Goal: Task Accomplishment & Management: Complete application form

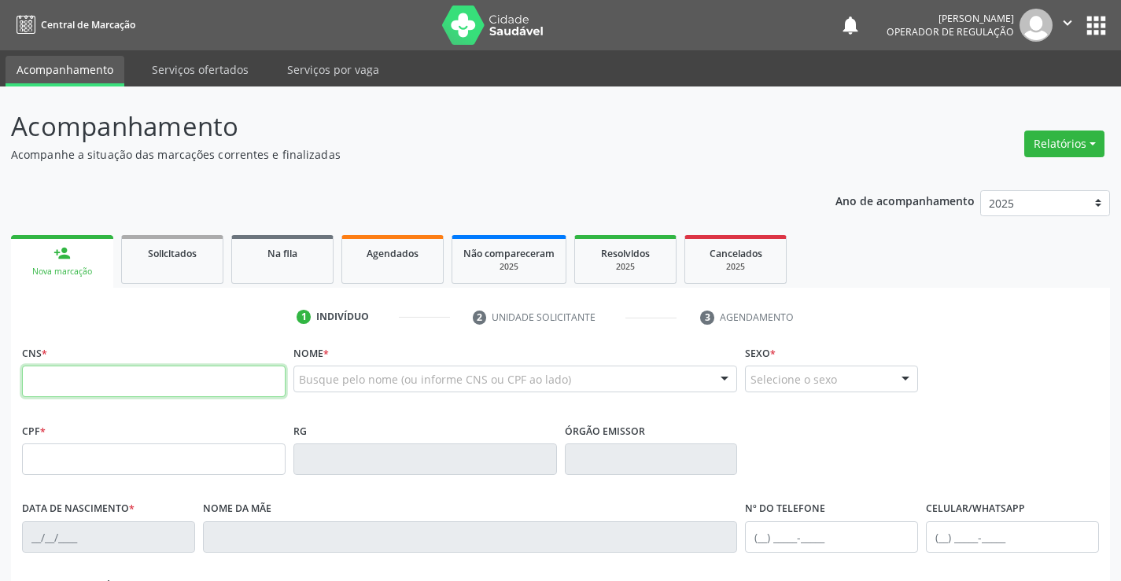
click at [200, 374] on input "text" at bounding box center [153, 381] width 263 height 31
type input "705 4024 8484 3390"
type input "07/12/2022"
type input "(74) 99130-2291"
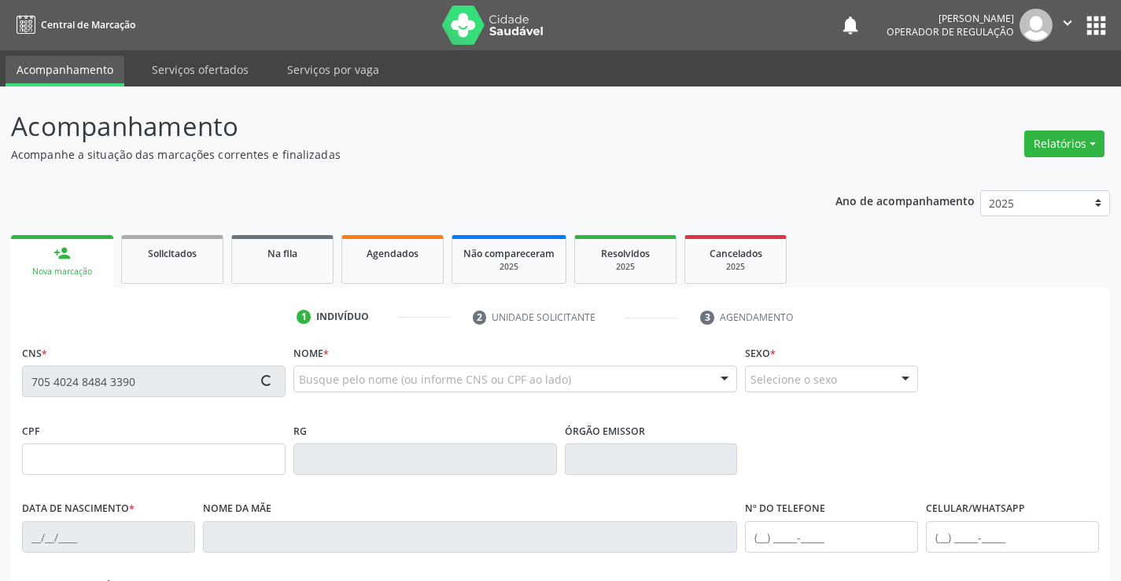
type input "SN"
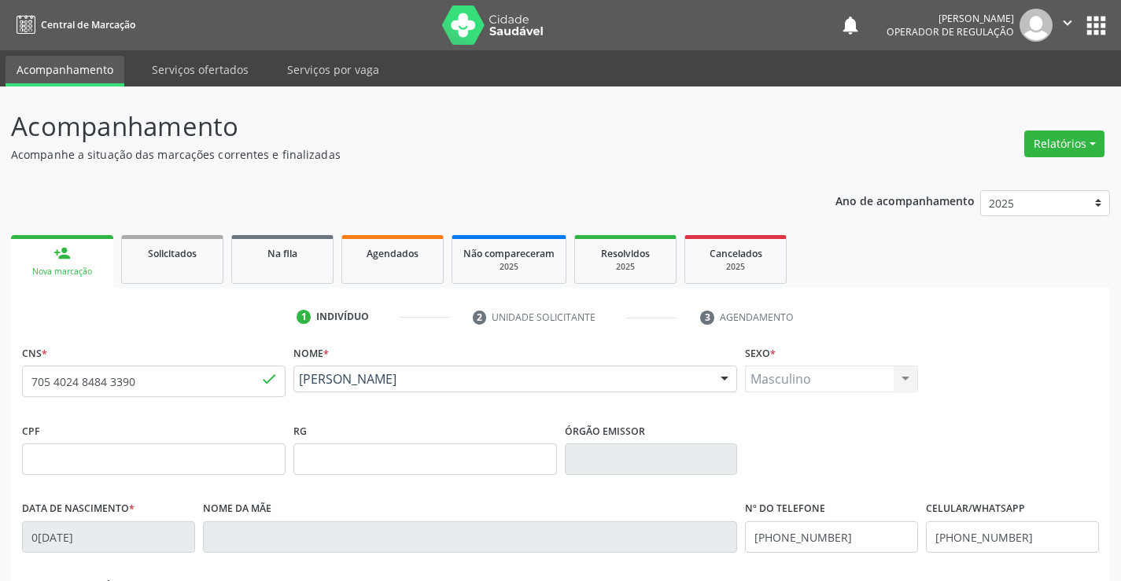
scroll to position [271, 0]
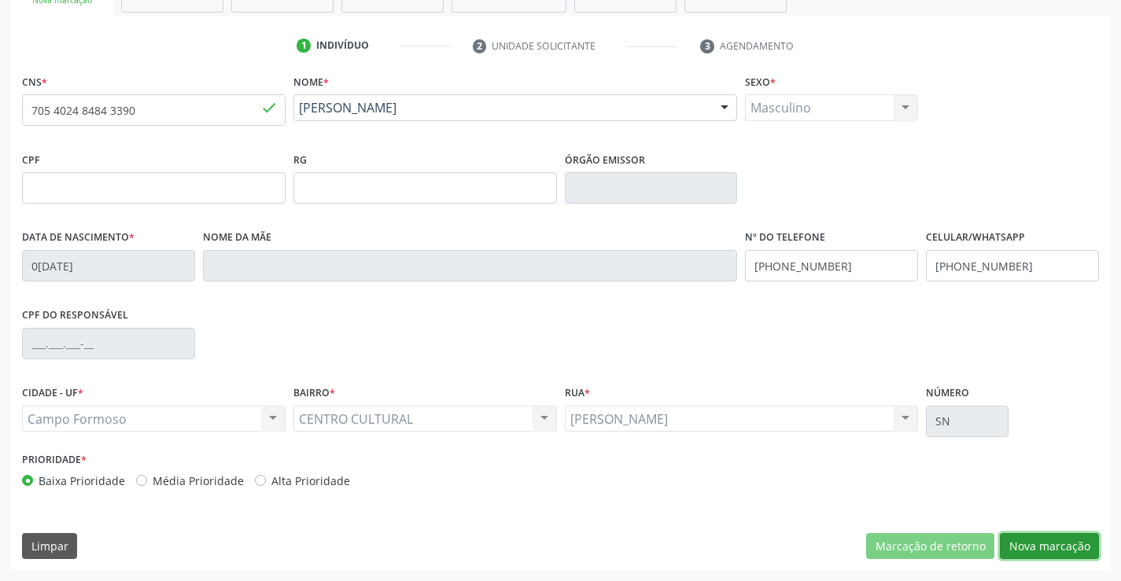
click at [1035, 535] on button "Nova marcação" at bounding box center [1048, 546] width 99 height 27
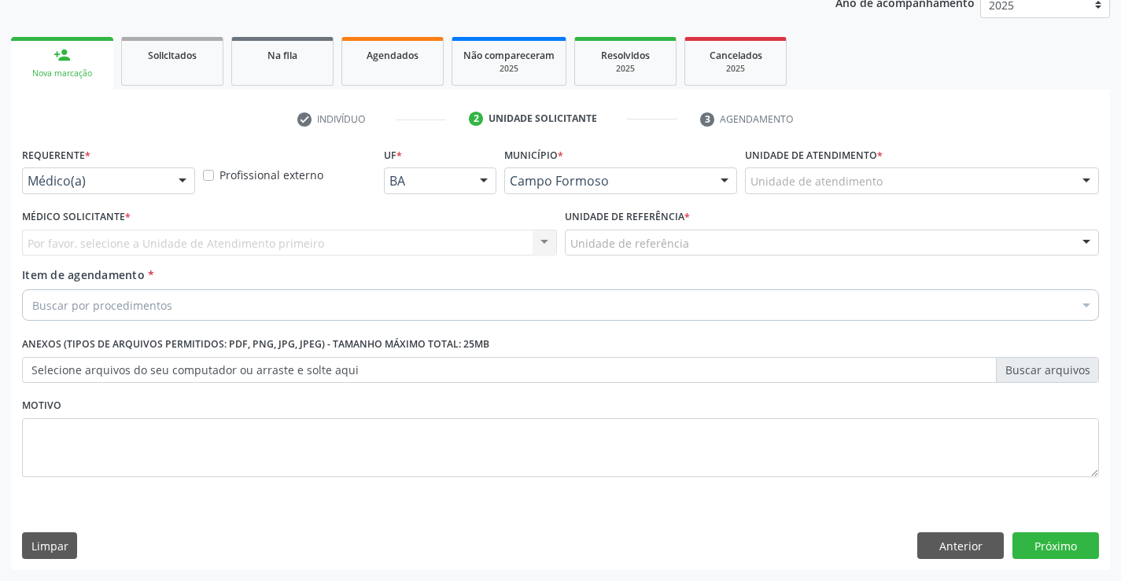
click at [182, 177] on div at bounding box center [183, 181] width 24 height 27
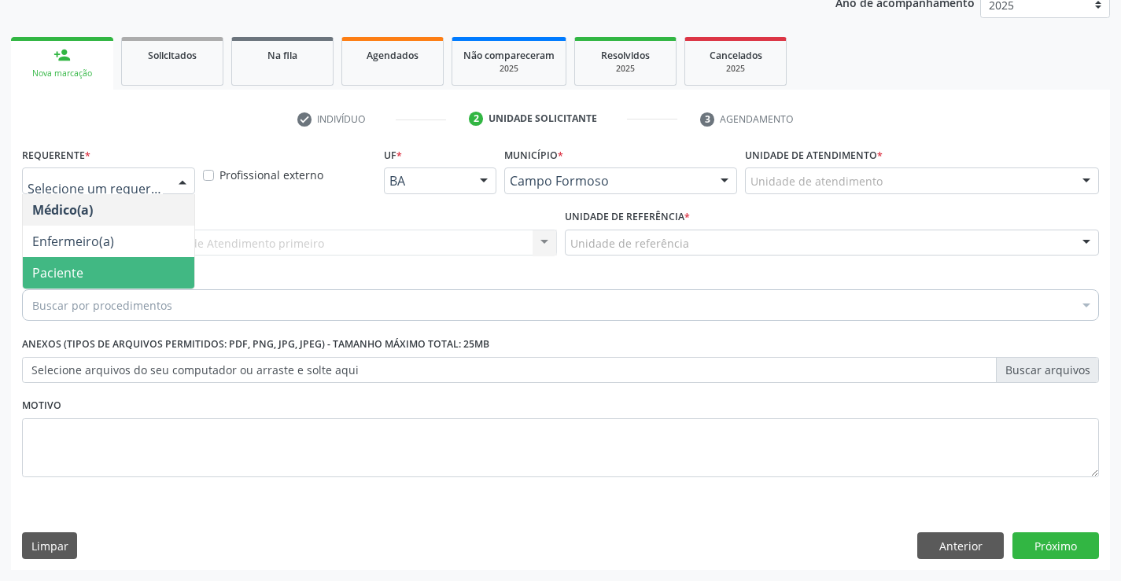
click at [66, 278] on span "Paciente" at bounding box center [57, 272] width 51 height 17
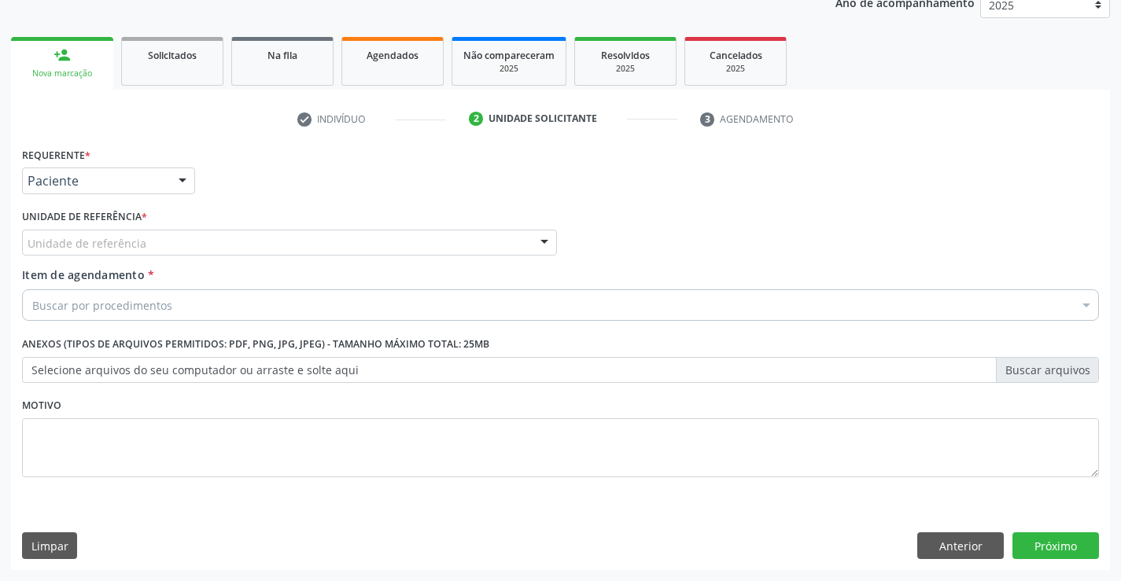
click at [538, 242] on div at bounding box center [544, 243] width 24 height 27
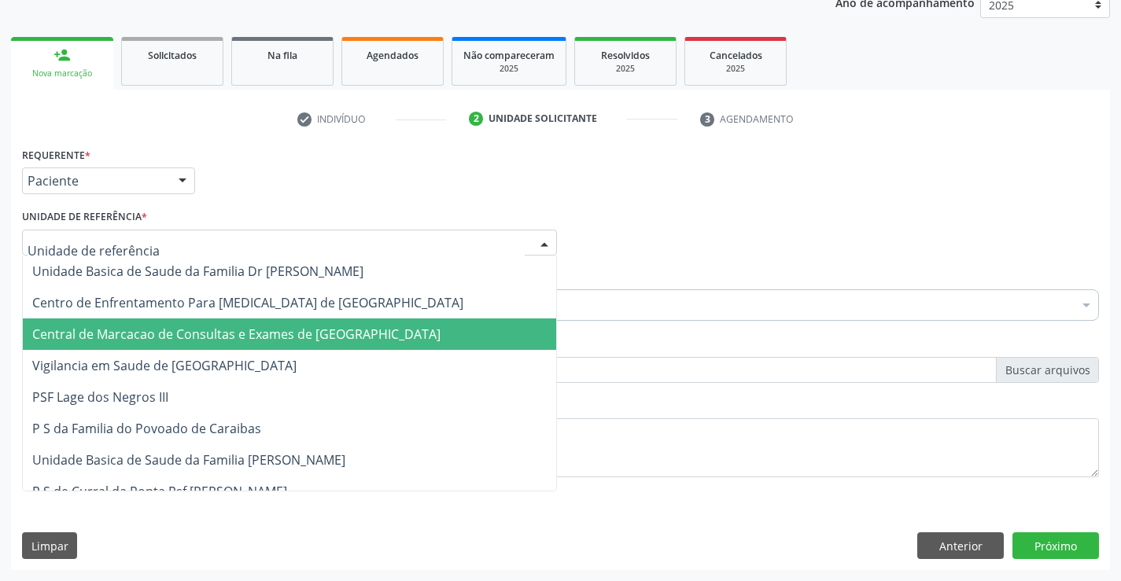
click at [339, 329] on span "Central de Marcacao de Consultas e Exames de [GEOGRAPHIC_DATA]" at bounding box center [236, 334] width 408 height 17
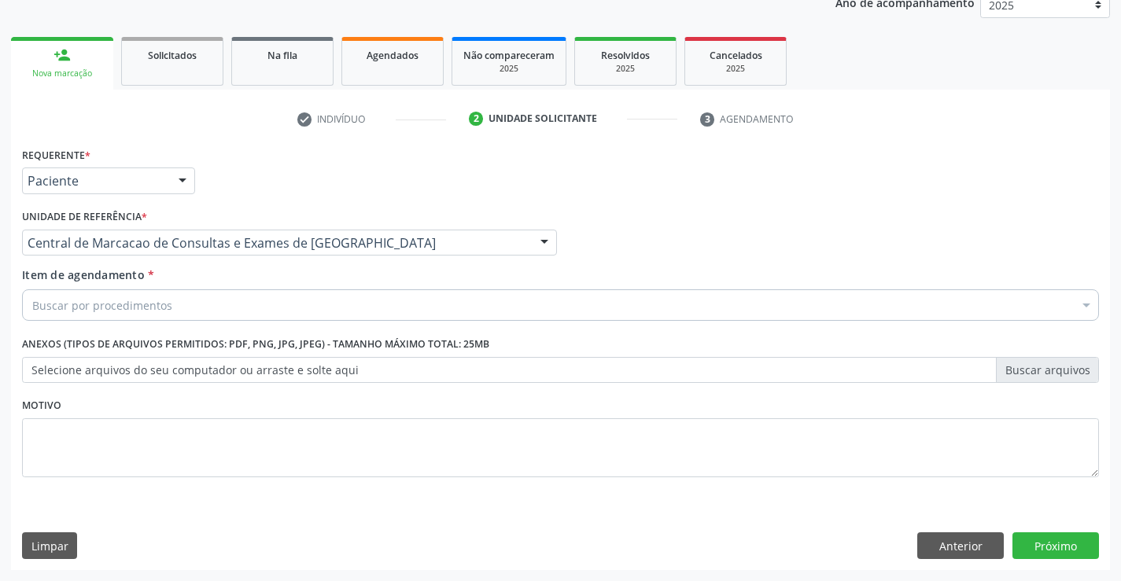
click at [245, 307] on div "Buscar por procedimentos" at bounding box center [560, 304] width 1076 height 31
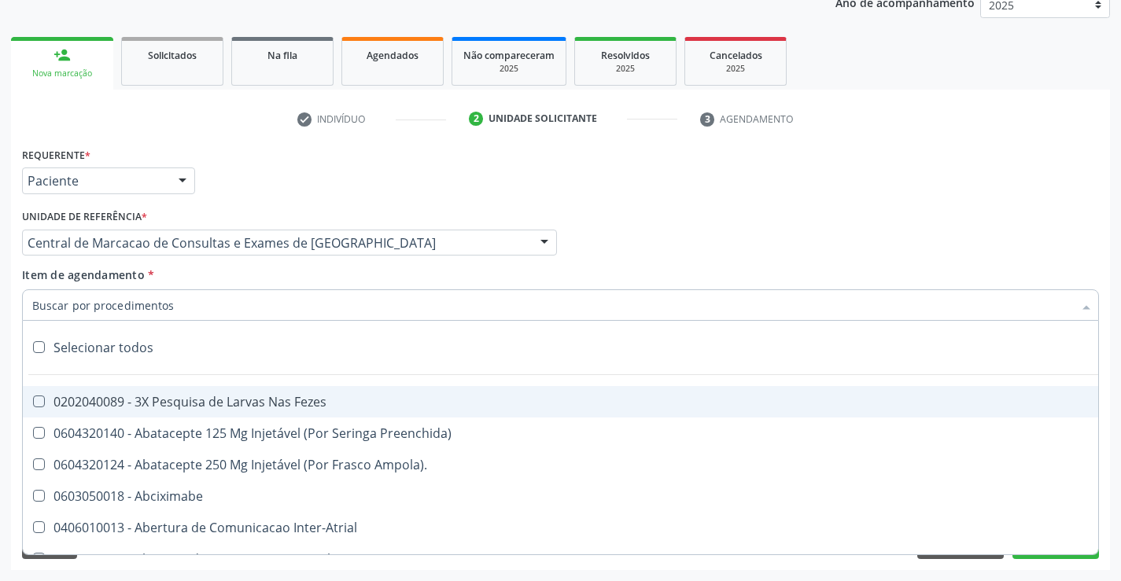
click at [226, 307] on input "Item de agendamento *" at bounding box center [552, 304] width 1040 height 31
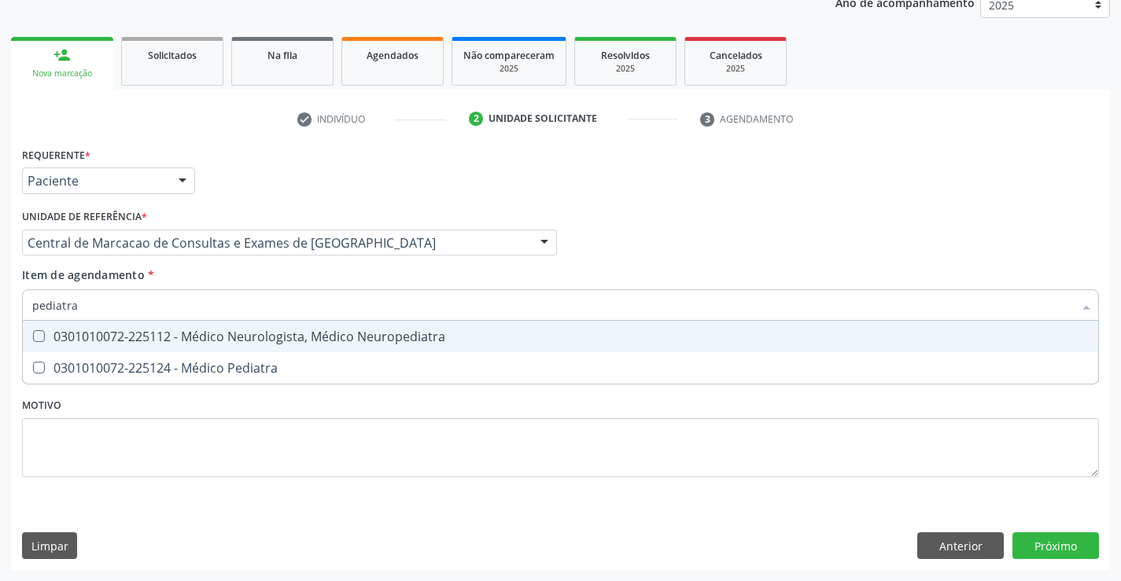
type input "pediatra"
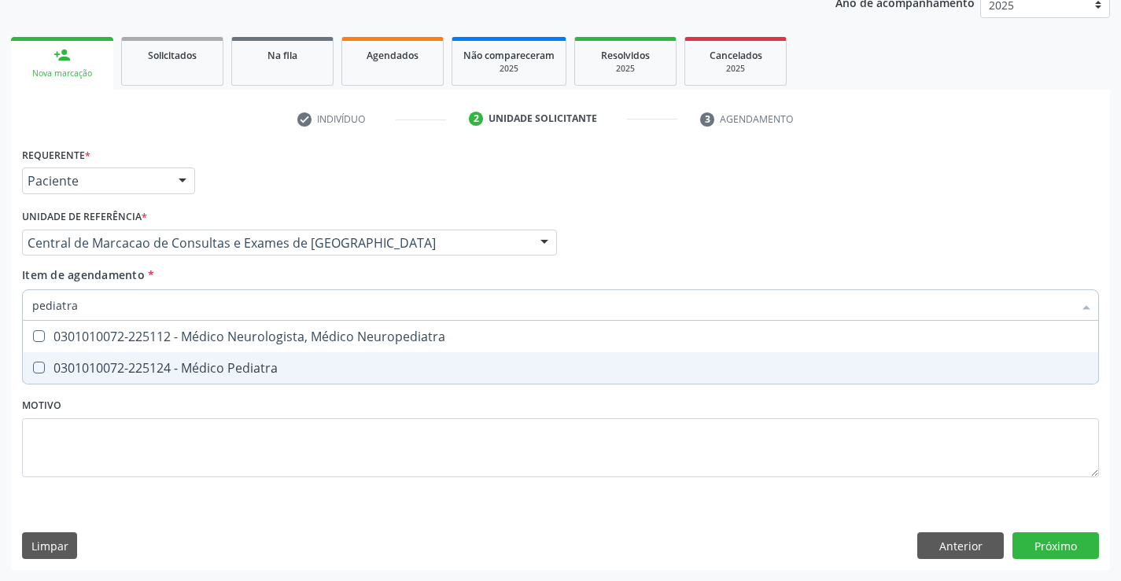
click at [212, 371] on div "0301010072-225124 - Médico Pediatra" at bounding box center [560, 368] width 1056 height 13
checkbox Pediatra "true"
click at [1059, 543] on div "Requerente * Paciente Médico(a) Enfermeiro(a) Paciente Nenhum resultado encontr…" at bounding box center [560, 356] width 1099 height 427
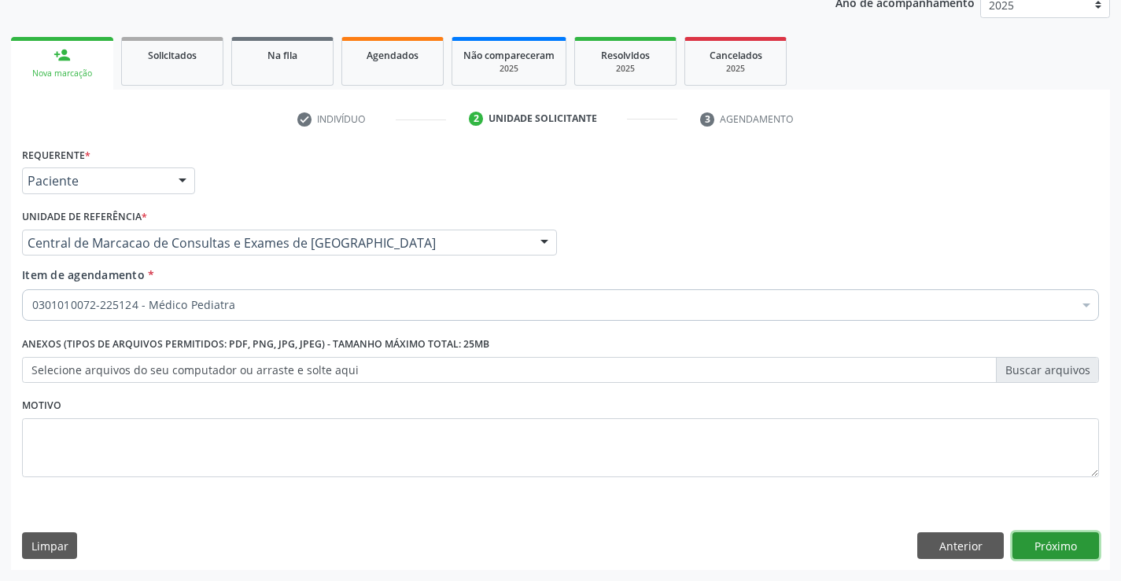
click at [1063, 535] on button "Próximo" at bounding box center [1055, 545] width 86 height 27
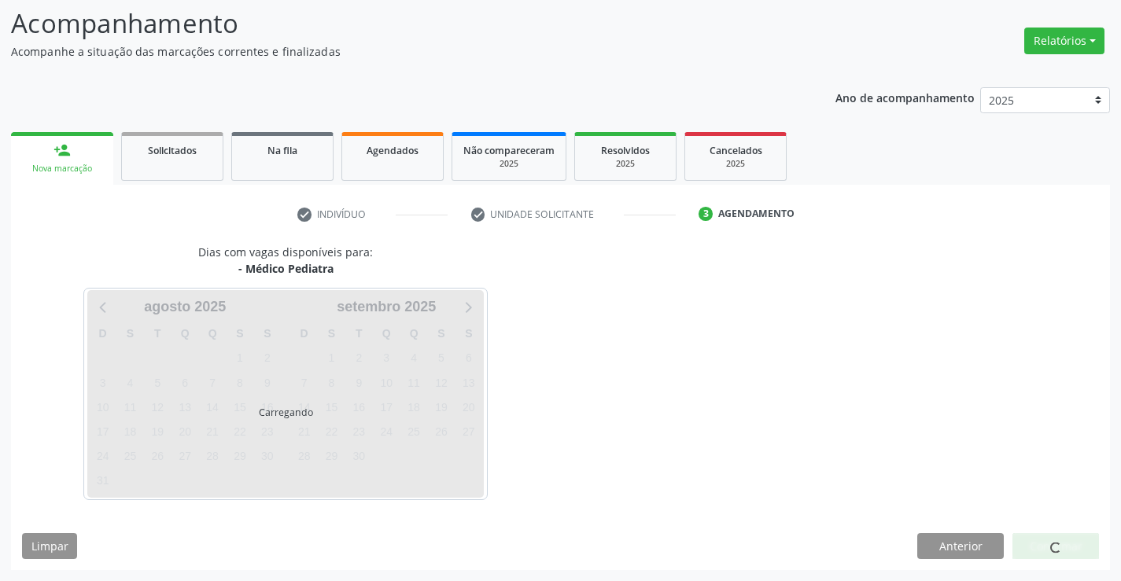
scroll to position [103, 0]
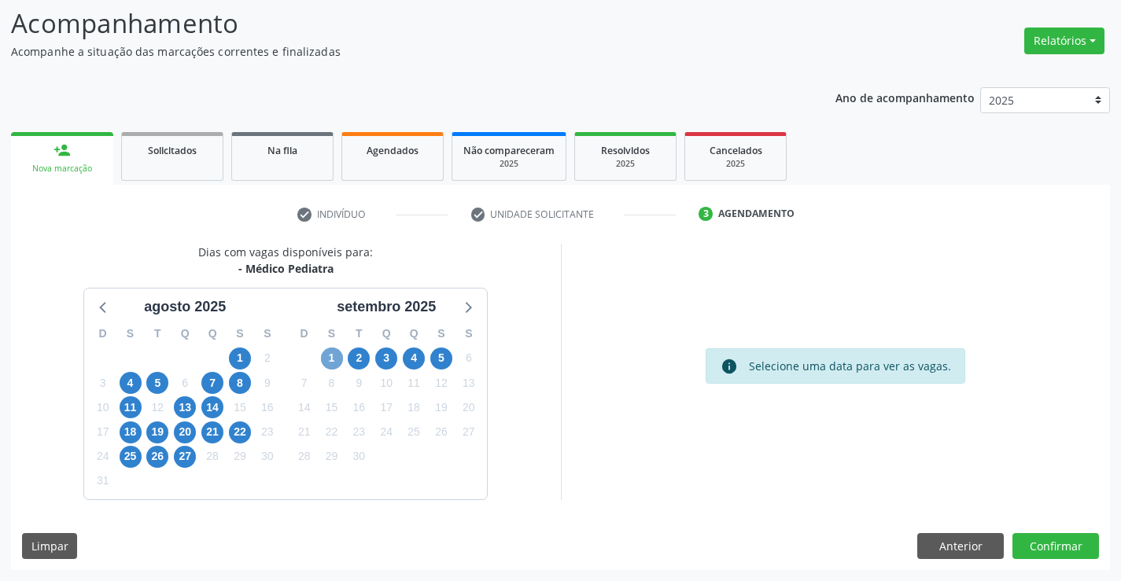
click at [336, 358] on span "1" at bounding box center [332, 359] width 22 height 22
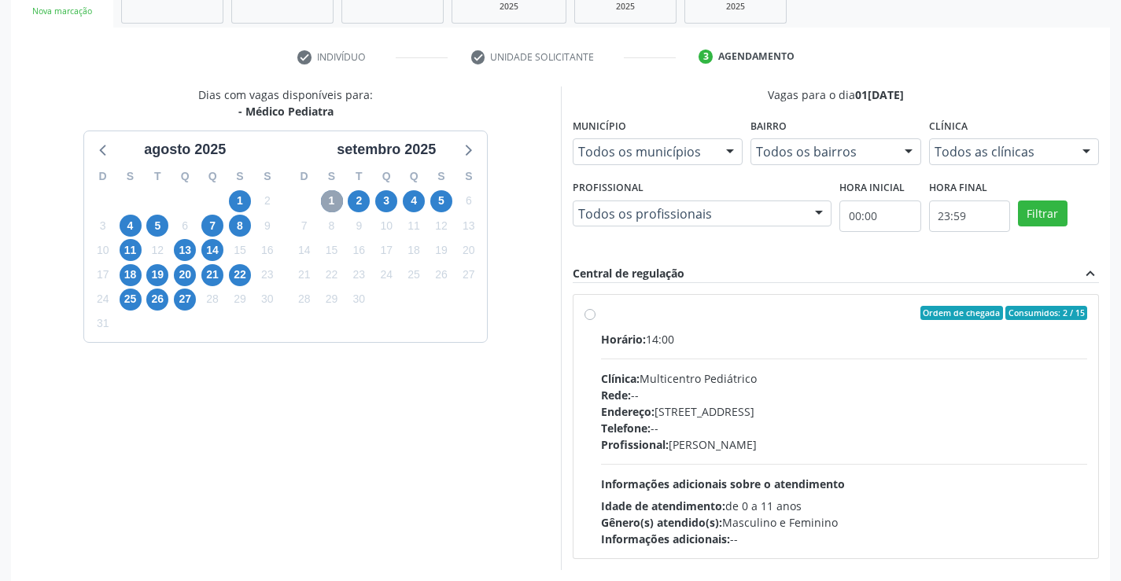
scroll to position [330, 0]
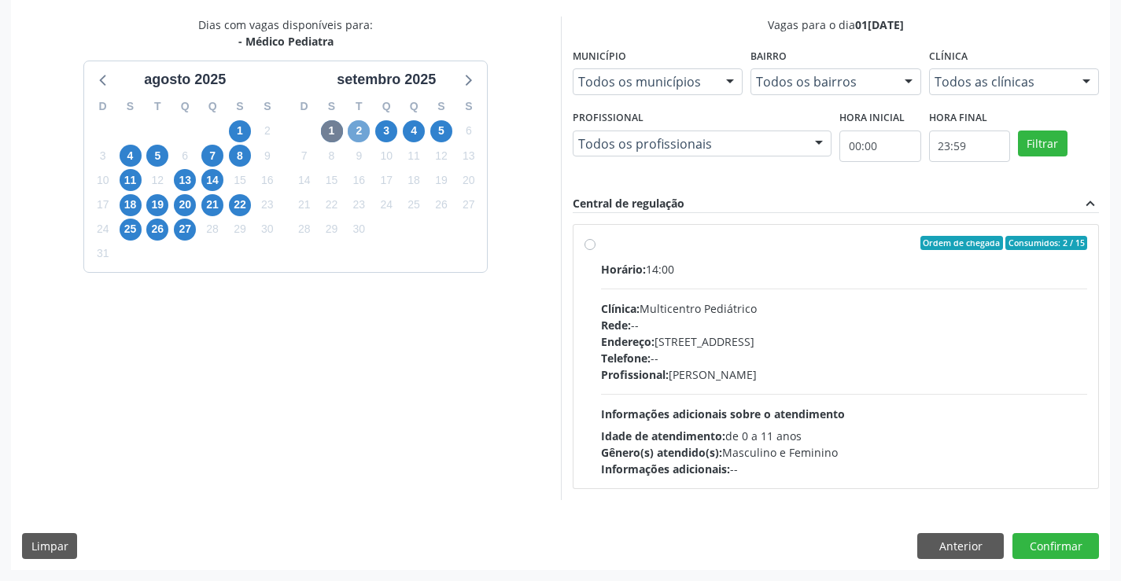
click at [352, 130] on span "2" at bounding box center [359, 131] width 22 height 22
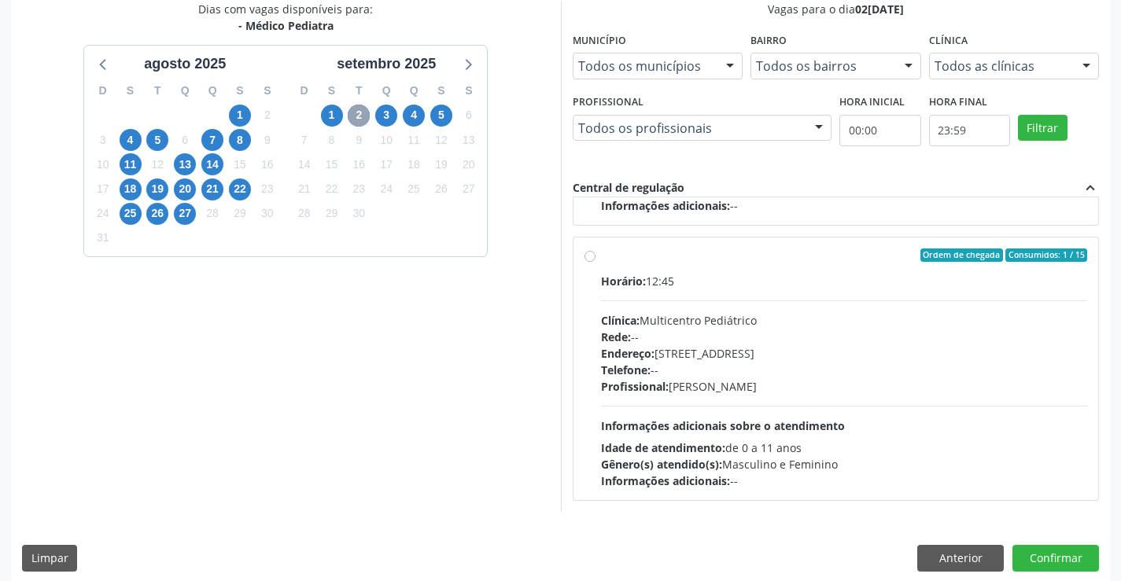
scroll to position [359, 0]
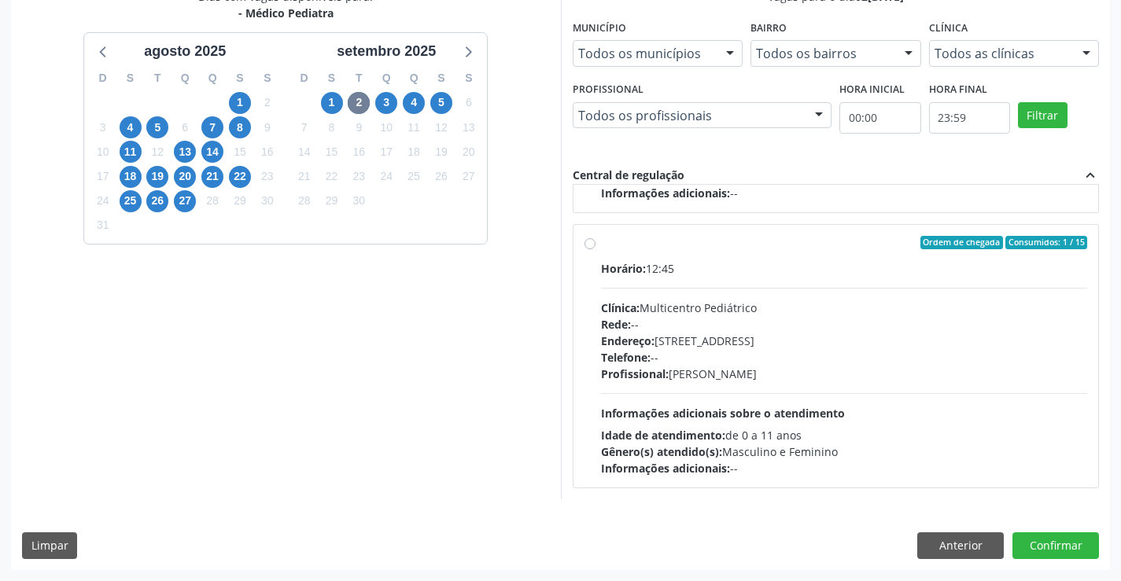
click at [601, 245] on label "Ordem de chegada Consumidos: 1 / 15 Horário: 12:45 Clínica: Multicentro Pediátr…" at bounding box center [844, 356] width 487 height 241
click at [587, 245] on input "Ordem de chegada Consumidos: 1 / 15 Horário: 12:45 Clínica: Multicentro Pediátr…" at bounding box center [589, 243] width 11 height 14
radio input "true"
click at [1060, 541] on button "Confirmar" at bounding box center [1055, 545] width 86 height 27
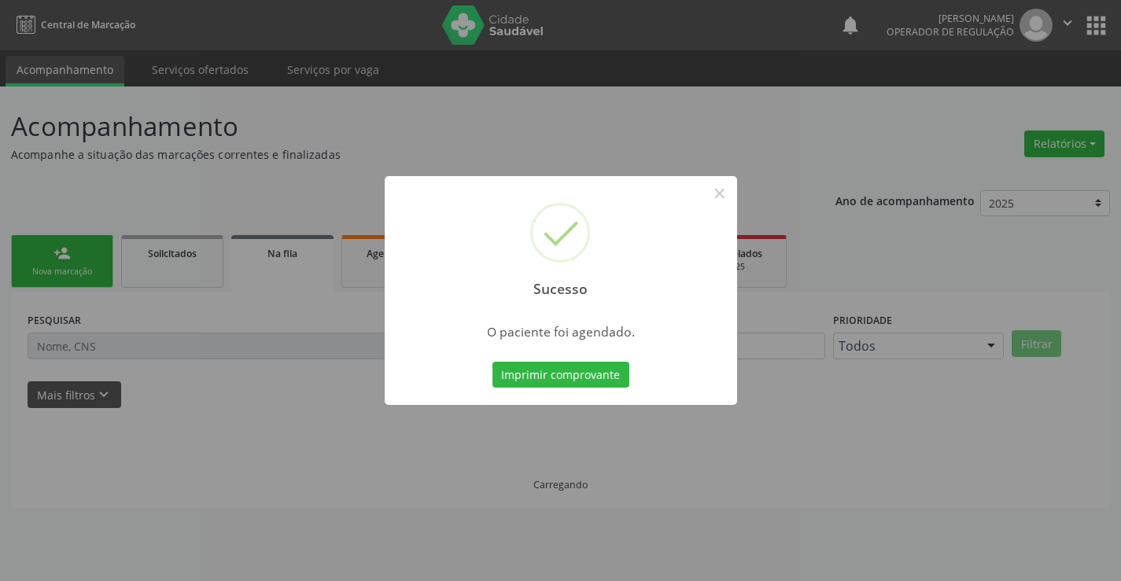
scroll to position [0, 0]
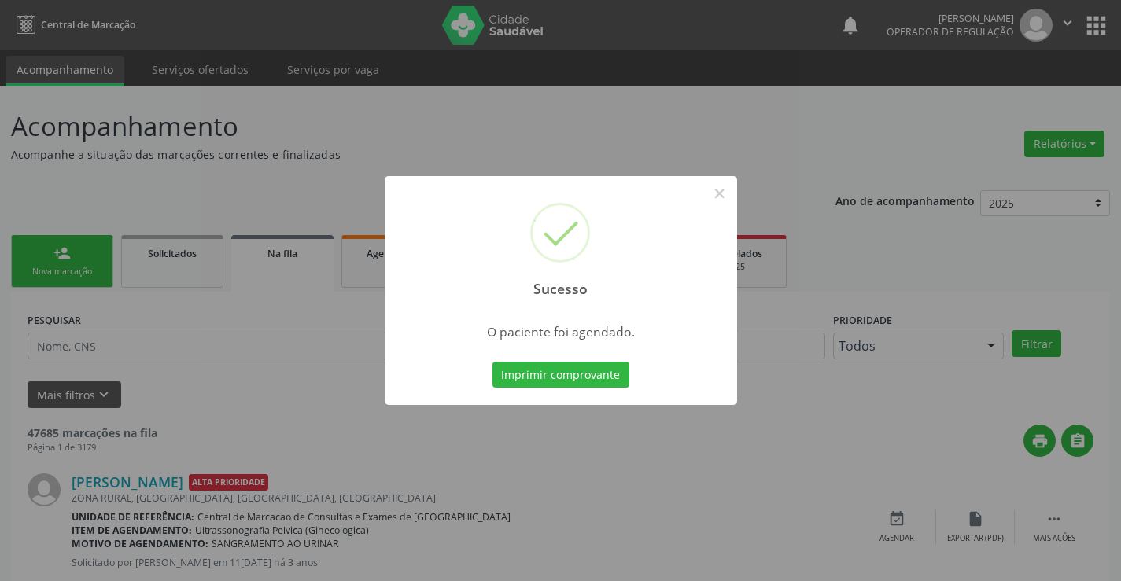
click at [492, 362] on button "Imprimir comprovante" at bounding box center [560, 375] width 137 height 27
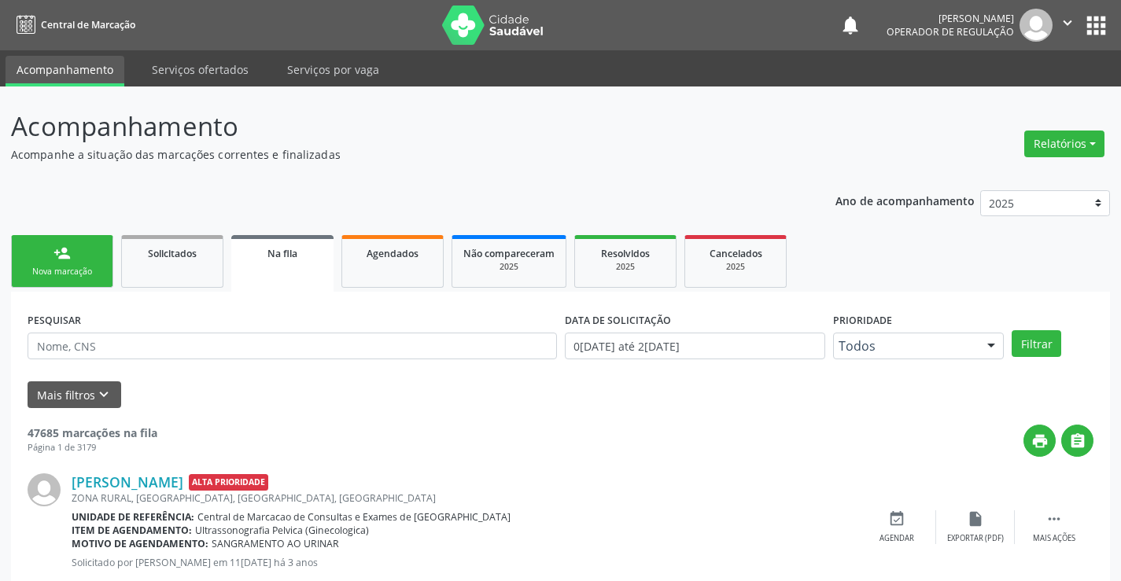
click at [65, 252] on div "person_add" at bounding box center [61, 253] width 17 height 17
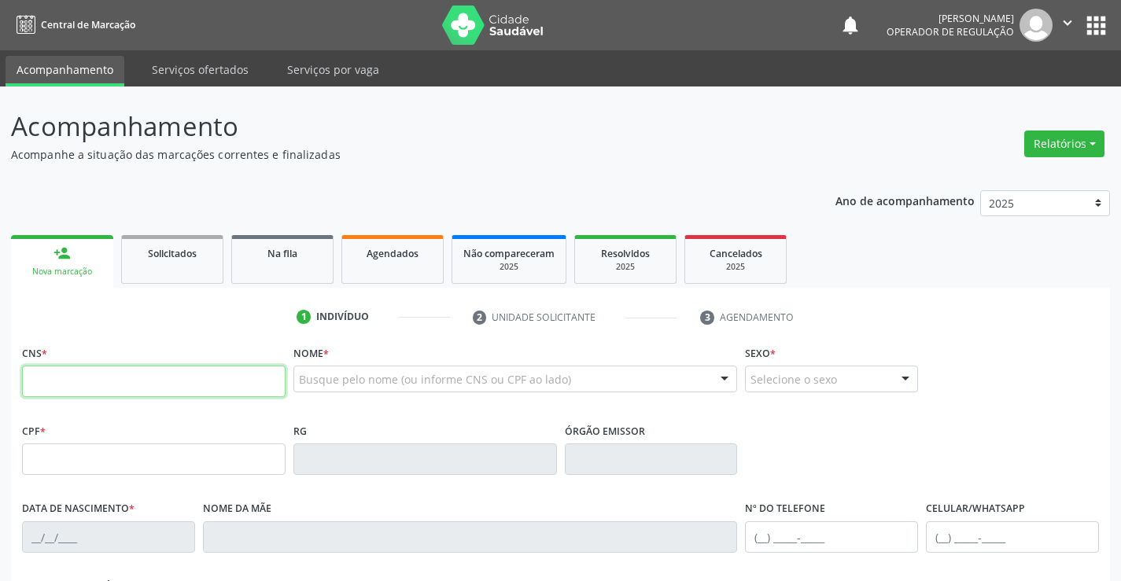
click at [77, 374] on input "text" at bounding box center [153, 381] width 263 height 31
type input "700 9069 0345 4590"
type input "13/12/1980"
type input "(74) 99951-3244"
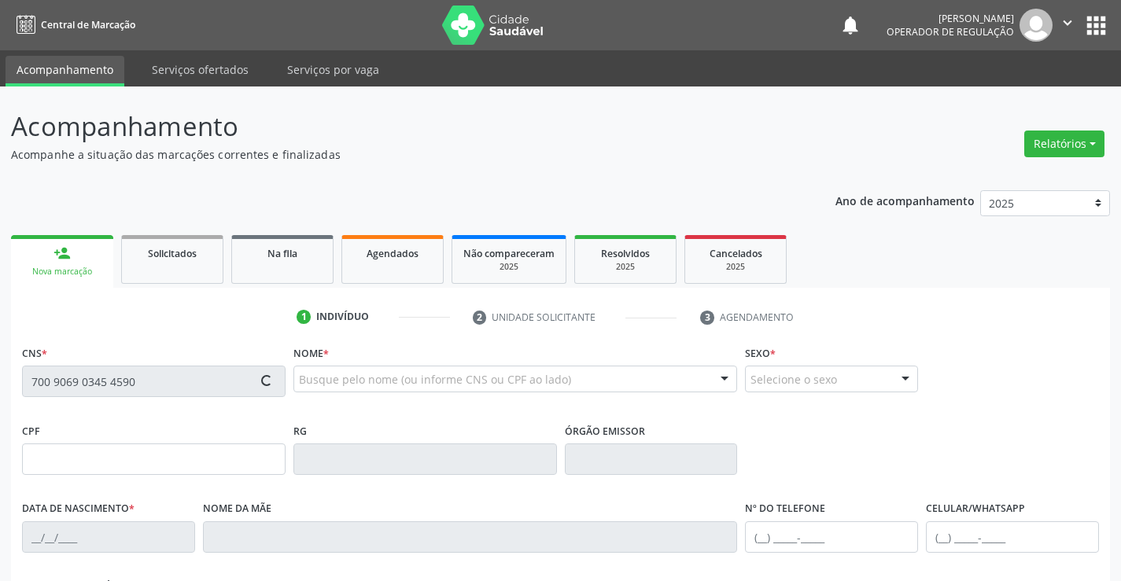
type input "S/N"
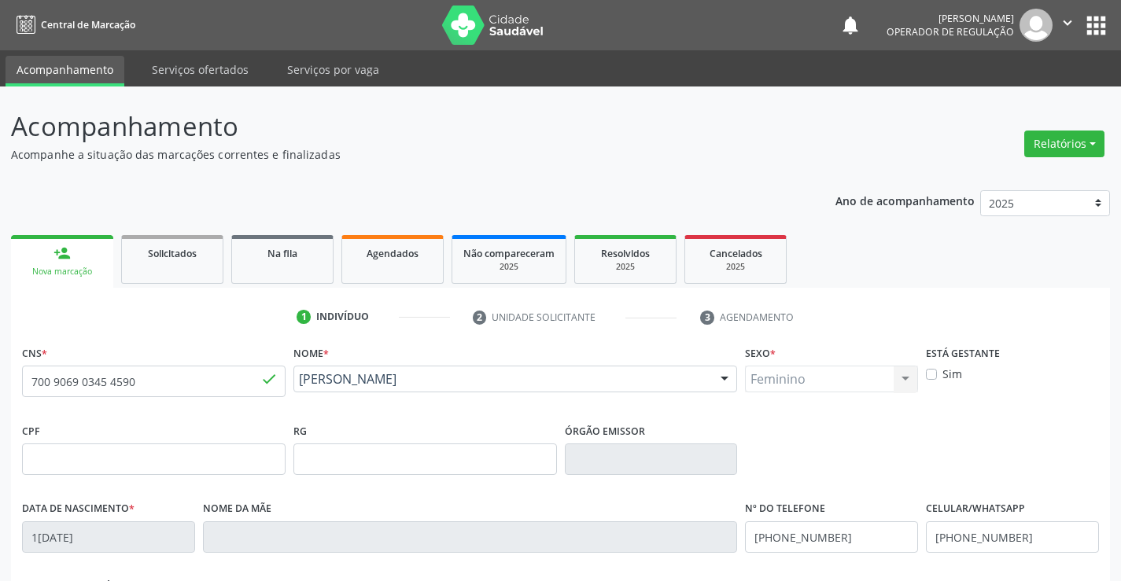
scroll to position [271, 0]
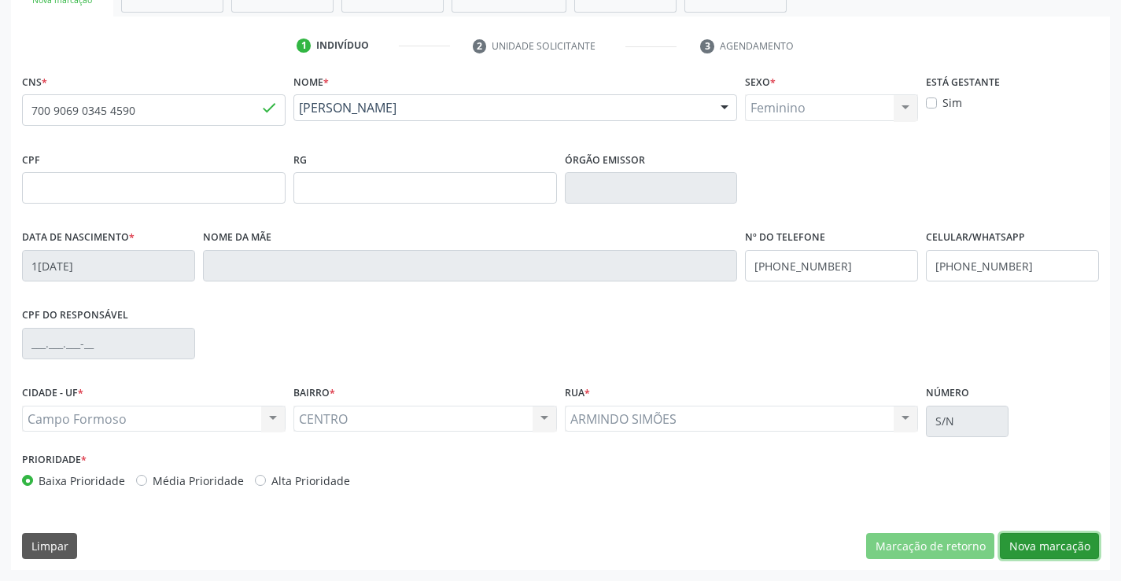
click at [1037, 548] on button "Nova marcação" at bounding box center [1048, 546] width 99 height 27
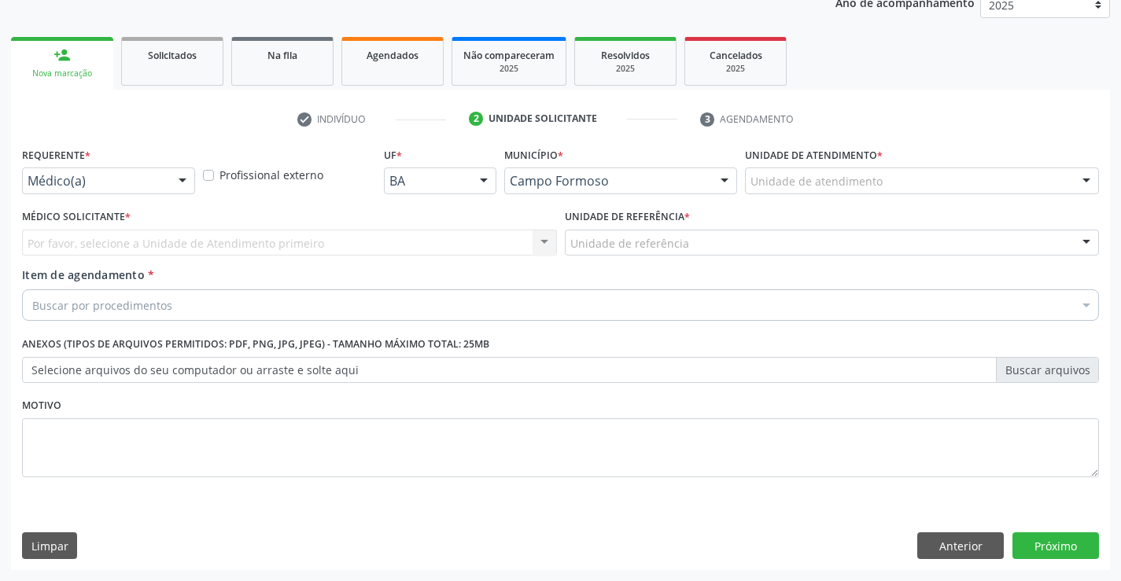
scroll to position [198, 0]
click at [176, 183] on div at bounding box center [183, 181] width 24 height 27
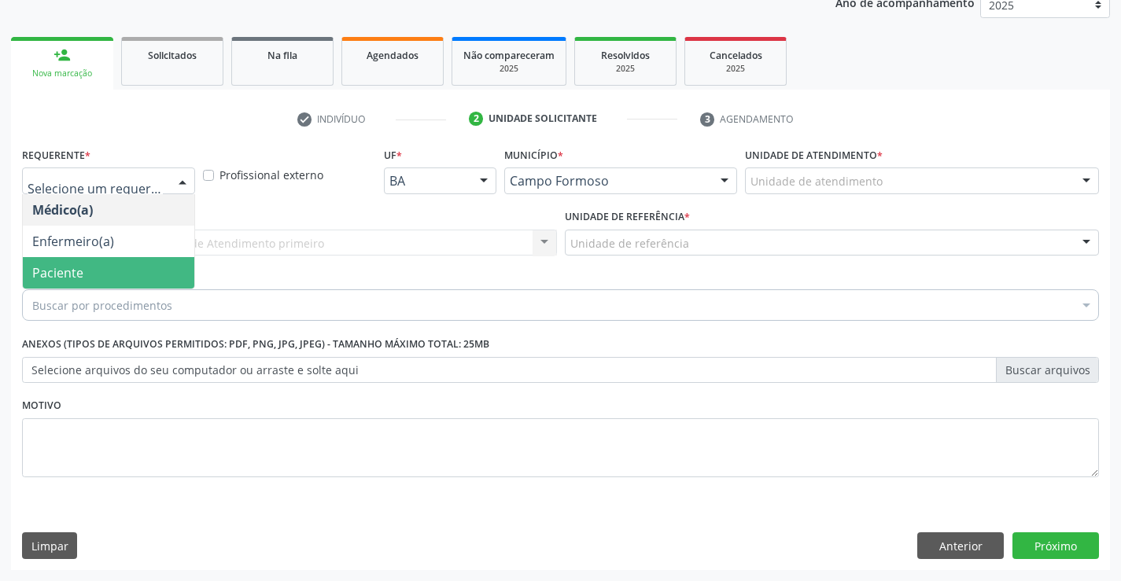
click at [53, 267] on span "Paciente" at bounding box center [57, 272] width 51 height 17
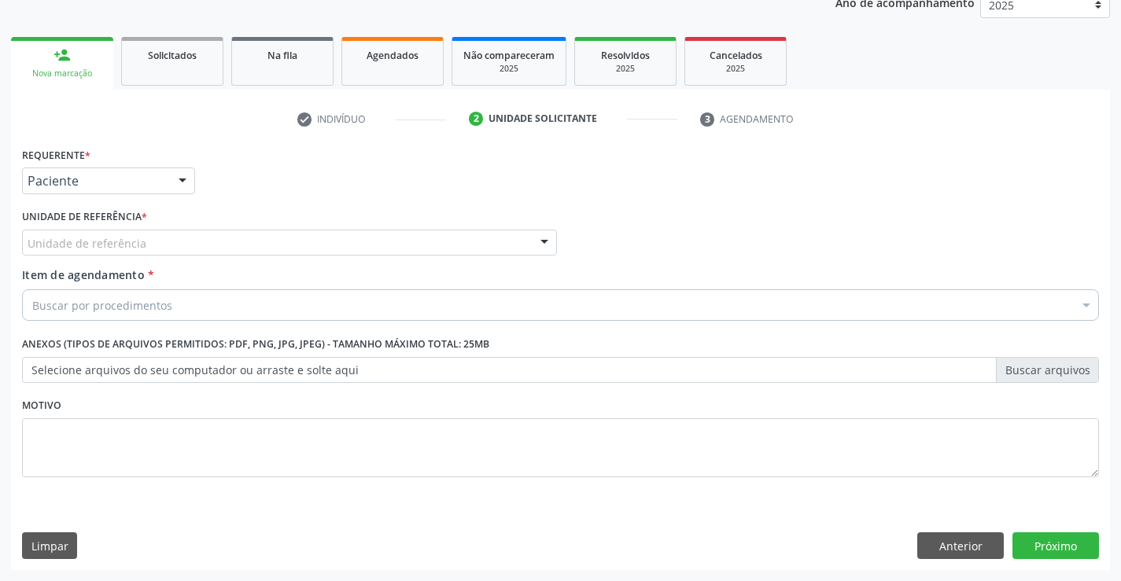
click at [236, 236] on div "Unidade de referência" at bounding box center [289, 243] width 535 height 27
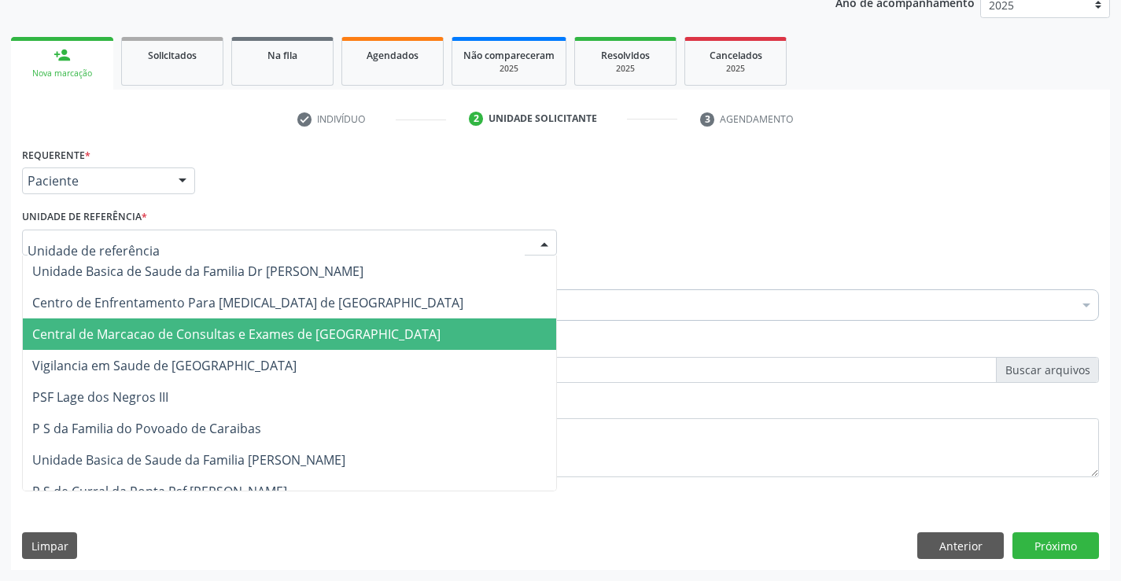
click at [234, 330] on span "Central de Marcacao de Consultas e Exames de [GEOGRAPHIC_DATA]" at bounding box center [236, 334] width 408 height 17
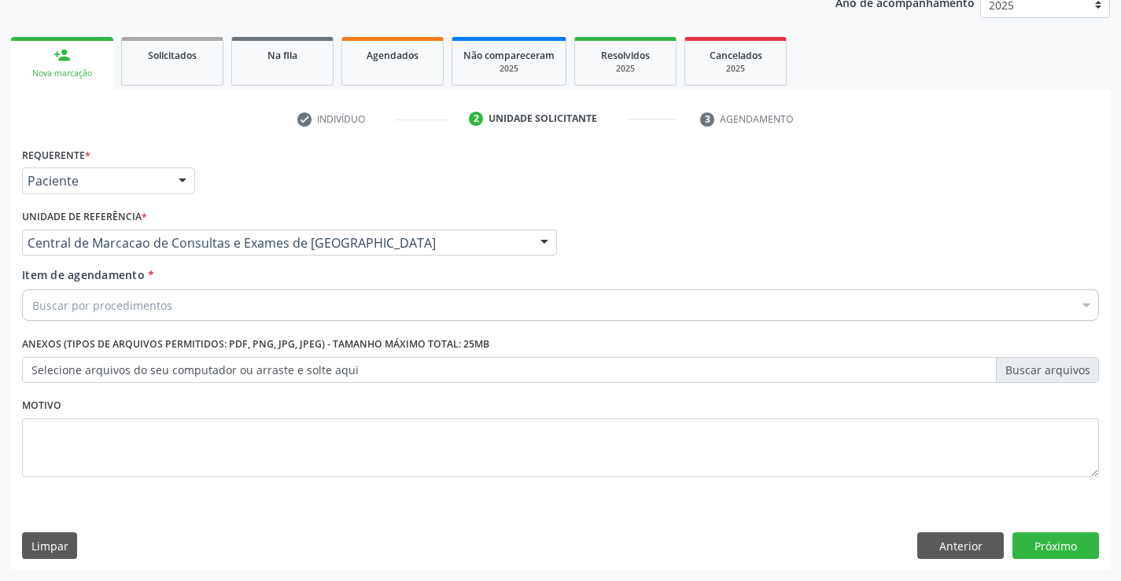
click at [183, 310] on div "Buscar por procedimentos" at bounding box center [560, 304] width 1076 height 31
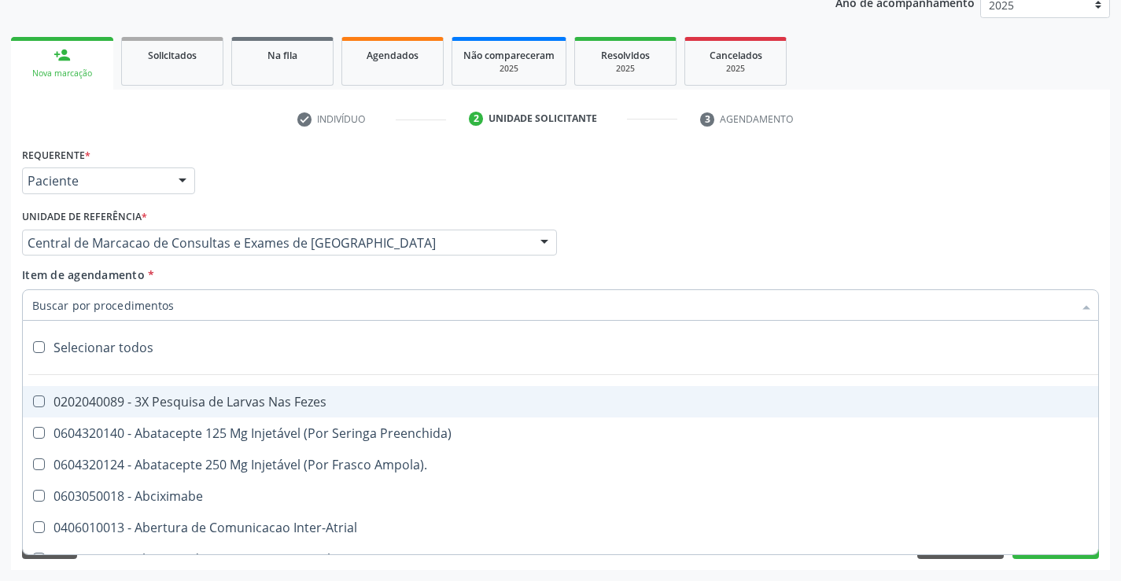
click at [183, 310] on input "Item de agendamento *" at bounding box center [552, 304] width 1040 height 31
type input "t"
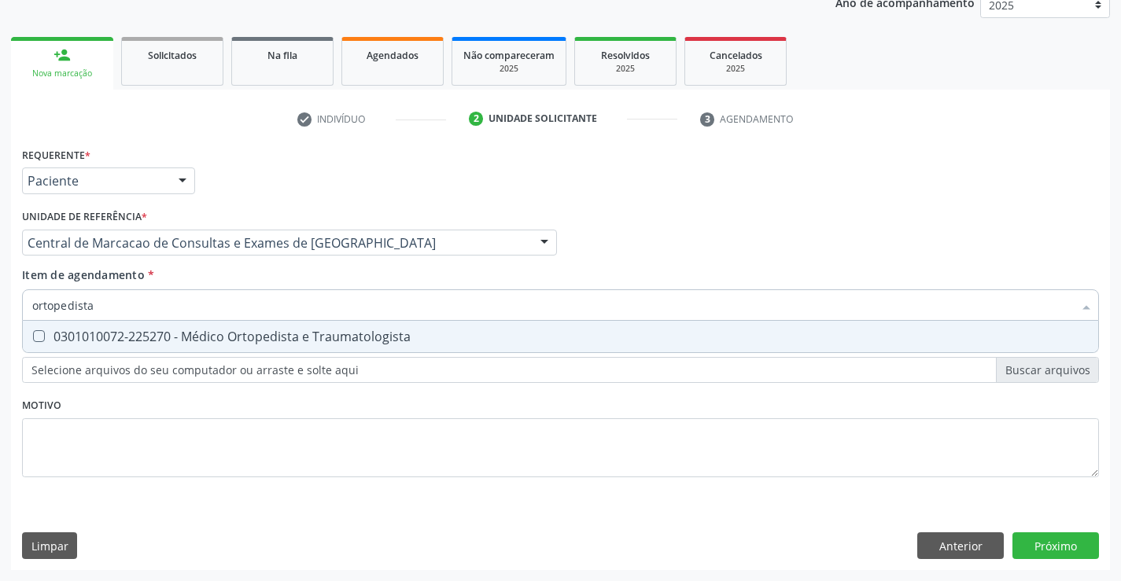
type input "ortopedista"
click at [189, 340] on div "0301010072-225270 - Médico Ortopedista e Traumatologista" at bounding box center [560, 336] width 1056 height 13
checkbox Traumatologista "true"
click at [1071, 550] on div "Requerente * Paciente Médico(a) Enfermeiro(a) Paciente Nenhum resultado encontr…" at bounding box center [560, 356] width 1099 height 427
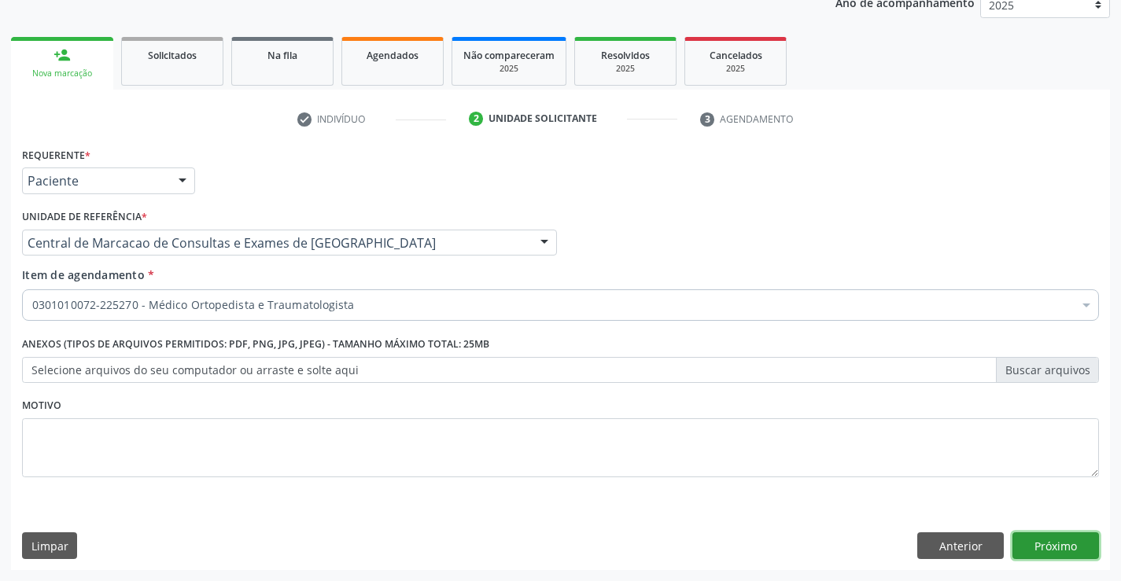
click at [1040, 539] on button "Próximo" at bounding box center [1055, 545] width 86 height 27
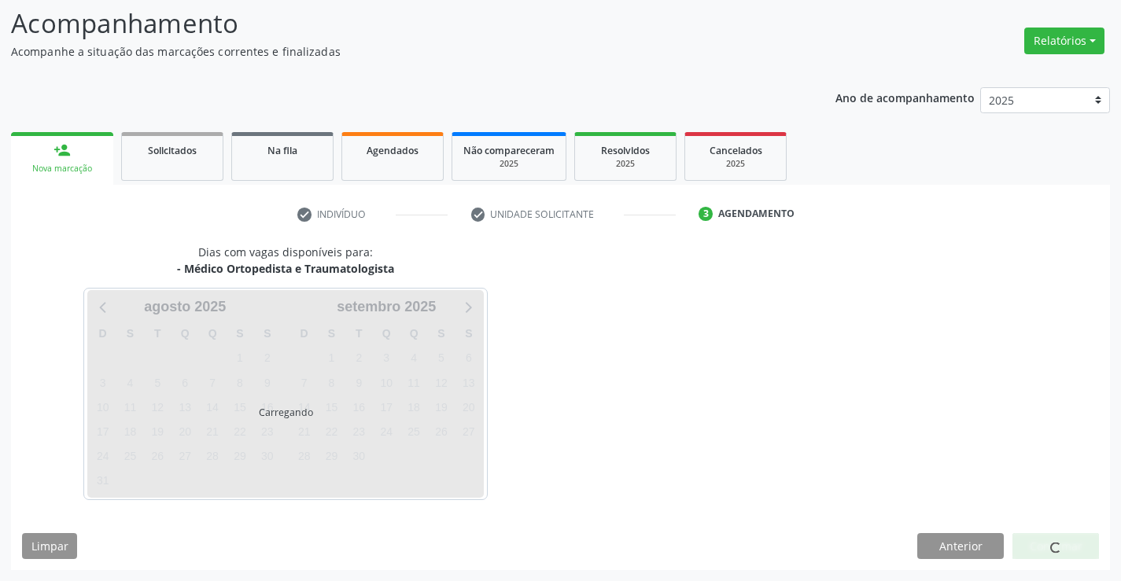
scroll to position [103, 0]
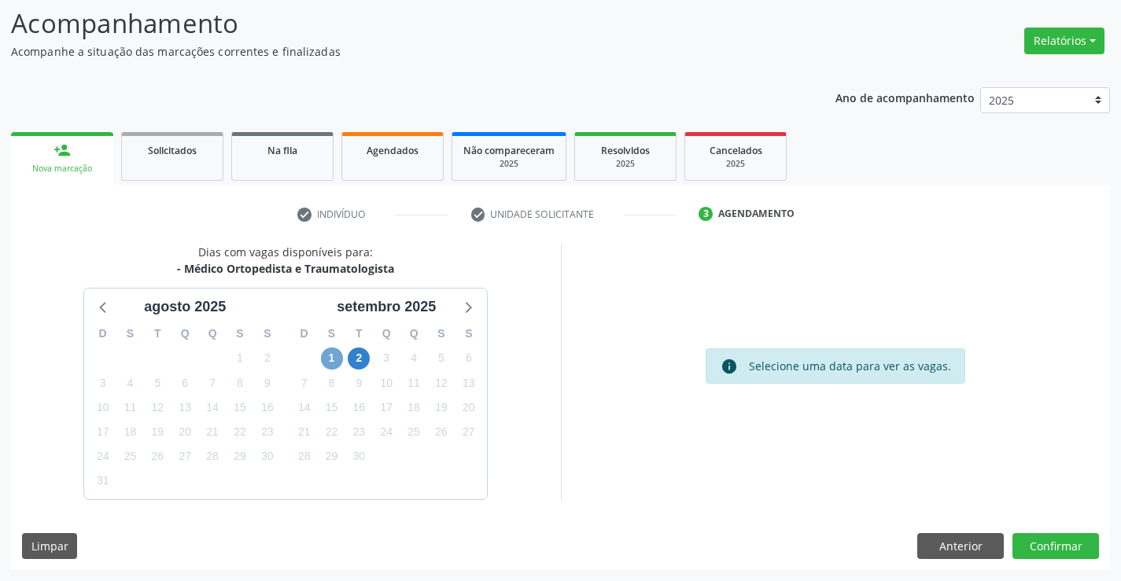
click at [337, 361] on span "1" at bounding box center [332, 359] width 22 height 22
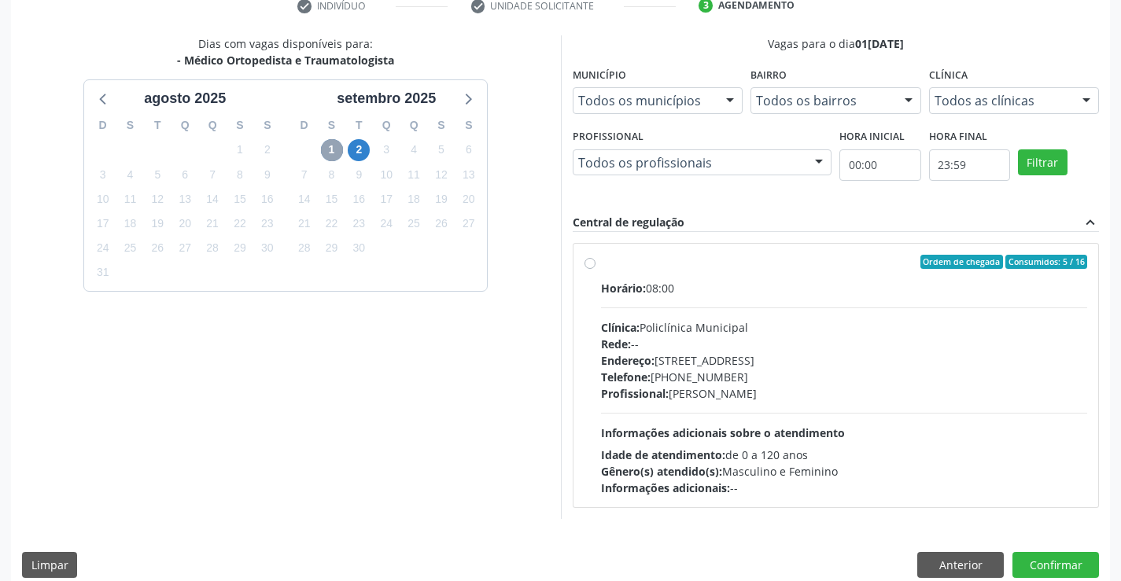
scroll to position [330, 0]
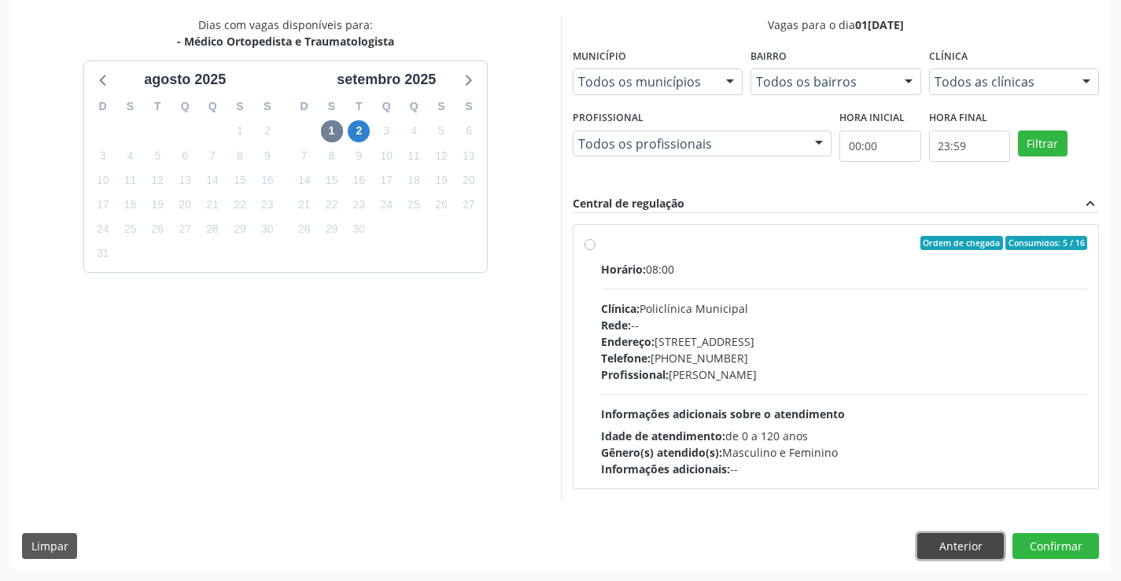
click at [977, 544] on button "Anterior" at bounding box center [960, 546] width 86 height 27
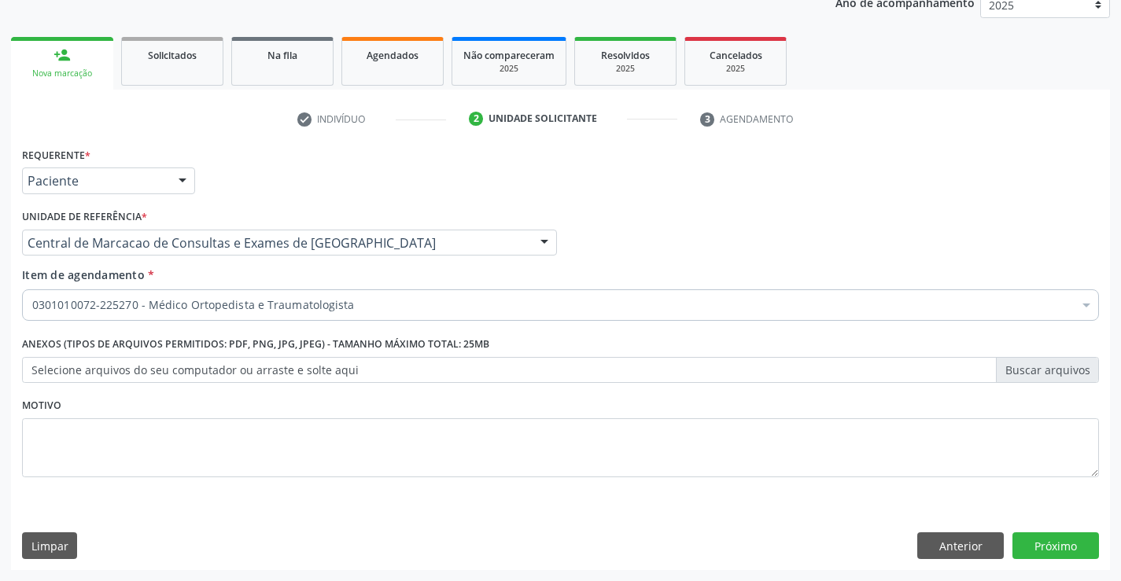
scroll to position [198, 0]
click at [1072, 558] on button "Próximo" at bounding box center [1055, 545] width 86 height 27
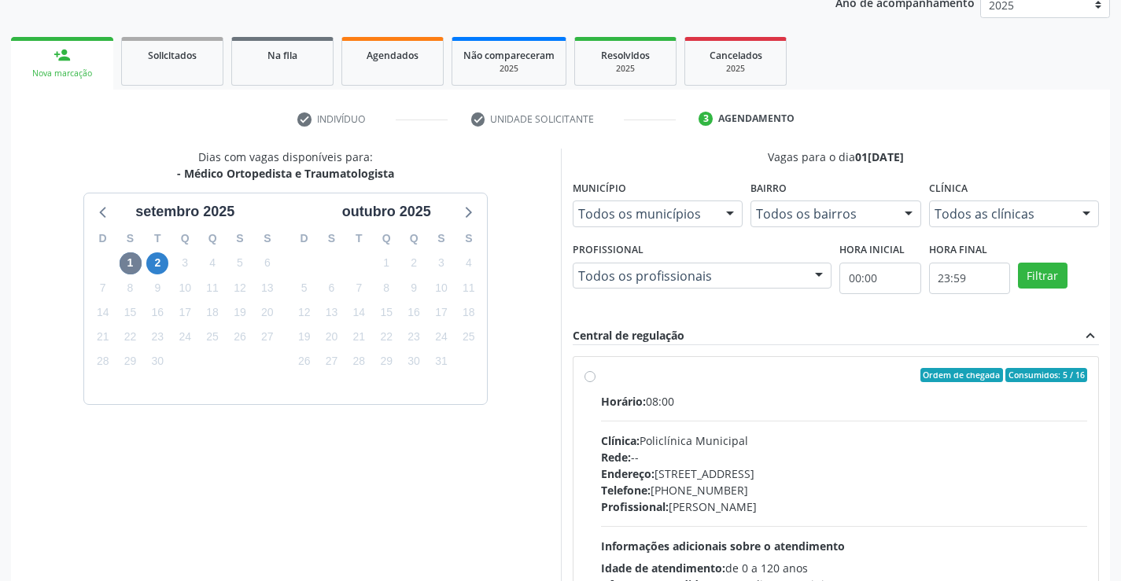
click at [656, 429] on div "Horário: 08:00 Clínica: Policlínica Municipal Rede: -- Endereço: Predio, nº 386…" at bounding box center [844, 501] width 487 height 216
click at [595, 382] on input "Ordem de chegada Consumidos: 5 / 16 Horário: 08:00 Clínica: Policlínica Municip…" at bounding box center [589, 375] width 11 height 14
radio input "true"
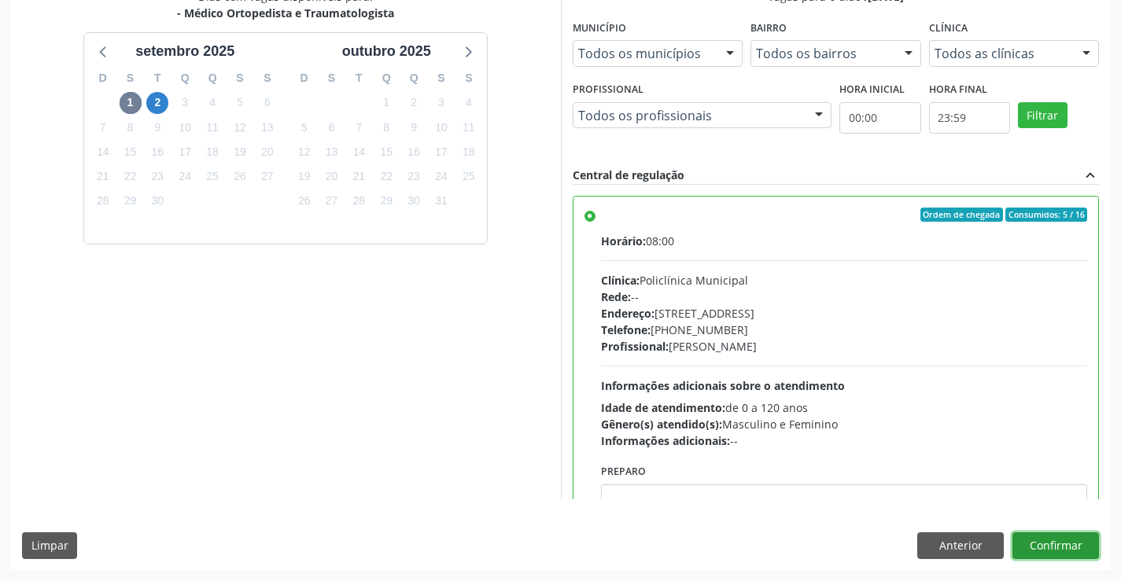
click at [1030, 546] on button "Confirmar" at bounding box center [1055, 545] width 86 height 27
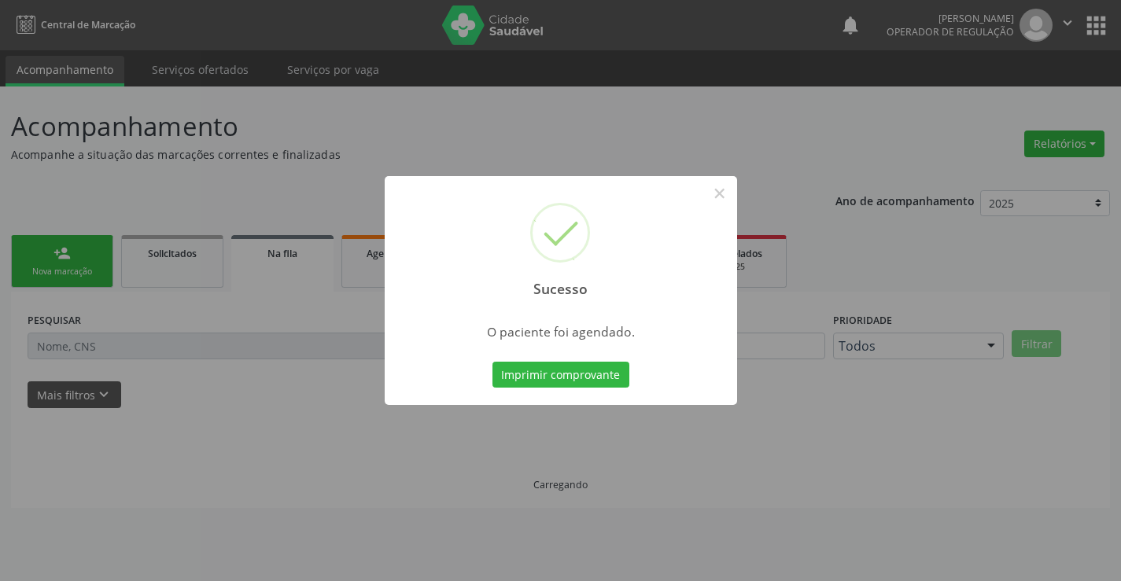
scroll to position [0, 0]
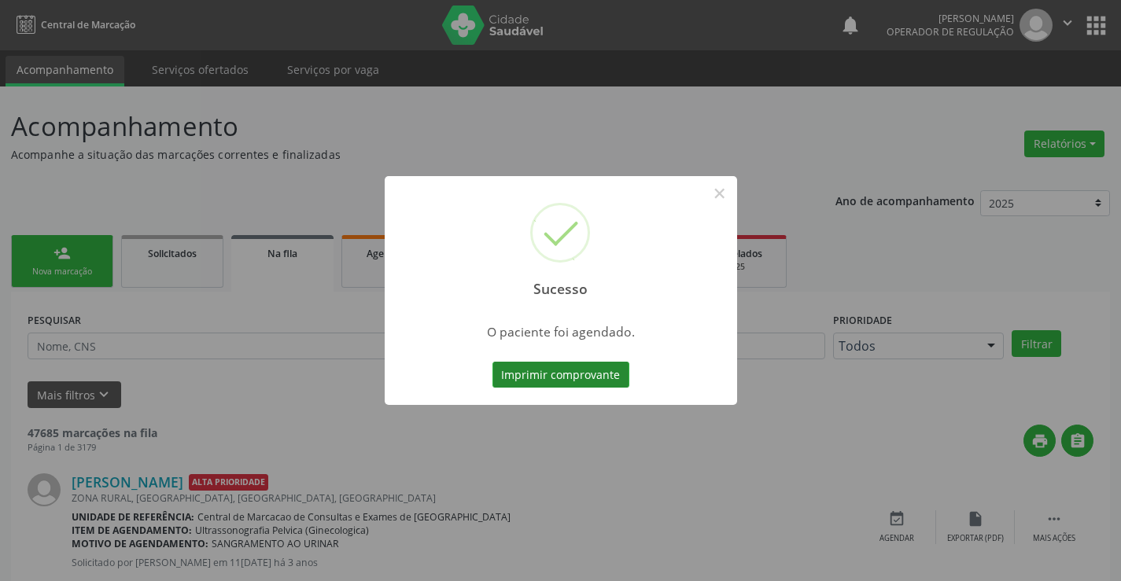
click at [592, 379] on button "Imprimir comprovante" at bounding box center [560, 375] width 137 height 27
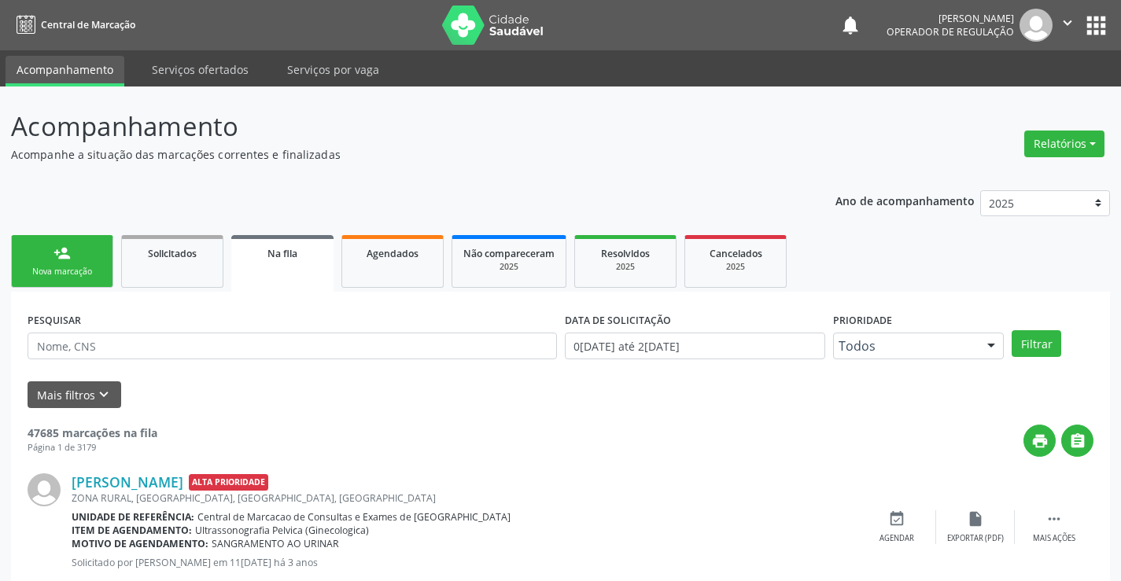
click at [92, 253] on link "person_add Nova marcação" at bounding box center [62, 261] width 102 height 53
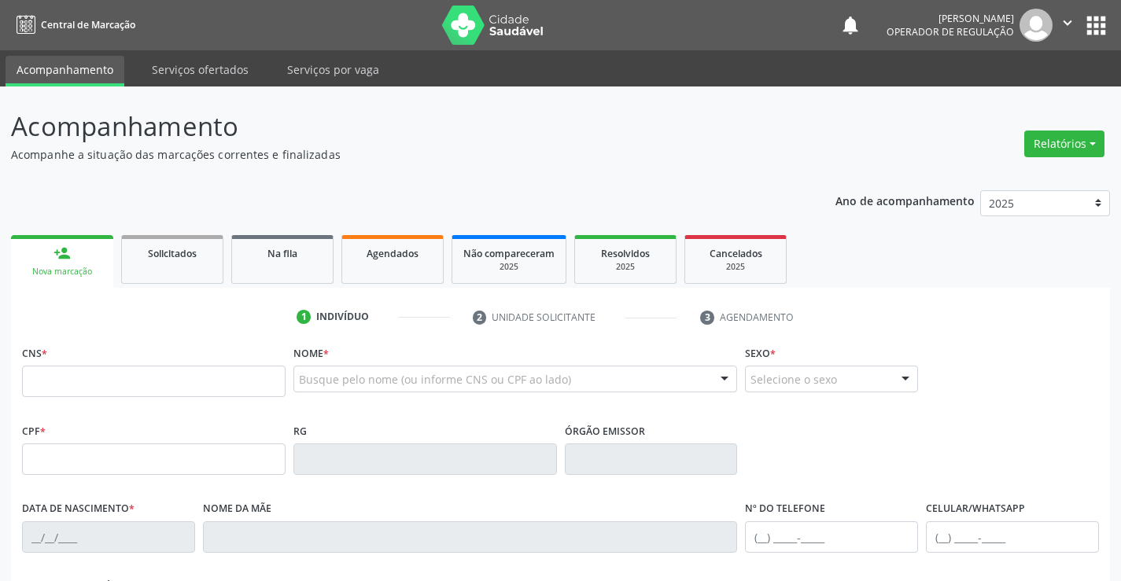
click at [74, 362] on div "CNS *" at bounding box center [153, 369] width 263 height 56
click at [67, 375] on input "text" at bounding box center [153, 381] width 263 height 31
type input "700 0023 7531 0807"
type input "1493450700"
type input "11/05/1989"
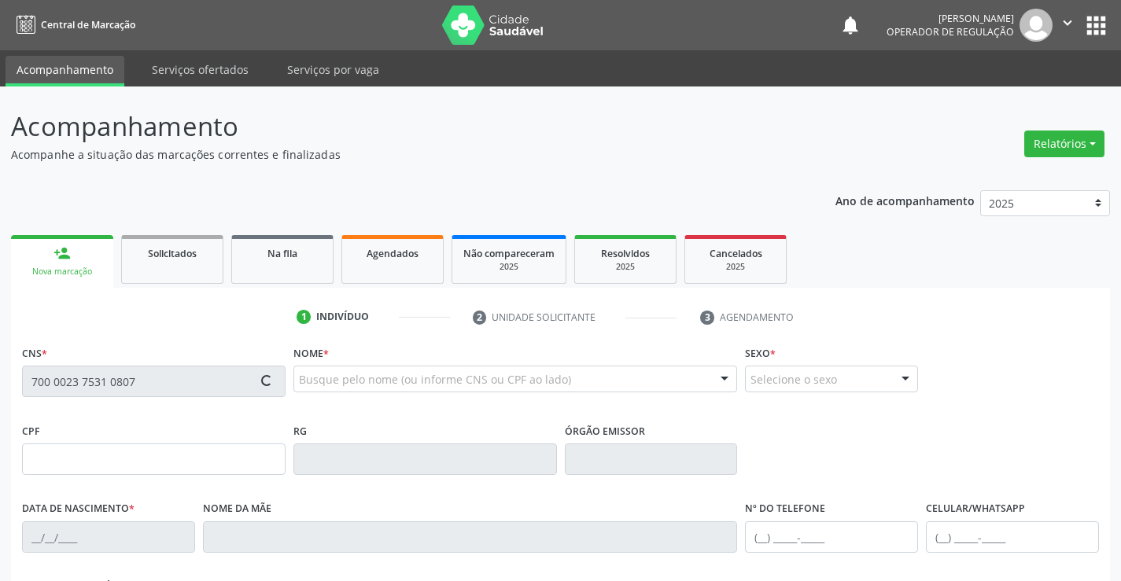
type input "(74) 99142-5648"
type input "047.212.205-37"
type input "S/N"
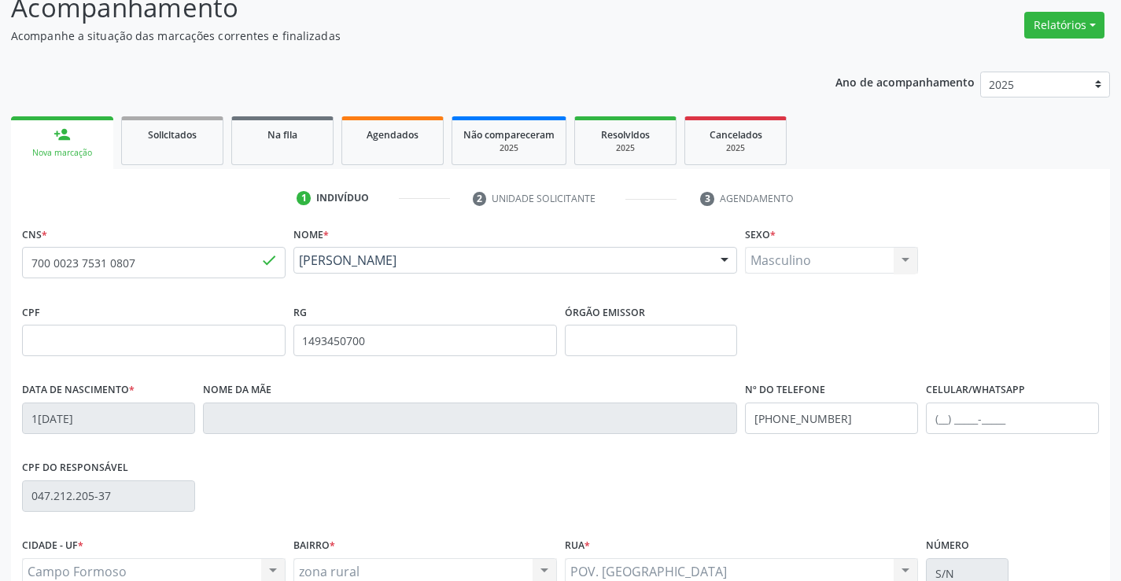
scroll to position [271, 0]
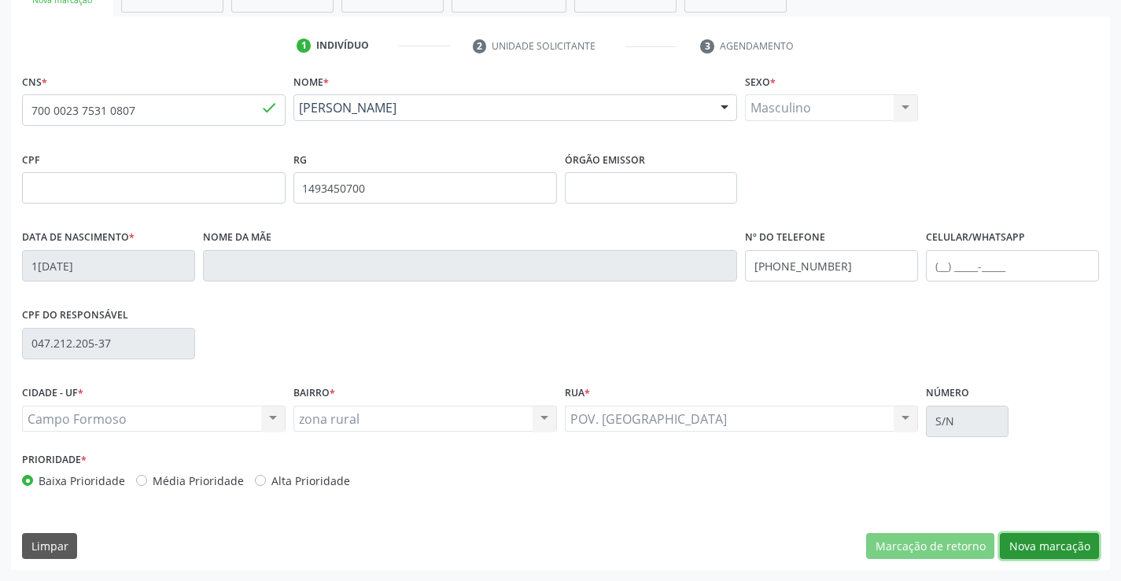
click at [1054, 547] on button "Nova marcação" at bounding box center [1048, 546] width 99 height 27
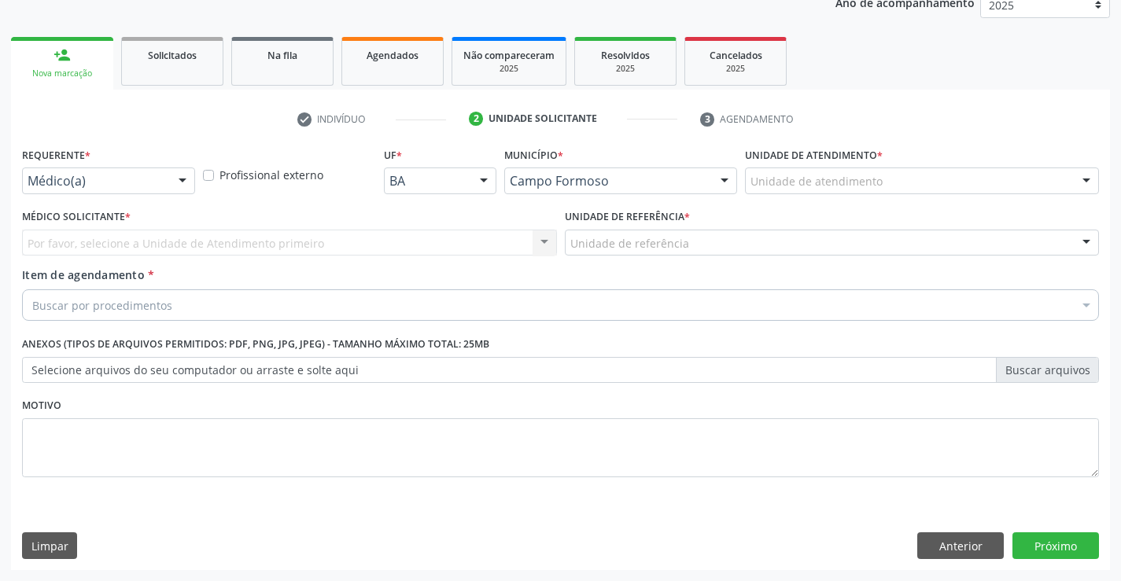
scroll to position [198, 0]
click at [177, 180] on div at bounding box center [183, 181] width 24 height 27
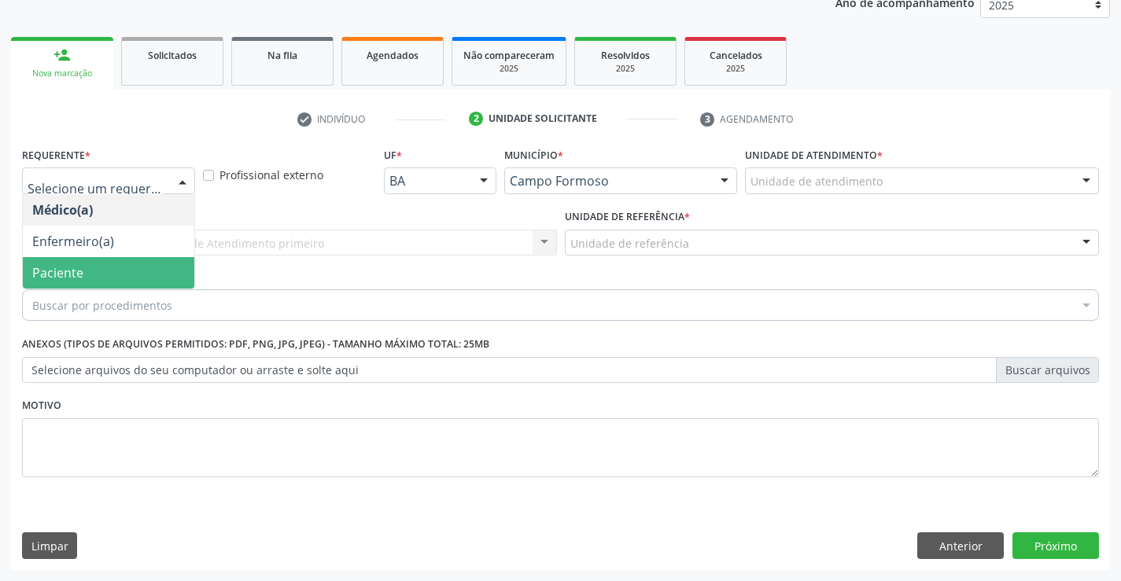
click at [50, 263] on span "Paciente" at bounding box center [108, 272] width 171 height 31
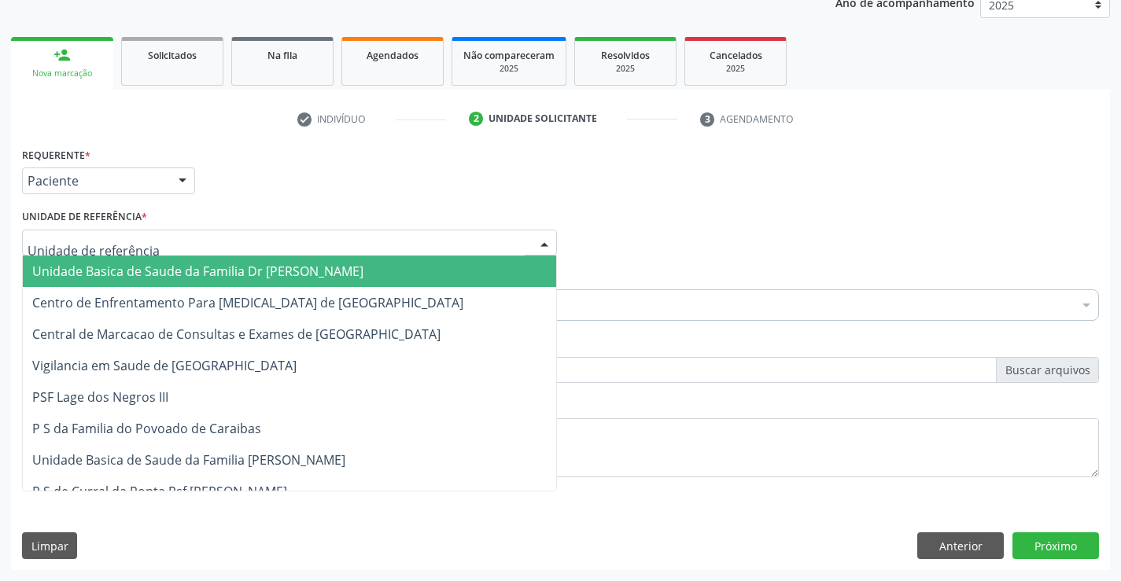
click at [275, 246] on div at bounding box center [289, 243] width 535 height 27
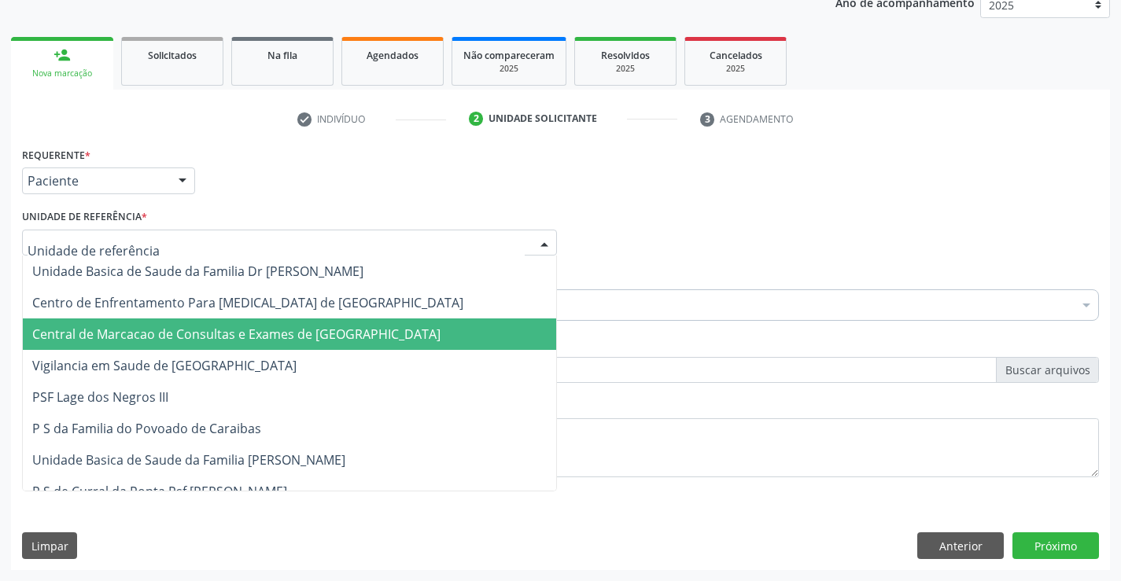
click at [243, 326] on span "Central de Marcacao de Consultas e Exames de [GEOGRAPHIC_DATA]" at bounding box center [236, 334] width 408 height 17
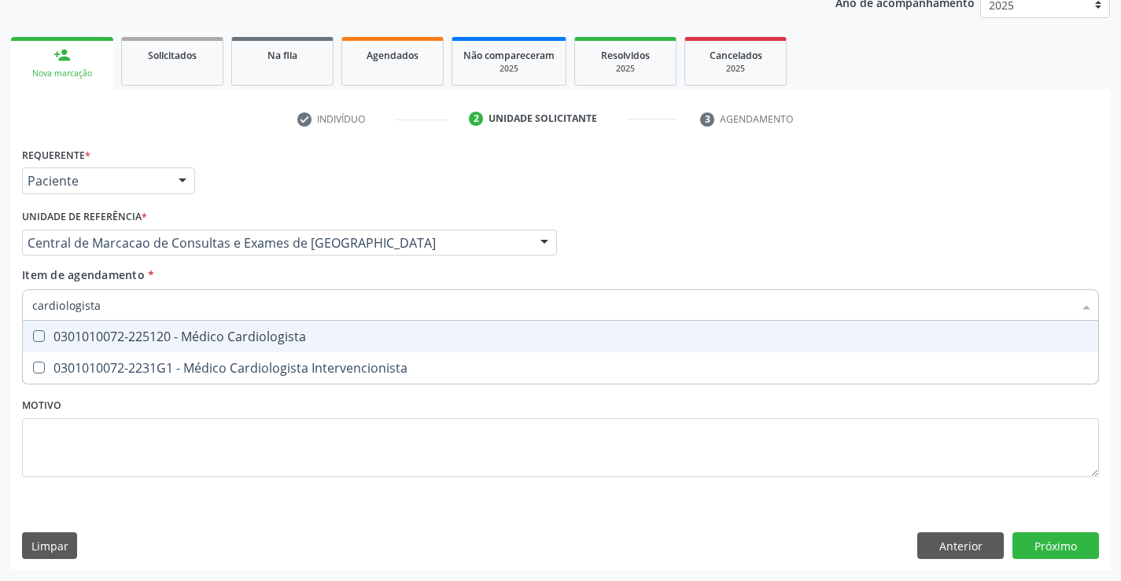
type input "cardiologista"
click at [162, 326] on span "0301010072-225120 - Médico Cardiologista" at bounding box center [560, 336] width 1075 height 31
checkbox Cardiologista "true"
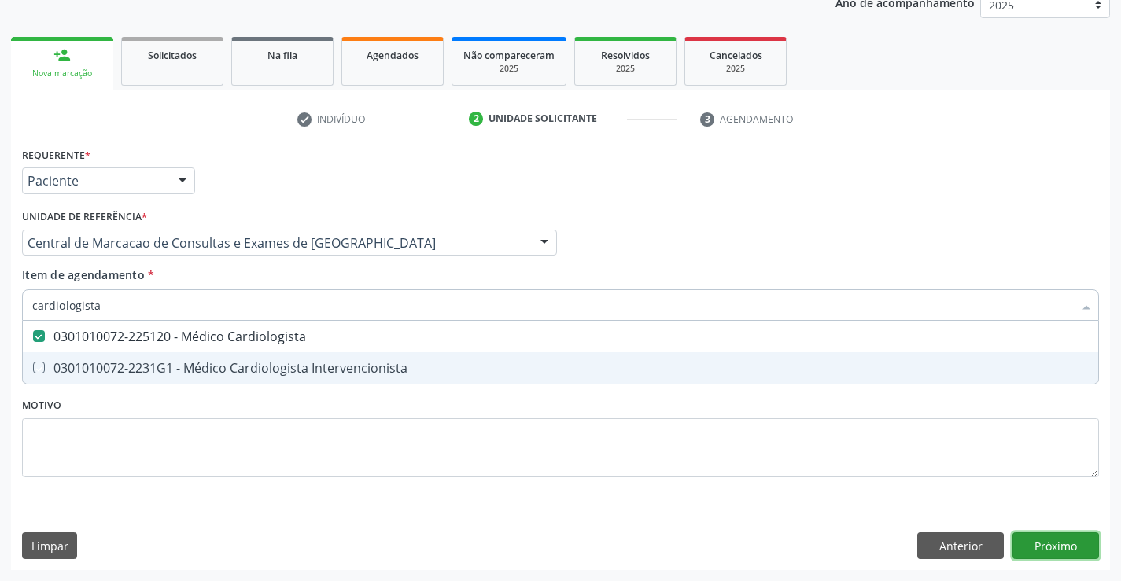
click at [1059, 544] on div "Requerente * Paciente Médico(a) Enfermeiro(a) Paciente Nenhum resultado encontr…" at bounding box center [560, 356] width 1099 height 427
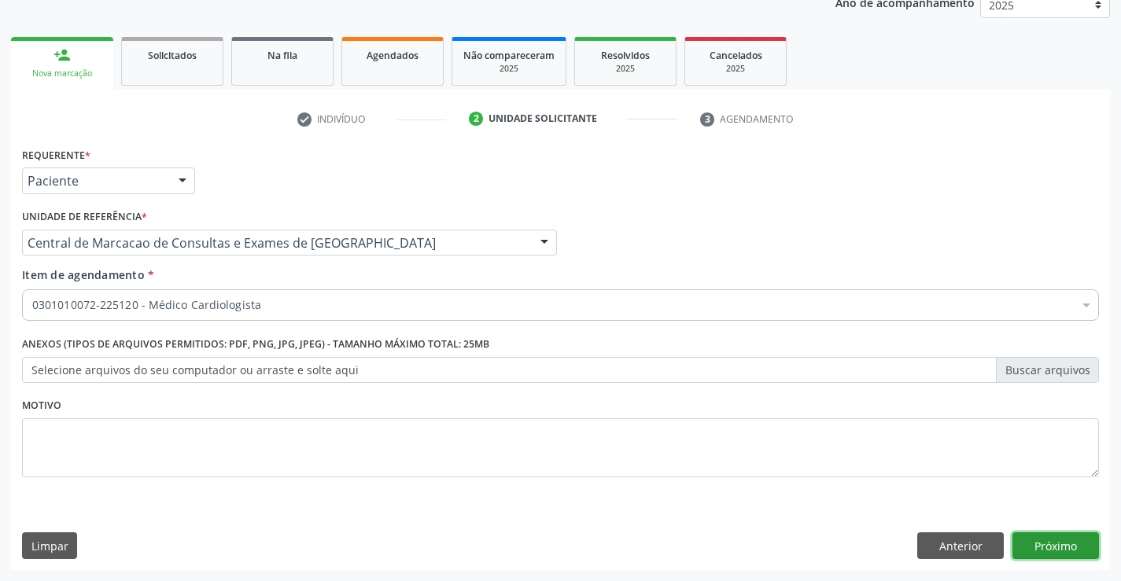
click at [1044, 541] on button "Próximo" at bounding box center [1055, 545] width 86 height 27
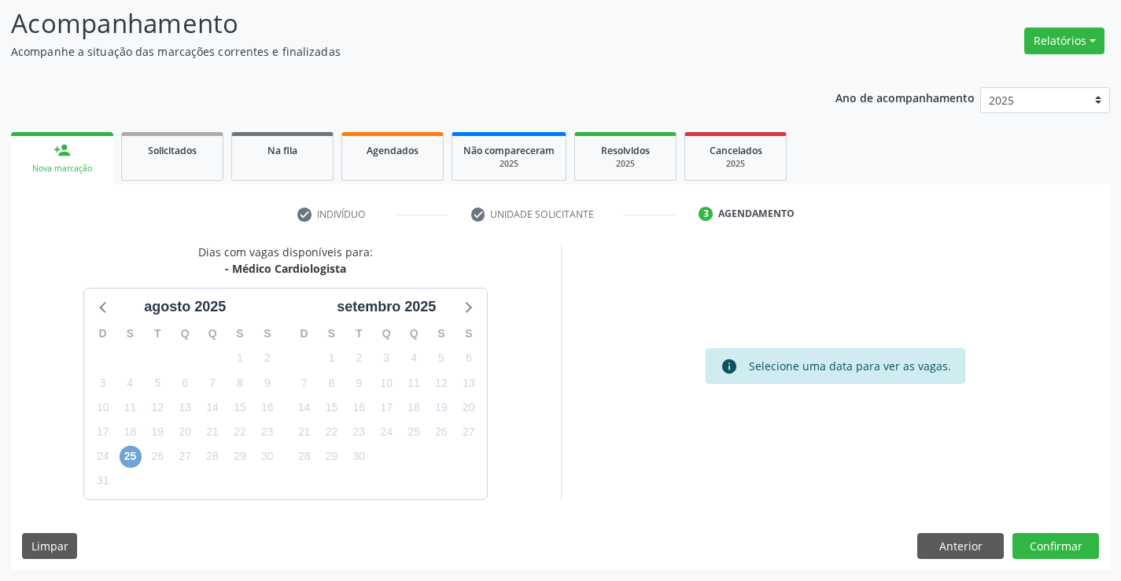
click at [131, 456] on span "25" at bounding box center [131, 457] width 22 height 22
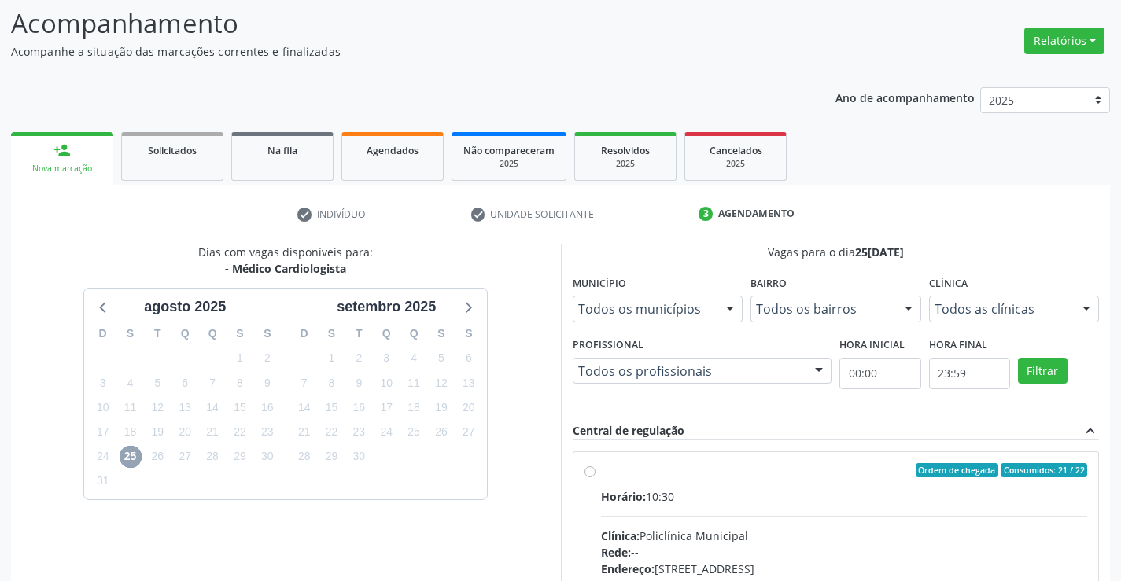
scroll to position [330, 0]
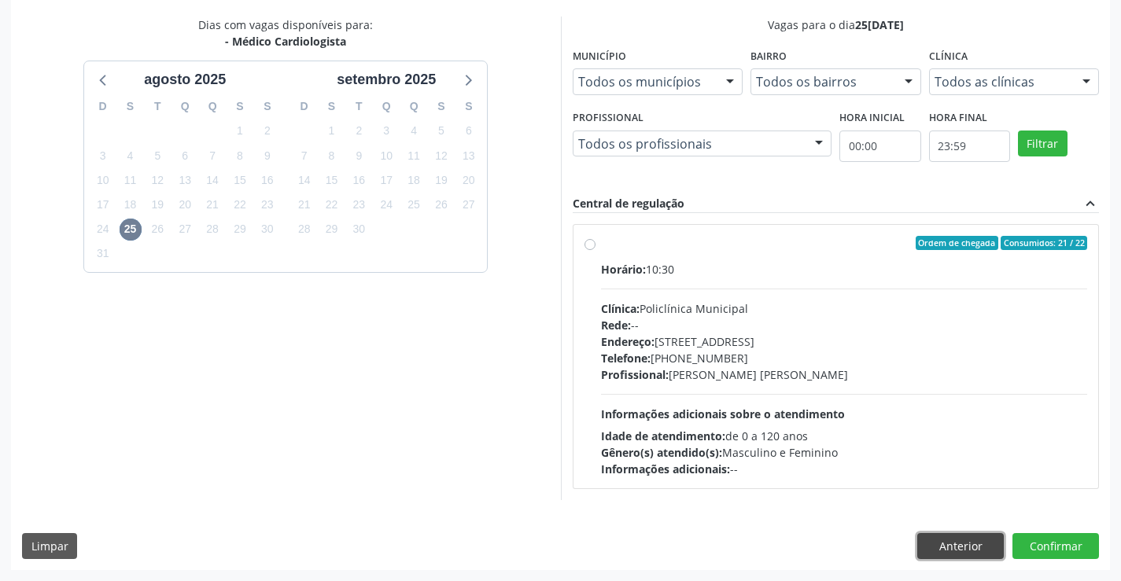
click at [947, 547] on button "Anterior" at bounding box center [960, 546] width 86 height 27
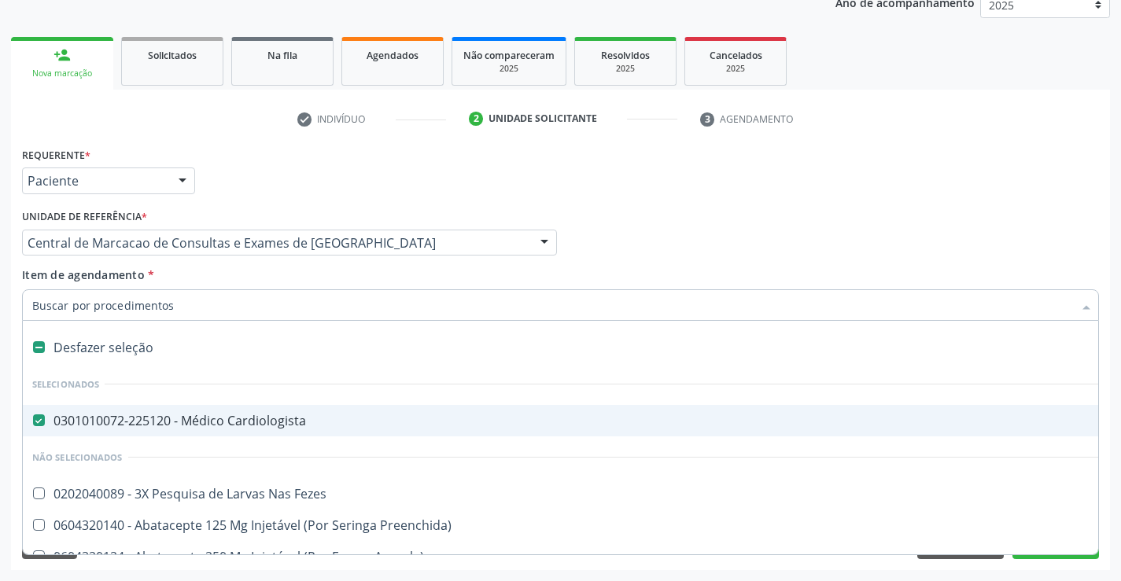
click at [714, 410] on span "0301010072-225120 - Médico Cardiologista" at bounding box center [644, 420] width 1243 height 31
click at [46, 420] on div "0301010072-225120 - Médico Cardiologista" at bounding box center [644, 420] width 1224 height 13
checkbox Cardiologista "true"
click at [836, 439] on li "Não selecionados" at bounding box center [644, 457] width 1243 height 42
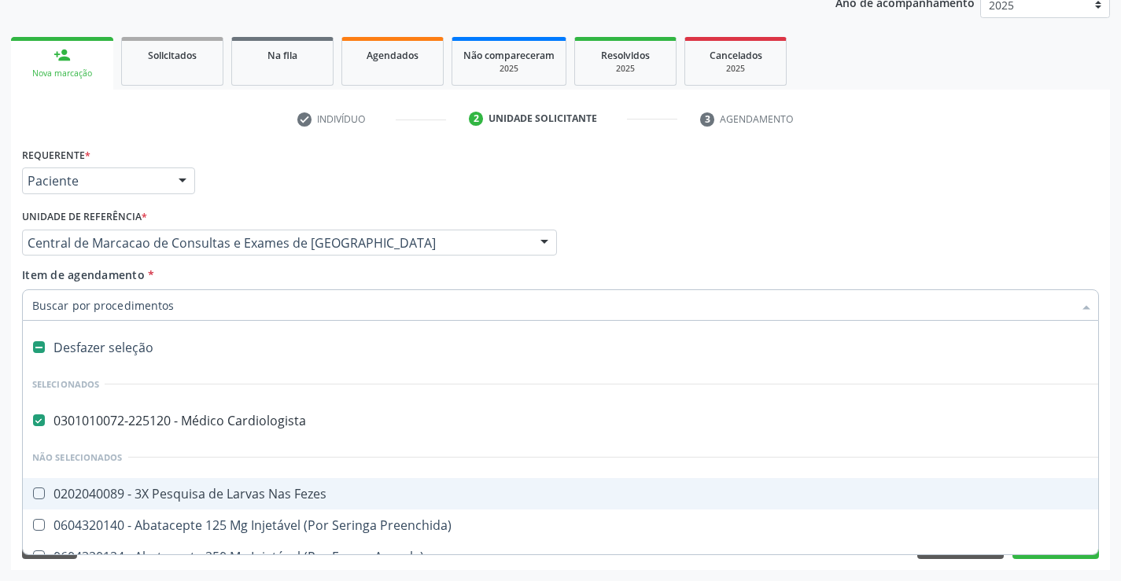
click at [1119, 535] on div "Acompanhamento Acompanhe a situação das marcações correntes e finalizadas Relat…" at bounding box center [560, 234] width 1121 height 693
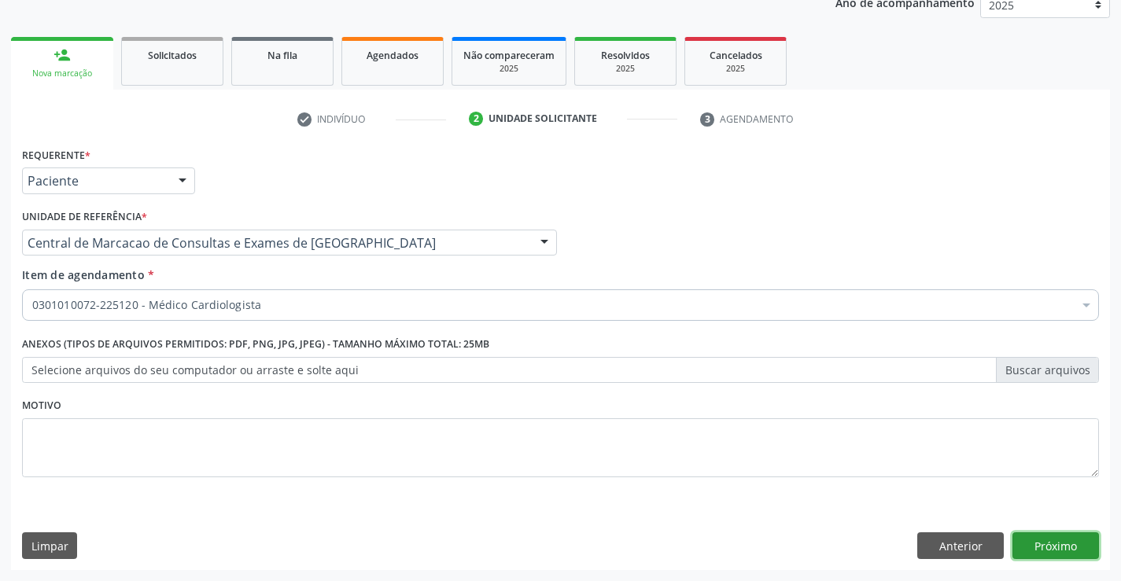
click at [1067, 551] on button "Próximo" at bounding box center [1055, 545] width 86 height 27
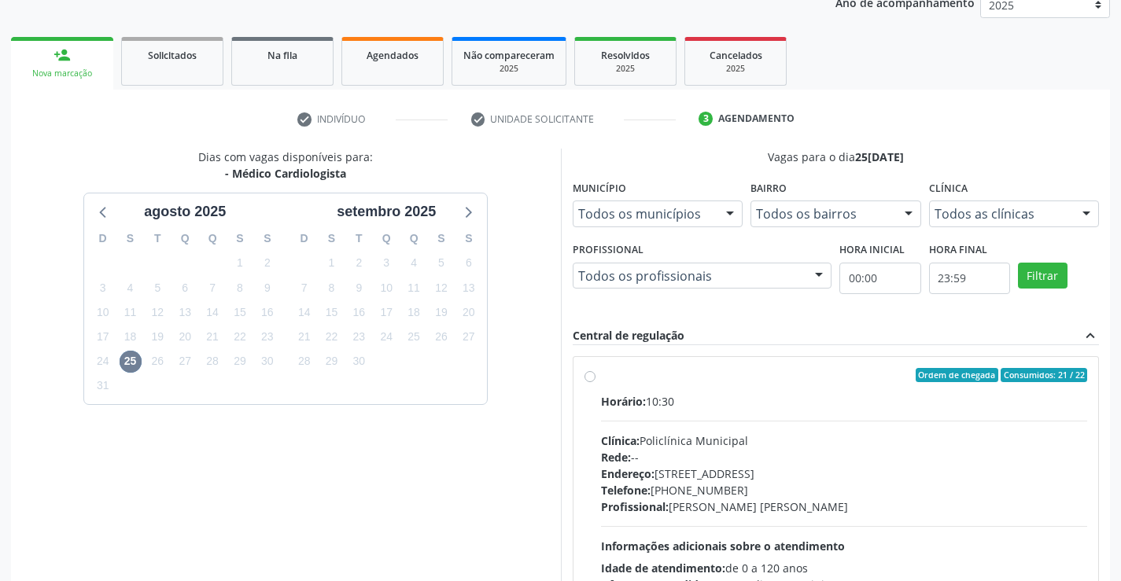
click at [536, 473] on div "Dias com vagas disponíveis para: - Médico Cardiologista agosto 2025 D S T Q Q S…" at bounding box center [286, 390] width 550 height 483
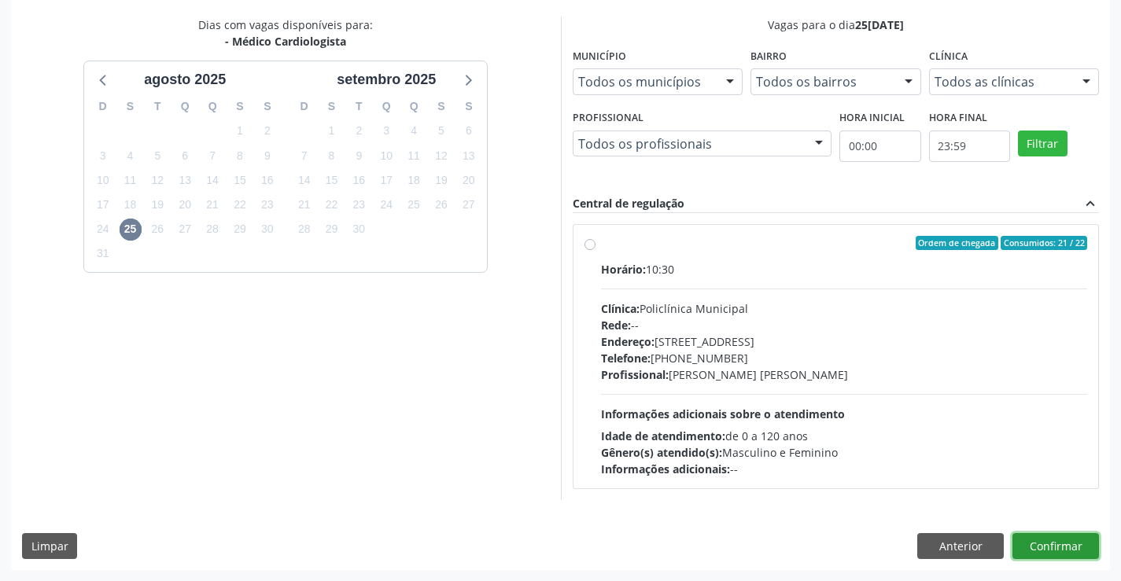
click at [1087, 538] on button "Confirmar" at bounding box center [1055, 546] width 86 height 27
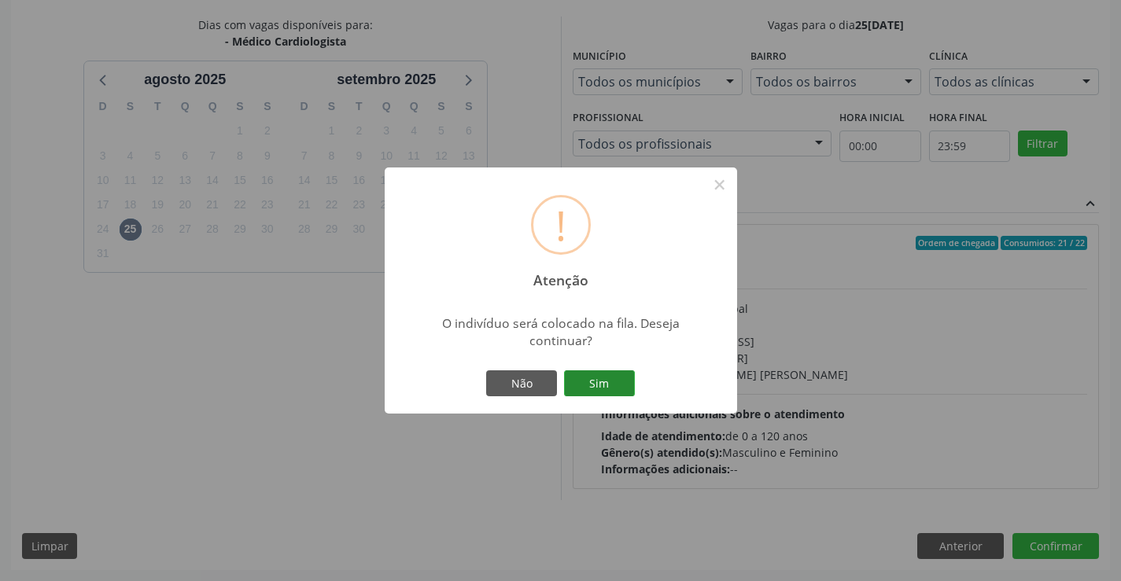
click at [605, 388] on button "Sim" at bounding box center [599, 383] width 71 height 27
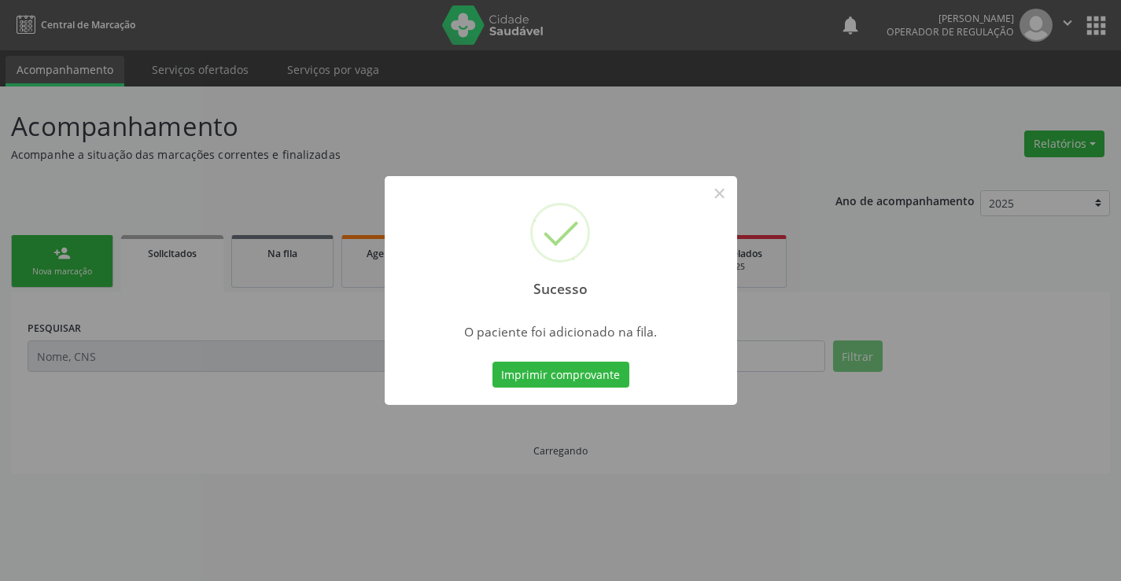
scroll to position [0, 0]
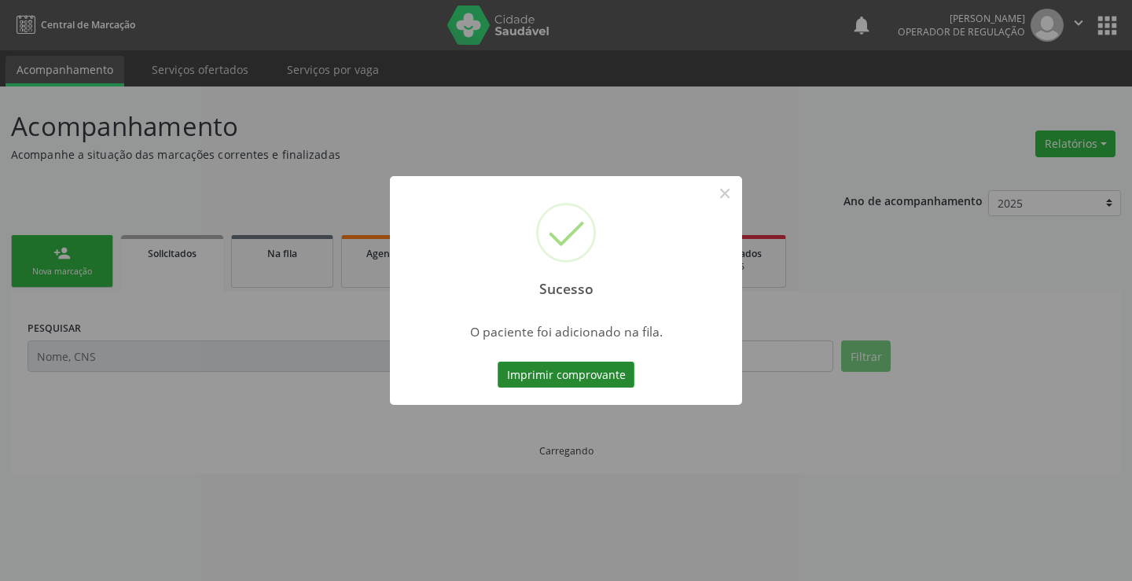
click at [605, 365] on button "Imprimir comprovante" at bounding box center [566, 375] width 137 height 27
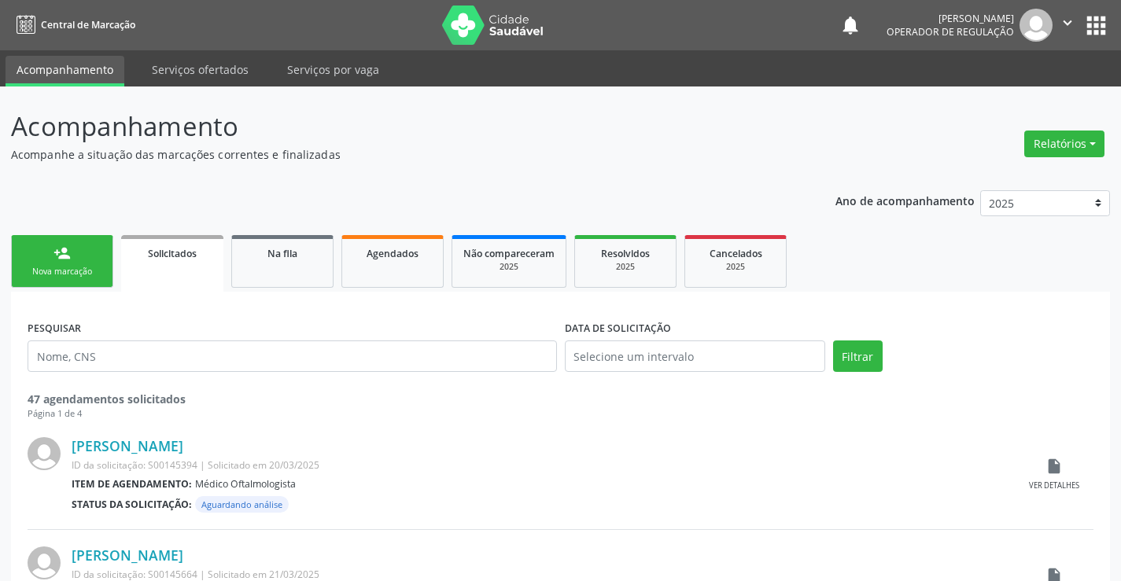
click at [86, 278] on div "Nova marcação" at bounding box center [62, 272] width 79 height 12
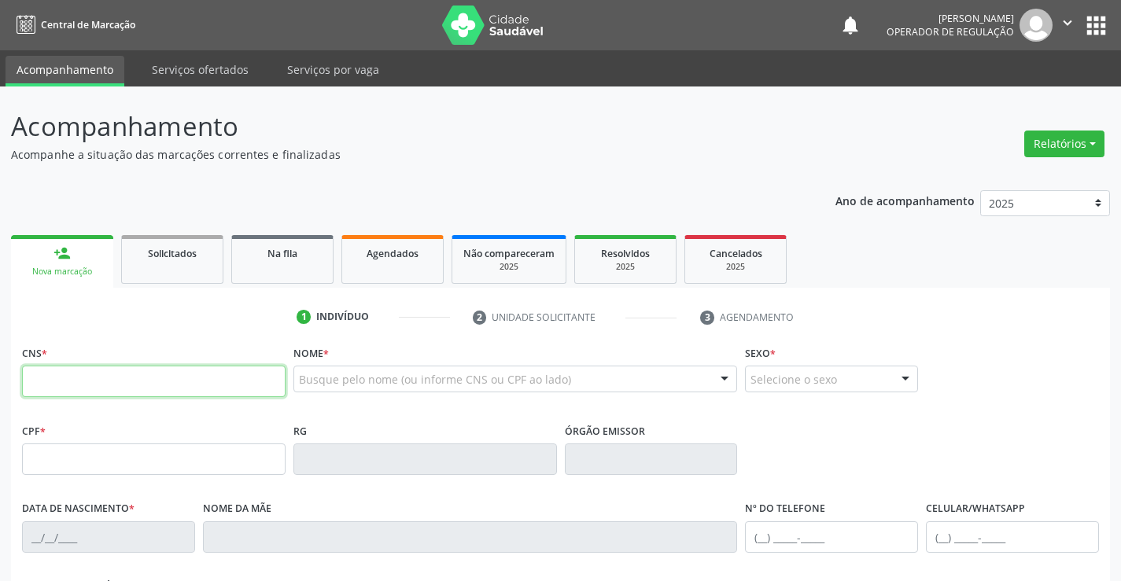
click at [83, 366] on input "text" at bounding box center [153, 381] width 263 height 31
type input "708 8027 1596 2110"
type input "1000124185"
type input "20/01/1968"
type input "019.811.815-55"
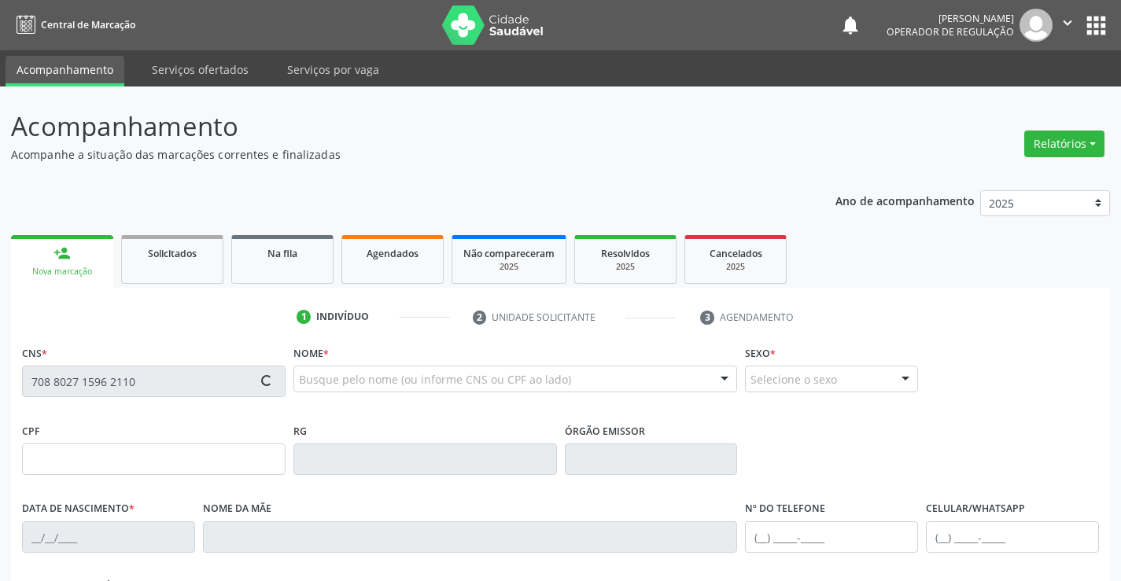
type input "S/N"
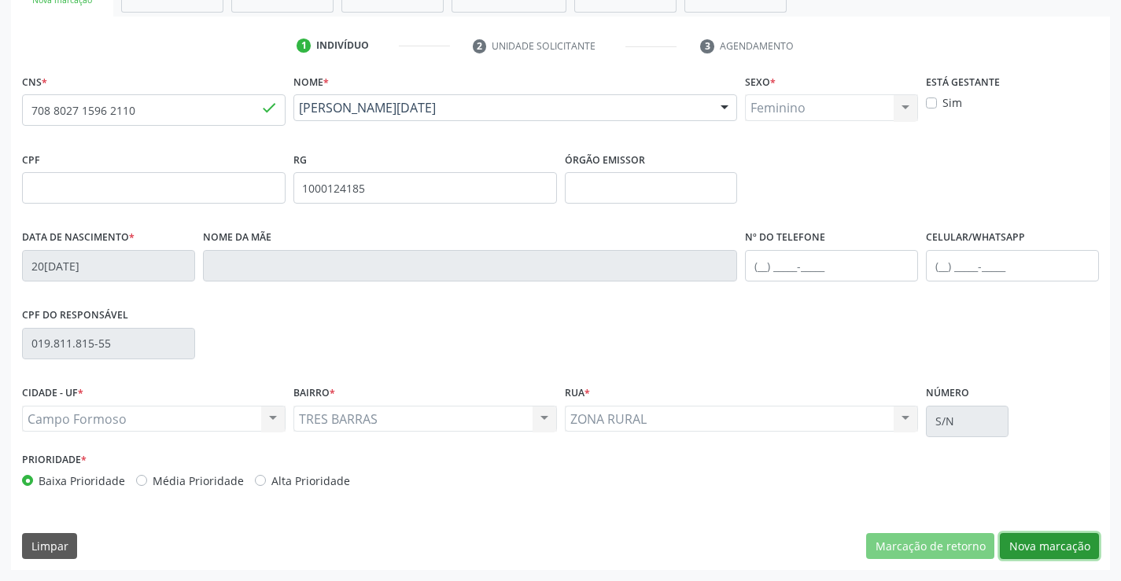
click at [1066, 557] on button "Nova marcação" at bounding box center [1048, 546] width 99 height 27
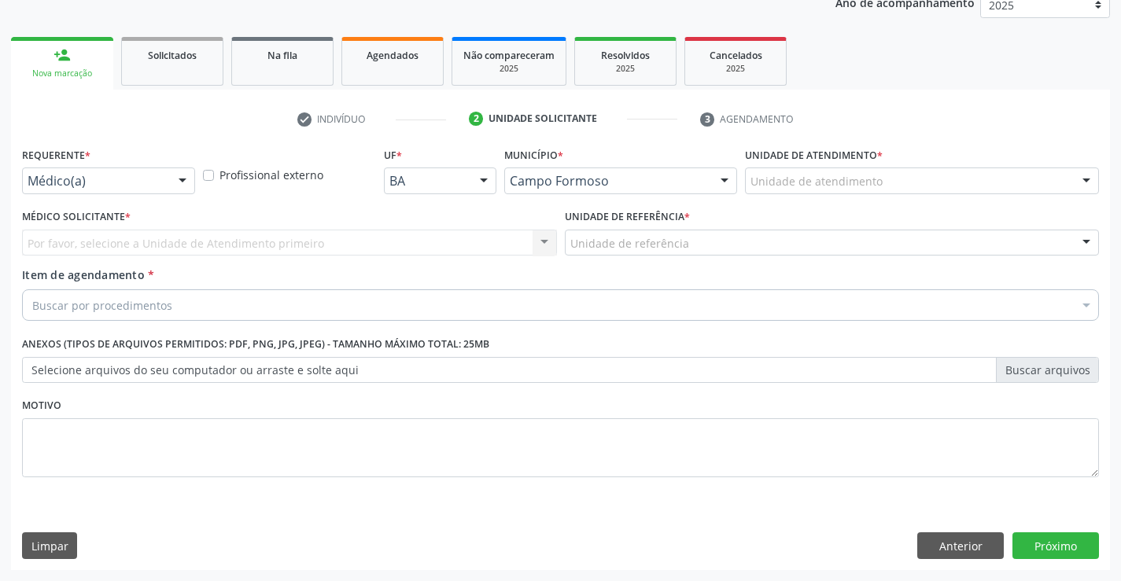
scroll to position [198, 0]
click at [166, 171] on div "Médico(a)" at bounding box center [108, 180] width 173 height 27
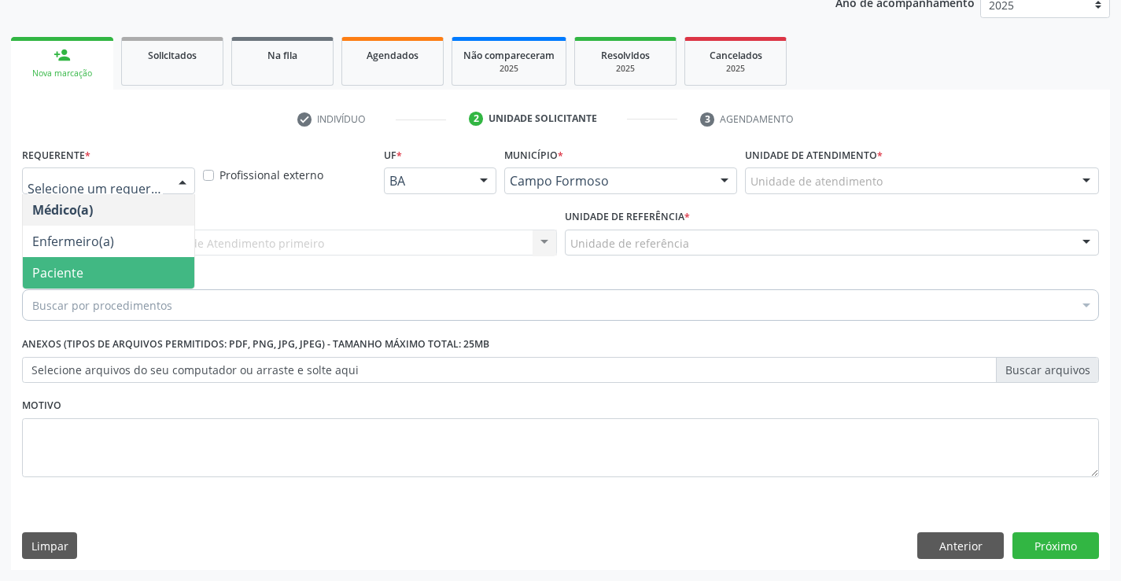
click at [63, 264] on span "Paciente" at bounding box center [57, 272] width 51 height 17
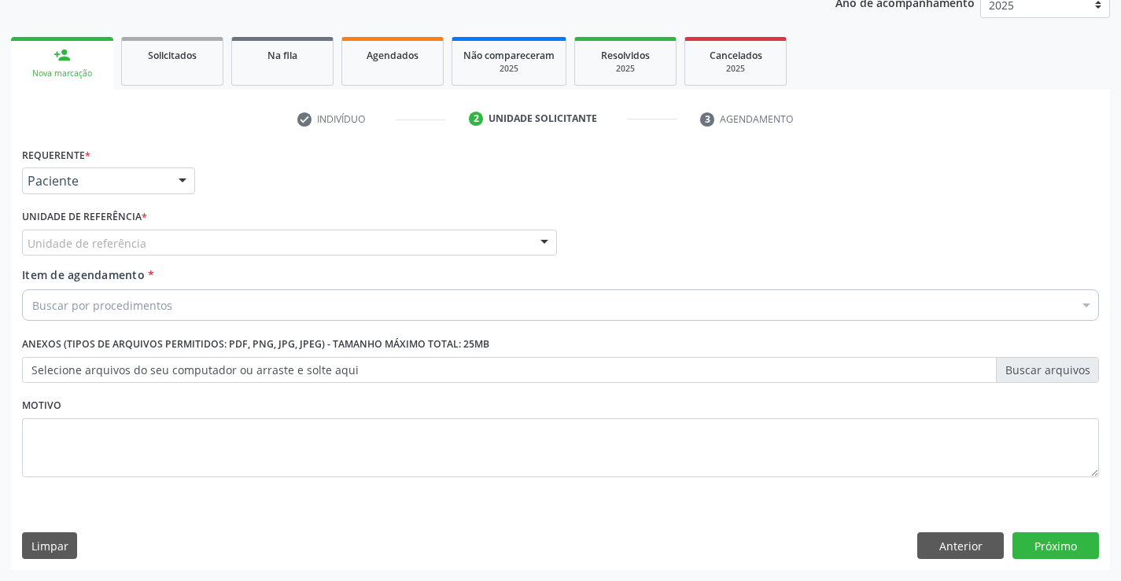
click at [257, 248] on div "Unidade de referência" at bounding box center [289, 243] width 535 height 27
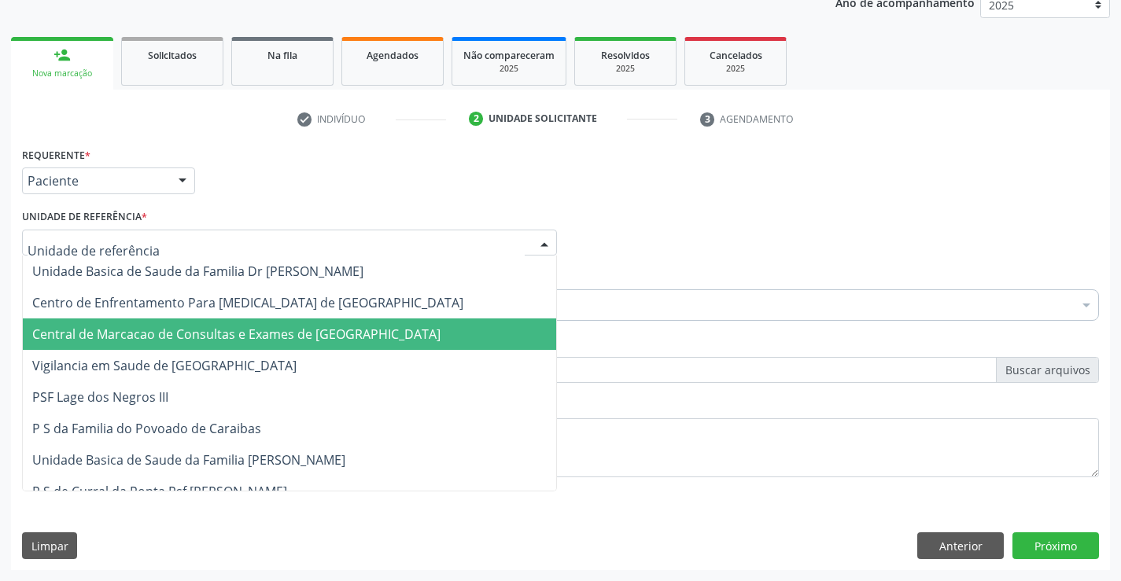
click at [252, 329] on span "Central de Marcacao de Consultas e Exames de [GEOGRAPHIC_DATA]" at bounding box center [236, 334] width 408 height 17
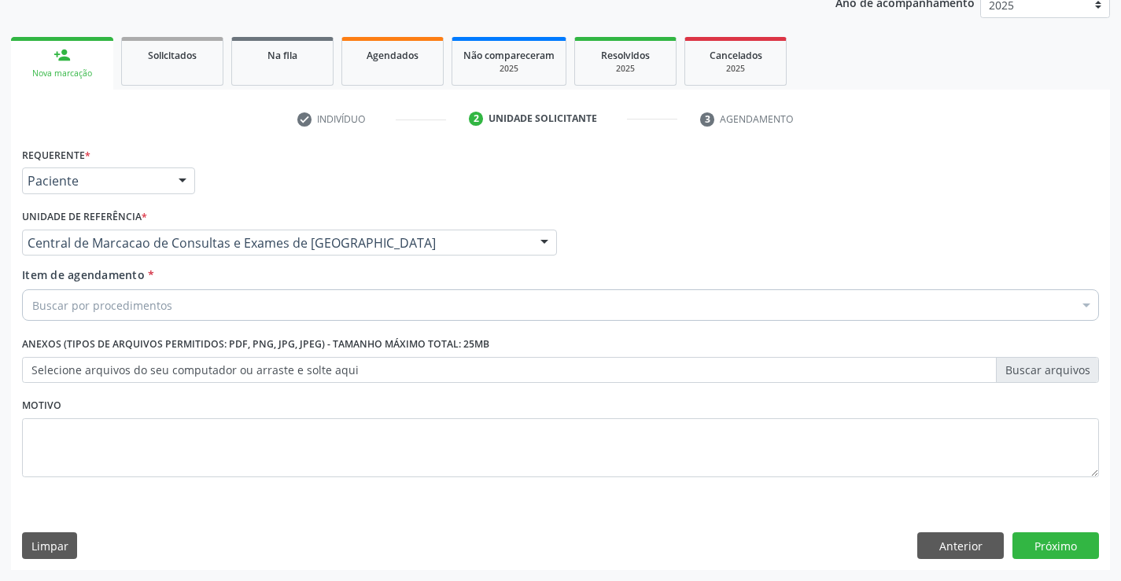
click at [187, 311] on div "Buscar por procedimentos" at bounding box center [560, 304] width 1076 height 31
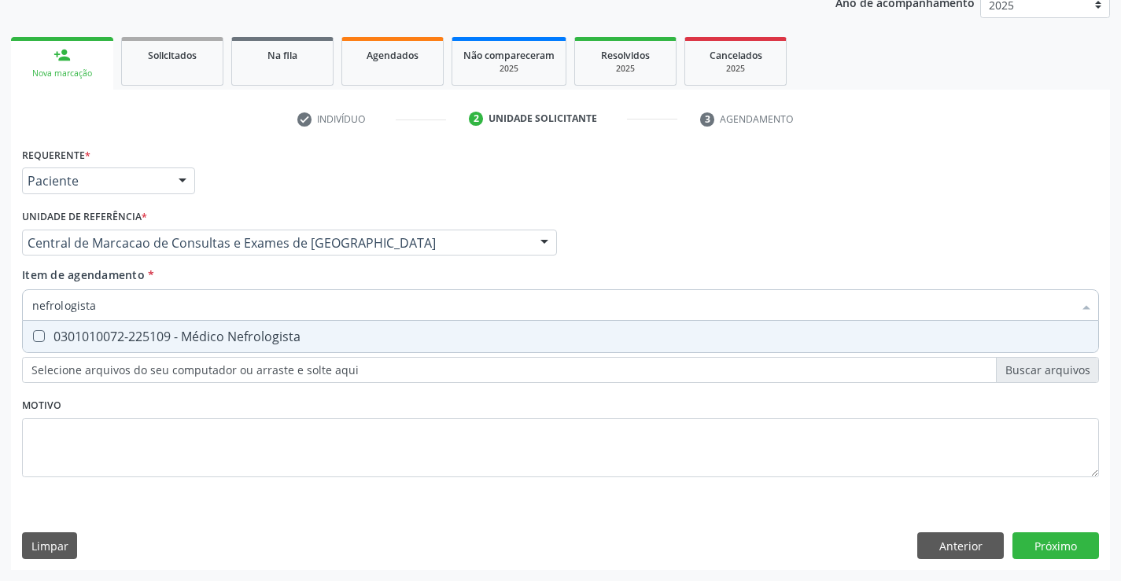
type input "nefrologista"
click at [149, 348] on span "0301010072-225109 - Médico Nefrologista" at bounding box center [560, 336] width 1075 height 31
checkbox Nefrologista "true"
click at [1033, 545] on div "Requerente * Paciente Médico(a) Enfermeiro(a) Paciente Nenhum resultado encontr…" at bounding box center [560, 356] width 1099 height 427
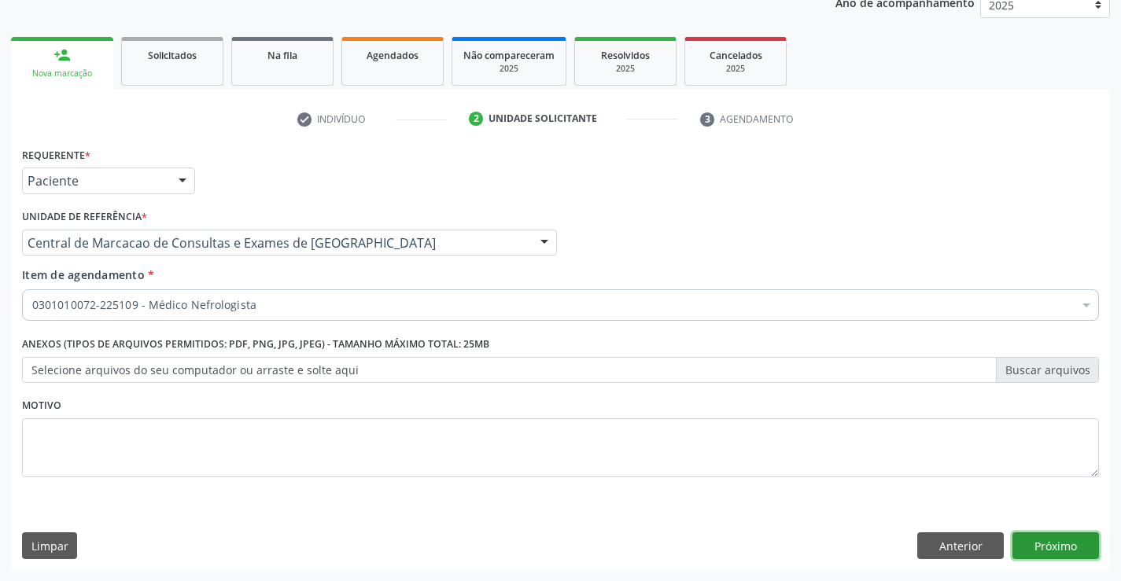
click at [1050, 545] on button "Próximo" at bounding box center [1055, 545] width 86 height 27
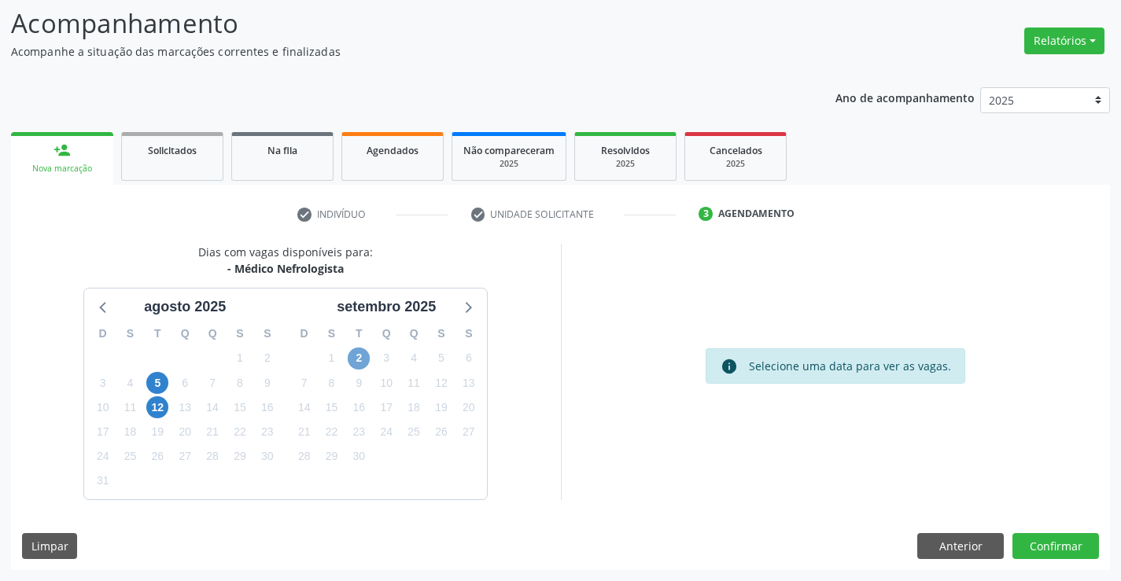
click at [360, 360] on span "2" at bounding box center [359, 359] width 22 height 22
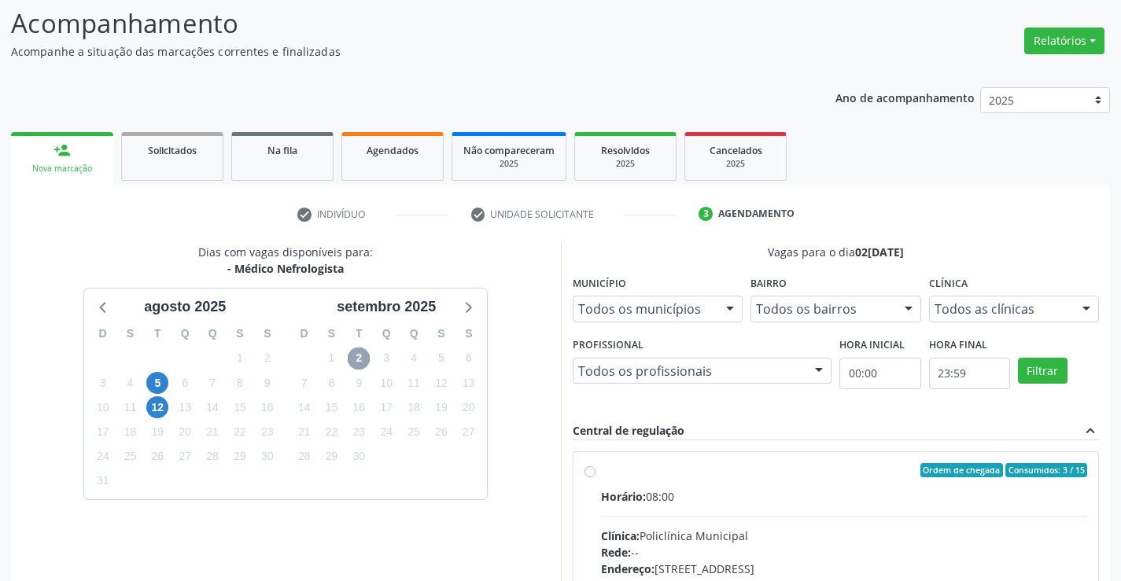
scroll to position [330, 0]
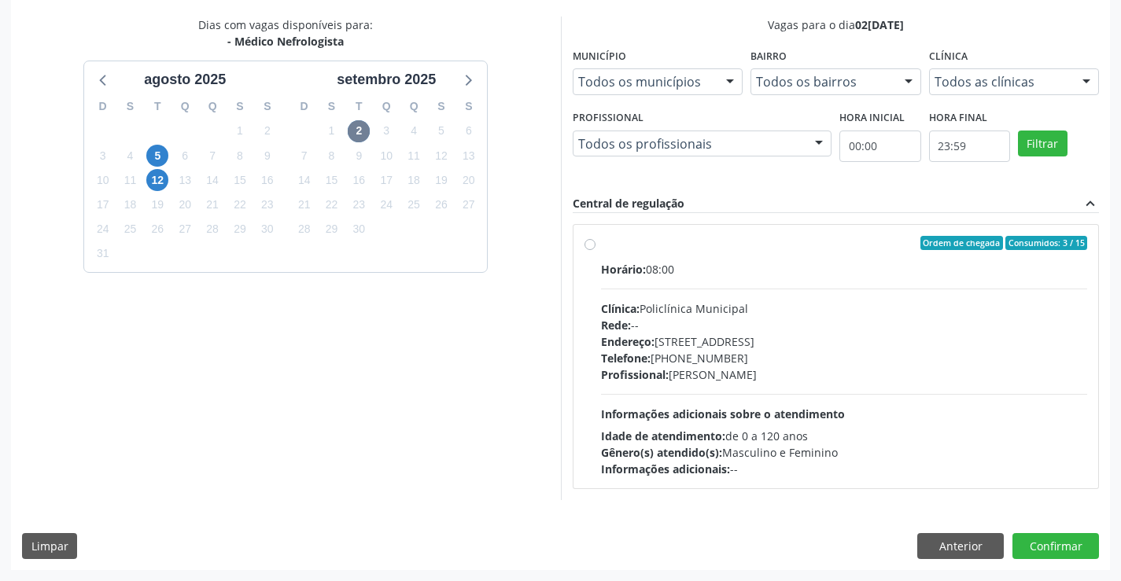
click at [778, 340] on div "Endereço: [STREET_ADDRESS]" at bounding box center [844, 341] width 487 height 17
click at [595, 250] on input "Ordem de chegada Consumidos: 3 / 15 Horário: 08:00 Clínica: Policlínica Municip…" at bounding box center [589, 243] width 11 height 14
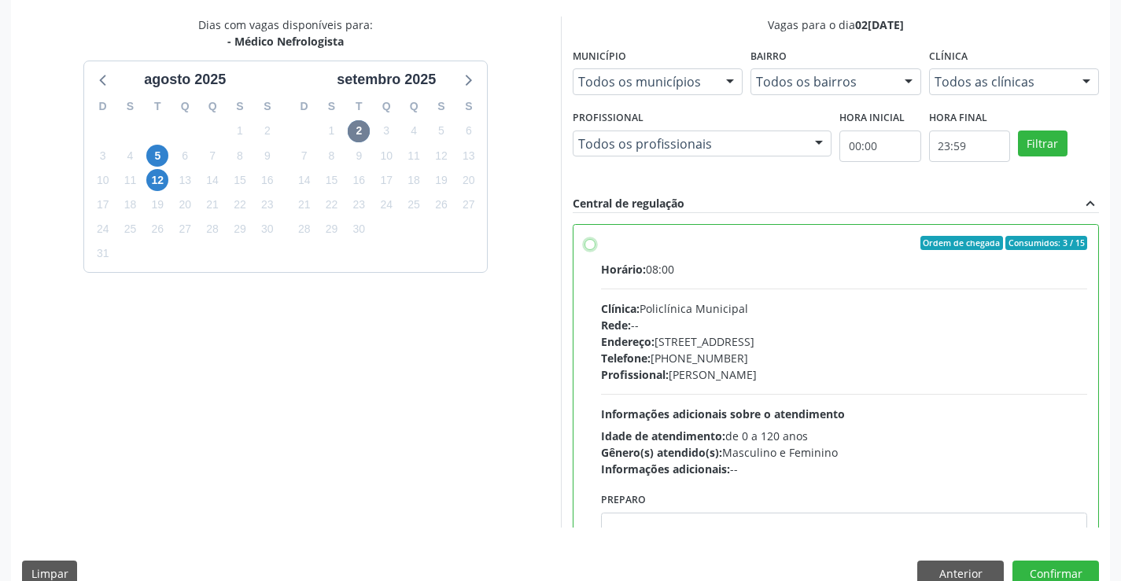
radio input "true"
click at [1025, 565] on button "Confirmar" at bounding box center [1055, 574] width 86 height 27
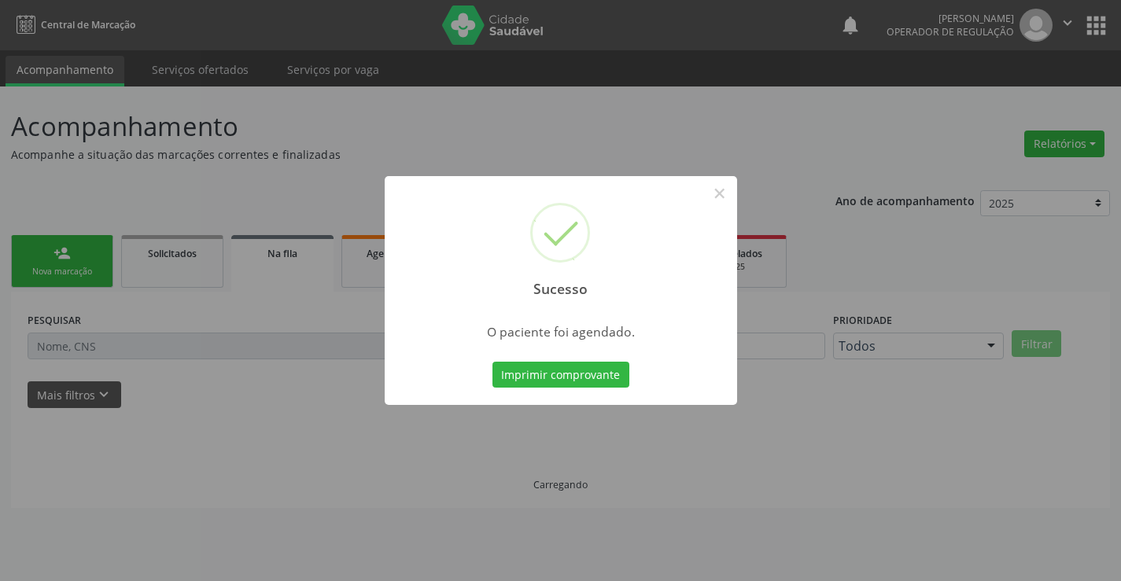
scroll to position [0, 0]
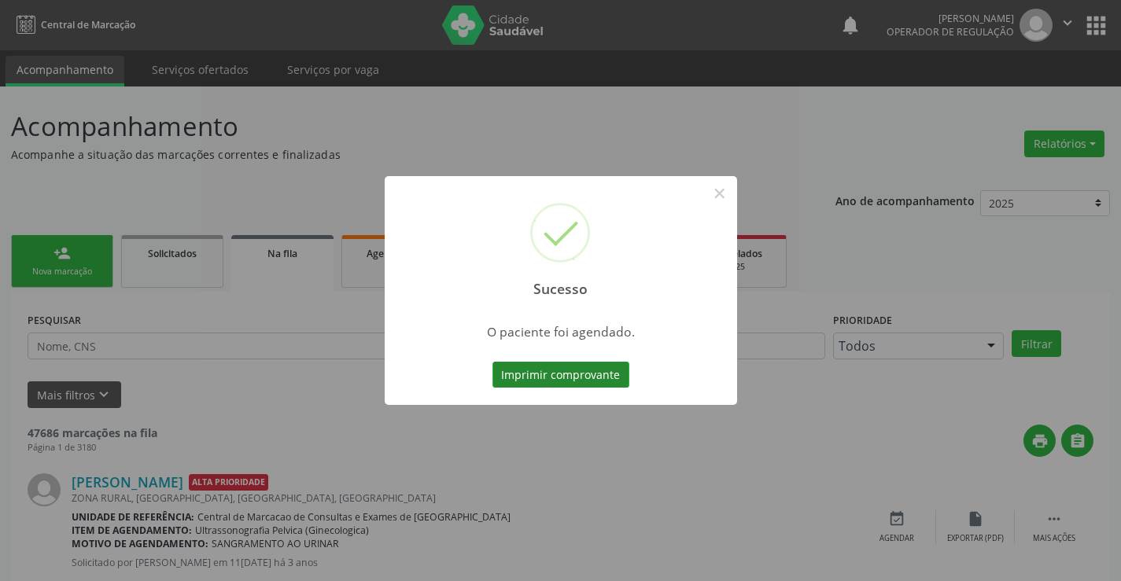
click at [599, 377] on button "Imprimir comprovante" at bounding box center [560, 375] width 137 height 27
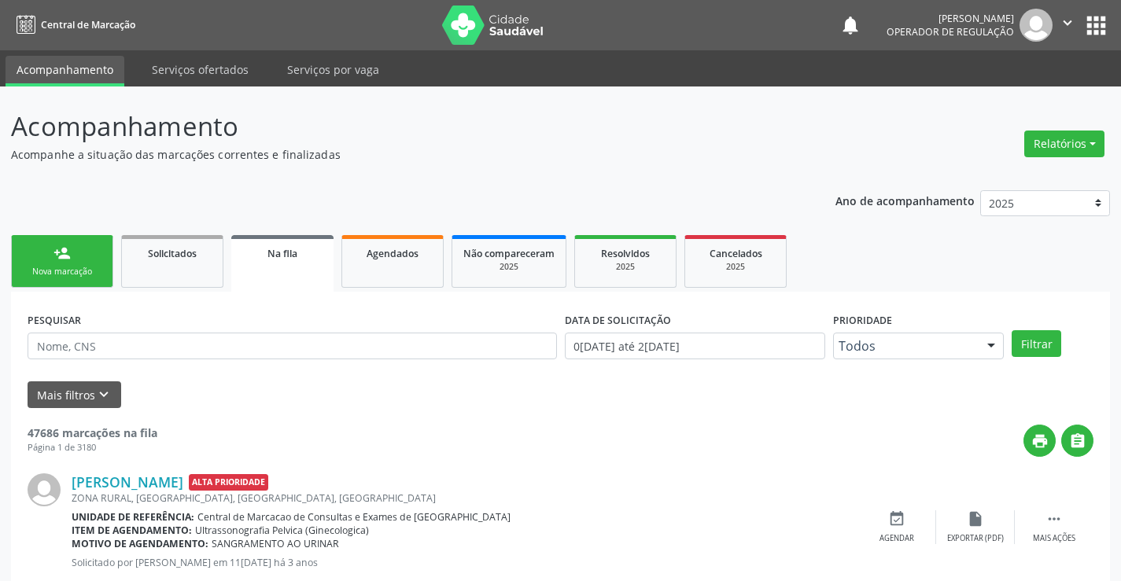
click at [65, 249] on div "person_add" at bounding box center [61, 253] width 17 height 17
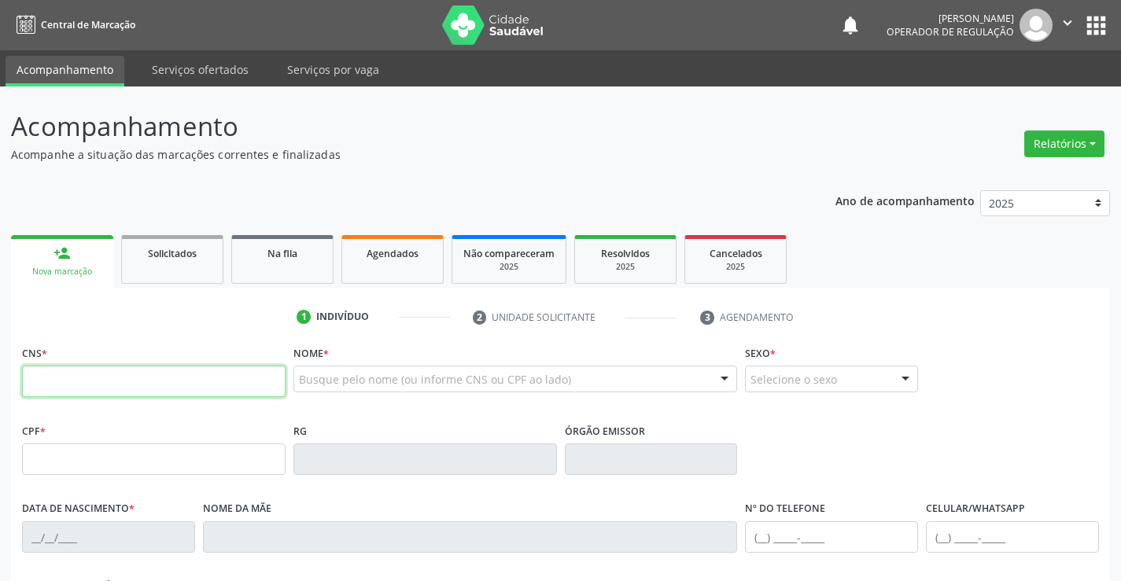
click at [72, 380] on input "text" at bounding box center [153, 381] width 263 height 31
type input "706 4051 7693 4787"
type input "706405176934787"
type input "07/10/1968"
type input "(74) 99113-2277"
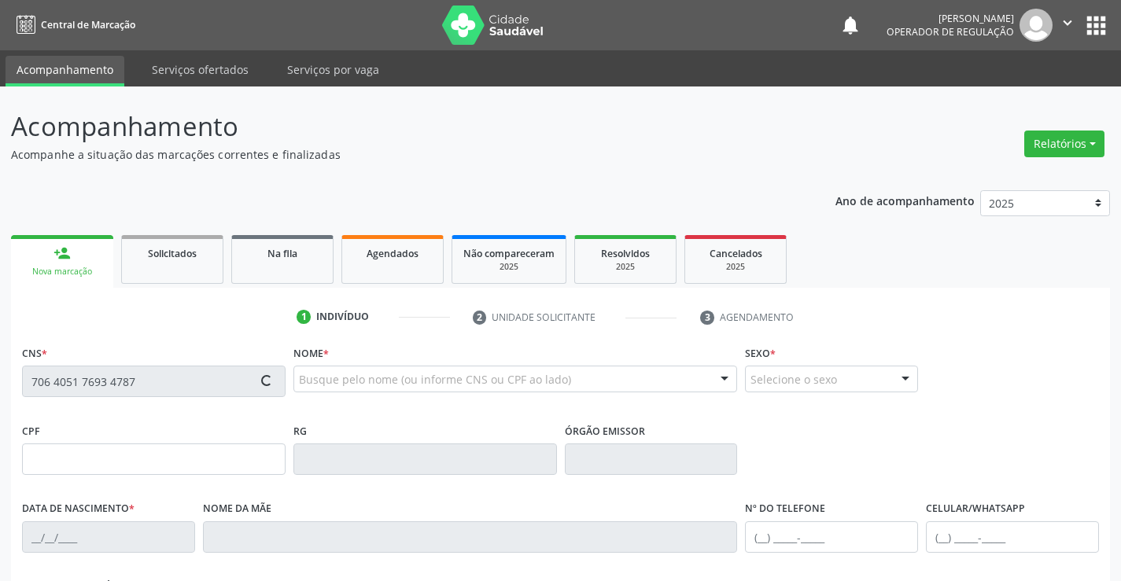
type input "(74) 99113-2277"
type input "494.592.365-53"
type input "SN"
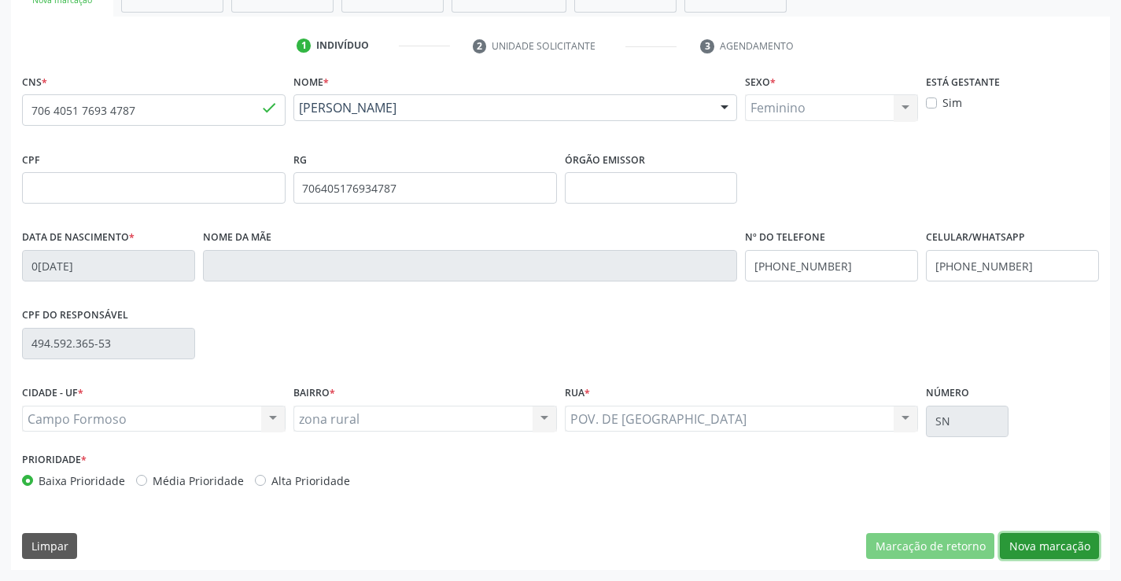
click at [1036, 544] on button "Nova marcação" at bounding box center [1048, 546] width 99 height 27
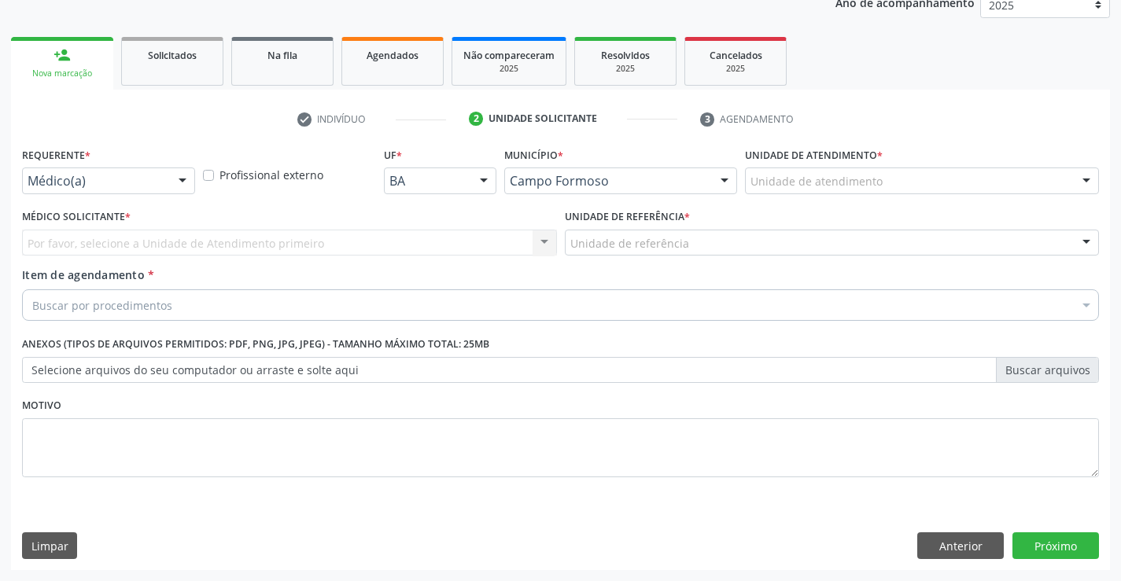
scroll to position [198, 0]
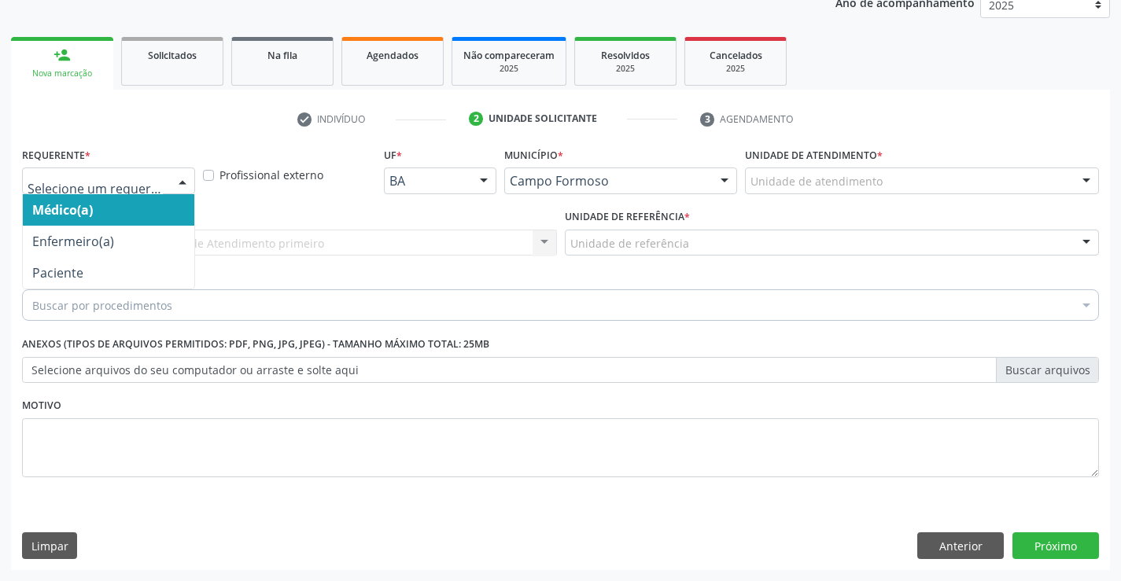
click at [177, 171] on div at bounding box center [183, 181] width 24 height 27
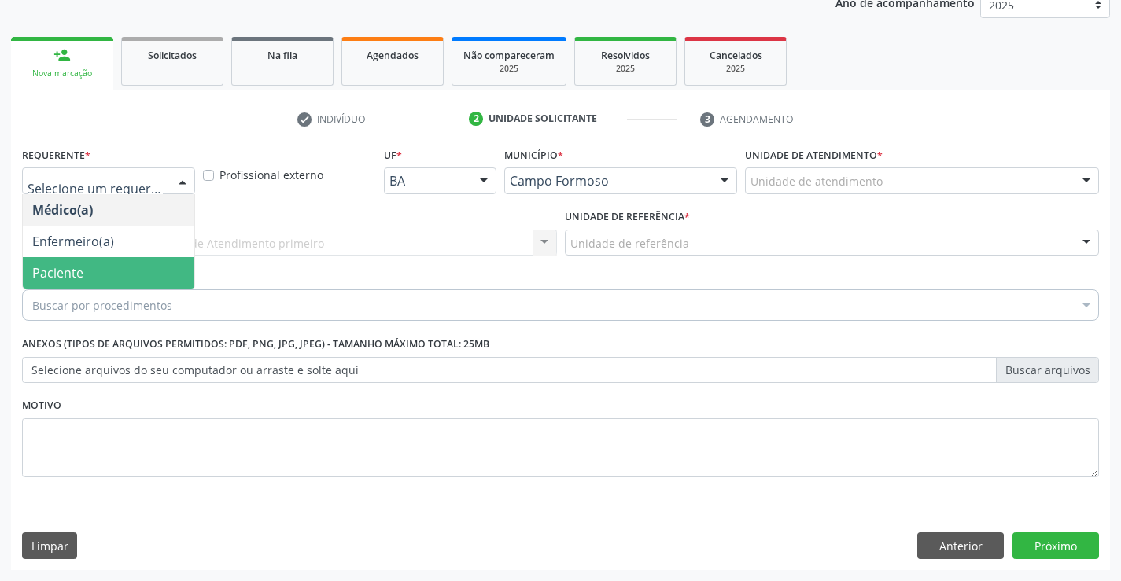
click at [53, 268] on span "Paciente" at bounding box center [57, 272] width 51 height 17
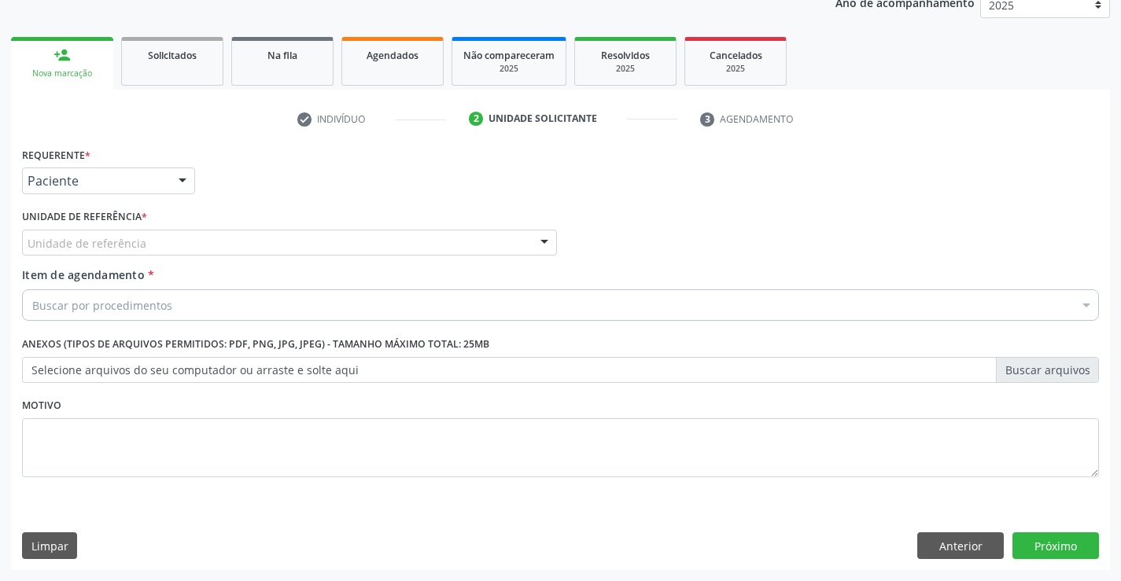
click at [248, 248] on div "Unidade de referência" at bounding box center [289, 243] width 535 height 27
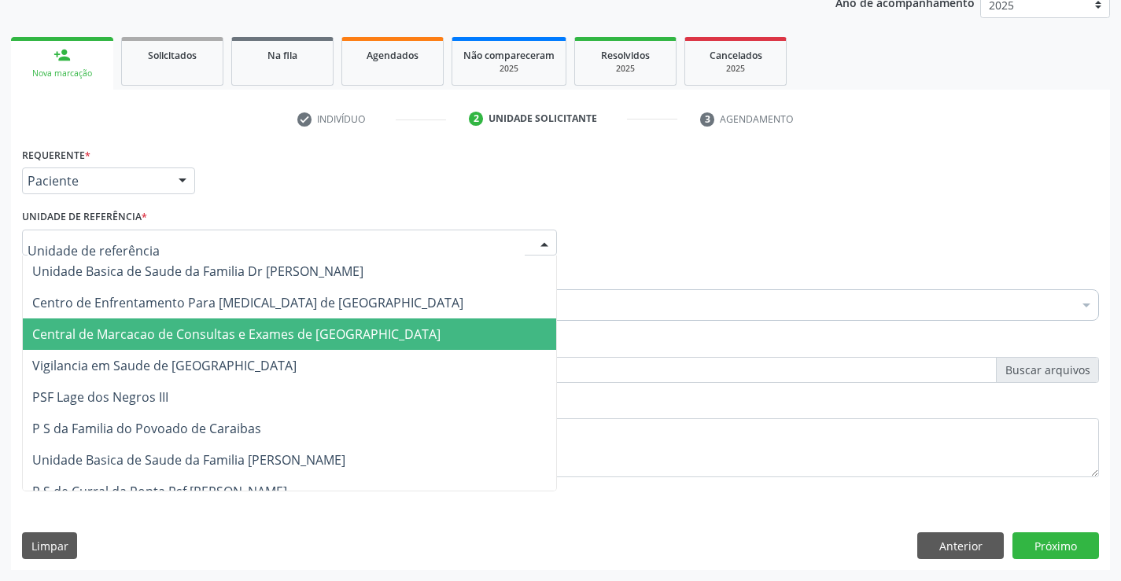
click at [234, 342] on span "Central de Marcacao de Consultas e Exames de [GEOGRAPHIC_DATA]" at bounding box center [236, 334] width 408 height 17
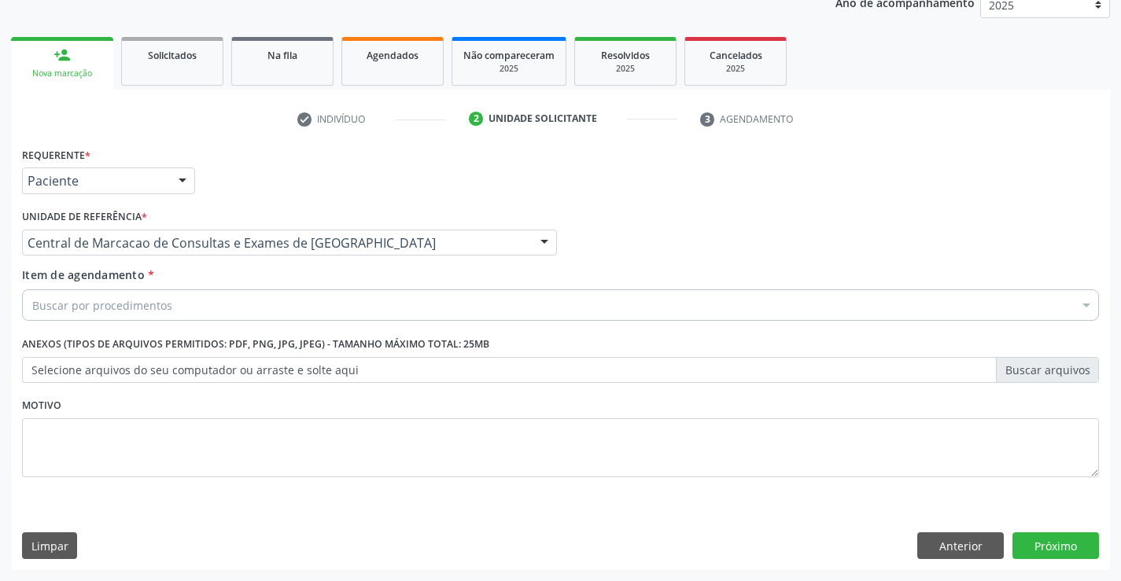
click at [170, 313] on div "Buscar por procedimentos" at bounding box center [560, 304] width 1076 height 31
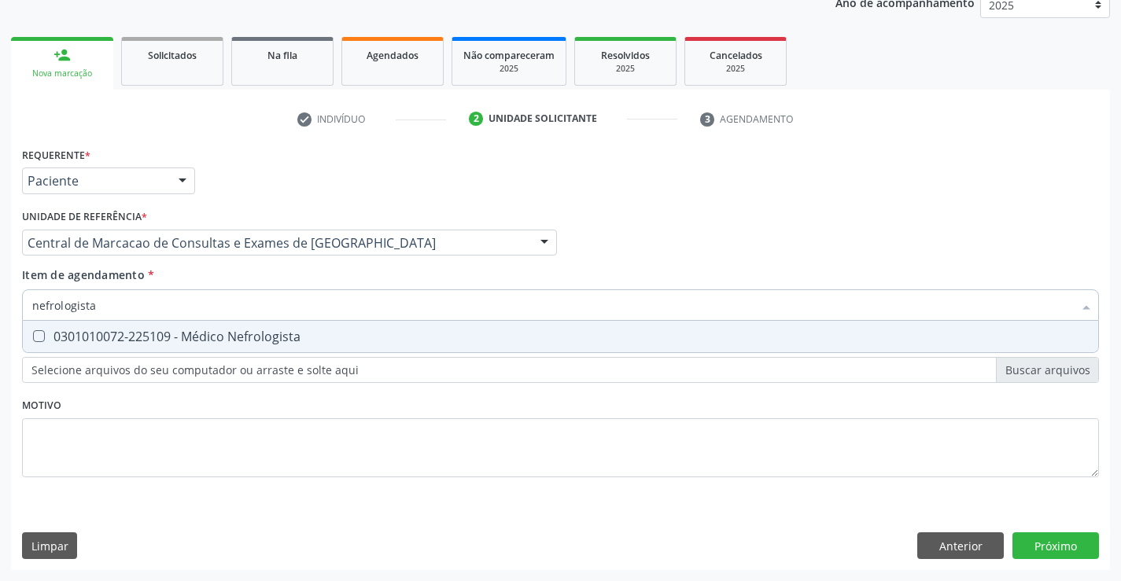
type input "nefrologista"
click at [156, 333] on div "0301010072-225109 - Médico Nefrologista" at bounding box center [560, 336] width 1056 height 13
checkbox Nefrologista "true"
click at [1046, 547] on div "Requerente * Paciente Médico(a) Enfermeiro(a) Paciente Nenhum resultado encontr…" at bounding box center [560, 356] width 1099 height 427
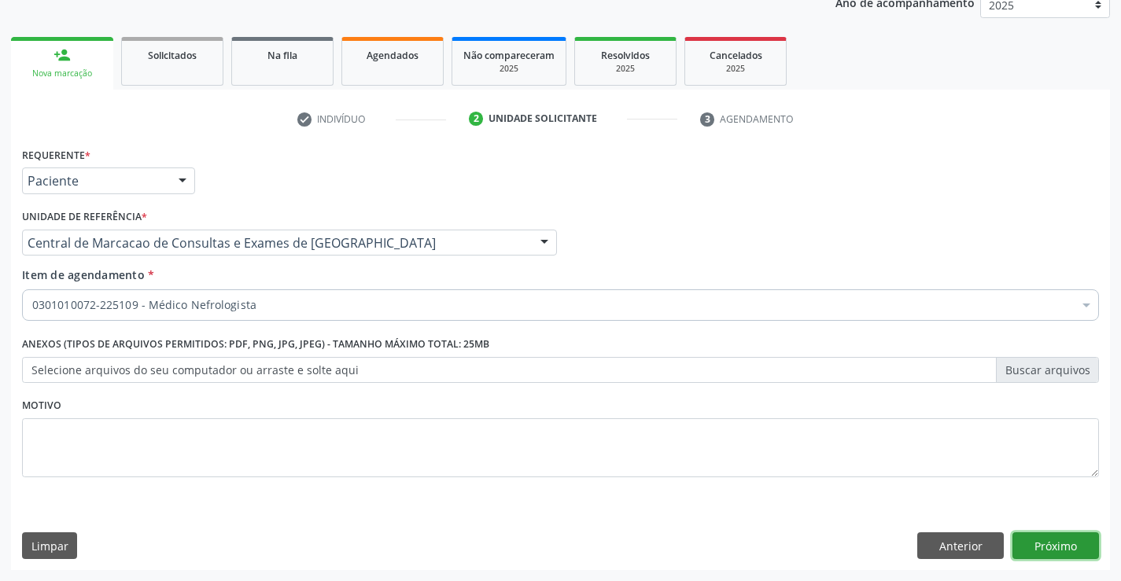
click at [1046, 547] on button "Próximo" at bounding box center [1055, 545] width 86 height 27
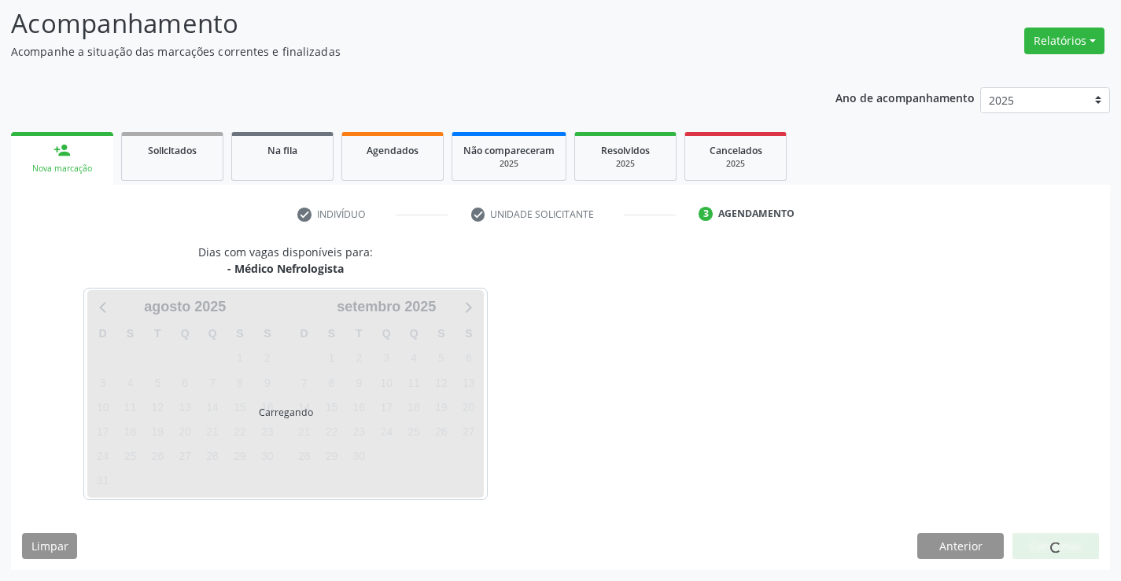
scroll to position [103, 0]
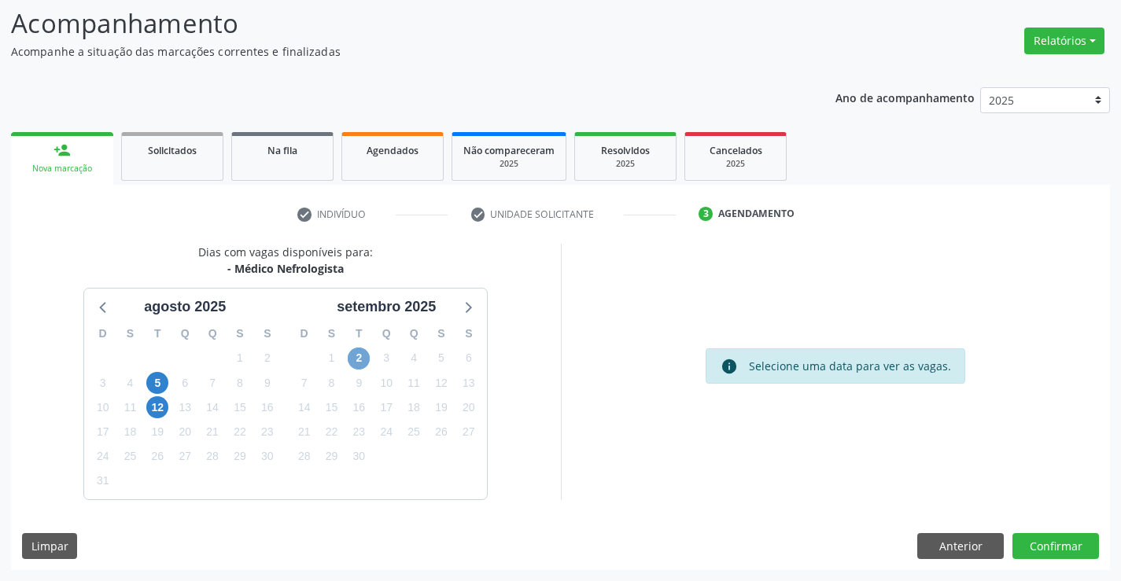
click at [363, 366] on span "2" at bounding box center [359, 359] width 22 height 22
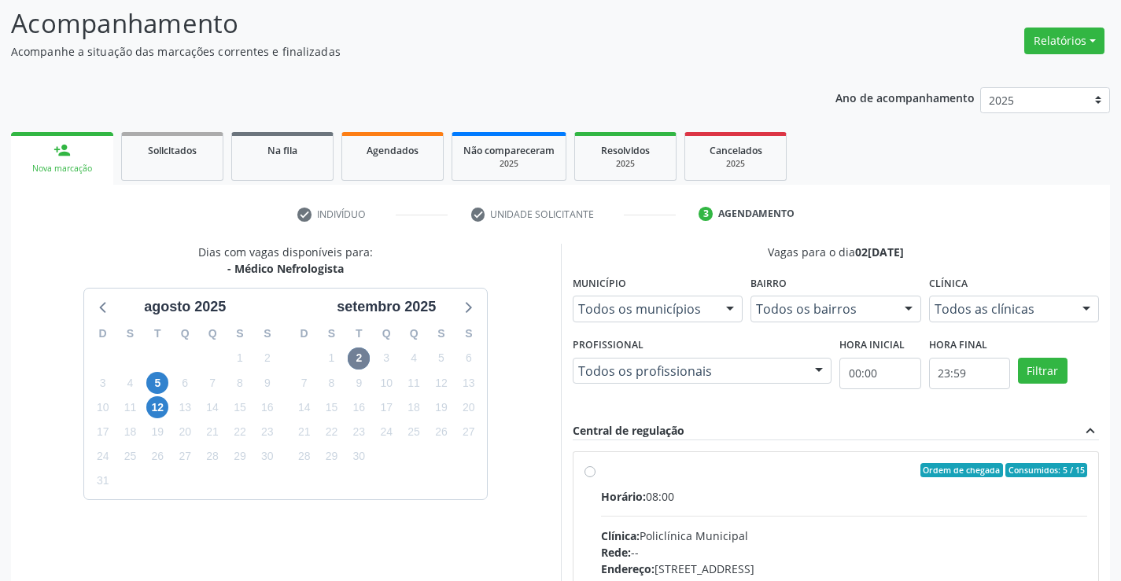
click at [595, 477] on input "Ordem de chegada Consumidos: 5 / 15 Horário: 08:00 Clínica: Policlínica Municip…" at bounding box center [589, 470] width 11 height 14
radio input "true"
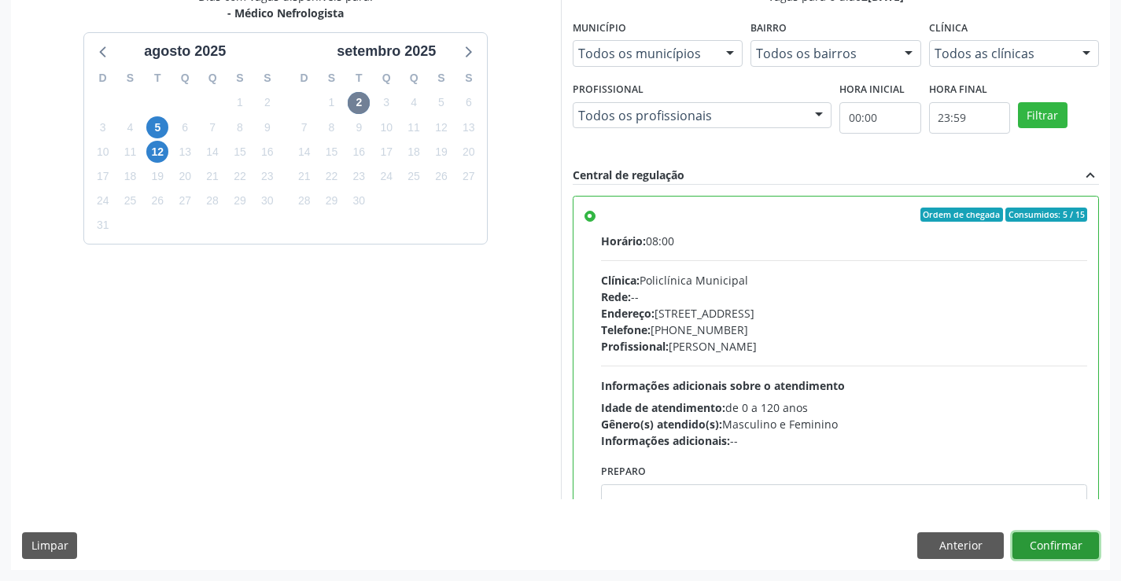
click at [1043, 544] on button "Confirmar" at bounding box center [1055, 545] width 86 height 27
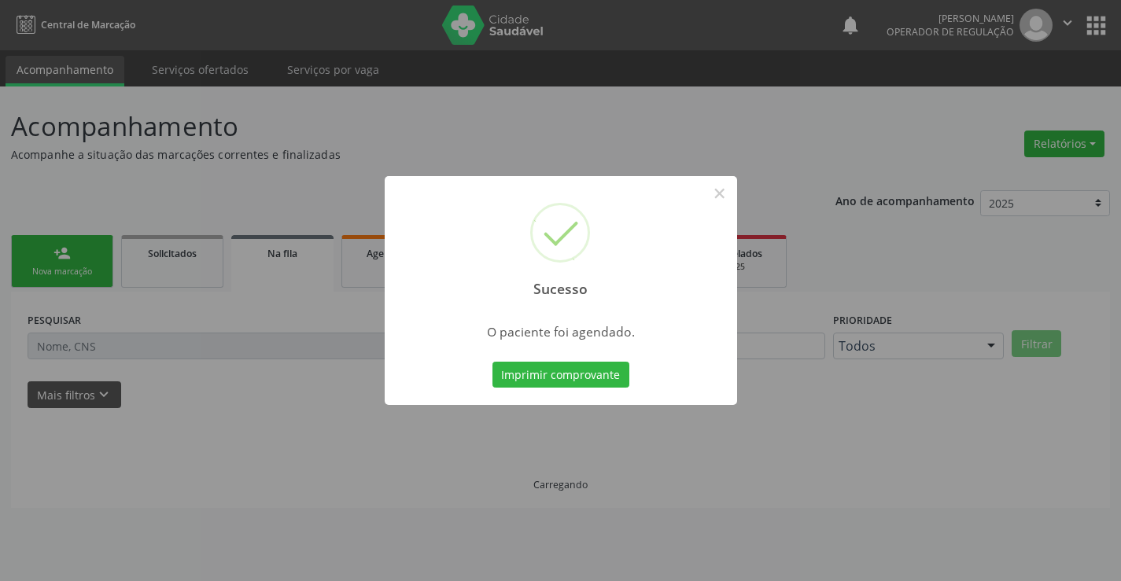
scroll to position [0, 0]
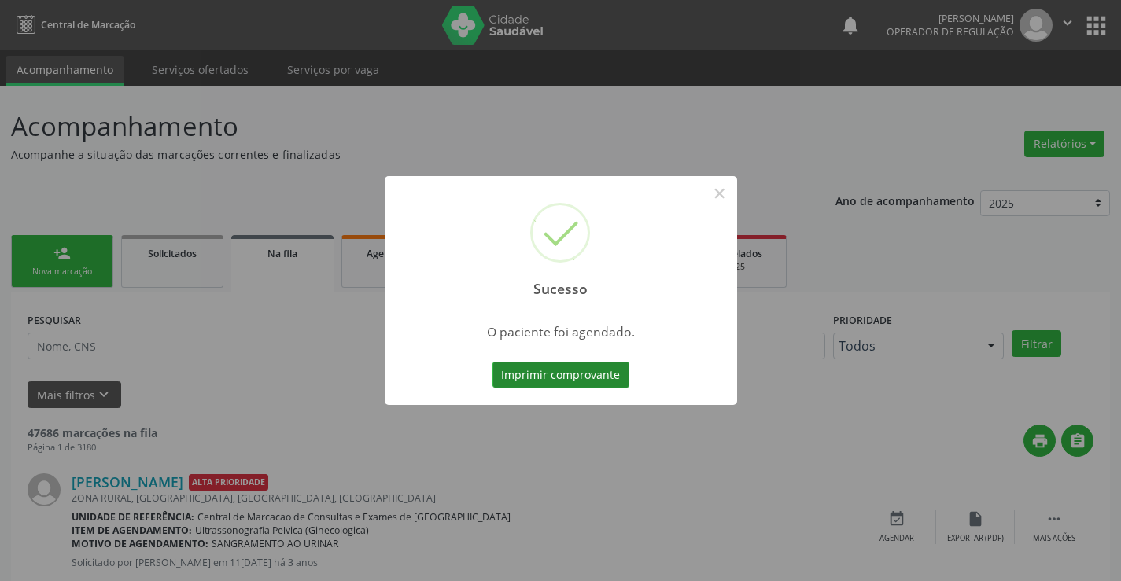
click at [561, 373] on button "Imprimir comprovante" at bounding box center [560, 375] width 137 height 27
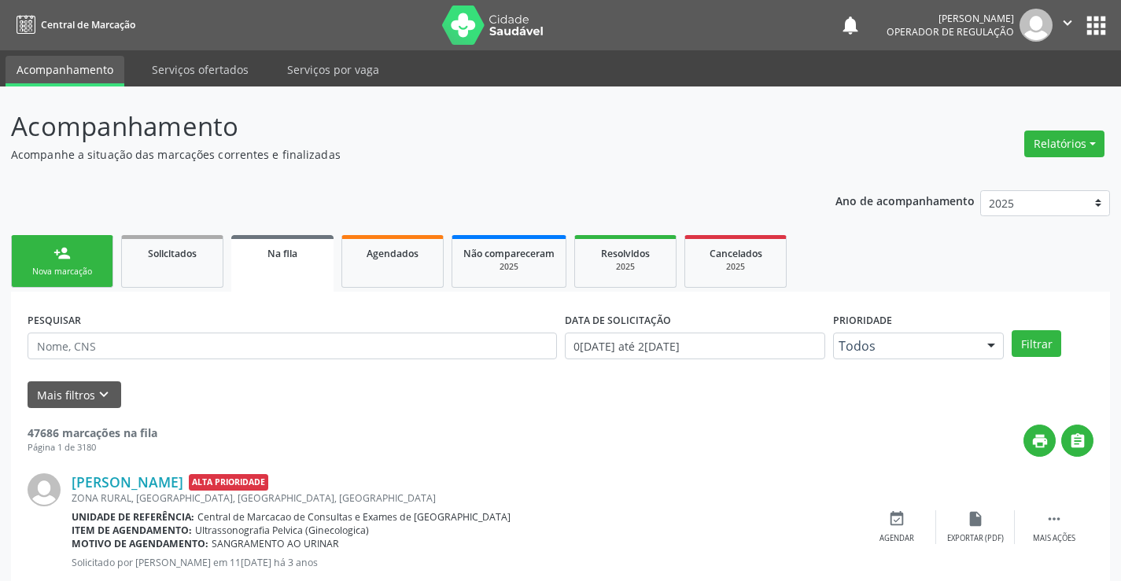
click at [75, 273] on div "Nova marcação" at bounding box center [62, 272] width 79 height 12
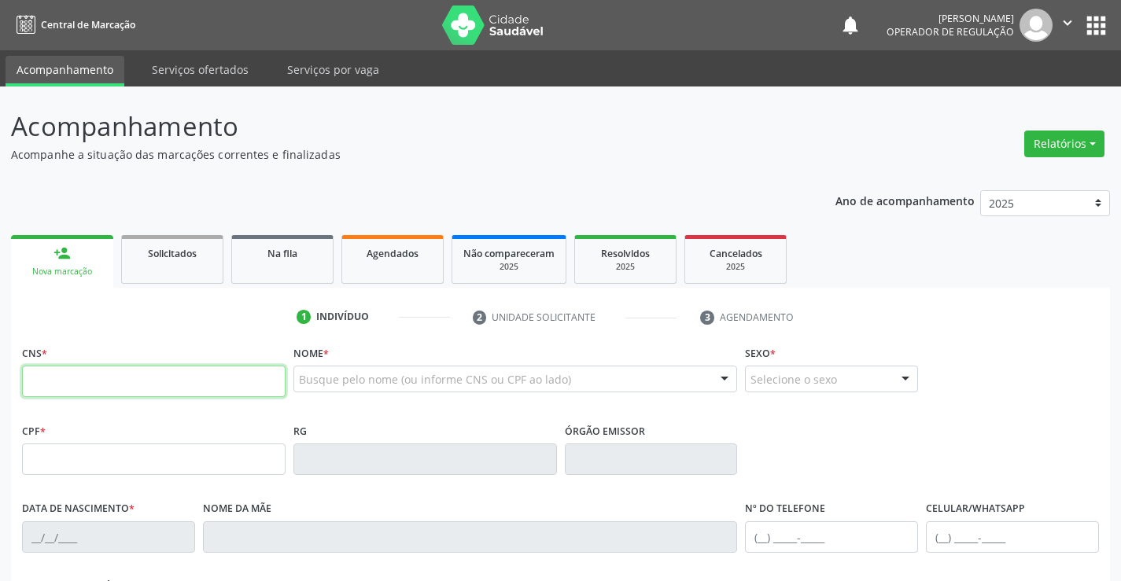
click at [65, 388] on input "text" at bounding box center [153, 381] width 263 height 31
type input "706 5073 4680 9792"
type input "1343697263"
type input "08/06/1983"
type input "024.774.665-77"
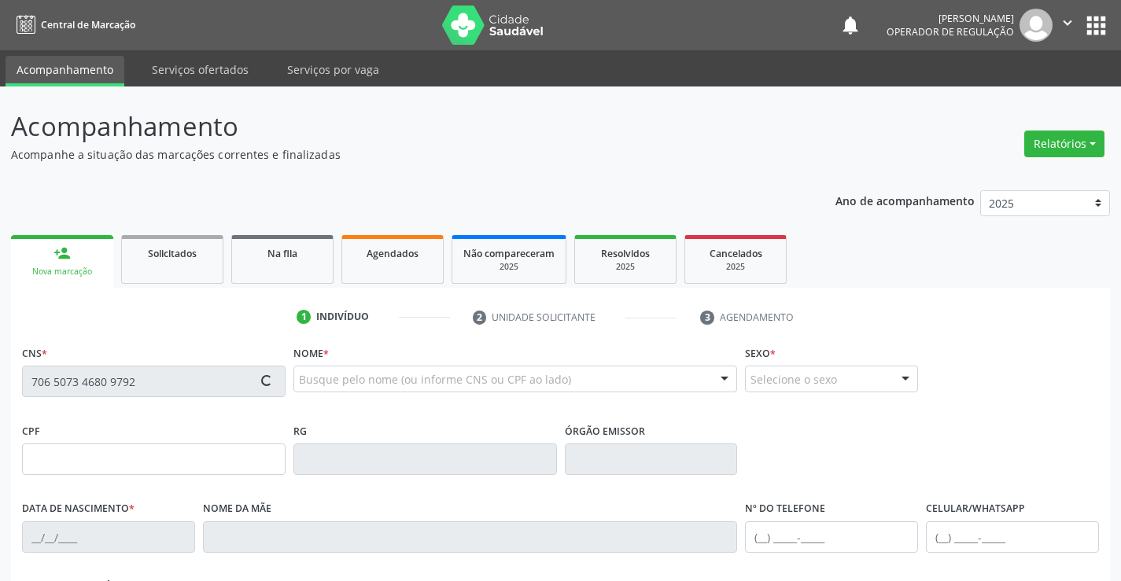
type input "sn"
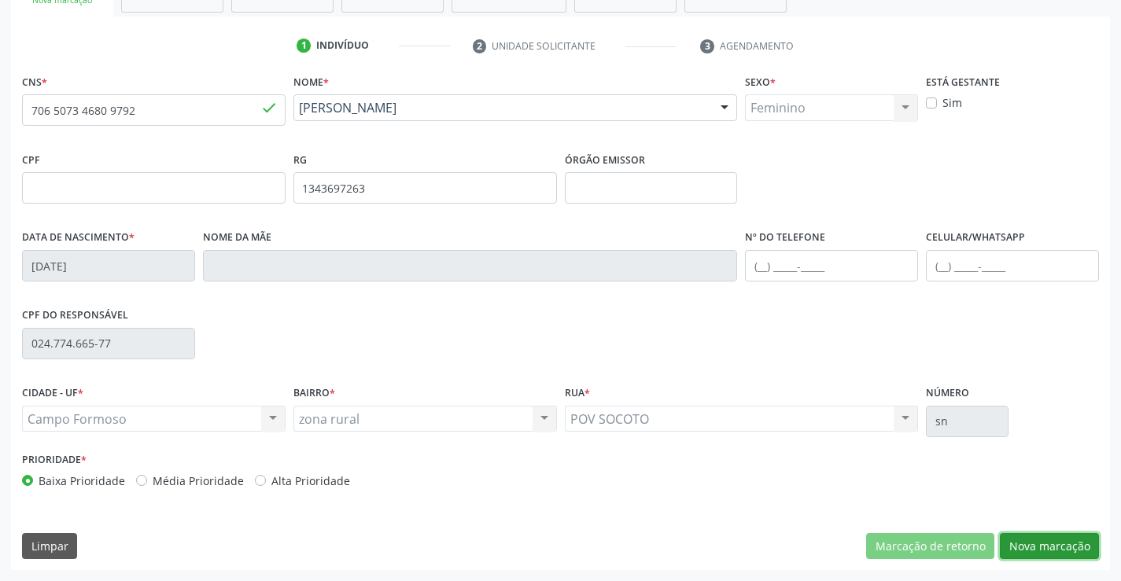
click at [1057, 534] on button "Nova marcação" at bounding box center [1048, 546] width 99 height 27
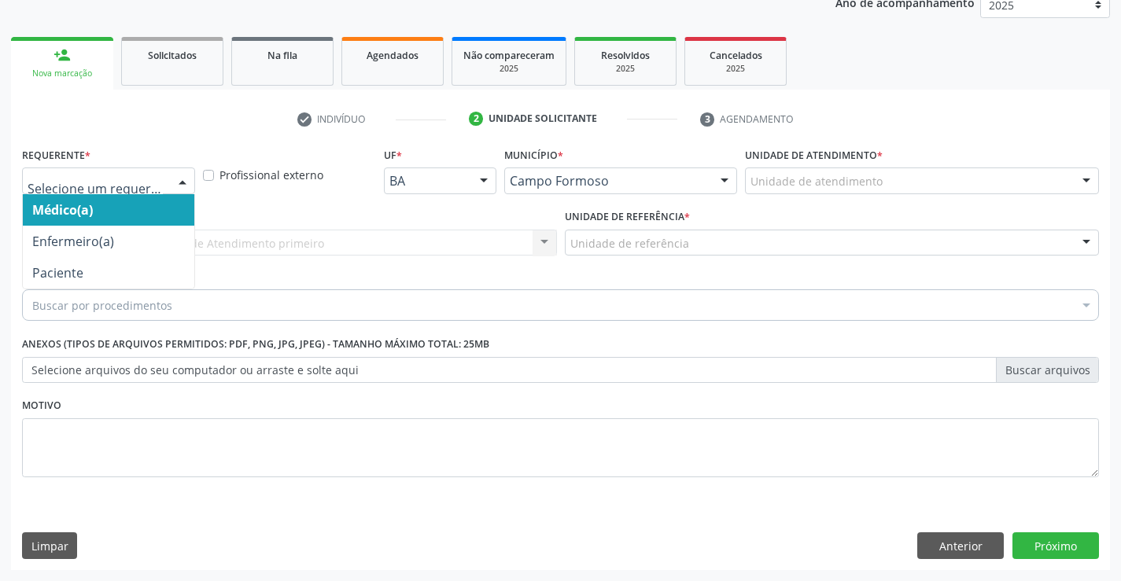
click at [179, 189] on div at bounding box center [183, 181] width 24 height 27
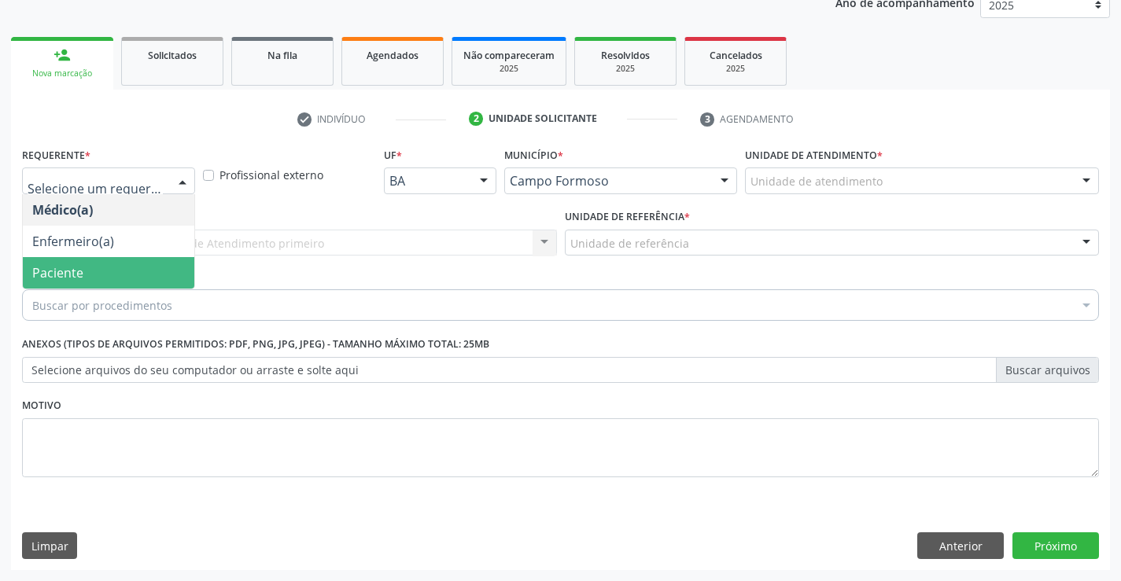
click at [95, 261] on span "Paciente" at bounding box center [108, 272] width 171 height 31
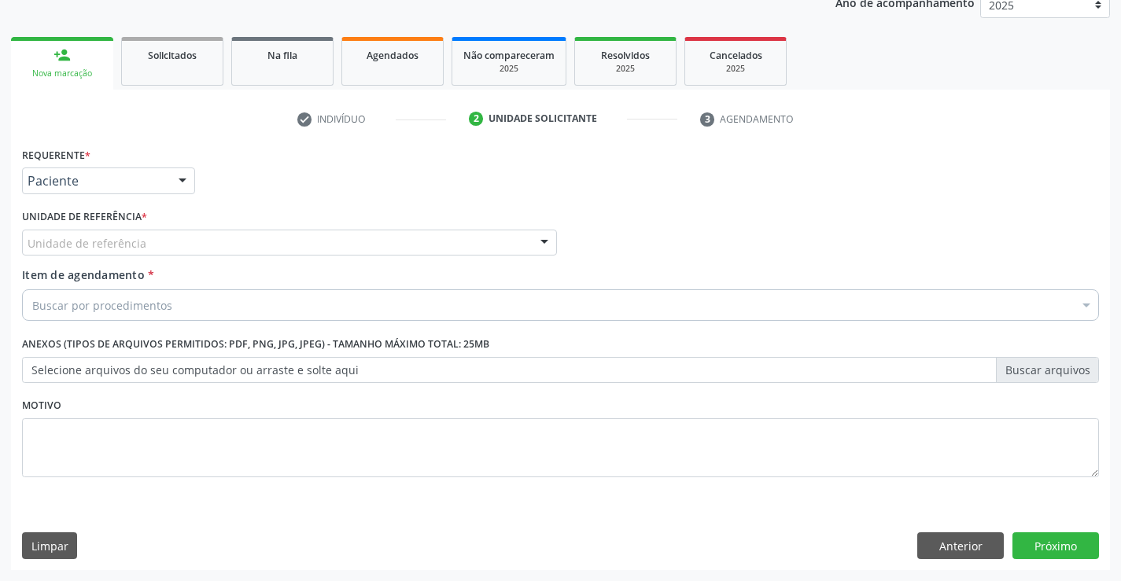
click at [245, 251] on div "Unidade de referência" at bounding box center [289, 243] width 535 height 27
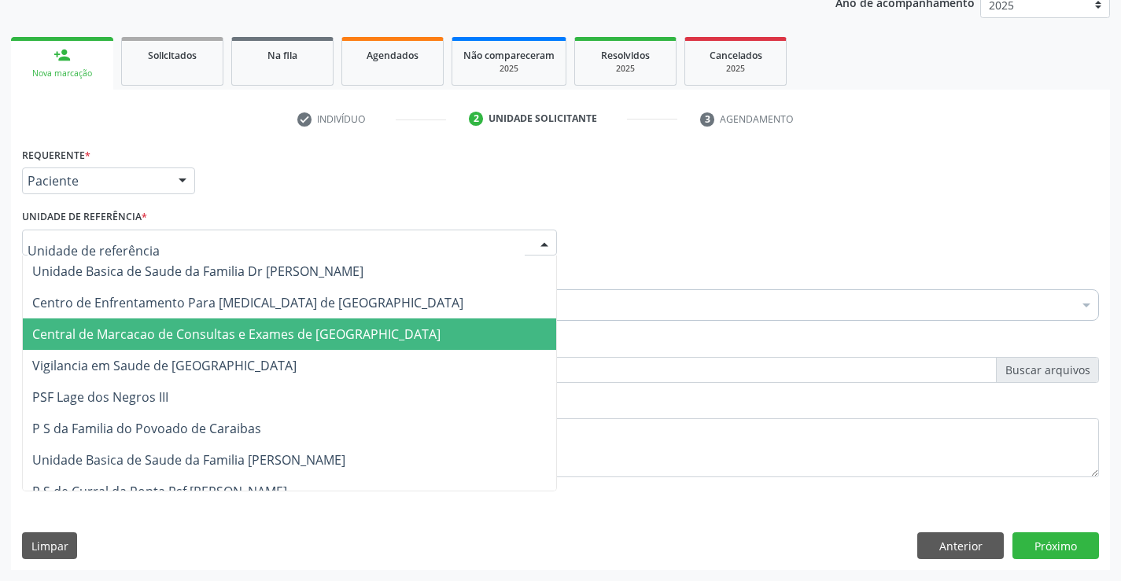
click at [236, 332] on span "Central de Marcacao de Consultas e Exames de [GEOGRAPHIC_DATA]" at bounding box center [236, 334] width 408 height 17
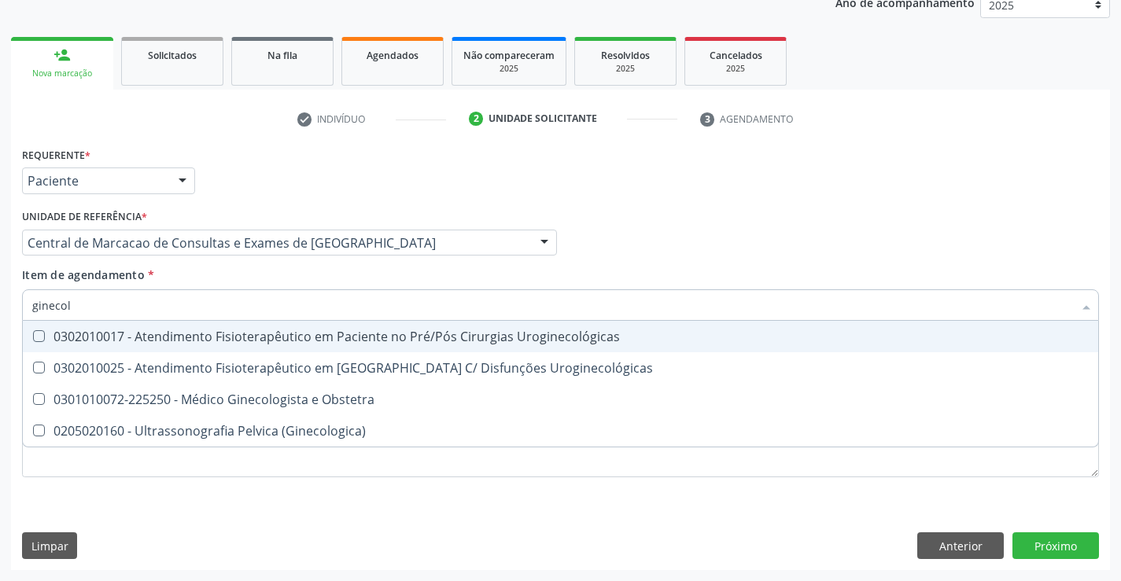
type input "ginecolo"
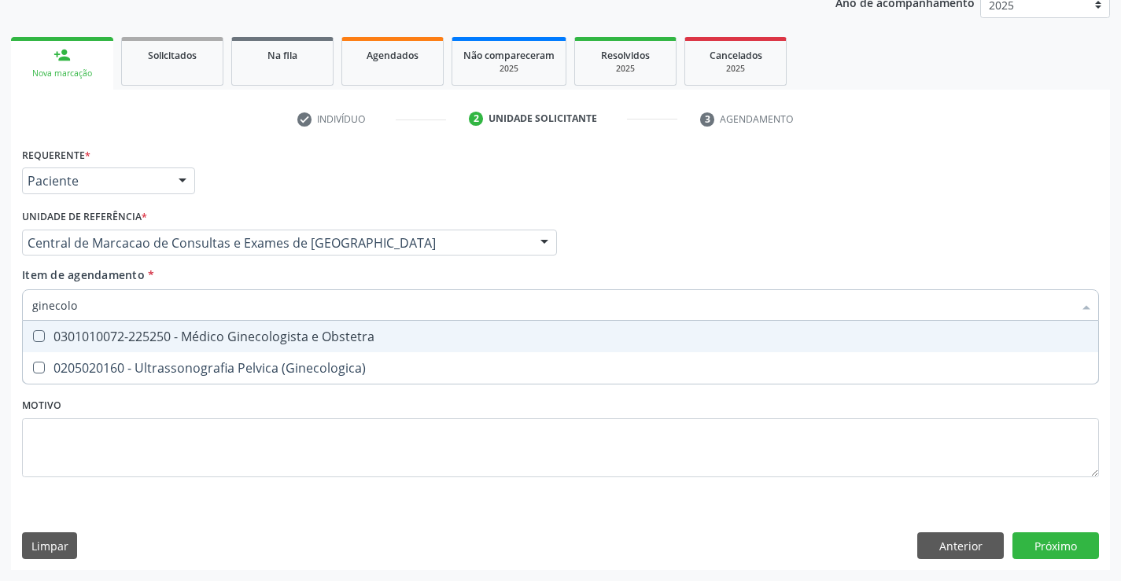
click at [221, 342] on div "0301010072-225250 - Médico Ginecologista e Obstetra" at bounding box center [560, 336] width 1056 height 13
checkbox Obstetra "true"
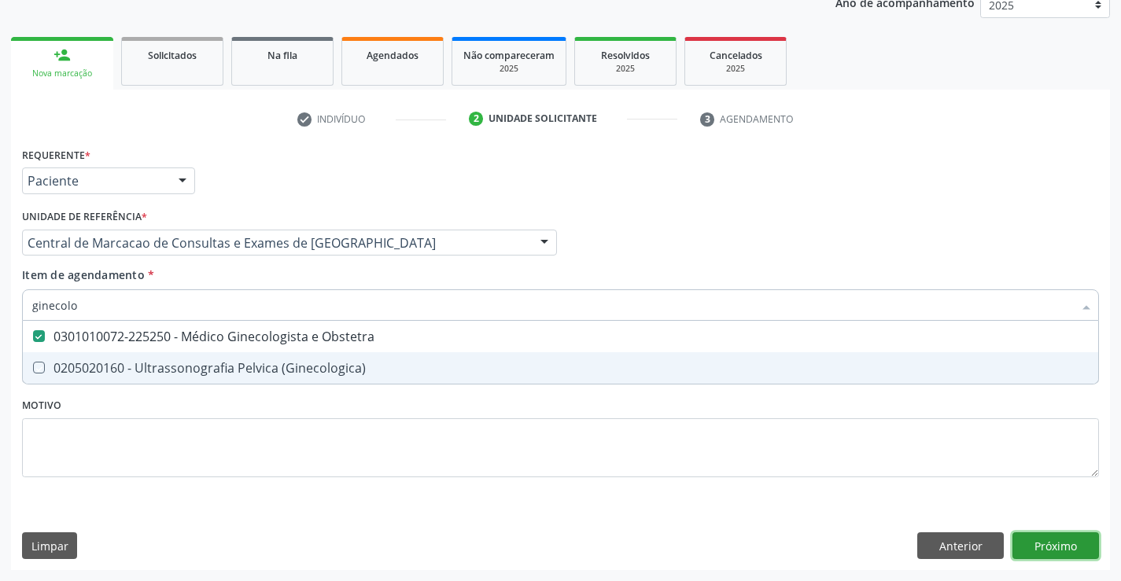
click at [1058, 538] on div "Requerente * Paciente Médico(a) Enfermeiro(a) Paciente Nenhum resultado encontr…" at bounding box center [560, 356] width 1099 height 427
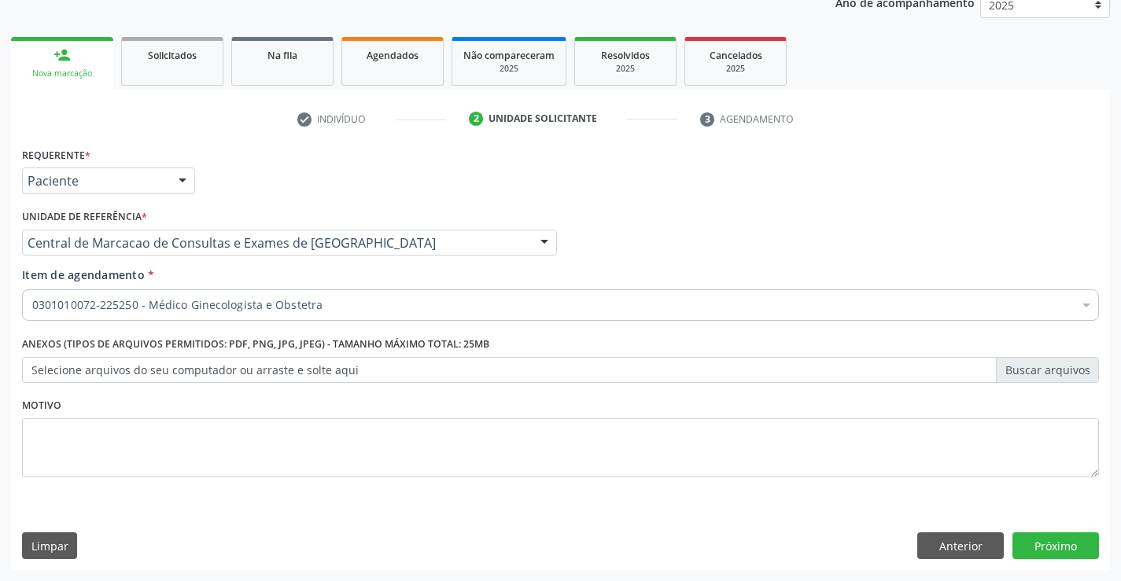
click at [1039, 564] on div "Requerente * Paciente Médico(a) Enfermeiro(a) Paciente Nenhum resultado encontr…" at bounding box center [560, 356] width 1099 height 427
click at [1043, 550] on button "Próximo" at bounding box center [1055, 545] width 86 height 27
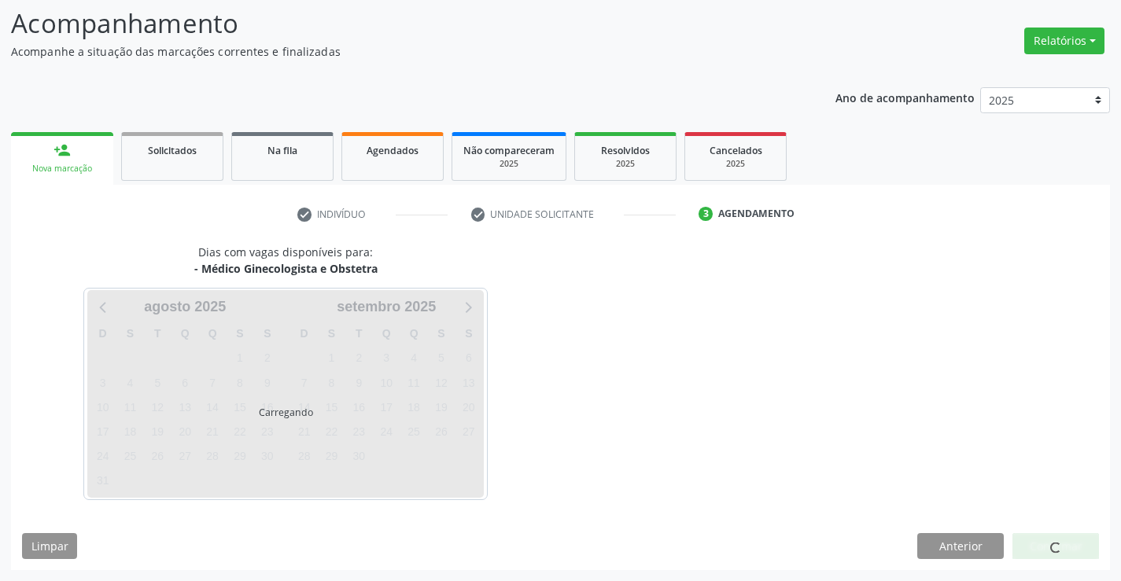
scroll to position [103, 0]
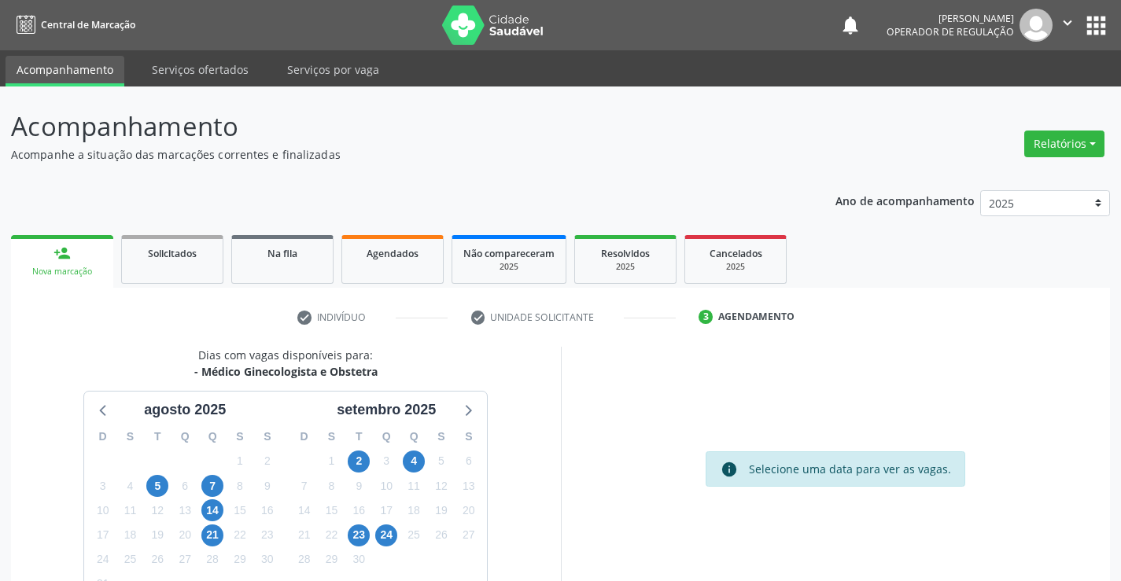
scroll to position [103, 0]
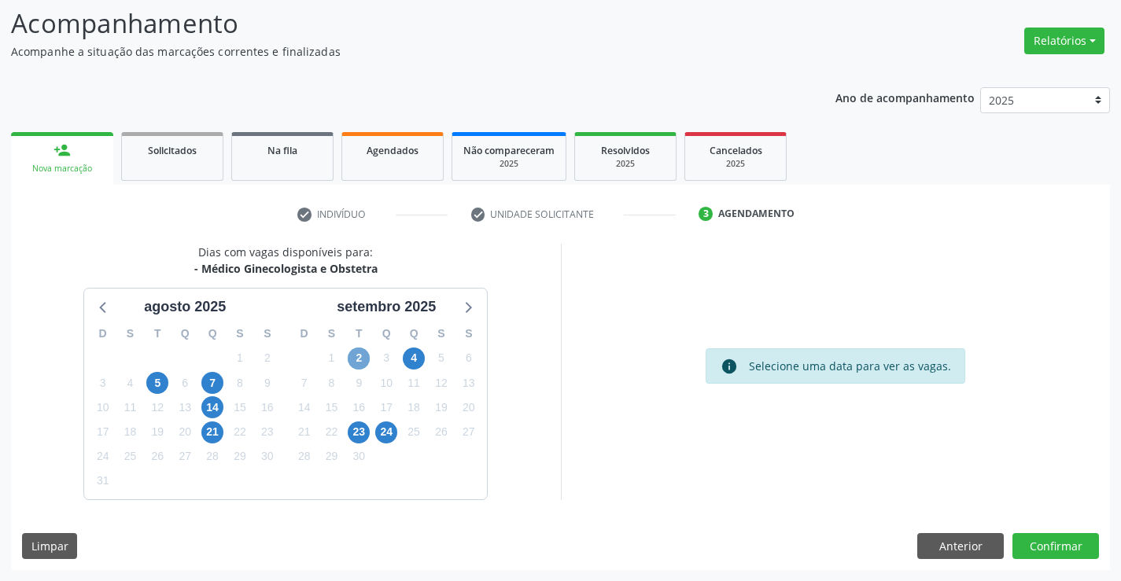
click at [360, 360] on span "2" at bounding box center [359, 359] width 22 height 22
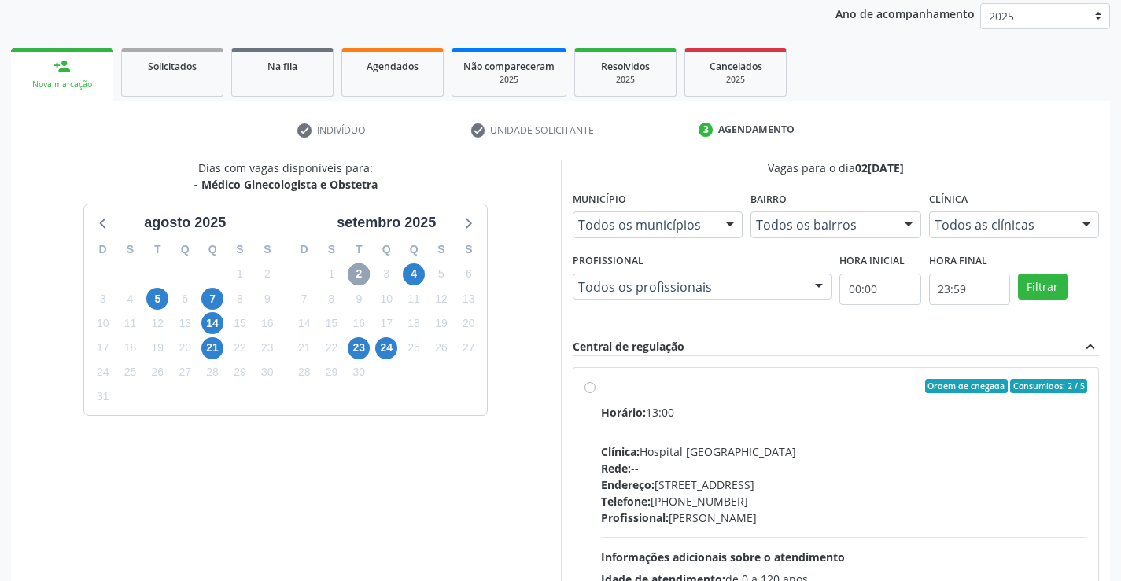
scroll to position [260, 0]
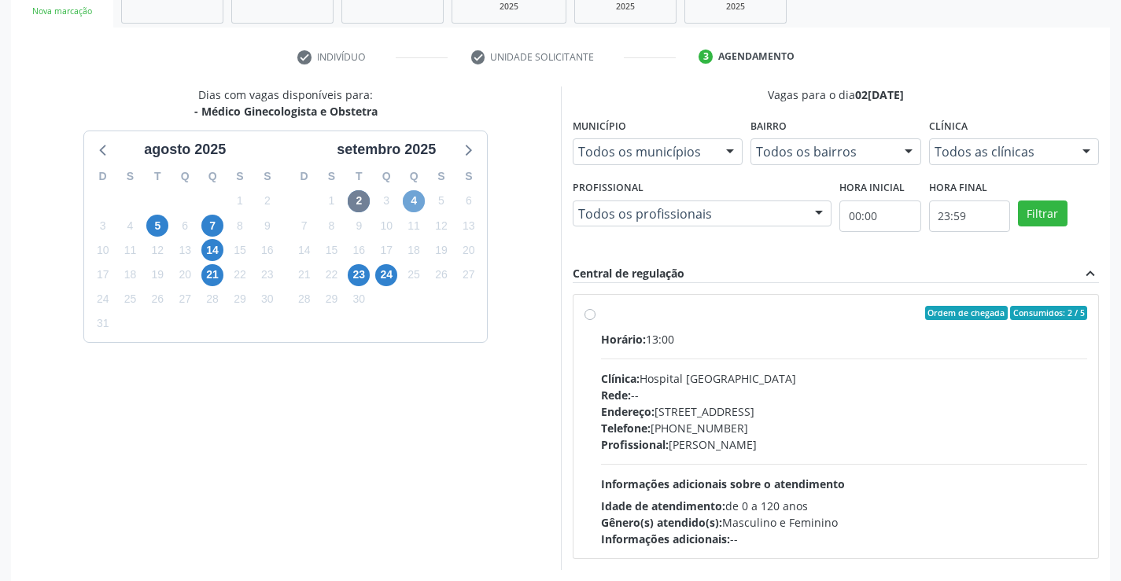
click at [419, 201] on span "4" at bounding box center [414, 201] width 22 height 22
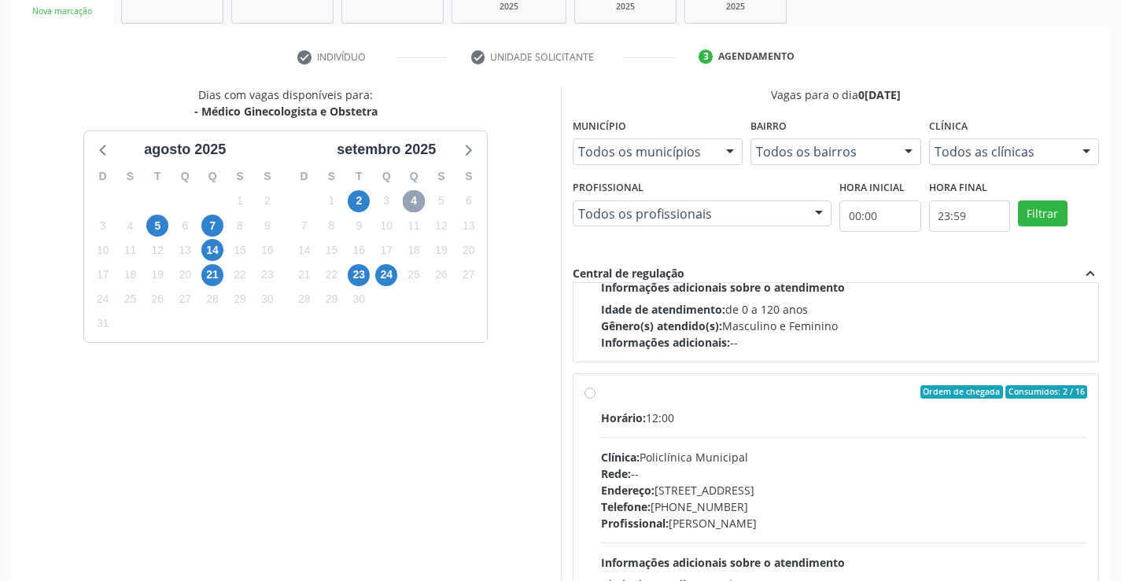
scroll to position [236, 0]
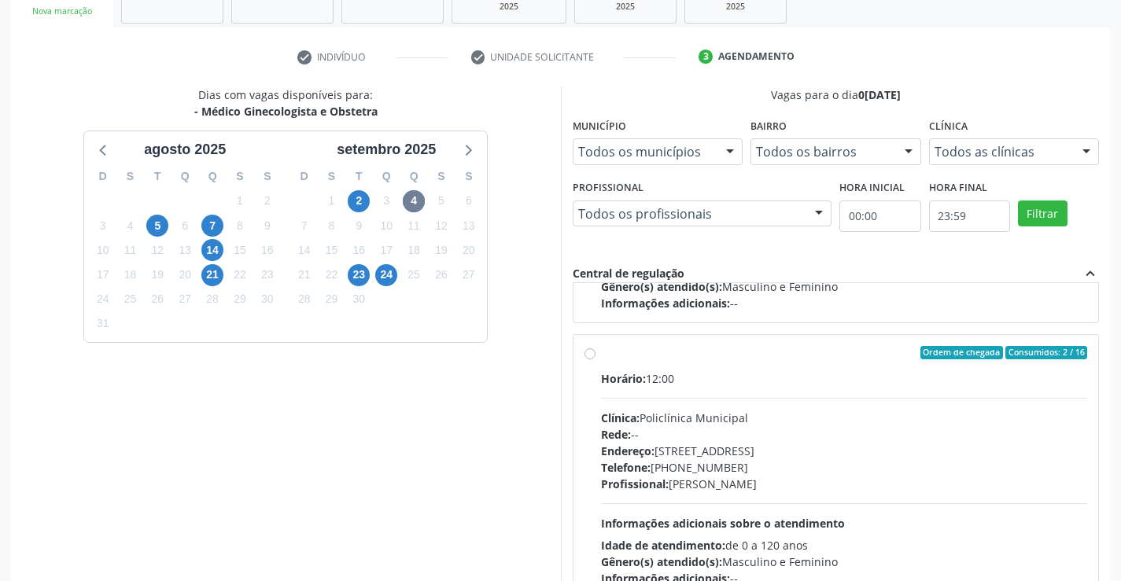
click at [819, 411] on div "Clínica: Policlínica Municipal" at bounding box center [844, 418] width 487 height 17
click at [595, 360] on input "Ordem de chegada Consumidos: 2 / 16 Horário: 12:00 Clínica: Policlínica Municip…" at bounding box center [589, 353] width 11 height 14
radio input "true"
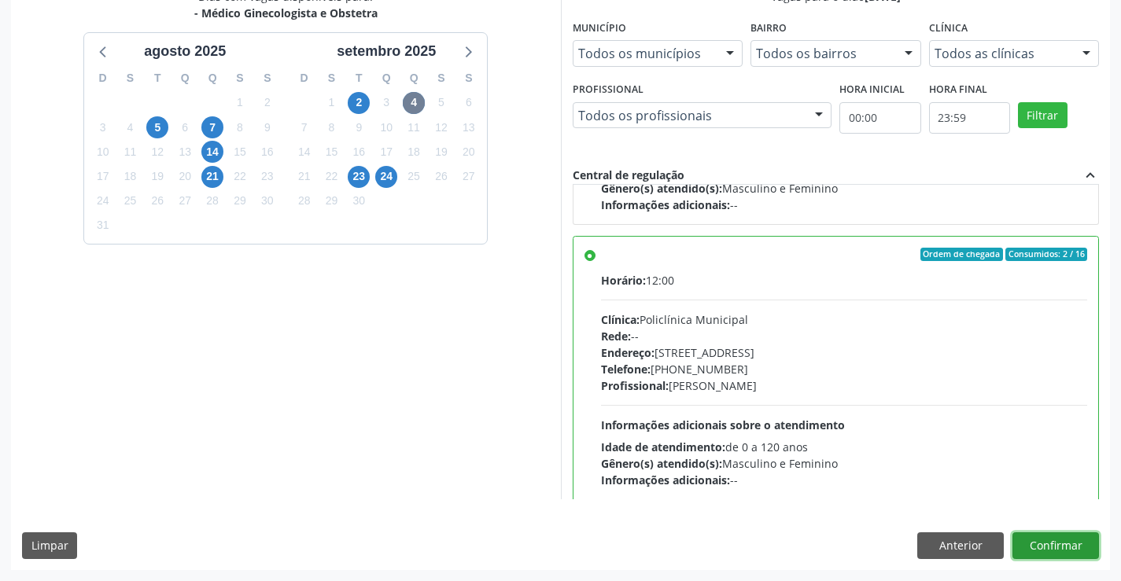
click at [1031, 539] on button "Confirmar" at bounding box center [1055, 545] width 86 height 27
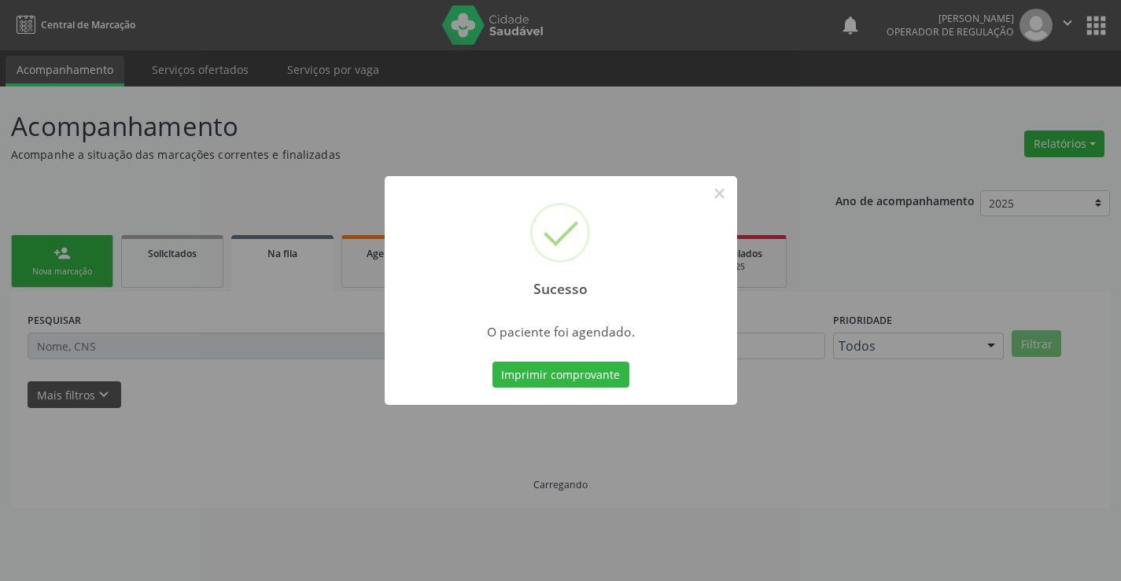
scroll to position [0, 0]
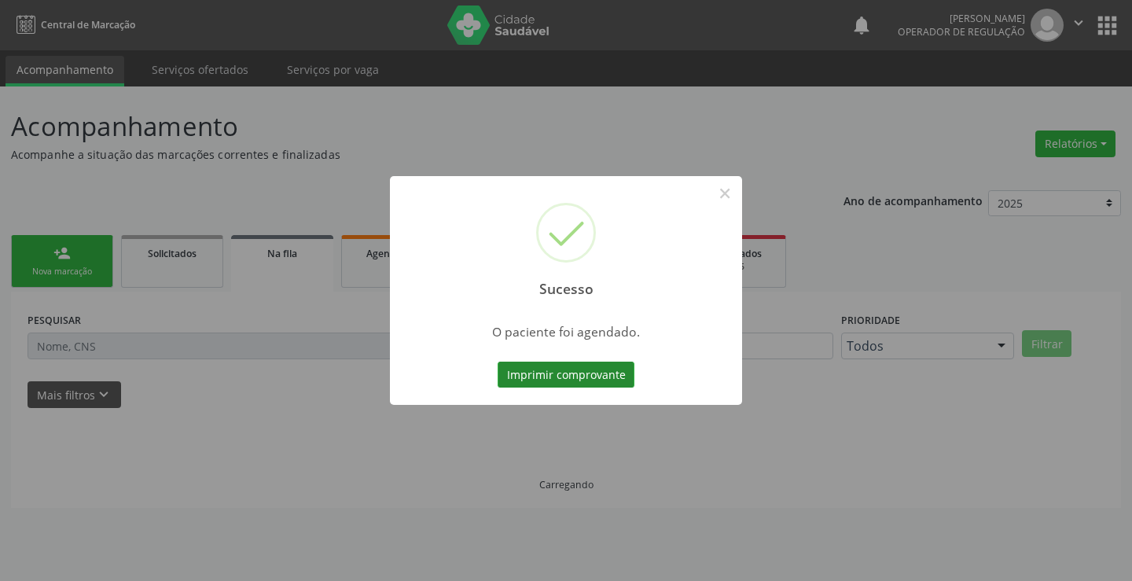
click at [598, 374] on button "Imprimir comprovante" at bounding box center [566, 375] width 137 height 27
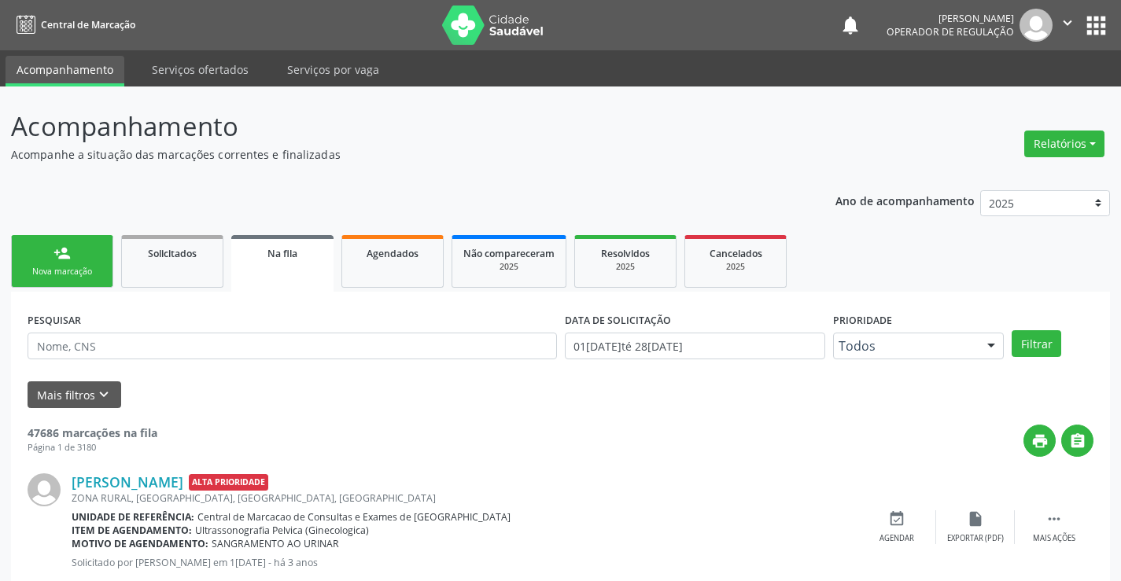
click at [75, 259] on link "person_add Nova marcação" at bounding box center [62, 261] width 102 height 53
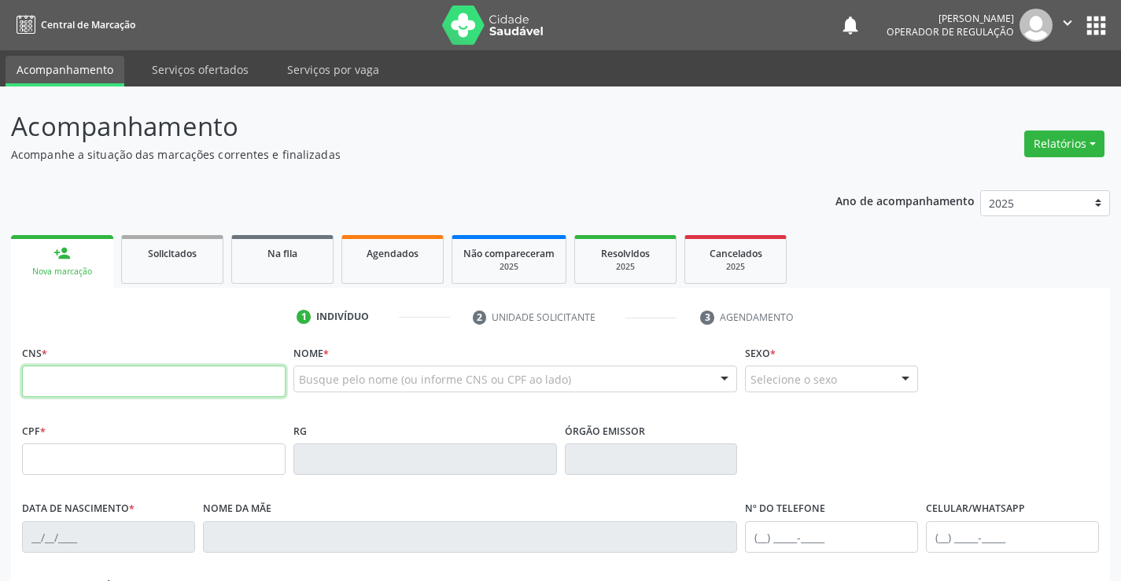
click at [54, 378] on input "text" at bounding box center [153, 381] width 263 height 31
type input "702 7026 7381 5060"
type input "1117572820"
type input "SSPBA"
type input "12/11/1977"
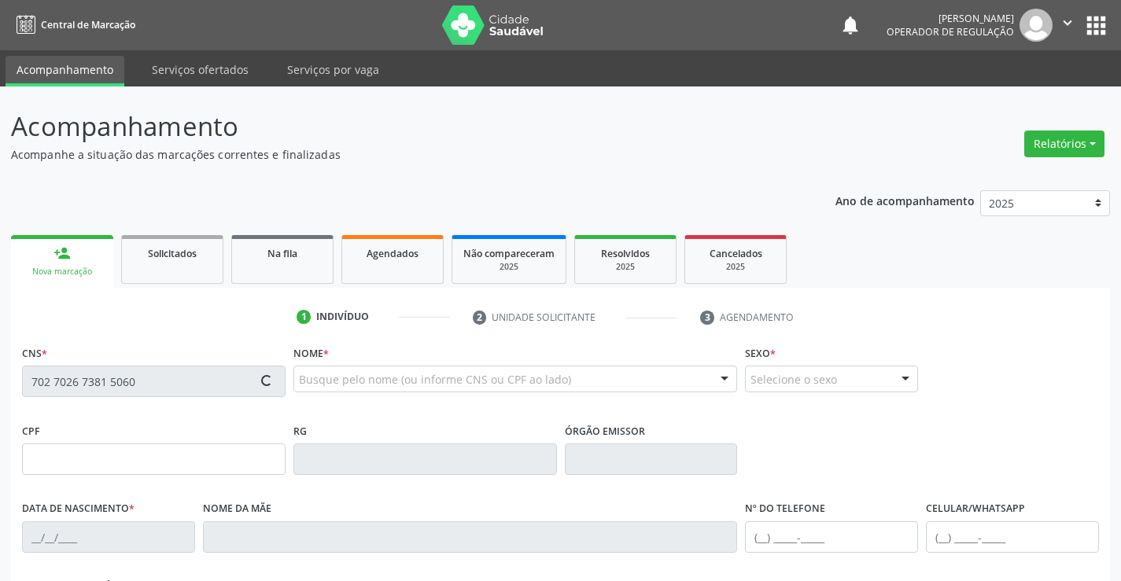
type input "(74) 99161-6496"
type input "S/N"
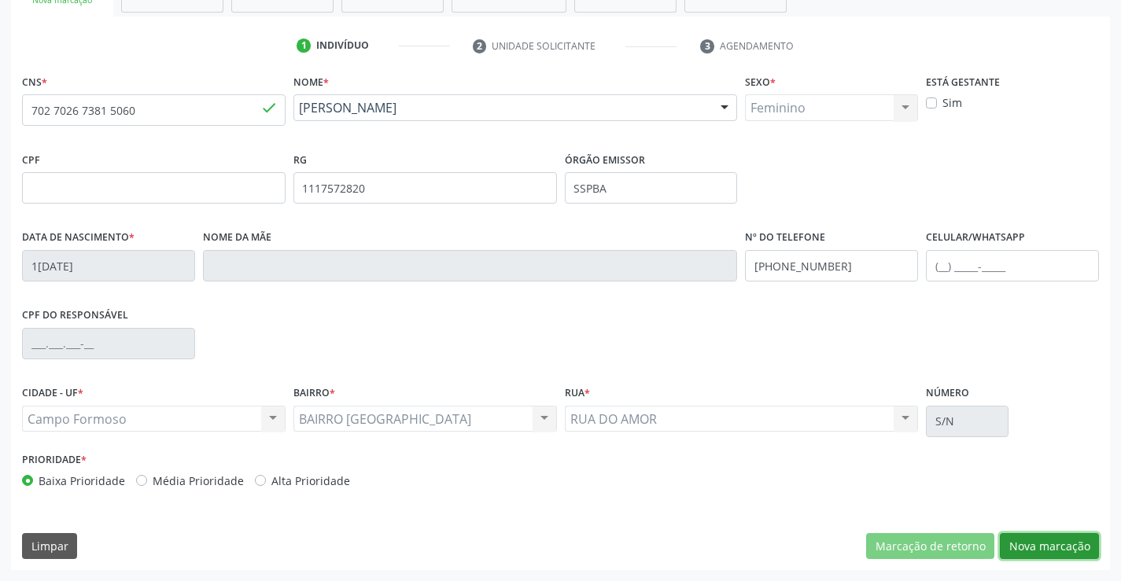
click at [1056, 547] on button "Nova marcação" at bounding box center [1048, 546] width 99 height 27
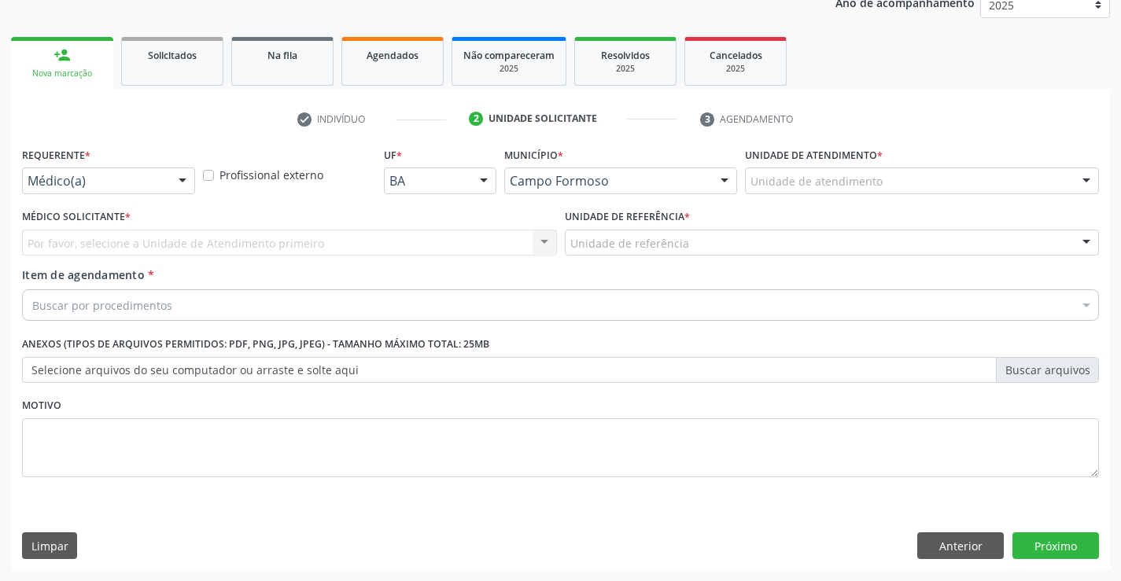
scroll to position [198, 0]
click at [183, 180] on div at bounding box center [183, 181] width 24 height 27
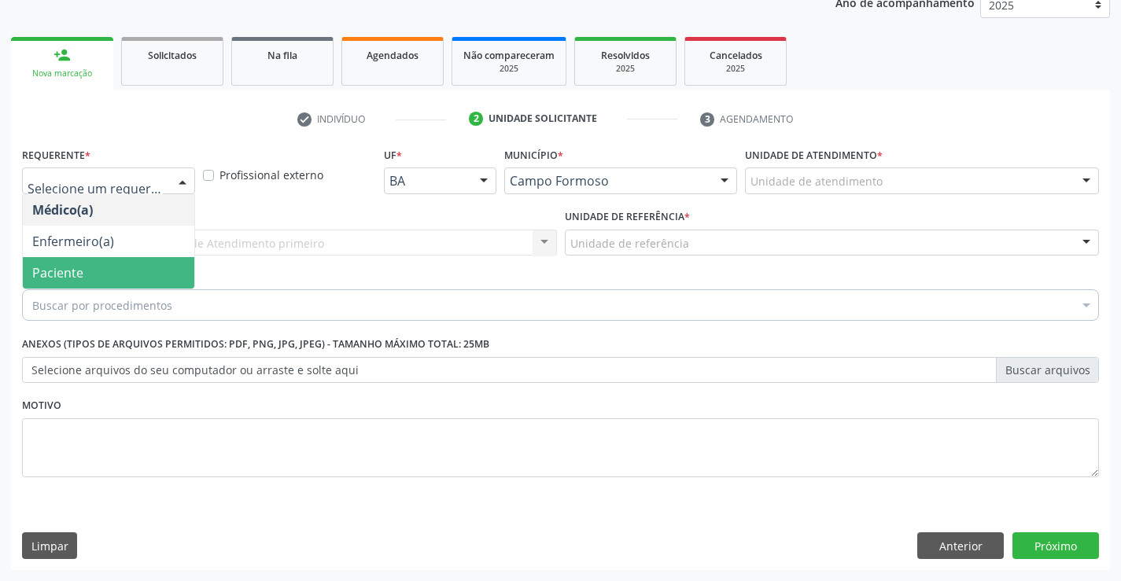
click at [54, 288] on span "Paciente" at bounding box center [108, 272] width 171 height 31
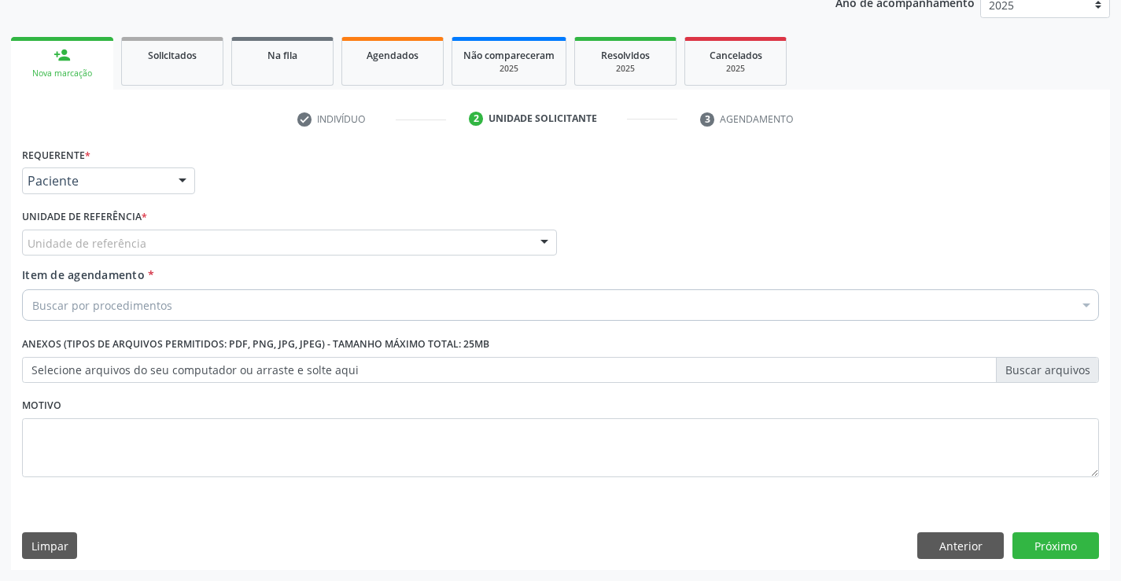
click at [443, 247] on div "Unidade de referência" at bounding box center [289, 243] width 535 height 27
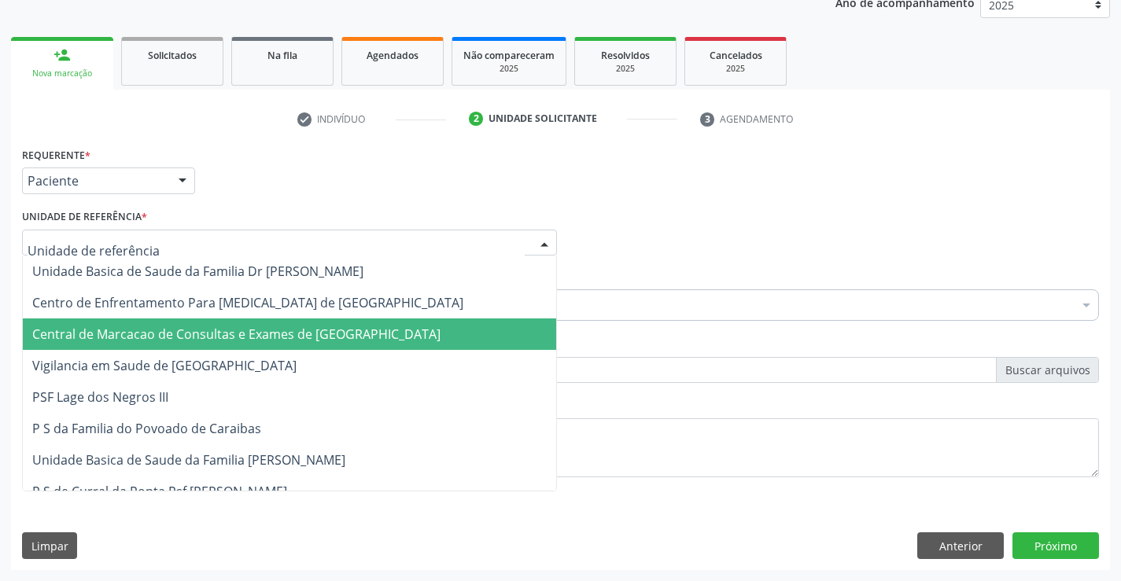
click at [386, 331] on span "Central de Marcacao de Consultas e Exames de [GEOGRAPHIC_DATA]" at bounding box center [236, 334] width 408 height 17
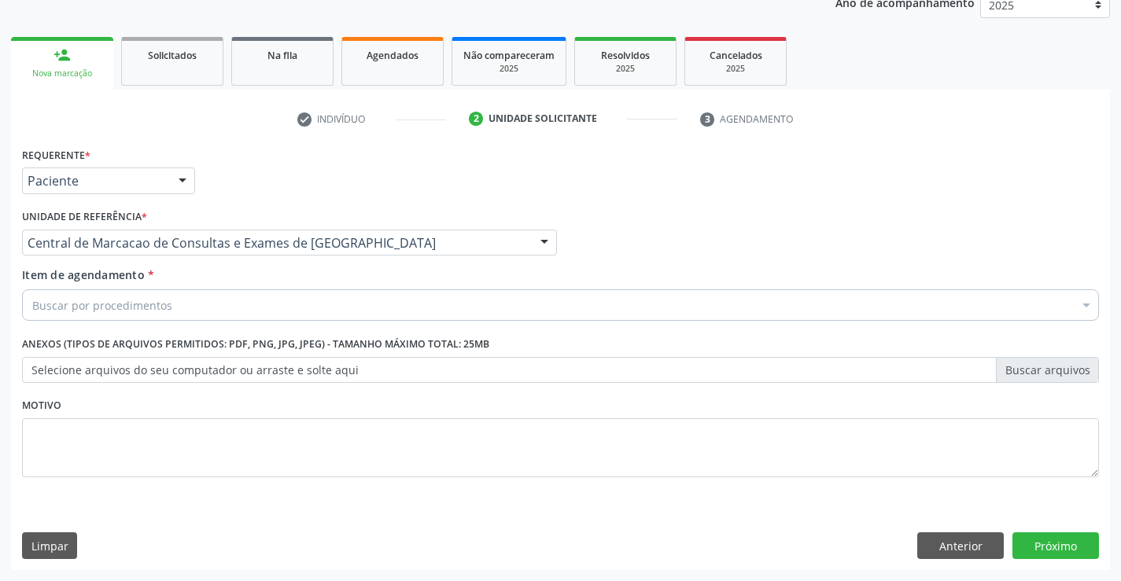
click at [245, 307] on div "Buscar por procedimentos" at bounding box center [560, 304] width 1076 height 31
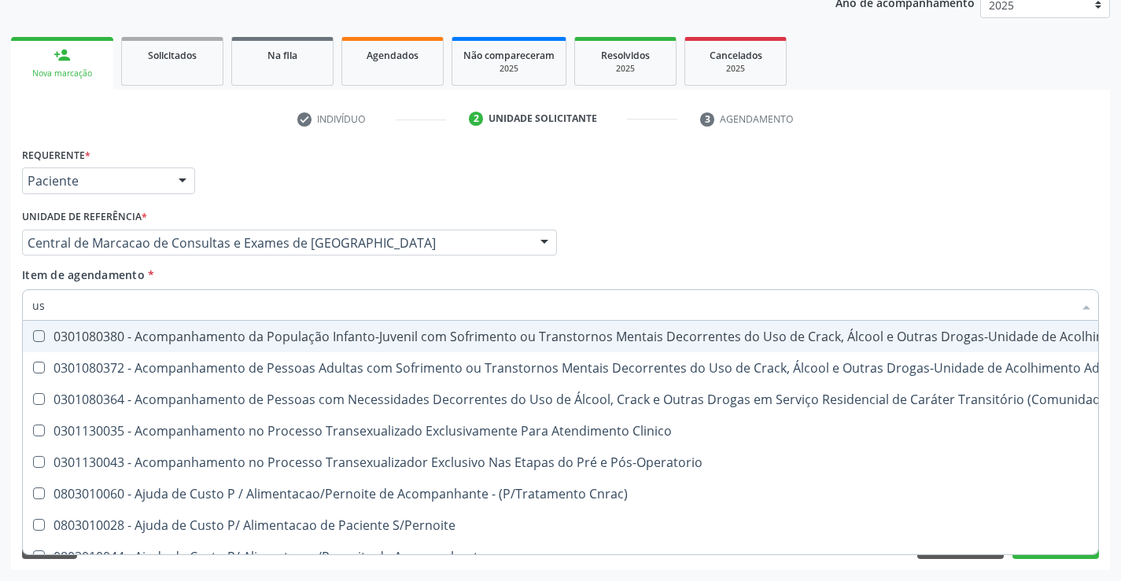
type input "usg"
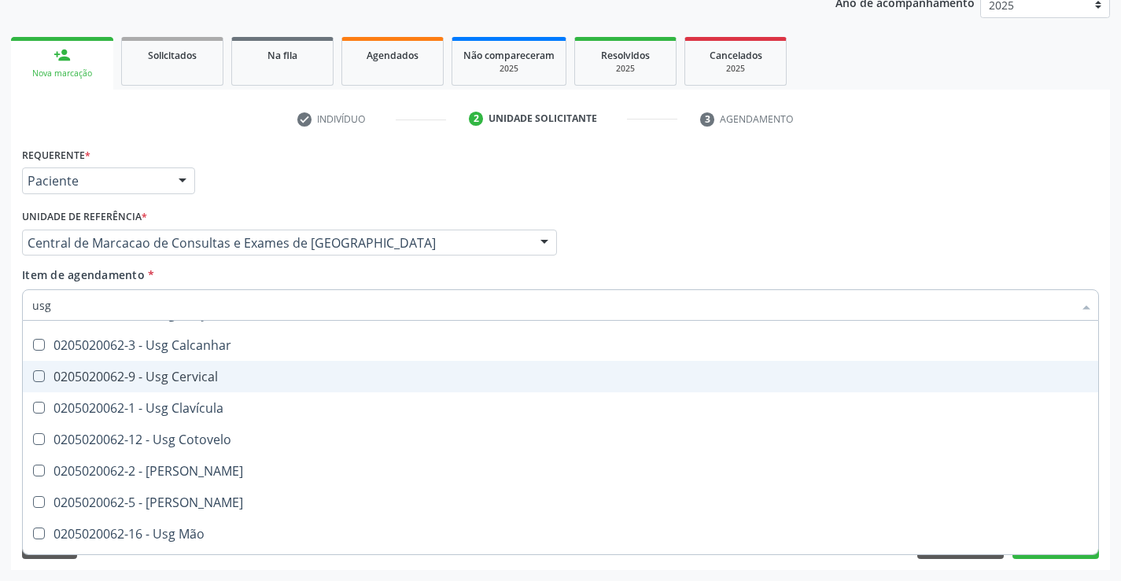
scroll to position [79, 0]
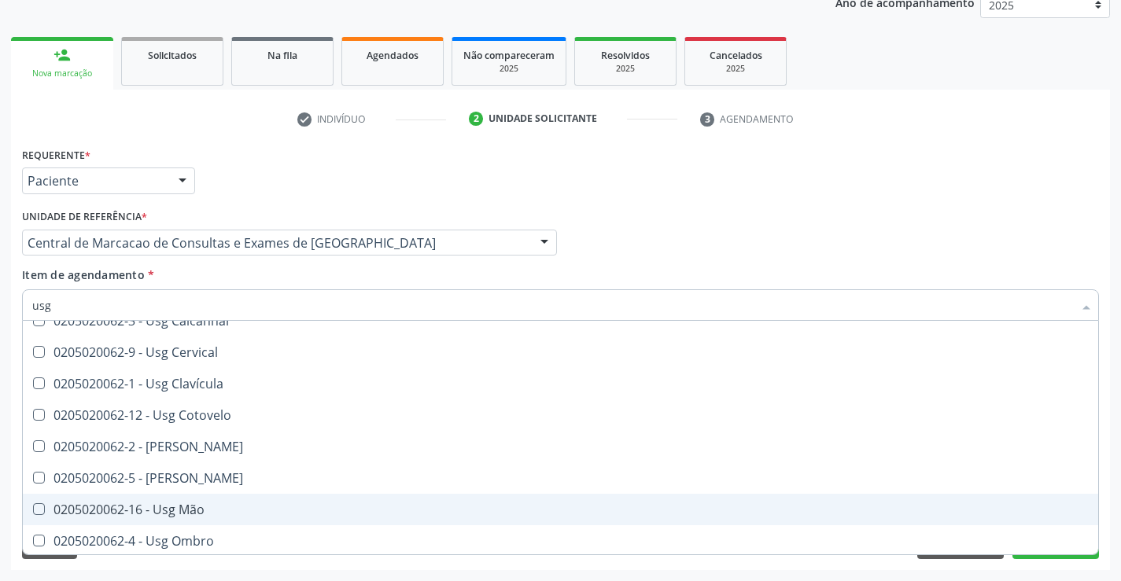
click at [186, 516] on div "0205020062-16 - Usg Mão" at bounding box center [560, 509] width 1056 height 13
checkbox Mão "true"
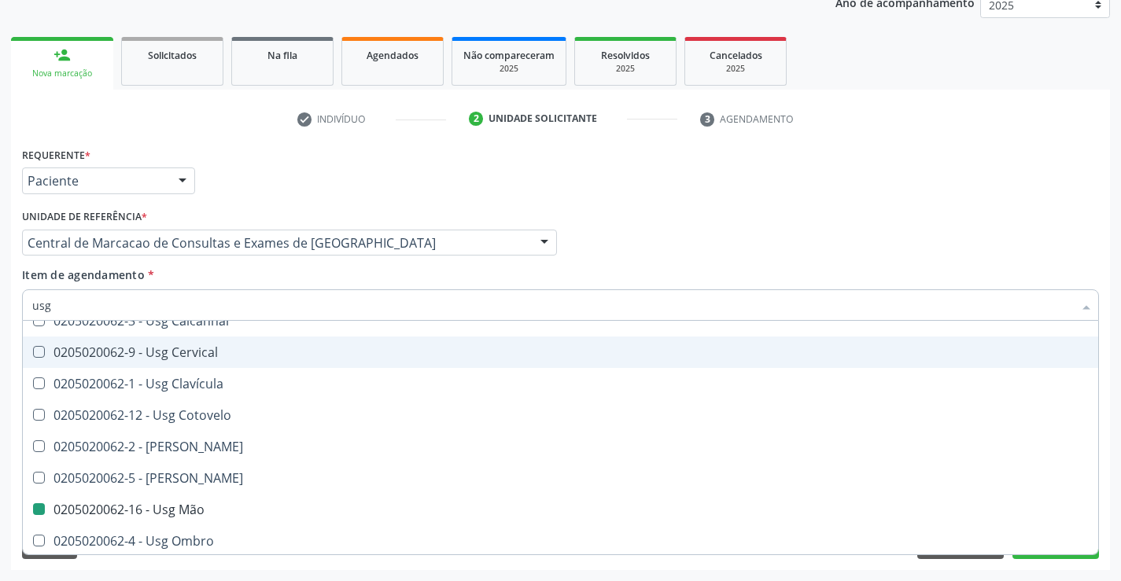
click at [661, 223] on div "Médico Solicitante Por favor, selecione a Unidade de Atendimento primeiro Nenhu…" at bounding box center [560, 235] width 1084 height 61
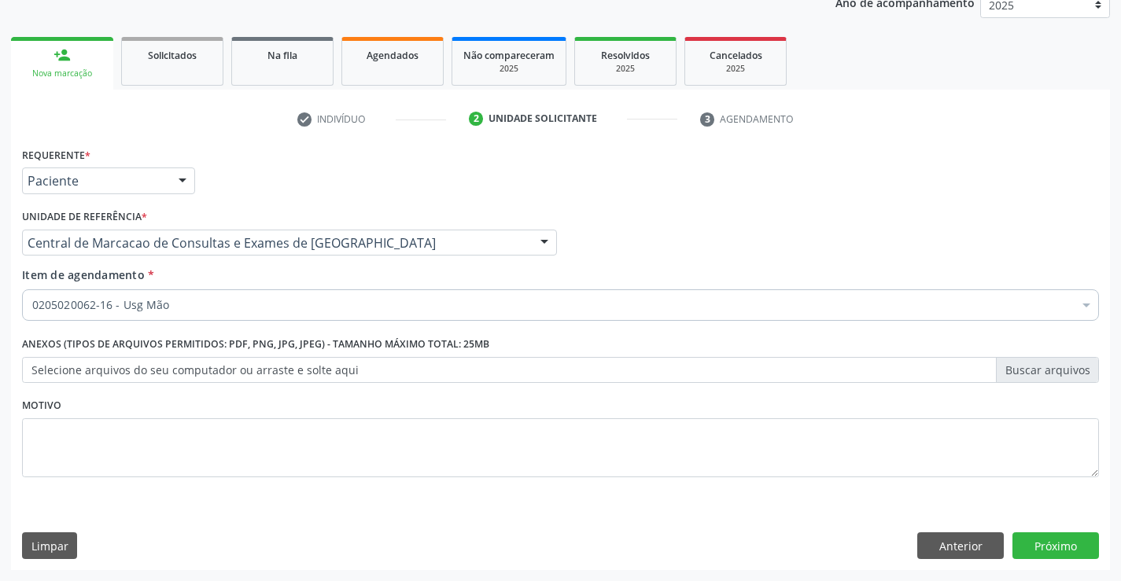
scroll to position [0, 0]
click at [1047, 542] on button "Próximo" at bounding box center [1055, 545] width 86 height 27
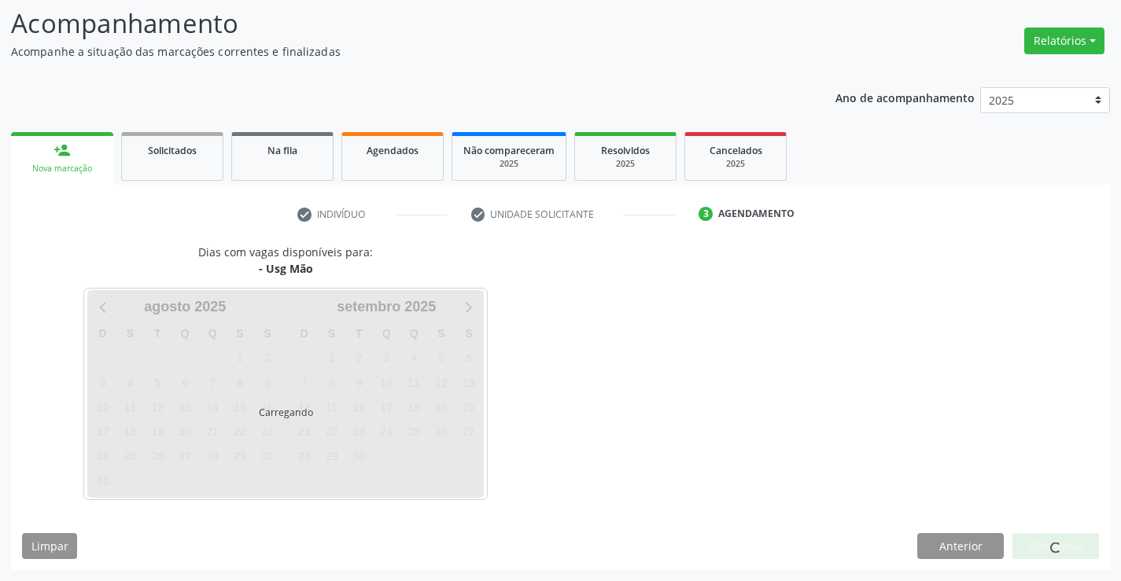
scroll to position [103, 0]
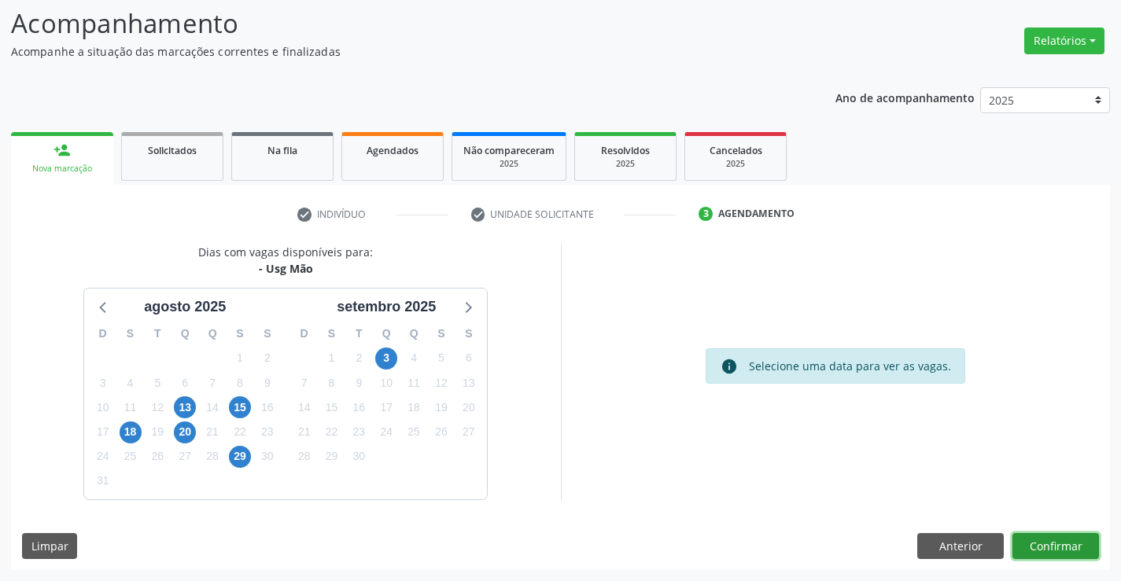
click at [1070, 549] on button "Confirmar" at bounding box center [1055, 546] width 86 height 27
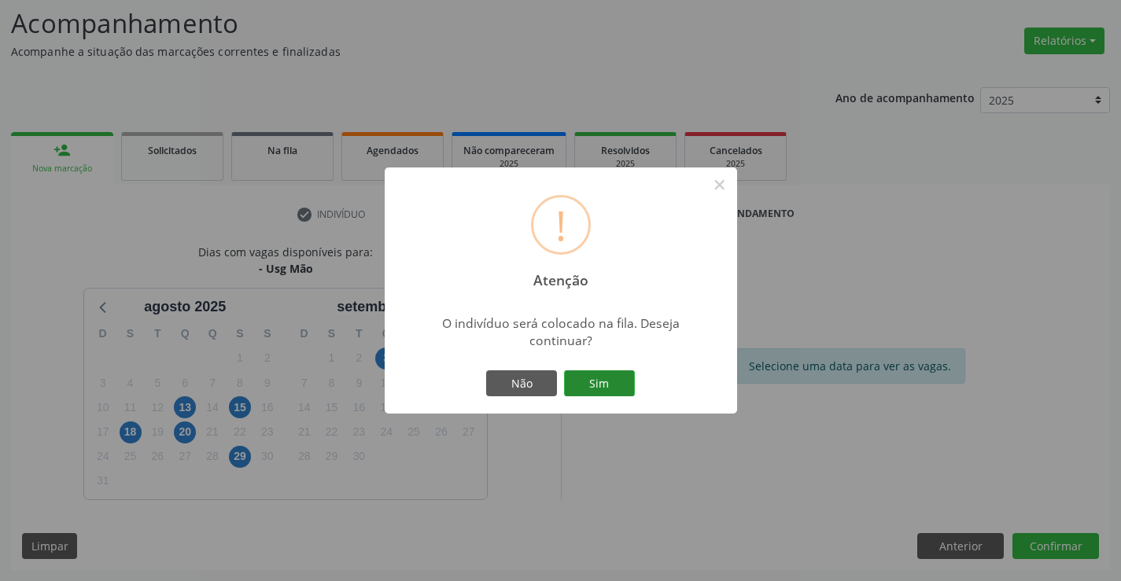
click at [600, 380] on button "Sim" at bounding box center [599, 383] width 71 height 27
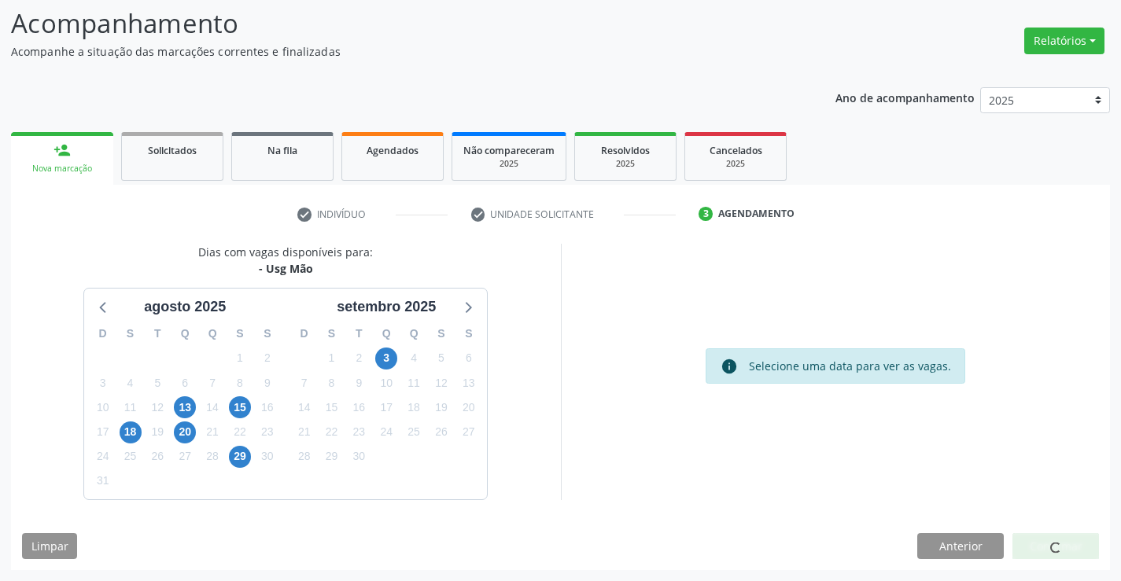
scroll to position [0, 0]
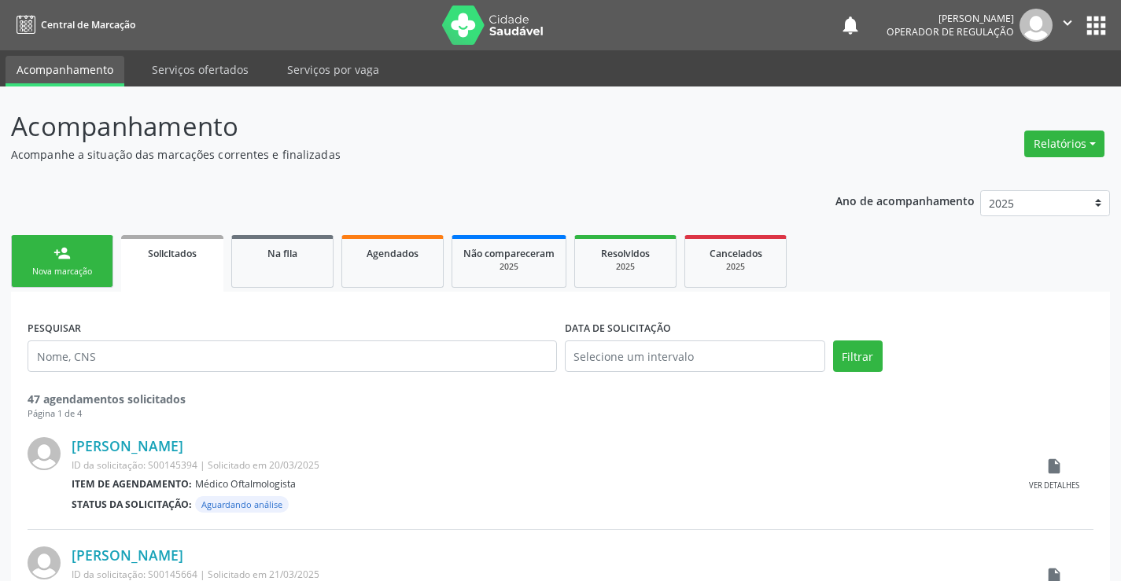
click at [59, 252] on div "person_add" at bounding box center [61, 253] width 17 height 17
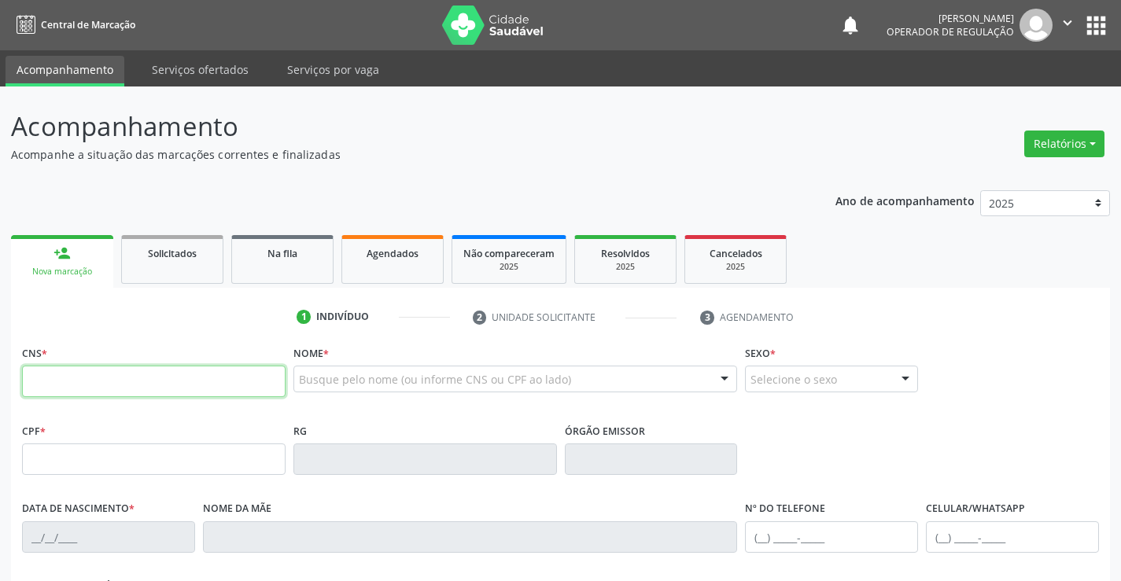
click at [73, 384] on input "text" at bounding box center [153, 381] width 263 height 31
type input "705 6034 5333 9312"
type input "0584616635"
type input "26/05/1969"
type input "(74) 99956-7243"
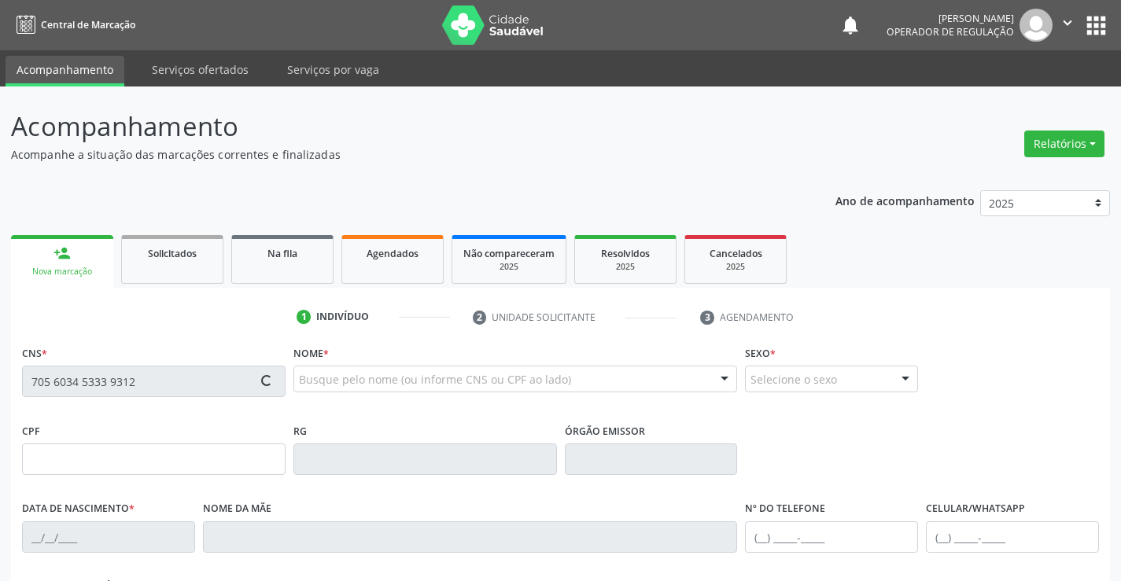
type input "(74) 99956-7243"
type input "S/N"
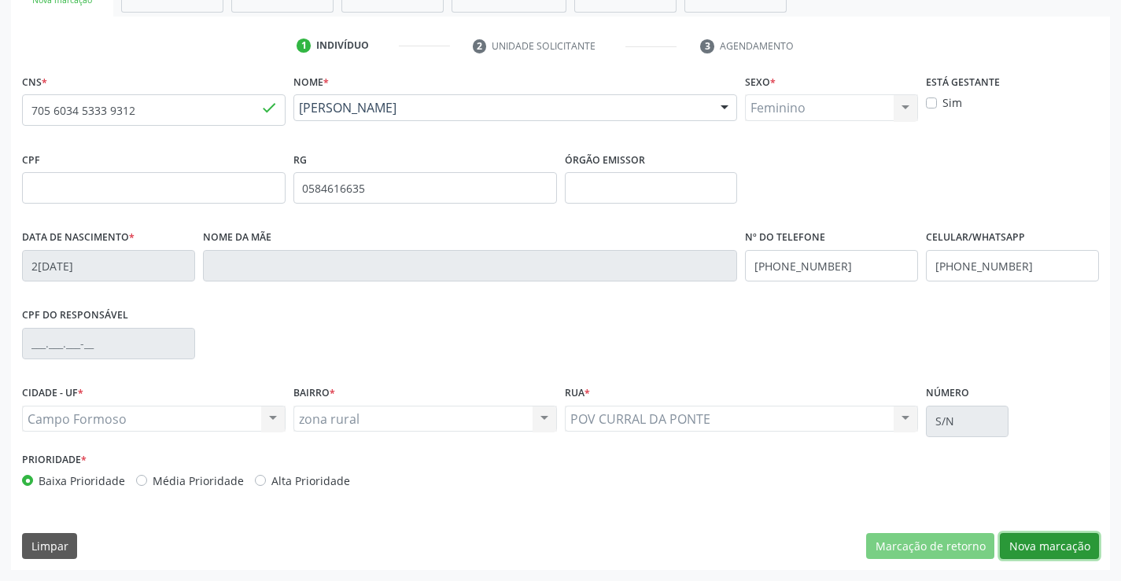
click at [1046, 541] on button "Nova marcação" at bounding box center [1048, 546] width 99 height 27
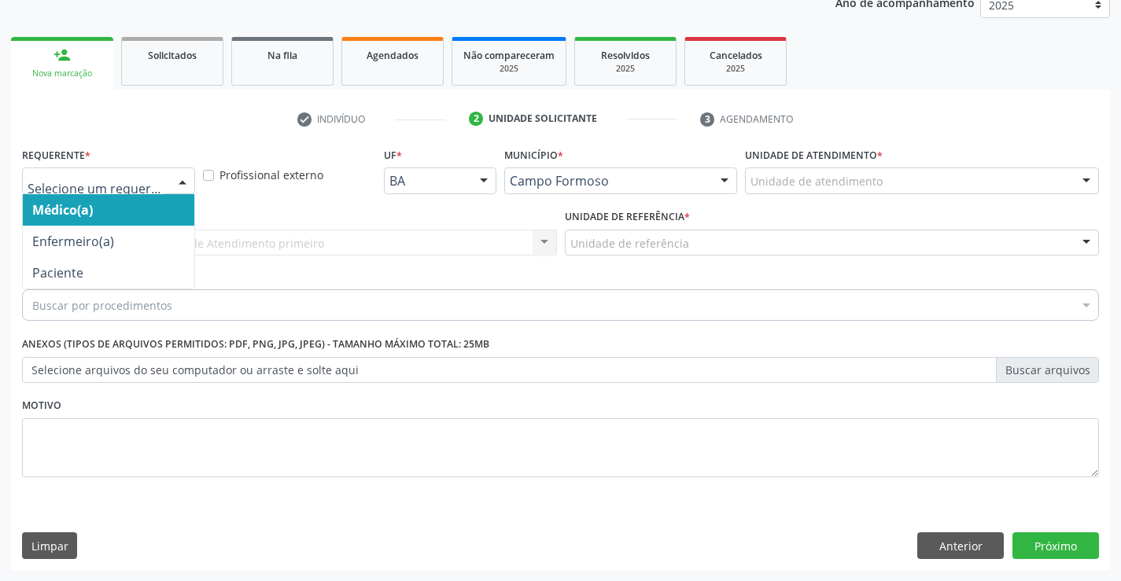
click at [178, 183] on div at bounding box center [183, 181] width 24 height 27
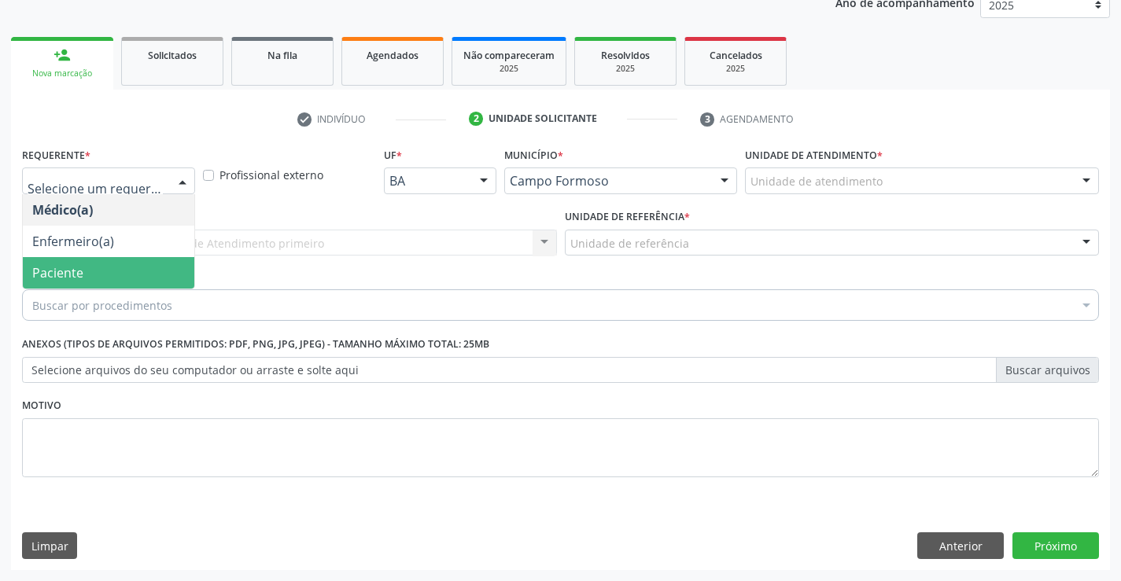
click at [41, 264] on span "Paciente" at bounding box center [57, 272] width 51 height 17
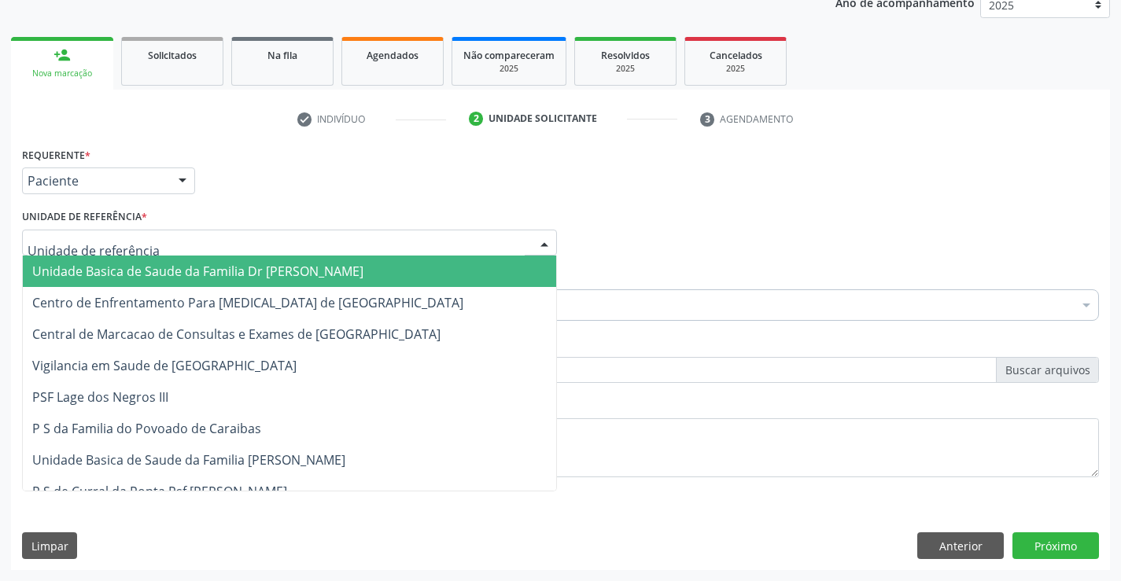
click at [245, 232] on div at bounding box center [289, 243] width 535 height 27
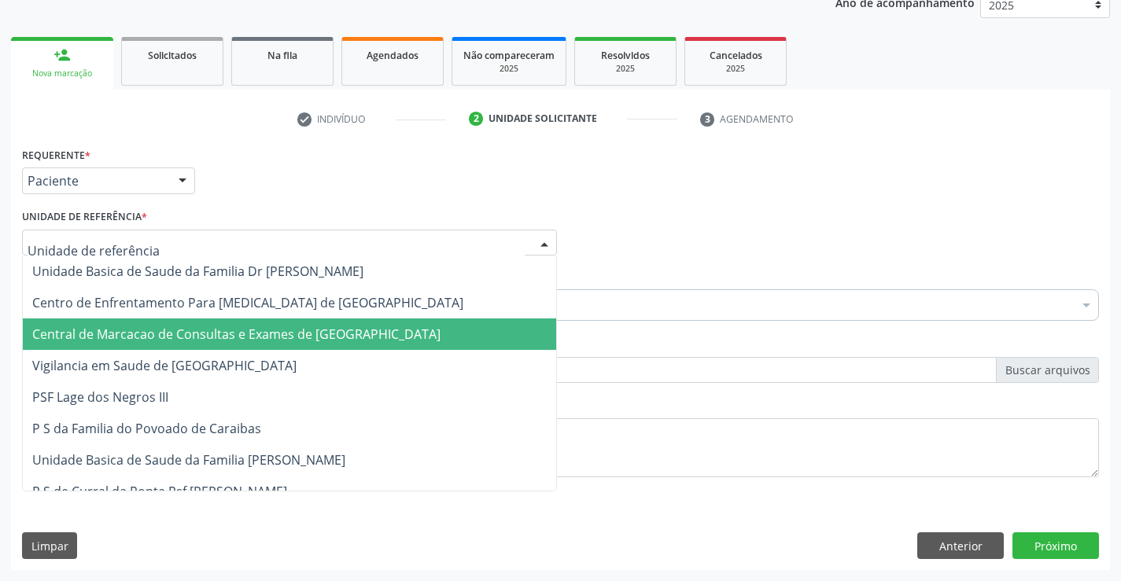
click at [225, 327] on span "Central de Marcacao de Consultas e Exames de [GEOGRAPHIC_DATA]" at bounding box center [236, 334] width 408 height 17
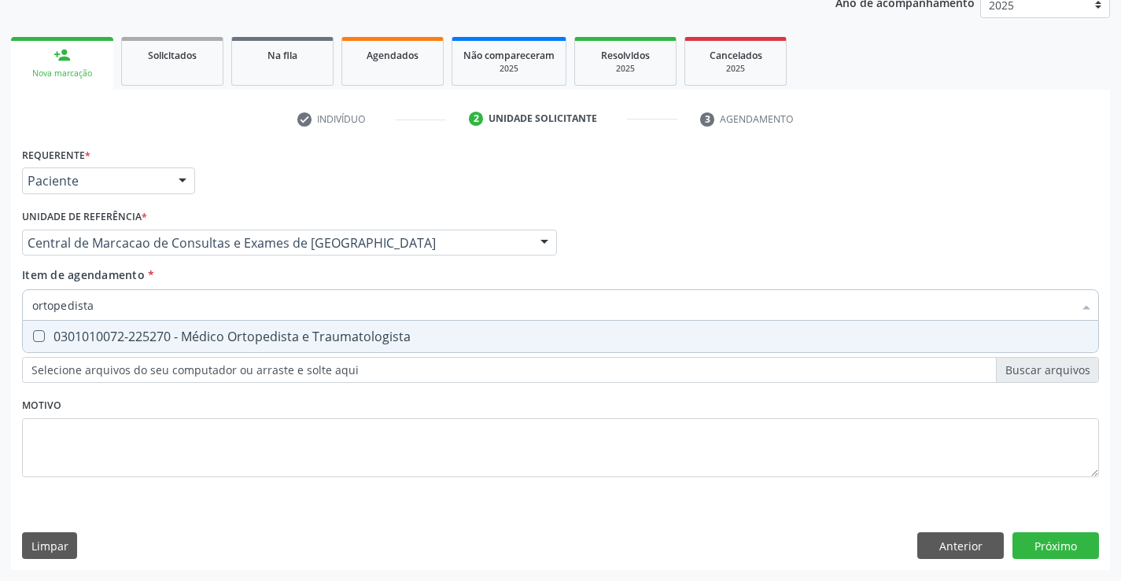
type input "ortopedista"
click at [158, 330] on div "0301010072-225270 - Médico Ortopedista e Traumatologista" at bounding box center [560, 336] width 1056 height 13
checkbox Traumatologista "true"
click at [1067, 544] on div "Requerente * Paciente Médico(a) Enfermeiro(a) Paciente Nenhum resultado encontr…" at bounding box center [560, 356] width 1099 height 427
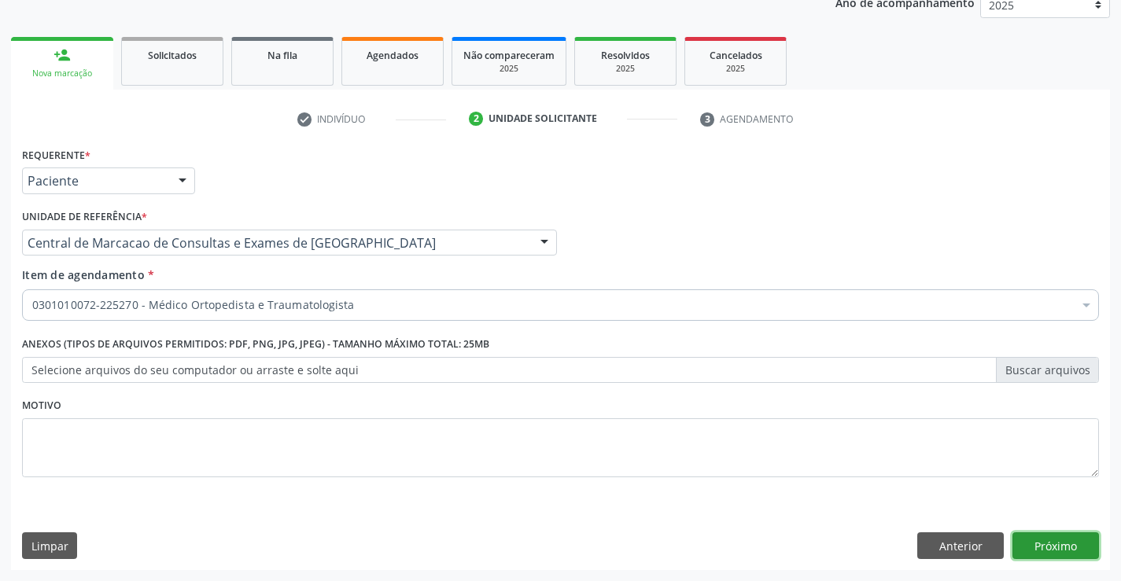
click at [1058, 556] on button "Próximo" at bounding box center [1055, 545] width 86 height 27
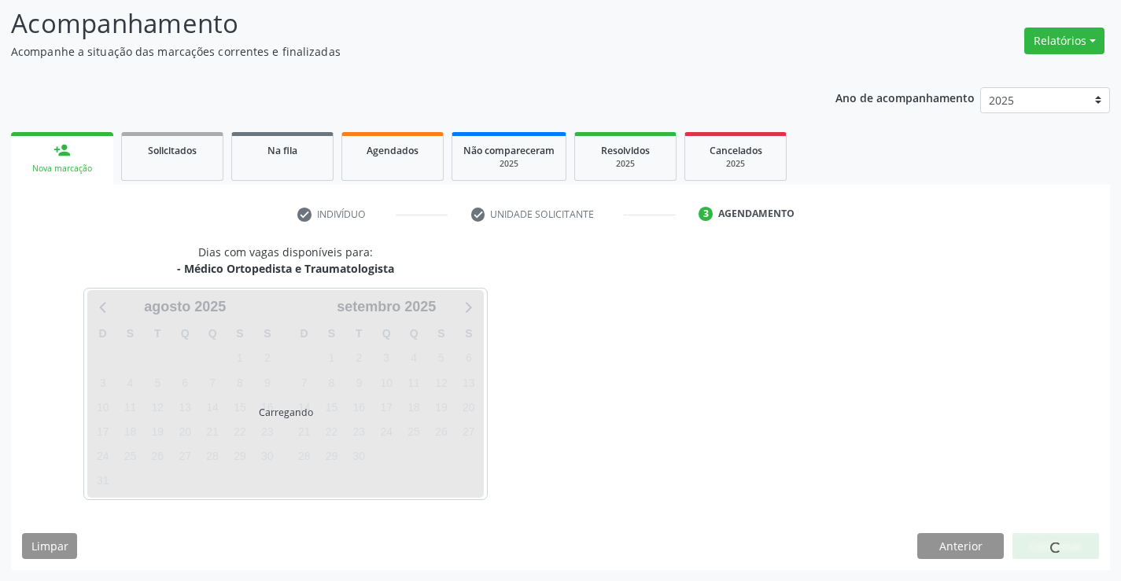
scroll to position [103, 0]
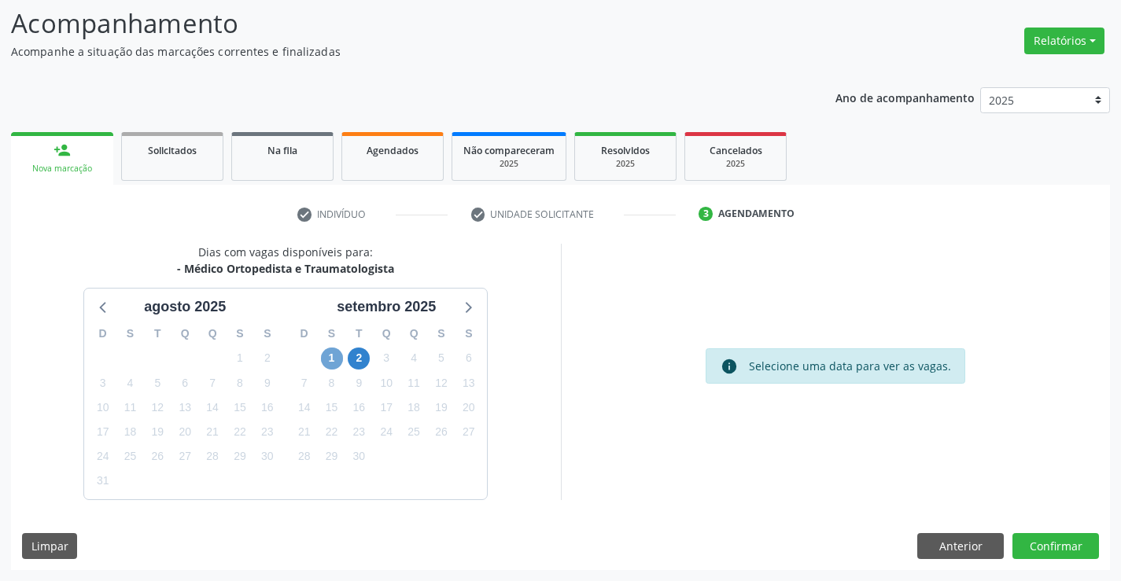
click at [333, 364] on span "1" at bounding box center [332, 359] width 22 height 22
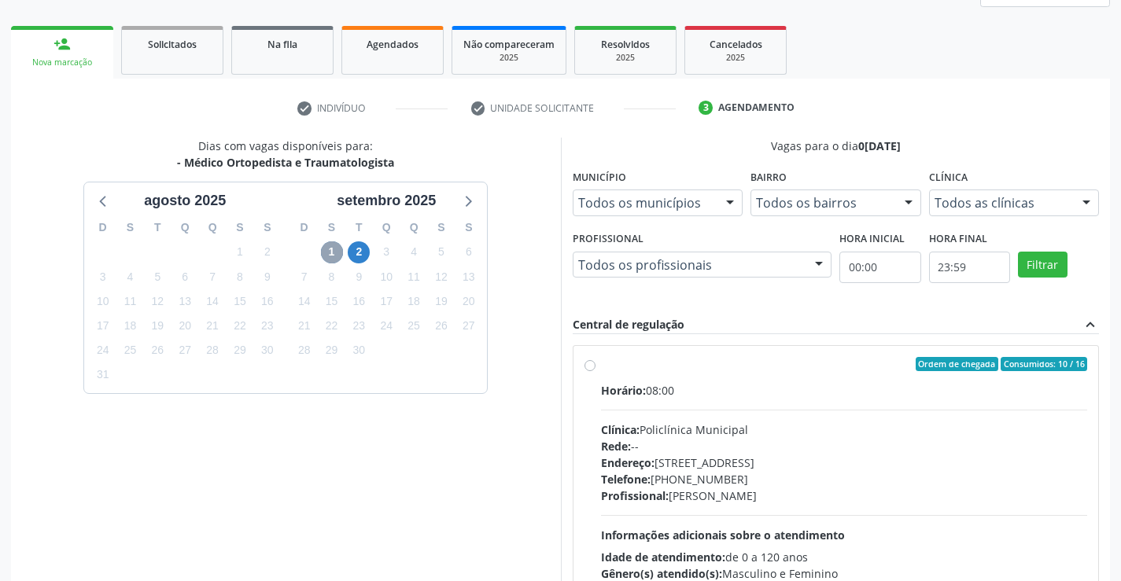
scroll to position [260, 0]
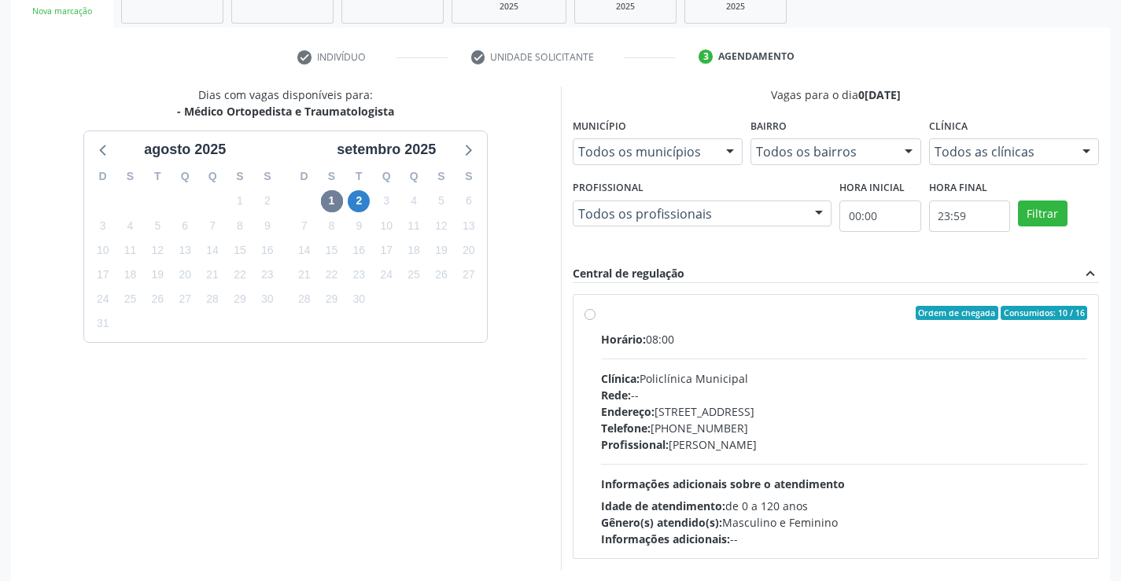
click at [794, 443] on div "Profissional: Mauricio Cardoso Ribeiro Junior" at bounding box center [844, 444] width 487 height 17
click at [595, 320] on input "Ordem de chegada Consumidos: 10 / 16 Horário: 08:00 Clínica: Policlínica Munici…" at bounding box center [589, 313] width 11 height 14
radio input "true"
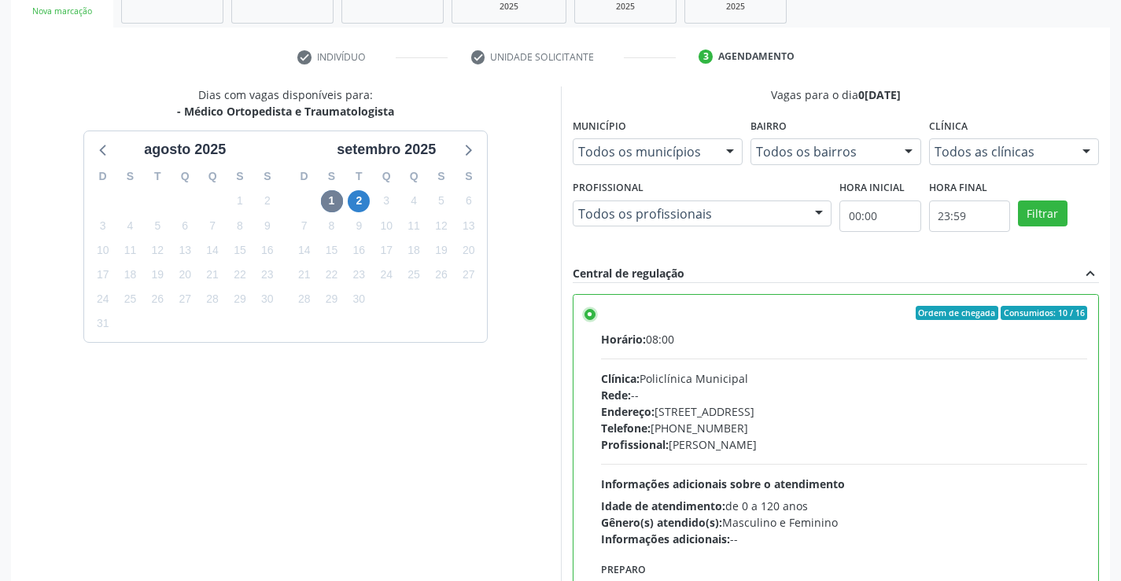
scroll to position [359, 0]
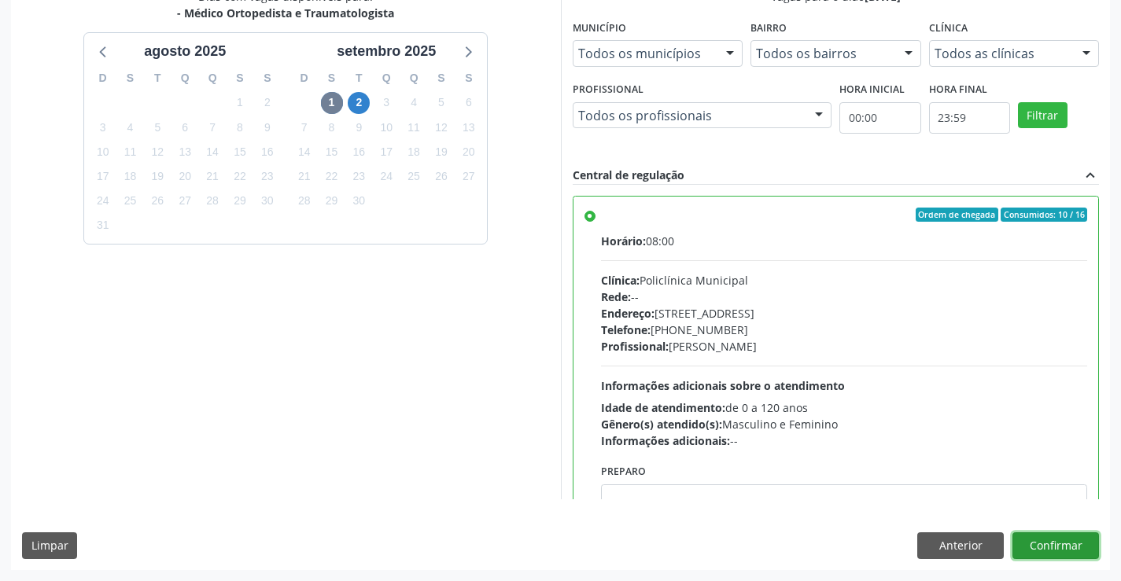
click at [1073, 540] on button "Confirmar" at bounding box center [1055, 545] width 86 height 27
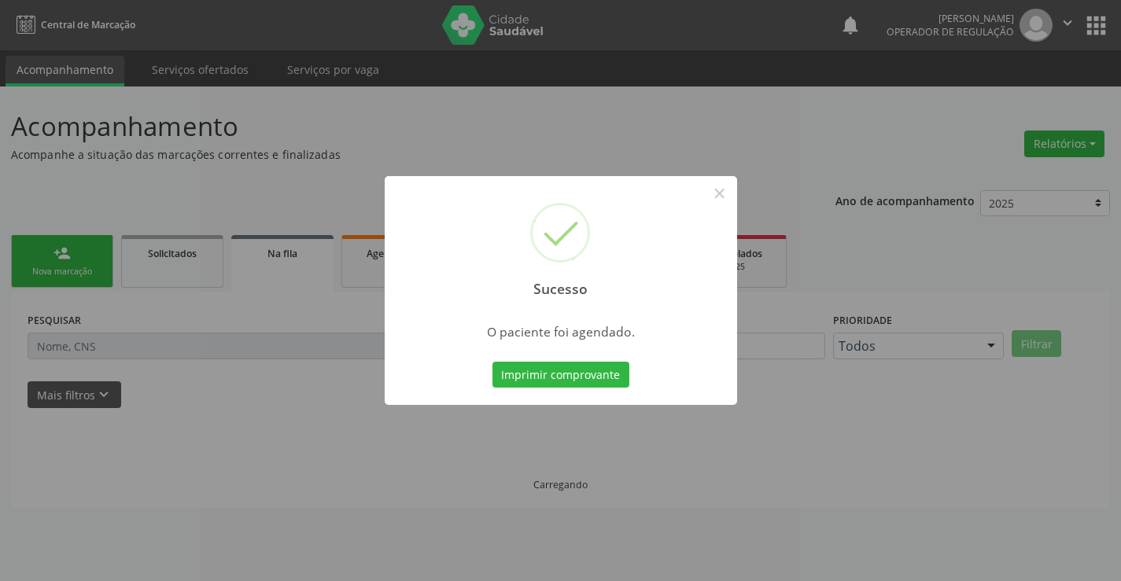
scroll to position [0, 0]
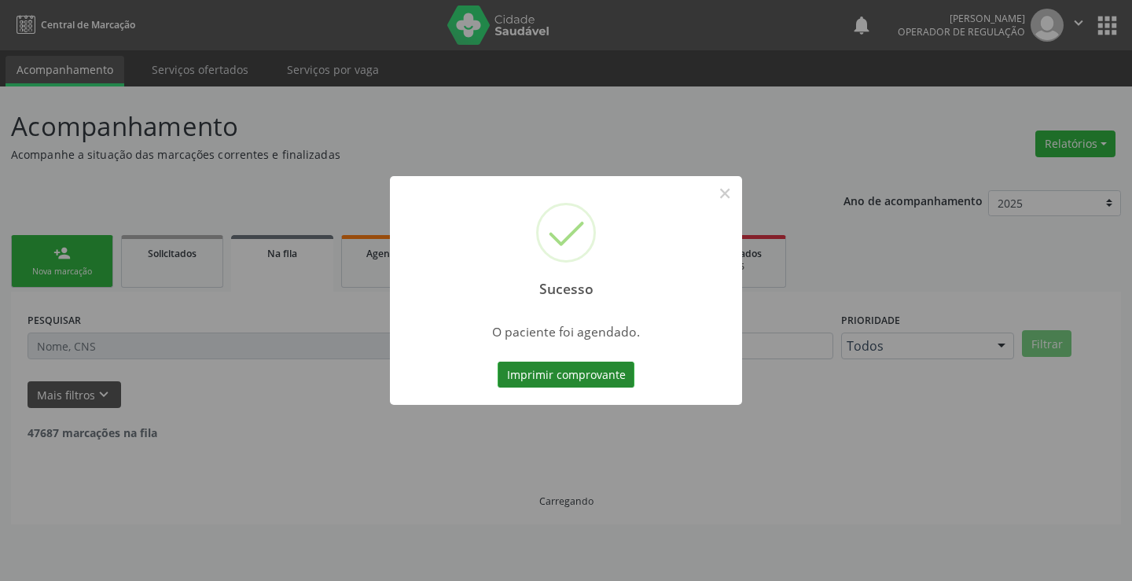
click at [582, 363] on button "Imprimir comprovante" at bounding box center [566, 375] width 137 height 27
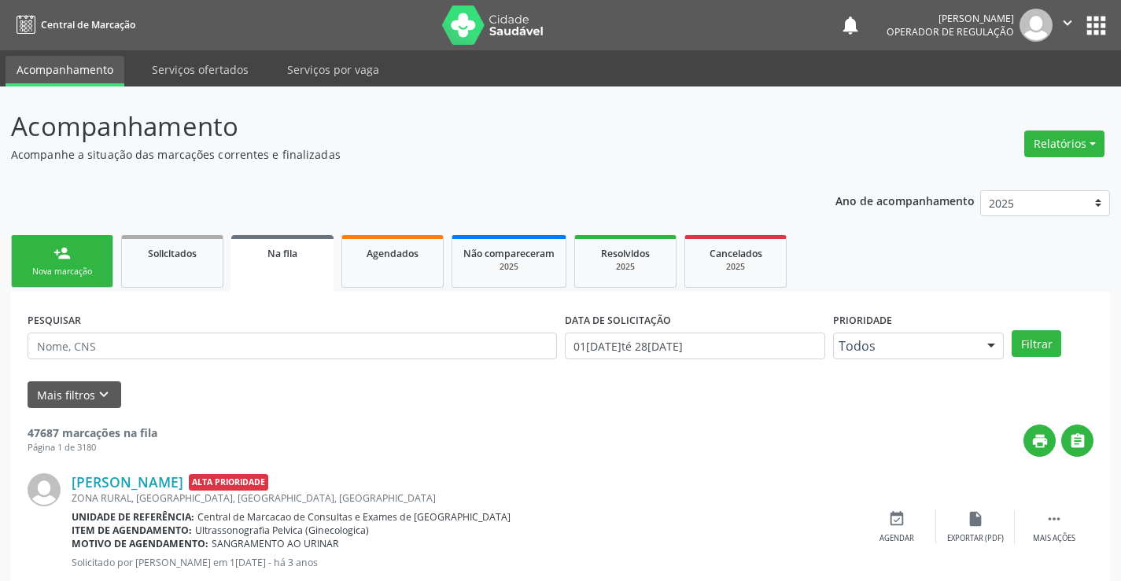
click at [82, 264] on link "person_add Nova marcação" at bounding box center [62, 261] width 102 height 53
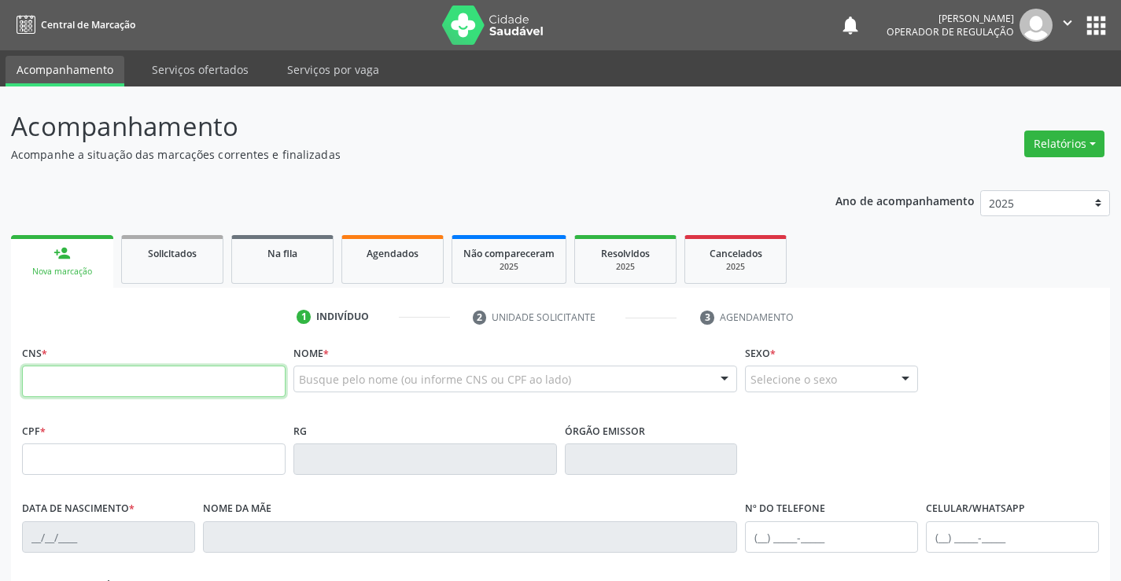
click at [24, 382] on input "text" at bounding box center [153, 381] width 263 height 31
type input "706 3037 1172 0979"
type input "1[DATE]"
type input "[PHONE_NUMBER]"
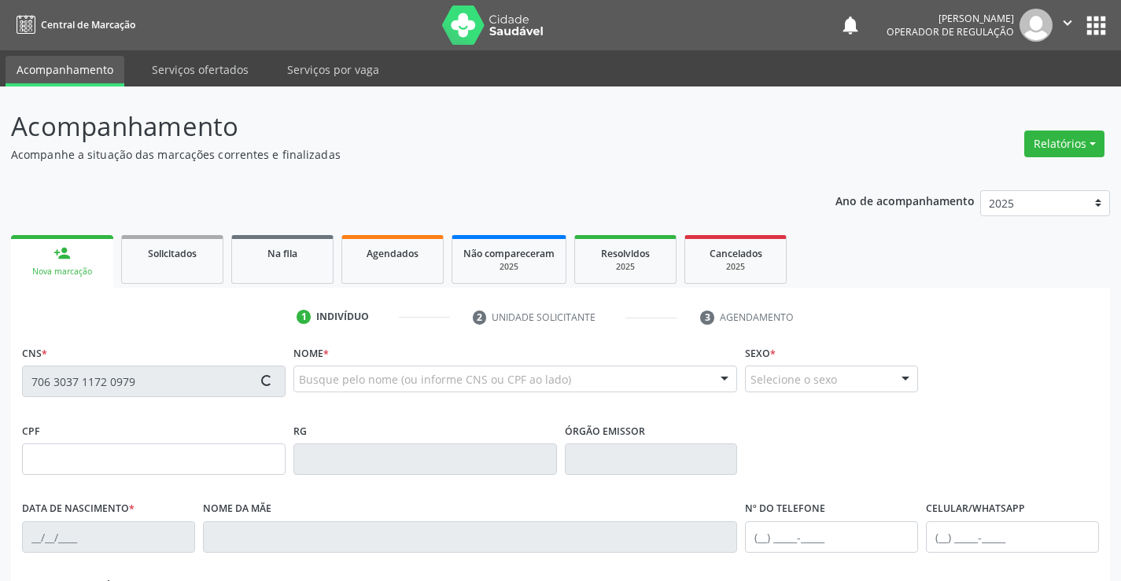
type input "S/N"
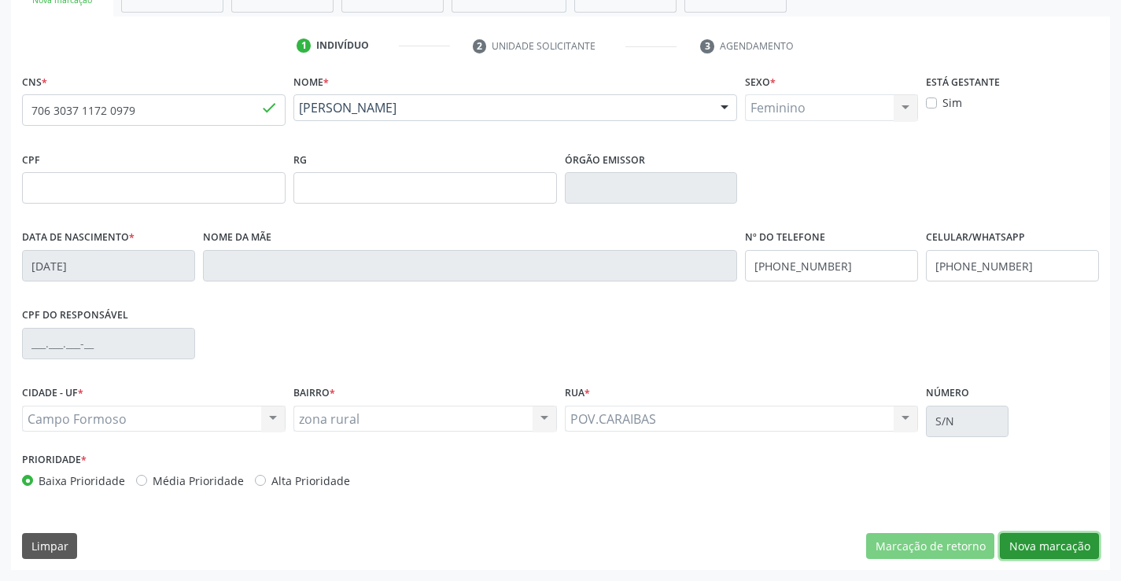
click at [1058, 546] on button "Nova marcação" at bounding box center [1048, 546] width 99 height 27
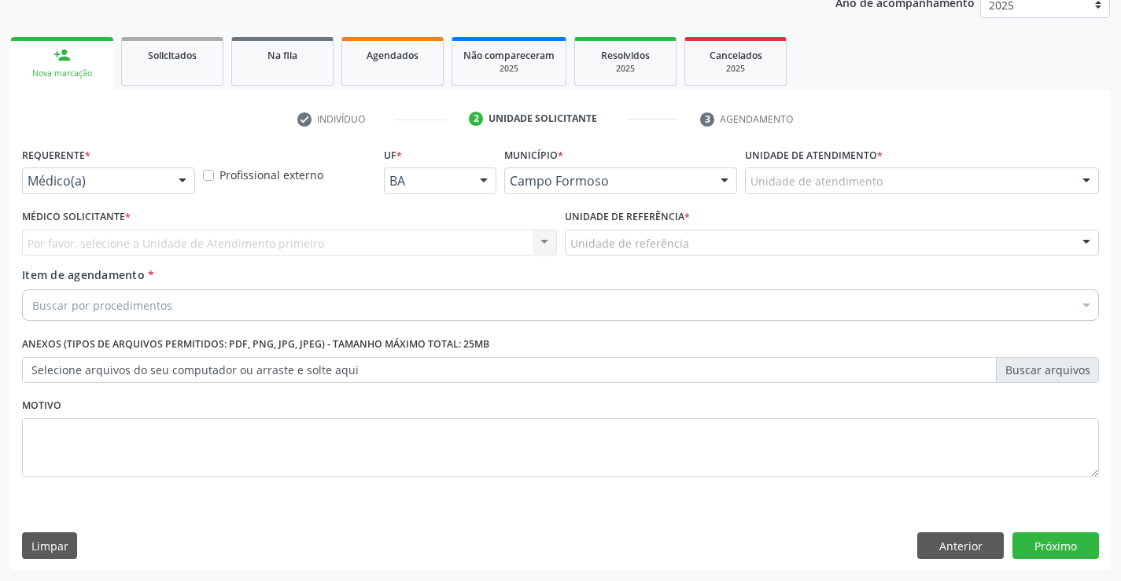
scroll to position [198, 0]
click at [174, 179] on div at bounding box center [183, 181] width 24 height 27
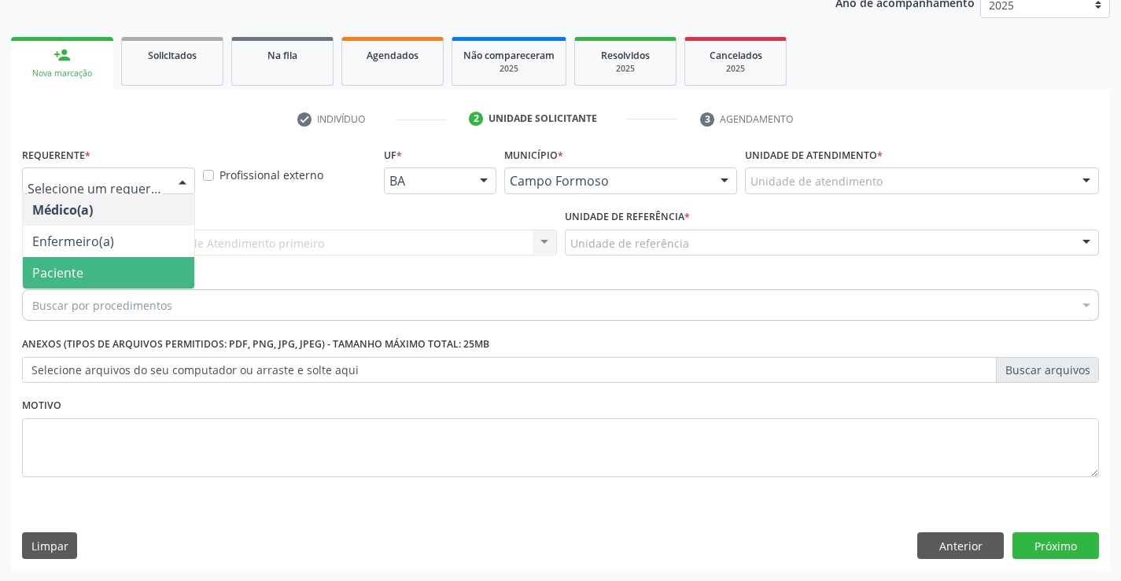
click at [62, 264] on span "Paciente" at bounding box center [57, 272] width 51 height 17
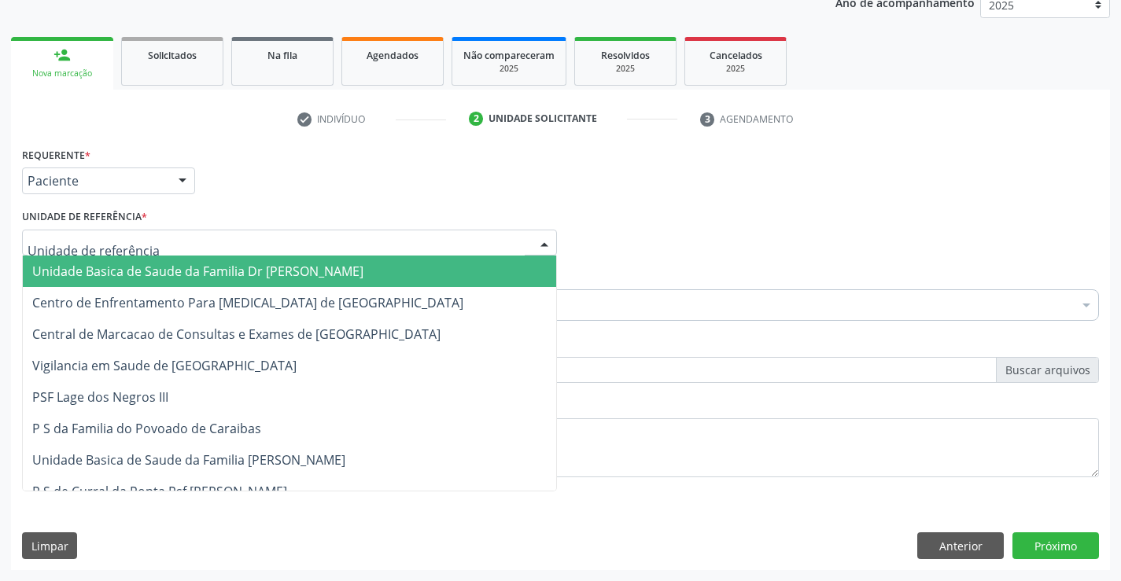
click at [229, 238] on div at bounding box center [289, 243] width 535 height 27
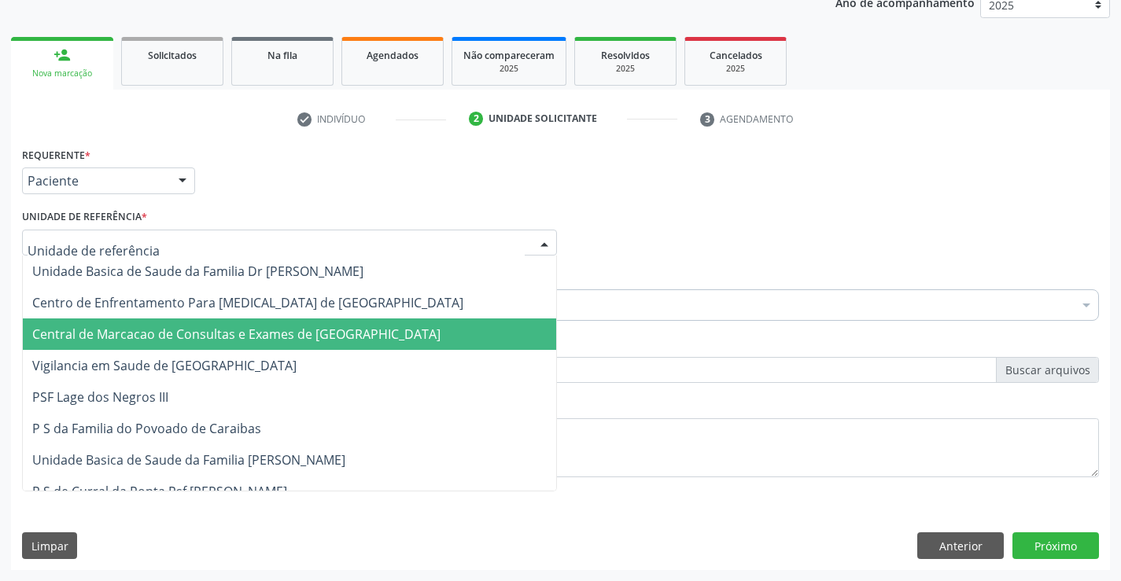
click at [216, 332] on span "Central de Marcacao de Consultas e Exames de [GEOGRAPHIC_DATA]" at bounding box center [236, 334] width 408 height 17
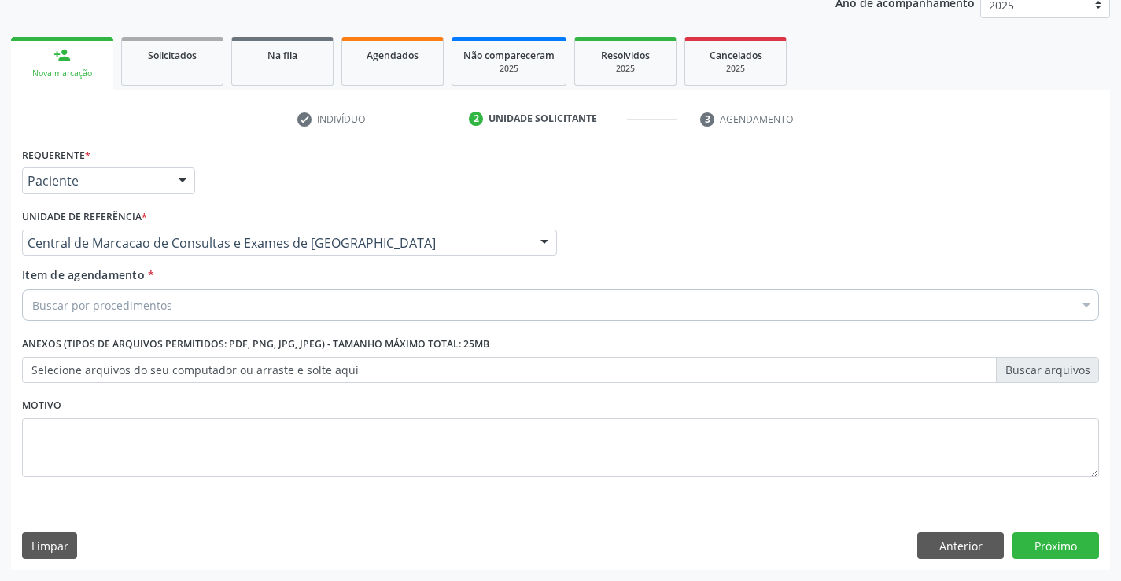
click at [178, 311] on div "Buscar por procedimentos" at bounding box center [560, 304] width 1076 height 31
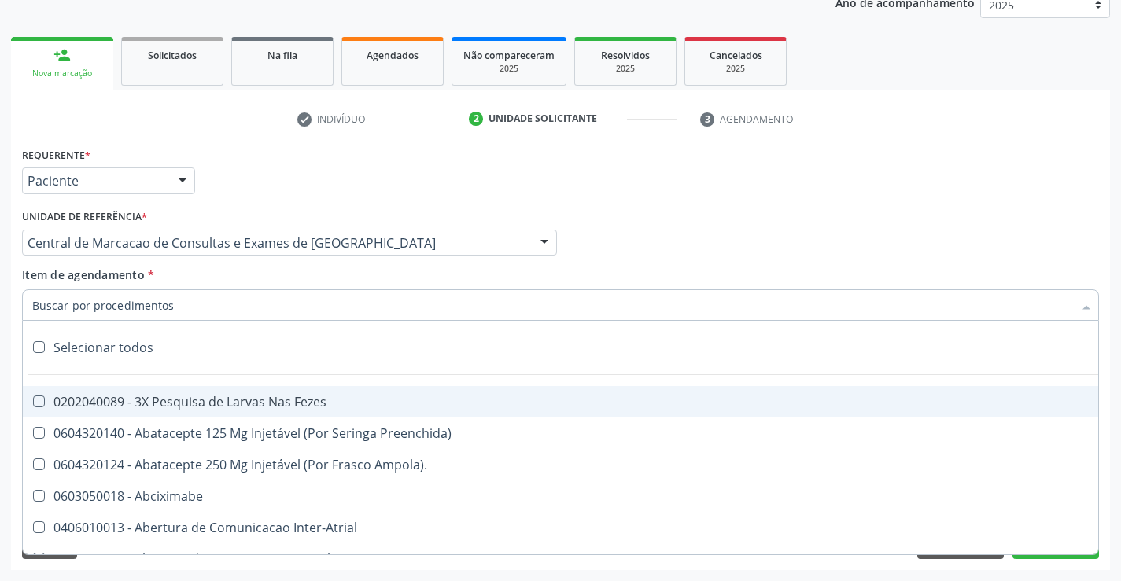
click at [149, 310] on input "Item de agendamento *" at bounding box center [552, 304] width 1040 height 31
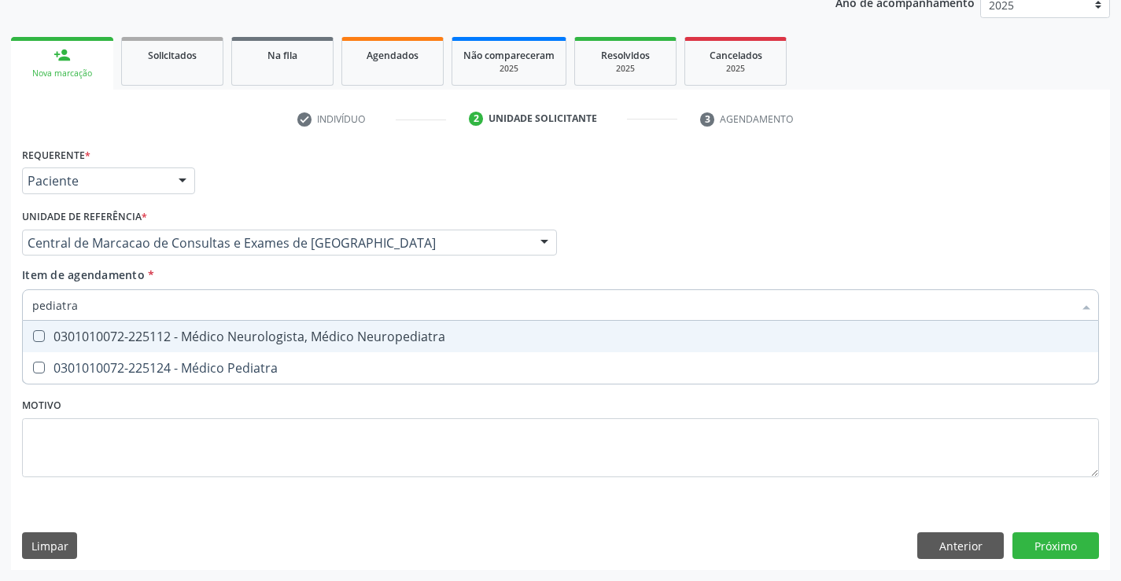
type input "pediatra"
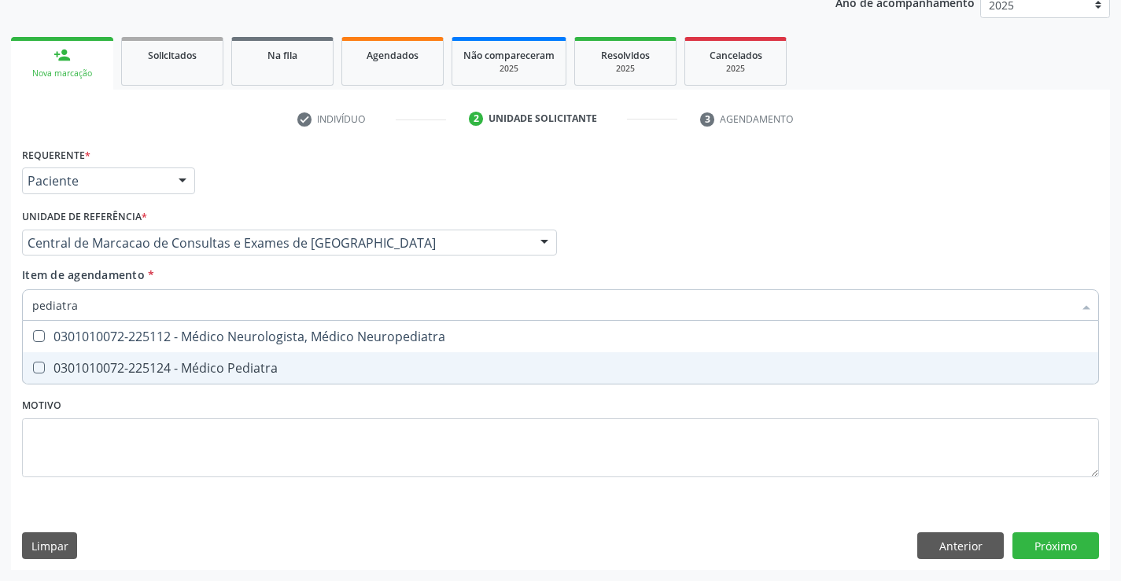
click at [245, 359] on span "0301010072-225124 - Médico Pediatra" at bounding box center [560, 367] width 1075 height 31
checkbox Pediatra "true"
click at [1074, 541] on div "Requerente * Paciente Médico(a) Enfermeiro(a) Paciente Nenhum resultado encontr…" at bounding box center [560, 356] width 1099 height 427
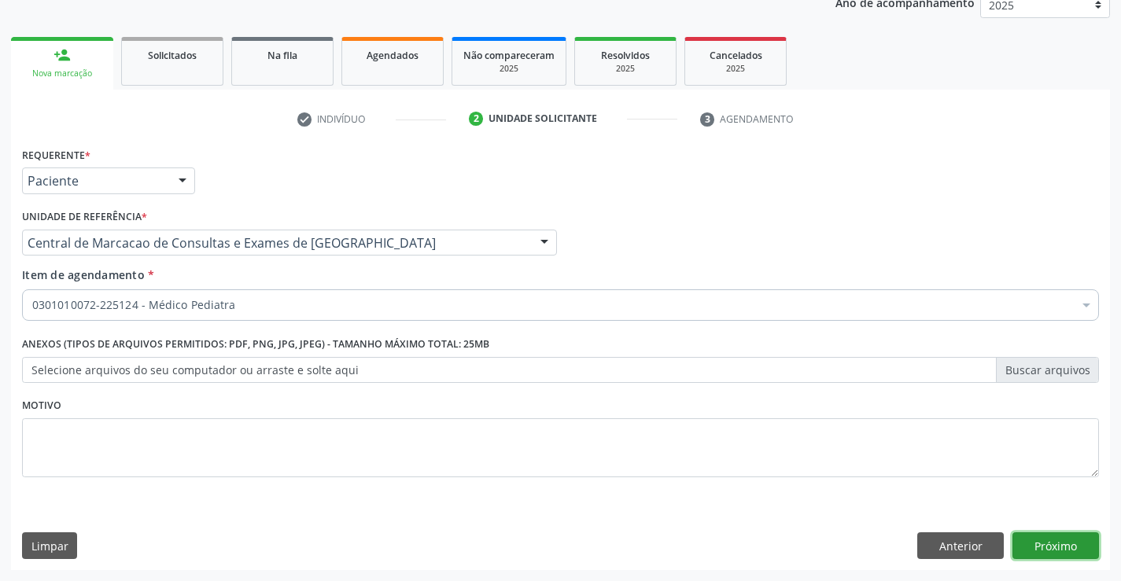
click at [1060, 549] on button "Próximo" at bounding box center [1055, 545] width 86 height 27
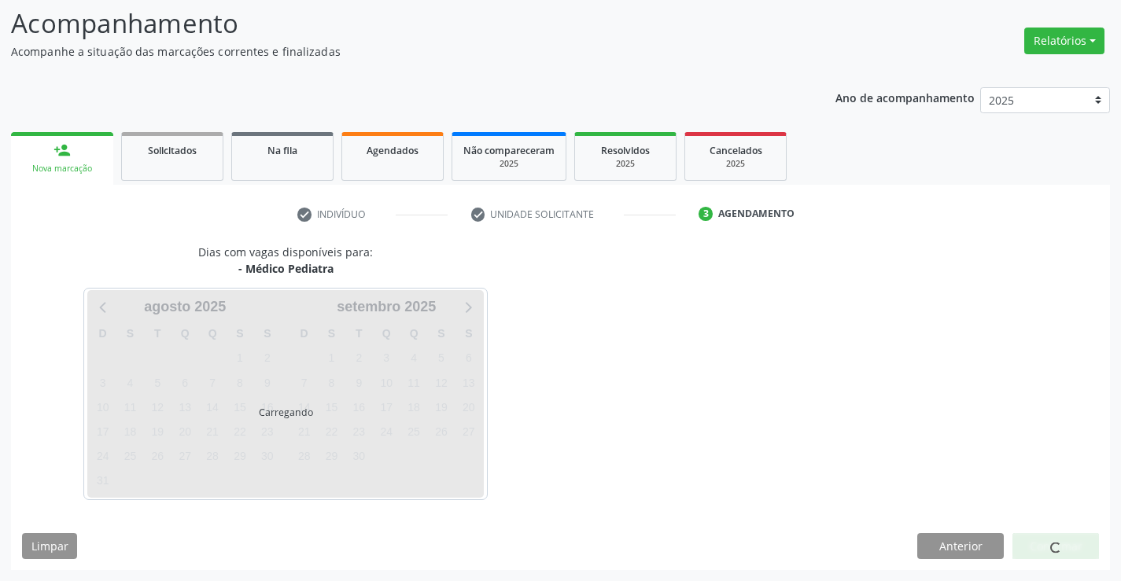
scroll to position [103, 0]
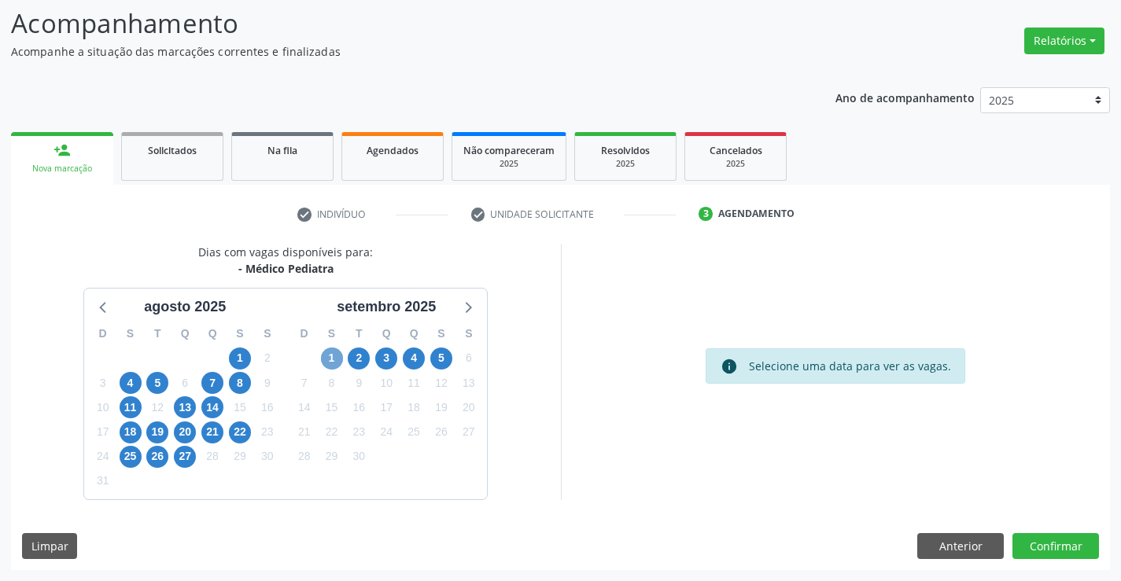
click at [329, 362] on span "1" at bounding box center [332, 359] width 22 height 22
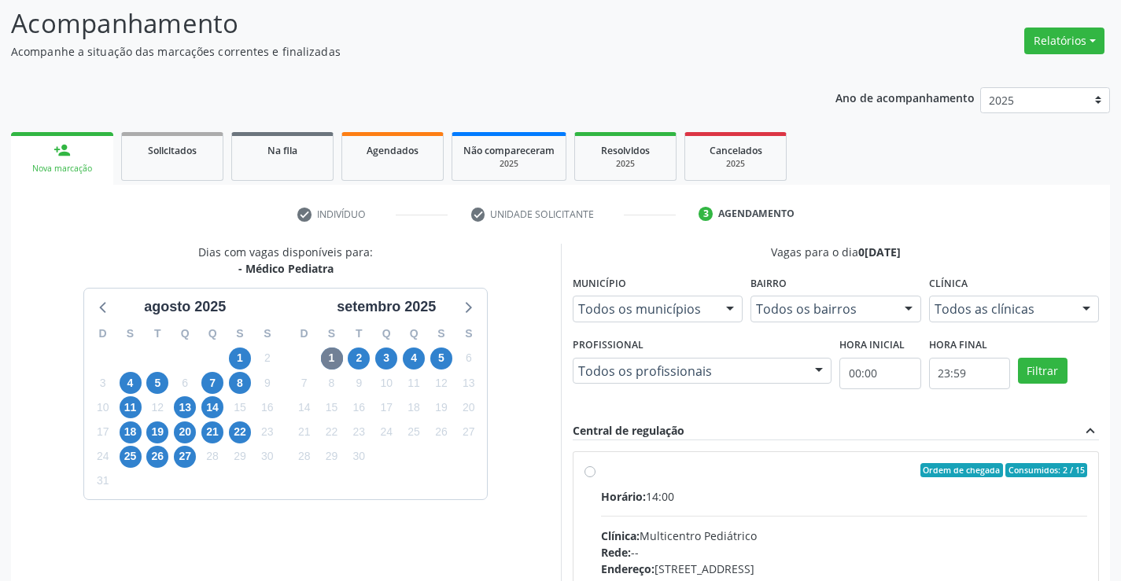
click at [737, 484] on label "Ordem de chegada Consumidos: 2 / 15 Horário: 14:00 Clínica: Multicentro Pediátr…" at bounding box center [844, 583] width 487 height 241
click at [595, 477] on input "Ordem de chegada Consumidos: 2 / 15 Horário: 14:00 Clínica: Multicentro Pediátr…" at bounding box center [589, 470] width 11 height 14
radio input "true"
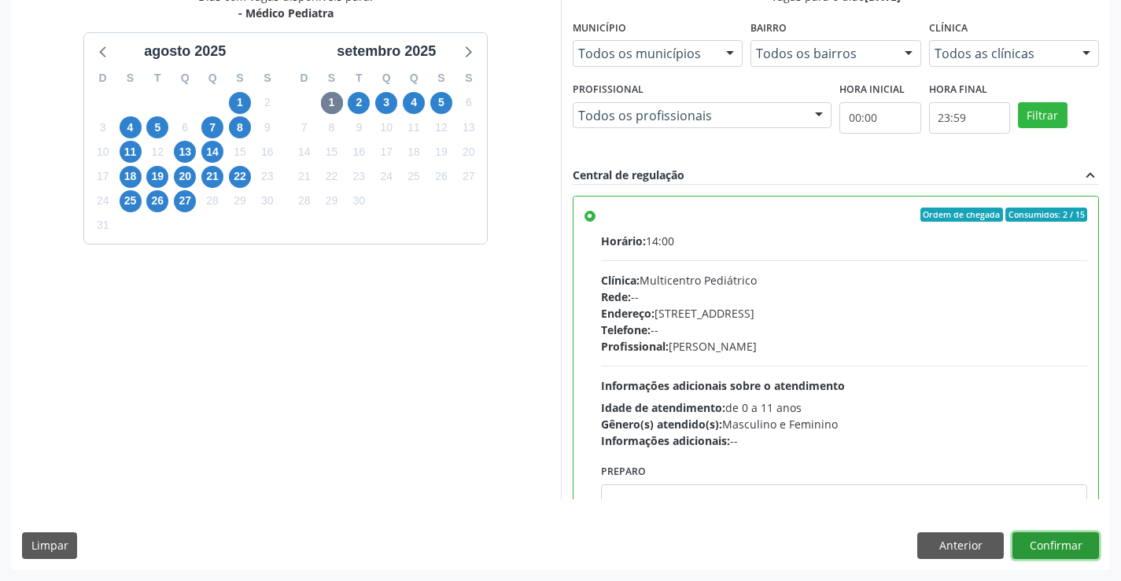
click at [1049, 543] on button "Confirmar" at bounding box center [1055, 545] width 86 height 27
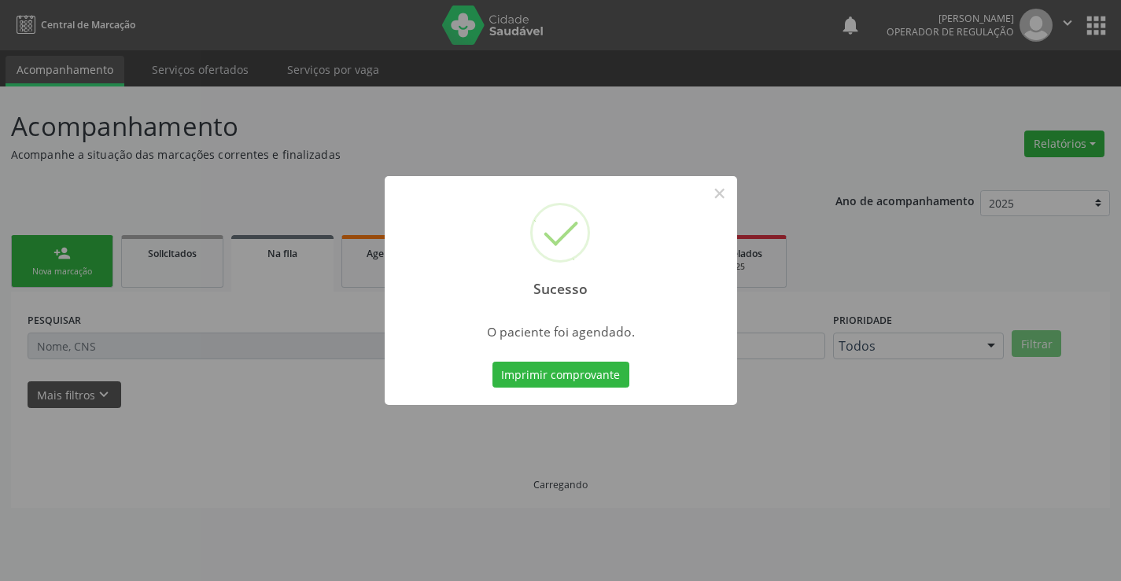
scroll to position [0, 0]
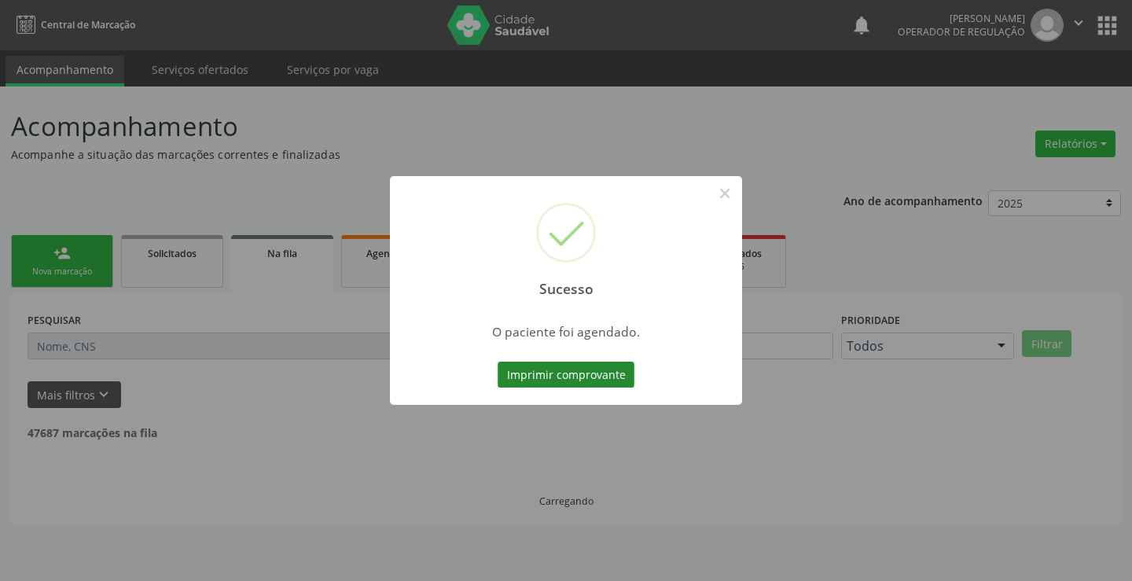
click at [616, 374] on button "Imprimir comprovante" at bounding box center [566, 375] width 137 height 27
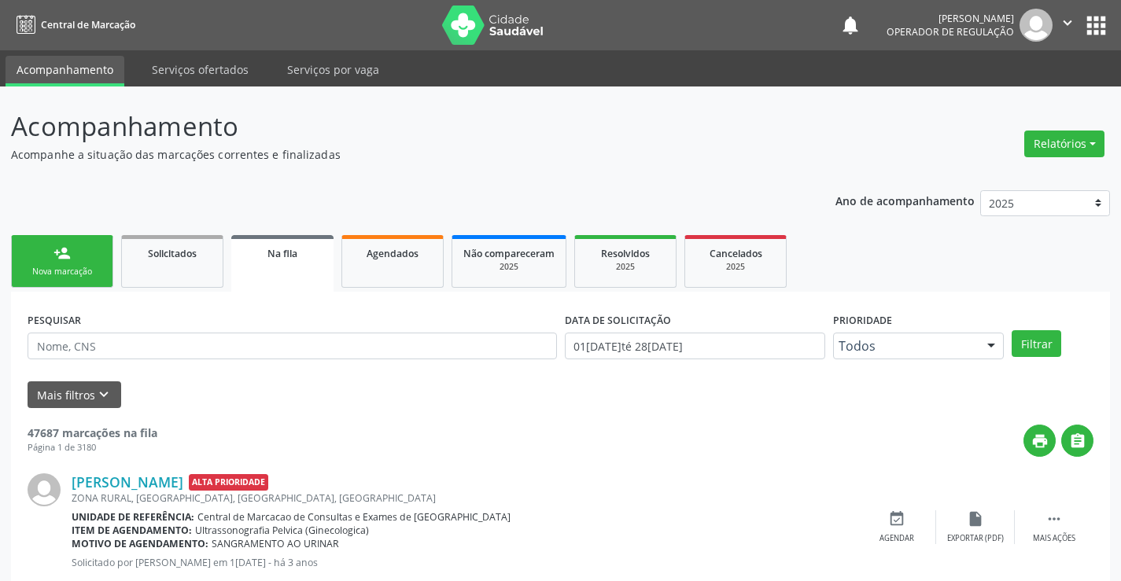
click at [57, 284] on link "person_add Nova marcação" at bounding box center [62, 261] width 102 height 53
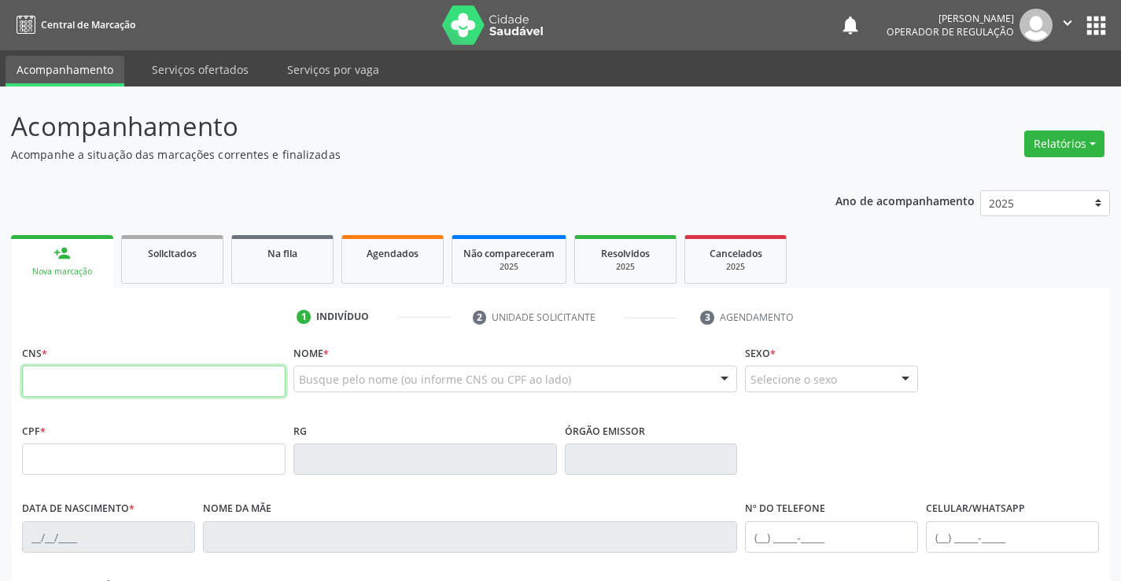
click at [49, 372] on input "text" at bounding box center [153, 381] width 263 height 31
type input "706 2035 7239 1069"
type input "0305169190"
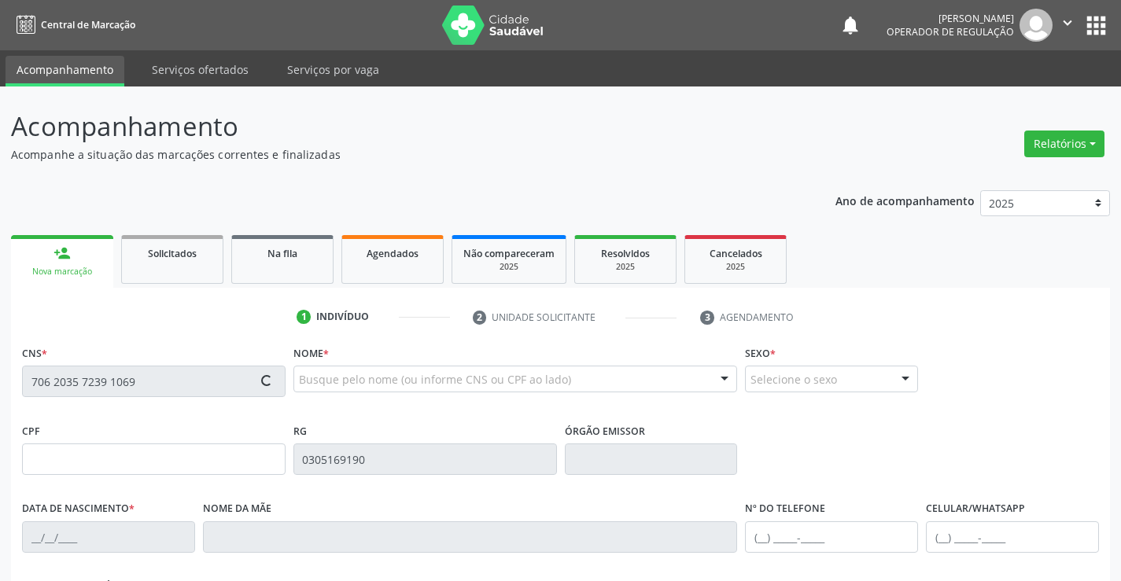
type input "16/05/1942"
type input "S/N"
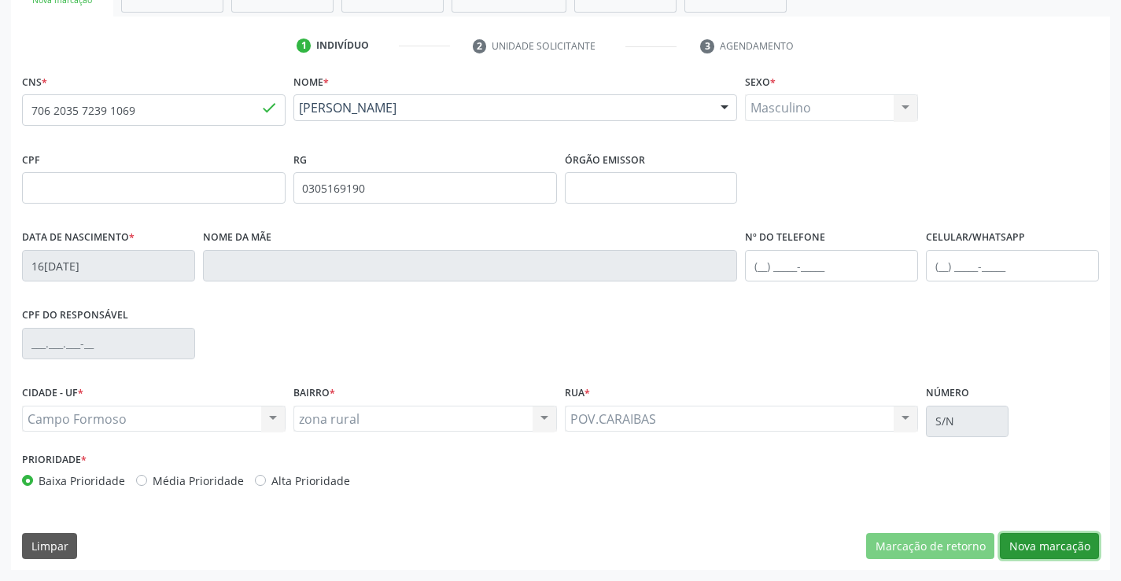
click at [1065, 546] on button "Nova marcação" at bounding box center [1048, 546] width 99 height 27
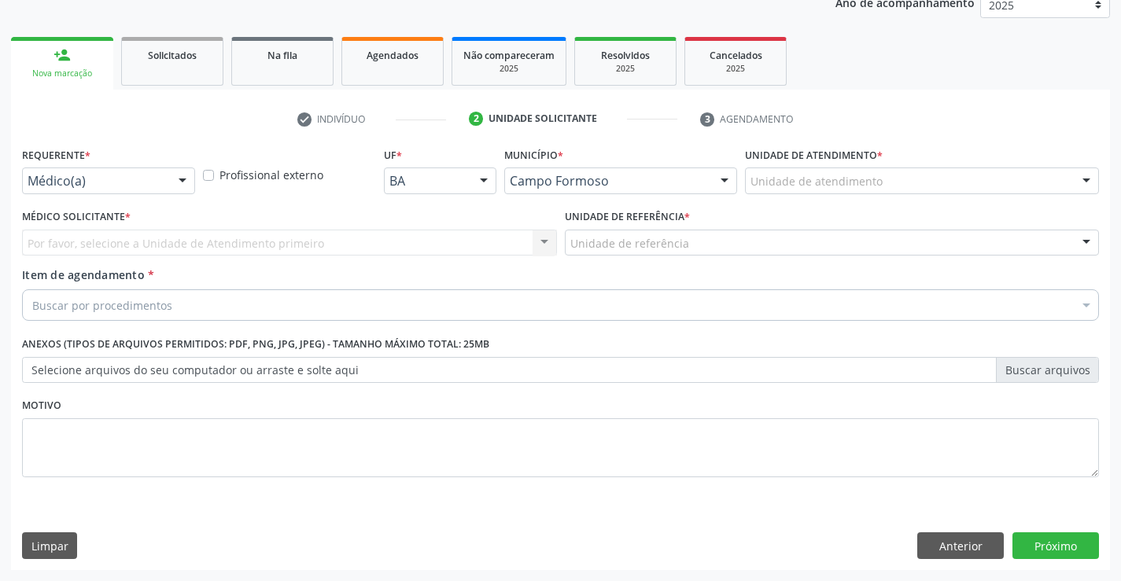
scroll to position [198, 0]
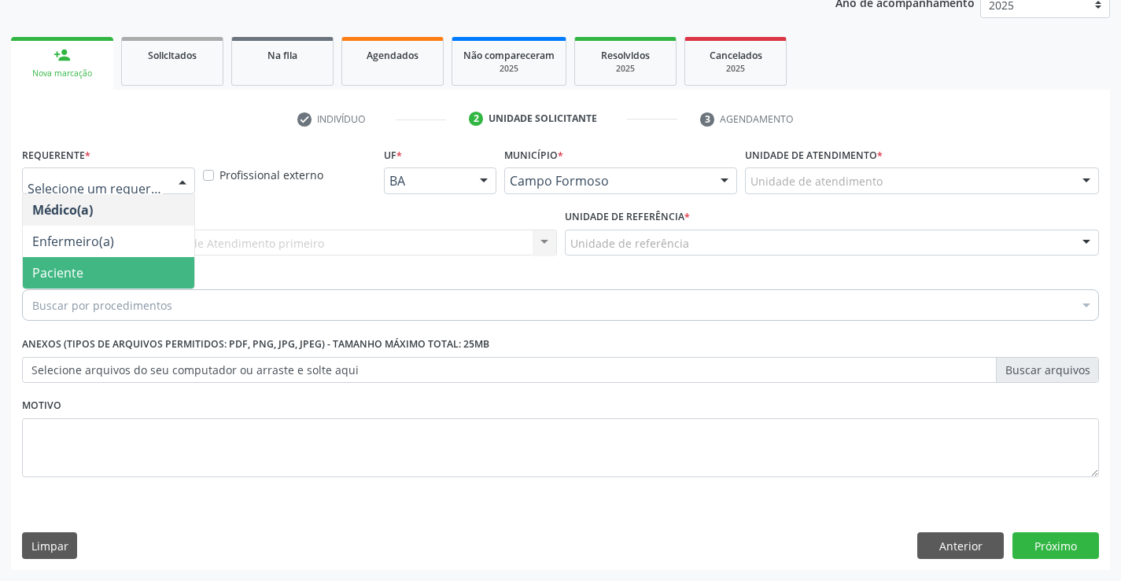
click at [79, 278] on span "Paciente" at bounding box center [57, 272] width 51 height 17
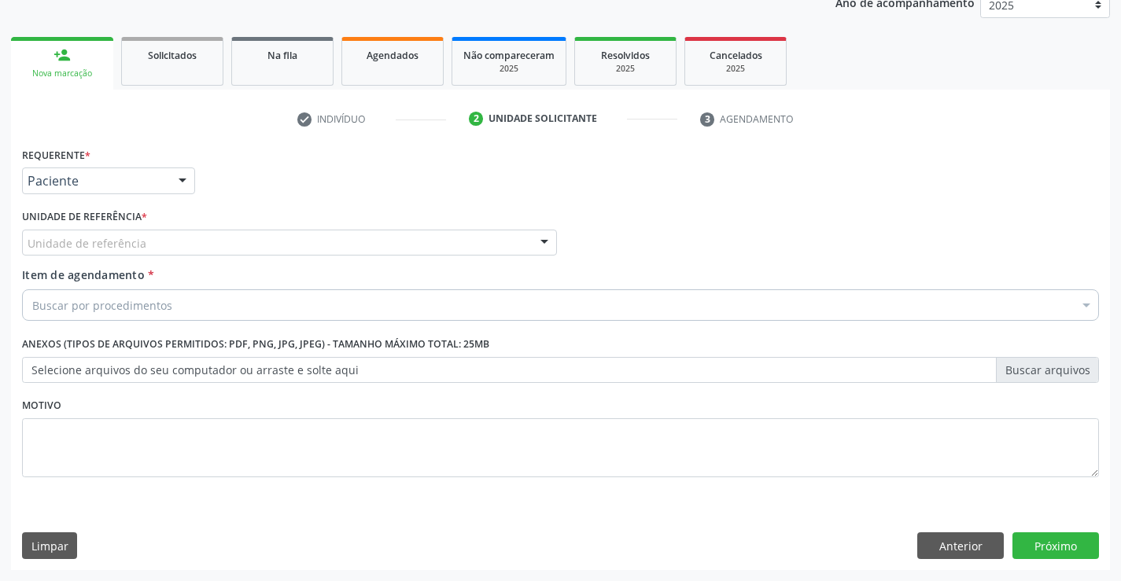
click at [330, 248] on div "Unidade de referência" at bounding box center [289, 243] width 535 height 27
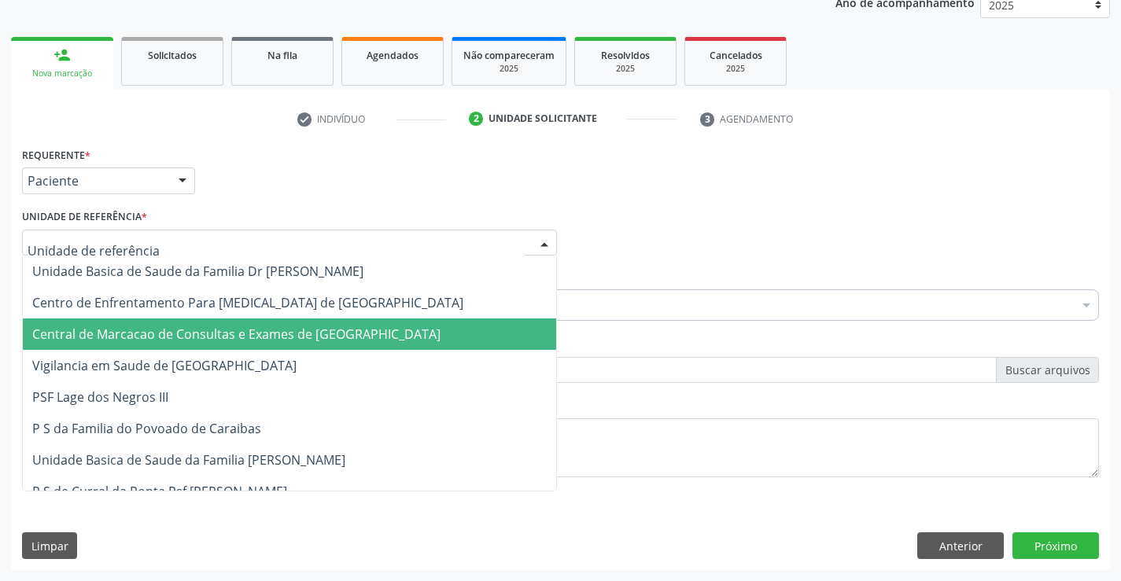
click at [282, 329] on span "Central de Marcacao de Consultas e Exames de [GEOGRAPHIC_DATA]" at bounding box center [236, 334] width 408 height 17
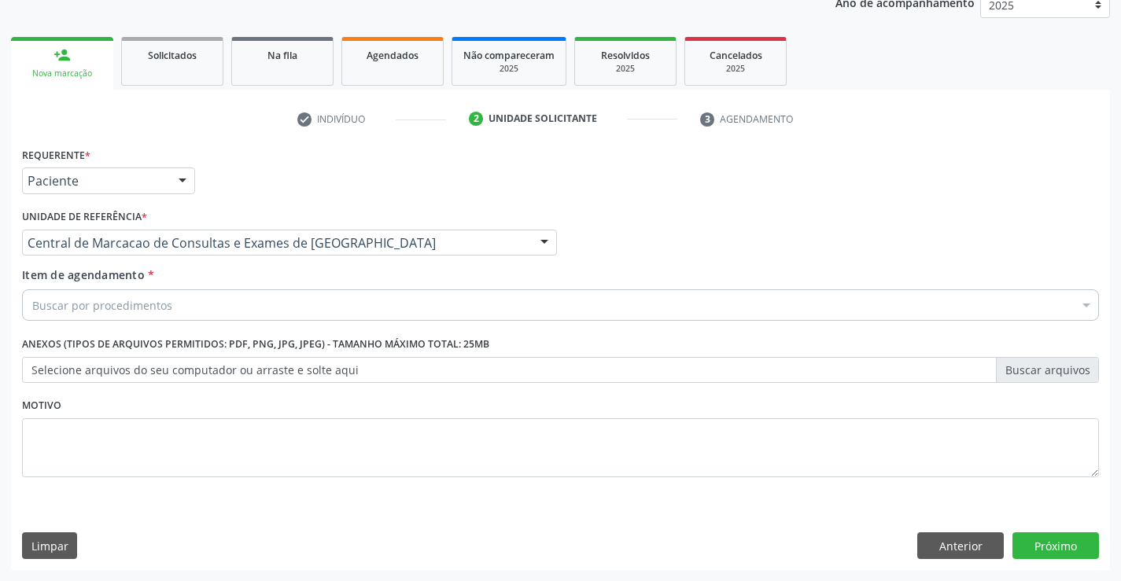
click at [153, 315] on div "Buscar por procedimentos" at bounding box center [560, 304] width 1076 height 31
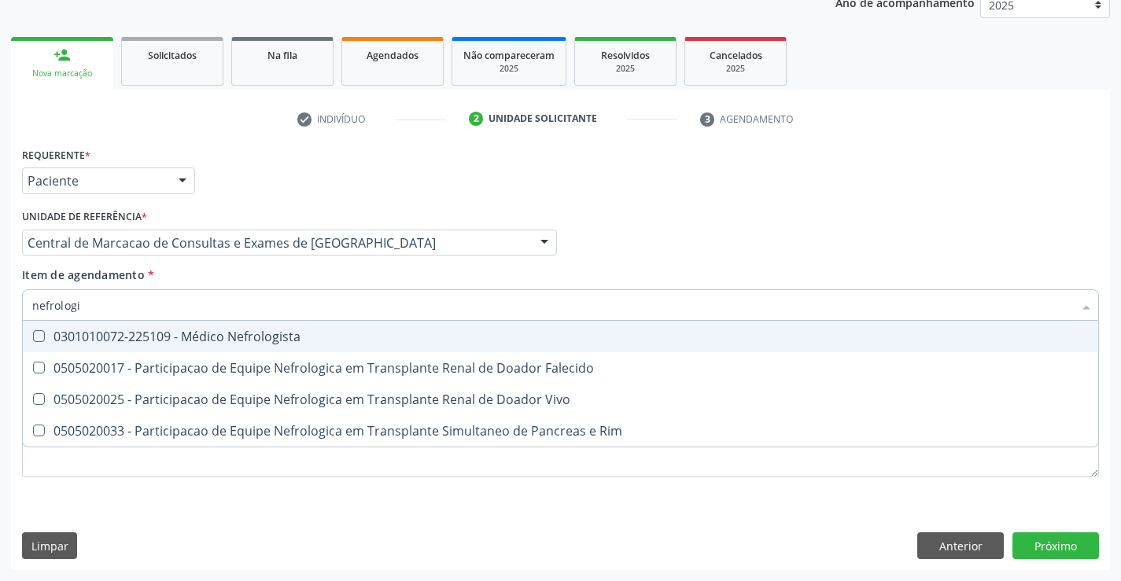
type input "nefrologis"
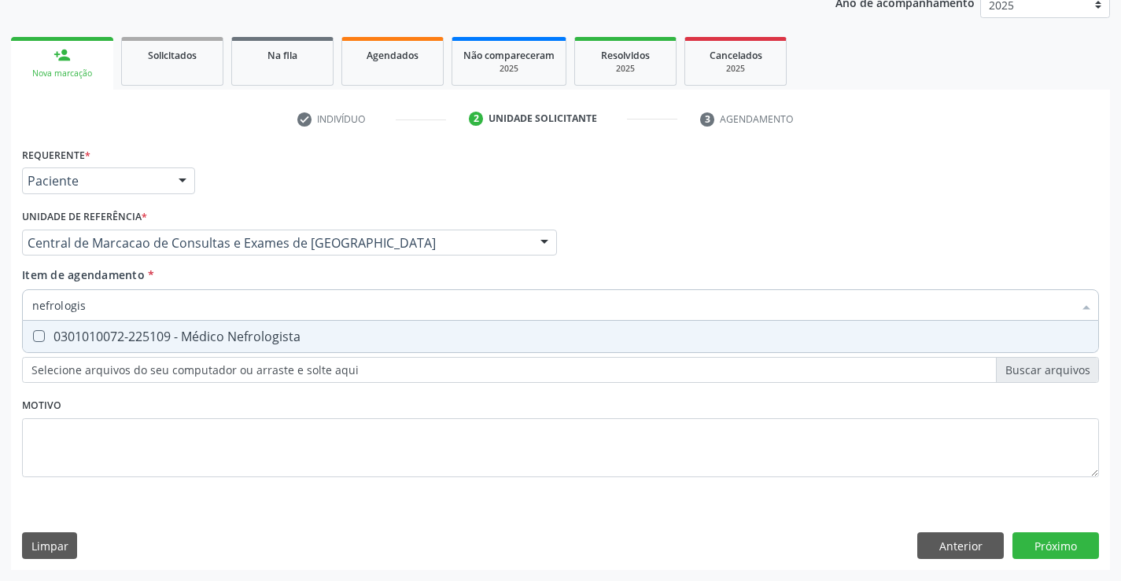
click at [151, 325] on span "0301010072-225109 - Médico Nefrologista" at bounding box center [560, 336] width 1075 height 31
checkbox Nefrologista "true"
click at [1010, 535] on div "Requerente * Paciente Médico(a) Enfermeiro(a) Paciente Nenhum resultado encontr…" at bounding box center [560, 356] width 1099 height 427
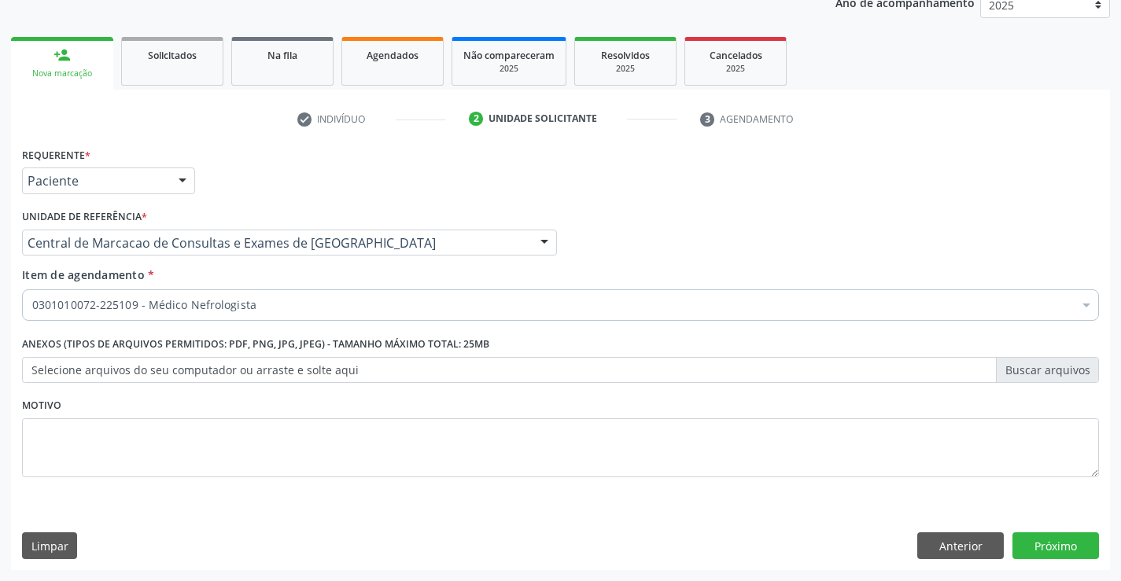
click at [1038, 541] on span "0604320124 - Abatacepte 250 Mg Injetável (Por Frasco Ampola)." at bounding box center [644, 556] width 1243 height 31
click at [1065, 540] on button "Próximo" at bounding box center [1055, 545] width 86 height 27
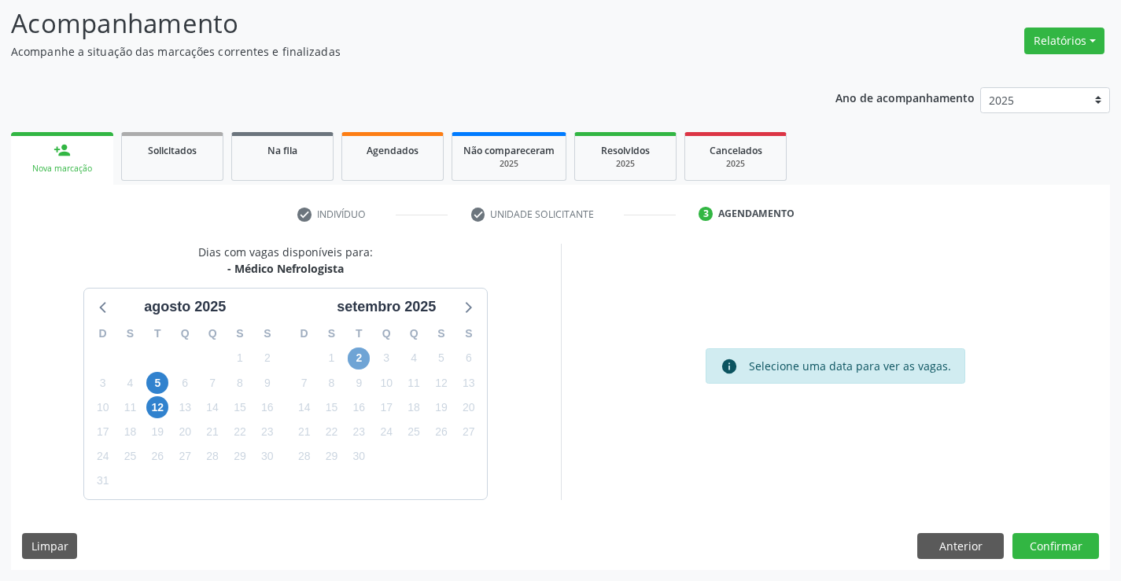
click at [356, 354] on span "2" at bounding box center [359, 359] width 22 height 22
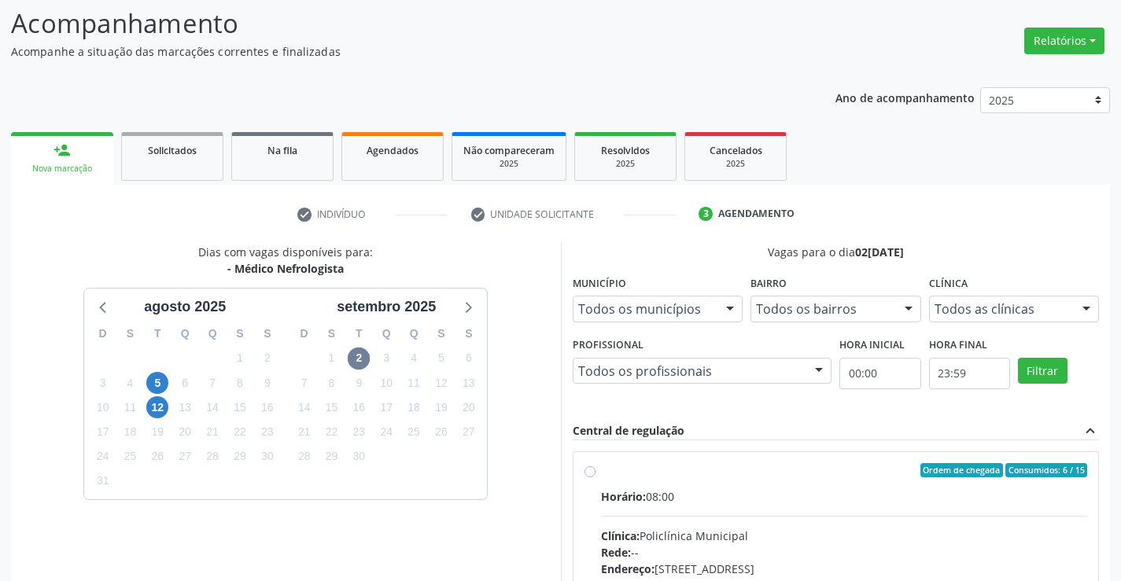
click at [595, 477] on input "Ordem de chegada Consumidos: 6 / 15 Horário: 08:00 Clínica: Policlínica Municip…" at bounding box center [589, 470] width 11 height 14
radio input "true"
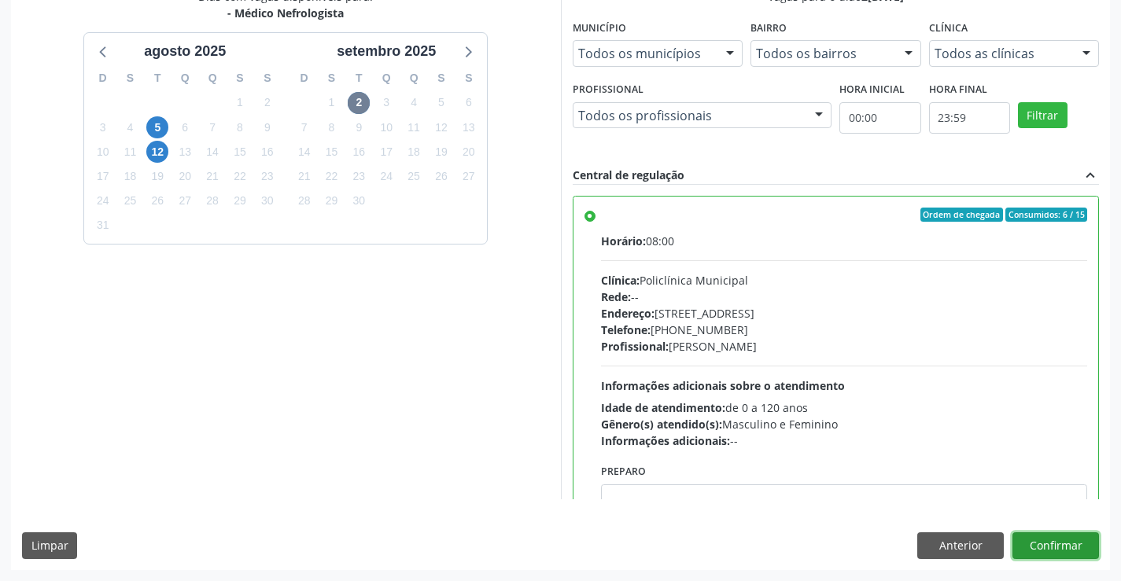
click at [1043, 538] on button "Confirmar" at bounding box center [1055, 545] width 86 height 27
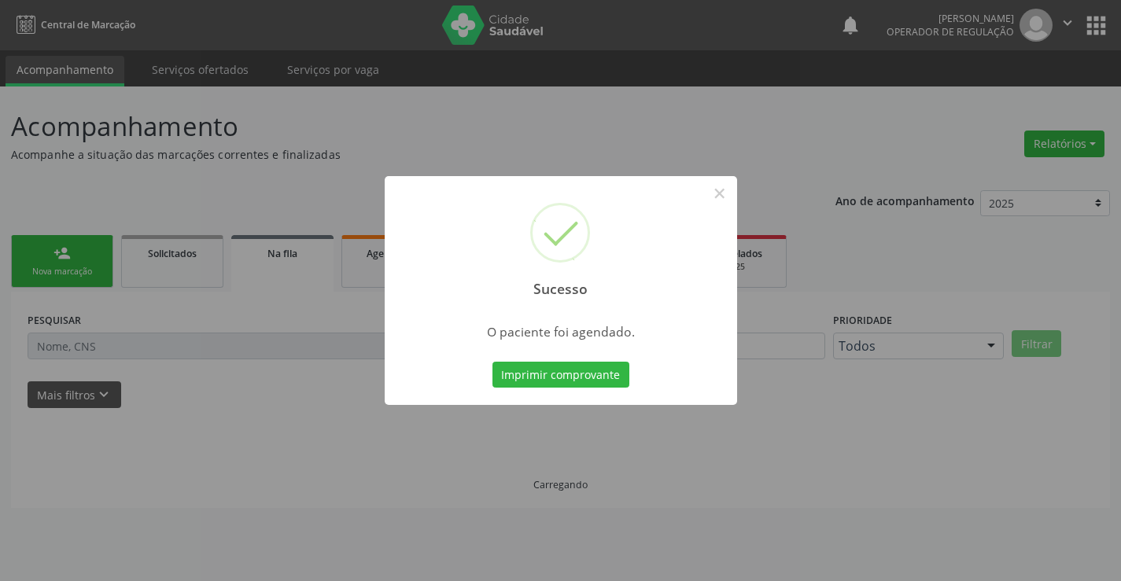
scroll to position [0, 0]
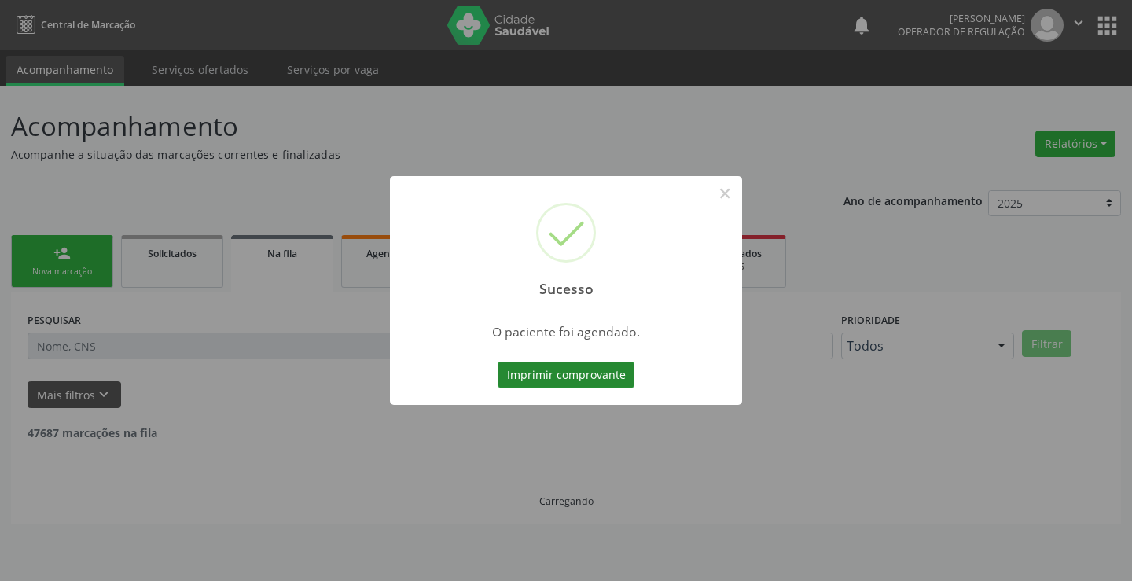
click at [602, 370] on button "Imprimir comprovante" at bounding box center [566, 375] width 137 height 27
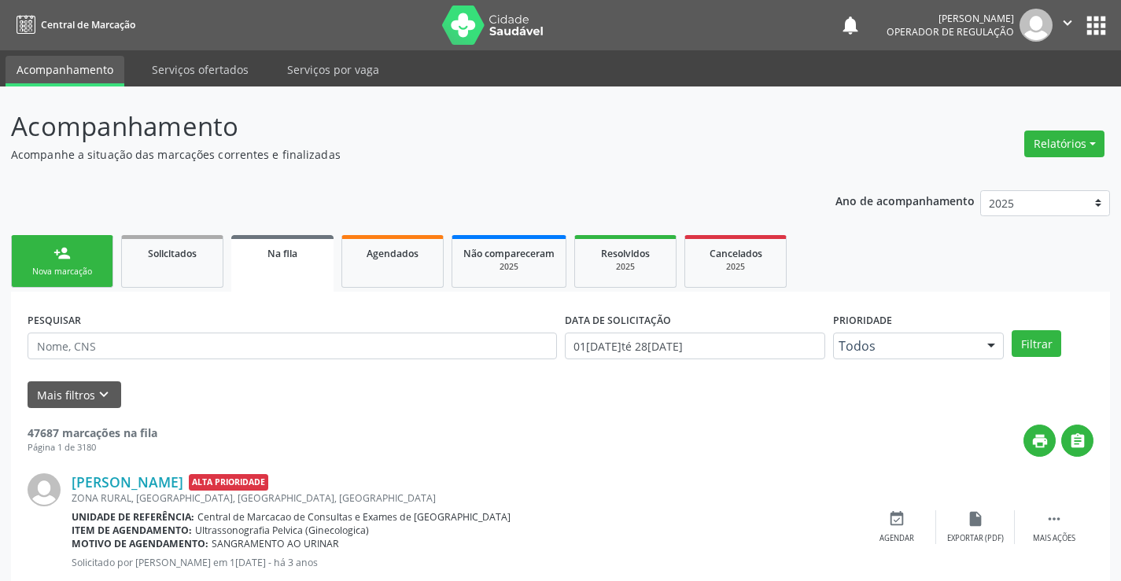
click at [68, 252] on div "person_add" at bounding box center [61, 253] width 17 height 17
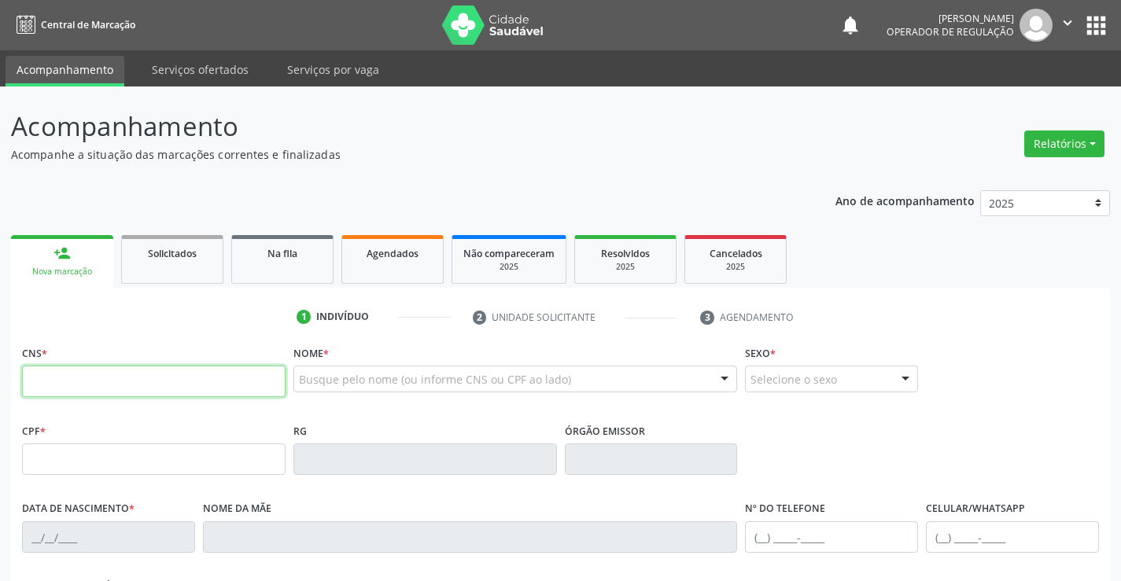
click at [64, 378] on input "text" at bounding box center [153, 381] width 263 height 31
type input "706 3037 1172 0979"
click at [143, 382] on input "706 3037 1172 0979" at bounding box center [153, 381] width 263 height 31
type input "10/12/2023"
type input "(74) 98862-5494"
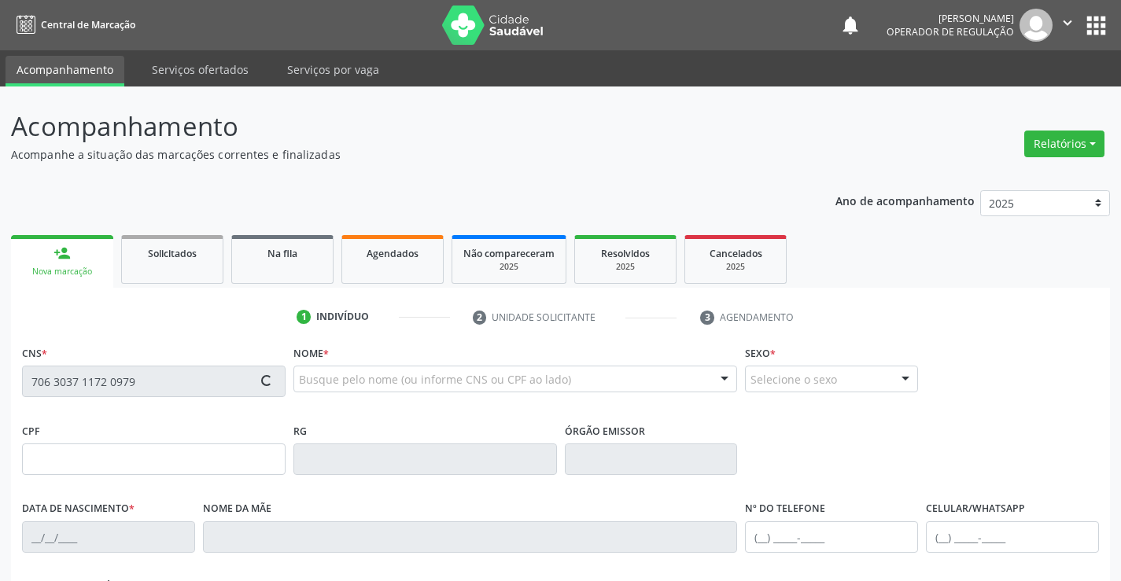
type input "(74) 98862-5494"
type input "S/N"
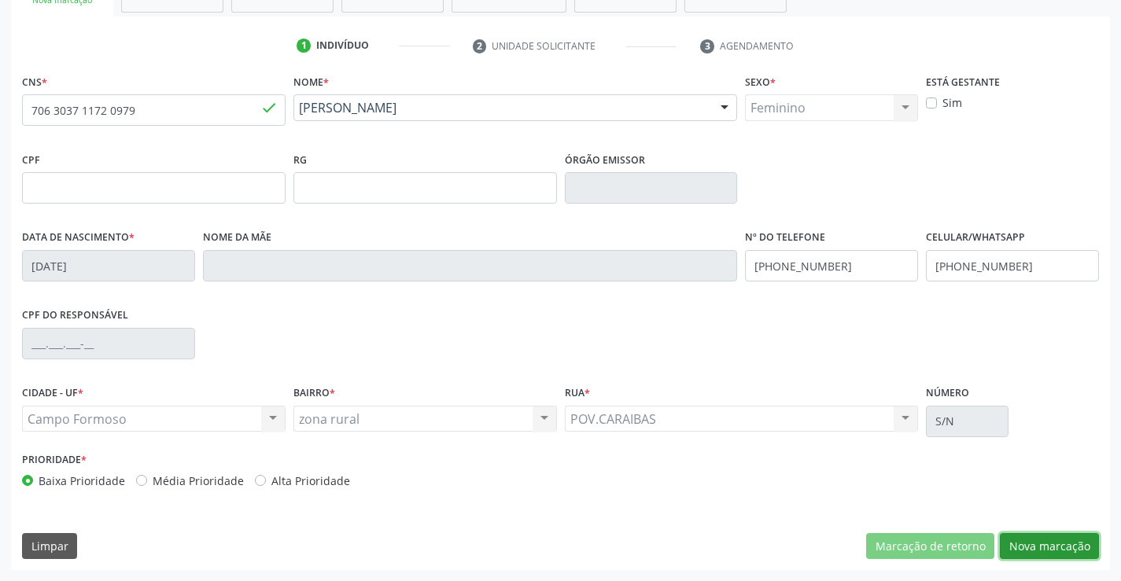
click at [1066, 546] on button "Nova marcação" at bounding box center [1048, 546] width 99 height 27
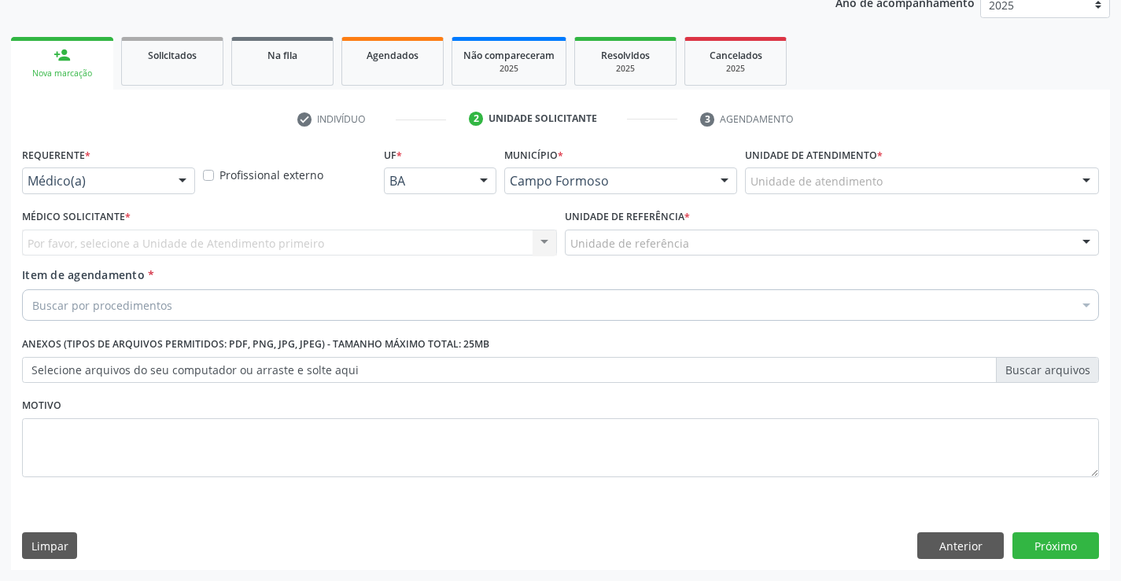
scroll to position [198, 0]
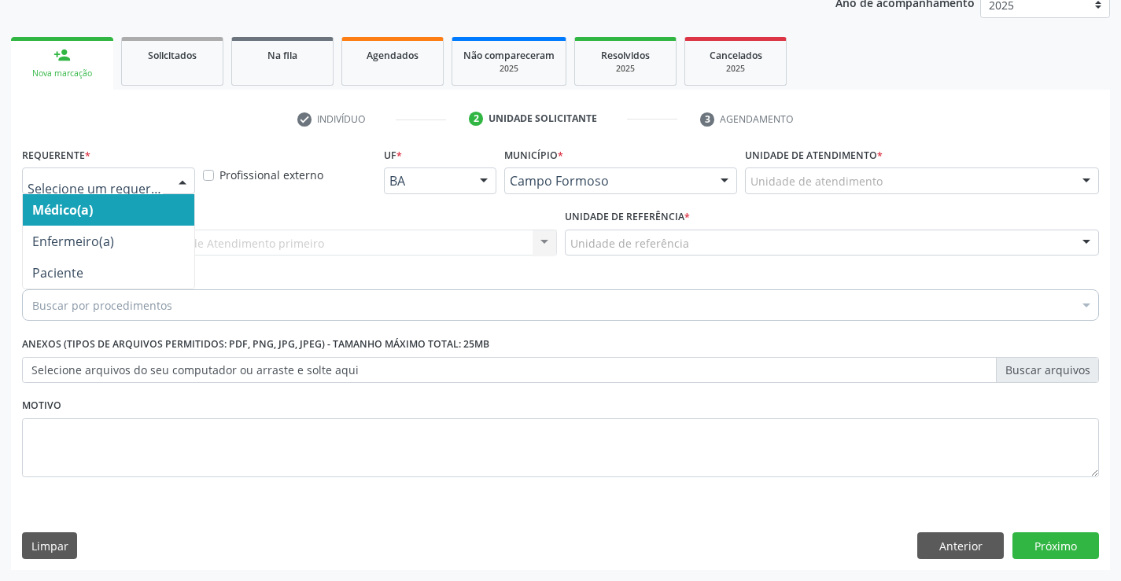
click at [182, 174] on div at bounding box center [183, 181] width 24 height 27
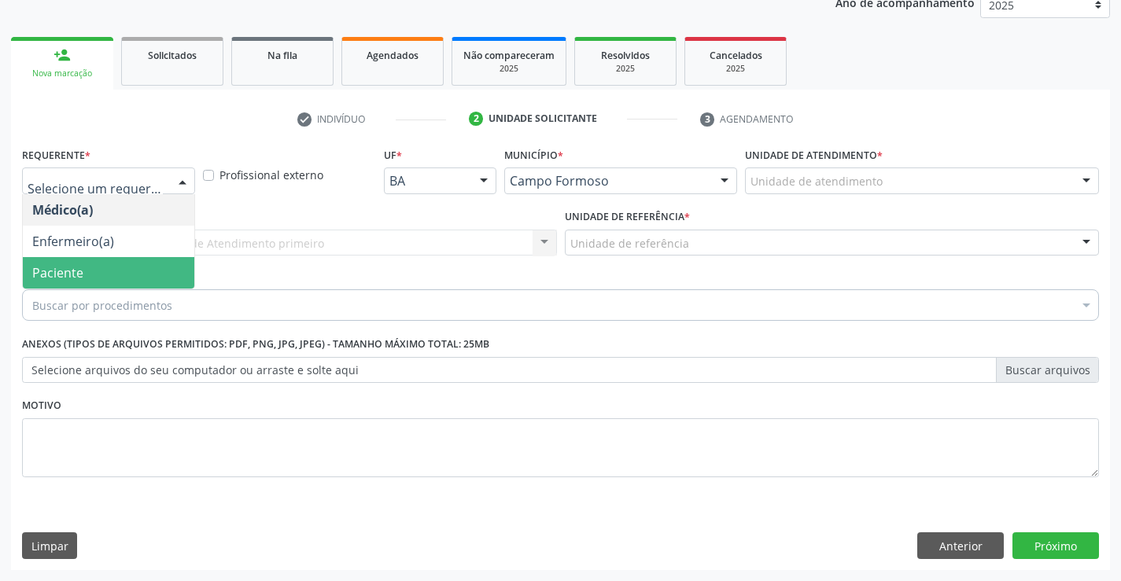
click at [93, 263] on span "Paciente" at bounding box center [108, 272] width 171 height 31
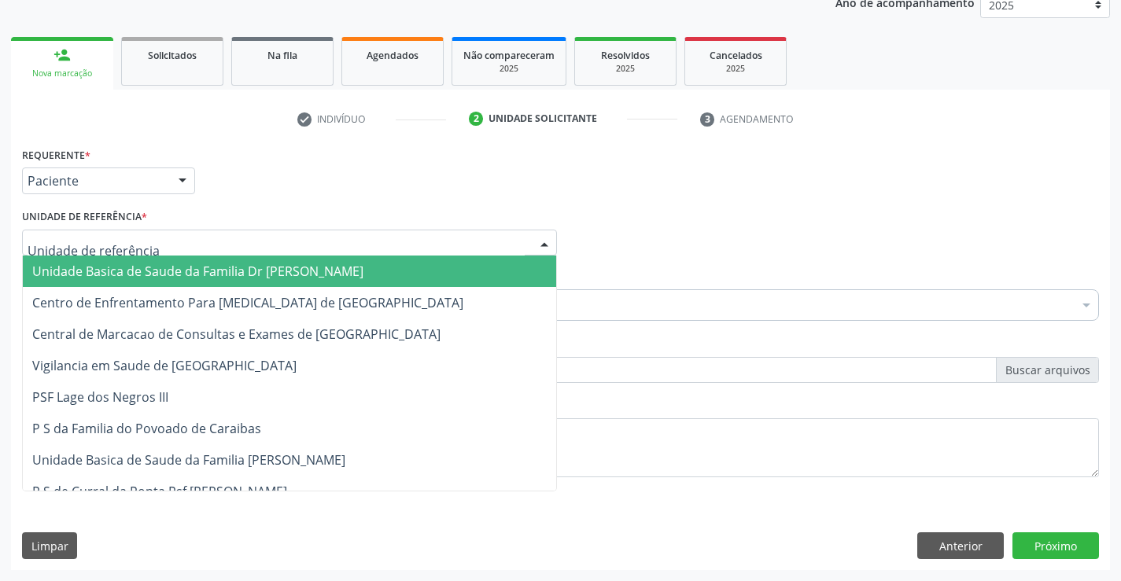
click at [320, 234] on div at bounding box center [289, 243] width 535 height 27
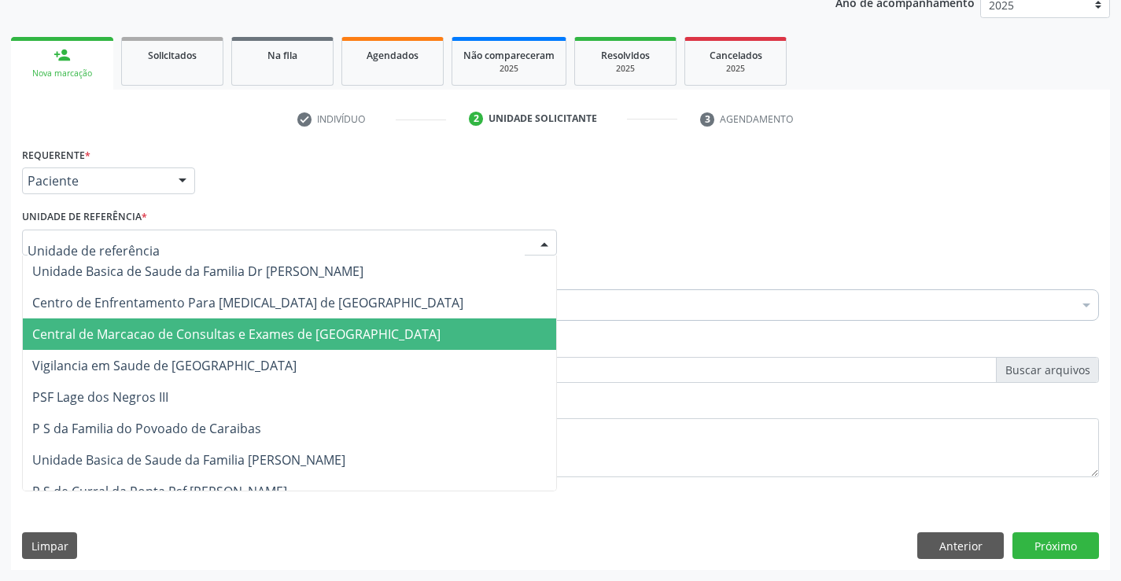
click at [283, 333] on span "Central de Marcacao de Consultas e Exames de [GEOGRAPHIC_DATA]" at bounding box center [236, 334] width 408 height 17
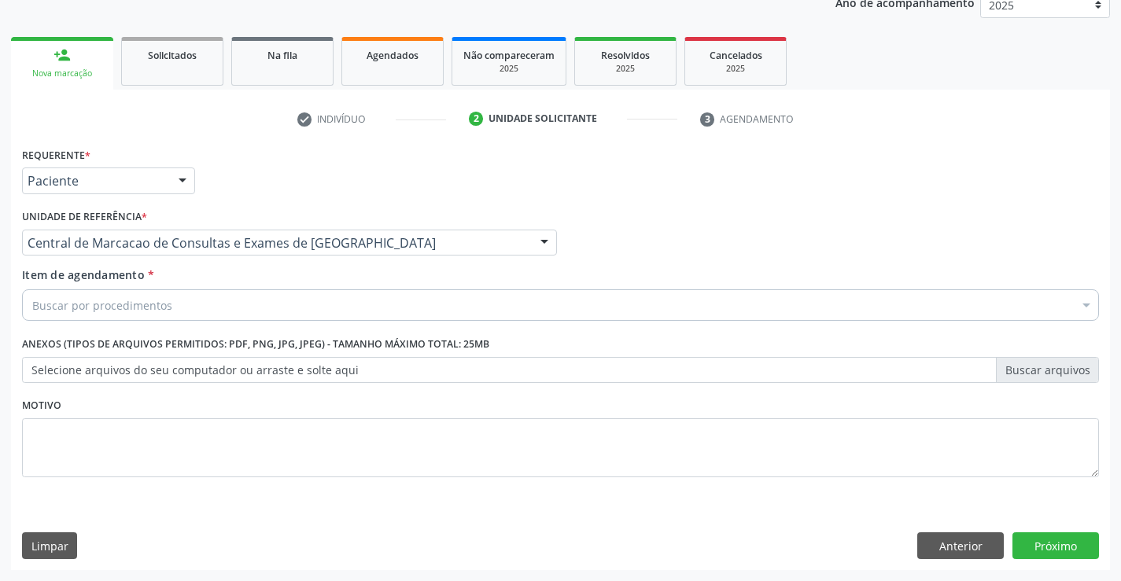
click at [173, 303] on div "Buscar por procedimentos" at bounding box center [560, 304] width 1076 height 31
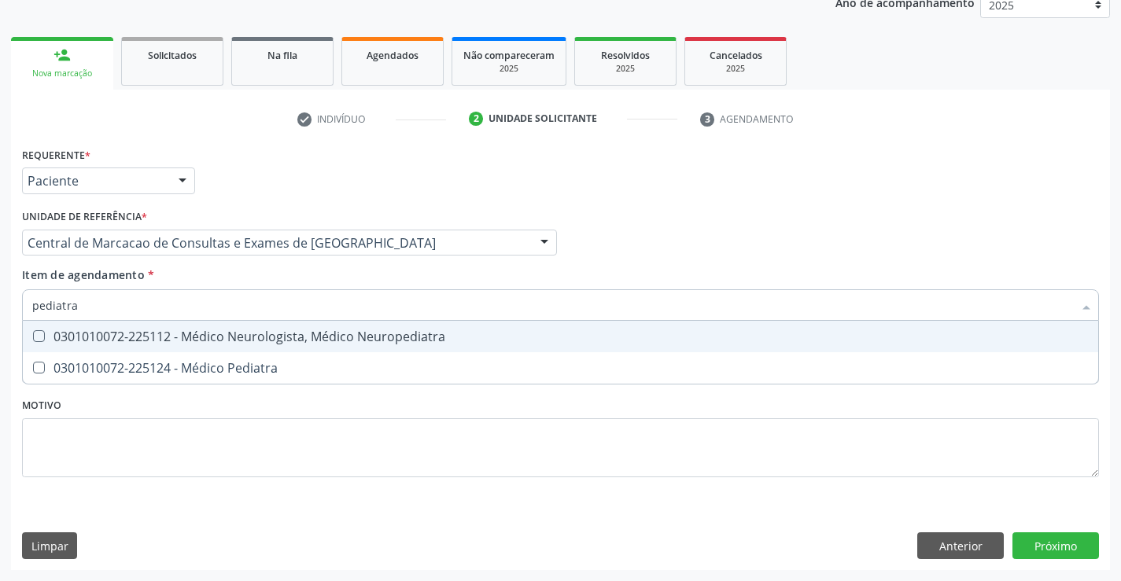
type input "pediatra"
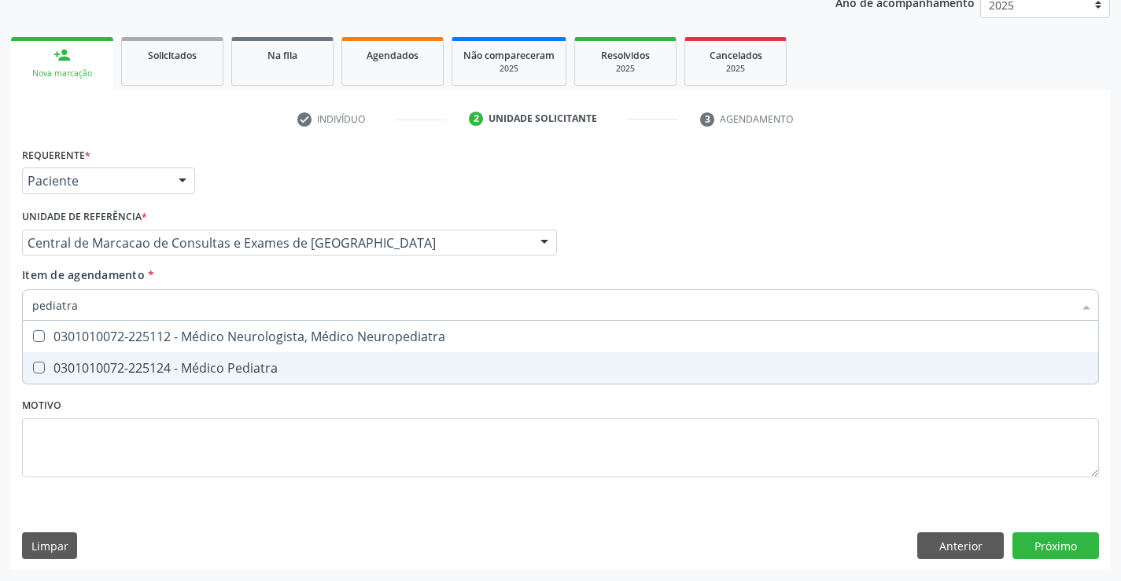
click at [211, 366] on div "0301010072-225124 - Médico Pediatra" at bounding box center [560, 368] width 1056 height 13
checkbox Pediatra "true"
click at [1068, 549] on div "Requerente * Paciente Médico(a) Enfermeiro(a) Paciente Nenhum resultado encontr…" at bounding box center [560, 356] width 1099 height 427
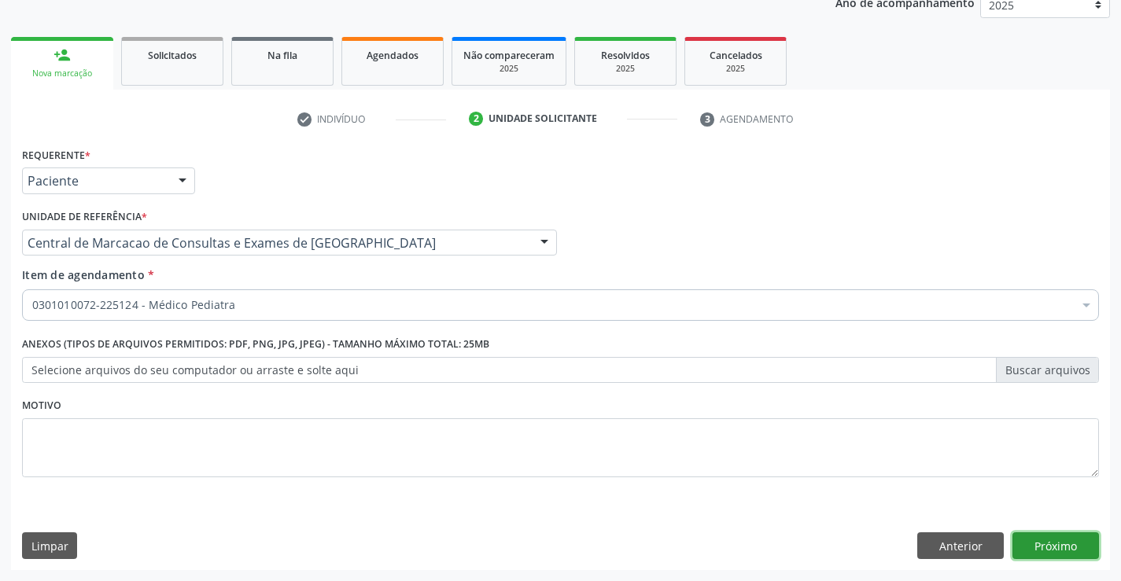
click at [1036, 538] on button "Próximo" at bounding box center [1055, 545] width 86 height 27
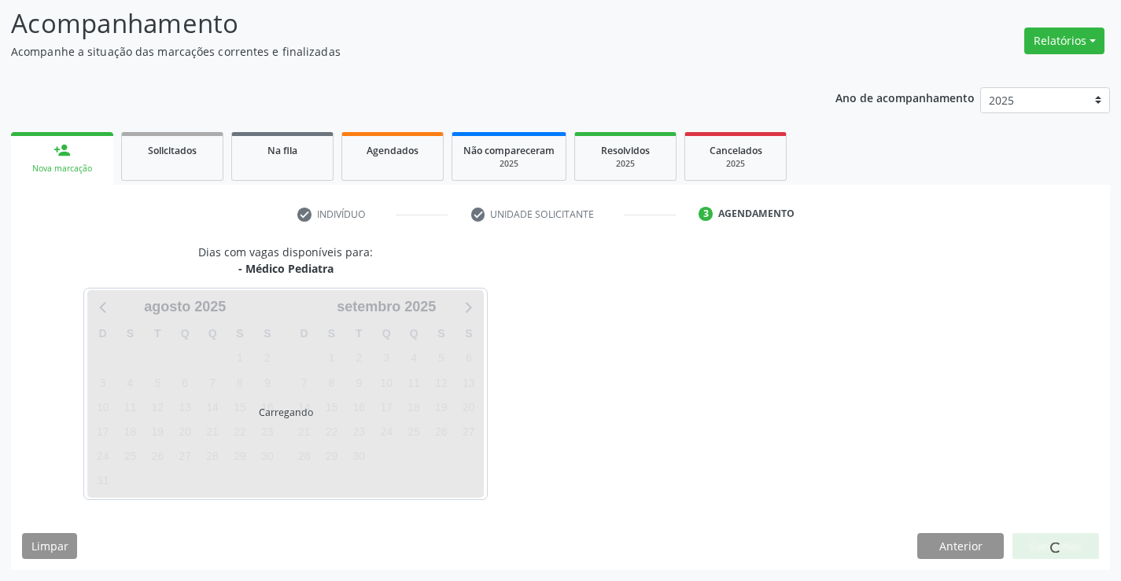
scroll to position [103, 0]
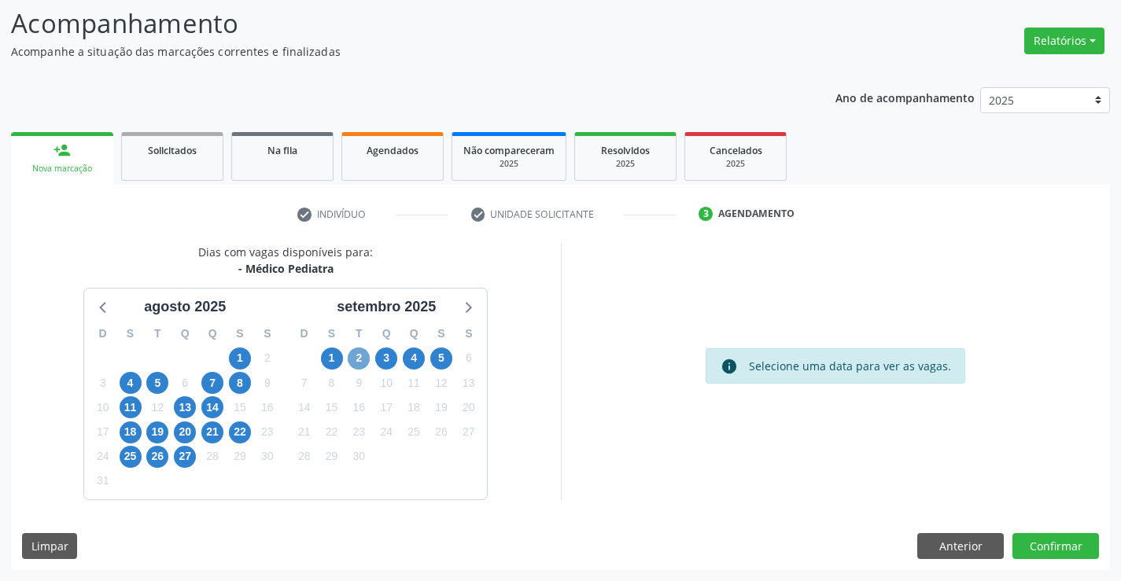
click at [366, 357] on span "2" at bounding box center [359, 359] width 22 height 22
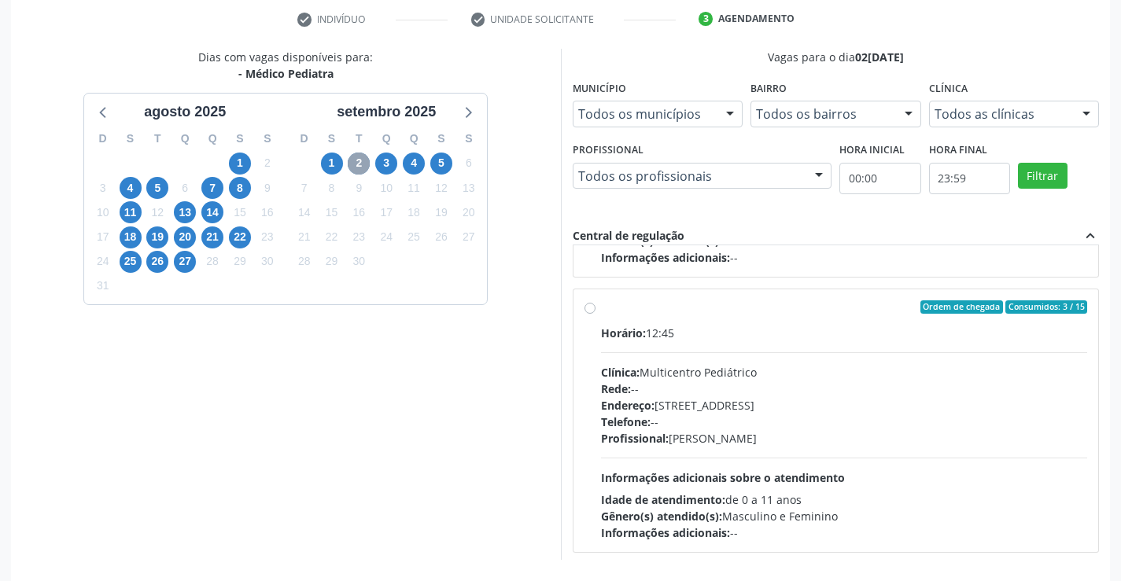
scroll to position [248, 0]
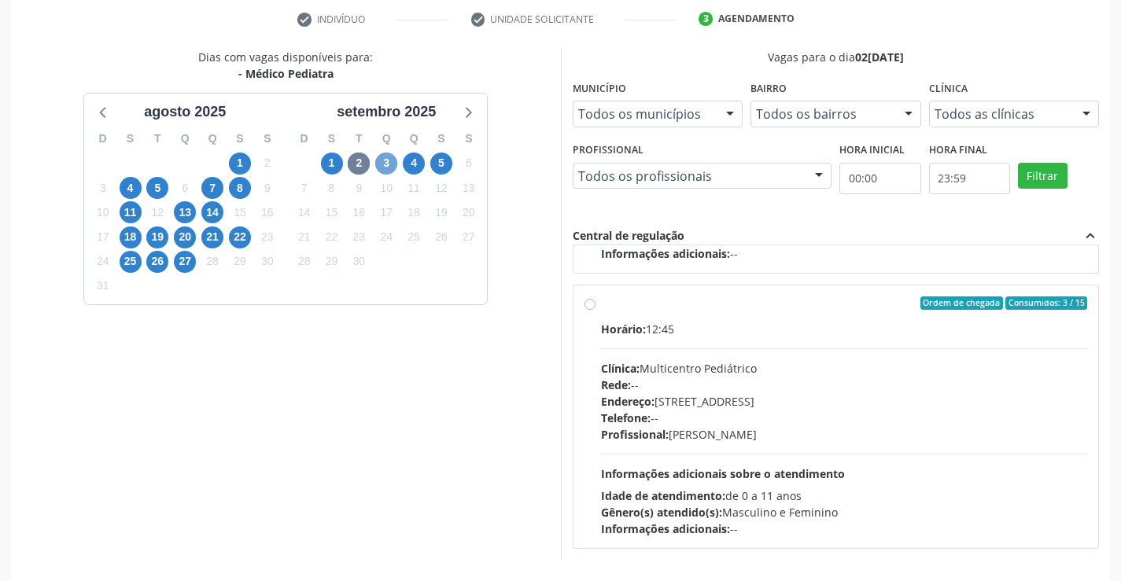
click at [389, 168] on span "3" at bounding box center [386, 164] width 22 height 22
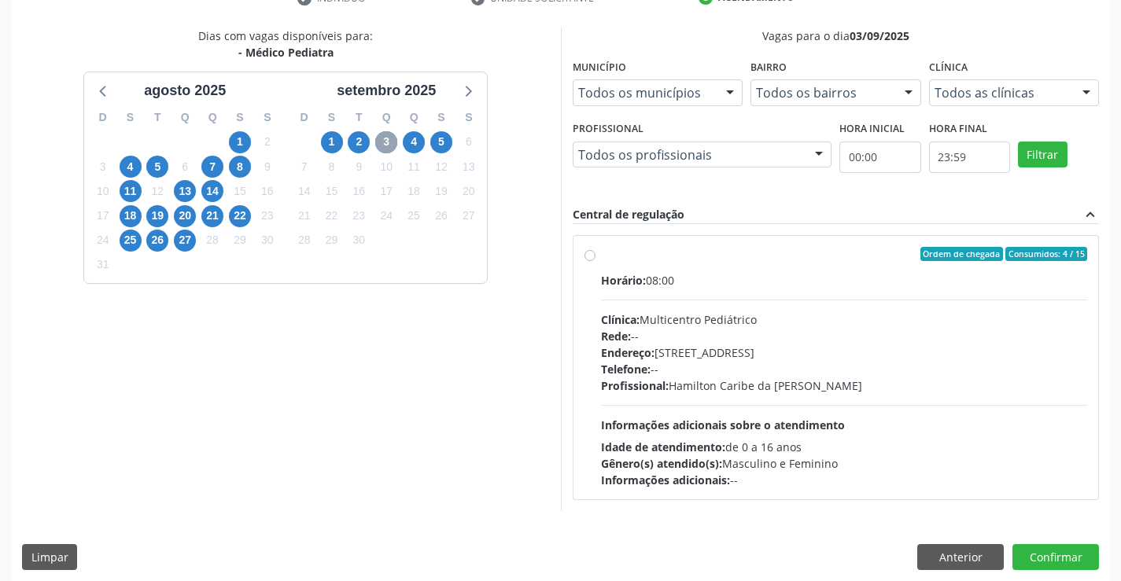
scroll to position [330, 0]
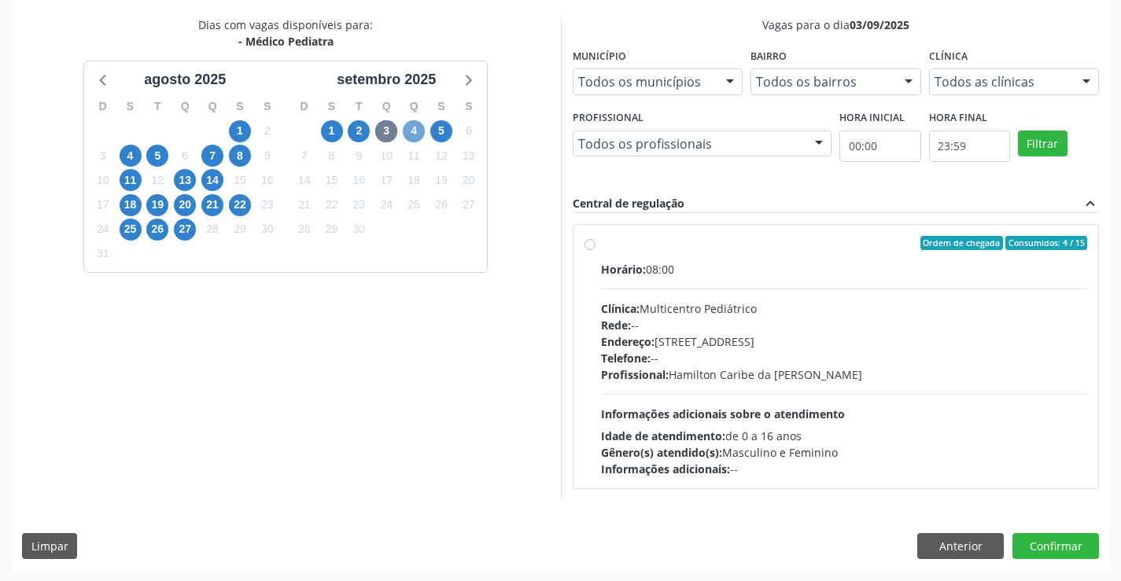
click at [414, 127] on span "4" at bounding box center [414, 131] width 22 height 22
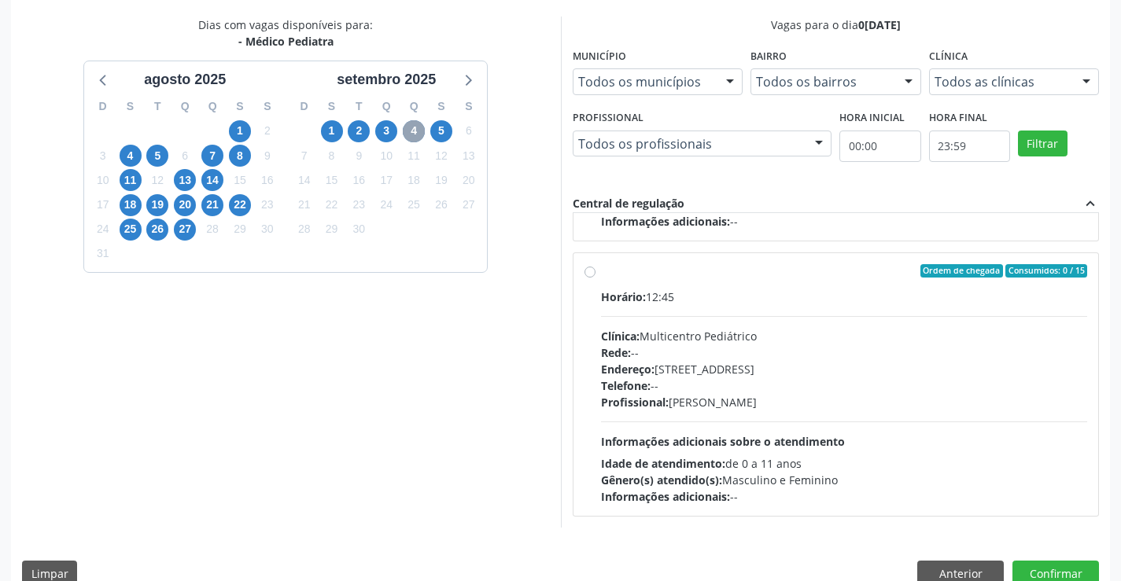
scroll to position [359, 0]
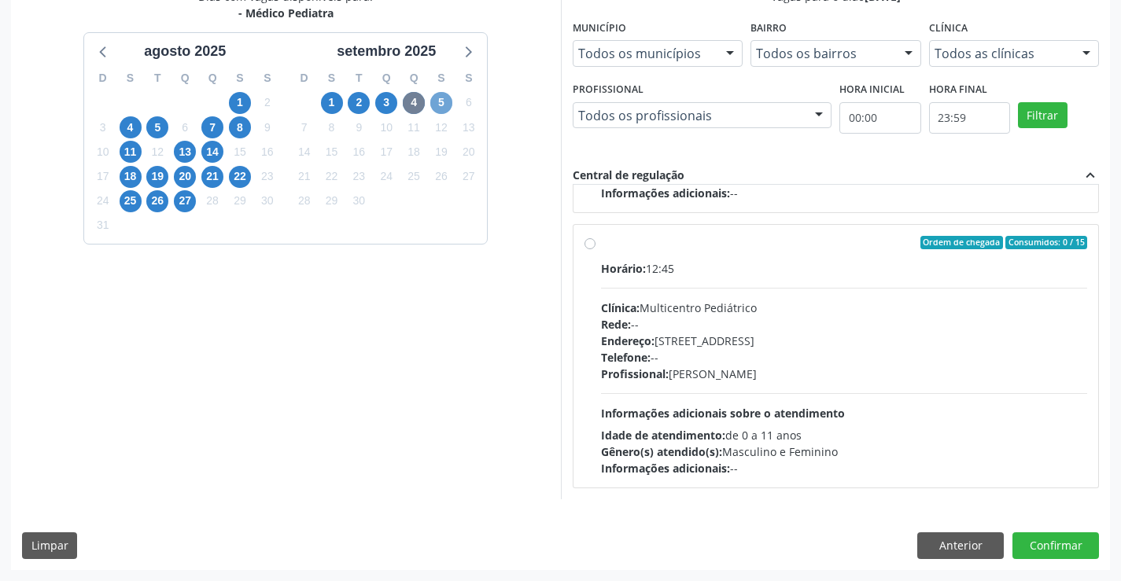
click at [446, 101] on span "5" at bounding box center [441, 103] width 22 height 22
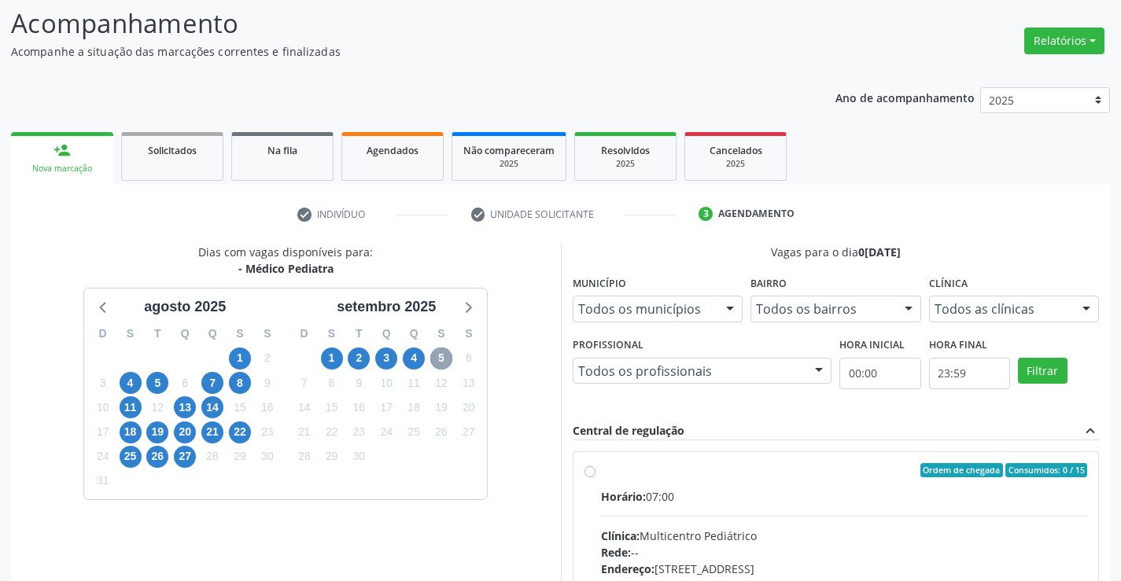
scroll to position [330, 0]
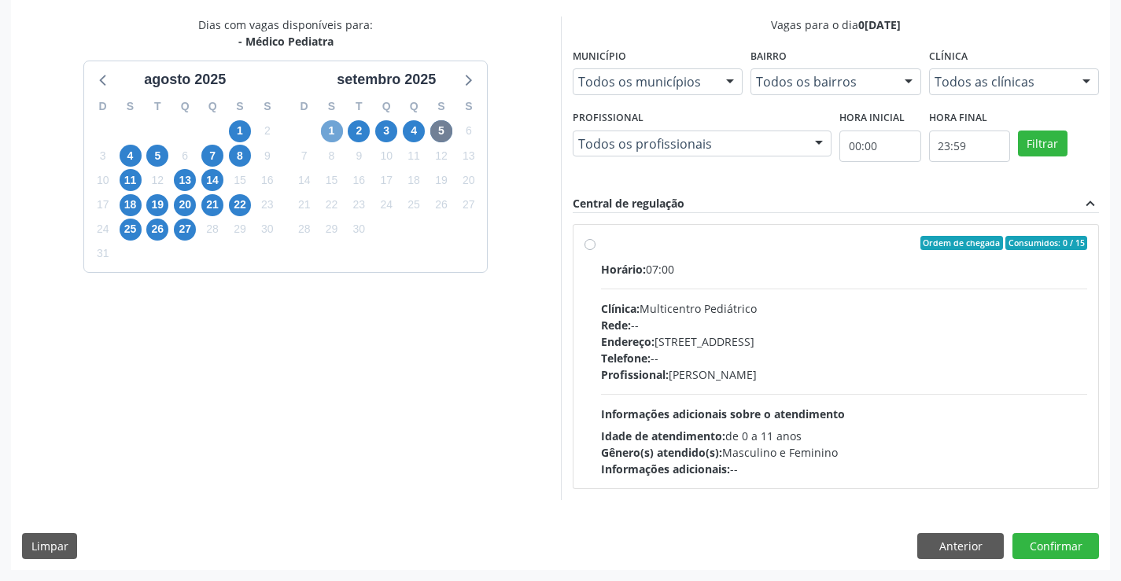
click at [332, 136] on span "1" at bounding box center [332, 131] width 22 height 22
click at [354, 127] on span "2" at bounding box center [359, 131] width 22 height 22
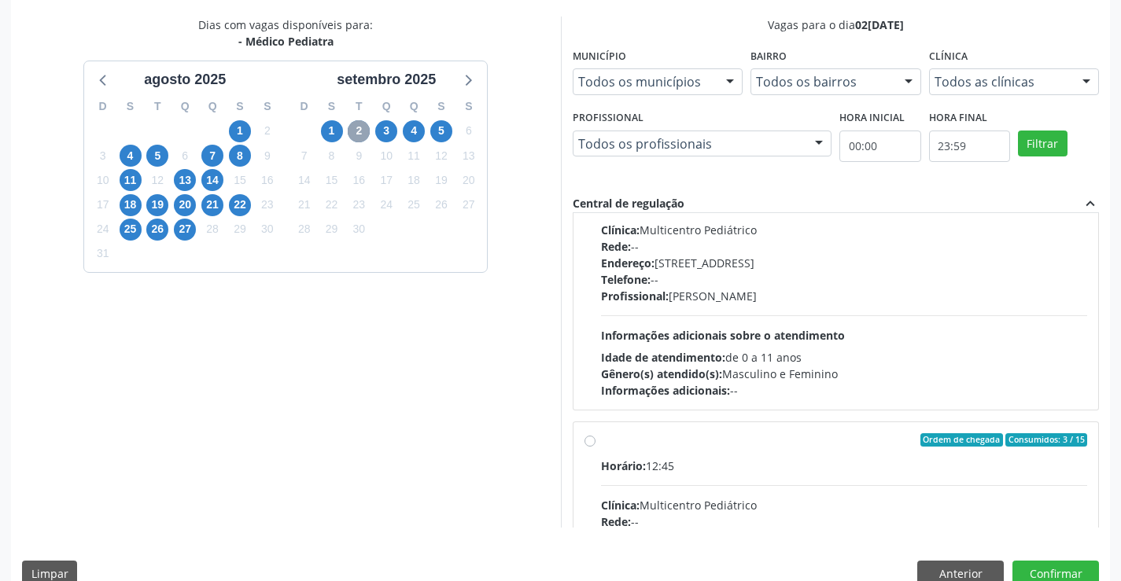
scroll to position [0, 0]
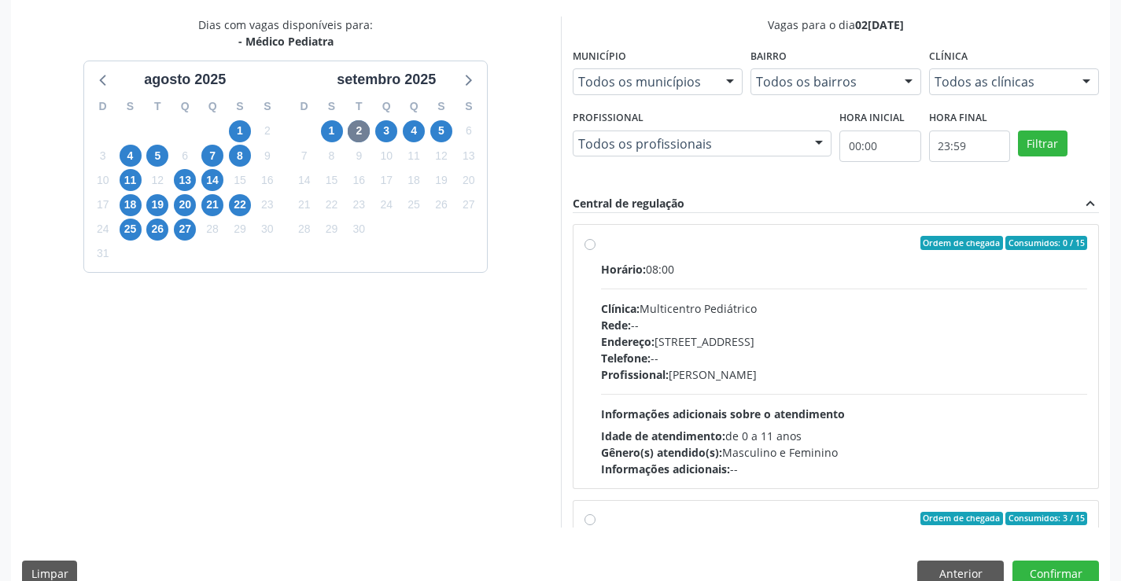
click at [597, 247] on div "Ordem de chegada Consumidos: 0 / 15 Horário: 08:00 Clínica: Multicentro Pediátr…" at bounding box center [835, 356] width 503 height 241
radio input "true"
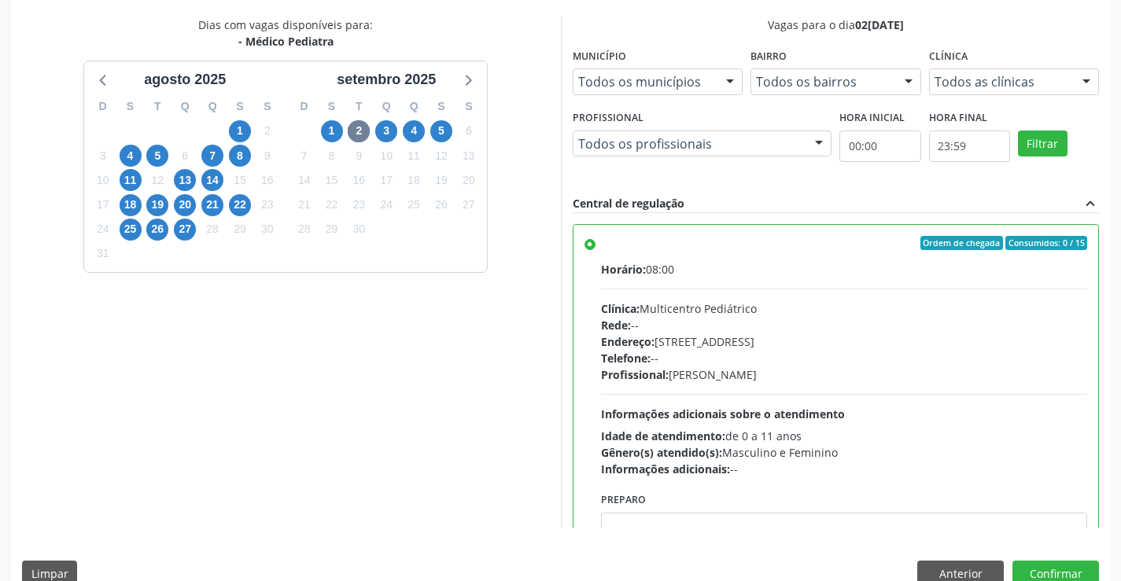
scroll to position [359, 0]
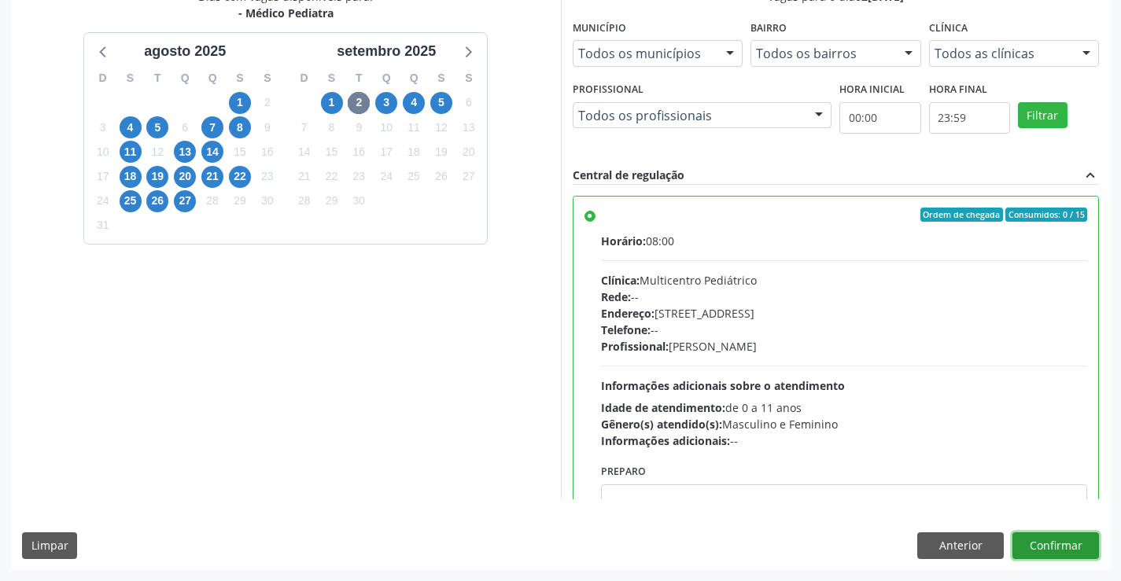
click at [1031, 541] on button "Confirmar" at bounding box center [1055, 545] width 86 height 27
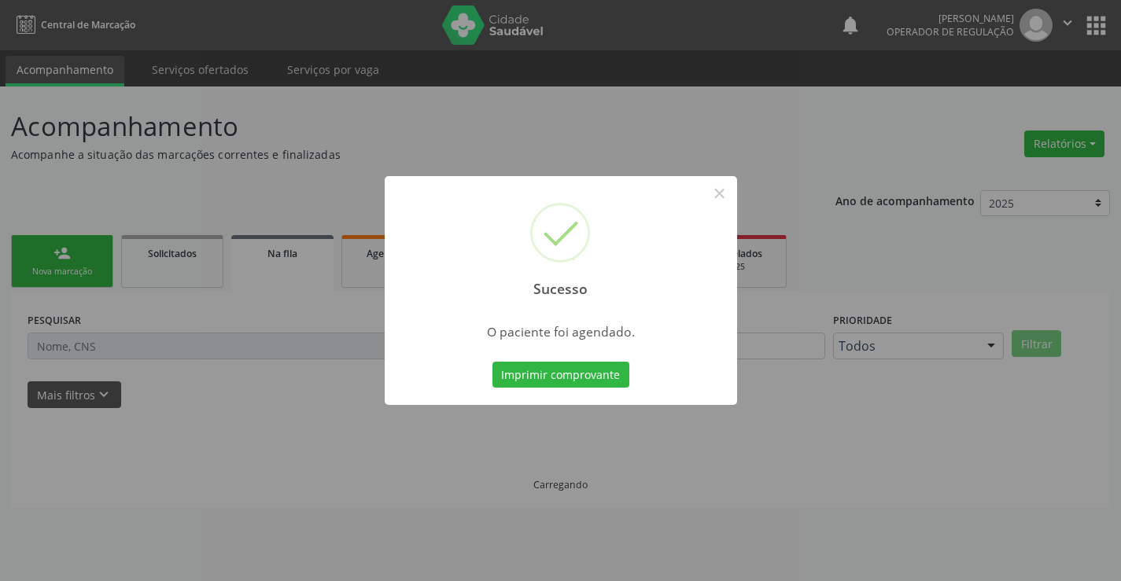
scroll to position [0, 0]
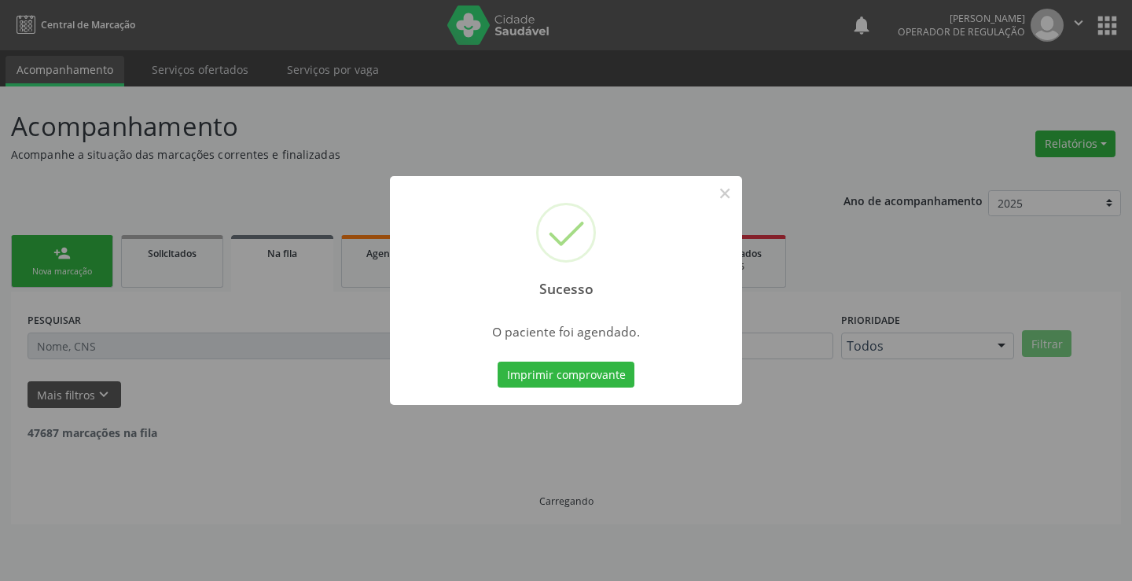
click at [498, 362] on button "Imprimir comprovante" at bounding box center [566, 375] width 137 height 27
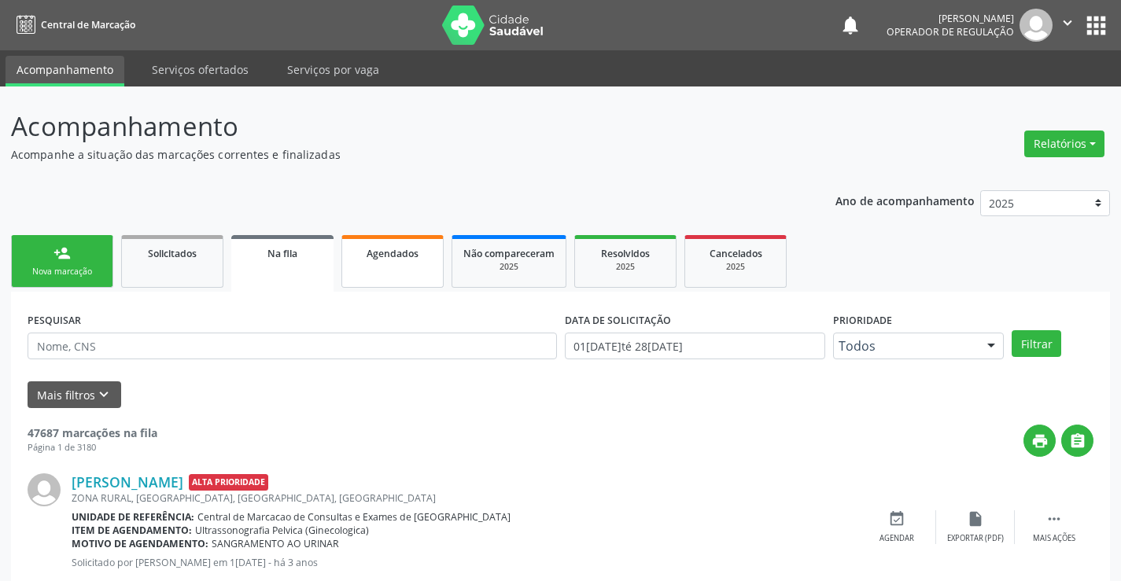
click at [416, 250] on span "Agendados" at bounding box center [392, 253] width 52 height 13
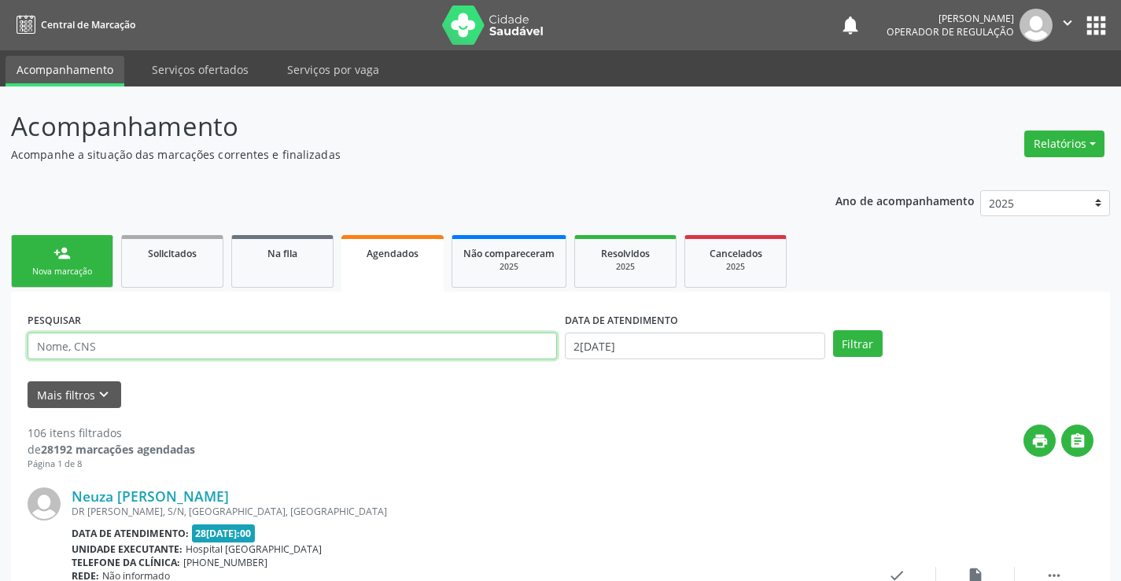
click at [123, 351] on input "text" at bounding box center [292, 346] width 529 height 27
paste input "702 1027 7086 0399"
type input "702 1027 7086 0399"
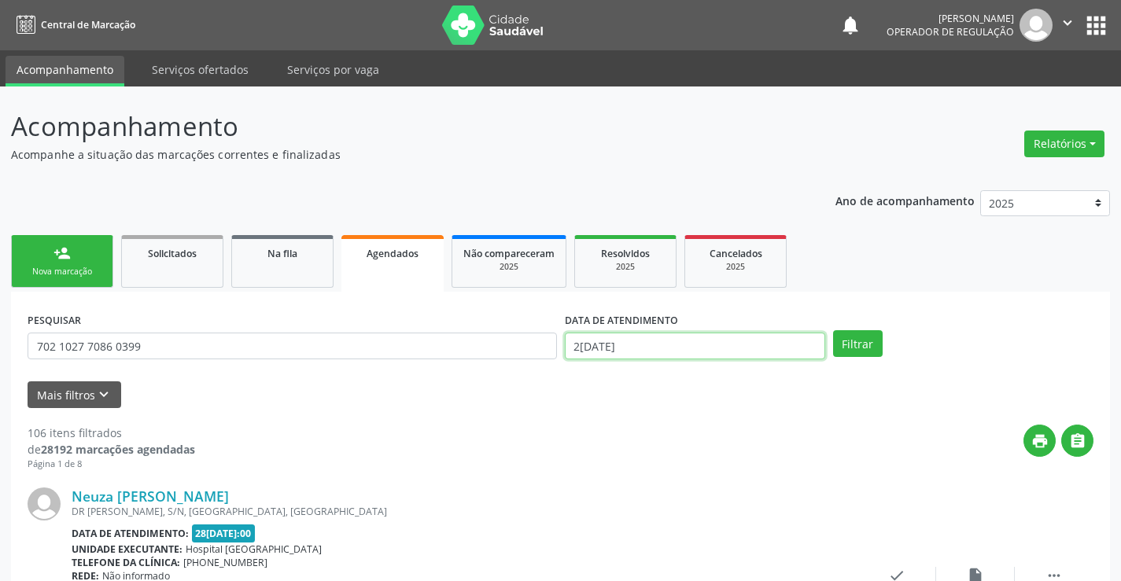
click at [613, 351] on input "28/08/2025" at bounding box center [695, 346] width 260 height 27
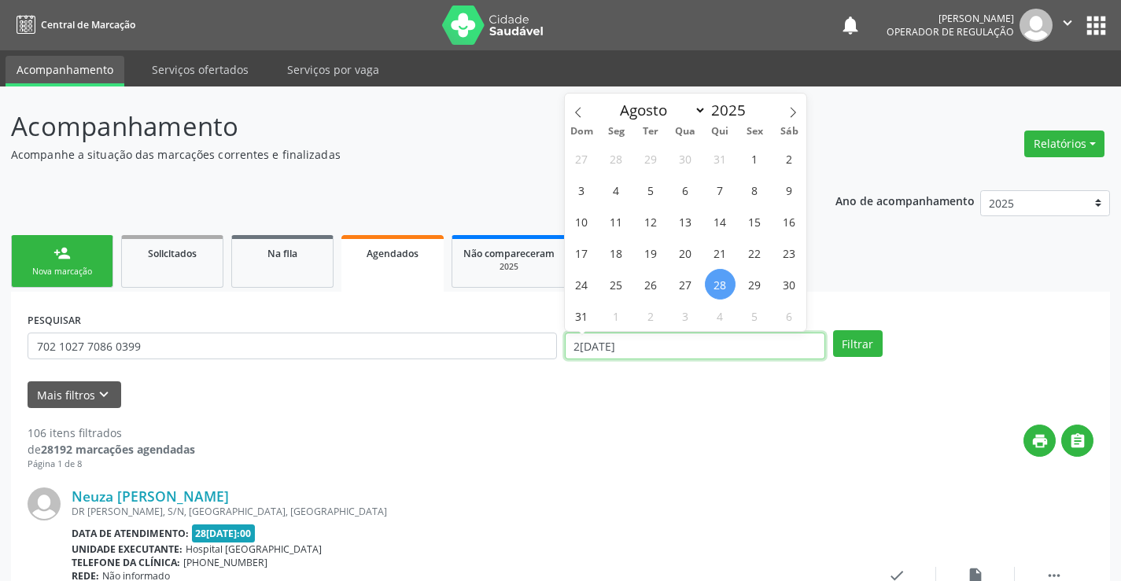
click at [613, 351] on input "28/08/2025" at bounding box center [695, 346] width 260 height 27
click at [864, 341] on button "Filtrar" at bounding box center [858, 343] width 50 height 27
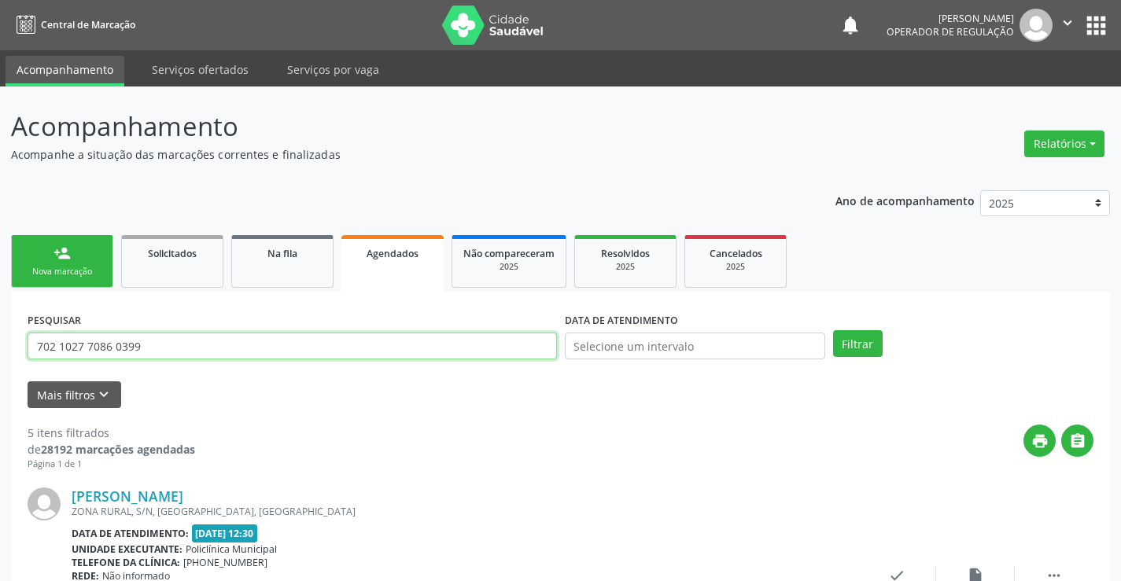
click at [226, 347] on input "702 1027 7086 0399" at bounding box center [292, 346] width 529 height 27
type input "706303711720979"
click at [856, 343] on button "Filtrar" at bounding box center [858, 343] width 50 height 27
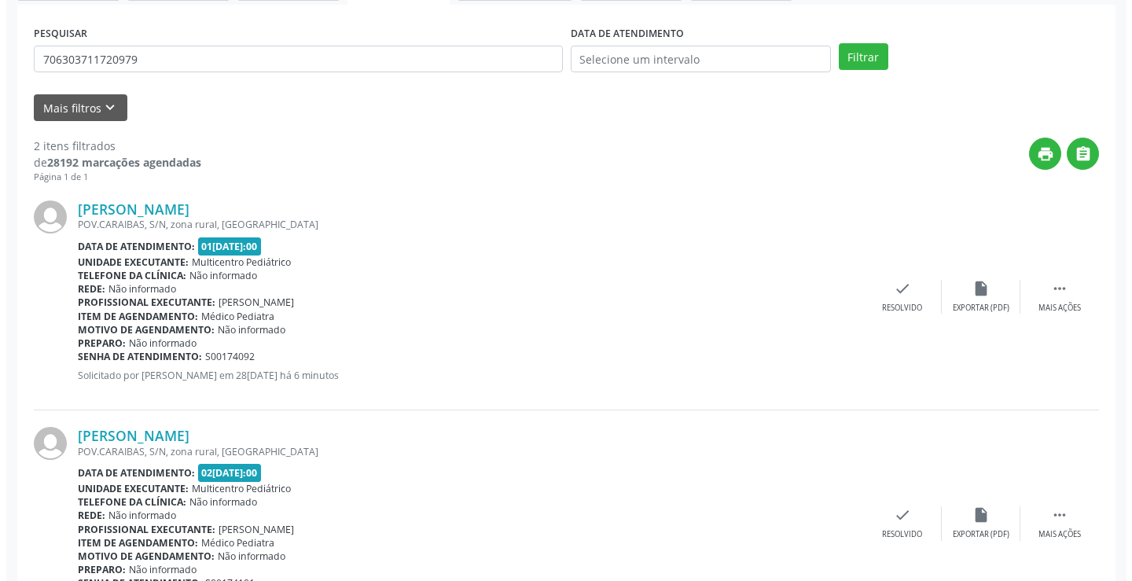
scroll to position [315, 0]
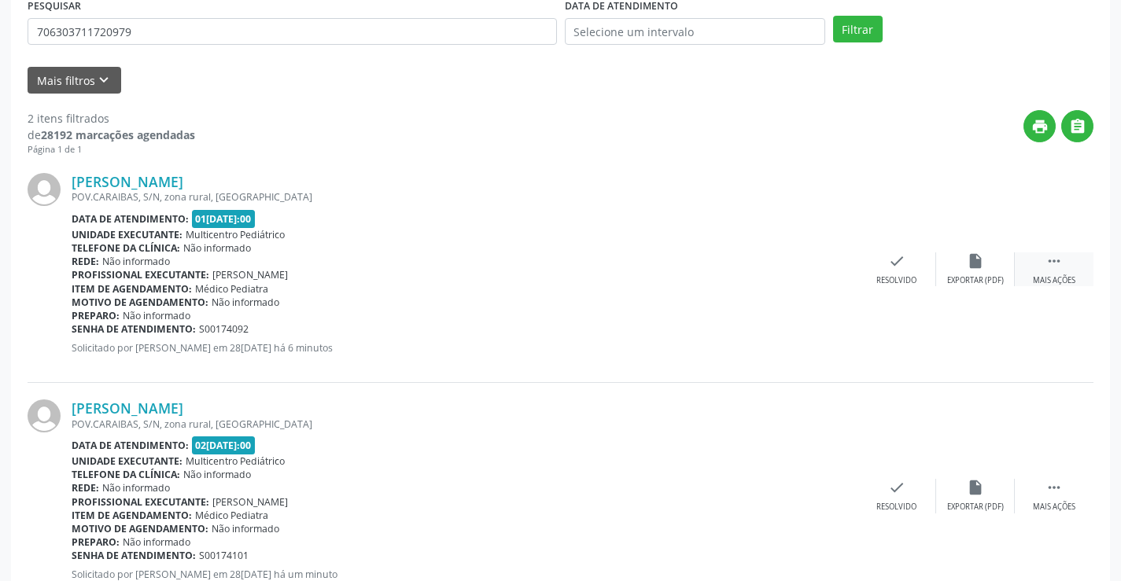
click at [1076, 274] on div " Mais ações" at bounding box center [1053, 269] width 79 height 34
click at [815, 271] on div "cancel Cancelar" at bounding box center [817, 269] width 79 height 34
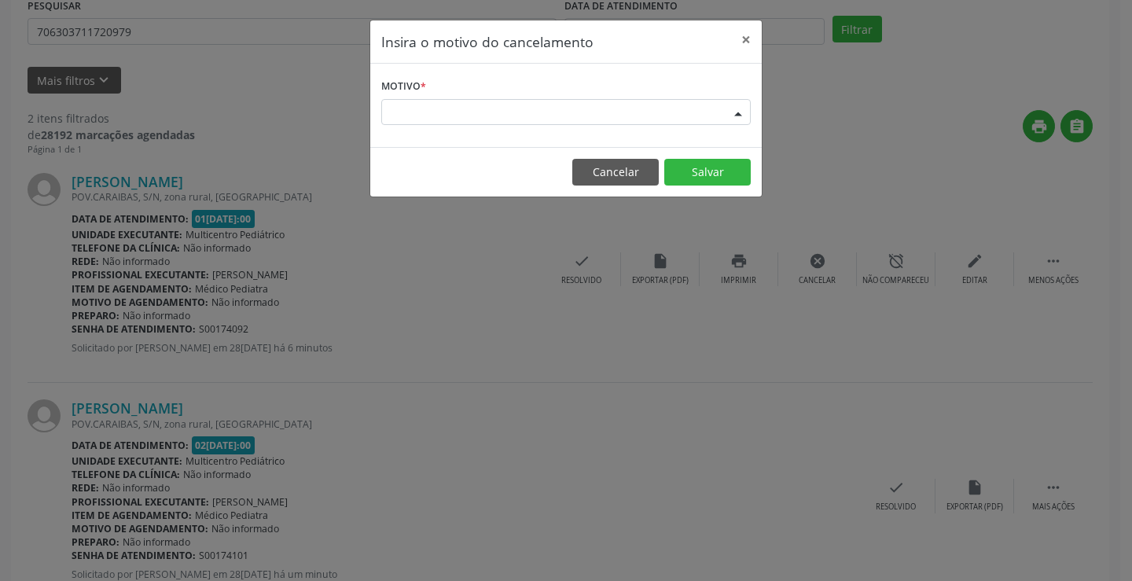
click at [558, 110] on div "Escolha o motivo" at bounding box center [566, 112] width 370 height 27
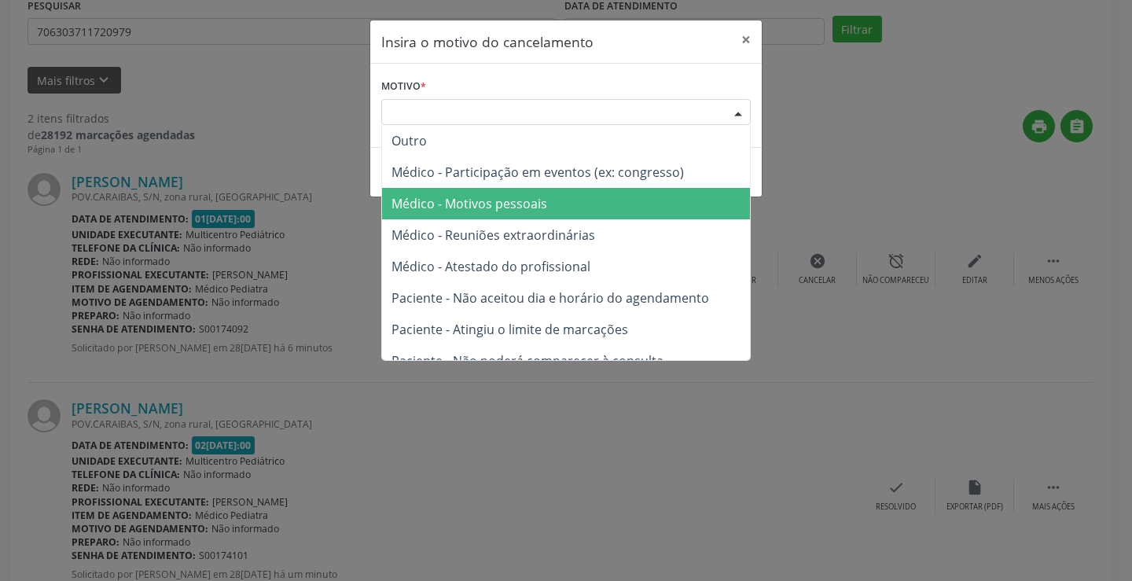
click at [492, 198] on span "Médico - Motivos pessoais" at bounding box center [470, 203] width 156 height 17
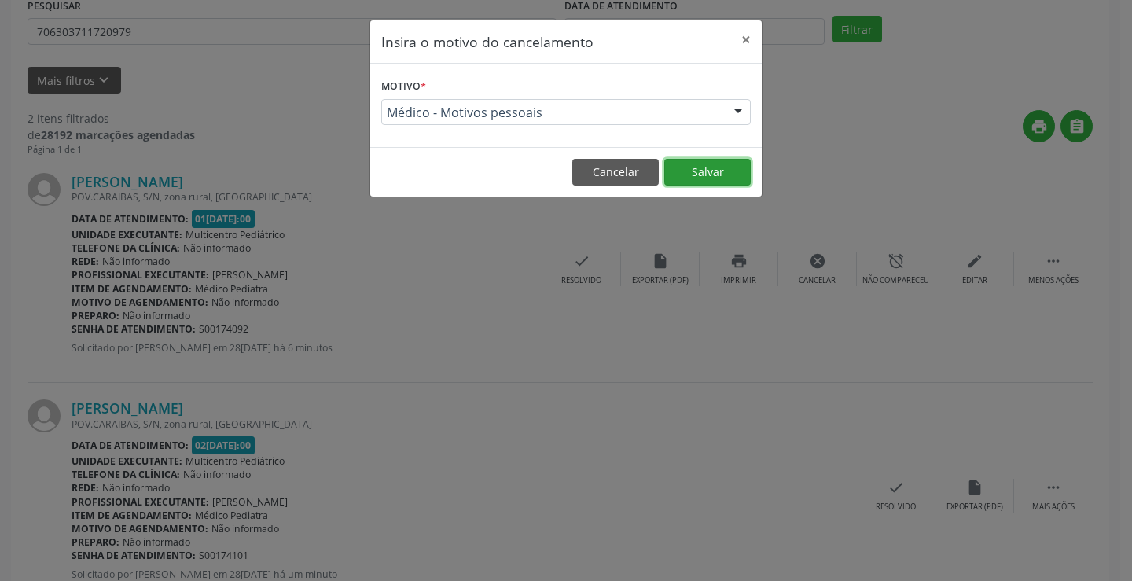
click at [731, 167] on button "Salvar" at bounding box center [707, 172] width 86 height 27
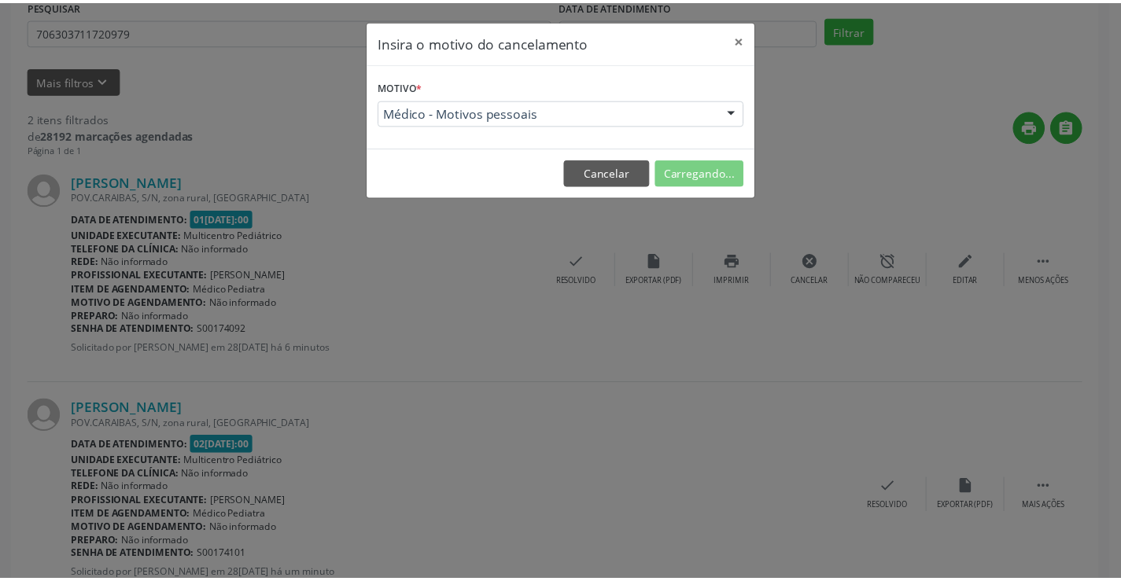
scroll to position [0, 0]
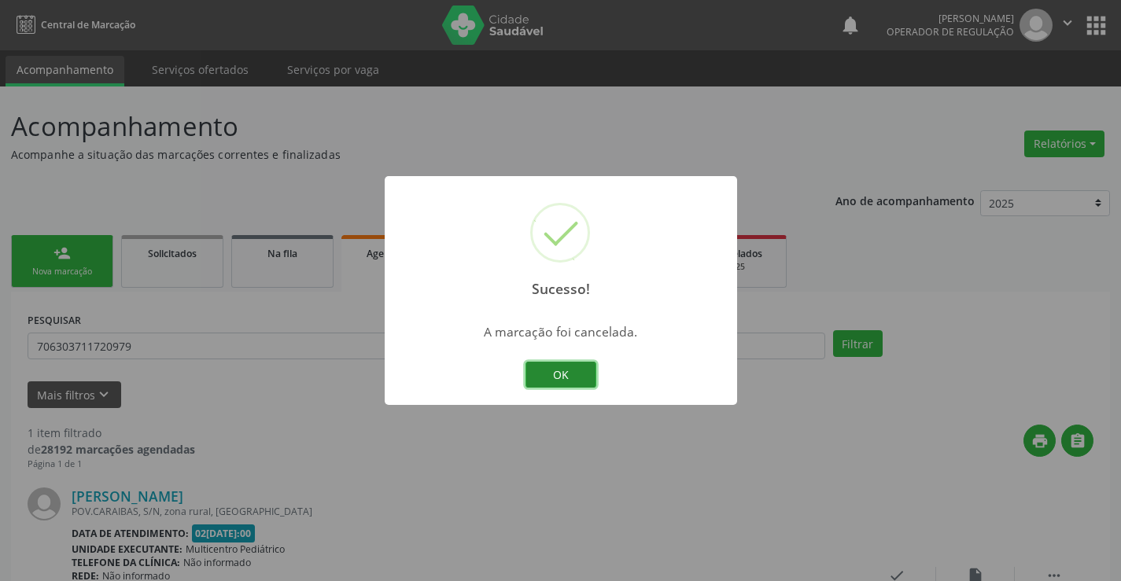
click at [572, 372] on button "OK" at bounding box center [560, 375] width 71 height 27
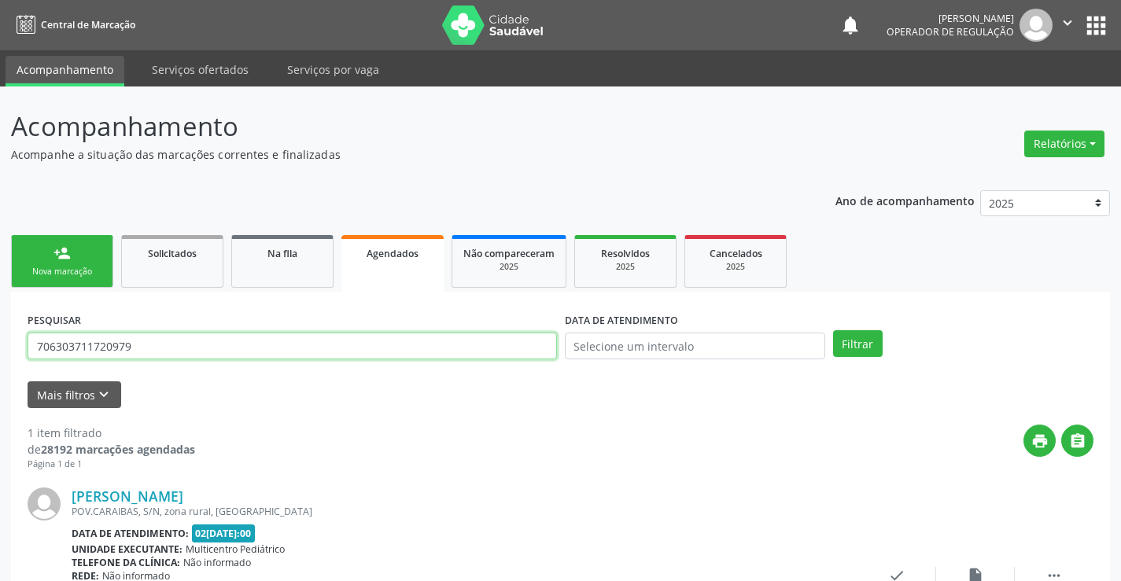
click at [185, 354] on input "706303711720979" at bounding box center [292, 346] width 529 height 27
click at [57, 253] on div "person_add" at bounding box center [61, 253] width 17 height 17
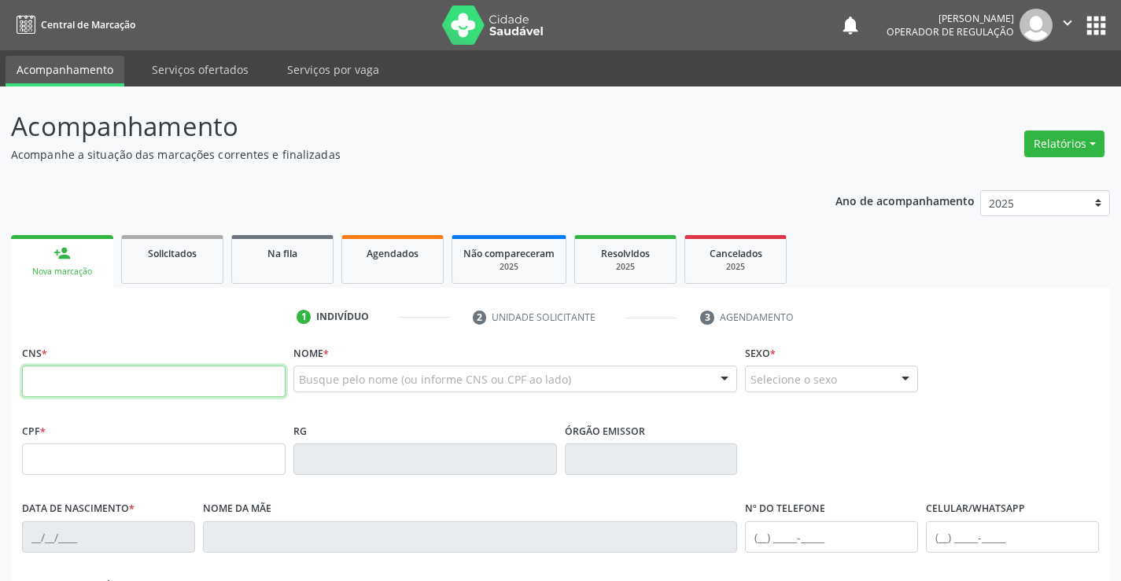
click at [60, 379] on input "text" at bounding box center [153, 381] width 263 height 31
paste input "706 3037 1172 0979"
type input "706 3037 1172 0979"
type input "10/12/2023"
type input "(74) 98862-5494"
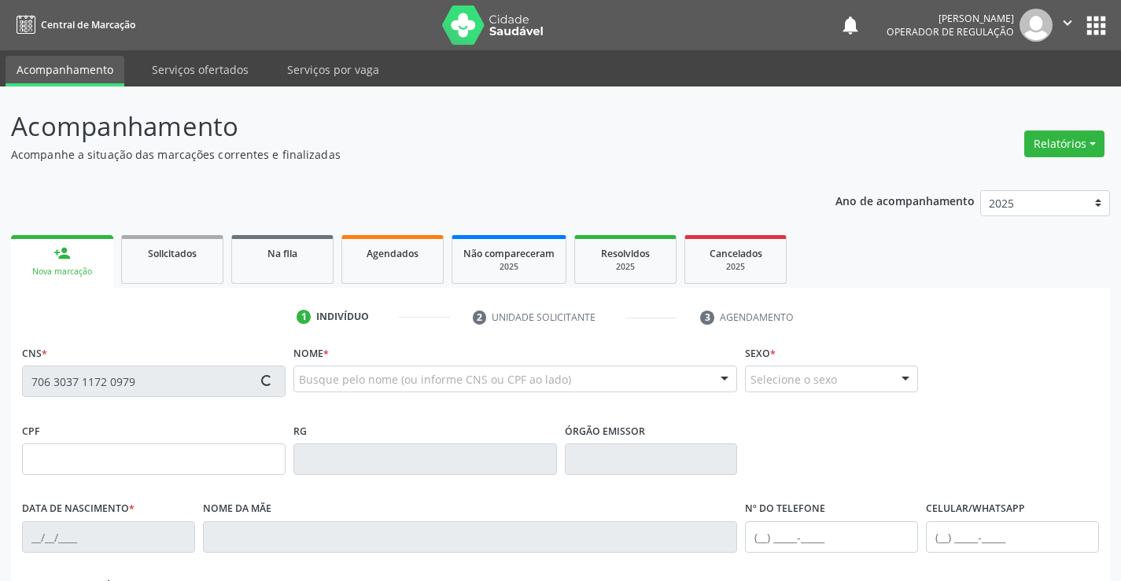
type input "(74) 98862-5494"
type input "S/N"
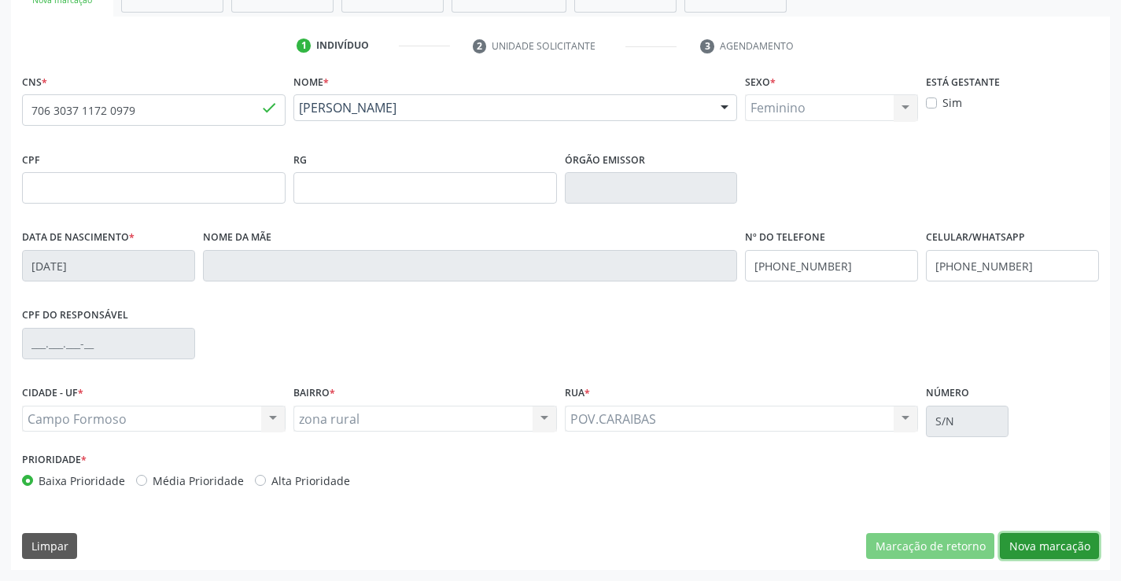
click at [1038, 548] on button "Nova marcação" at bounding box center [1048, 546] width 99 height 27
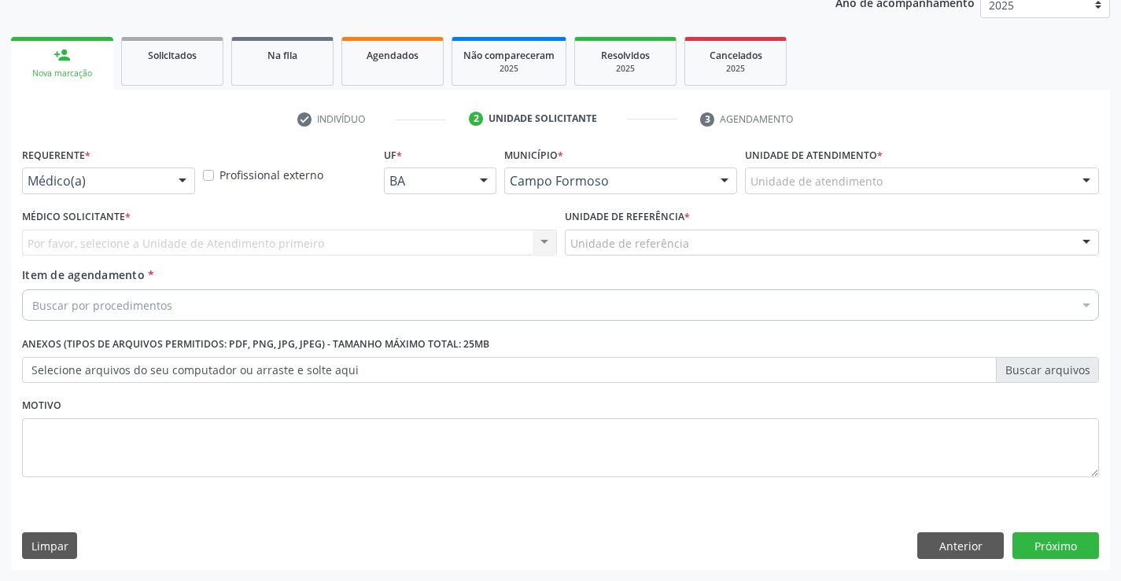
click at [182, 178] on div at bounding box center [183, 181] width 24 height 27
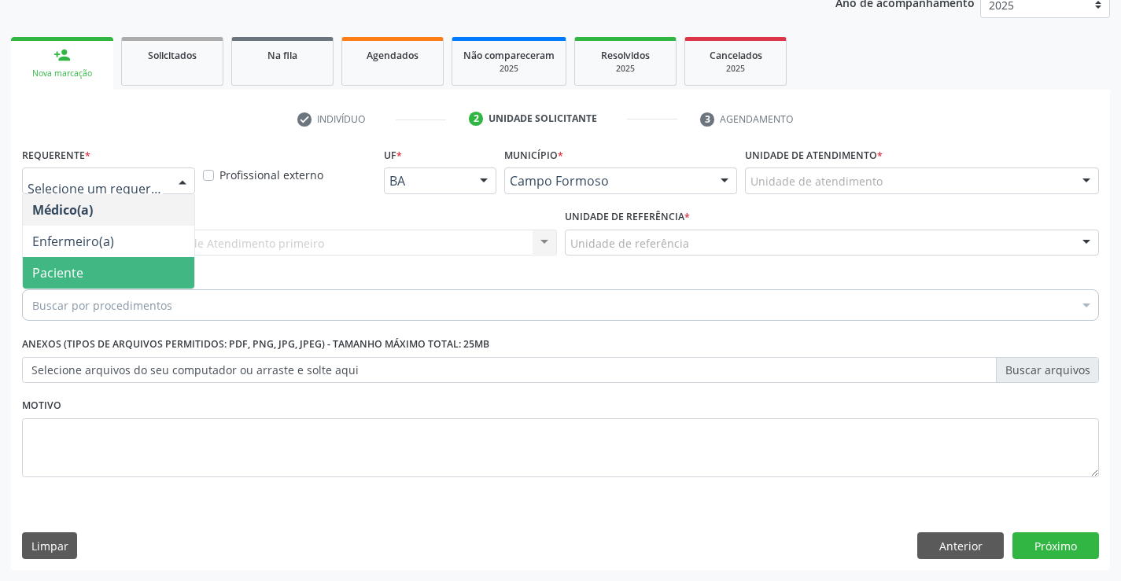
click at [64, 264] on span "Paciente" at bounding box center [57, 272] width 51 height 17
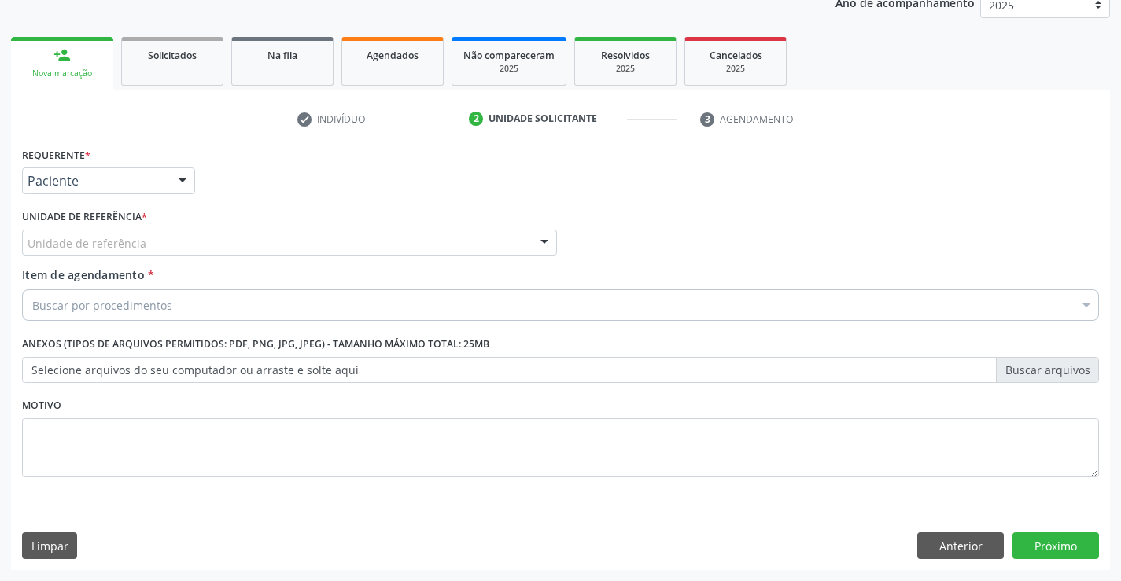
click at [202, 236] on div "Unidade de referência" at bounding box center [289, 243] width 535 height 27
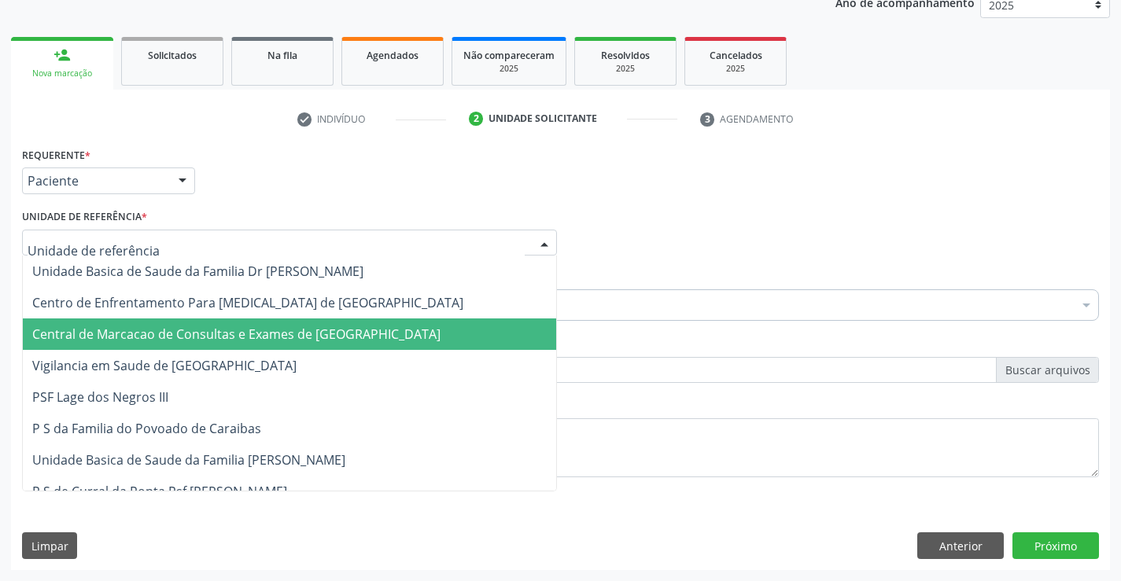
click at [199, 326] on span "Central de Marcacao de Consultas e Exames de [GEOGRAPHIC_DATA]" at bounding box center [236, 334] width 408 height 17
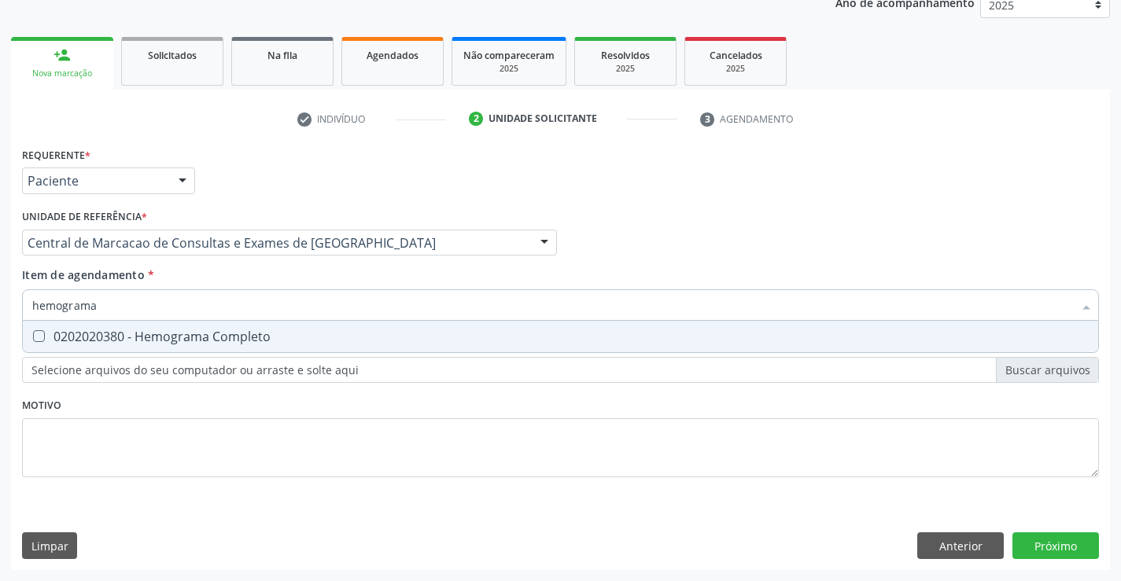
type input "hemograma"
click at [140, 327] on span "0202020380 - Hemograma Completo" at bounding box center [560, 336] width 1075 height 31
checkbox Completo "true"
click at [86, 451] on div "Requerente * Paciente Médico(a) Enfermeiro(a) Paciente Nenhum resultado encontr…" at bounding box center [560, 321] width 1076 height 356
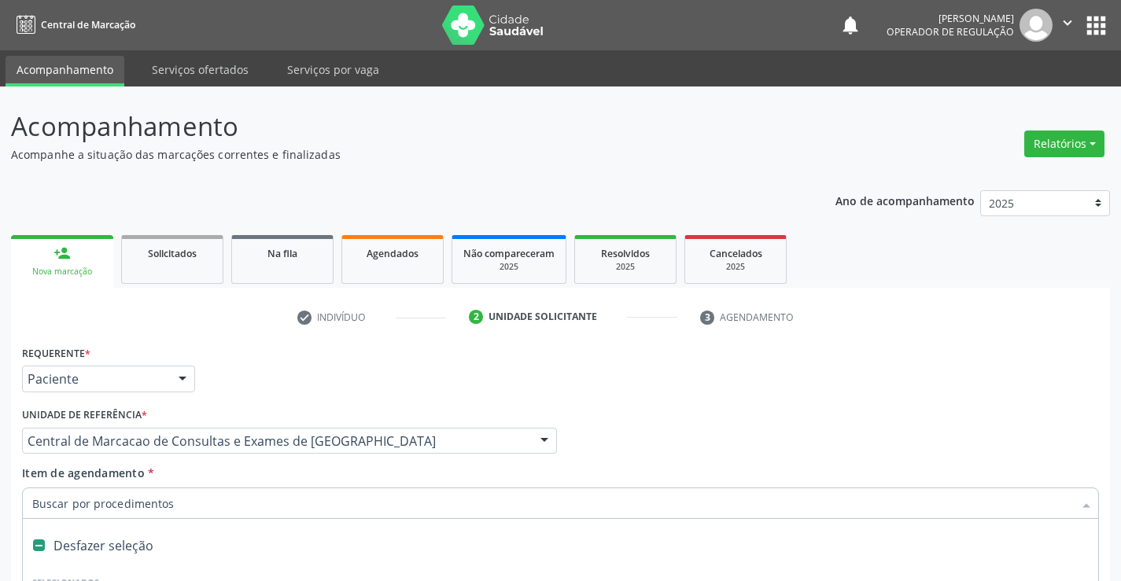
scroll to position [198, 0]
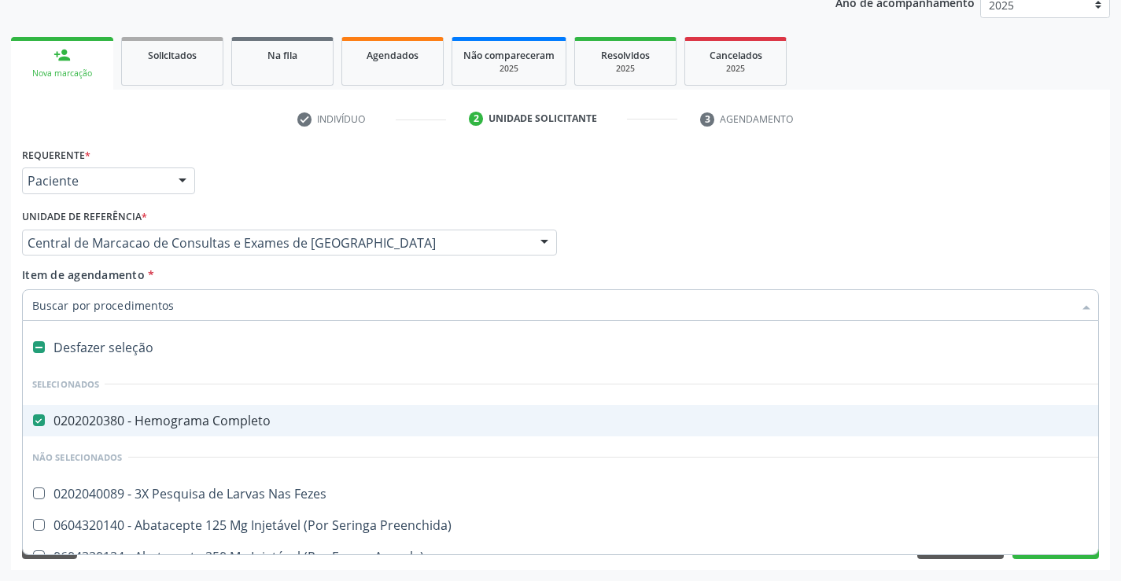
drag, startPoint x: 0, startPoint y: 0, endPoint x: 120, endPoint y: 313, distance: 335.0
click at [120, 313] on input "Item de agendamento *" at bounding box center [552, 304] width 1040 height 31
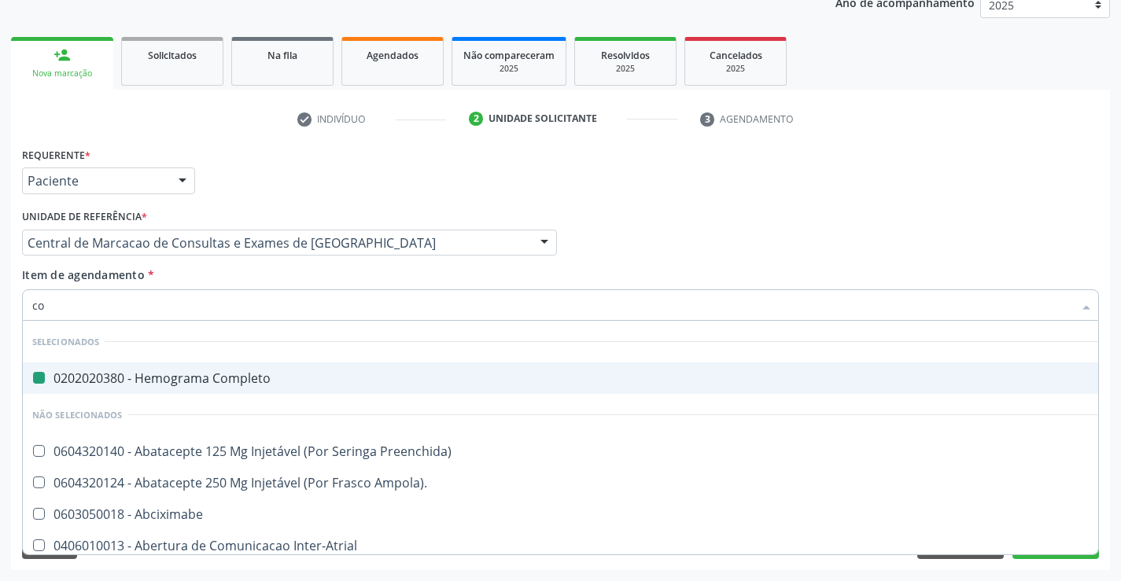
type input "col"
checkbox Completo "false"
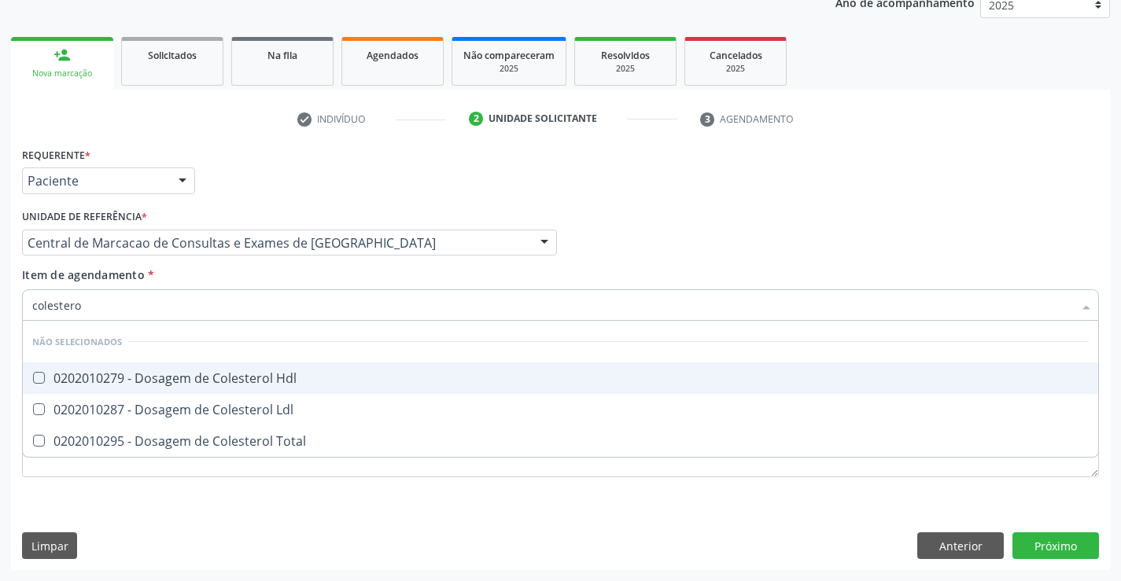
type input "colesterol"
click at [87, 385] on div "0202010279 - Dosagem de Colesterol Hdl" at bounding box center [560, 378] width 1056 height 13
checkbox Hdl "true"
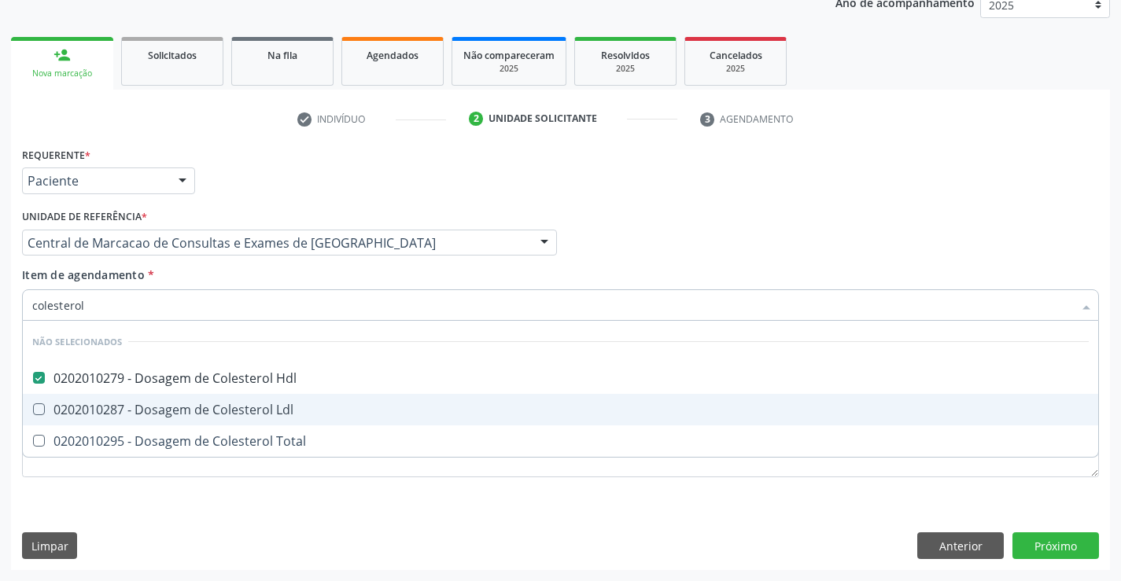
click at [88, 403] on div "0202010287 - Dosagem de Colesterol Ldl" at bounding box center [560, 409] width 1056 height 13
checkbox Ldl "true"
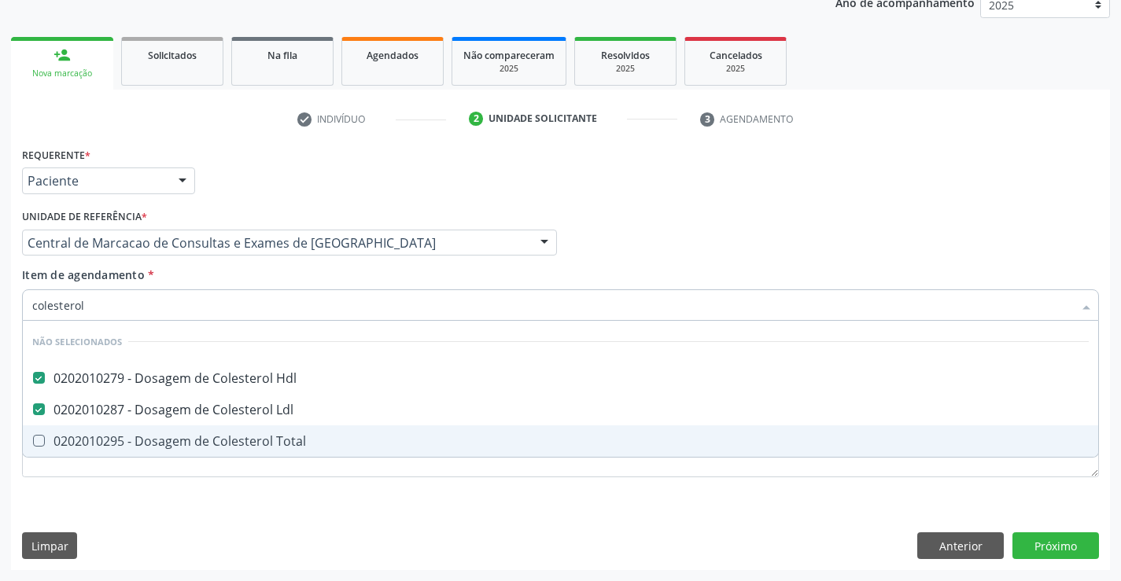
click at [86, 443] on div "0202010295 - Dosagem de Colesterol Total" at bounding box center [560, 441] width 1056 height 13
checkbox Total "true"
type input "colesterol"
click at [86, 488] on div "Requerente * Paciente Médico(a) Enfermeiro(a) Paciente Nenhum resultado encontr…" at bounding box center [560, 321] width 1076 height 356
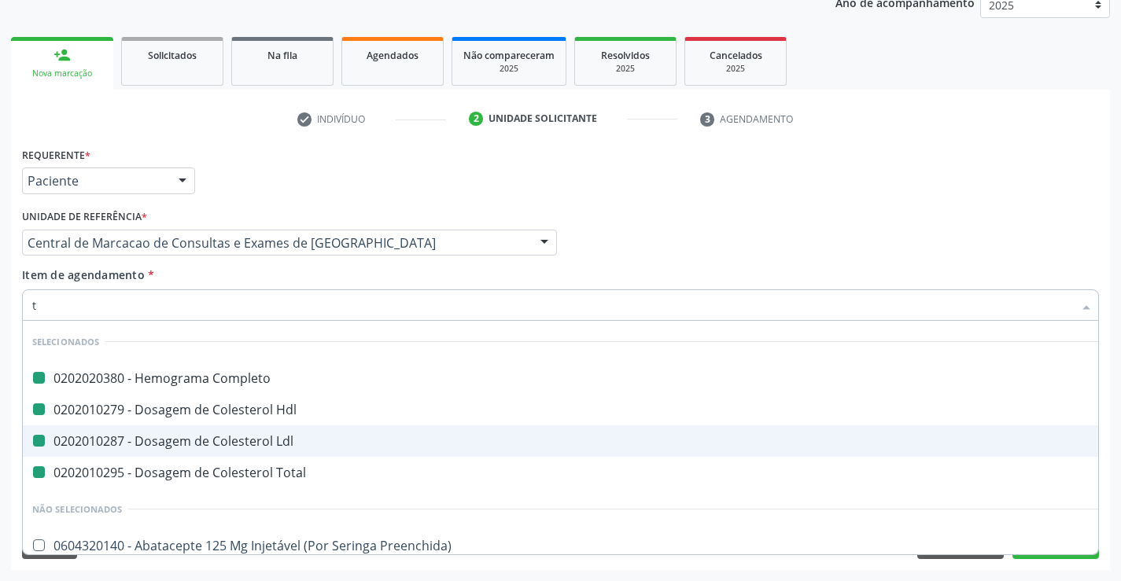
type input "tr"
checkbox Completo "false"
checkbox Ldl "false"
checkbox Hdl "false"
checkbox Total "false"
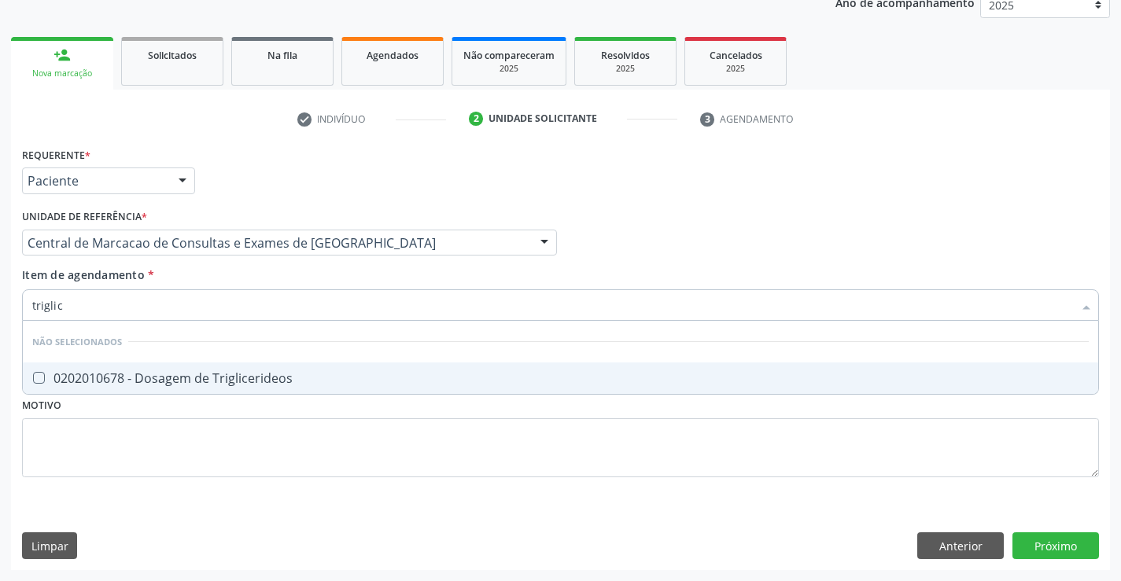
type input "triglice"
click at [184, 378] on div "0202010678 - Dosagem de Triglicerideos" at bounding box center [560, 378] width 1056 height 13
checkbox Triglicerideos "true"
type input "triglice"
click at [139, 482] on div "Requerente * Paciente Médico(a) Enfermeiro(a) Paciente Nenhum resultado encontr…" at bounding box center [560, 321] width 1076 height 356
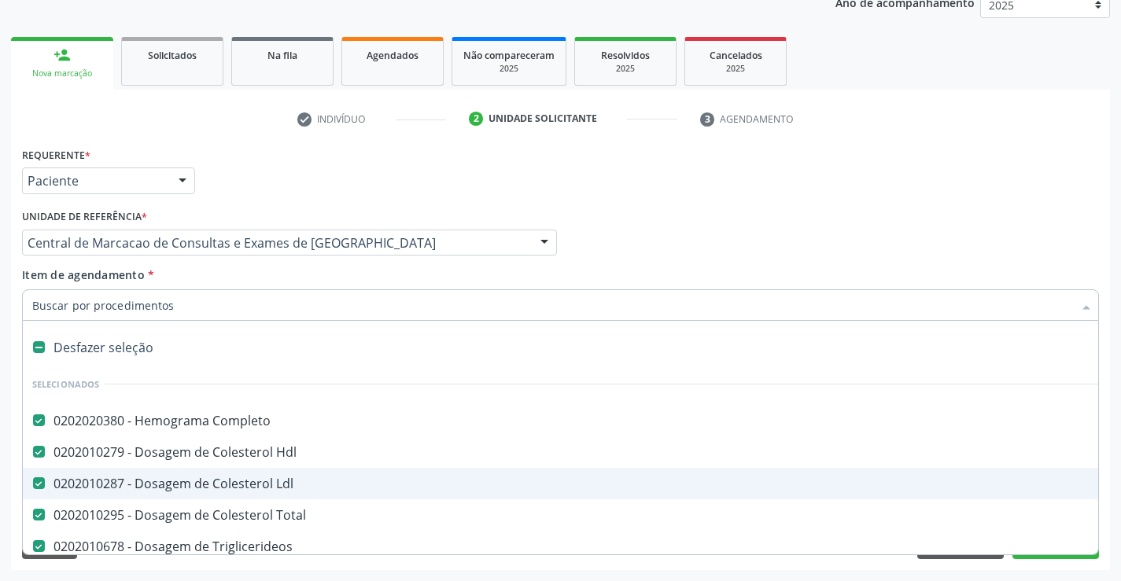
click at [134, 304] on input "Item de agendamento *" at bounding box center [552, 304] width 1040 height 31
type input "u"
checkbox Completo "false"
checkbox Hdl "false"
checkbox Ldl "false"
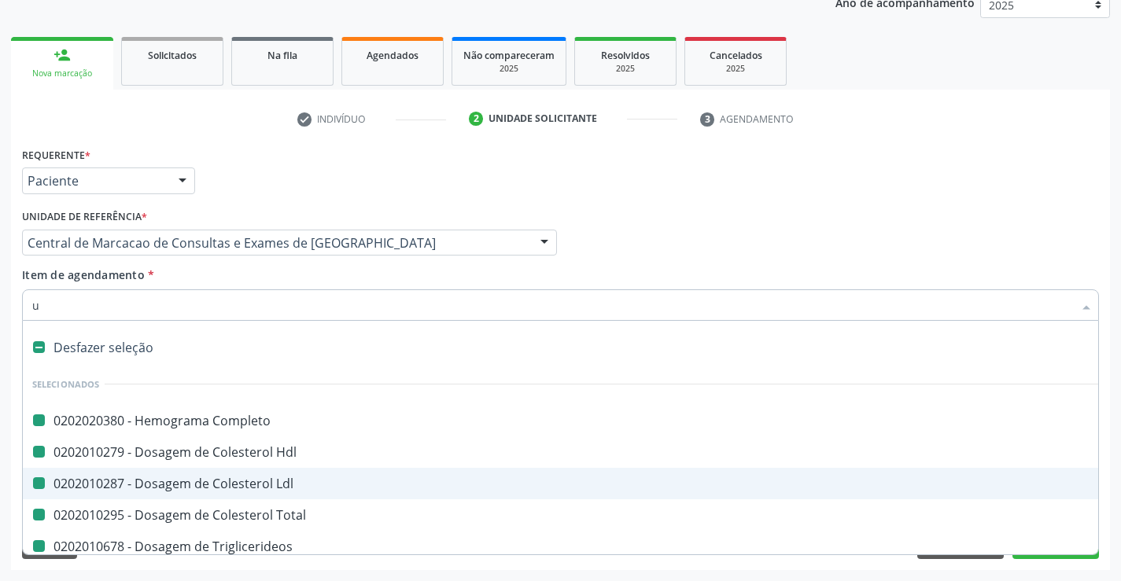
checkbox Total "false"
checkbox Triglicerideos "false"
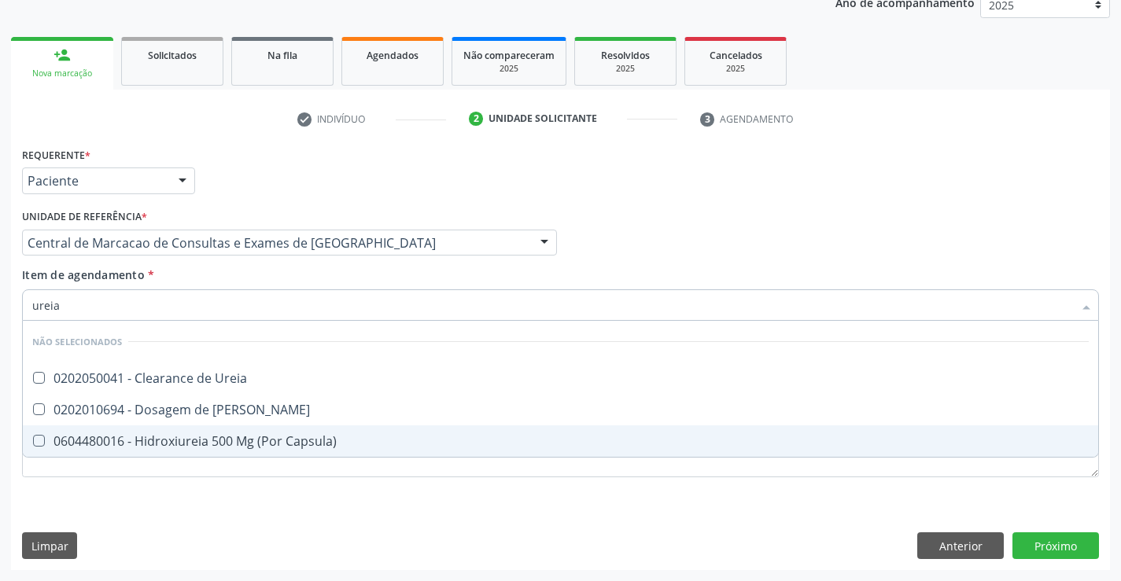
type input "ureia"
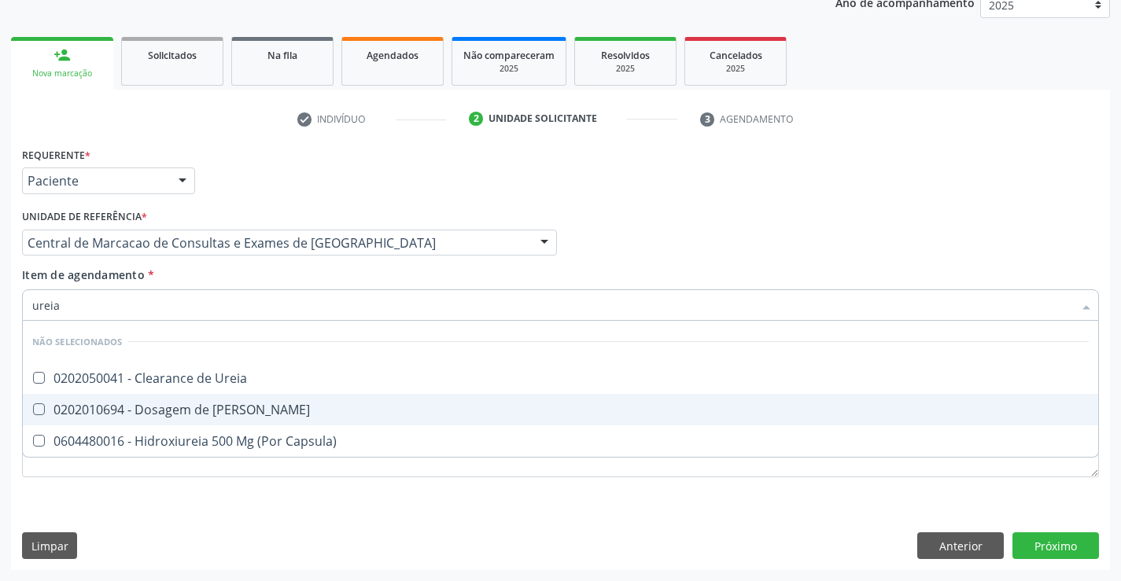
click at [139, 399] on span "0202010694 - Dosagem de [PERSON_NAME]" at bounding box center [560, 409] width 1075 height 31
checkbox Ureia "true"
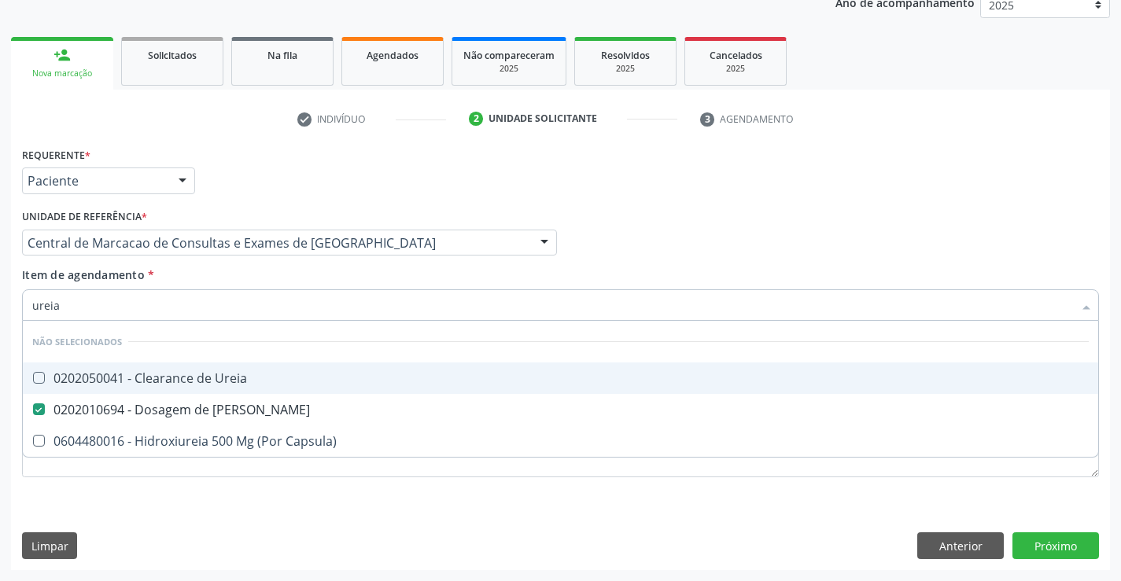
click at [148, 321] on li "Não selecionados" at bounding box center [560, 342] width 1075 height 42
click at [151, 310] on input "ureia" at bounding box center [552, 304] width 1040 height 31
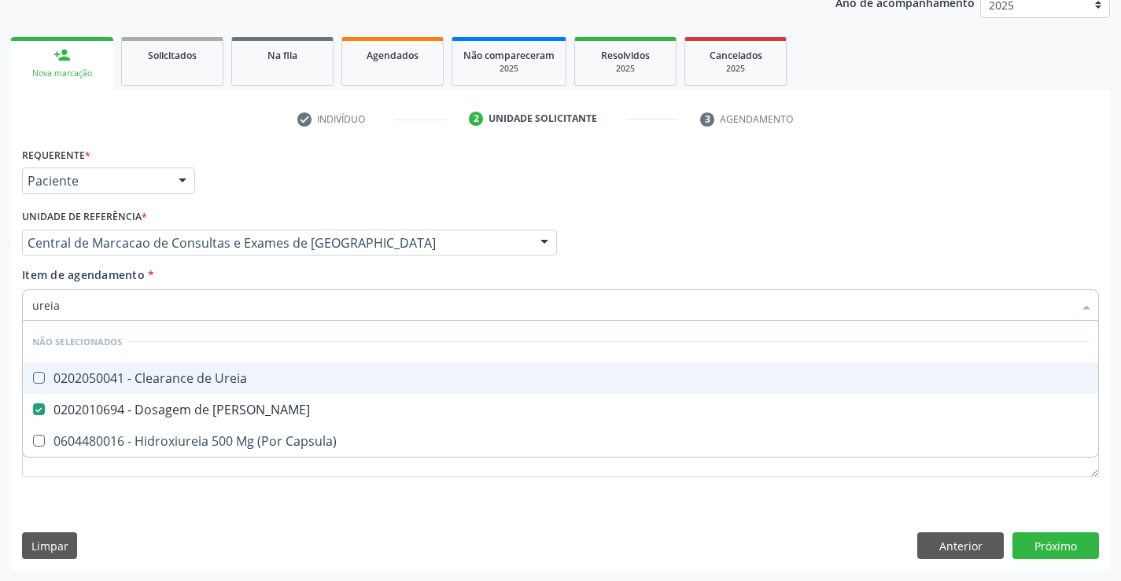
type input "c"
checkbox Ureia "true"
checkbox Capsula\) "true"
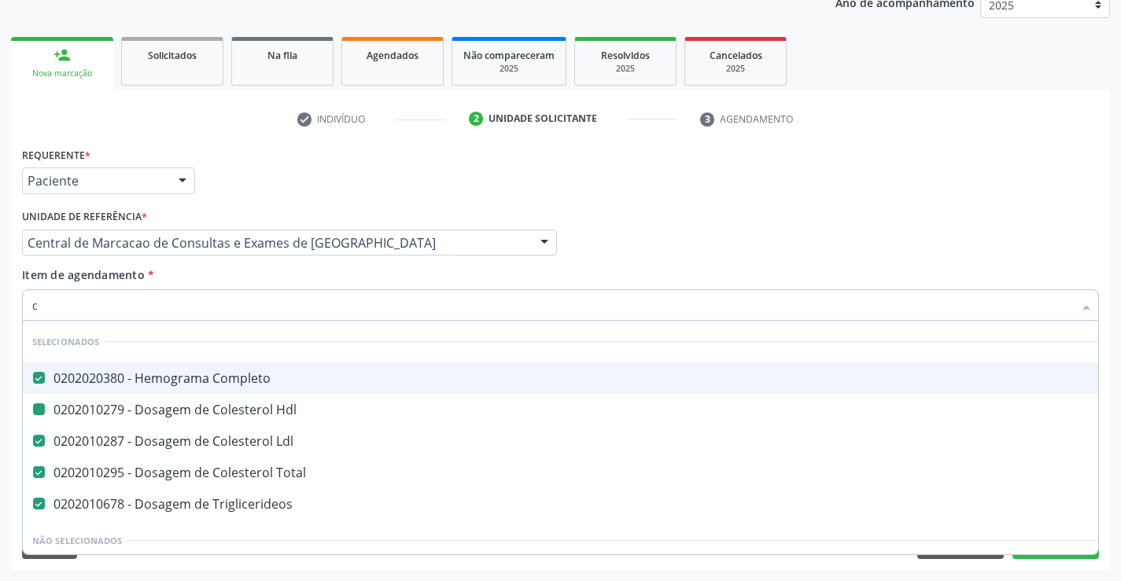
type input "cr"
checkbox Completo "false"
checkbox Hdl "false"
checkbox Ldl "false"
checkbox Total "false"
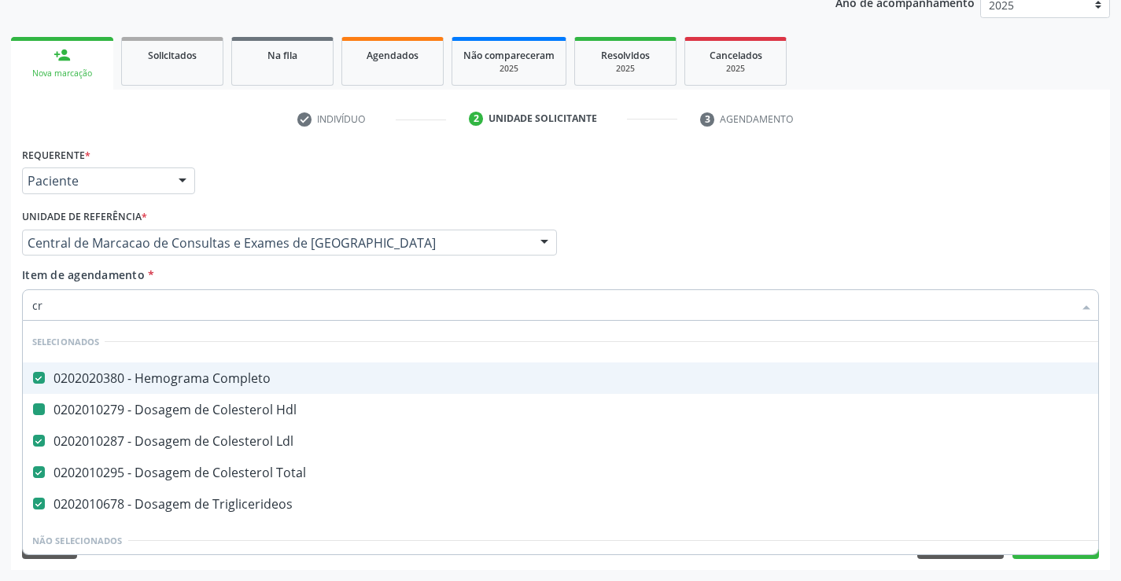
checkbox Triglicerideos "false"
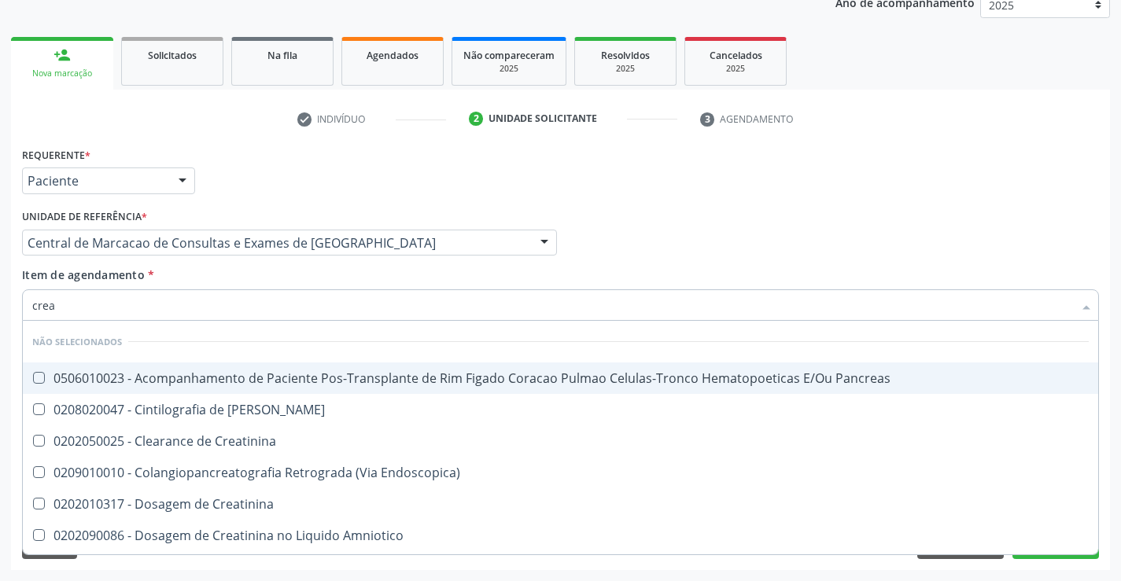
type input "creat"
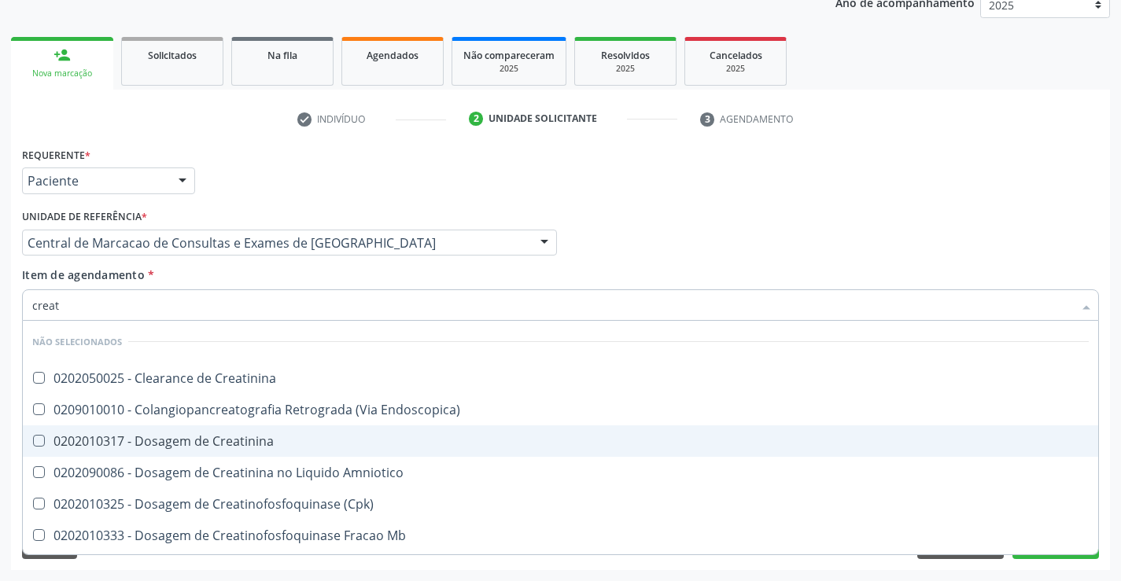
click at [159, 436] on div "0202010317 - Dosagem de Creatinina" at bounding box center [560, 441] width 1056 height 13
checkbox Creatinina "true"
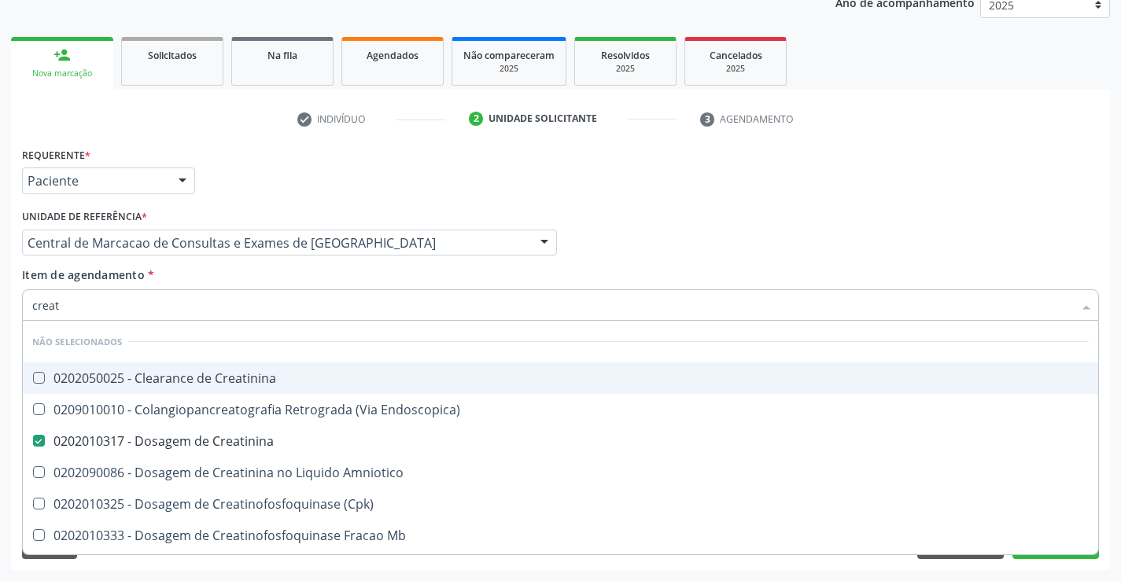
type input "creat"
click at [15, 338] on div "Requerente * Paciente Médico(a) Enfermeiro(a) Paciente Nenhum resultado encontr…" at bounding box center [560, 356] width 1099 height 427
checkbox Creatinina "true"
checkbox Endoscopica\) "true"
checkbox Amniotico "true"
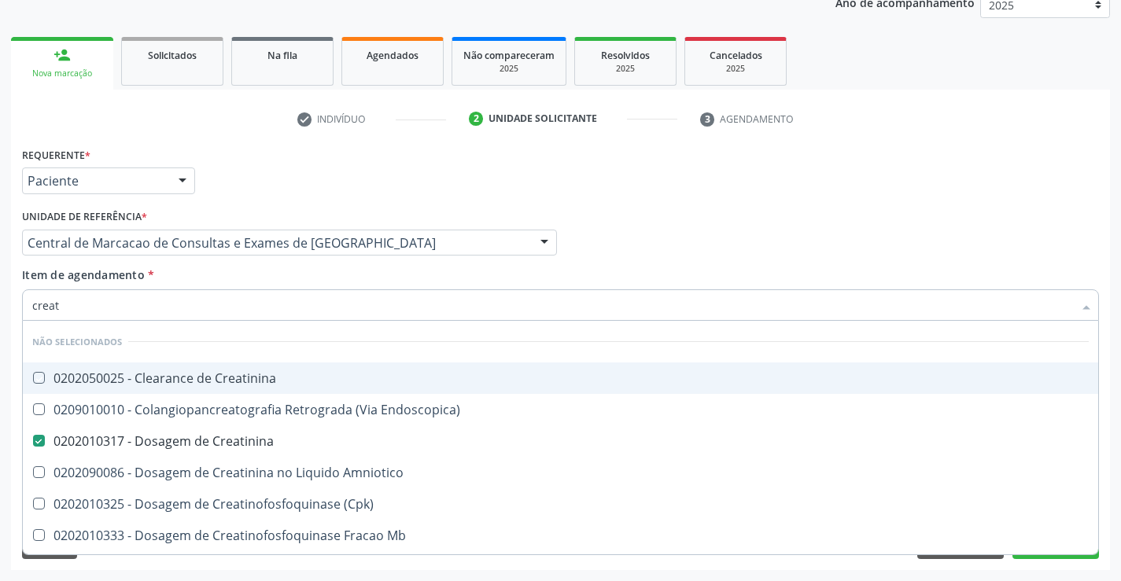
checkbox \(Cpk\) "true"
checkbox Oncologia "true"
checkbox Mb "true"
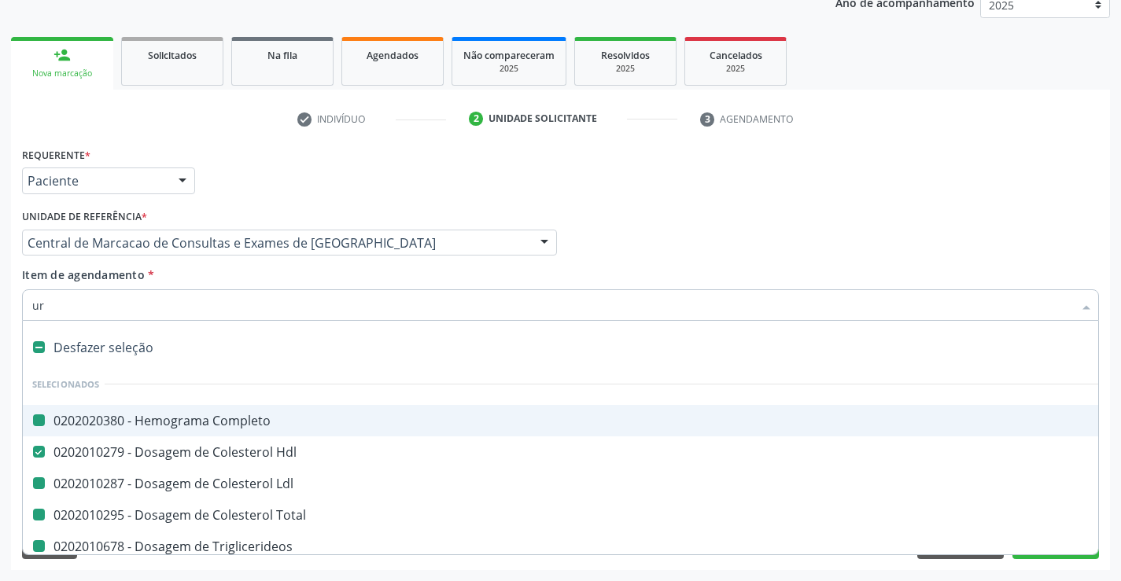
type input "uri"
checkbox Completo "false"
checkbox Ldl "false"
checkbox Total "false"
checkbox Triglicerideos "false"
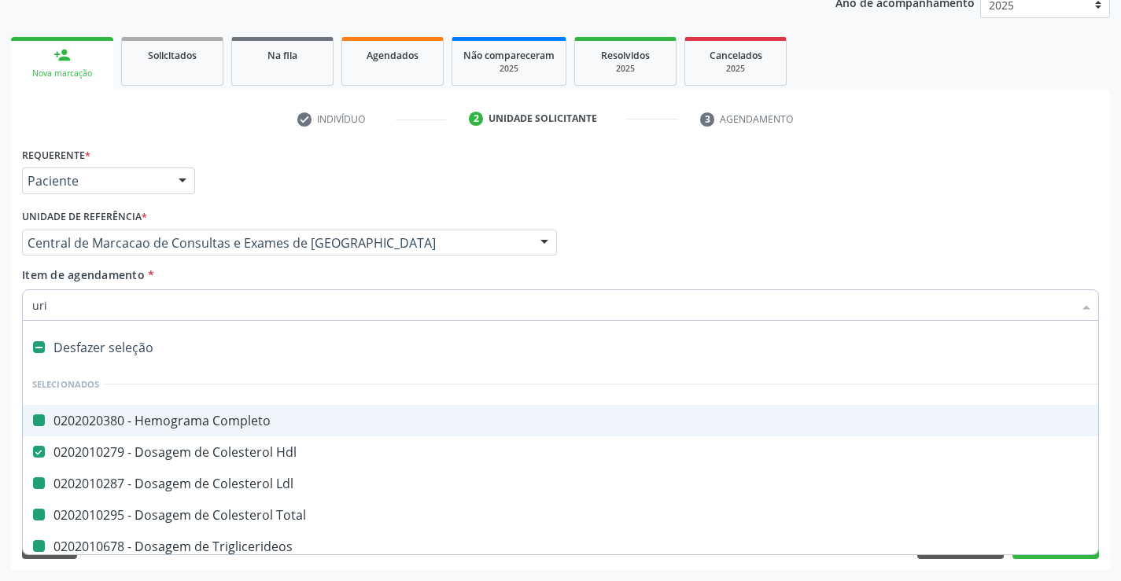
checkbox Creatinina "false"
checkbox Ureia "false"
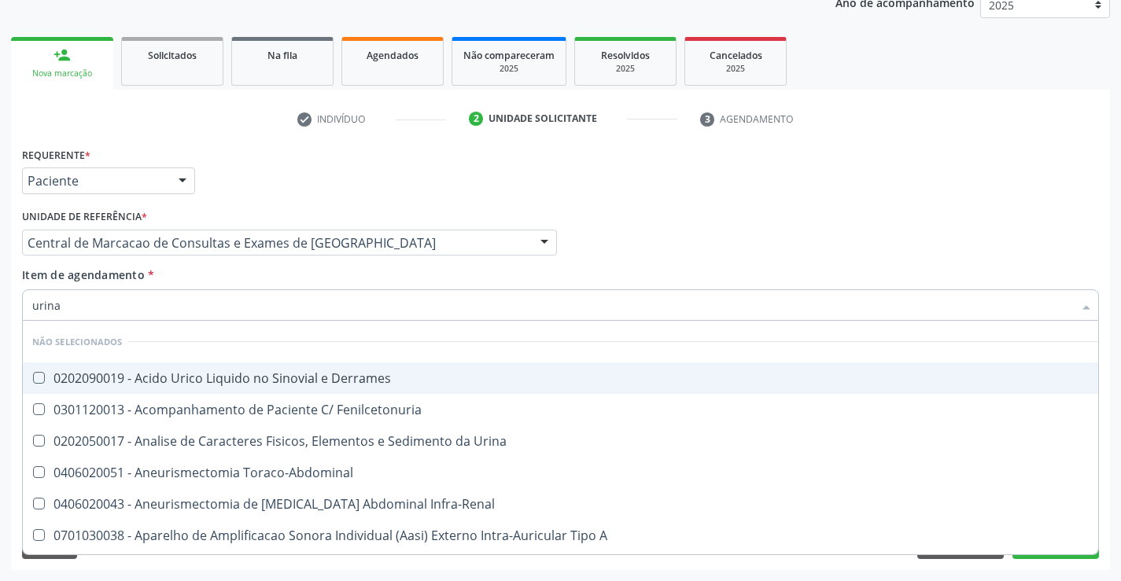
type input "urina"
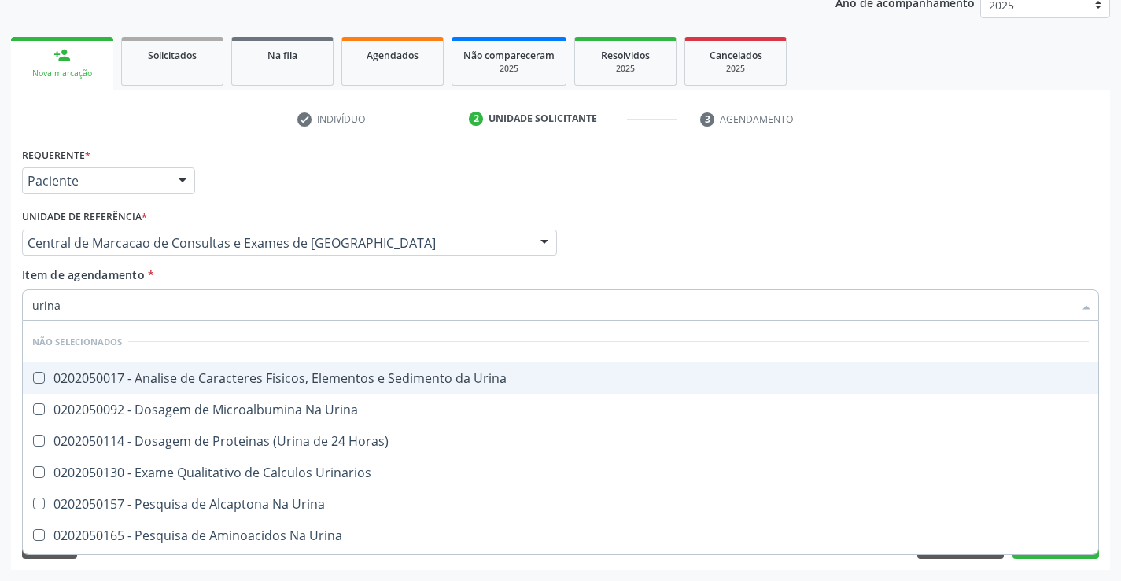
click at [248, 377] on div "0202050017 - Analise de Caracteres Fisicos, Elementos e Sedimento da Urina" at bounding box center [560, 378] width 1056 height 13
checkbox Urina "true"
click at [0, 299] on div "Acompanhamento Acompanhe a situação das marcações correntes e finalizadas Relat…" at bounding box center [560, 234] width 1121 height 693
checkbox Horas\) "true"
checkbox Urinarios "true"
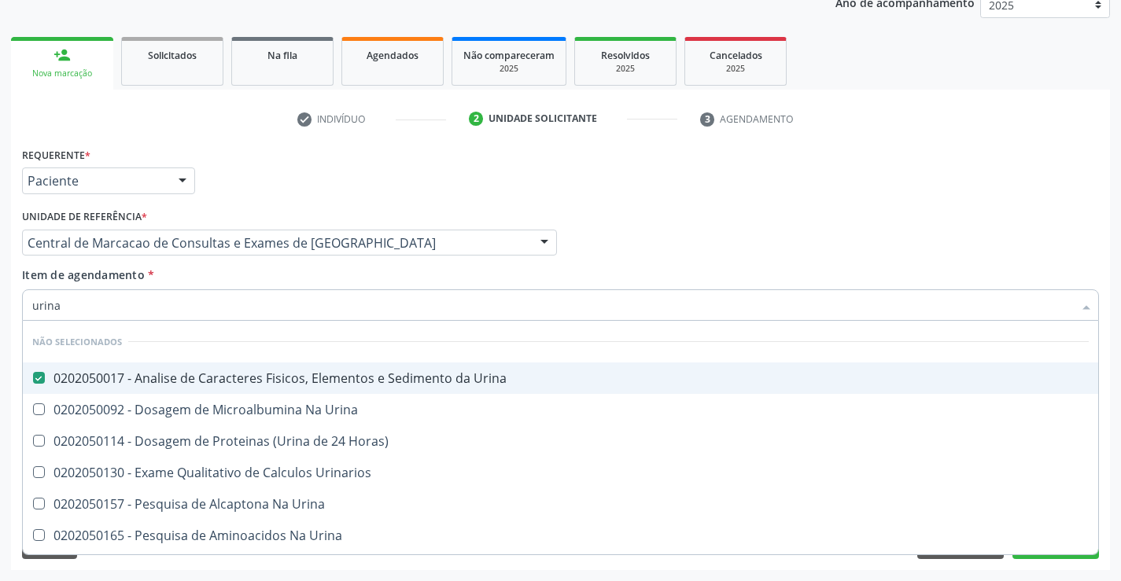
checkbox Urina "true"
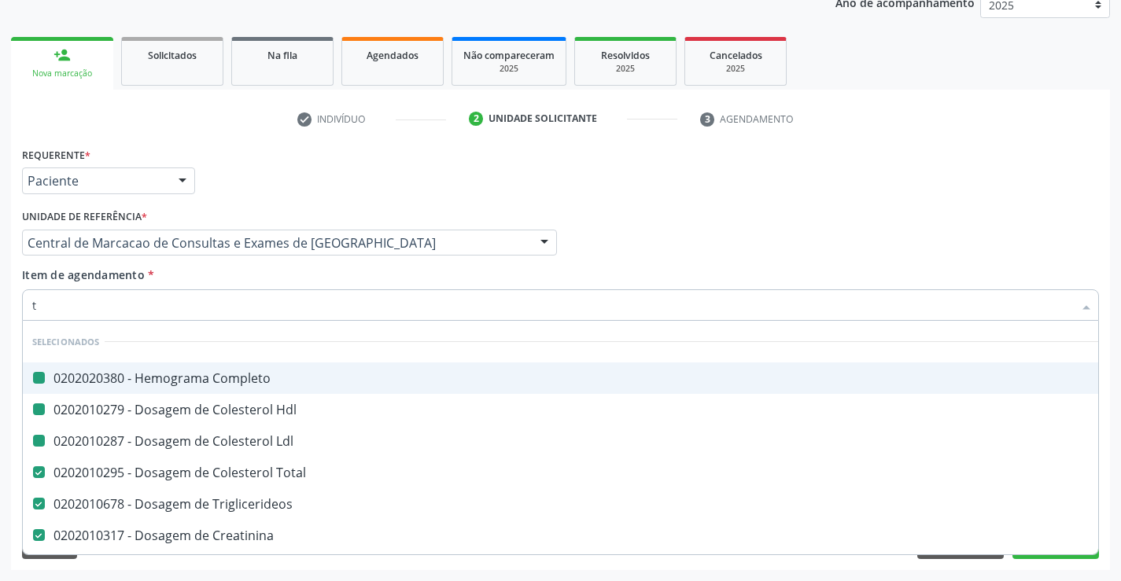
type input "tg"
checkbox Completo "false"
checkbox Ldl "false"
checkbox Hdl "false"
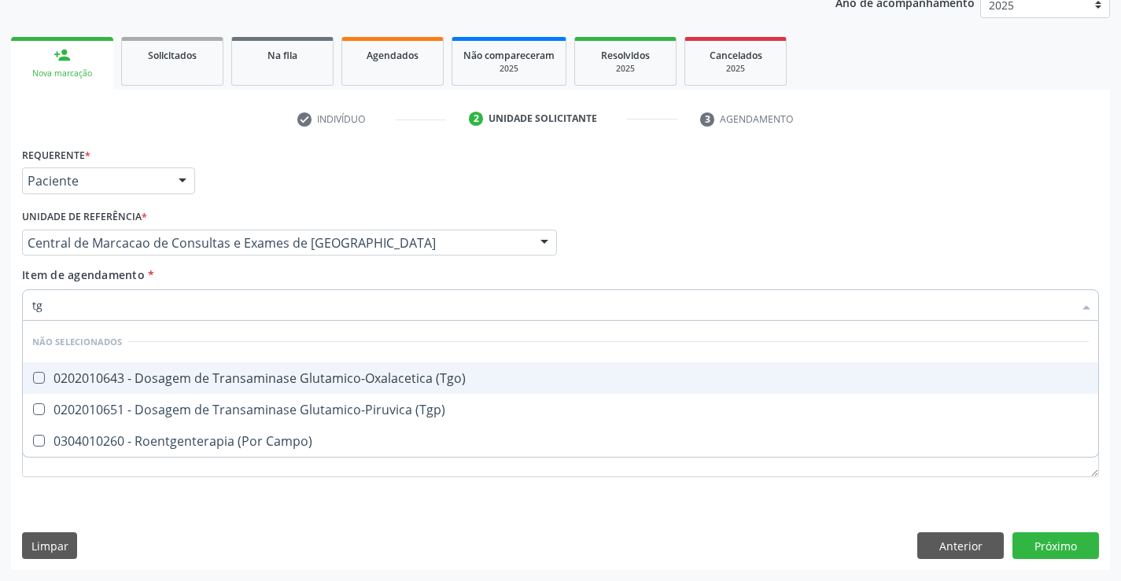
click at [315, 374] on div "0202010643 - Dosagem de Transaminase Glutamico-Oxalacetica (Tgo)" at bounding box center [560, 378] width 1056 height 13
checkbox \(Tgo\) "true"
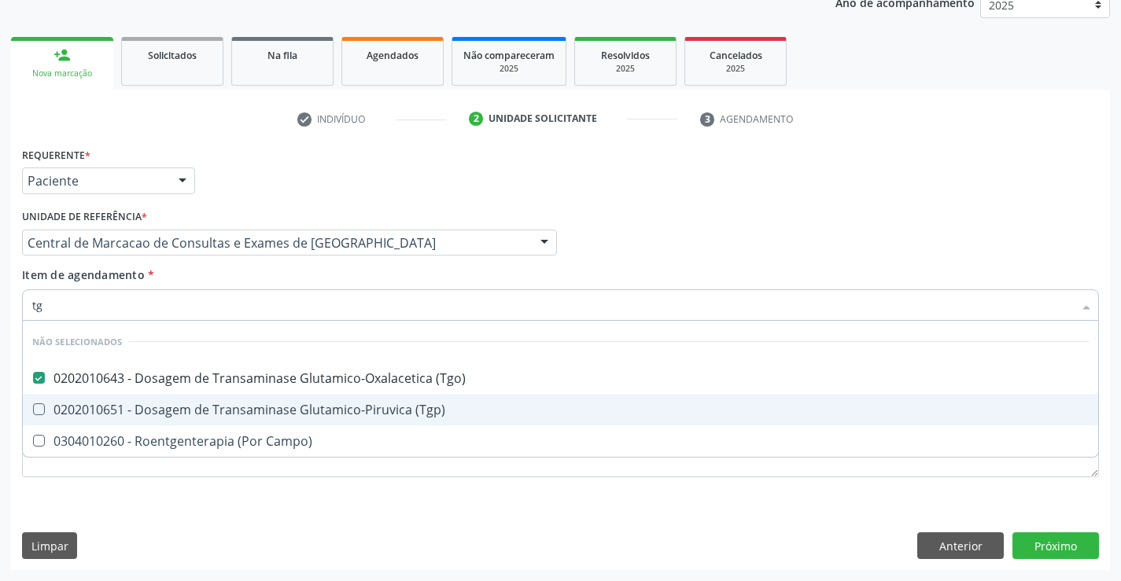
click at [310, 403] on div "0202010651 - Dosagem de Transaminase Glutamico-Piruvica (Tgp)" at bounding box center [560, 409] width 1056 height 13
checkbox \(Tgp\) "true"
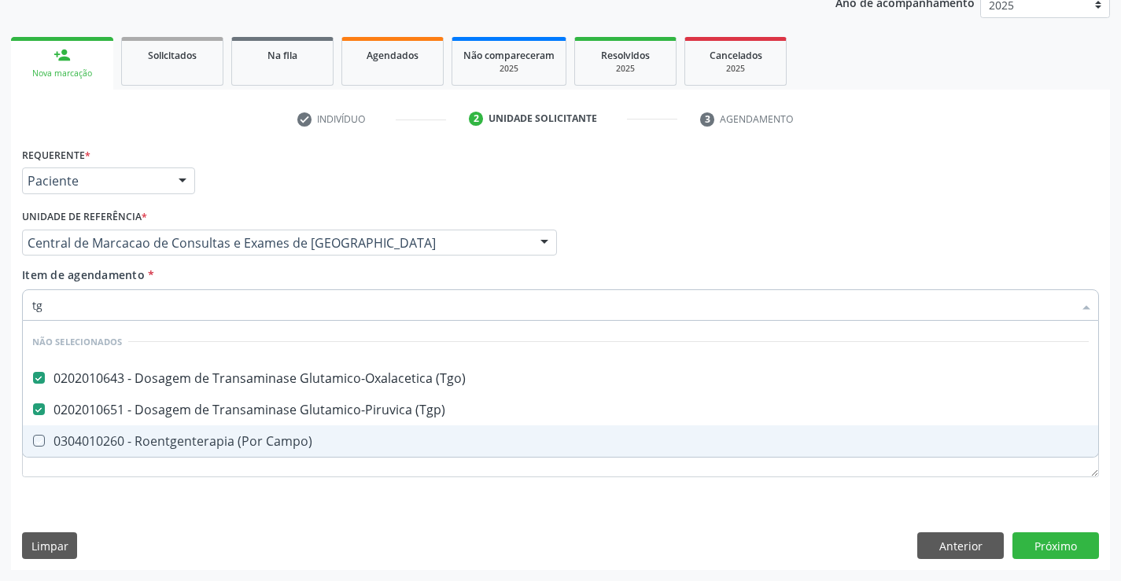
click at [245, 528] on div "Requerente * Paciente Médico(a) Enfermeiro(a) Paciente Nenhum resultado encontr…" at bounding box center [560, 356] width 1099 height 427
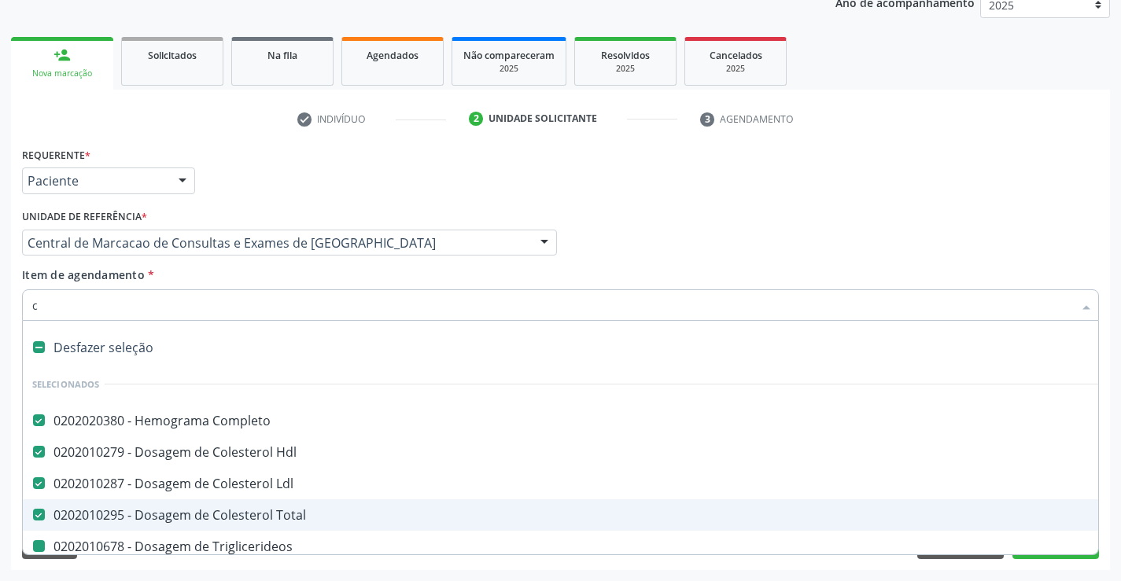
type input "ca"
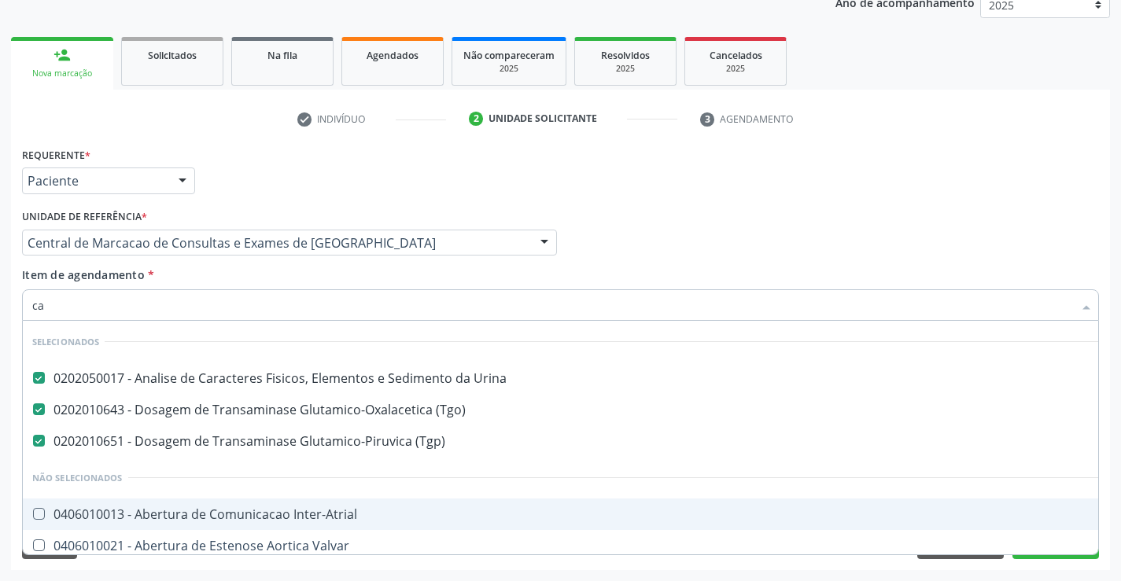
checkbox Inter-Atrial "false"
checkbox Valvar "false"
checkbox Adolescente\) "false"
checkbox Dente\) "false"
checkbox Capsula\) "false"
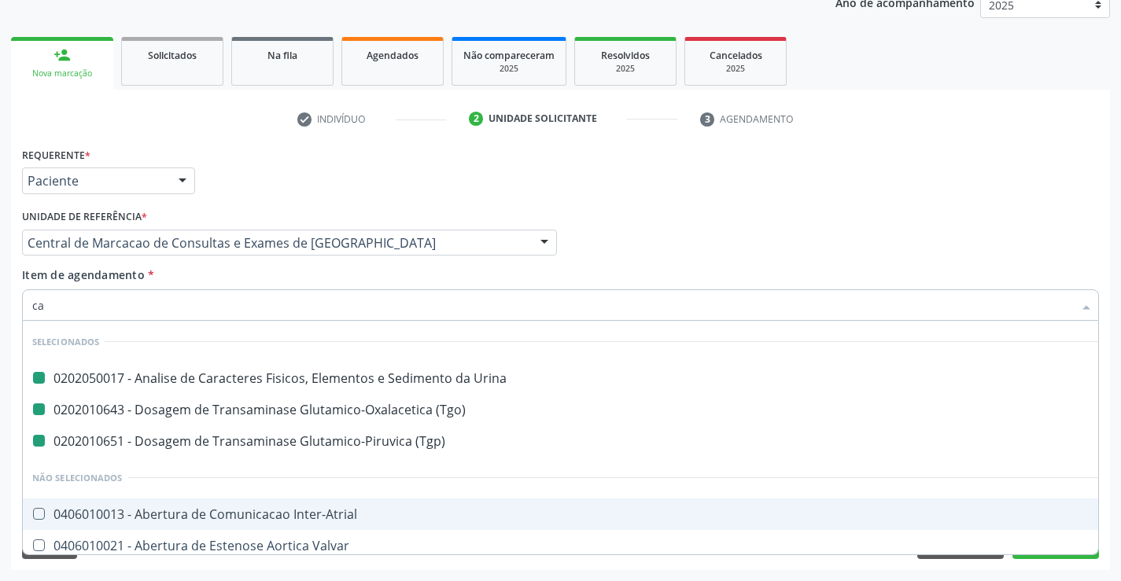
type input "cal"
checkbox Urina "false"
checkbox \(Tgp\) "false"
checkbox \(Tgo\) "false"
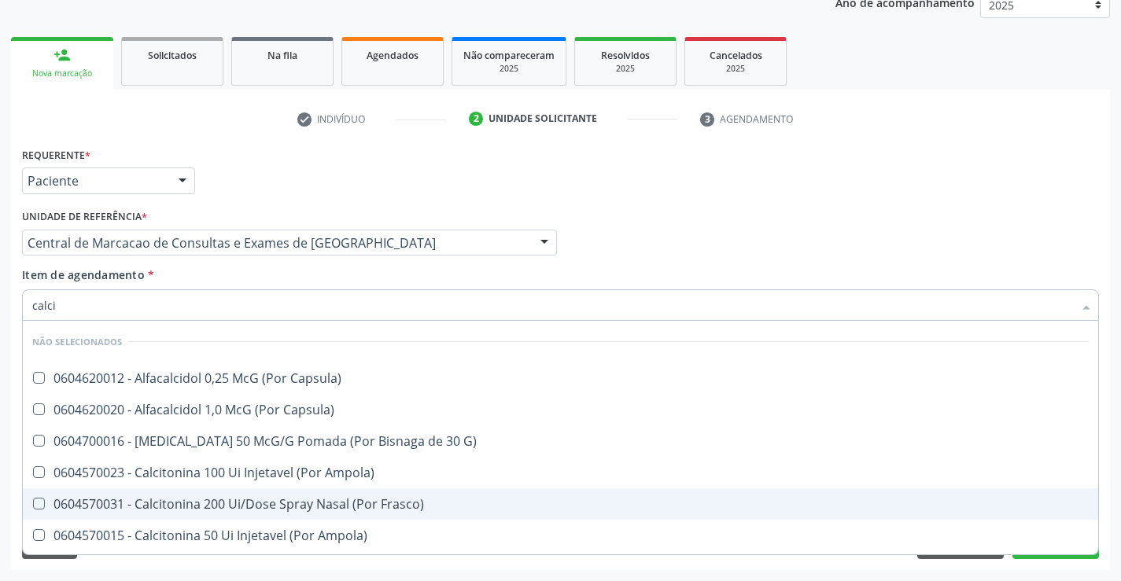
type input "calcio"
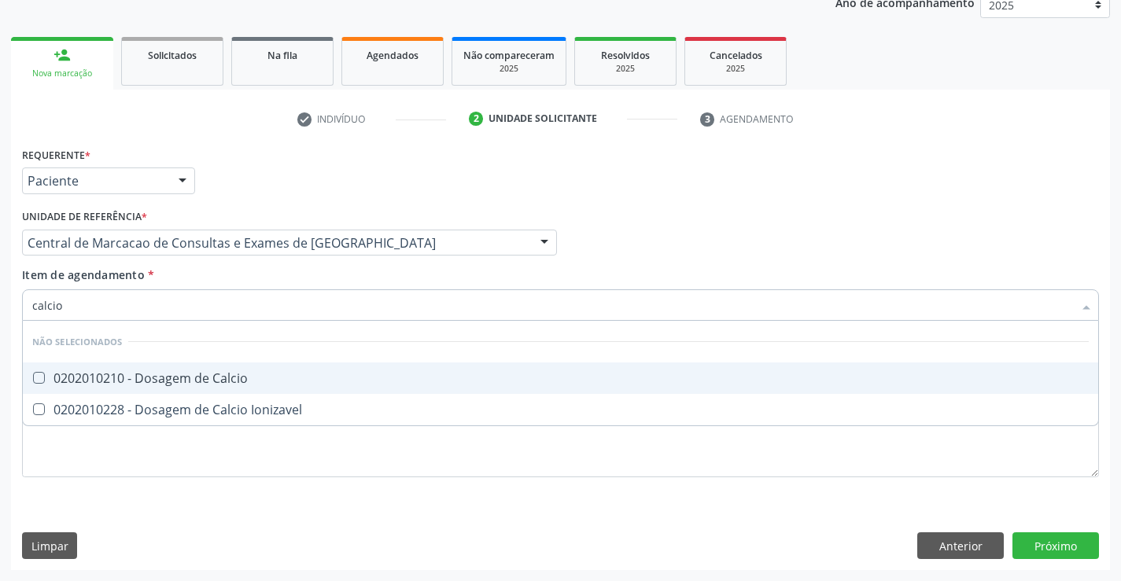
click at [150, 375] on div "0202010210 - Dosagem de Calcio" at bounding box center [560, 378] width 1056 height 13
checkbox Calcio "true"
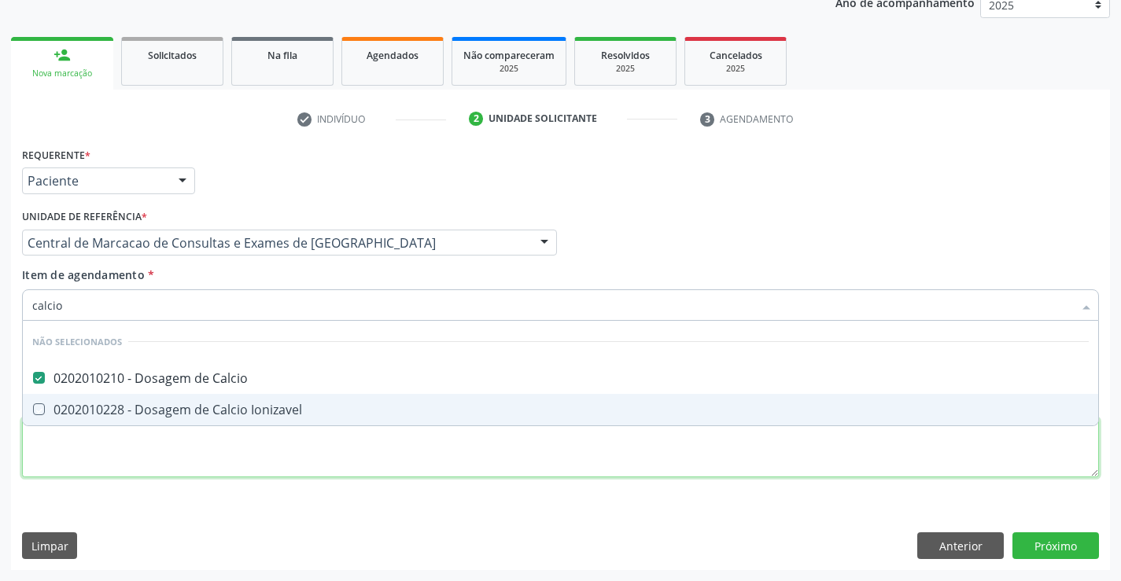
click at [114, 476] on div "Requerente * Paciente Médico(a) Enfermeiro(a) Paciente Nenhum resultado encontr…" at bounding box center [560, 321] width 1076 height 356
checkbox Ionizavel "true"
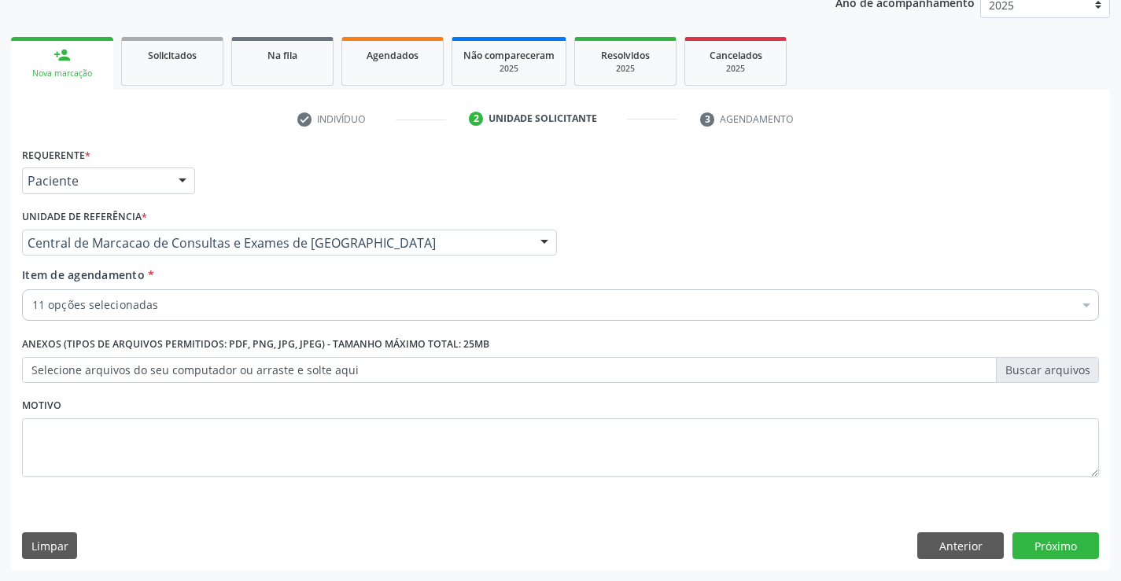
click at [120, 316] on div "11 opções selecionadas" at bounding box center [560, 304] width 1076 height 31
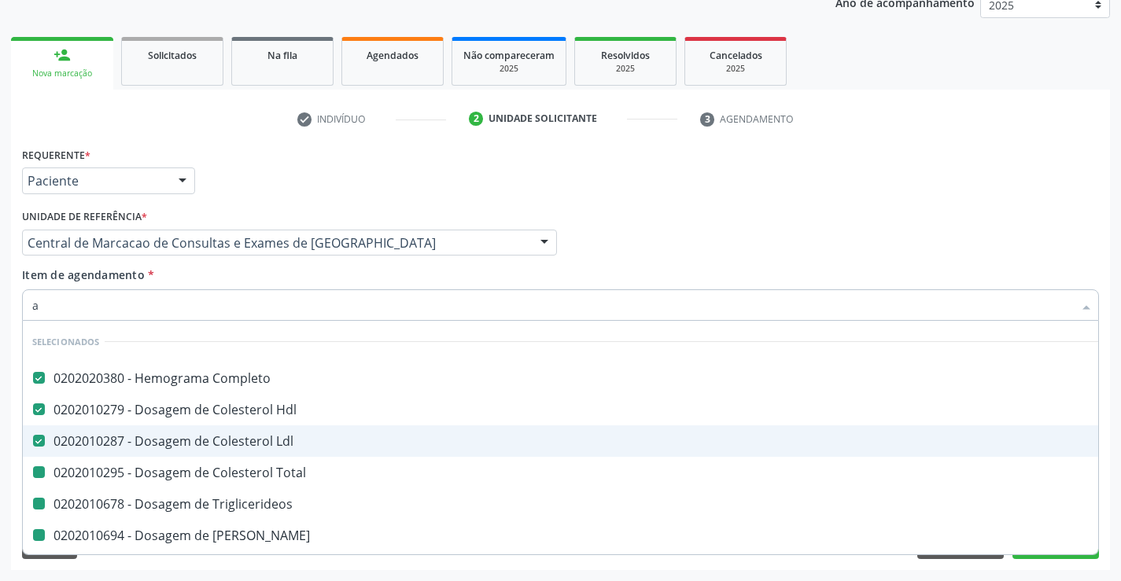
type input "ac"
checkbox Total "false"
checkbox Triglicerideos "false"
checkbox Ureia "false"
checkbox Creatinina "false"
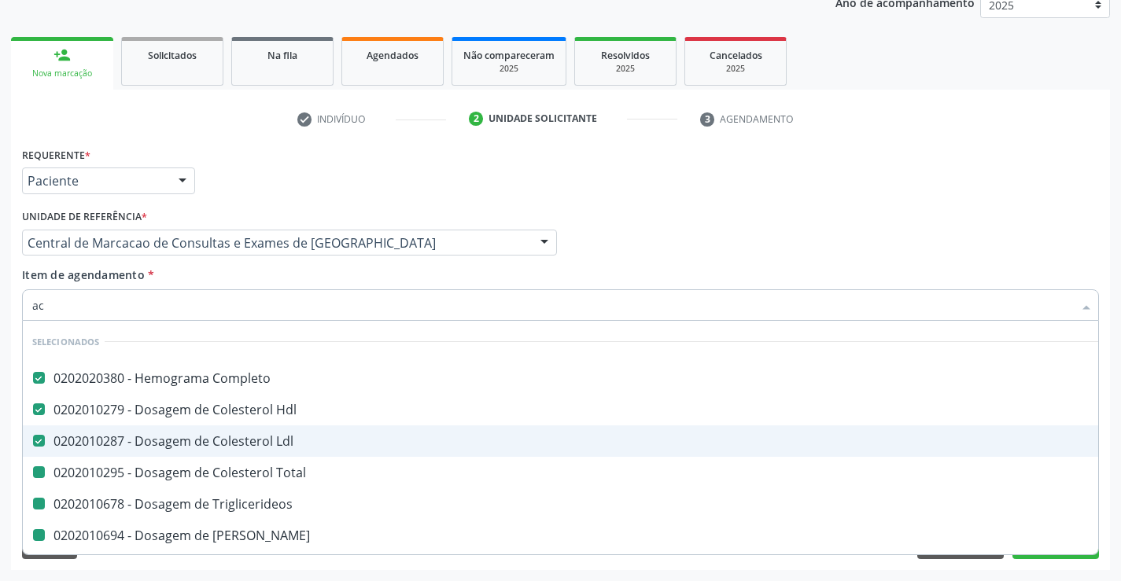
checkbox Urina "false"
checkbox \(Tgo\) "false"
checkbox \(Tgp\) "false"
checkbox Calcio "false"
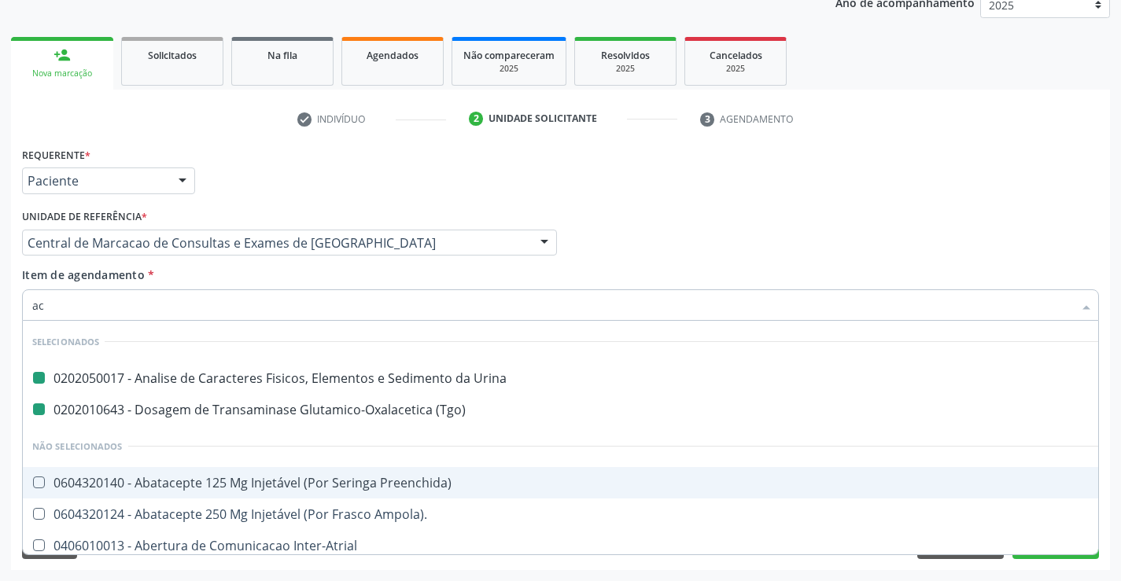
type input "aci"
checkbox Urina "false"
checkbox \(Tgo\) "false"
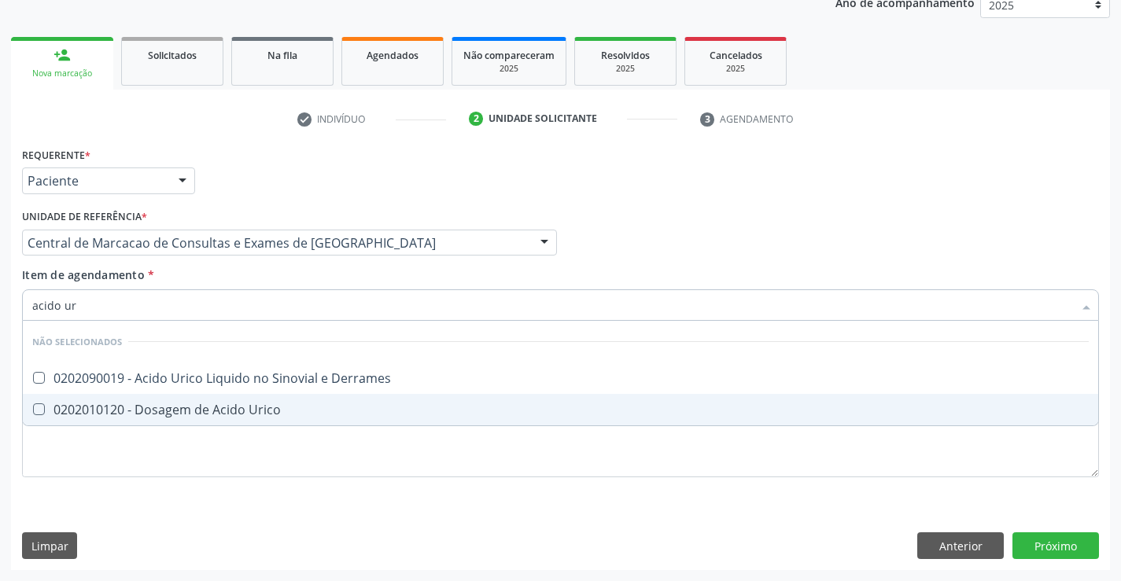
type input "acido uri"
click at [156, 407] on div "0202010120 - Dosagem de Acido Urico" at bounding box center [560, 409] width 1056 height 13
checkbox Urico "true"
click at [145, 488] on div "Requerente * Paciente Médico(a) Enfermeiro(a) Paciente Nenhum resultado encontr…" at bounding box center [560, 321] width 1076 height 356
checkbox Derrames "true"
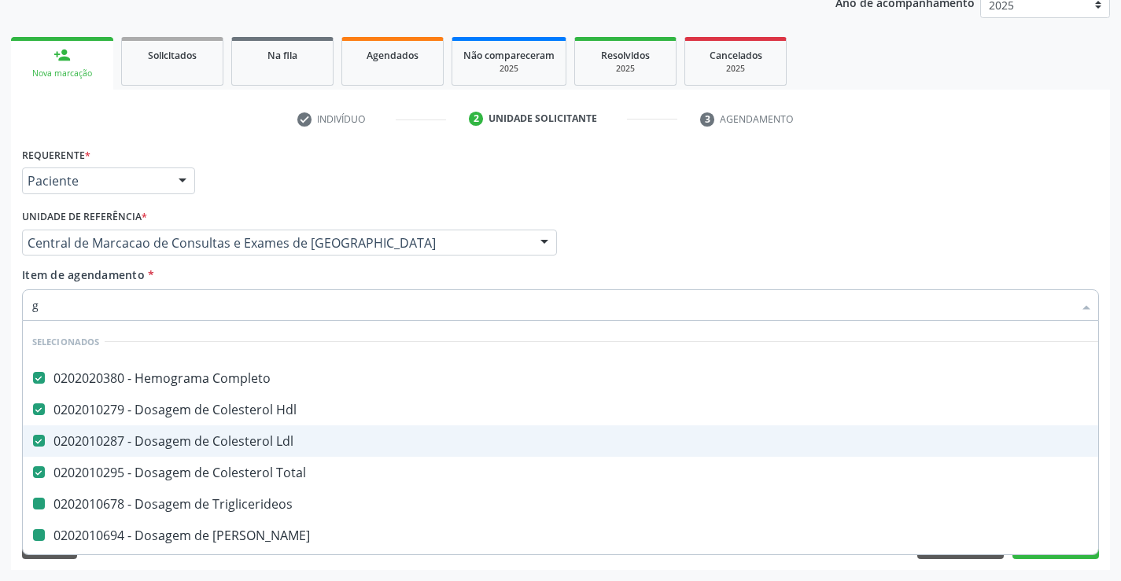
type input "gl"
checkbox Triglicerideos "false"
checkbox Ureia "false"
checkbox Creatinina "false"
checkbox \(Tgo\) "false"
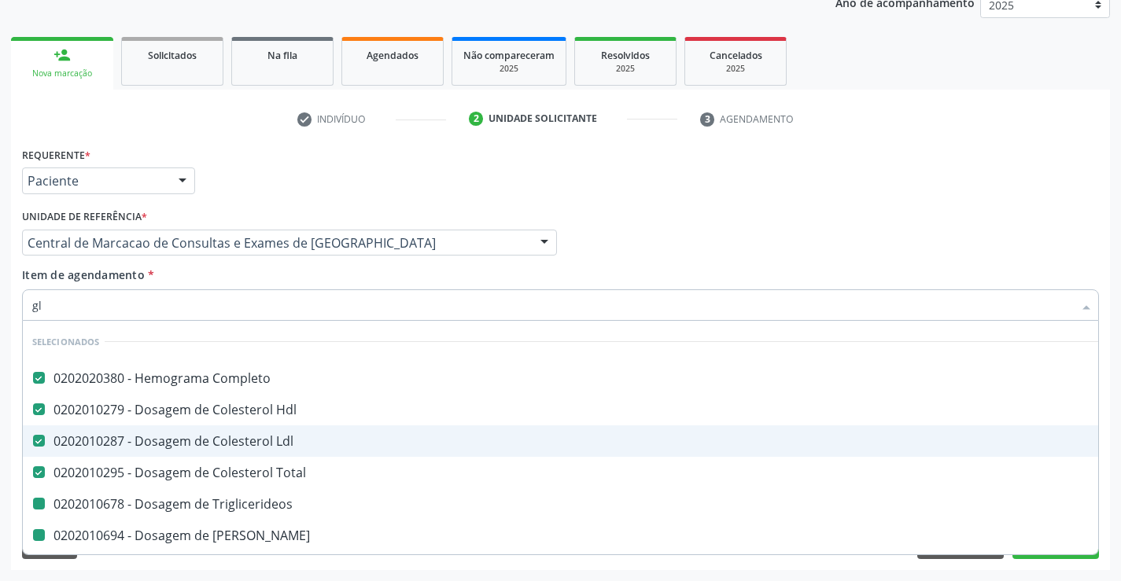
checkbox \(Tgp\) "false"
checkbox Calcio "false"
checkbox Urico "false"
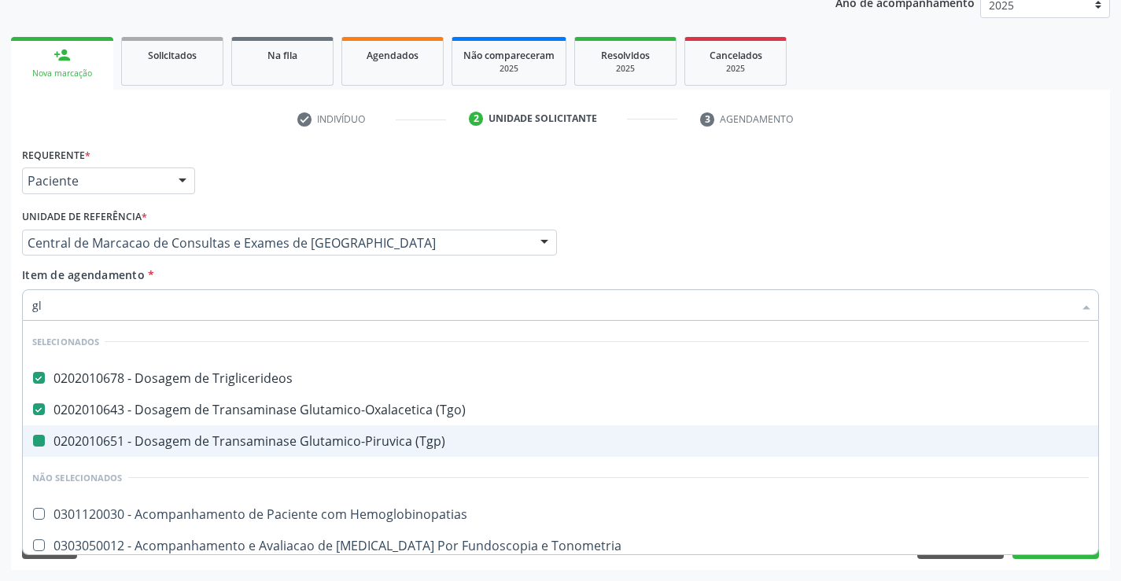
type input "gli"
checkbox \(Tgp\) "false"
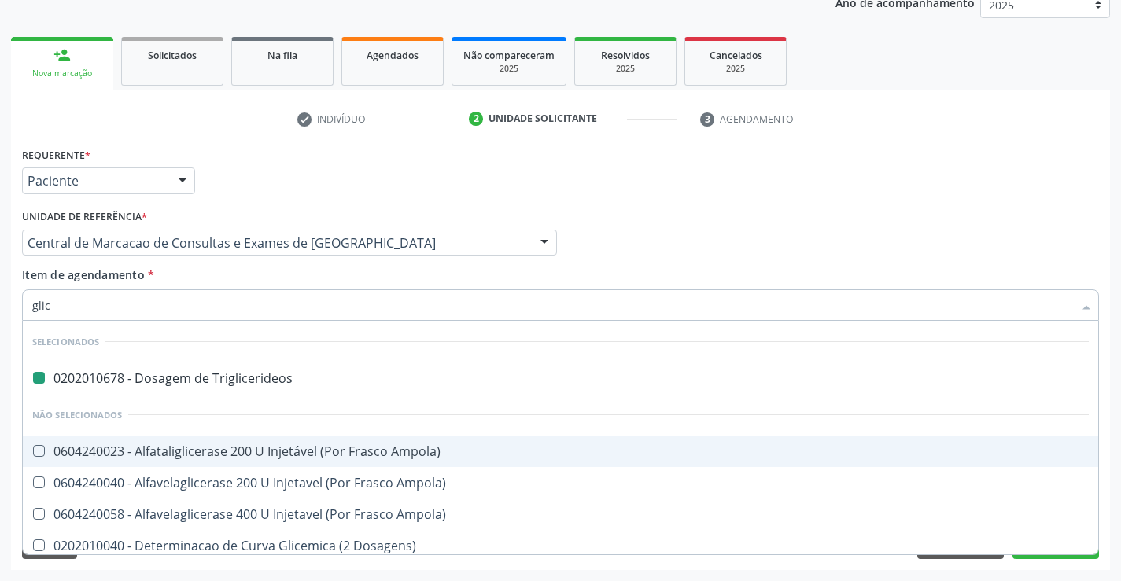
type input "glico"
checkbox Triglicerideos "false"
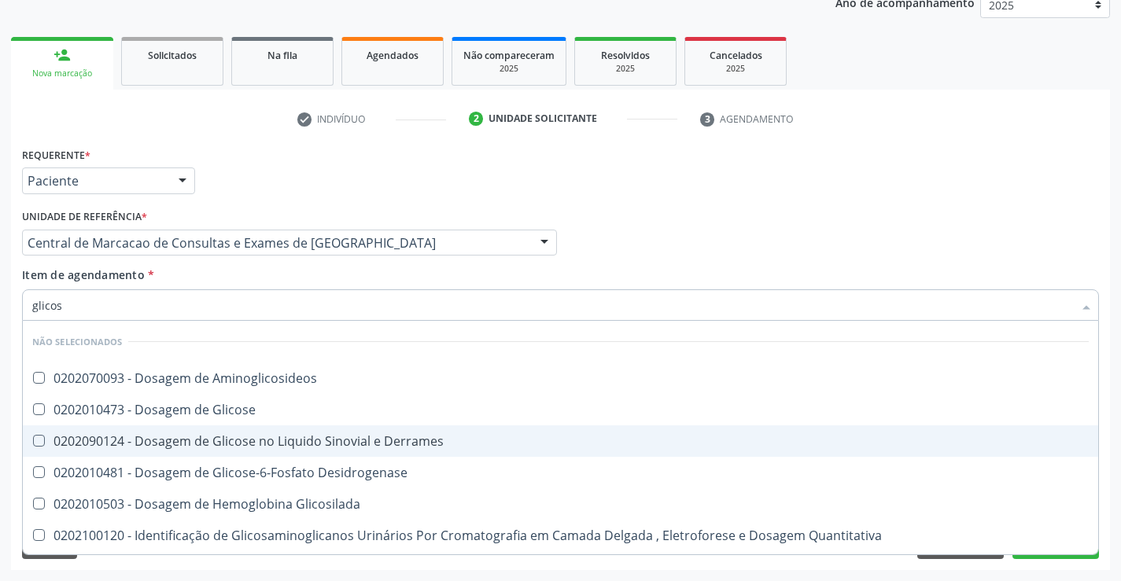
type input "glicose"
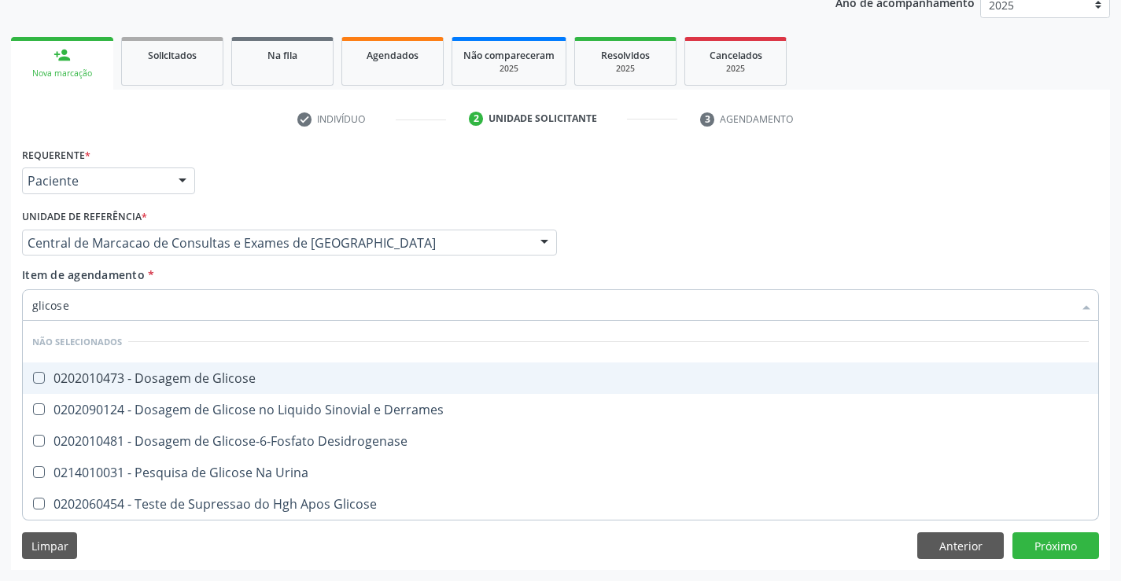
click at [194, 376] on div "0202010473 - Dosagem de Glicose" at bounding box center [560, 378] width 1056 height 13
checkbox Glicose "true"
click at [135, 289] on input "glicose" at bounding box center [552, 304] width 1040 height 31
click at [132, 296] on input "glicose" at bounding box center [552, 304] width 1040 height 31
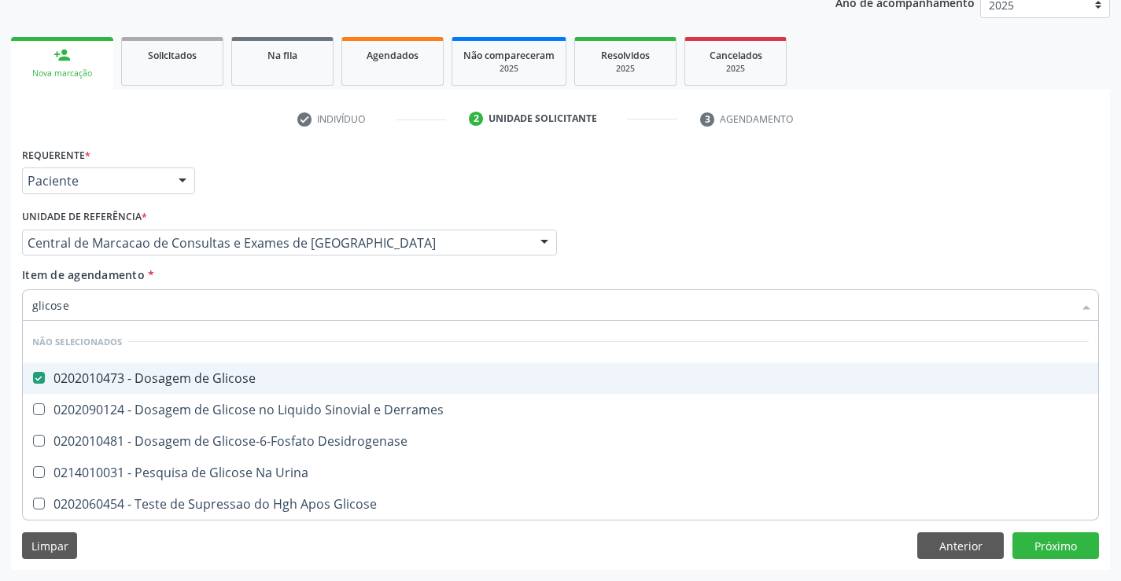
click at [132, 296] on input "glicose" at bounding box center [552, 304] width 1040 height 31
type input "fe"
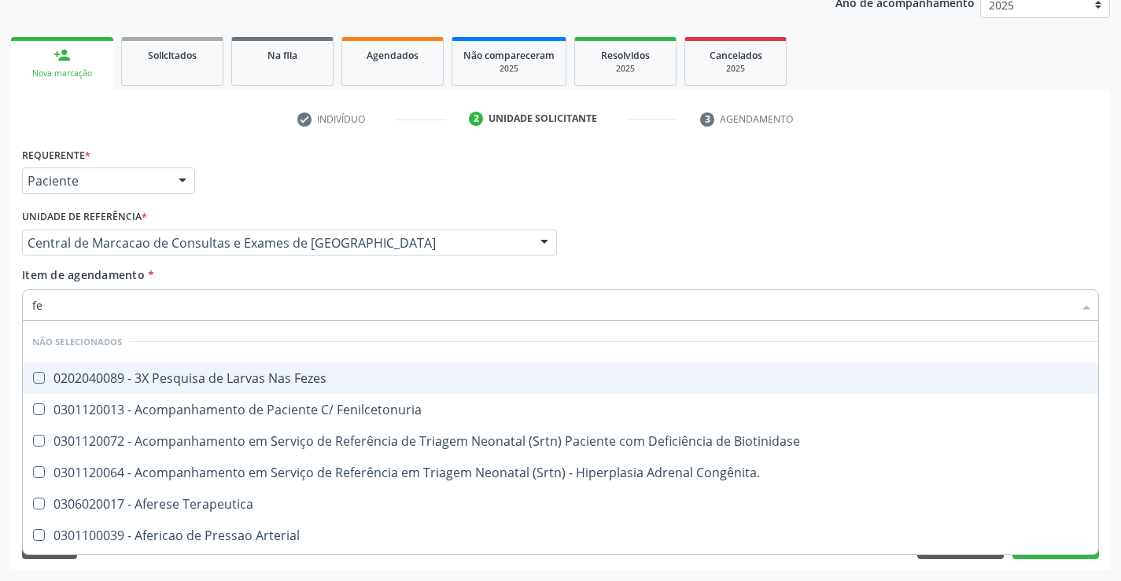
checkbox Fezes "false"
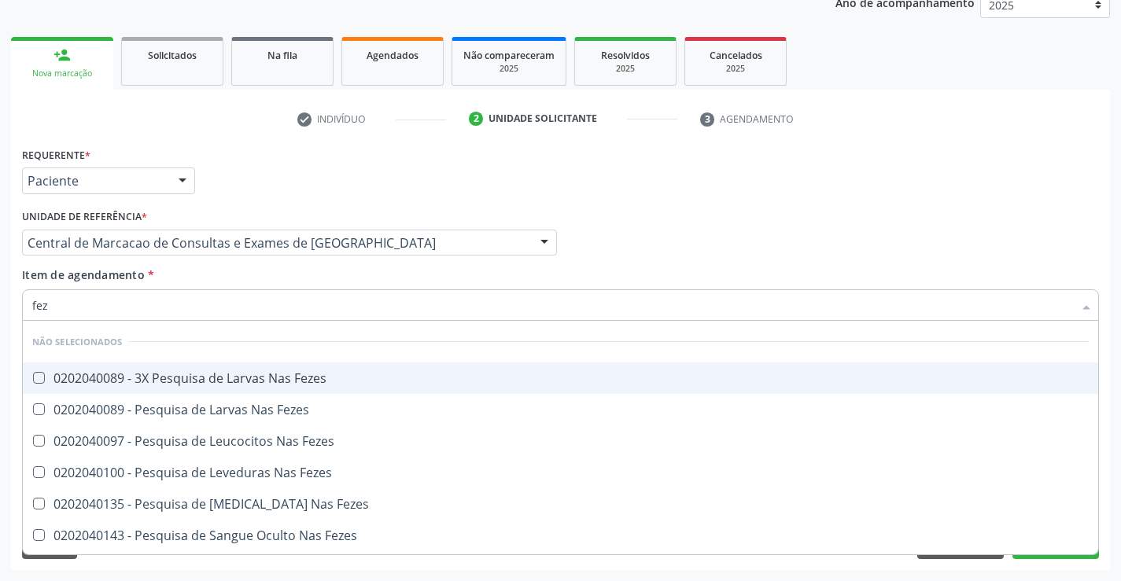
type input "feze"
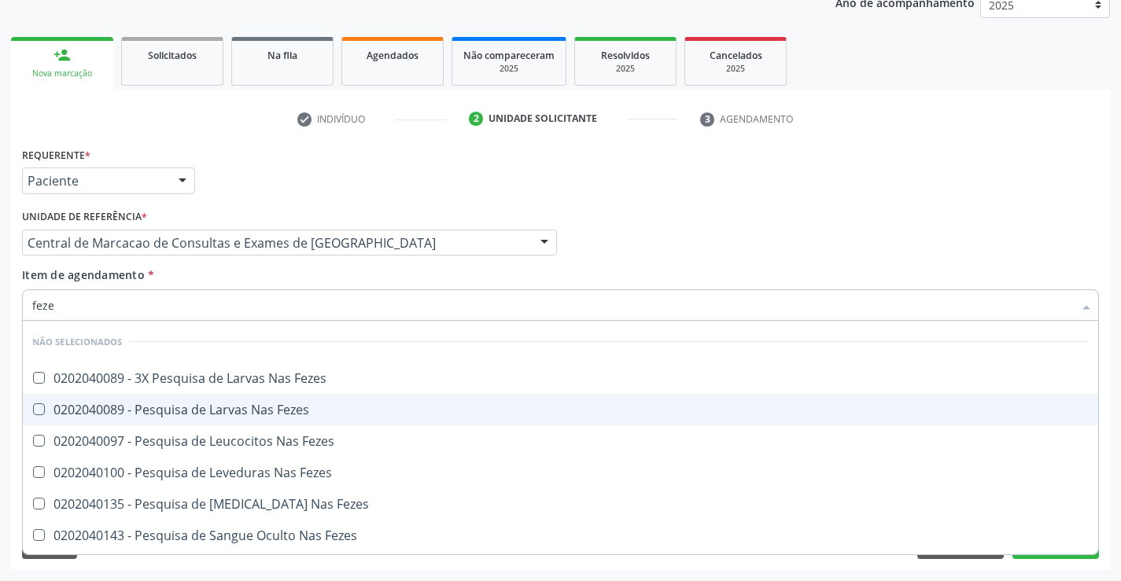
click at [231, 403] on div "0202040089 - Pesquisa de Larvas Nas Fezes" at bounding box center [560, 409] width 1056 height 13
checkbox Fezes "true"
click at [13, 329] on div "Requerente * Paciente Médico(a) Enfermeiro(a) Paciente Nenhum resultado encontr…" at bounding box center [560, 356] width 1099 height 427
checkbox Fezes "true"
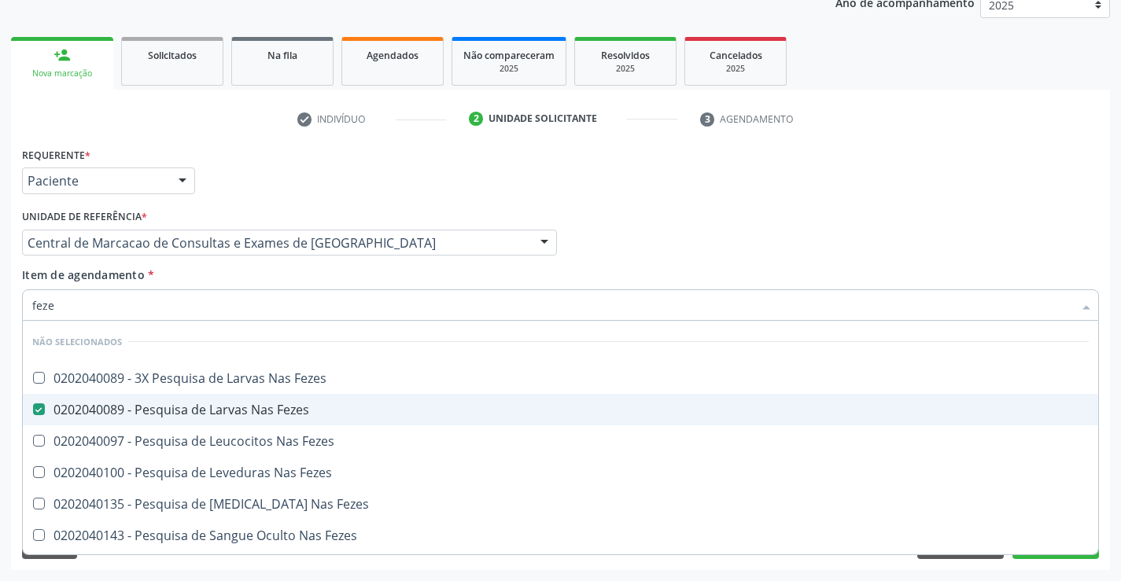
checkbox Fezes "true"
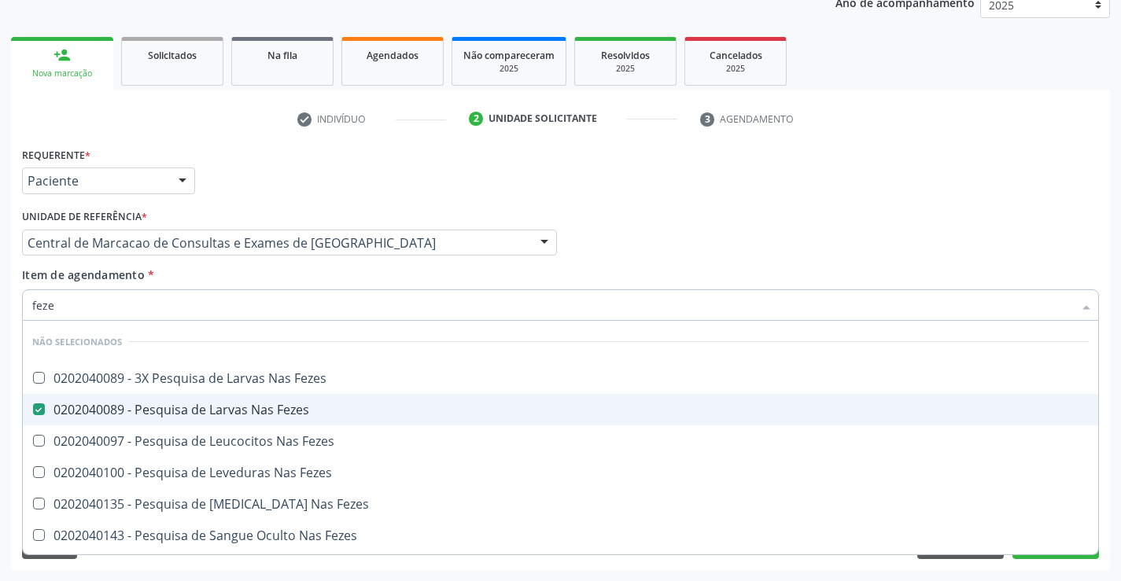
checkbox Fezes "true"
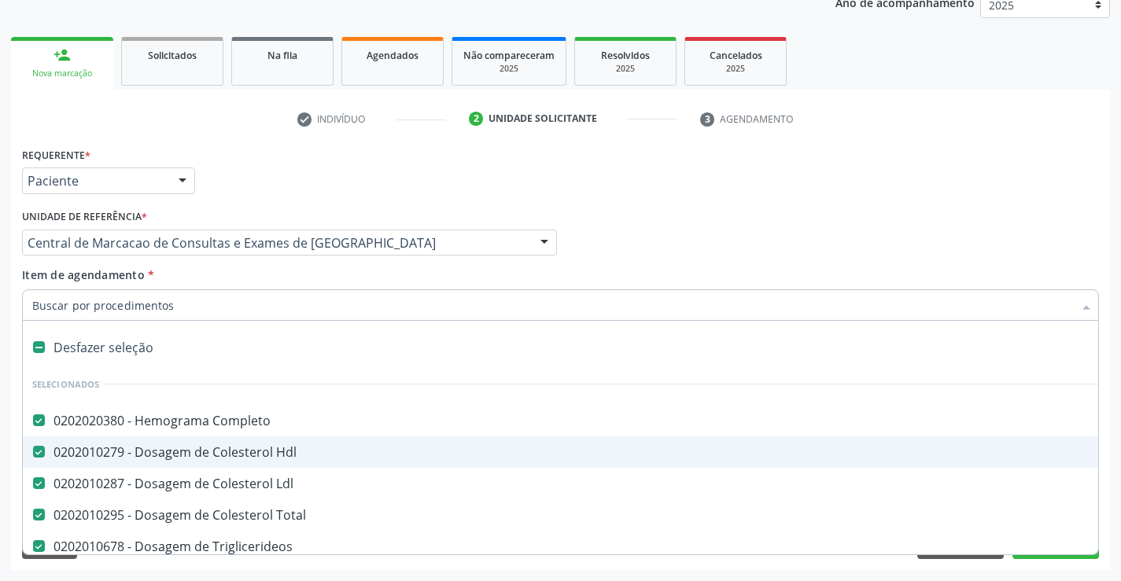
click at [1009, 212] on div "Médico Solicitante Por favor, selecione a Unidade de Atendimento primeiro Nenhu…" at bounding box center [560, 235] width 1084 height 61
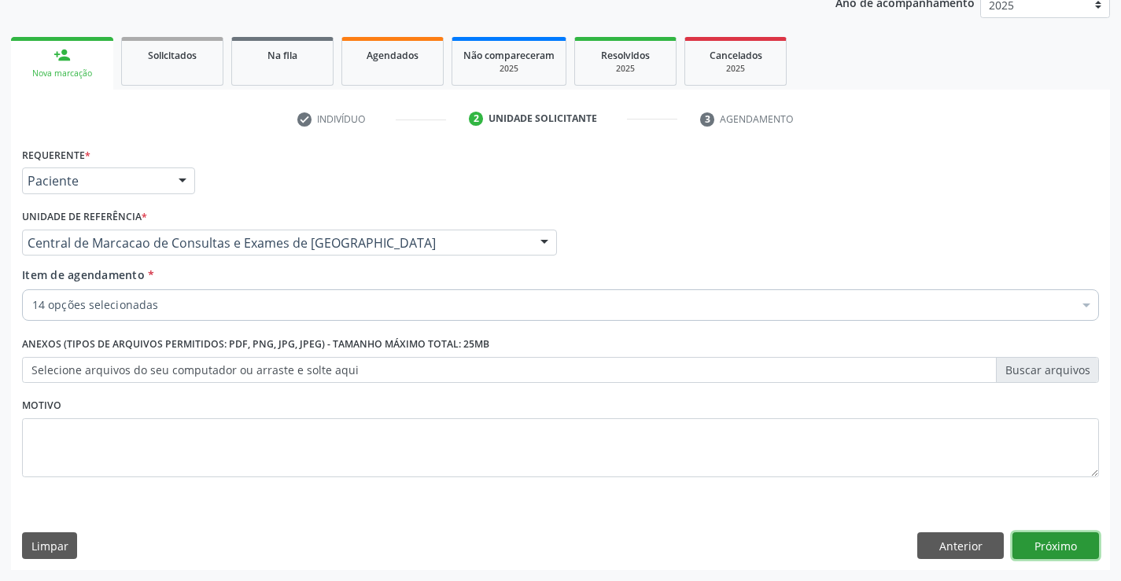
click at [1062, 545] on button "Próximo" at bounding box center [1055, 545] width 86 height 27
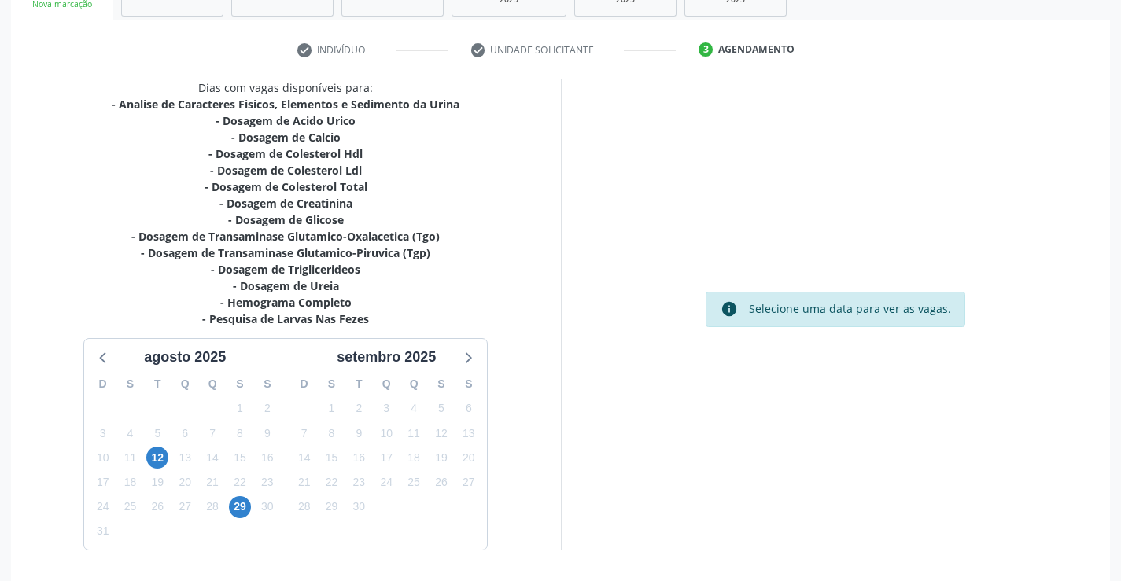
scroll to position [318, 0]
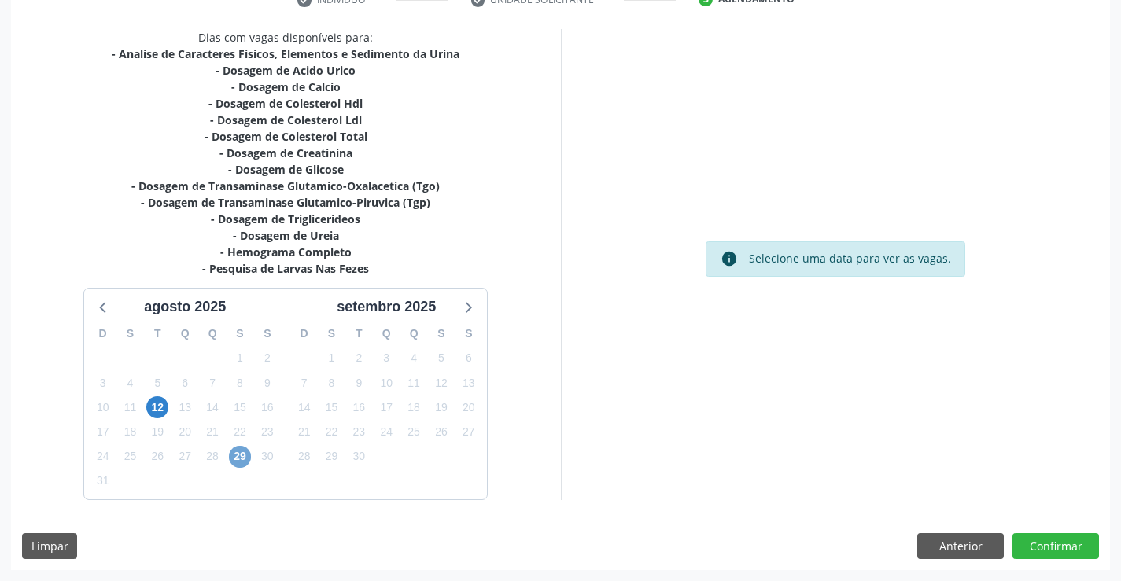
click at [245, 458] on span "29" at bounding box center [240, 457] width 22 height 22
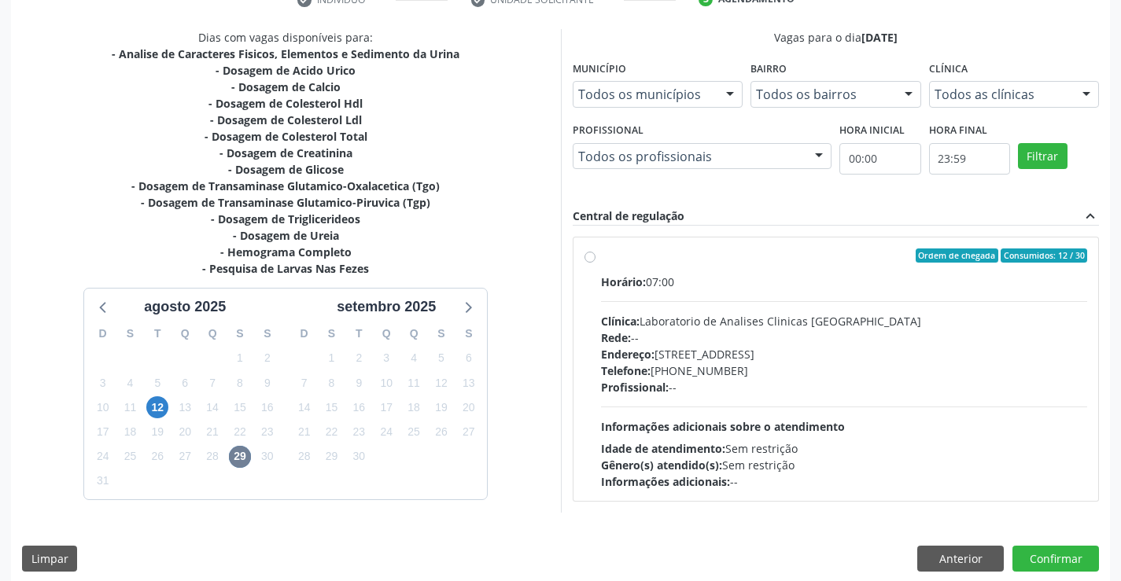
click at [726, 340] on div "Rede: --" at bounding box center [844, 337] width 487 height 17
click at [595, 263] on input "Ordem de chegada Consumidos: 12 / 30 Horário: 07:00 Clínica: Laboratorio de Ana…" at bounding box center [589, 255] width 11 height 14
radio input "true"
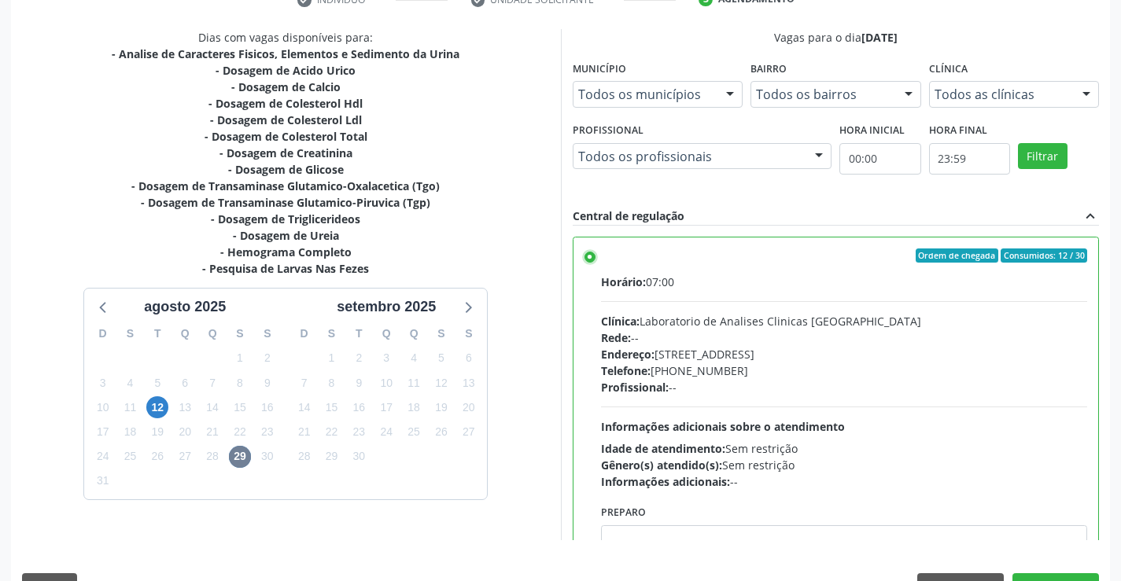
scroll to position [359, 0]
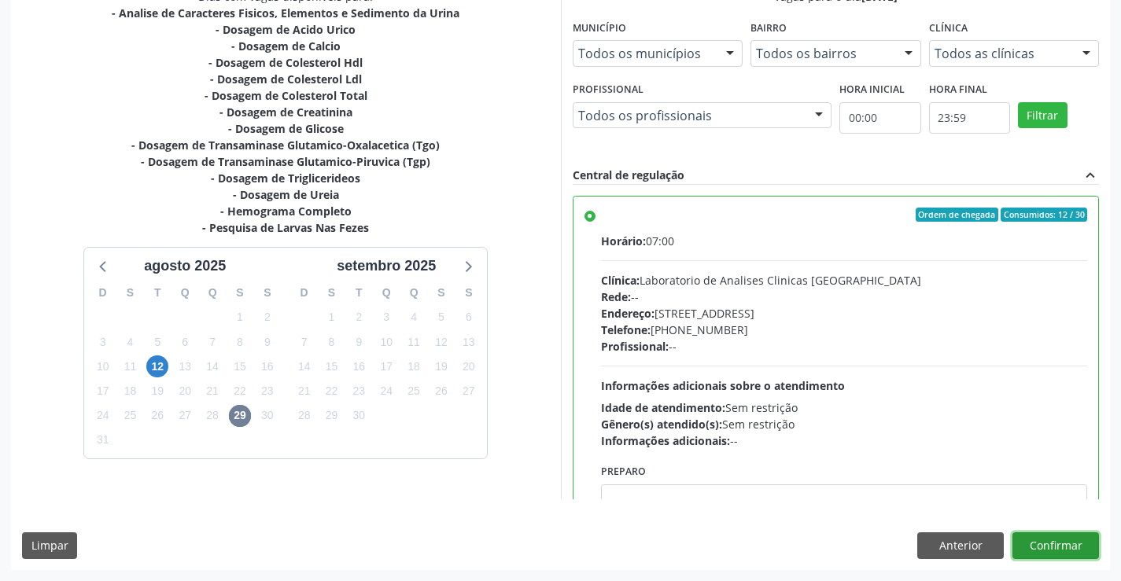
click at [1076, 540] on button "Confirmar" at bounding box center [1055, 545] width 86 height 27
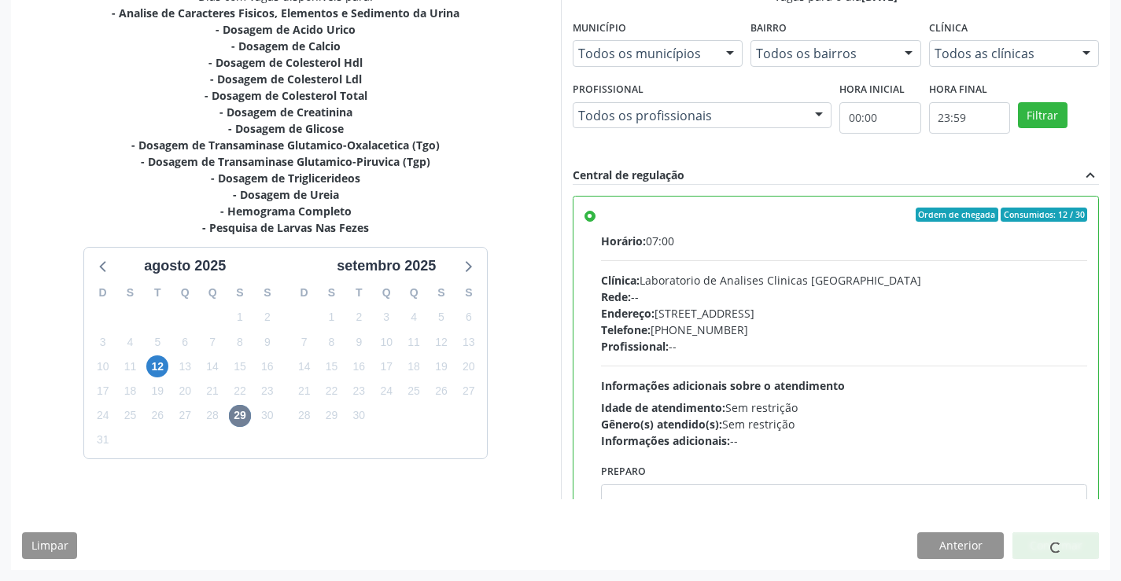
scroll to position [0, 0]
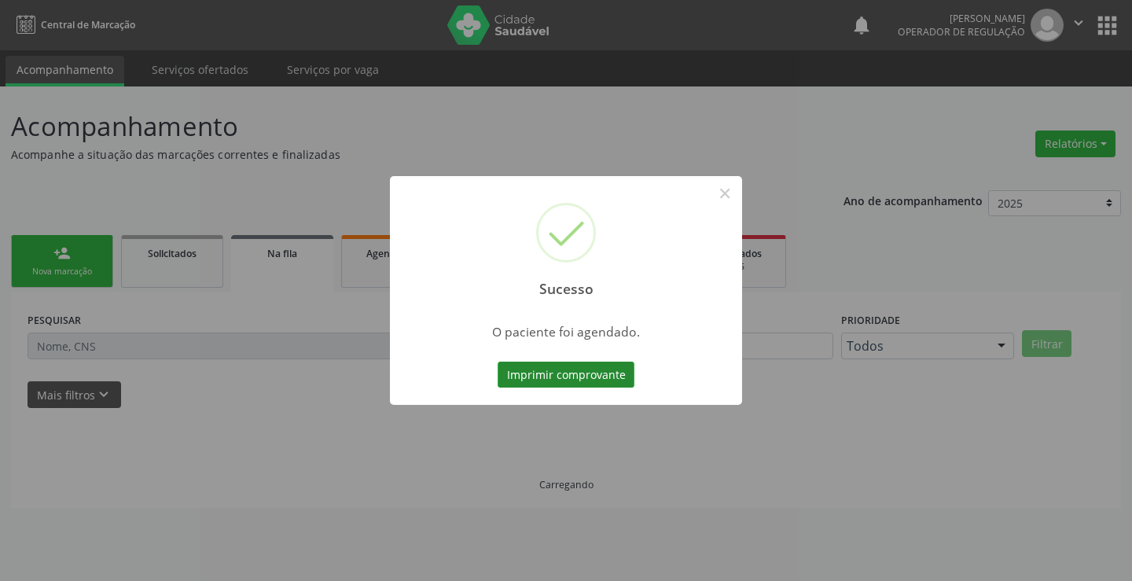
click at [610, 375] on button "Imprimir comprovante" at bounding box center [566, 375] width 137 height 27
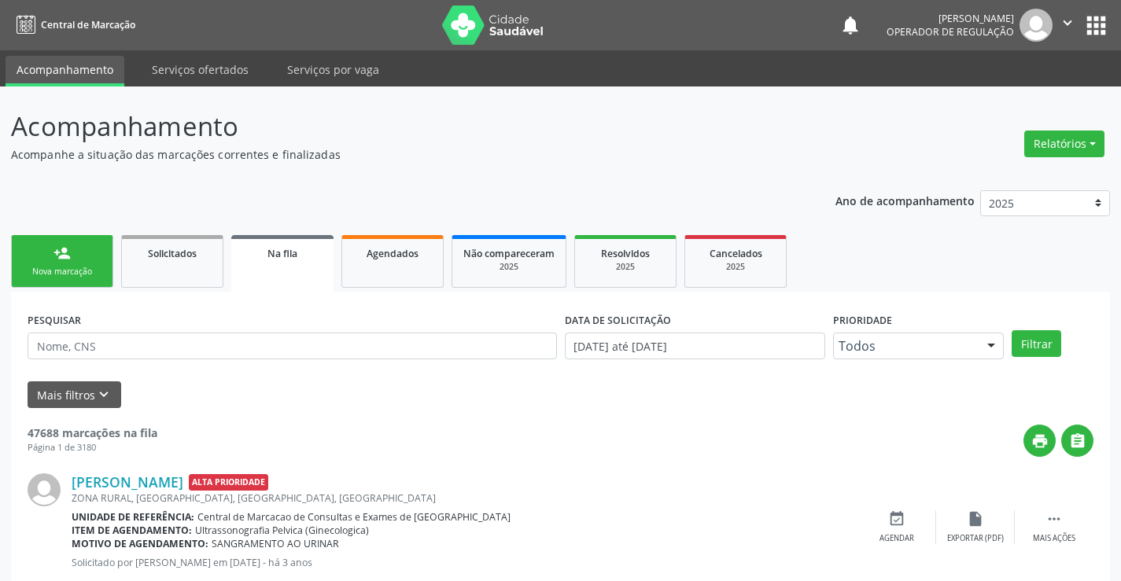
click at [68, 282] on link "person_add Nova marcação" at bounding box center [62, 261] width 102 height 53
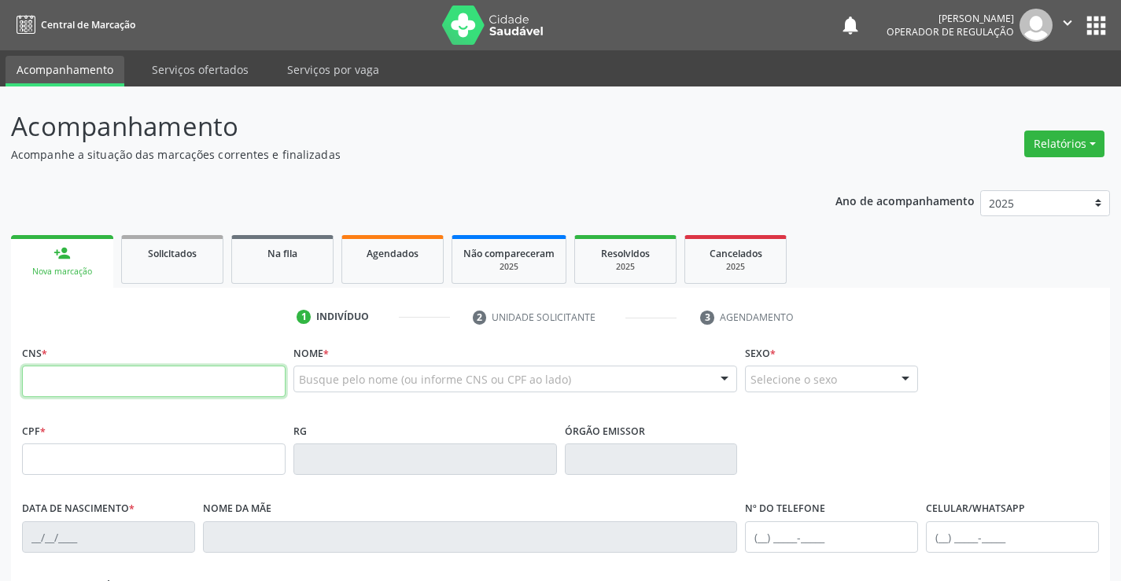
click at [44, 385] on input "text" at bounding box center [153, 381] width 263 height 31
type input "704 1091 9786 3870"
type input "1119656087"
type input "08/06/1979"
type input "SN"
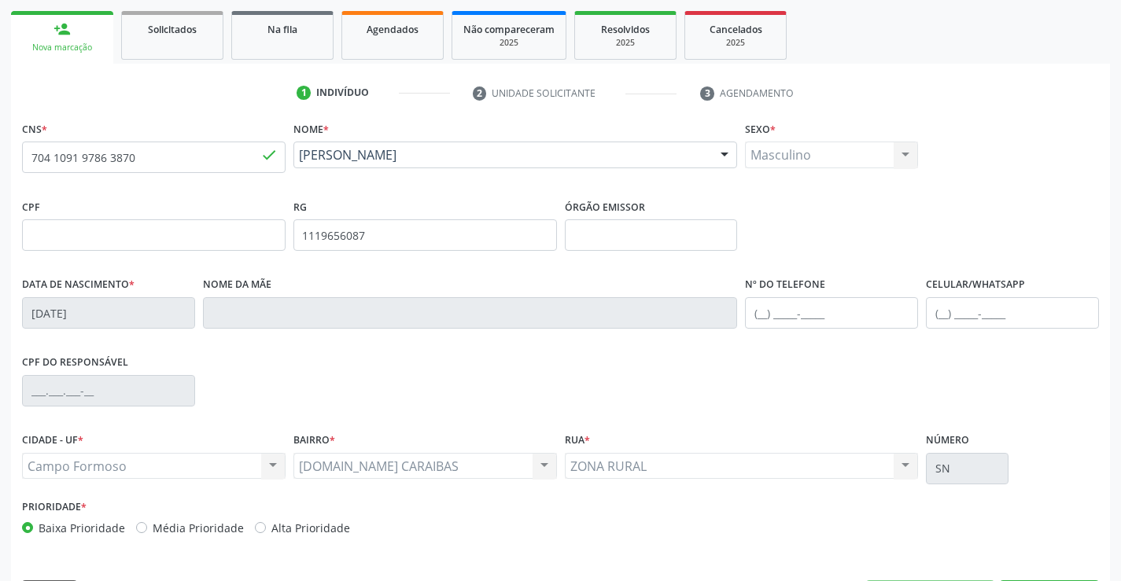
scroll to position [271, 0]
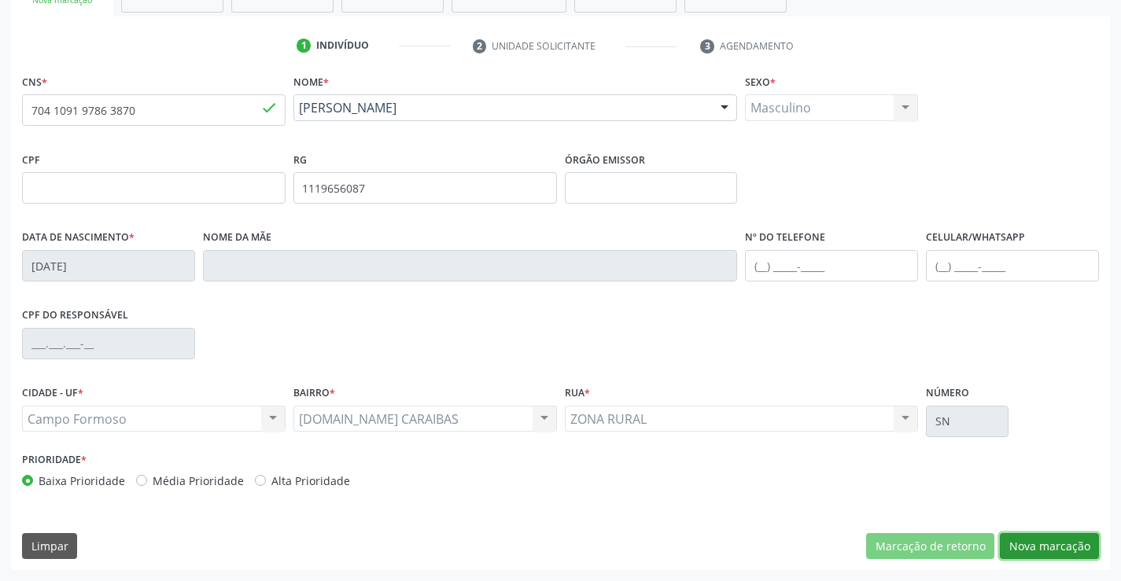
click at [1061, 542] on button "Nova marcação" at bounding box center [1048, 546] width 99 height 27
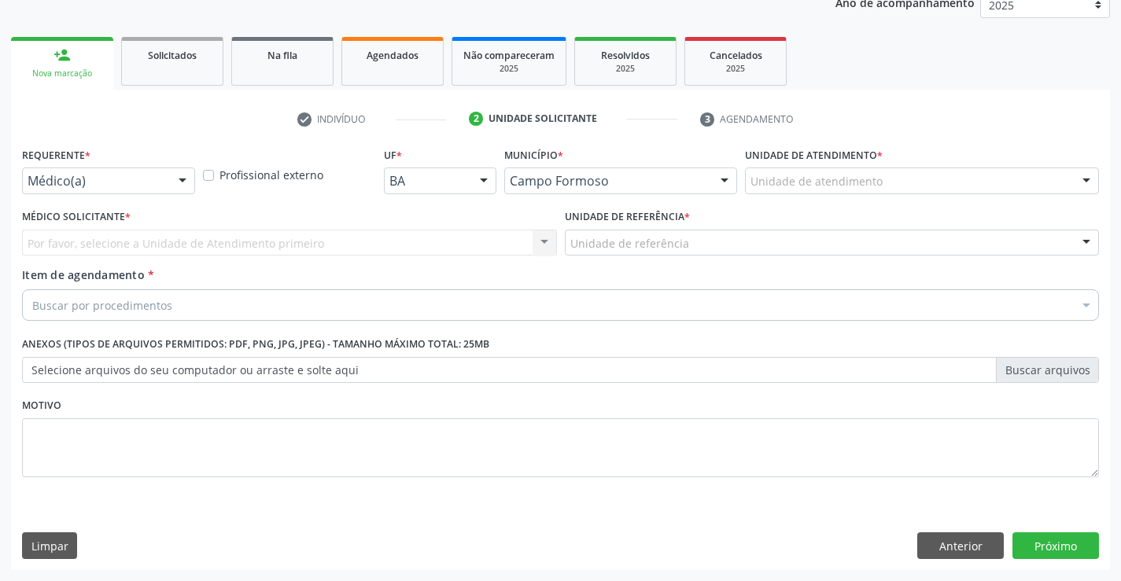
click at [174, 182] on div at bounding box center [183, 181] width 24 height 27
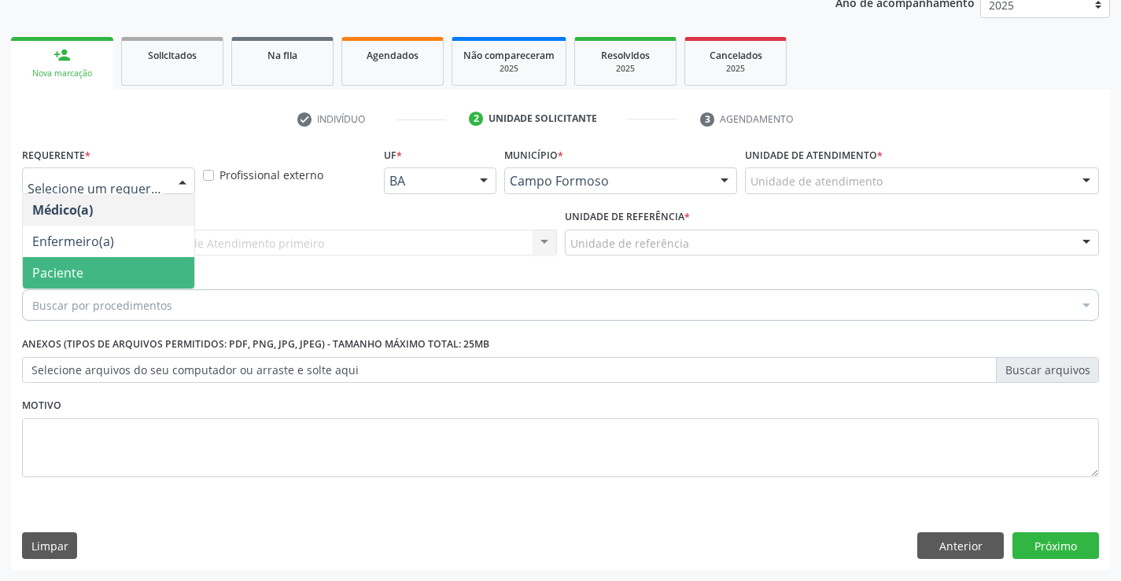
click at [91, 274] on span "Paciente" at bounding box center [108, 272] width 171 height 31
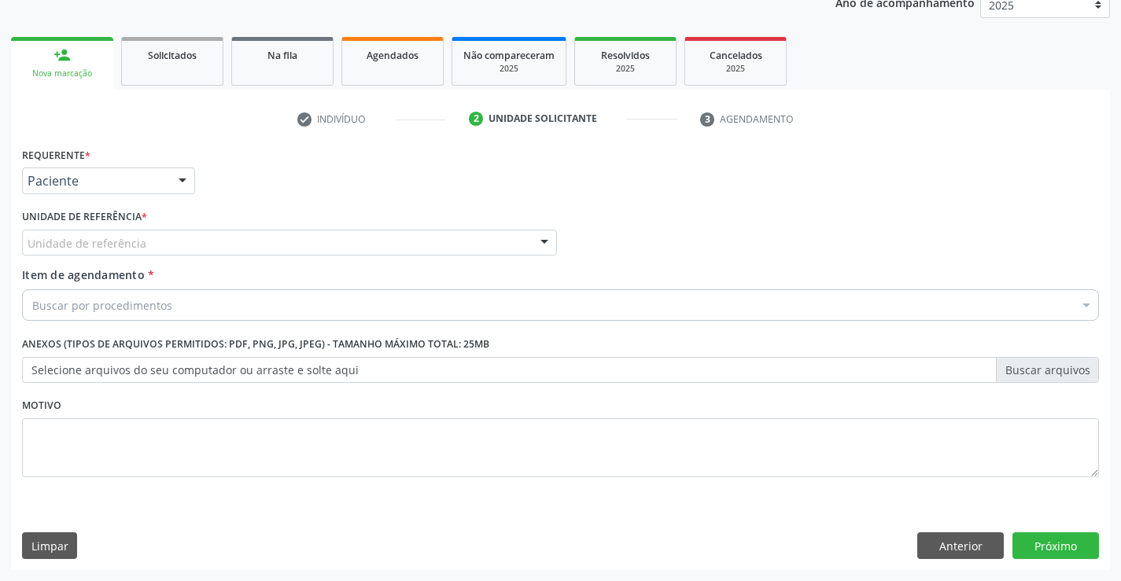
click at [209, 240] on div "Unidade de referência" at bounding box center [289, 243] width 535 height 27
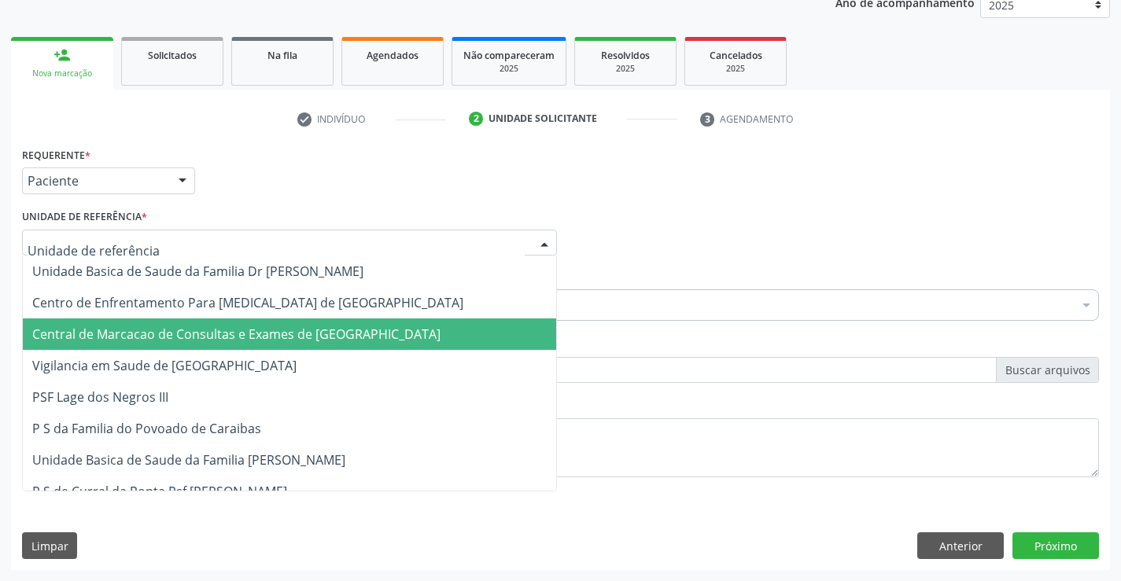
click at [191, 321] on span "Central de Marcacao de Consultas e Exames de [GEOGRAPHIC_DATA]" at bounding box center [289, 333] width 533 height 31
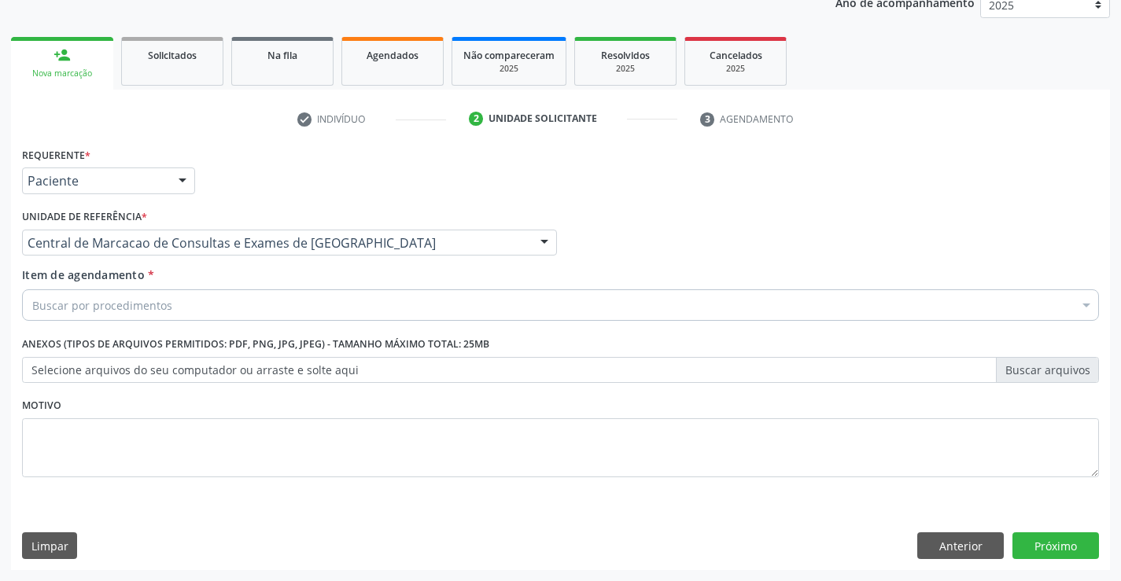
click at [149, 315] on div "Buscar por procedimentos" at bounding box center [560, 304] width 1076 height 31
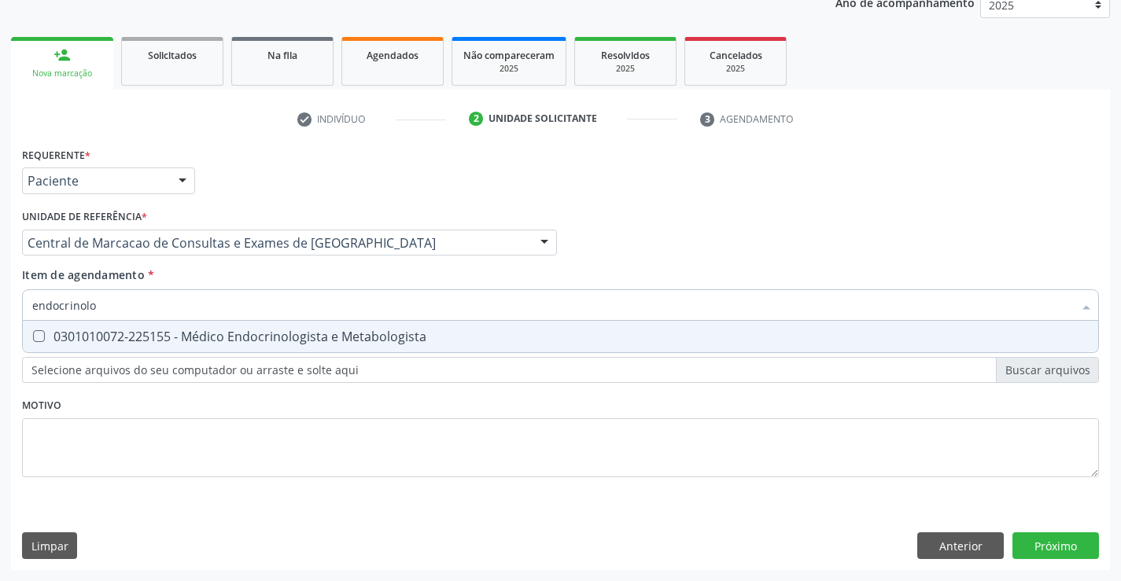
type input "endocrinolog"
click at [157, 331] on div "0301010072-225155 - Médico Endocrinologista e Metabologista" at bounding box center [560, 336] width 1056 height 13
checkbox Metabologista "true"
click at [1082, 548] on div "Requerente * Paciente Médico(a) Enfermeiro(a) Paciente Nenhum resultado encontr…" at bounding box center [560, 356] width 1099 height 427
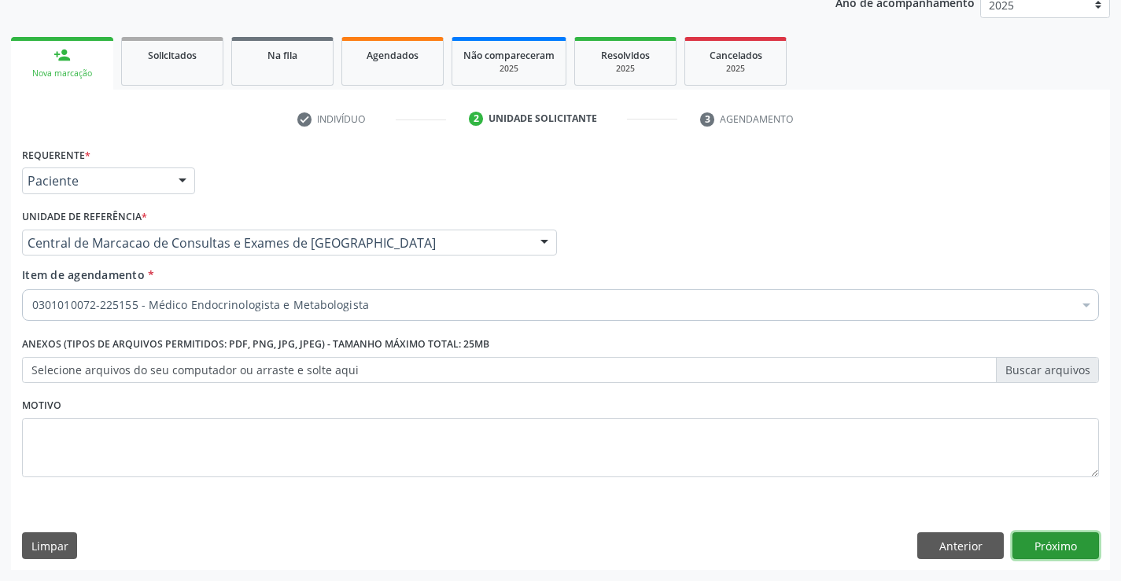
click at [1074, 538] on button "Próximo" at bounding box center [1055, 545] width 86 height 27
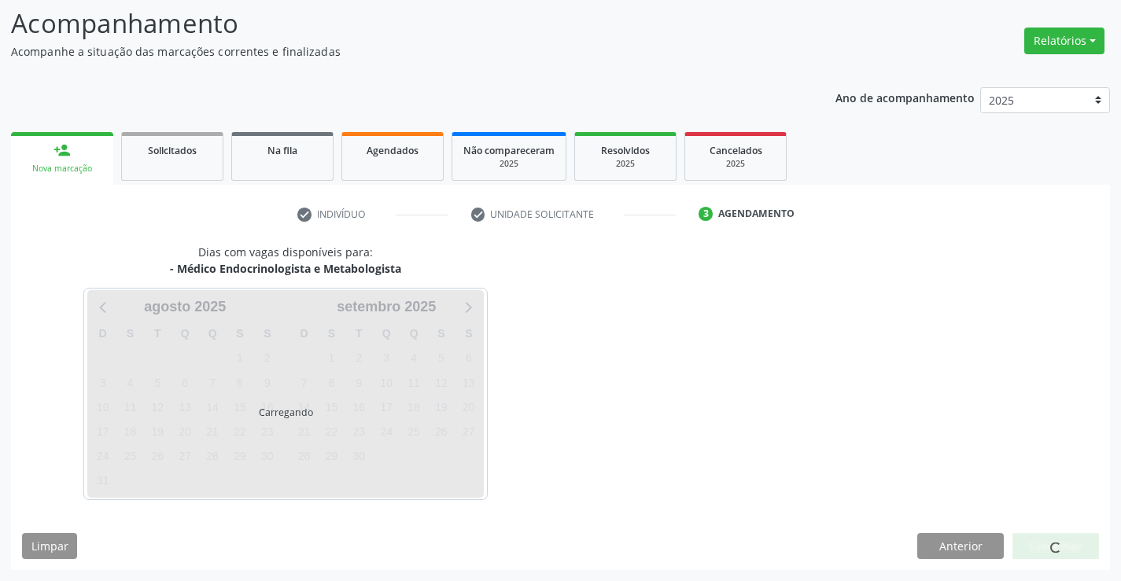
scroll to position [103, 0]
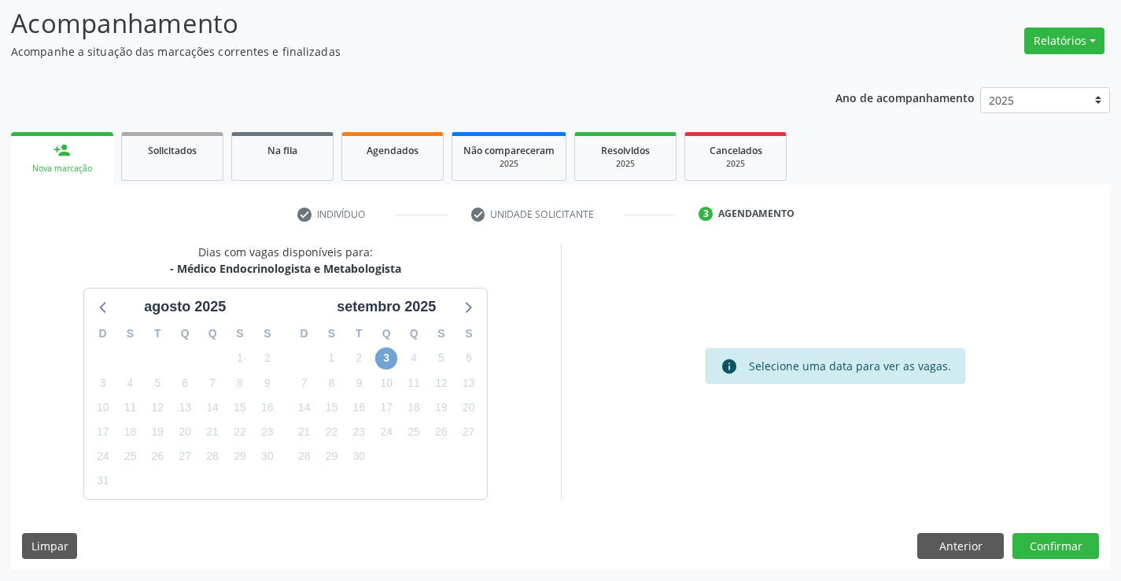
click at [388, 361] on span "3" at bounding box center [386, 359] width 22 height 22
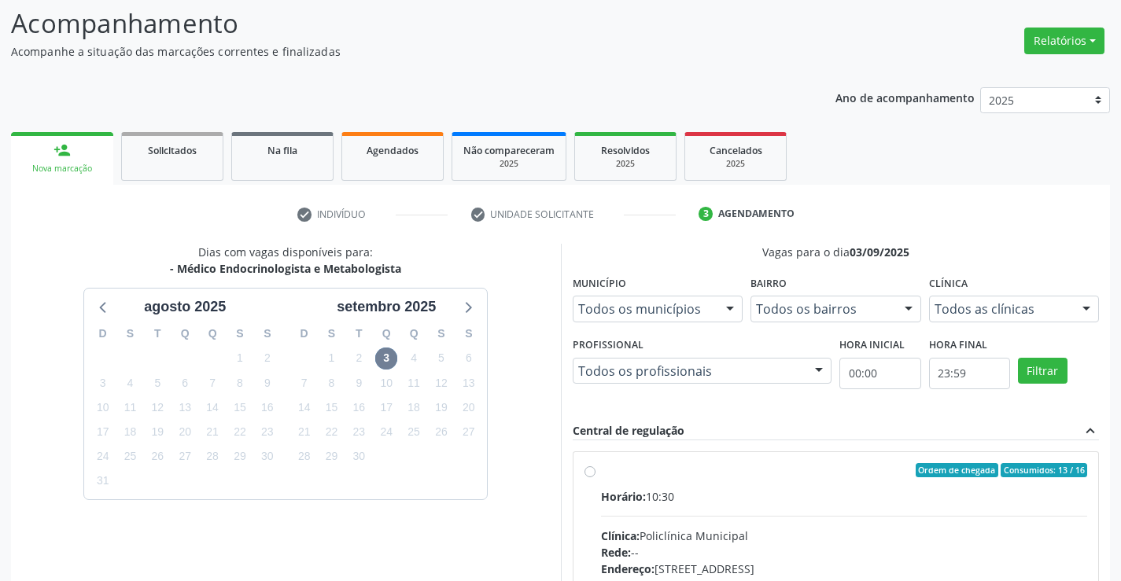
click at [595, 477] on input "Ordem de chegada Consumidos: 13 / 16 Horário: 10:30 Clínica: Policlínica Munici…" at bounding box center [589, 470] width 11 height 14
radio input "true"
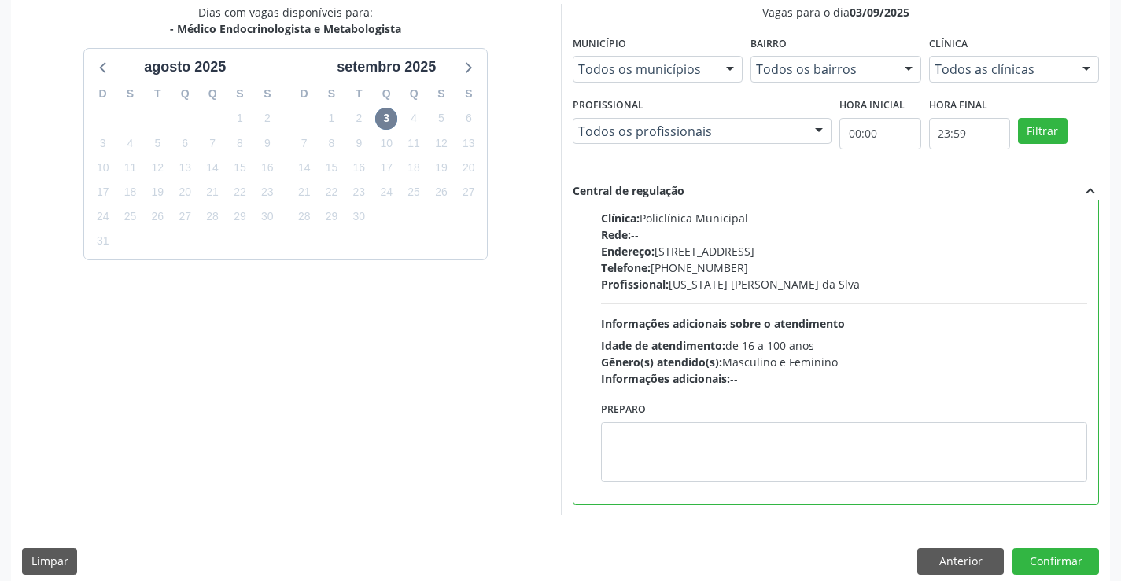
scroll to position [359, 0]
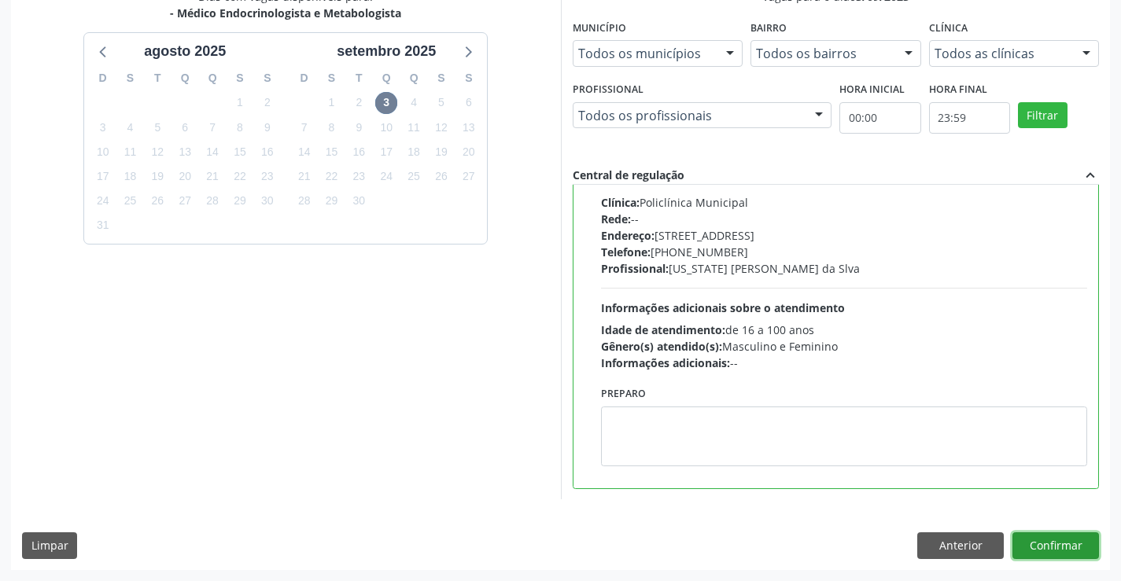
click at [1083, 549] on button "Confirmar" at bounding box center [1055, 545] width 86 height 27
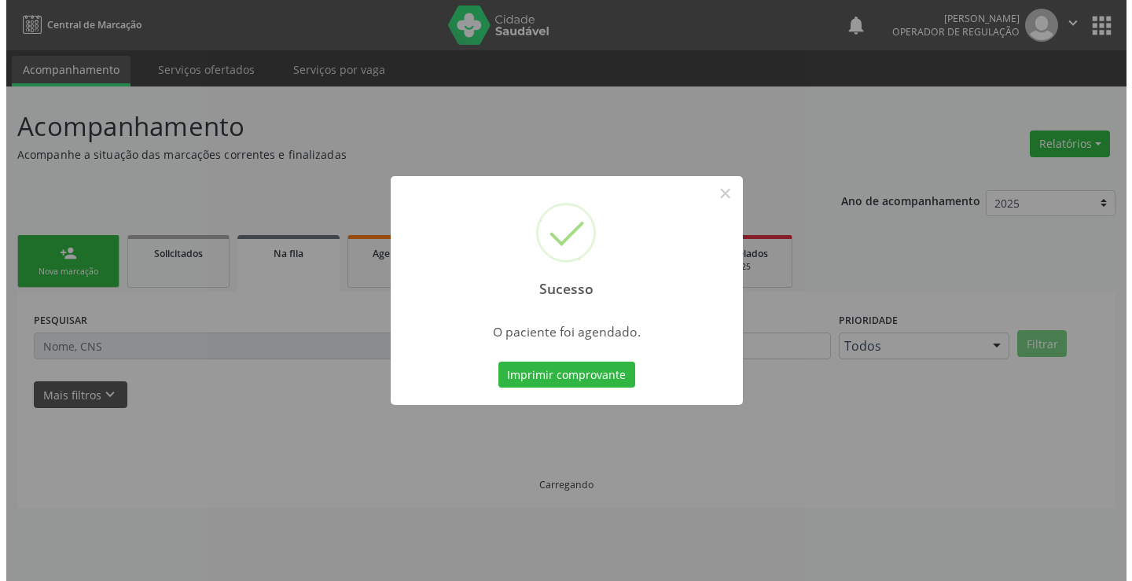
scroll to position [0, 0]
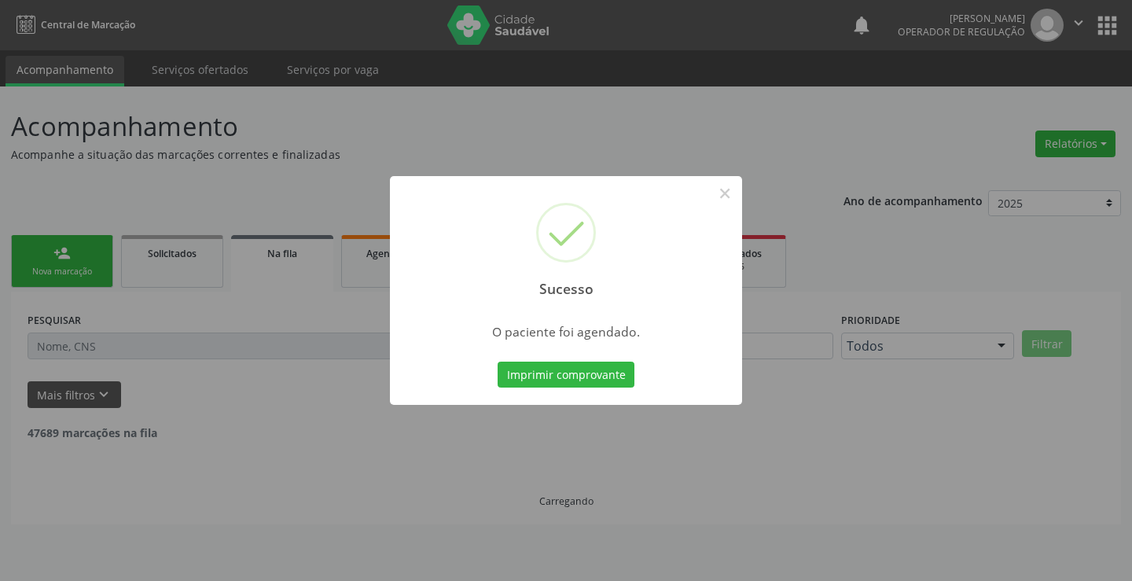
click at [498, 362] on button "Imprimir comprovante" at bounding box center [566, 375] width 137 height 27
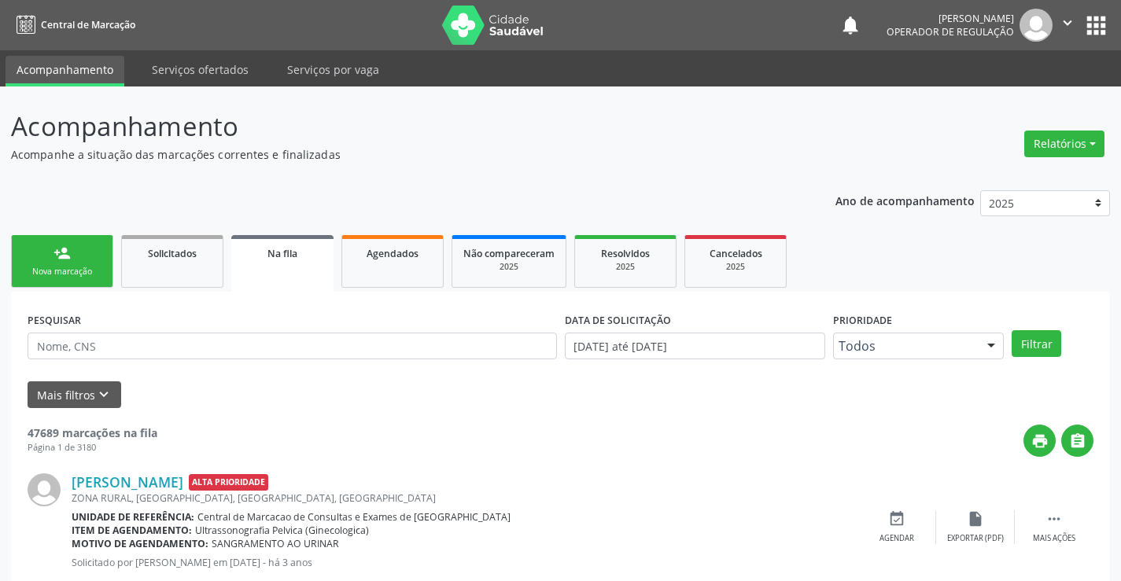
click at [73, 263] on link "person_add Nova marcação" at bounding box center [62, 261] width 102 height 53
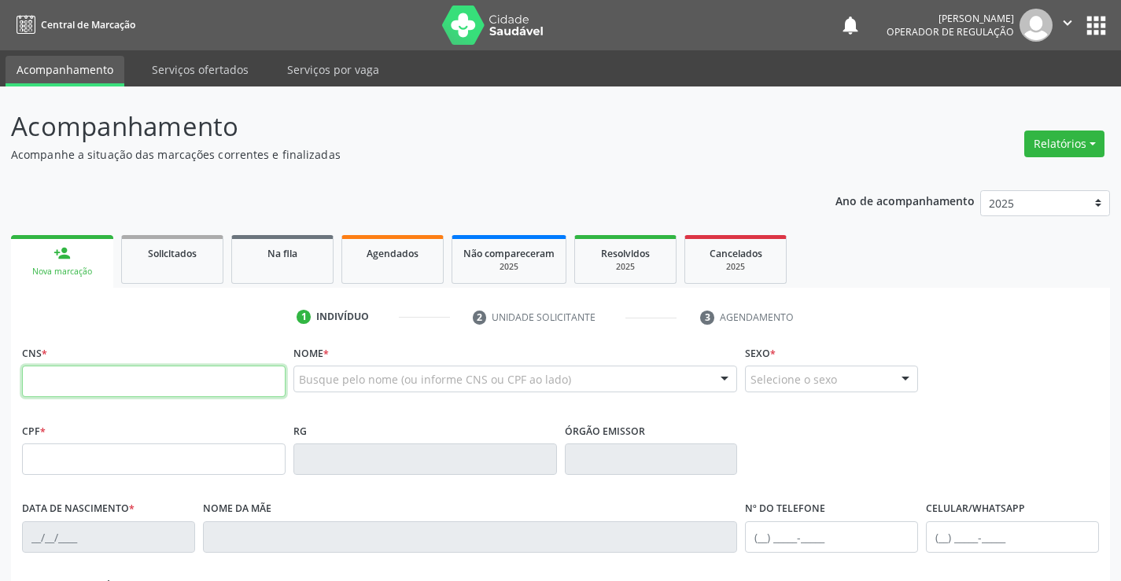
click at [79, 381] on input "text" at bounding box center [153, 381] width 263 height 31
click at [134, 388] on input "text" at bounding box center [153, 381] width 263 height 31
type input "700 2009 6158 9321"
type input "1270736558"
type input "01/03/1972"
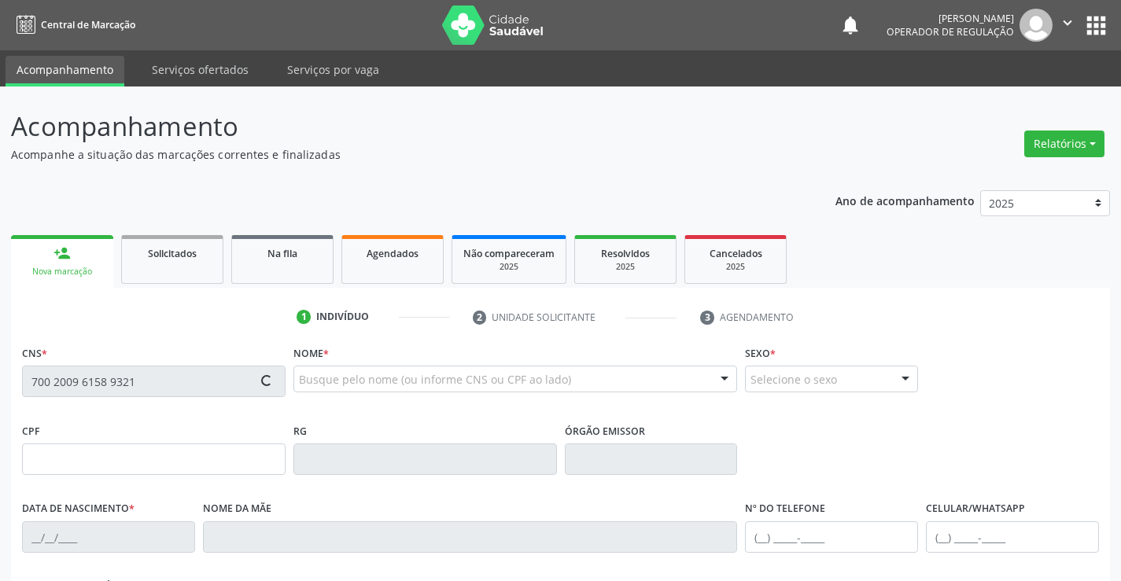
type input "(74) 99934-2554"
type input "S/N"
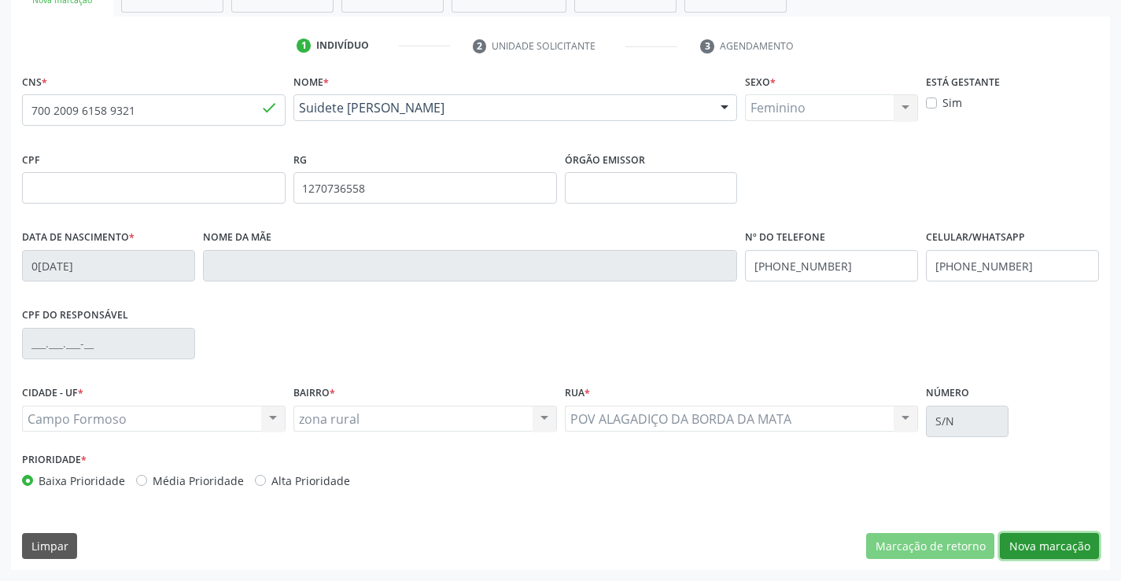
click at [1054, 545] on button "Nova marcação" at bounding box center [1048, 546] width 99 height 27
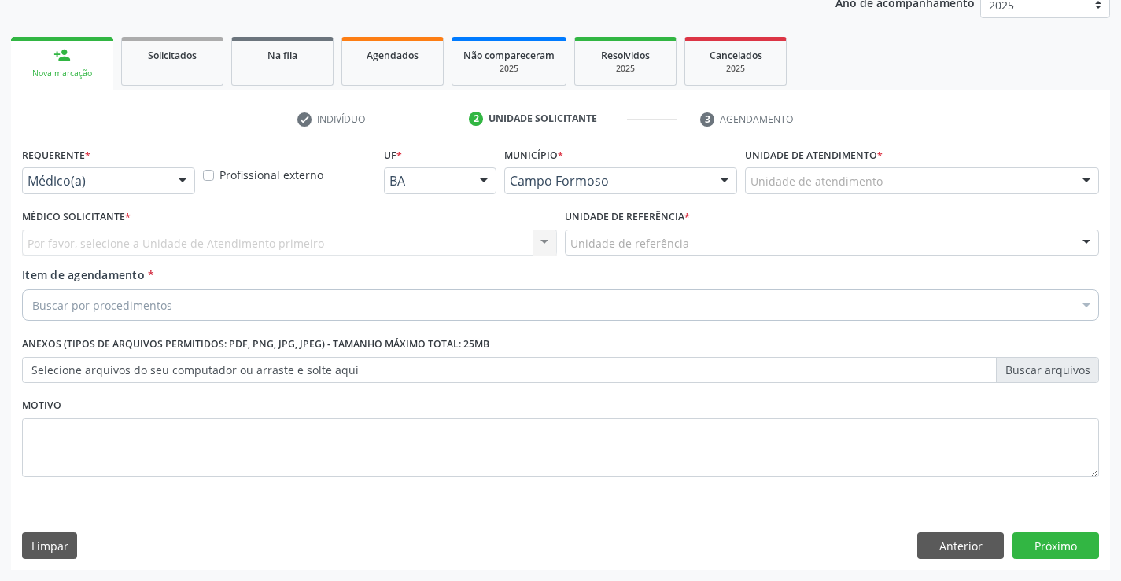
scroll to position [198, 0]
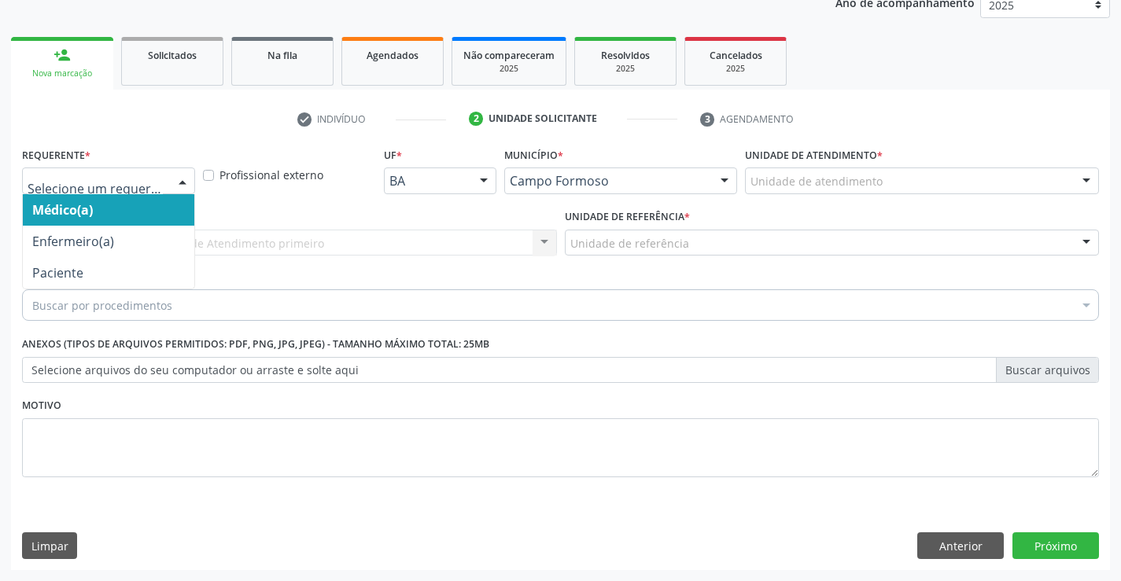
click at [175, 173] on div at bounding box center [183, 181] width 24 height 27
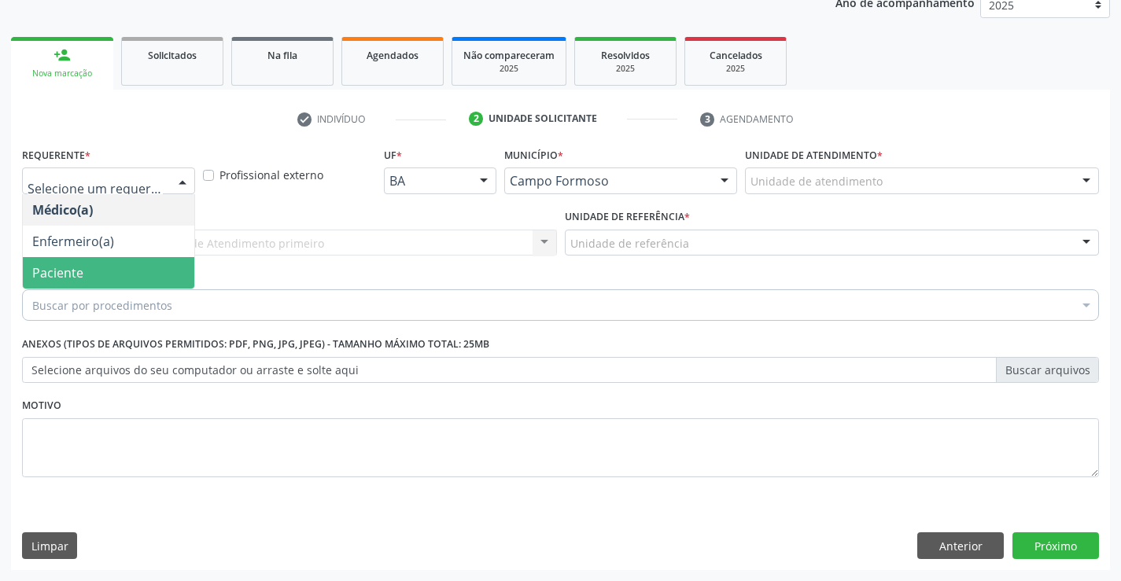
click at [41, 259] on span "Paciente" at bounding box center [108, 272] width 171 height 31
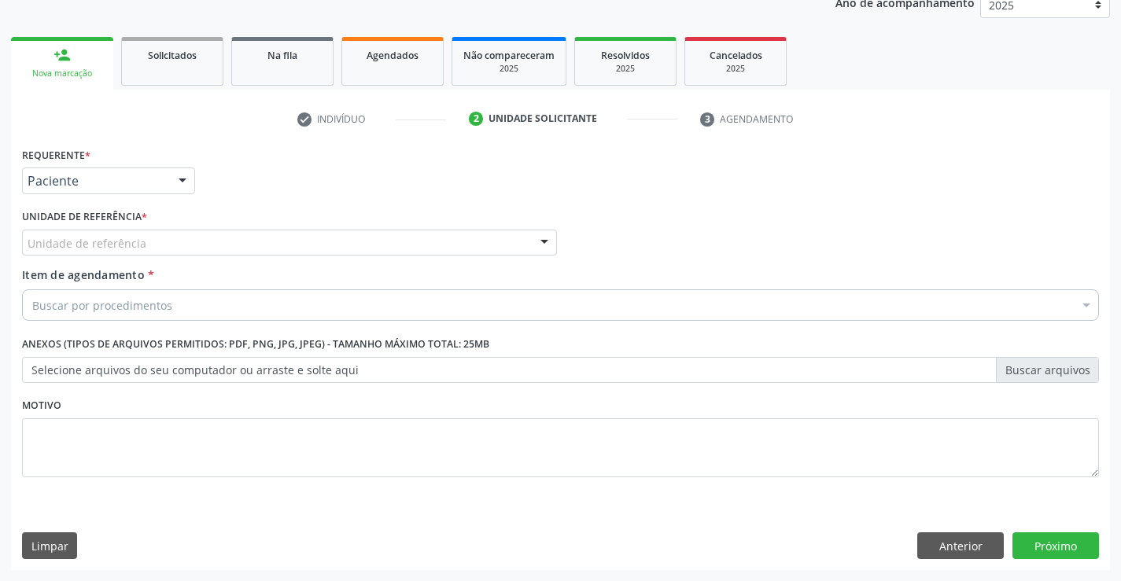
click at [202, 249] on div "Unidade de referência" at bounding box center [289, 243] width 535 height 27
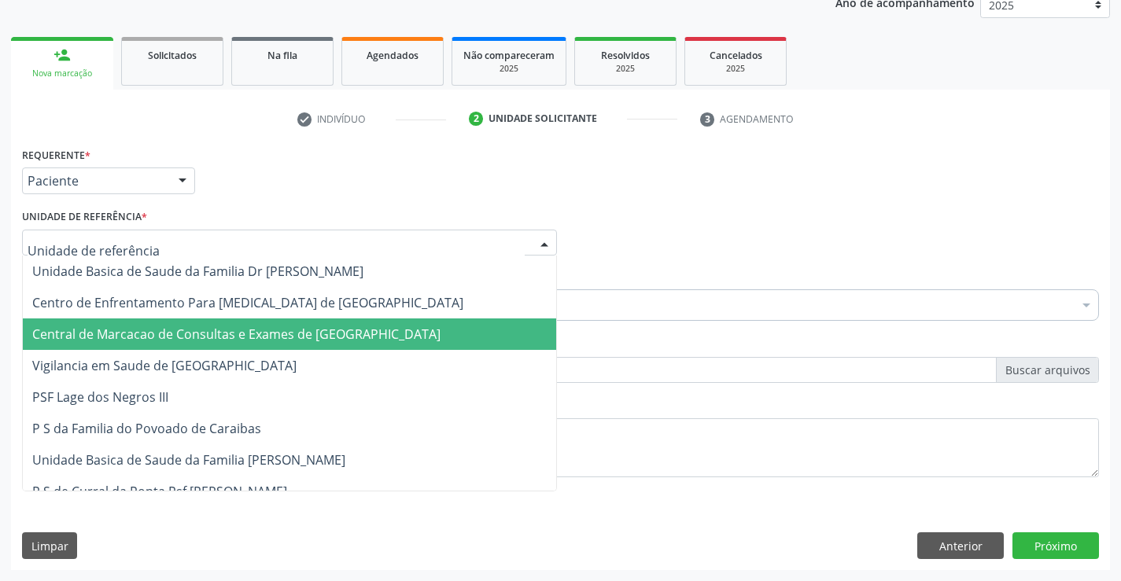
click at [246, 331] on span "Central de Marcacao de Consultas e Exames de [GEOGRAPHIC_DATA]" at bounding box center [236, 334] width 408 height 17
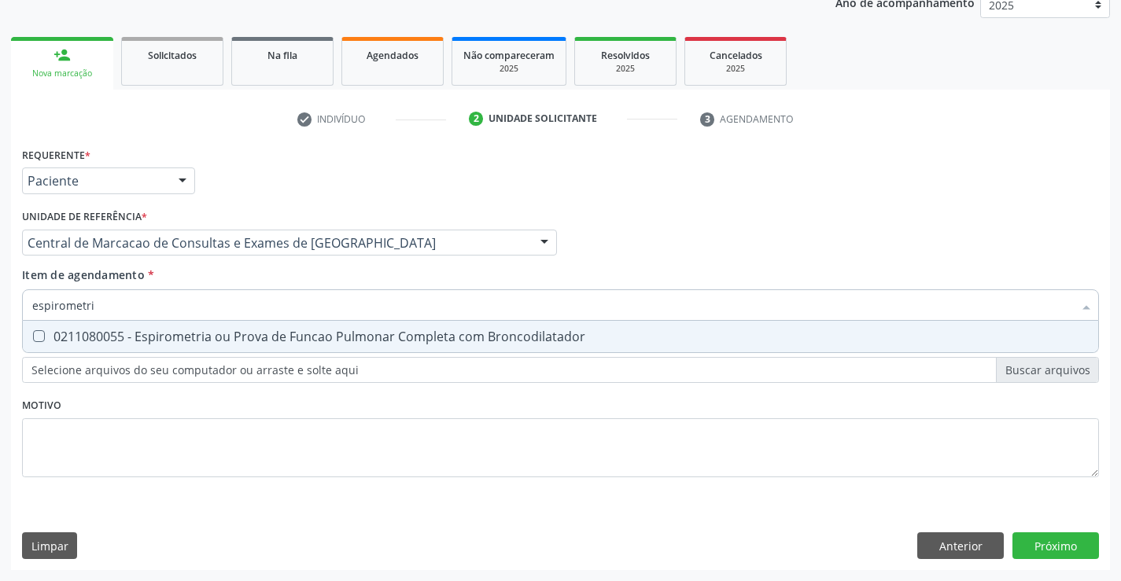
type input "espirometria"
click at [234, 333] on div "0211080055 - Espirometria ou Prova de Funcao Pulmonar Completa com Broncodilata…" at bounding box center [560, 336] width 1056 height 13
checkbox Broncodilatador "true"
type input "espirometria"
click at [149, 407] on div "Requerente * Paciente Médico(a) Enfermeiro(a) Paciente Nenhum resultado encontr…" at bounding box center [560, 321] width 1076 height 356
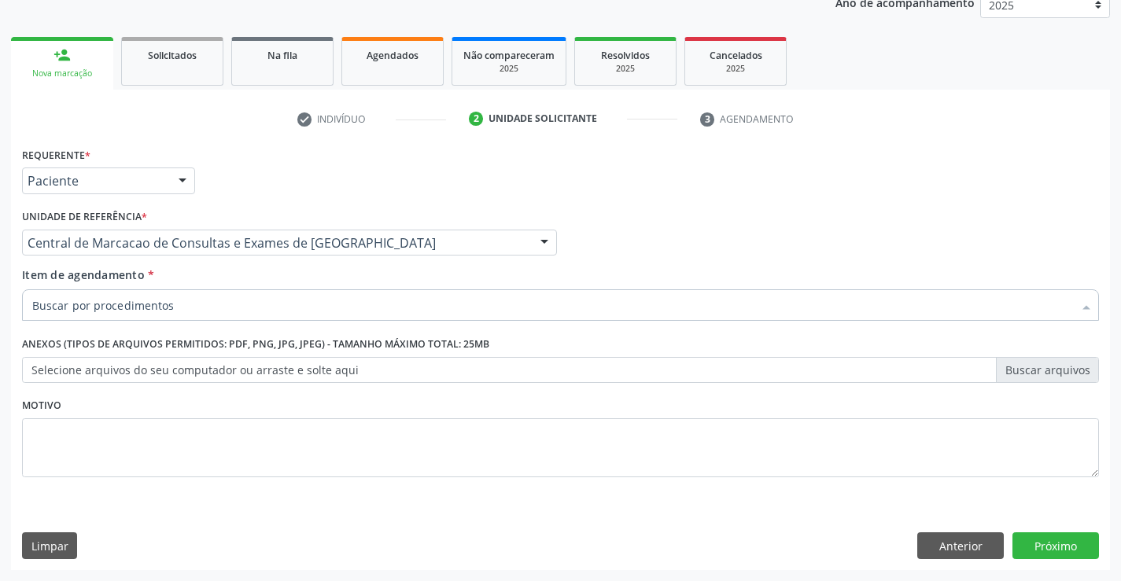
click at [130, 317] on div at bounding box center [560, 304] width 1076 height 31
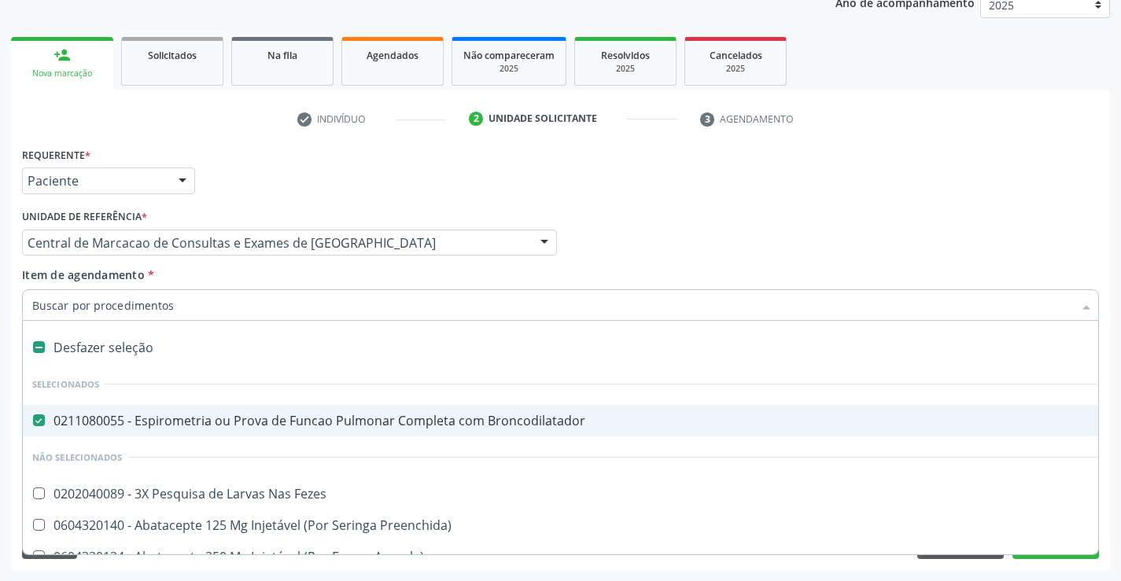
click at [67, 309] on input "Item de agendamento *" at bounding box center [552, 304] width 1040 height 31
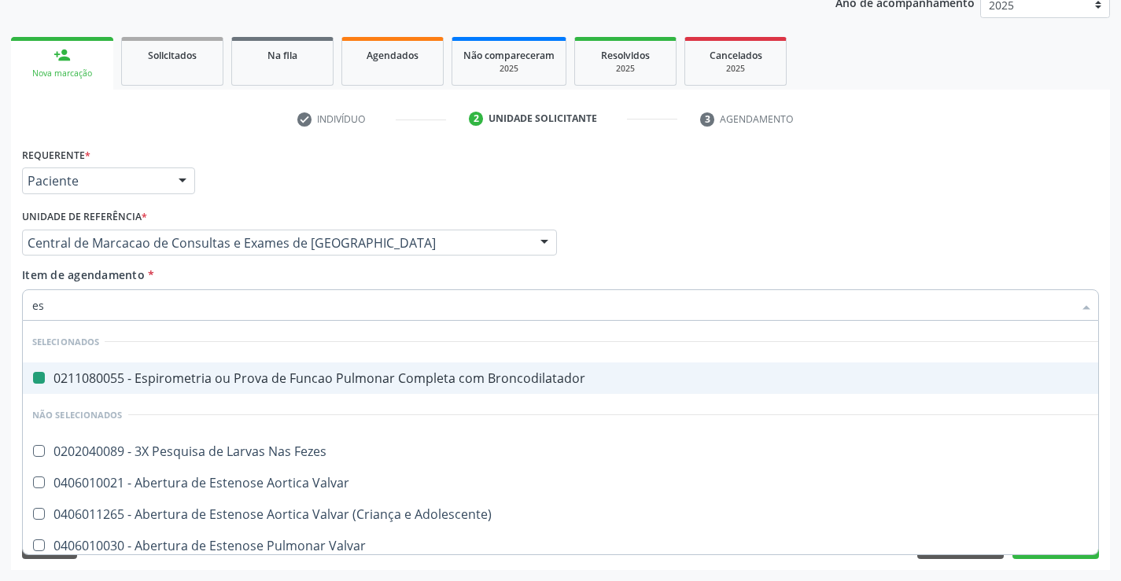
type input "eso"
checkbox Broncodilatador "false"
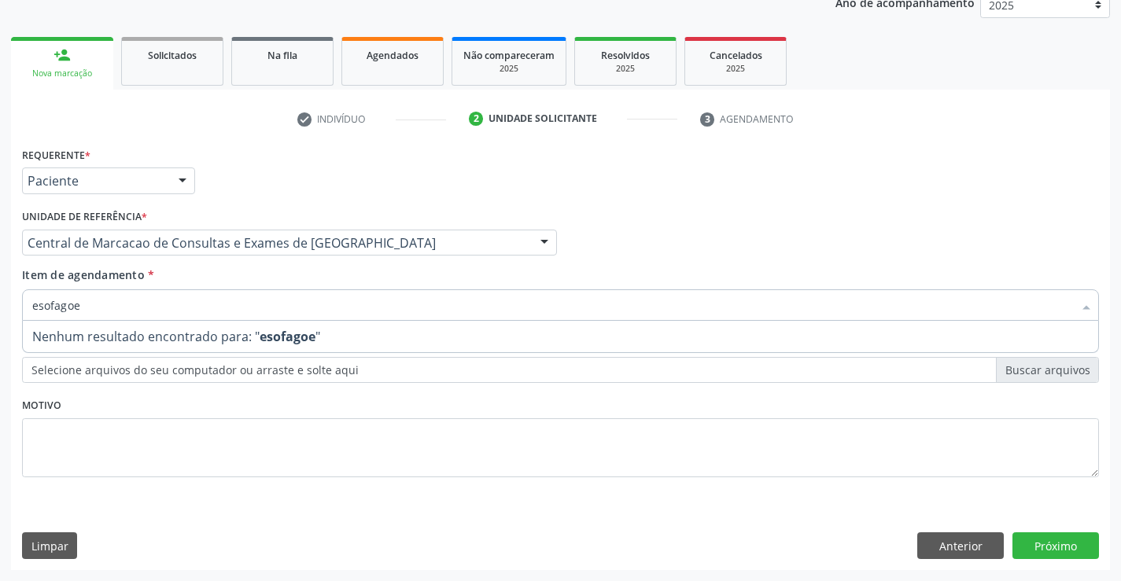
type input "esofago"
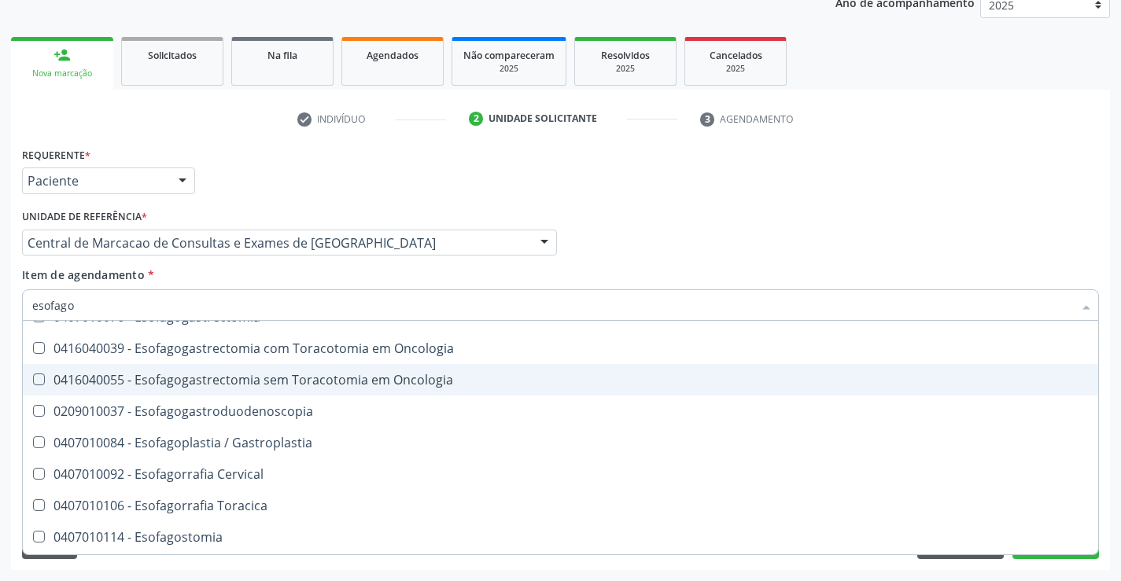
scroll to position [157, 0]
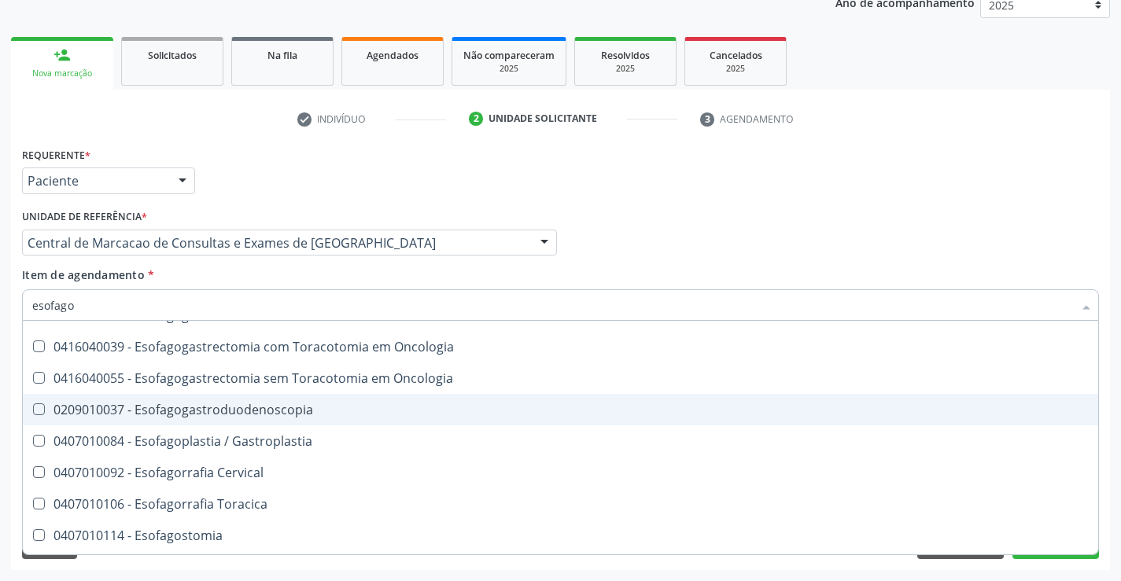
click at [186, 400] on span "0209010037 - Esofagogastroduodenoscopia" at bounding box center [560, 409] width 1075 height 31
checkbox Esofagogastroduodenoscopia "true"
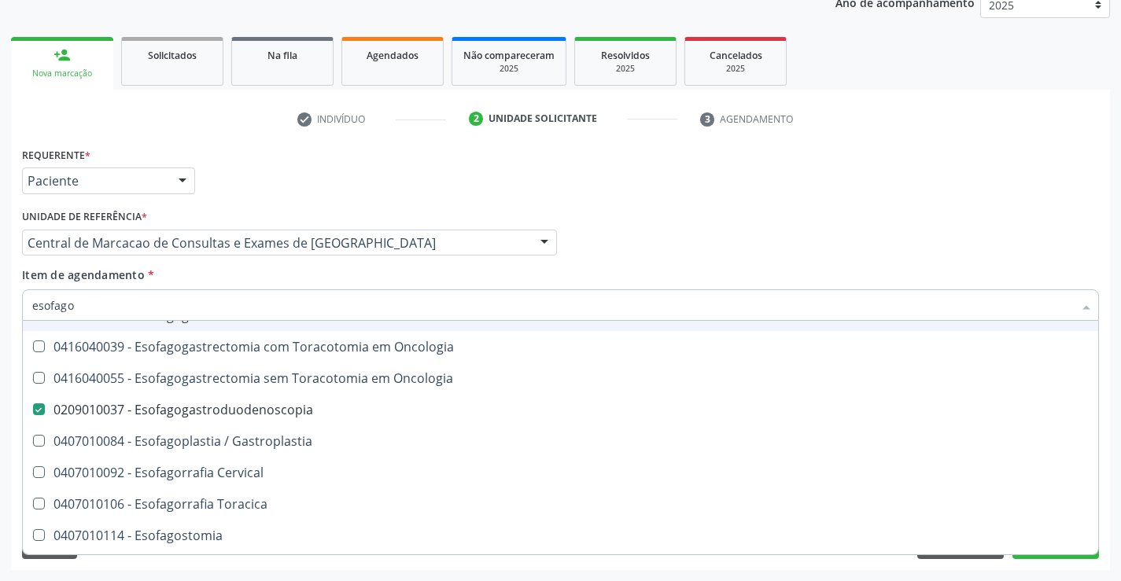
type input "esofago"
click at [904, 272] on div "Item de agendamento * esofago Desfazer seleção Não selecionados 0303070013 - Di…" at bounding box center [560, 292] width 1076 height 50
checkbox Sessao\) "true"
checkbox Esofago-Colonplastia "true"
checkbox Esofagogastroduodenoscopia "false"
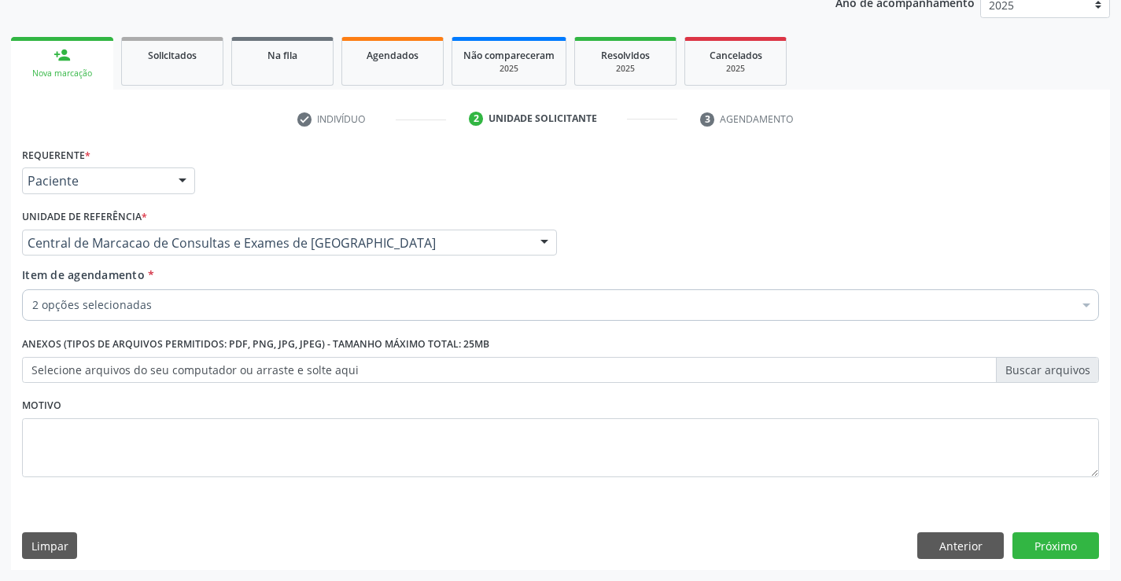
scroll to position [0, 0]
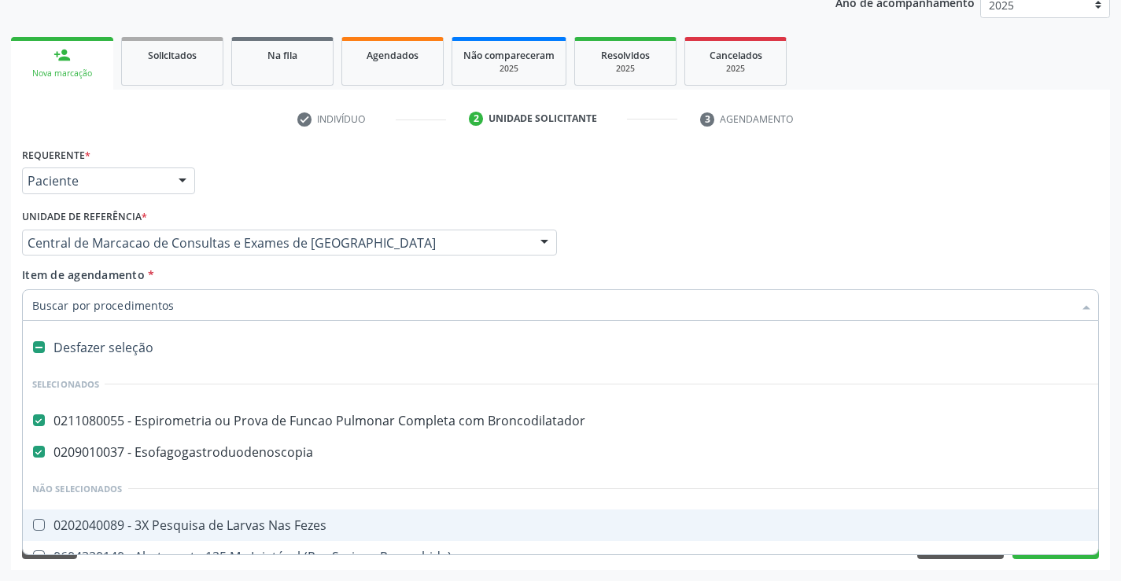
click at [55, 297] on input "Item de agendamento *" at bounding box center [552, 304] width 1040 height 31
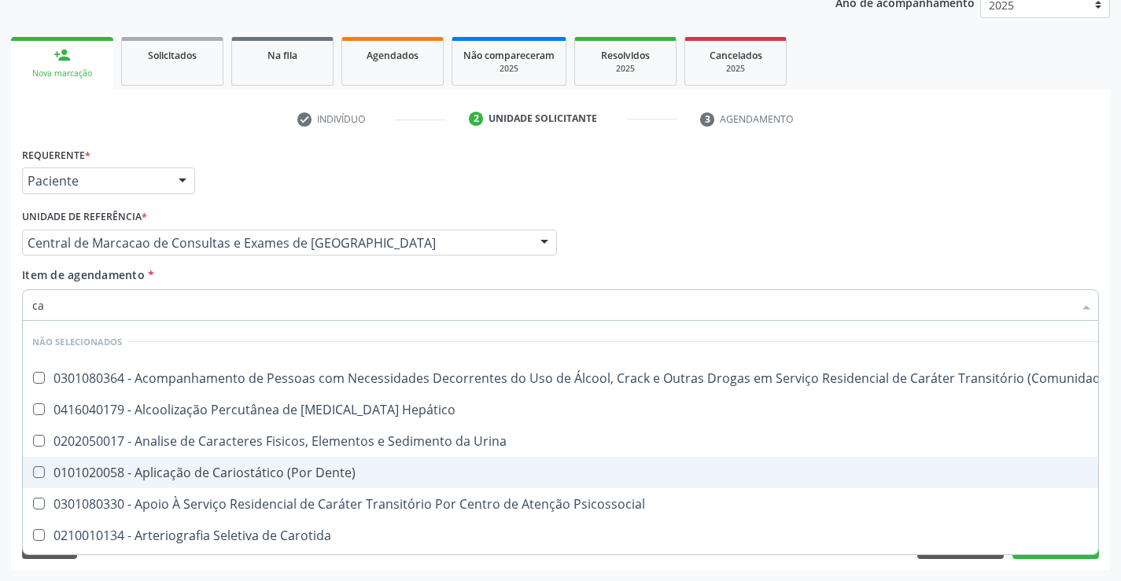
type input "car"
checkbox Terapêuticas\)\ "false"
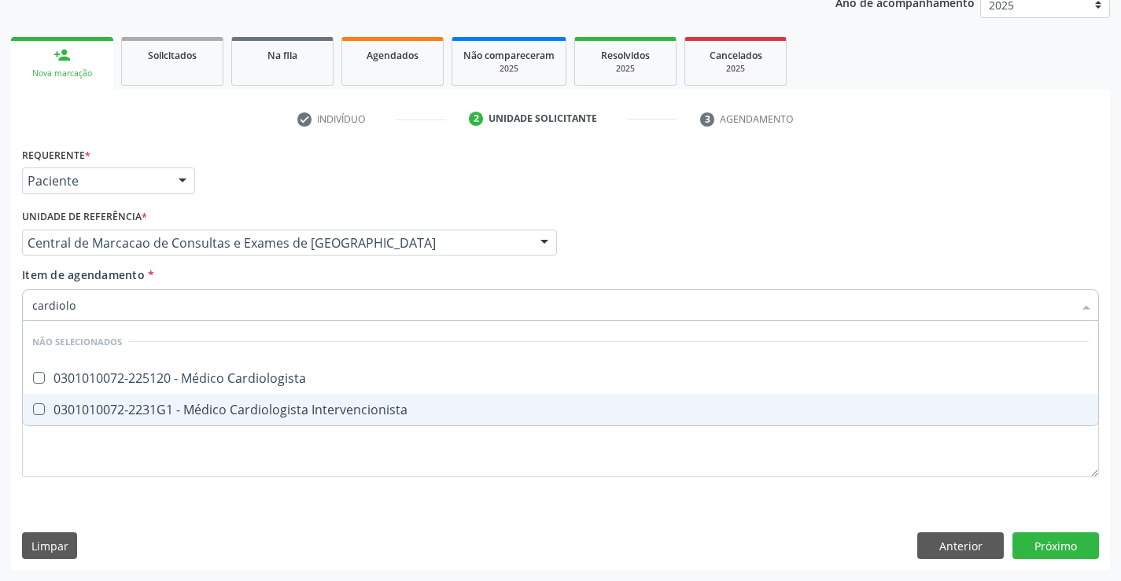
type input "cardiolog"
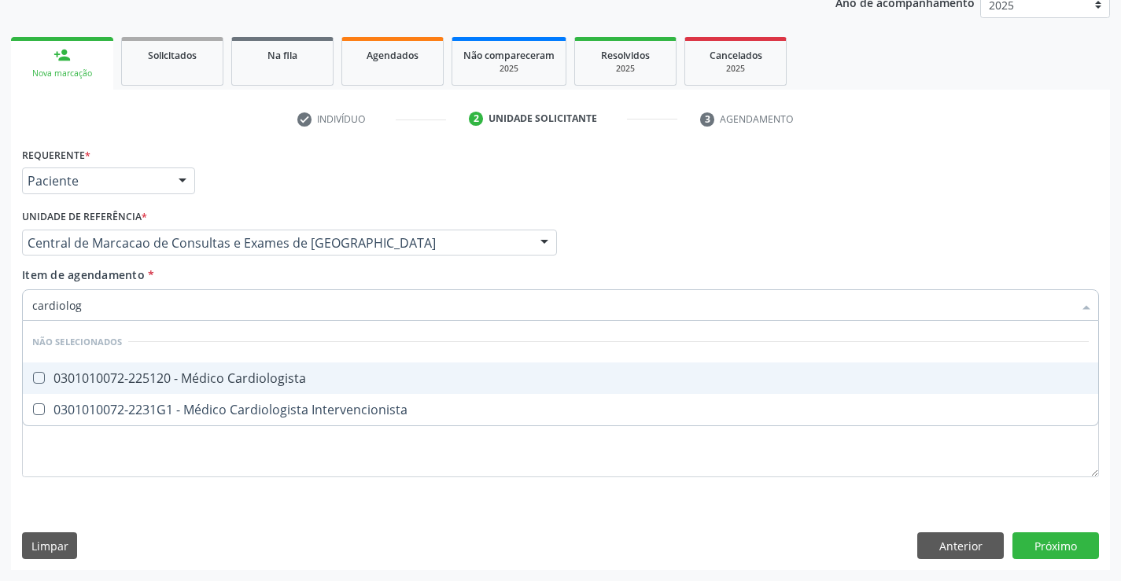
click at [85, 372] on div "0301010072-225120 - Médico Cardiologista" at bounding box center [560, 378] width 1056 height 13
checkbox Cardiologista "true"
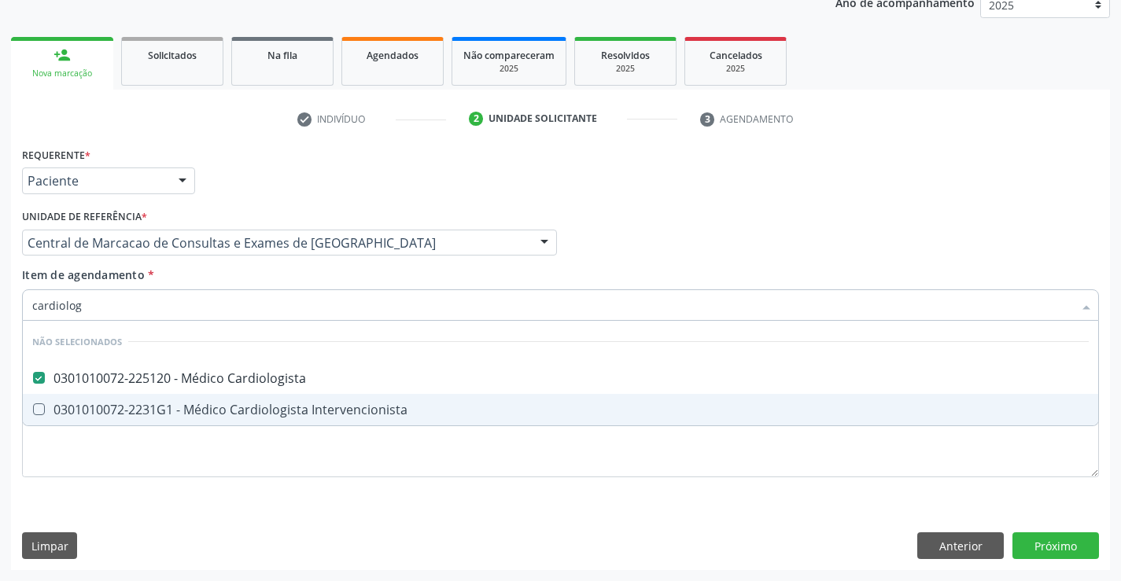
type input "cardiolog"
click at [1029, 538] on div "Requerente * Paciente Médico(a) Enfermeiro(a) Paciente Nenhum resultado encontr…" at bounding box center [560, 356] width 1099 height 427
checkbox Intervencionista "true"
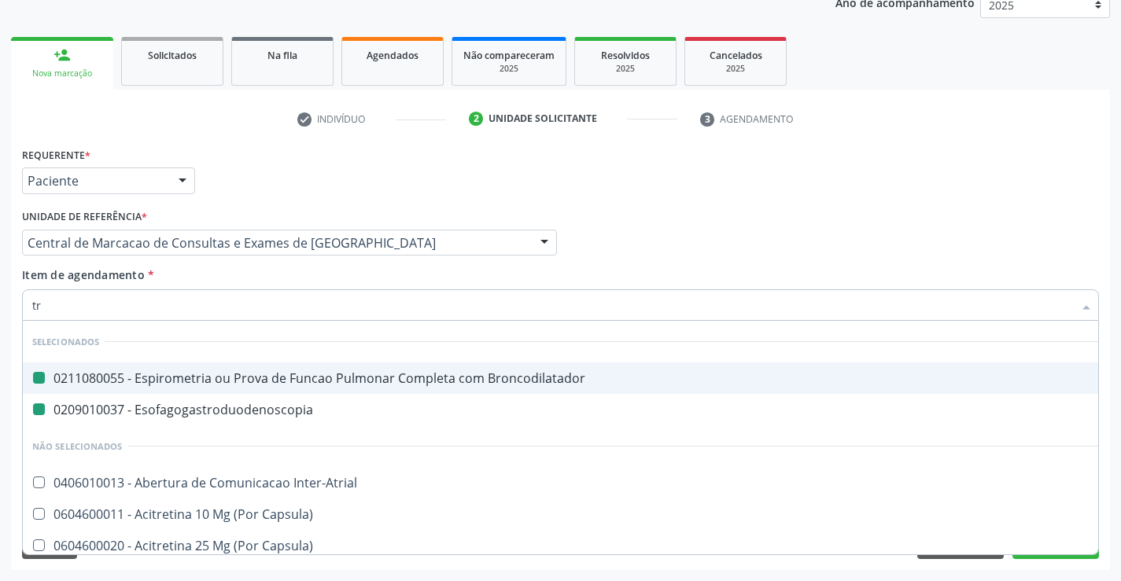
type input "tra"
checkbox Broncodilatador "false"
checkbox Esofagogastroduodenoscopia "false"
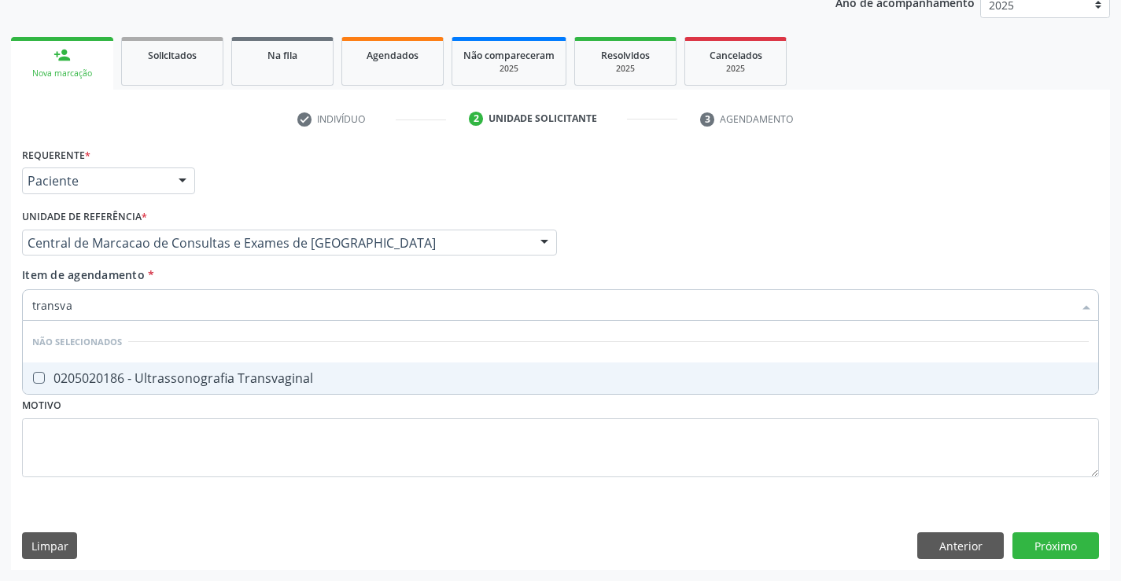
type input "transvag"
click at [196, 382] on div "0205020186 - Ultrassonografia Transvaginal" at bounding box center [560, 378] width 1056 height 13
checkbox Transvaginal "true"
click at [173, 429] on div "Requerente * Paciente Médico(a) Enfermeiro(a) Paciente Nenhum resultado encontr…" at bounding box center [560, 321] width 1076 height 356
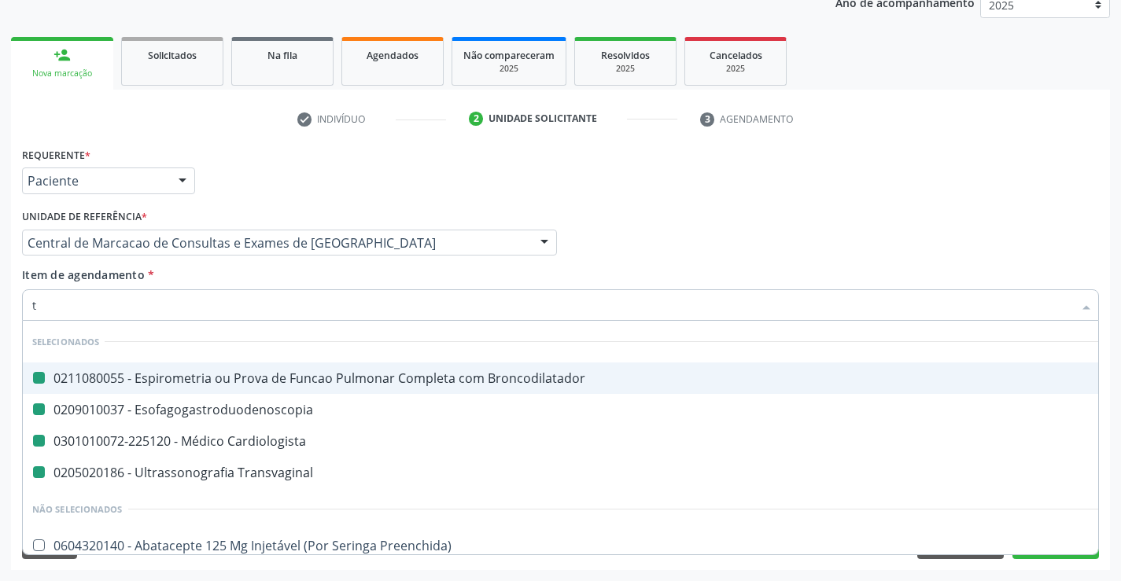
type input "to"
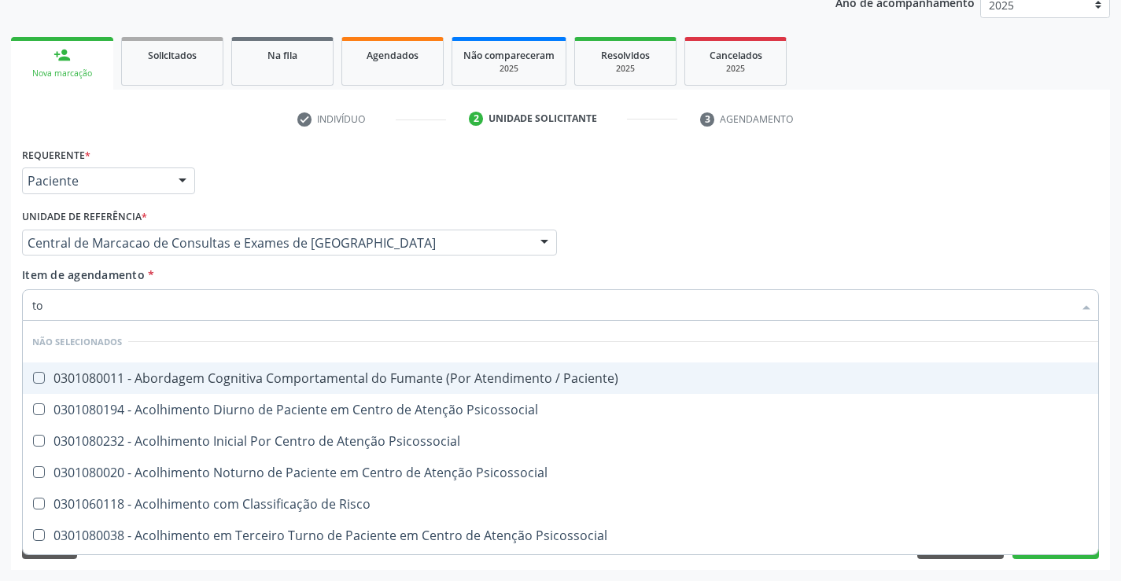
checkbox Paciente\) "false"
checkbox Psicossocial "false"
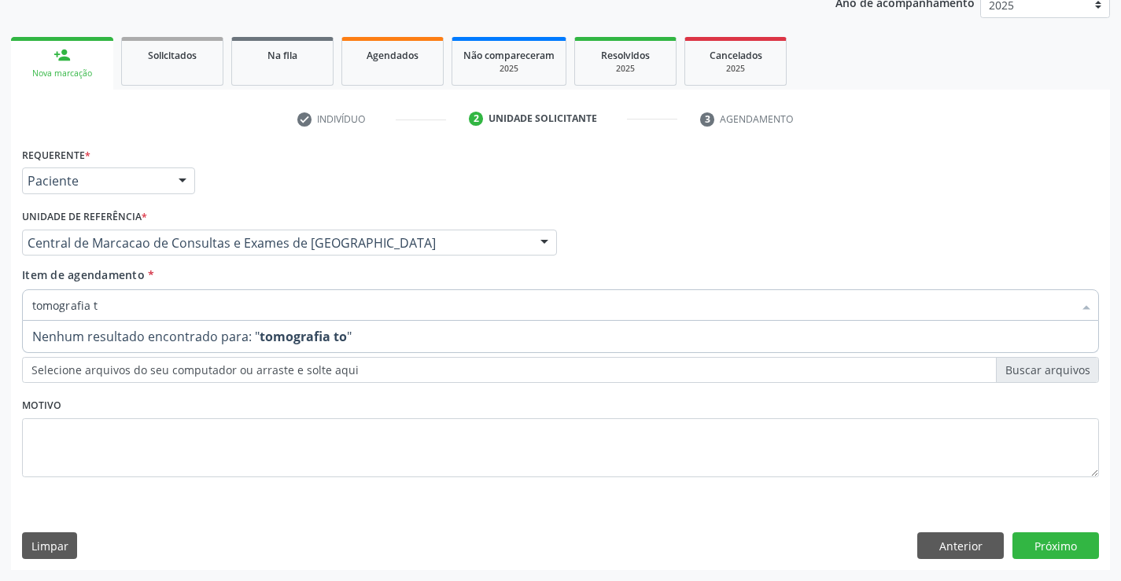
type input "tomografia"
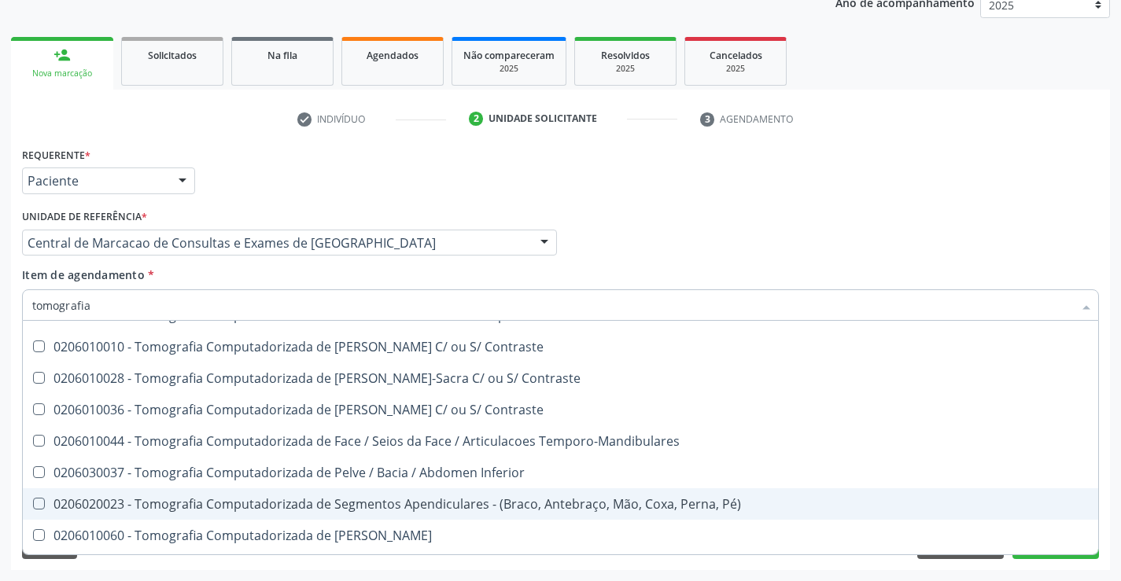
scroll to position [79, 0]
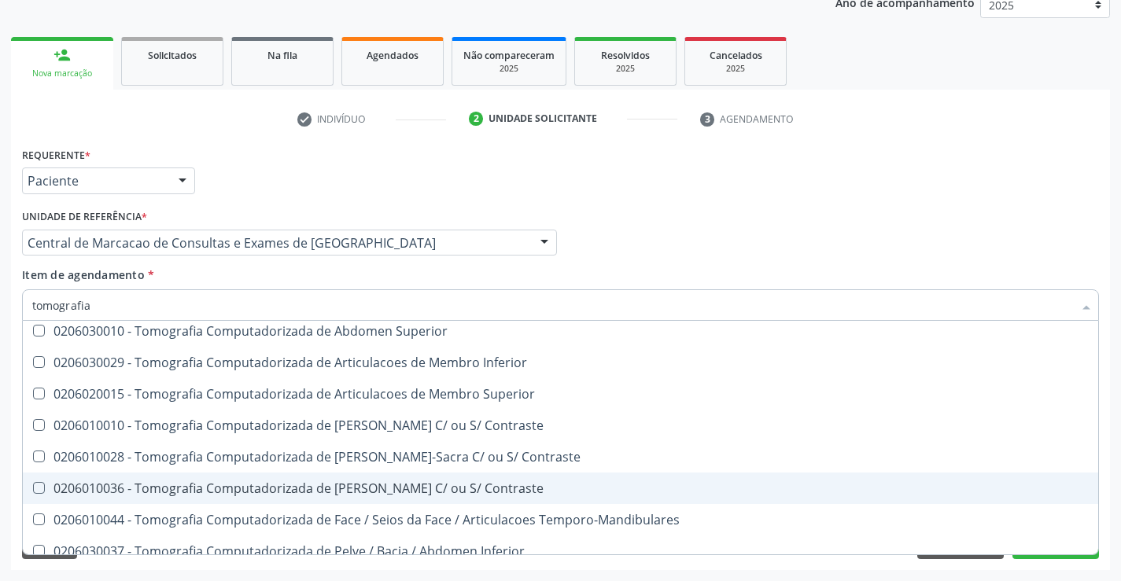
click at [440, 489] on div "0206010036 - Tomografia Computadorizada de [PERSON_NAME] C/ ou S/ Contraste" at bounding box center [560, 488] width 1056 height 13
checkbox Contraste "true"
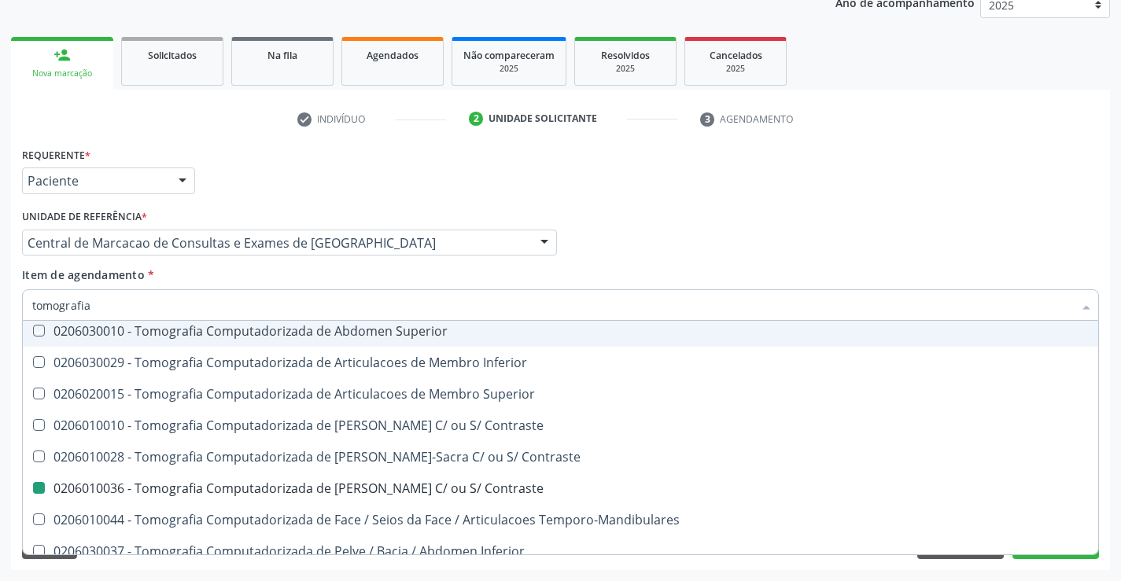
click at [598, 251] on div "Médico Solicitante Por favor, selecione a Unidade de Atendimento primeiro Nenhu…" at bounding box center [560, 235] width 1084 height 61
checkbox X "true"
checkbox Superior "true"
checkbox Inferior "true"
checkbox Superior "true"
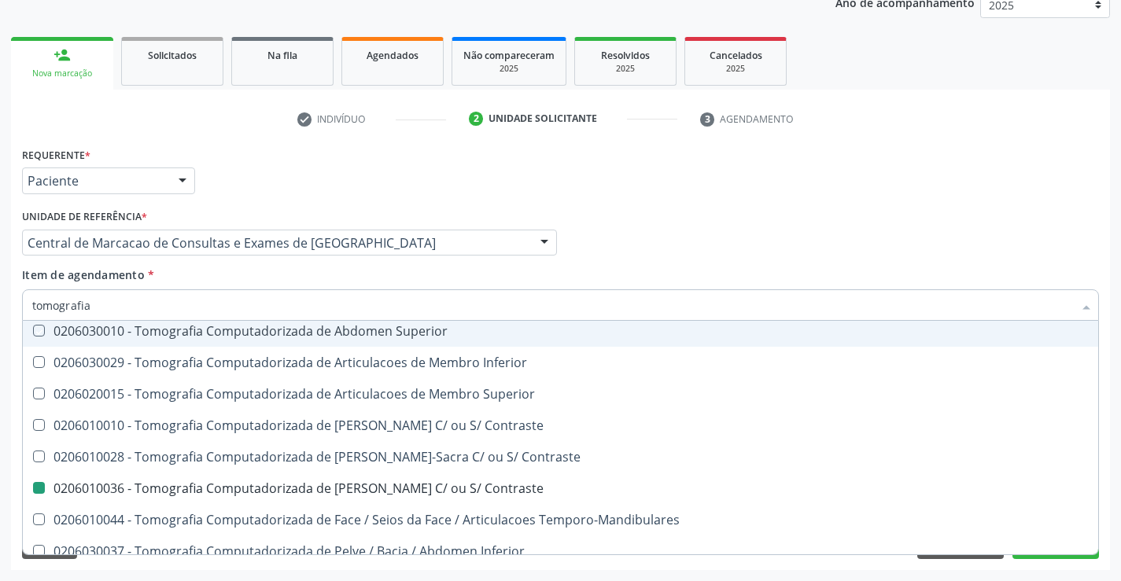
checkbox Contraste "true"
checkbox Contraste "false"
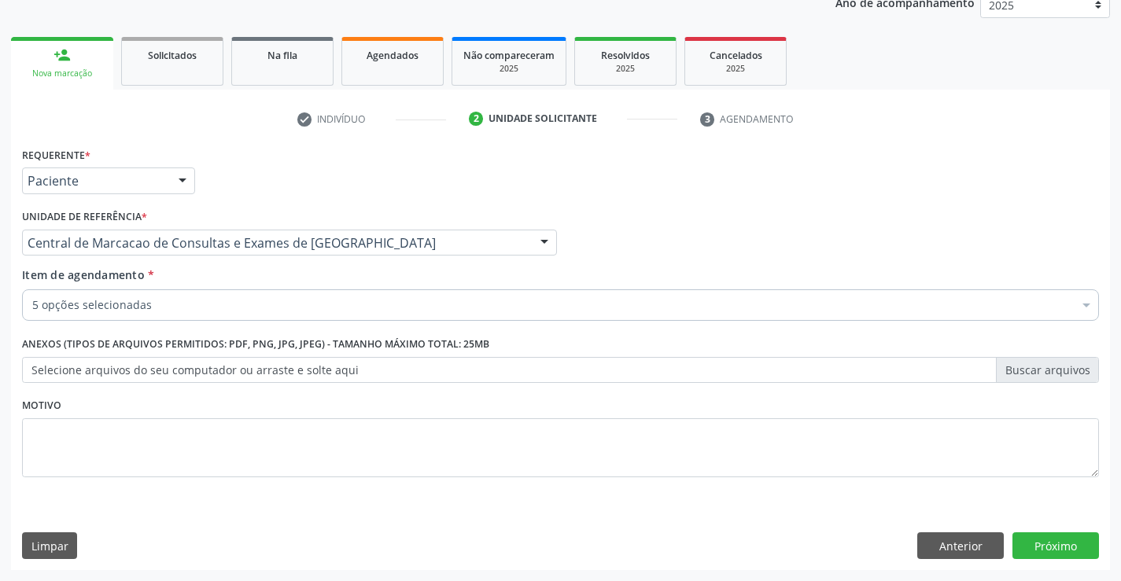
scroll to position [0, 0]
click at [1065, 536] on button "Próximo" at bounding box center [1055, 545] width 86 height 27
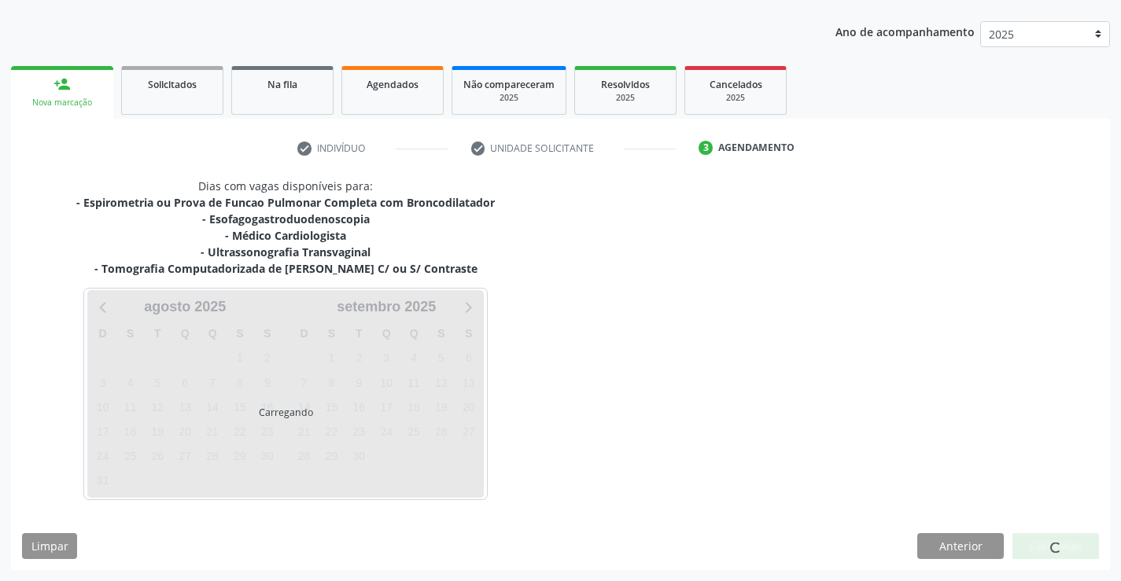
scroll to position [198, 0]
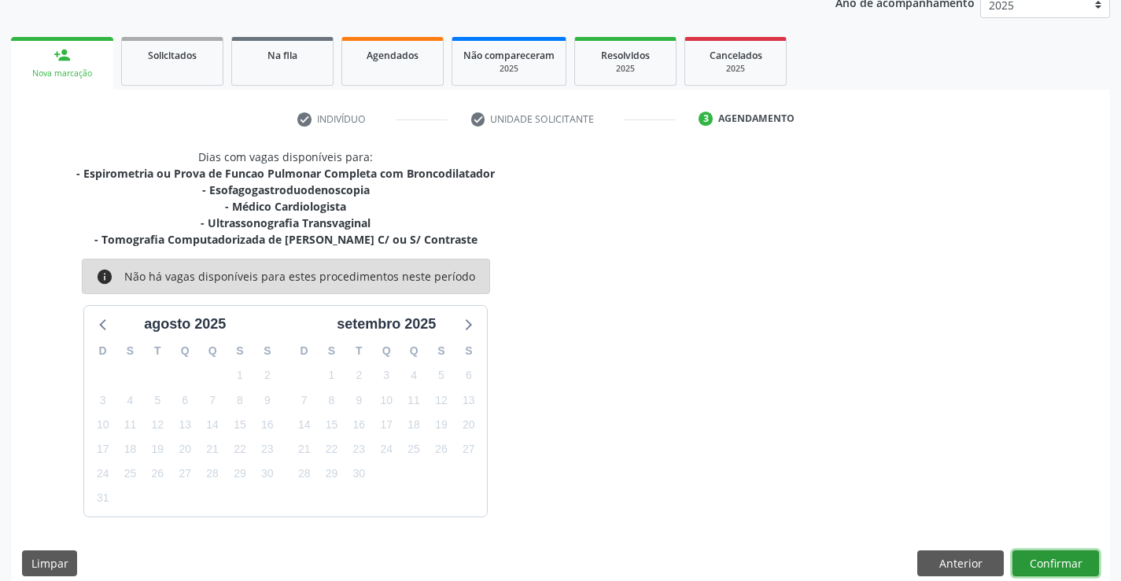
click at [1047, 564] on button "Confirmar" at bounding box center [1055, 563] width 86 height 27
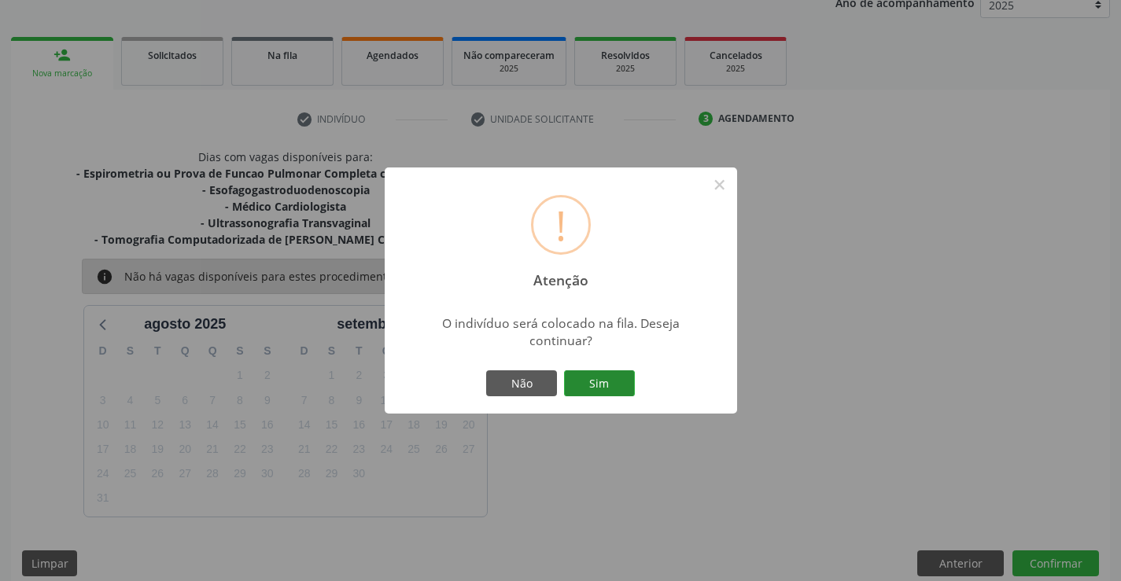
click at [614, 381] on button "Sim" at bounding box center [599, 383] width 71 height 27
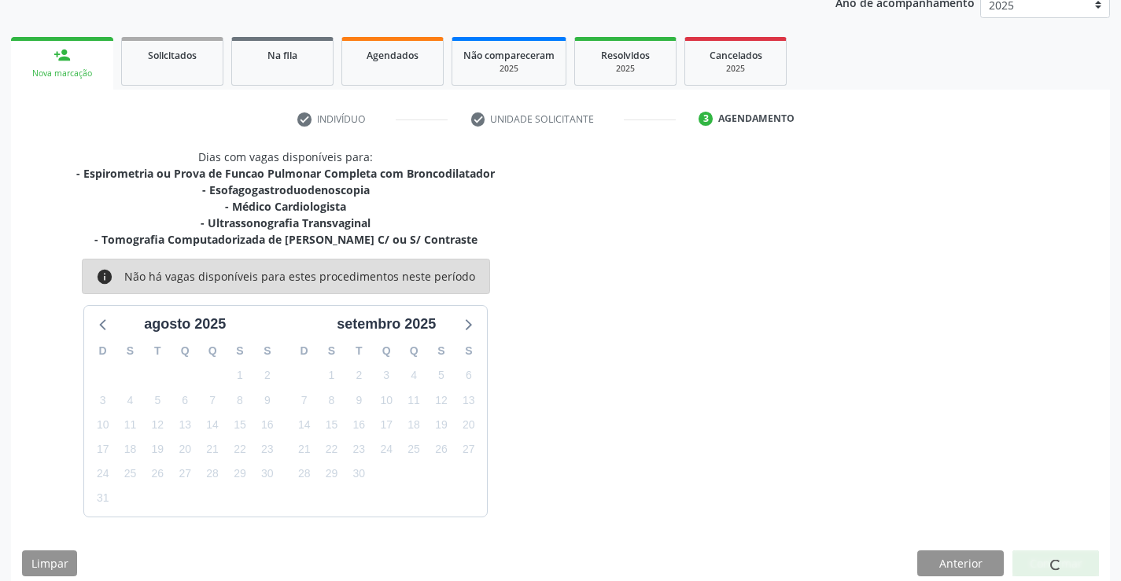
scroll to position [0, 0]
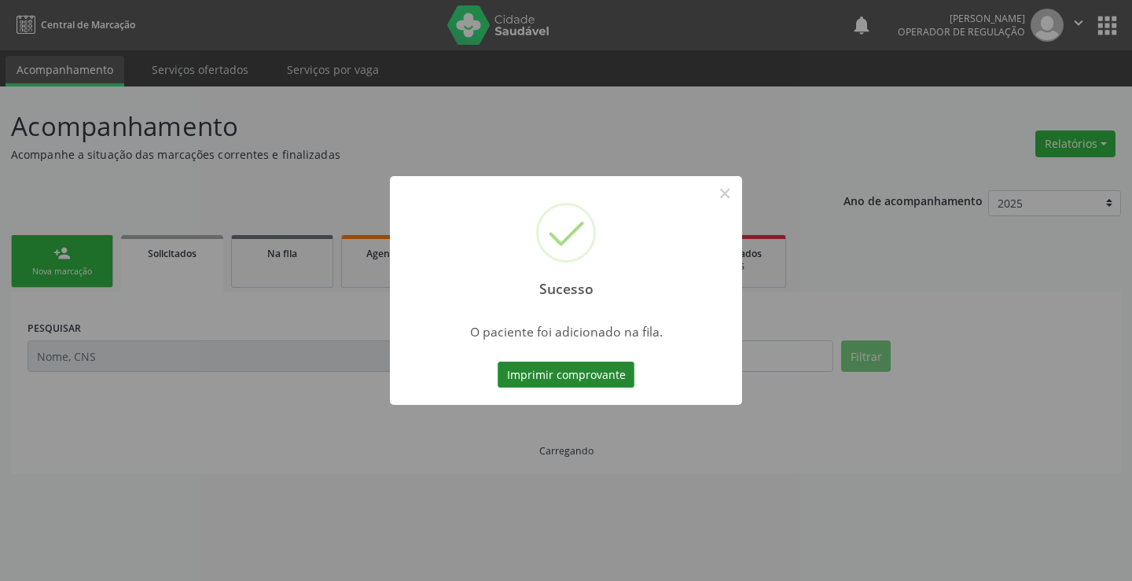
click at [605, 376] on button "Imprimir comprovante" at bounding box center [566, 375] width 137 height 27
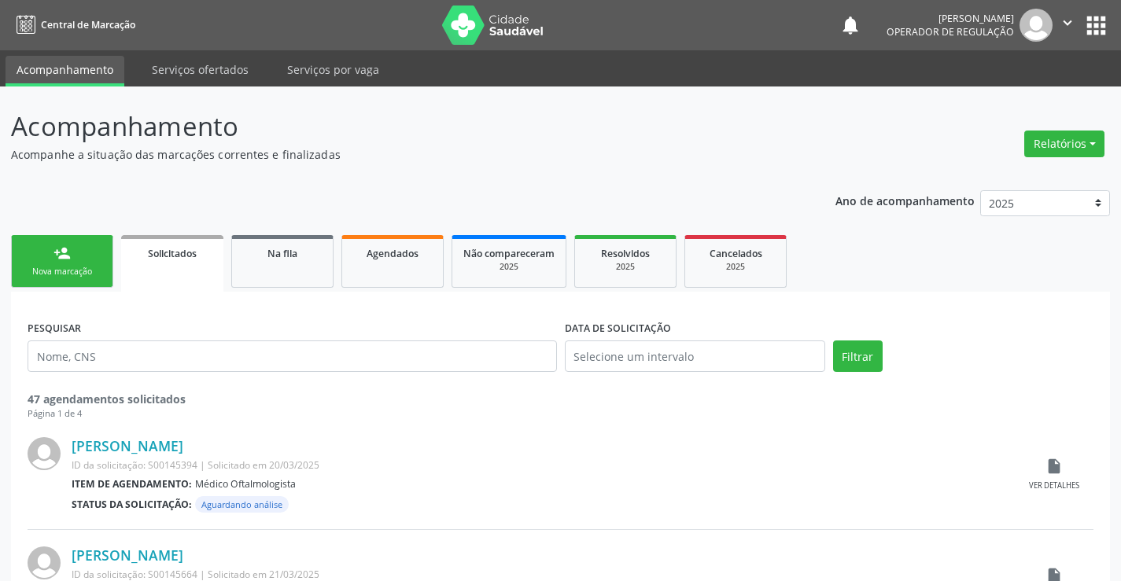
click at [75, 270] on div "Nova marcação" at bounding box center [62, 272] width 79 height 12
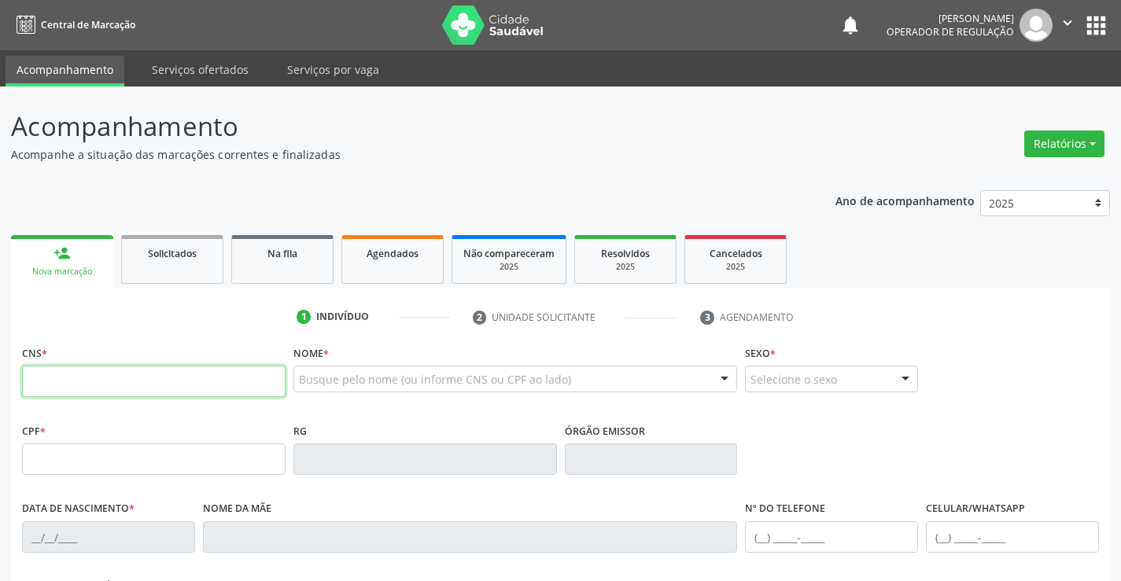
click at [72, 379] on input "text" at bounding box center [153, 381] width 263 height 31
paste input "700 2009 6158 9321"
type input "700 2009 6158 9321"
type input "1270736558"
type input "01/03/1972"
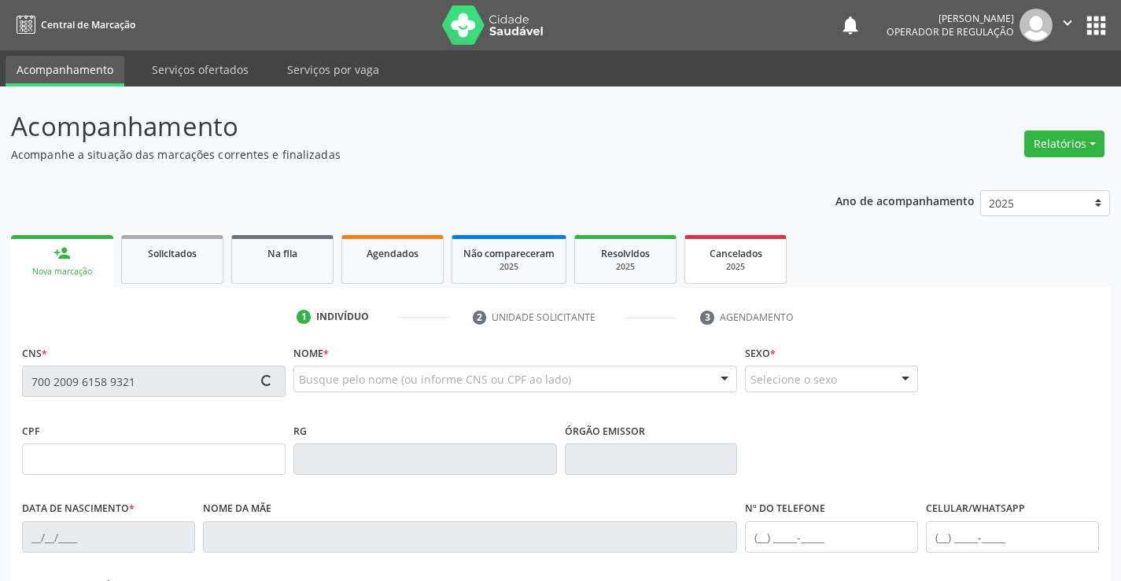
type input "(74) 99934-2554"
type input "S/N"
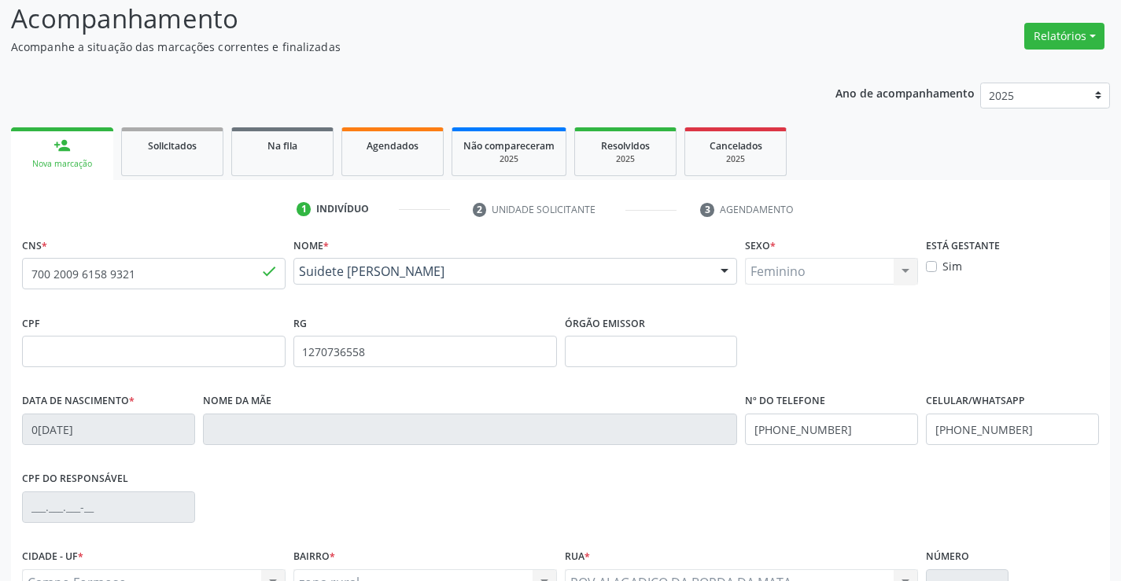
scroll to position [271, 0]
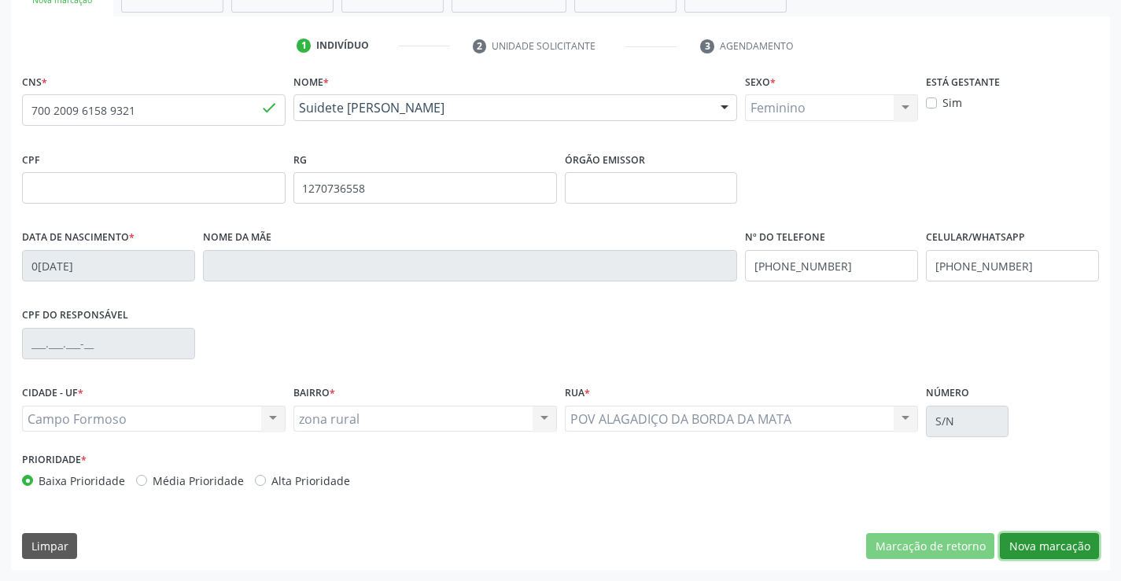
click at [1054, 548] on button "Nova marcação" at bounding box center [1048, 546] width 99 height 27
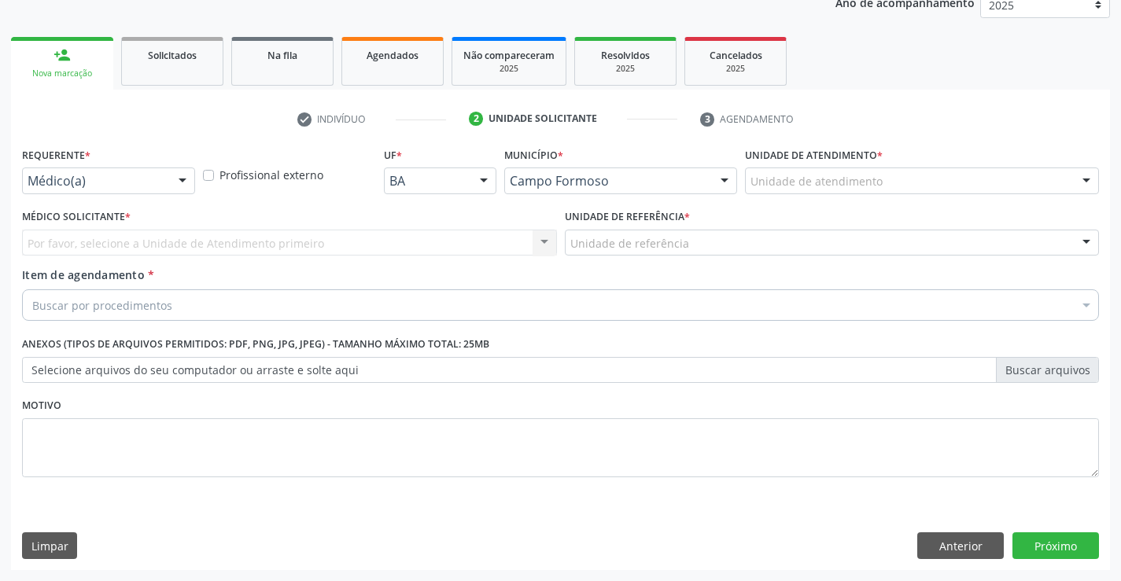
scroll to position [198, 0]
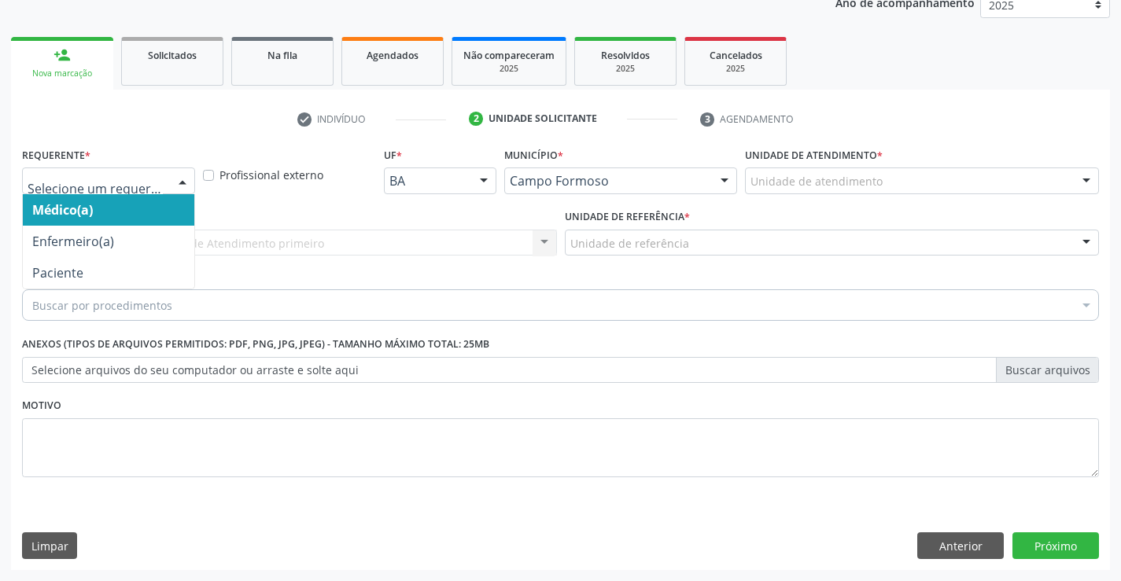
click at [184, 179] on div at bounding box center [183, 181] width 24 height 27
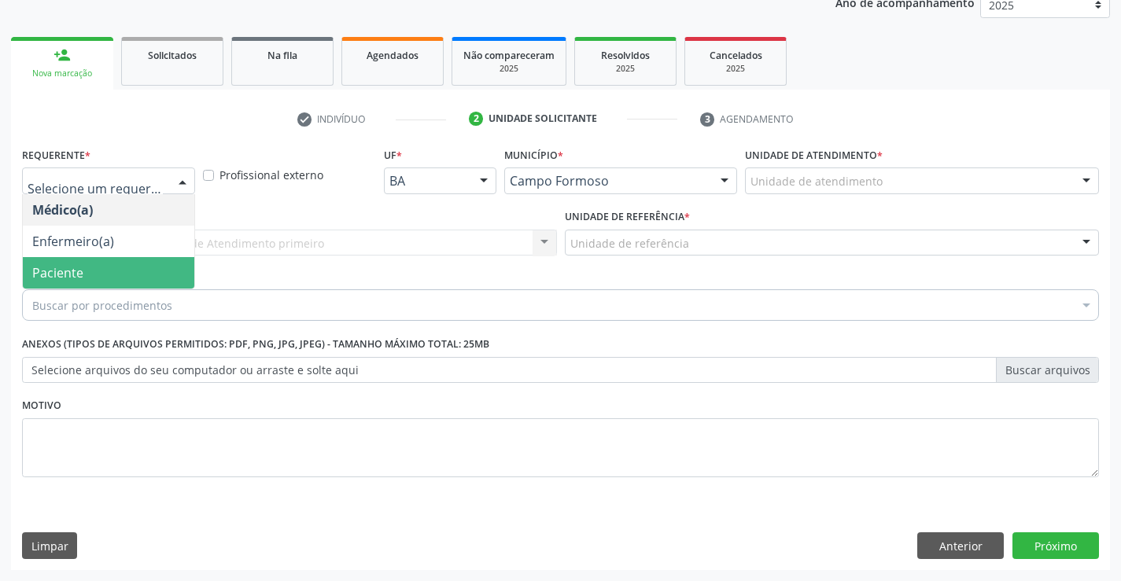
click at [110, 264] on span "Paciente" at bounding box center [108, 272] width 171 height 31
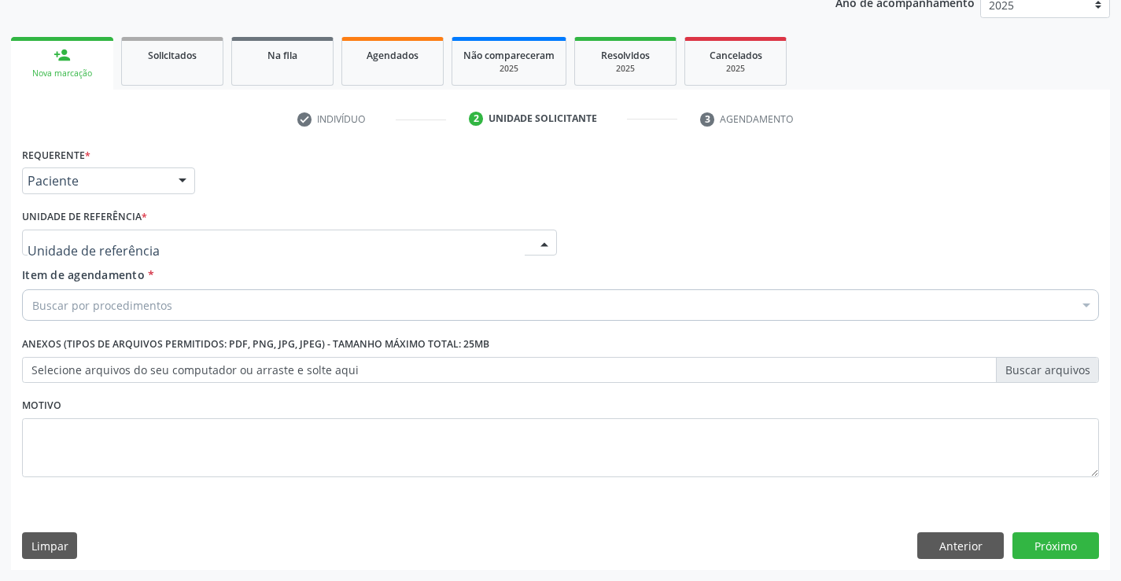
click at [263, 242] on div at bounding box center [289, 243] width 535 height 27
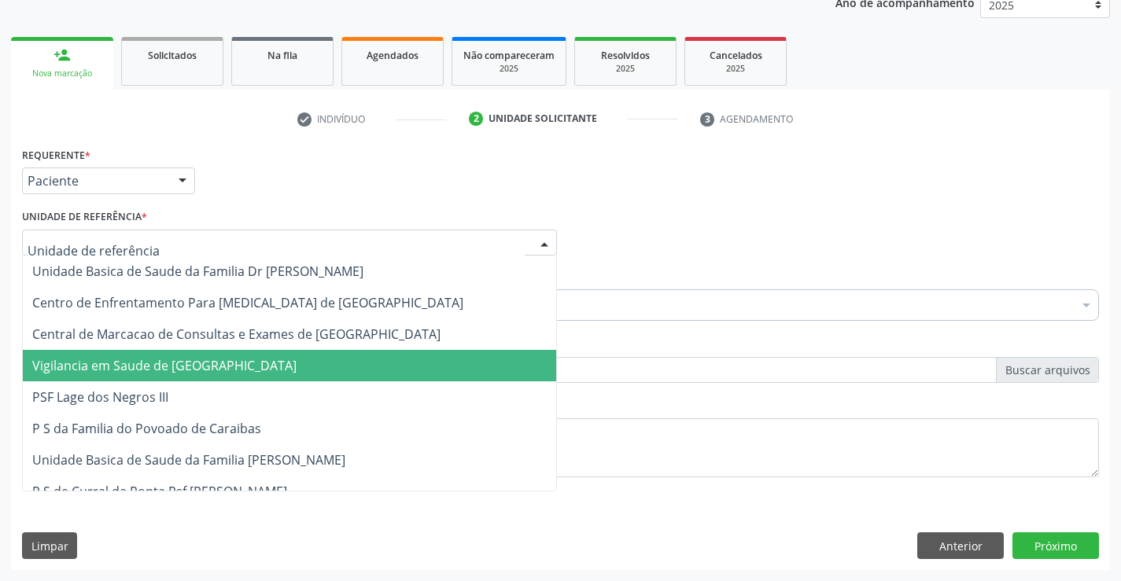
click at [307, 350] on span "Vigilancia em Saude de [GEOGRAPHIC_DATA]" at bounding box center [289, 365] width 533 height 31
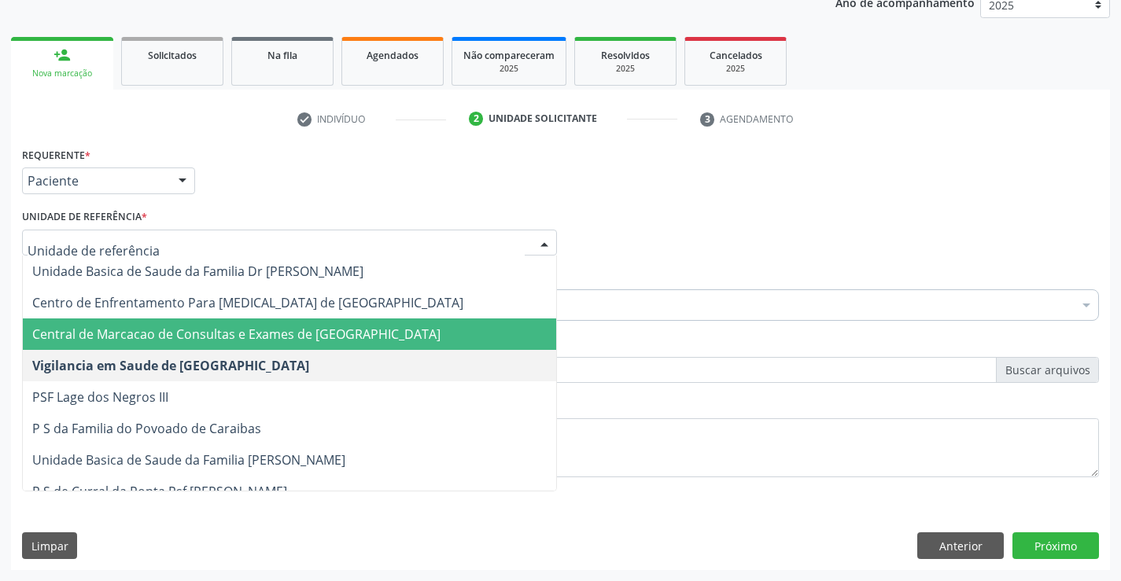
click at [317, 340] on span "Central de Marcacao de Consultas e Exames de [GEOGRAPHIC_DATA]" at bounding box center [236, 334] width 408 height 17
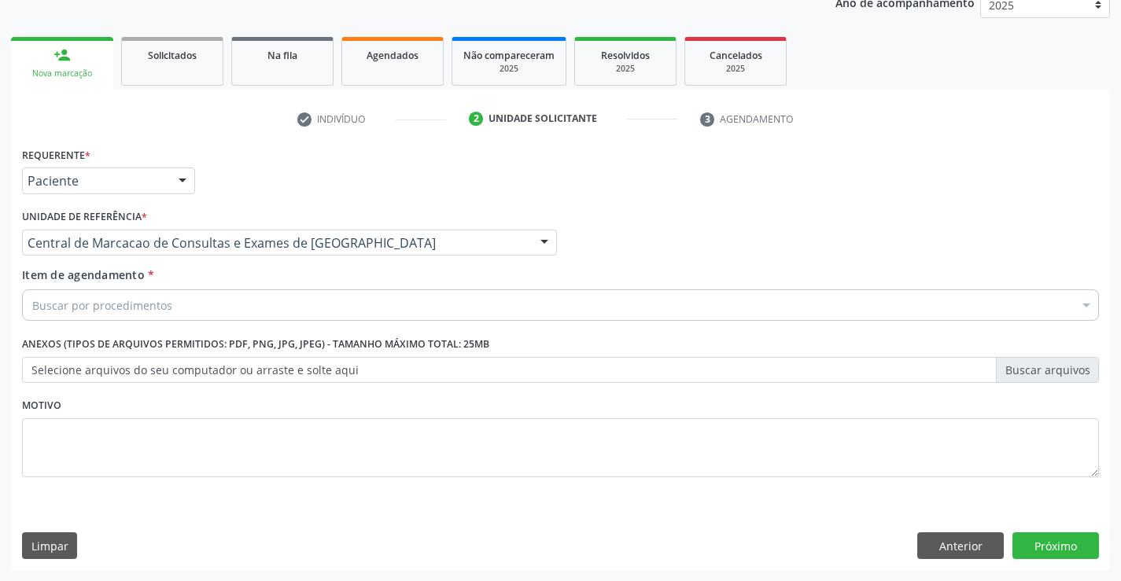
click at [203, 312] on div "Buscar por procedimentos" at bounding box center [560, 304] width 1076 height 31
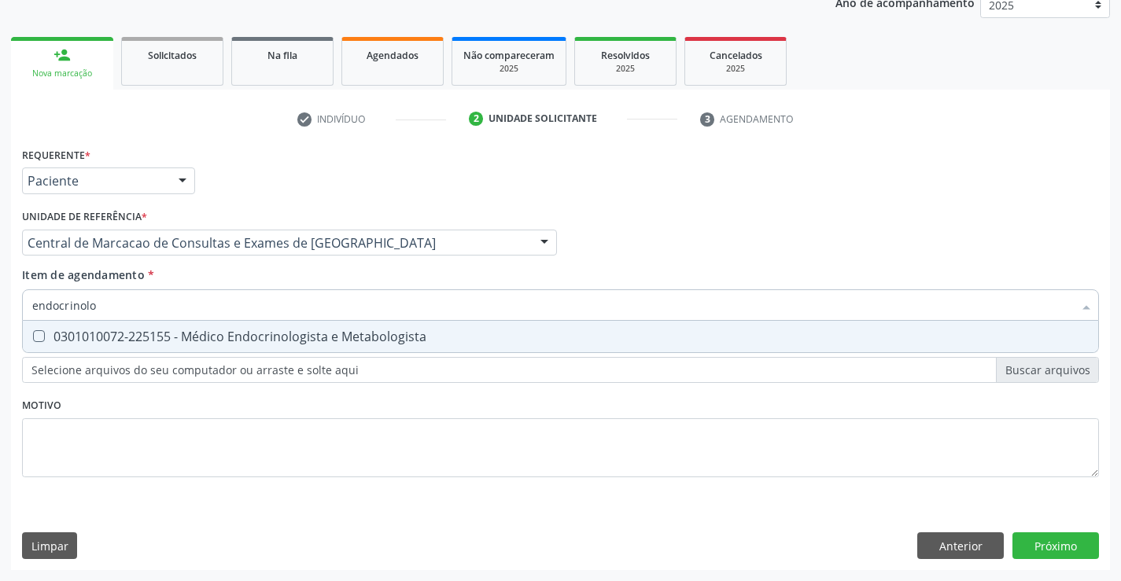
type input "endocrinolog"
click at [187, 324] on span "0301010072-225155 - Médico Endocrinologista e Metabologista" at bounding box center [560, 336] width 1075 height 31
checkbox Metabologista "true"
click at [1048, 552] on div "Requerente * Paciente Médico(a) Enfermeiro(a) Paciente Nenhum resultado encontr…" at bounding box center [560, 356] width 1099 height 427
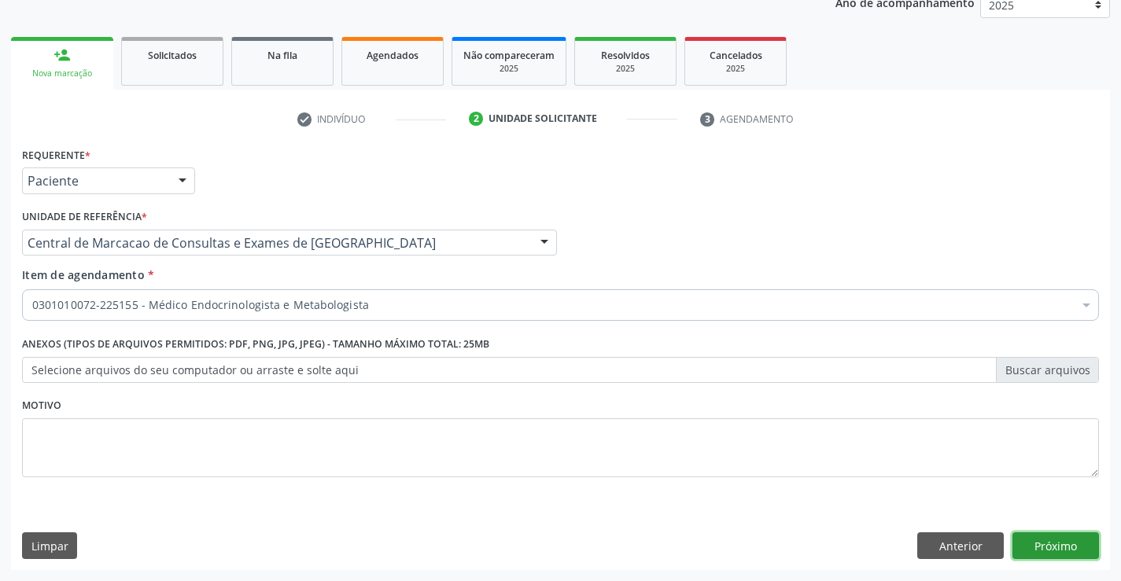
click at [1042, 535] on button "Próximo" at bounding box center [1055, 545] width 86 height 27
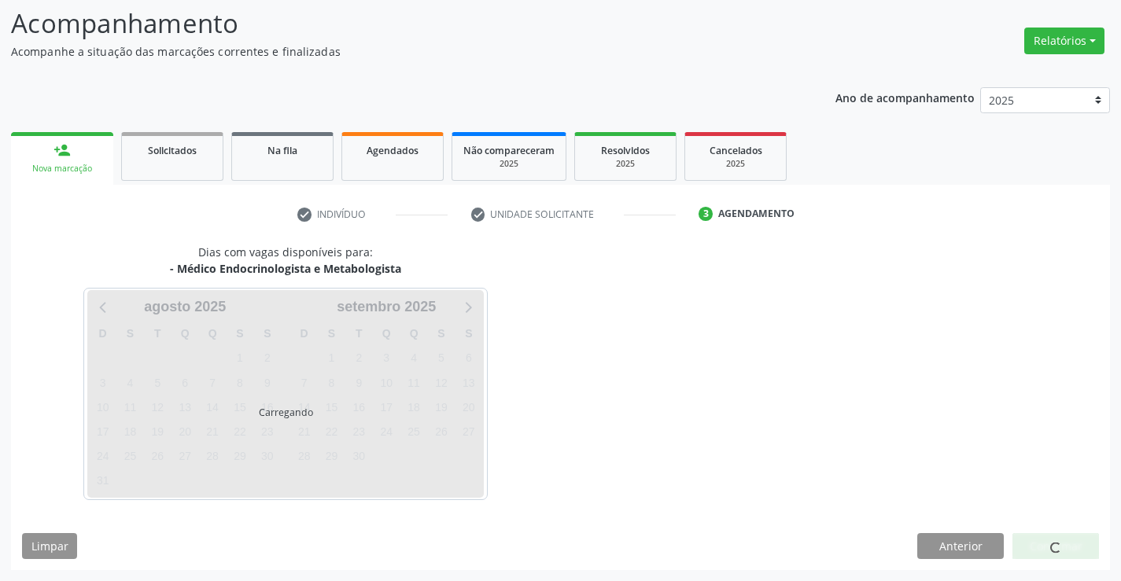
scroll to position [103, 0]
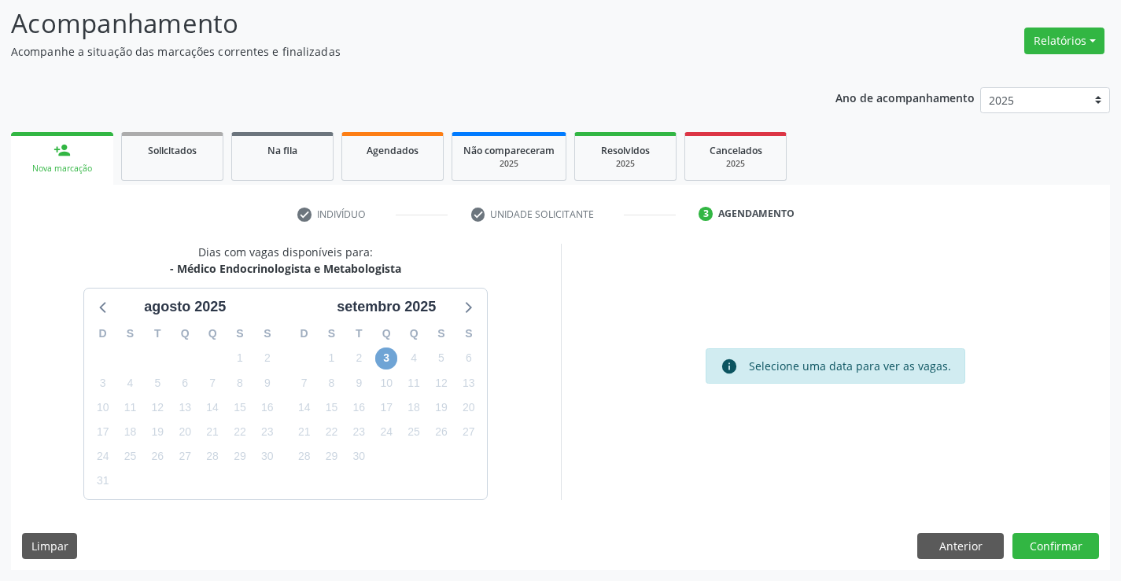
click at [383, 359] on span "3" at bounding box center [386, 359] width 22 height 22
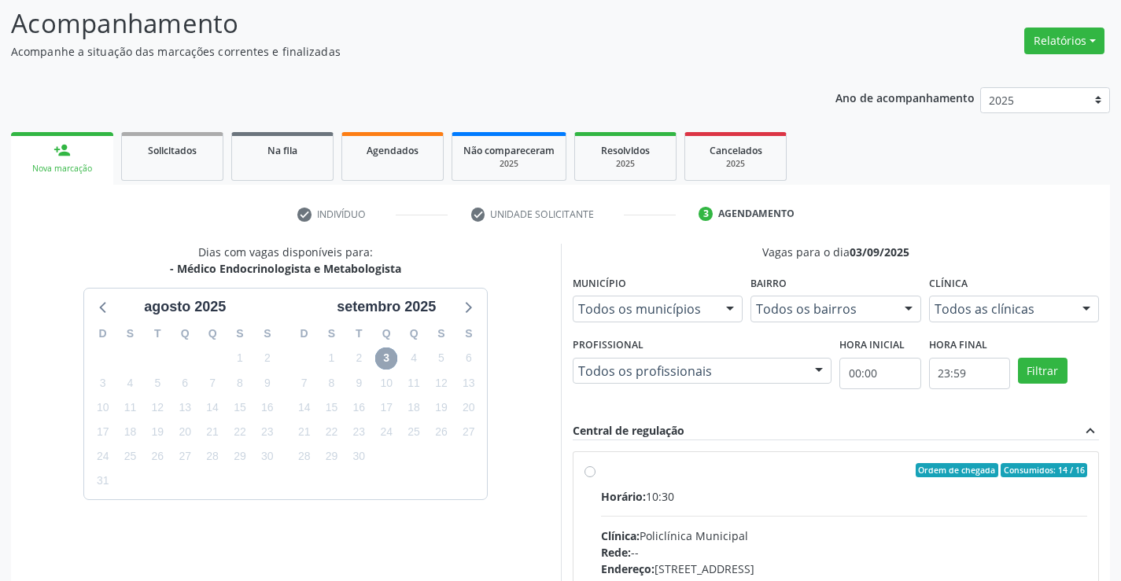
scroll to position [330, 0]
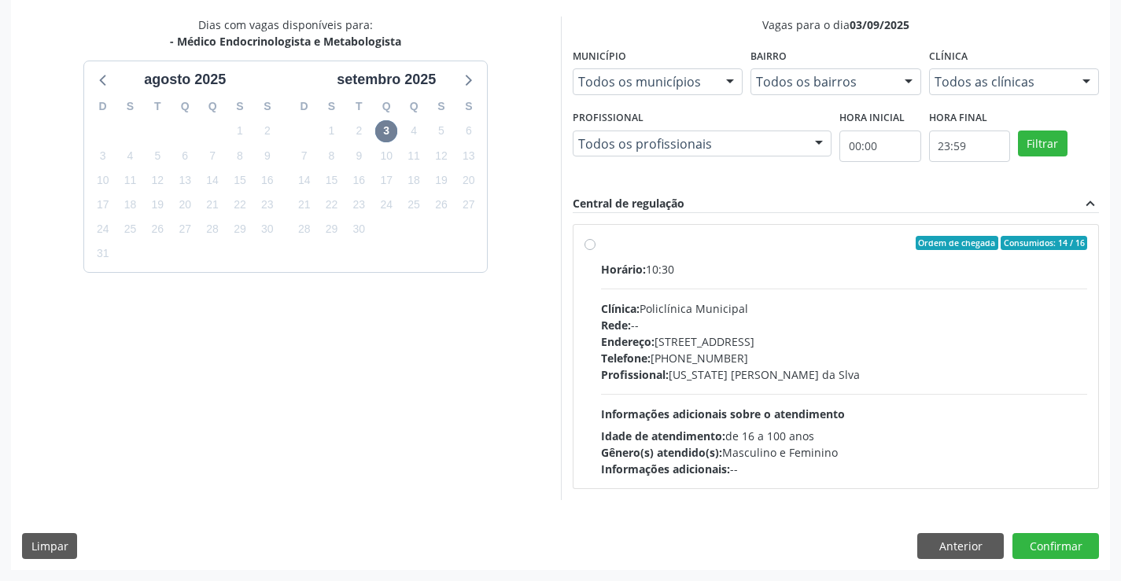
click at [725, 285] on div "Horário: 10:30 Clínica: Policlínica Municipal Rede: -- [GEOGRAPHIC_DATA]: [STRE…" at bounding box center [844, 369] width 487 height 216
click at [595, 250] on input "Ordem de chegada Consumidos: 14 / 16 Horário: 10:30 Clínica: Policlínica Munici…" at bounding box center [589, 243] width 11 height 14
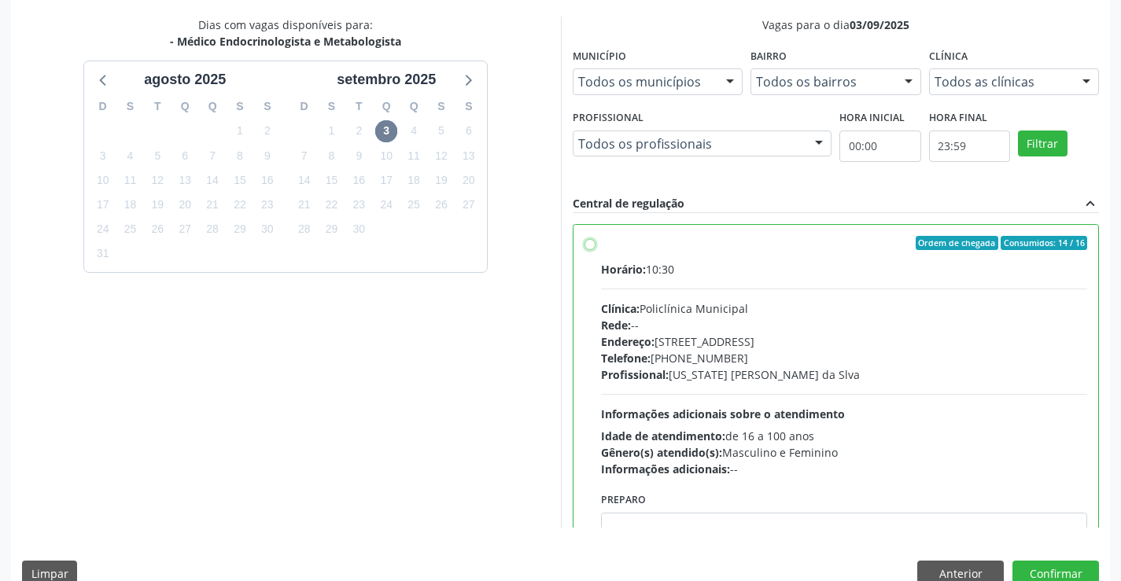
radio input "true"
click at [1043, 565] on button "Confirmar" at bounding box center [1055, 574] width 86 height 27
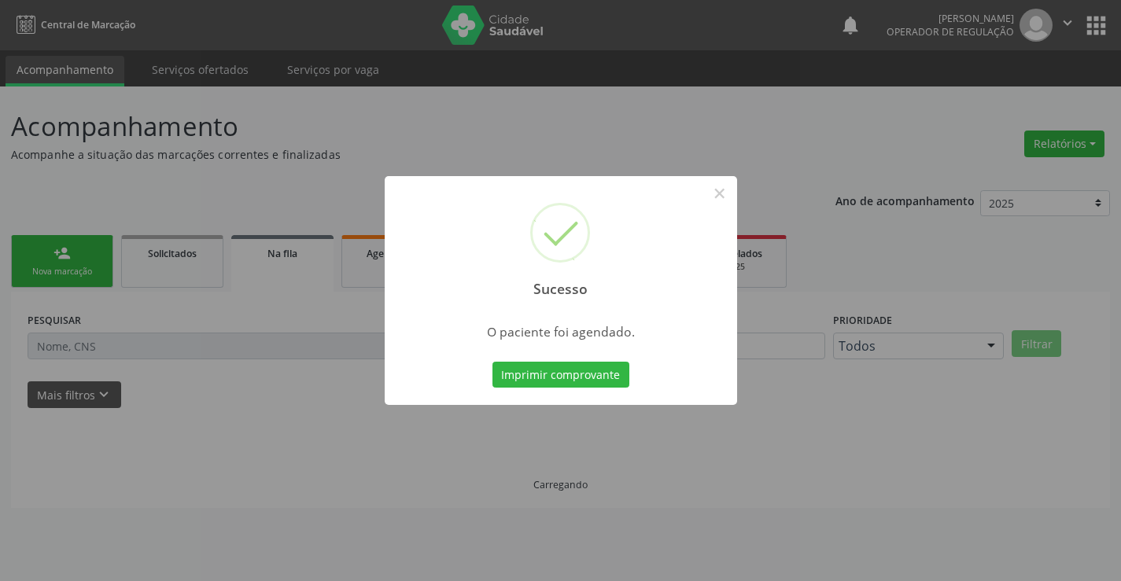
scroll to position [0, 0]
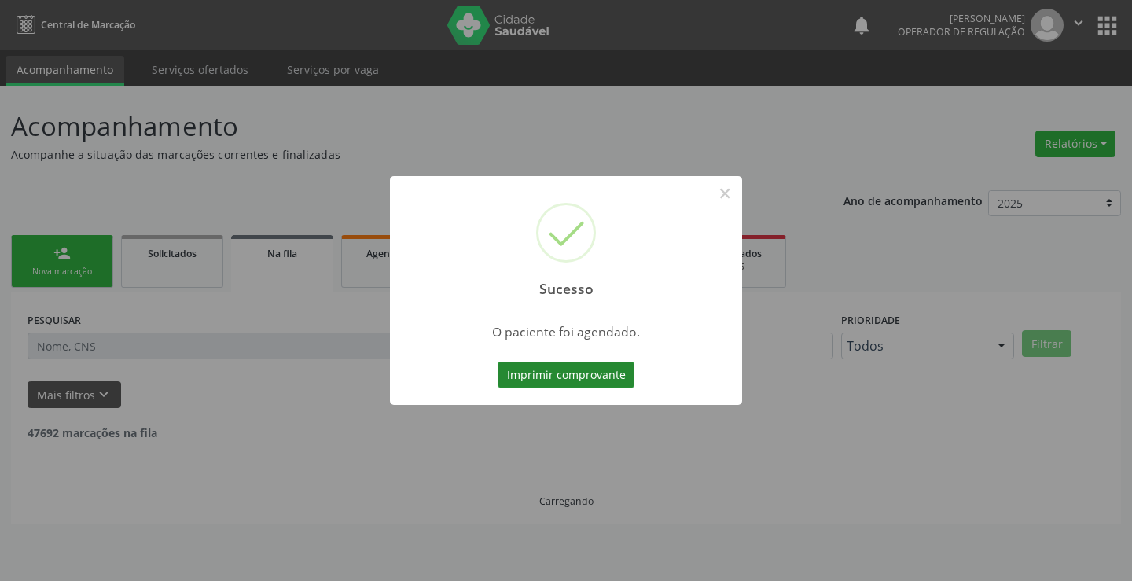
click at [534, 372] on button "Imprimir comprovante" at bounding box center [566, 375] width 137 height 27
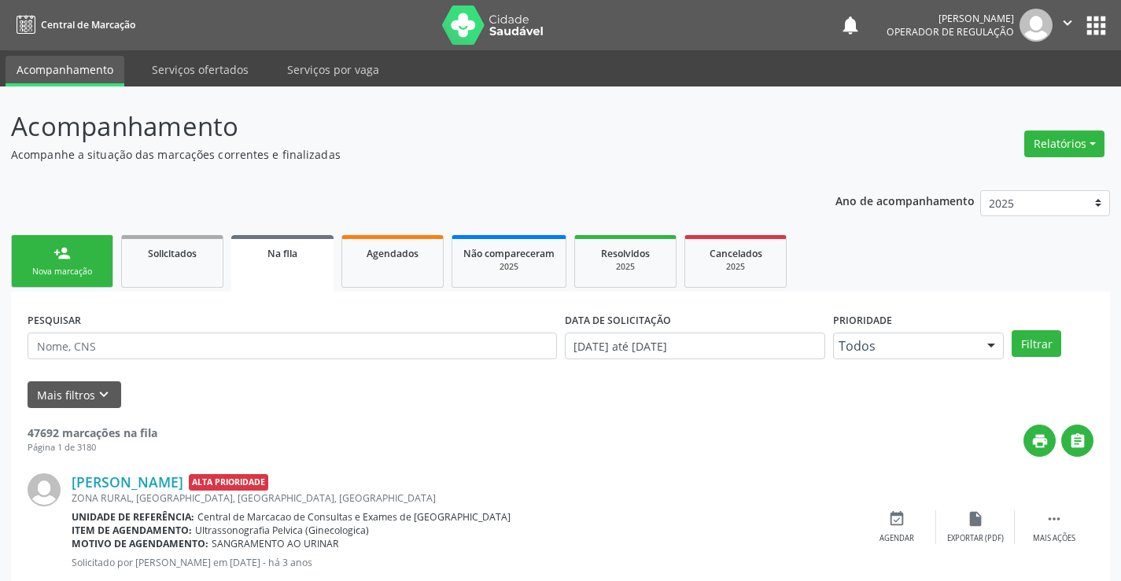
click at [75, 262] on link "person_add Nova marcação" at bounding box center [62, 261] width 102 height 53
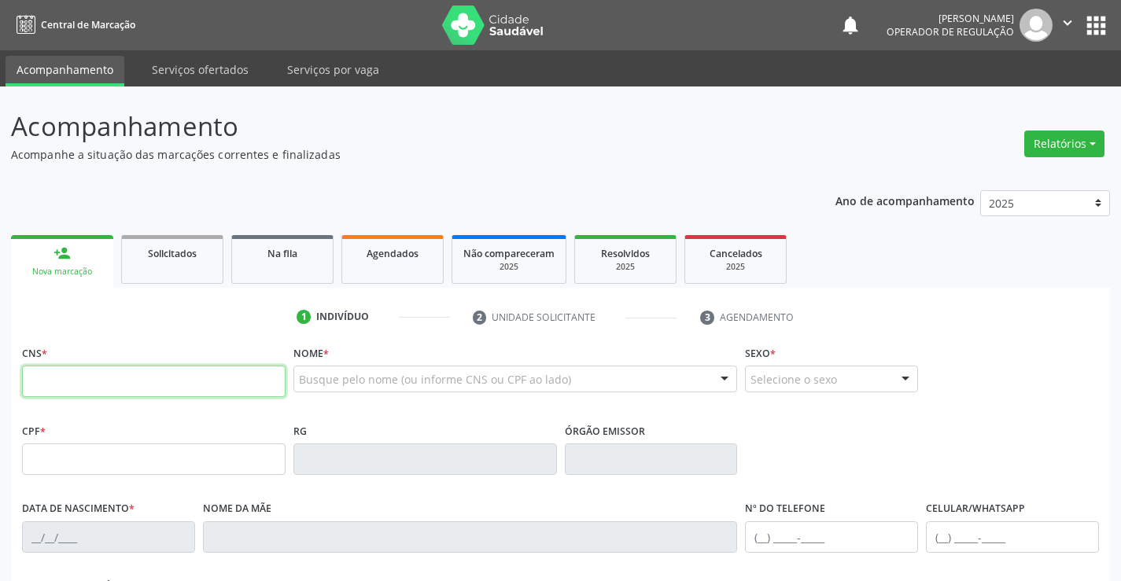
click at [42, 371] on input "text" at bounding box center [153, 381] width 263 height 31
paste input "700 2009 6158 9321"
type input "700 2009 6158 9321"
type input "1270736558"
type input "[DATE]"
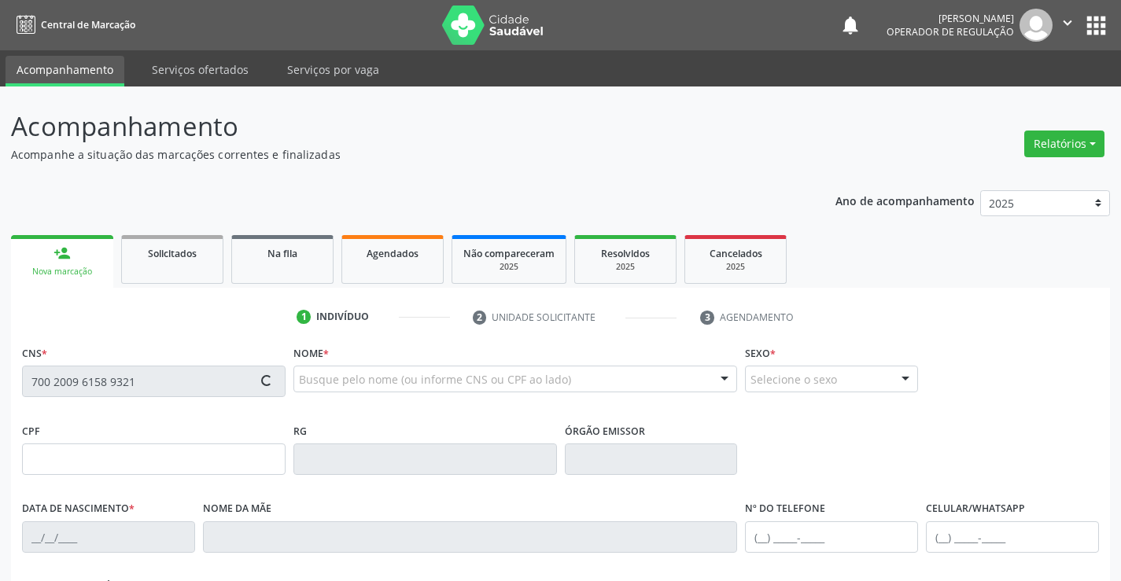
type input "[PHONE_NUMBER]"
type input "S/N"
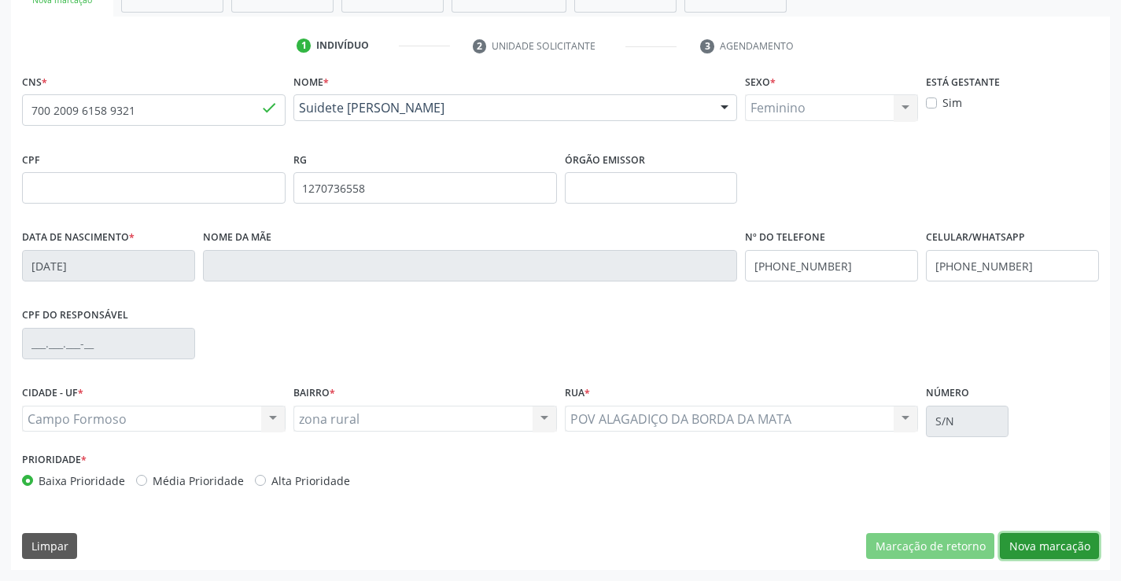
click at [1026, 551] on button "Nova marcação" at bounding box center [1048, 546] width 99 height 27
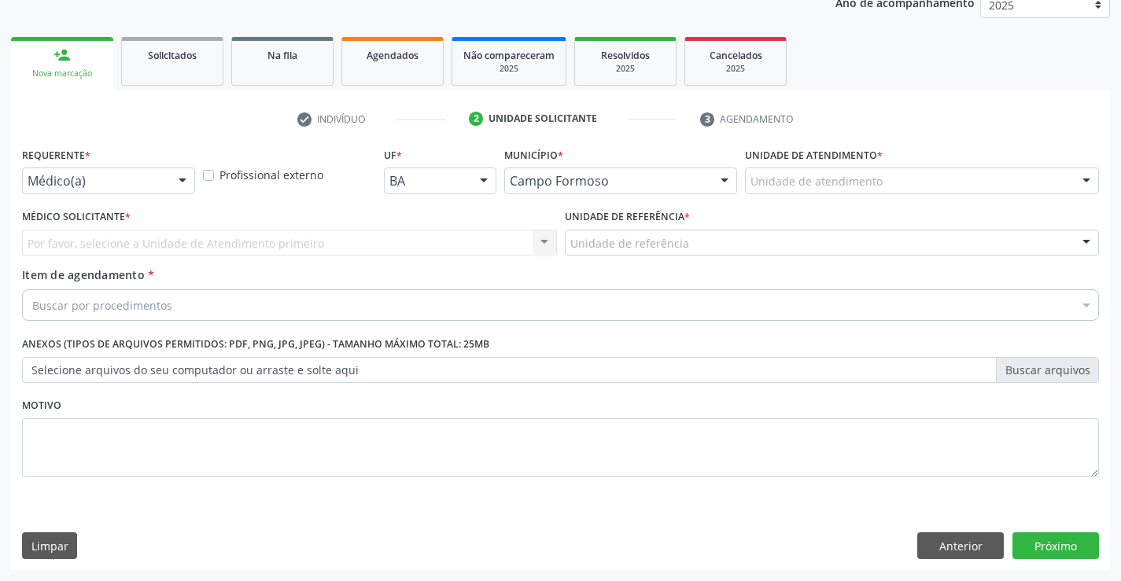
click at [171, 178] on div at bounding box center [183, 181] width 24 height 27
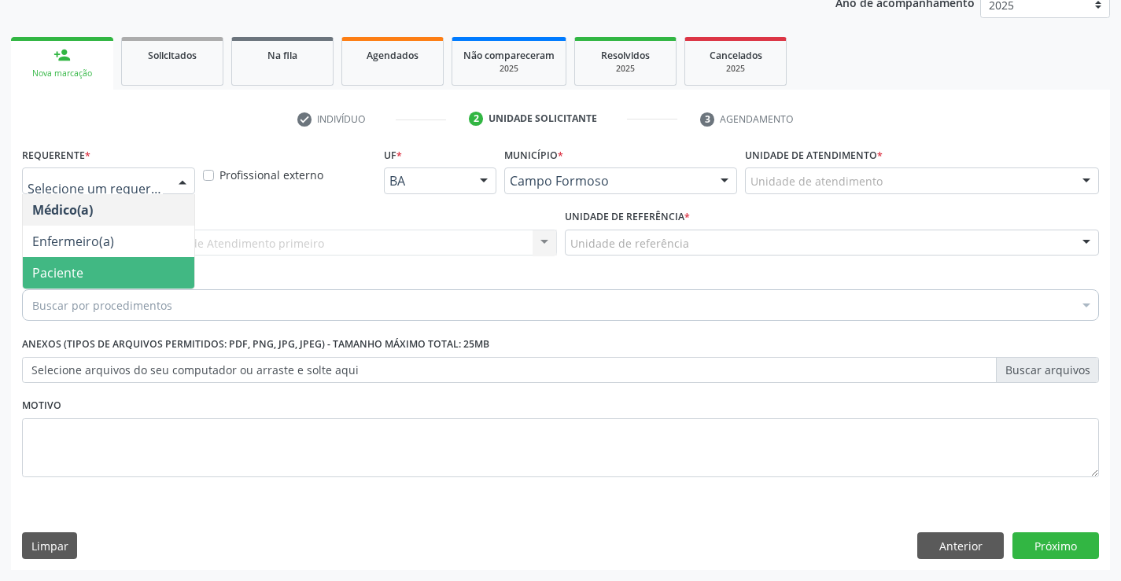
click at [102, 266] on span "Paciente" at bounding box center [108, 272] width 171 height 31
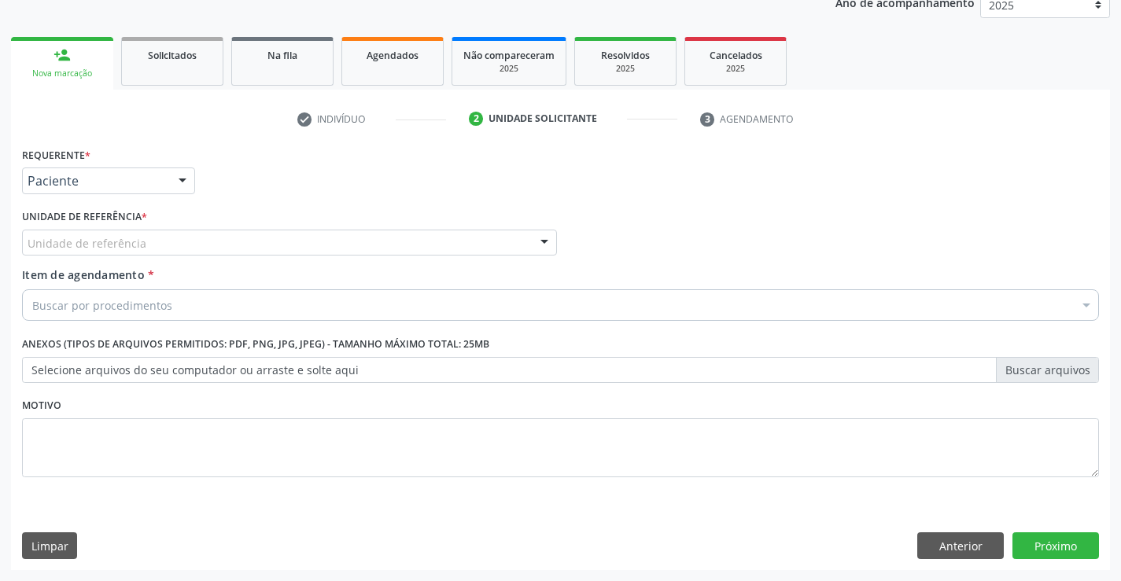
click at [311, 248] on div "Unidade de referência" at bounding box center [289, 243] width 535 height 27
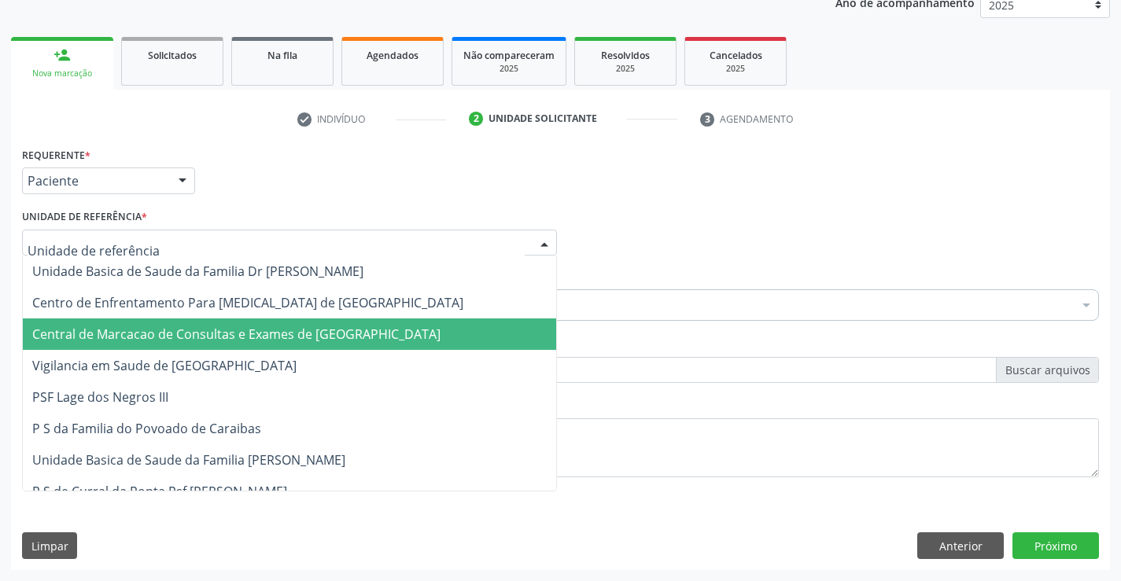
click at [278, 337] on span "Central de Marcacao de Consultas e Exames de [GEOGRAPHIC_DATA]" at bounding box center [236, 334] width 408 height 17
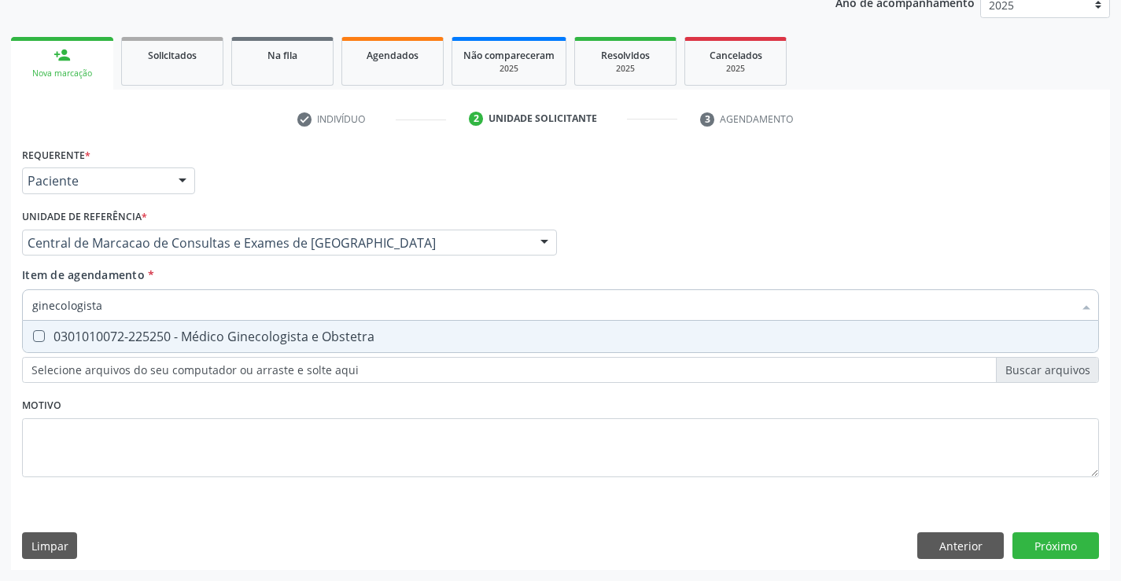
type input "ginecologista"
click at [209, 342] on div "0301010072-225250 - Médico Ginecologista e Obstetra" at bounding box center [560, 336] width 1056 height 13
checkbox Obstetra "true"
click at [1091, 546] on div "Requerente * Paciente Médico(a) Enfermeiro(a) Paciente Nenhum resultado encontr…" at bounding box center [560, 356] width 1099 height 427
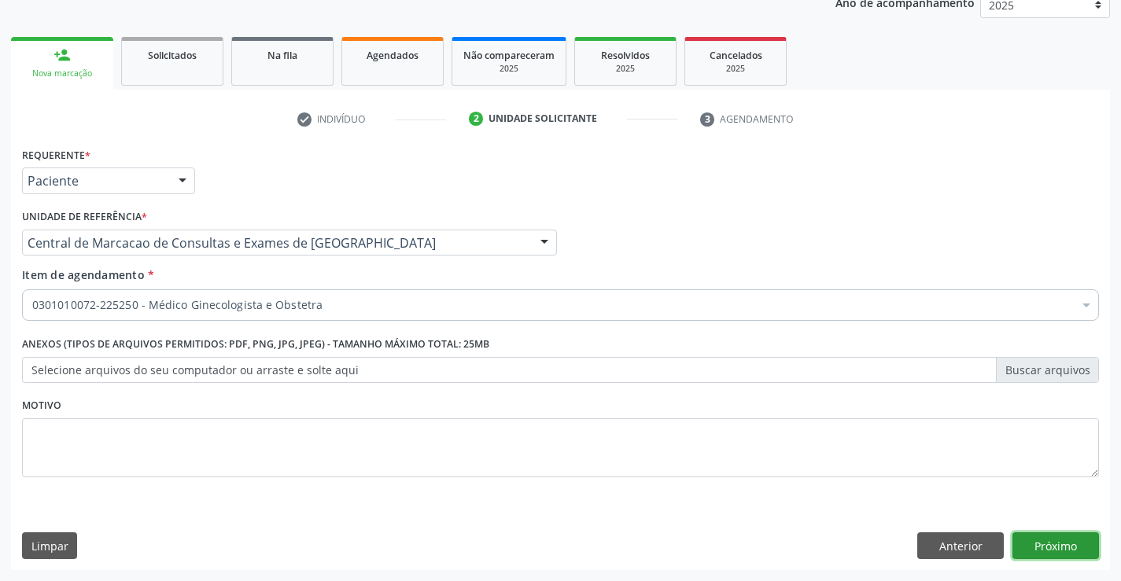
click at [1074, 534] on button "Próximo" at bounding box center [1055, 545] width 86 height 27
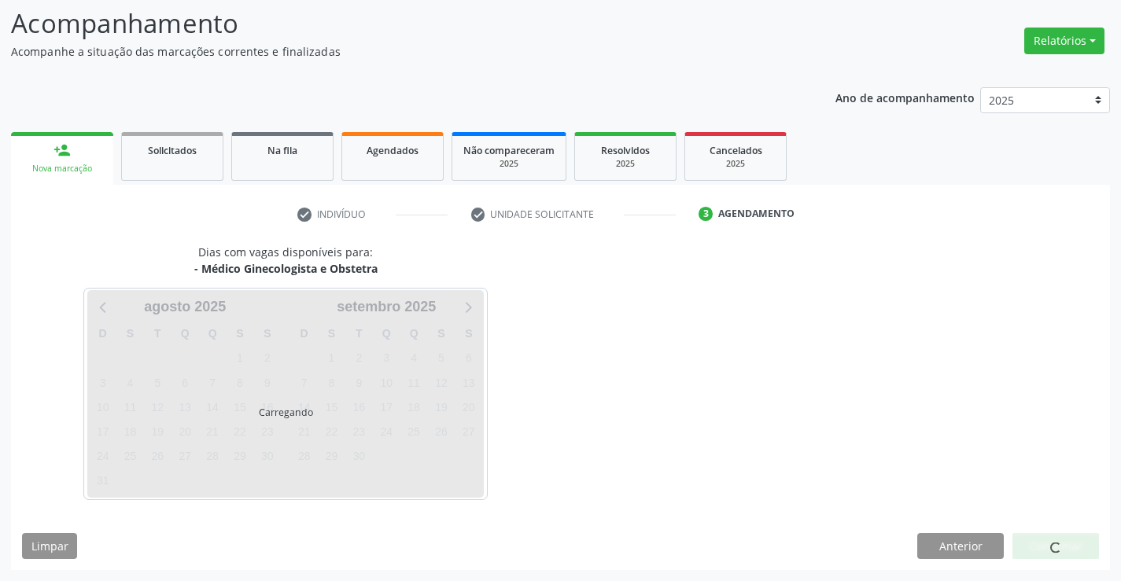
scroll to position [103, 0]
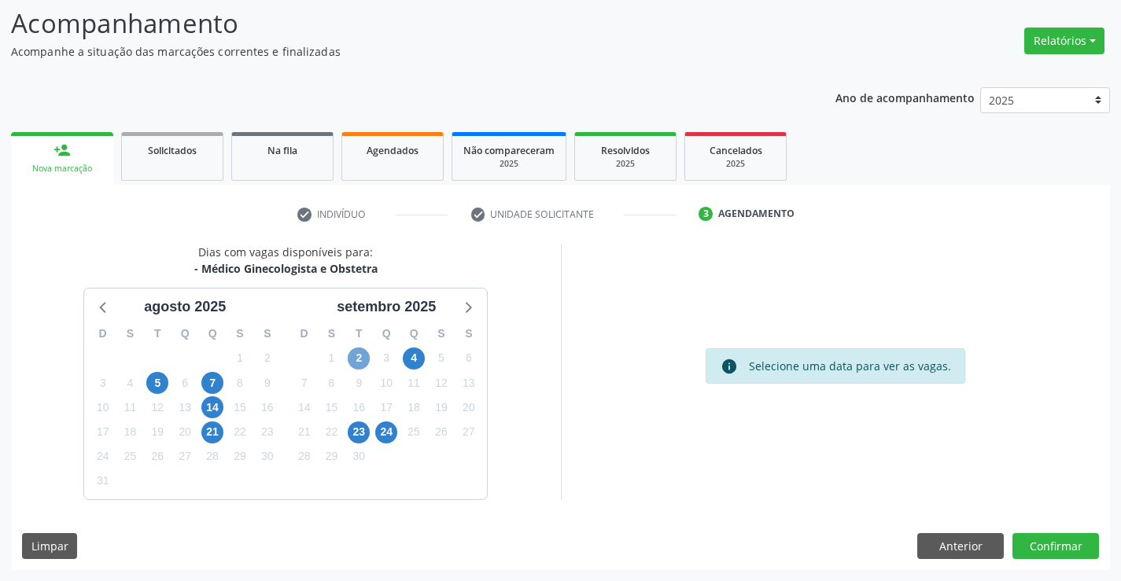
click at [351, 364] on span "2" at bounding box center [359, 359] width 22 height 22
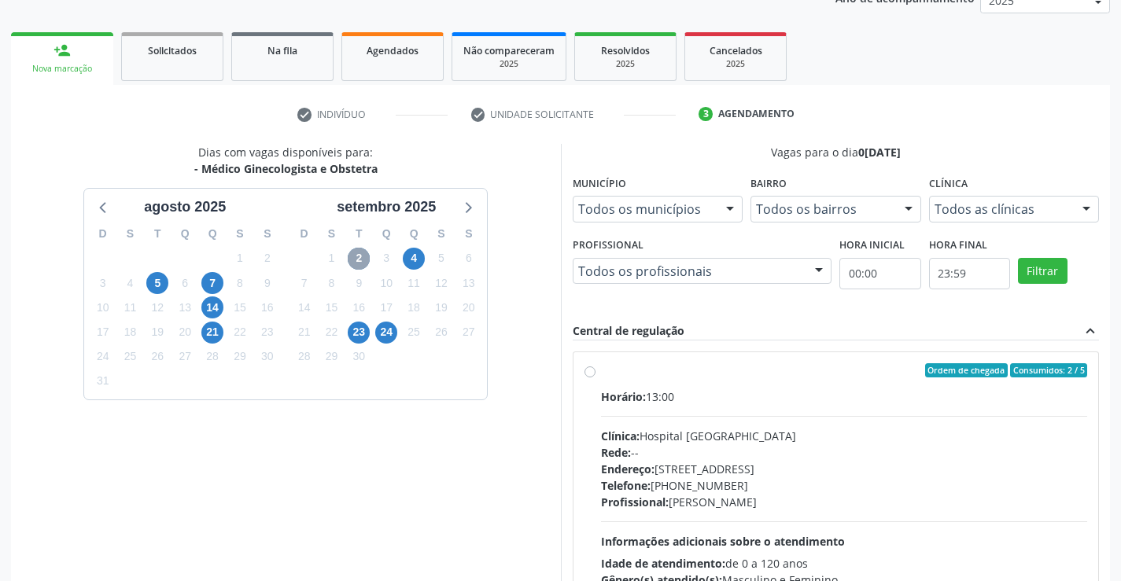
scroll to position [330, 0]
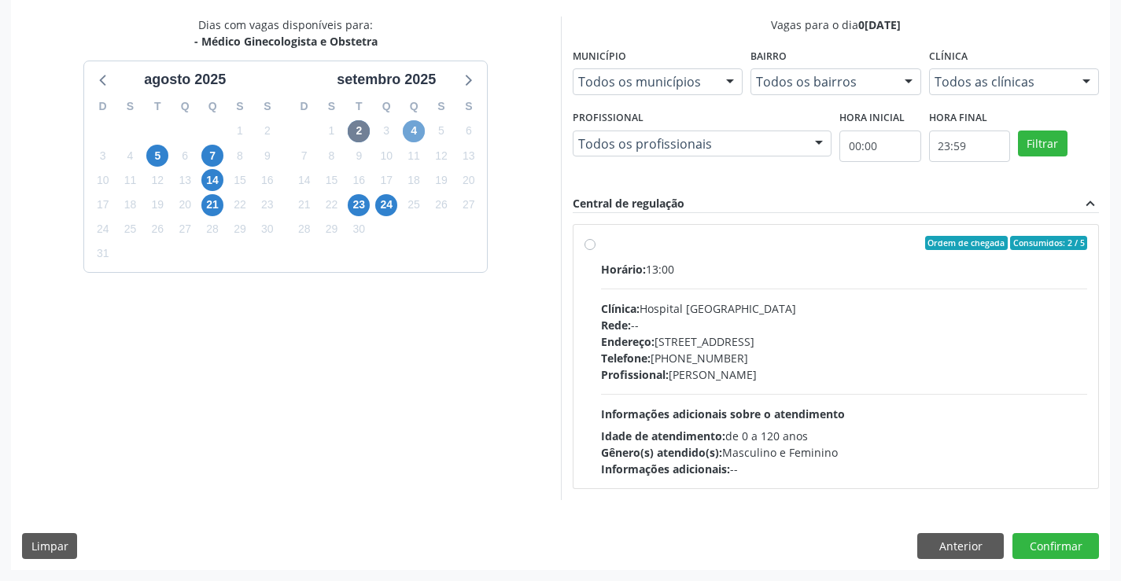
click at [412, 132] on span "4" at bounding box center [414, 131] width 22 height 22
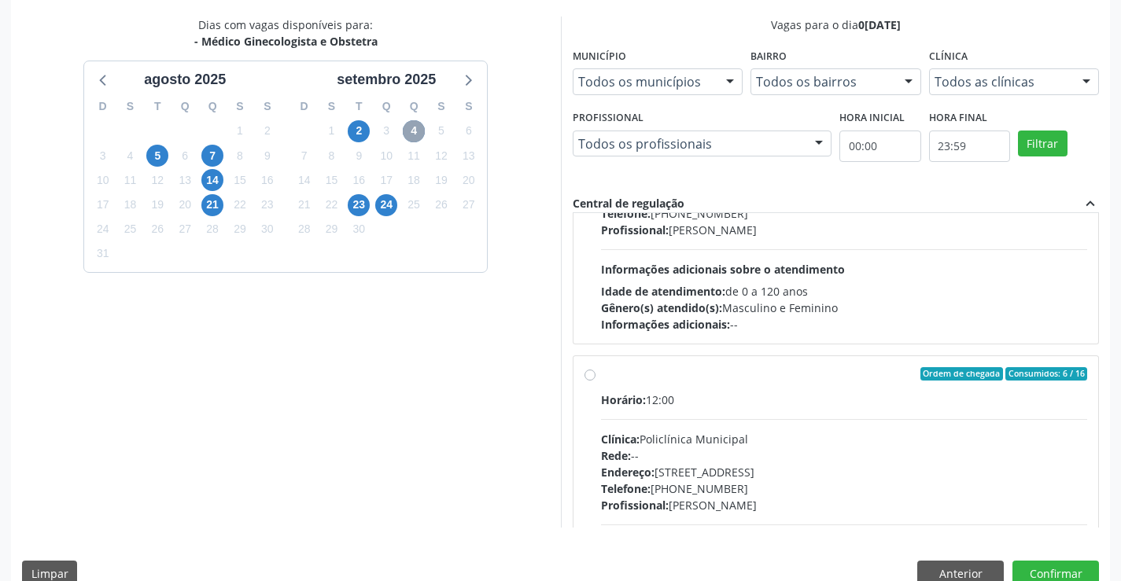
scroll to position [157, 0]
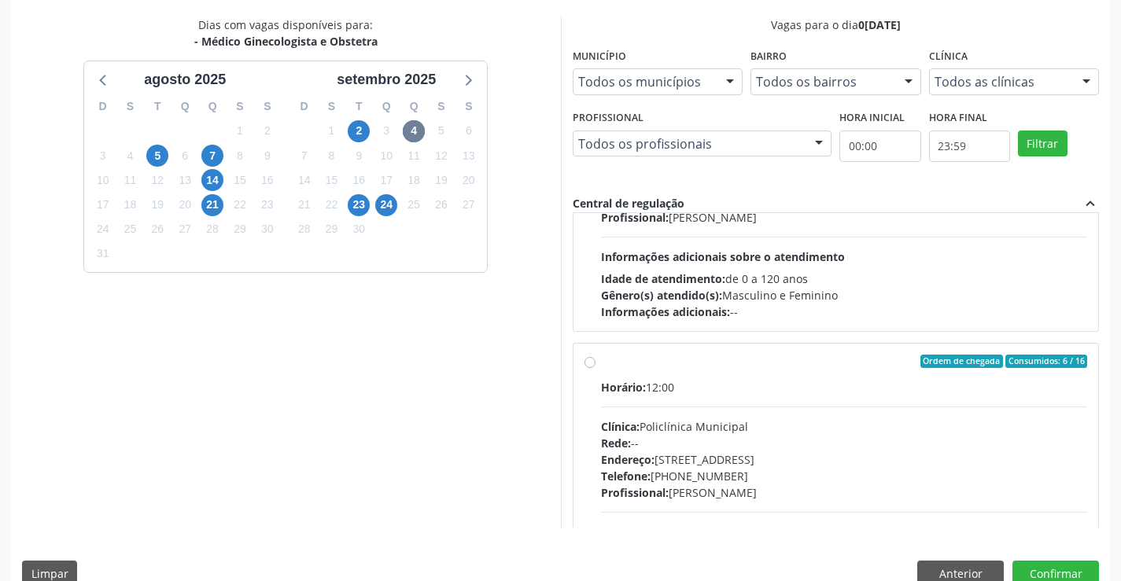
click at [812, 425] on div "Clínica: Policlínica Municipal" at bounding box center [844, 426] width 487 height 17
click at [595, 369] on input "Ordem de chegada Consumidos: 6 / 16 Horário: 12:00 Clínica: Policlínica Municip…" at bounding box center [589, 362] width 11 height 14
radio input "true"
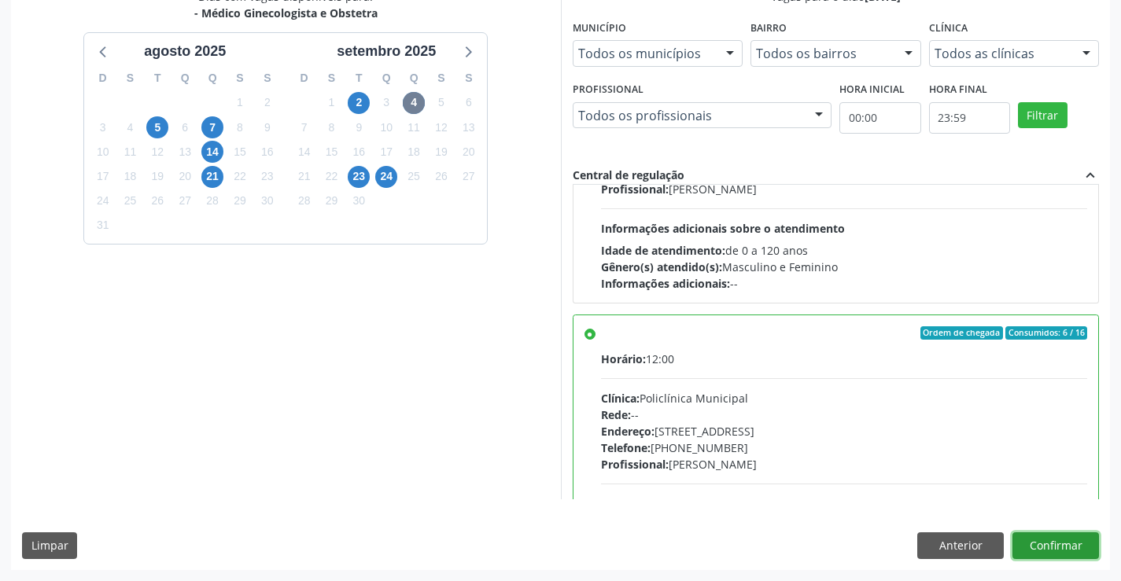
click at [1073, 543] on button "Confirmar" at bounding box center [1055, 545] width 86 height 27
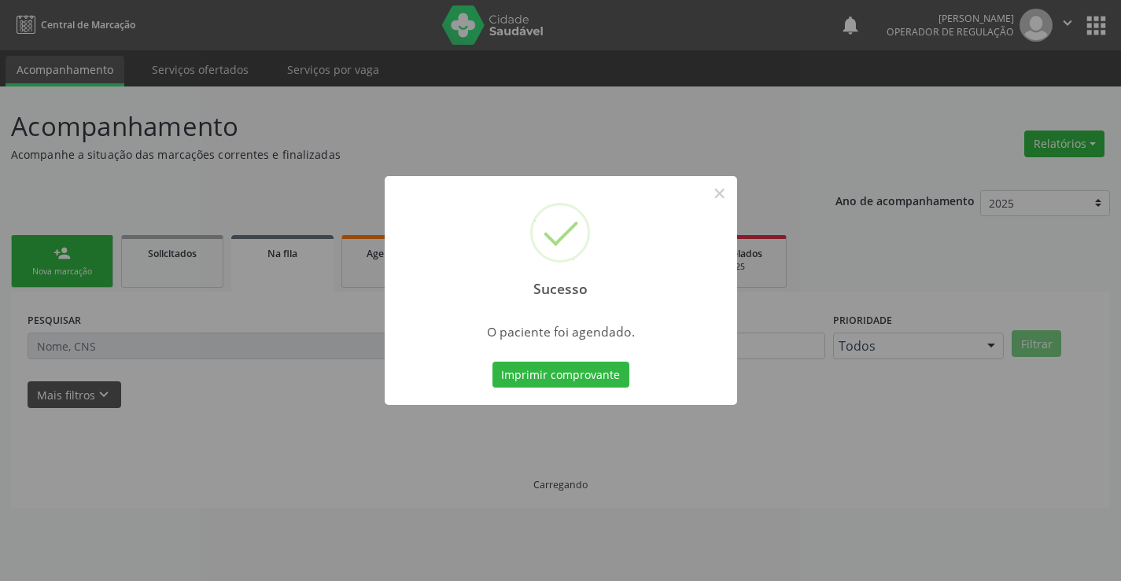
scroll to position [0, 0]
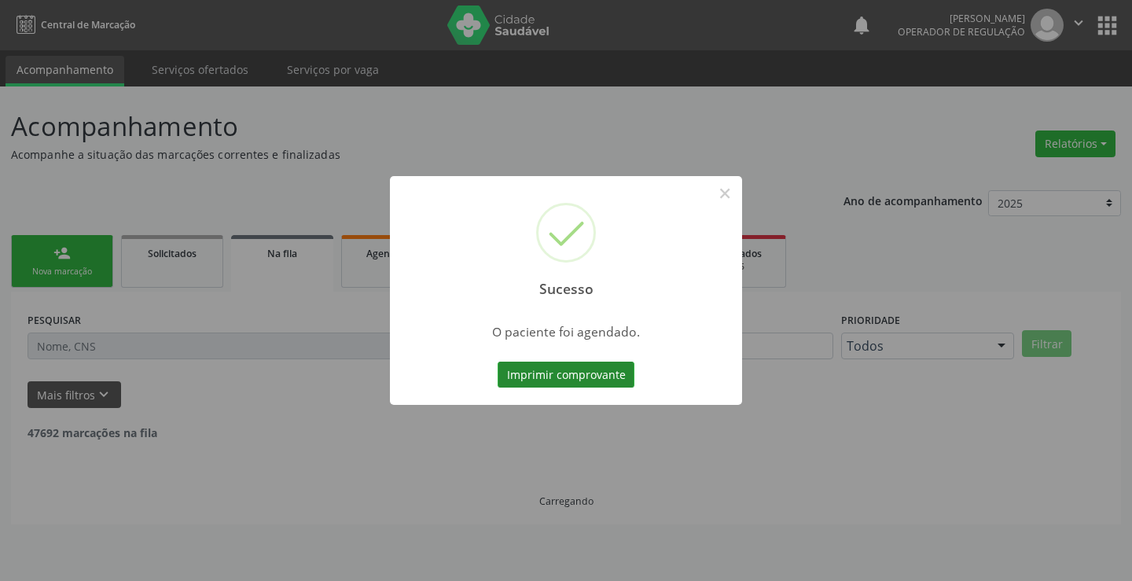
click at [599, 377] on button "Imprimir comprovante" at bounding box center [566, 375] width 137 height 27
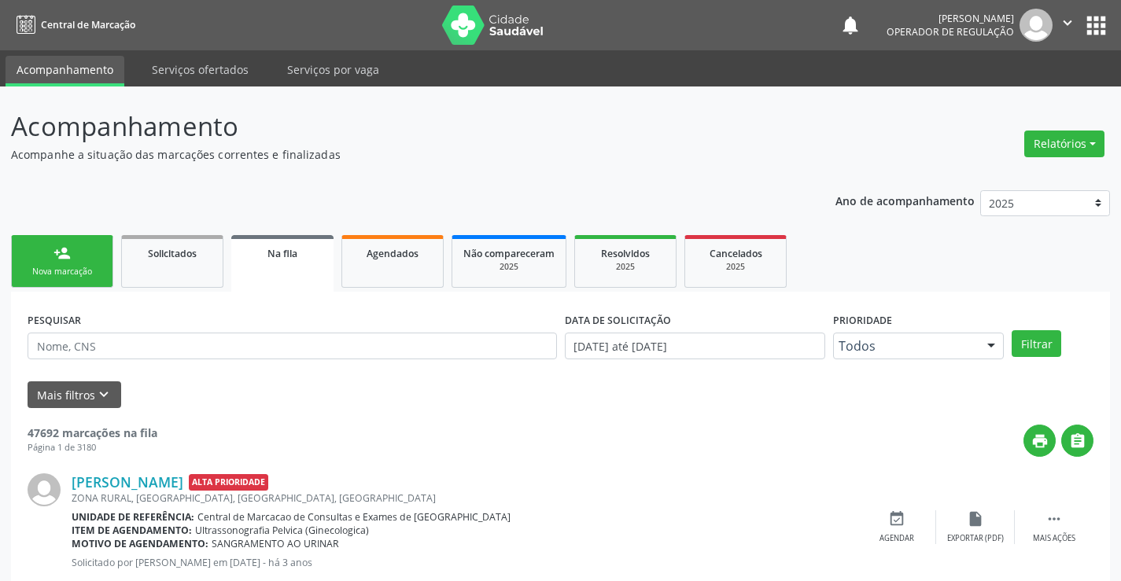
click at [78, 269] on div "Nova marcação" at bounding box center [62, 272] width 79 height 12
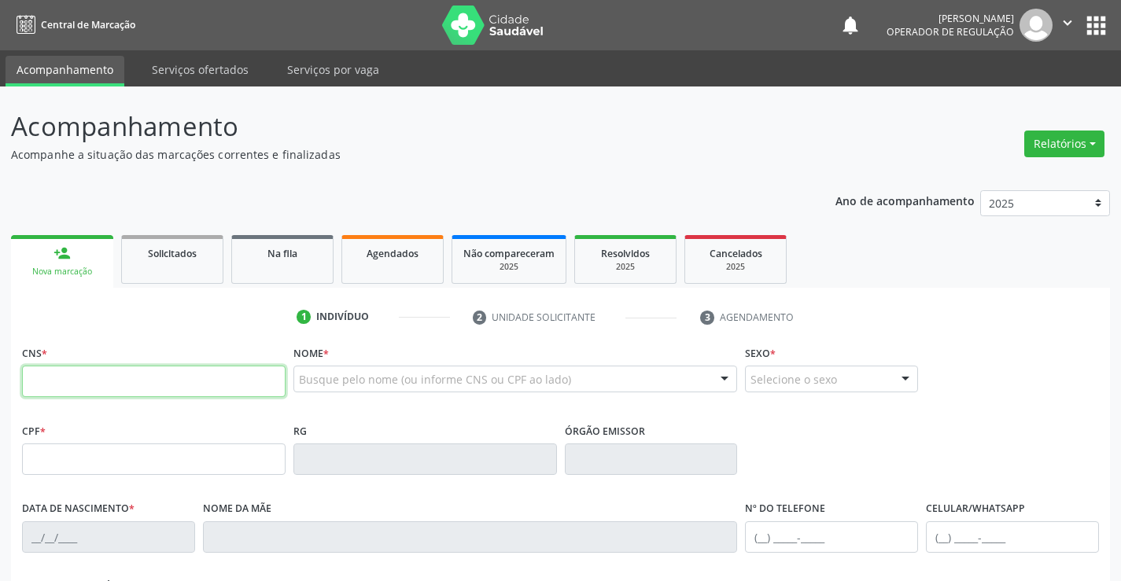
click at [229, 381] on input "text" at bounding box center [153, 381] width 263 height 31
type input "703 0078 4747 0879"
type input "21/02/1988"
type input "S/N"
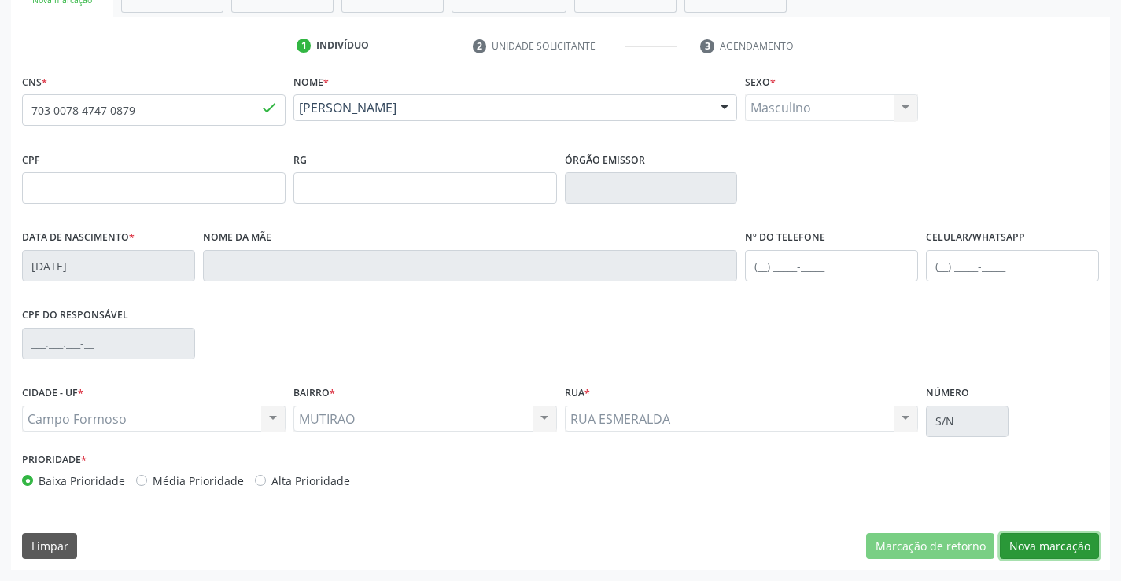
click at [1066, 541] on button "Nova marcação" at bounding box center [1048, 546] width 99 height 27
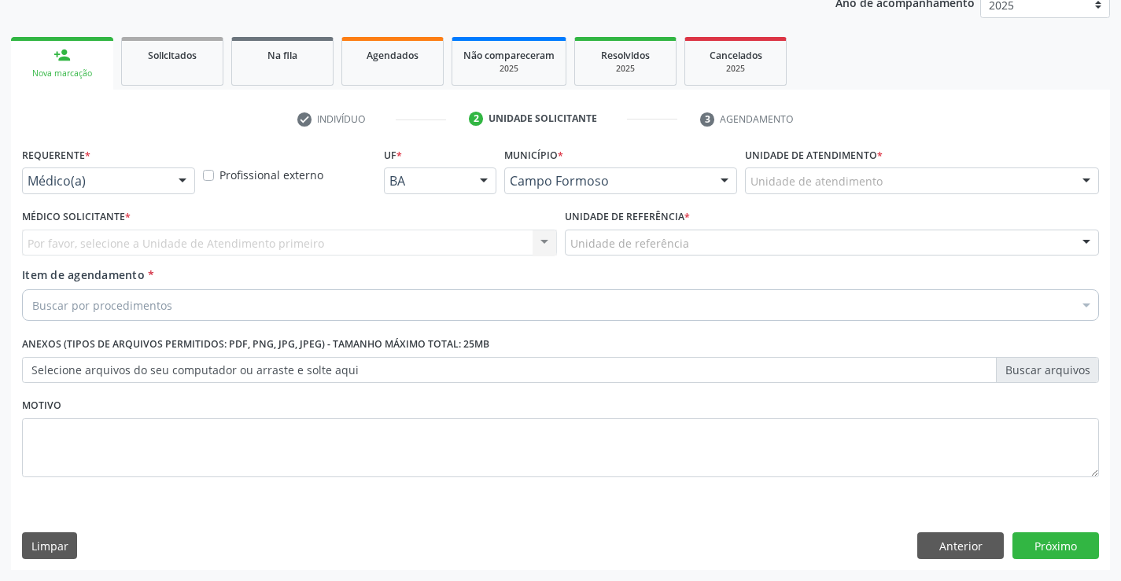
scroll to position [198, 0]
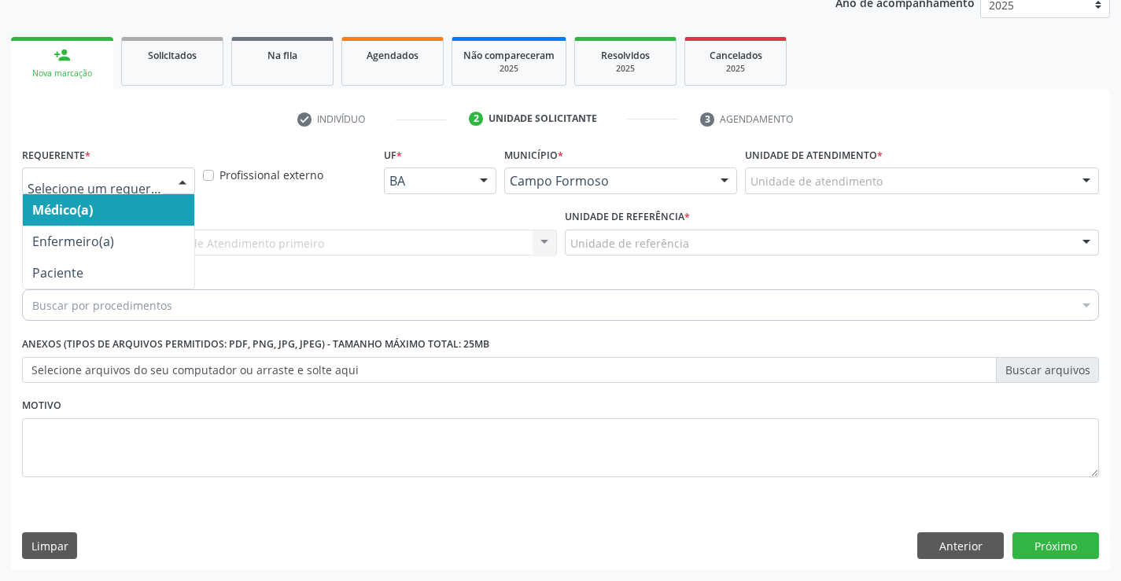
click at [175, 177] on div at bounding box center [183, 181] width 24 height 27
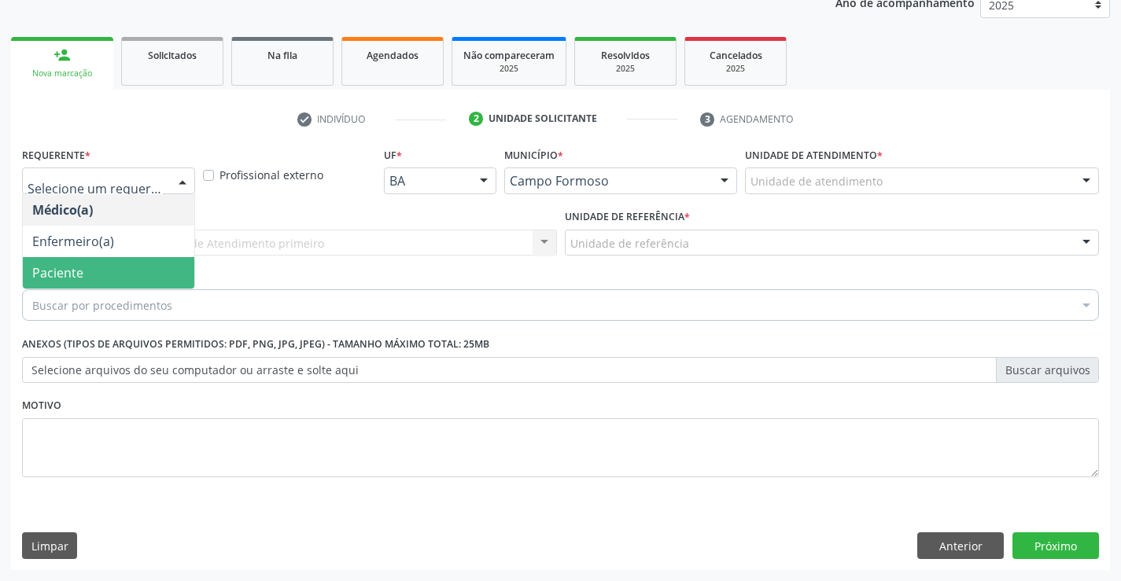
click at [51, 268] on span "Paciente" at bounding box center [57, 272] width 51 height 17
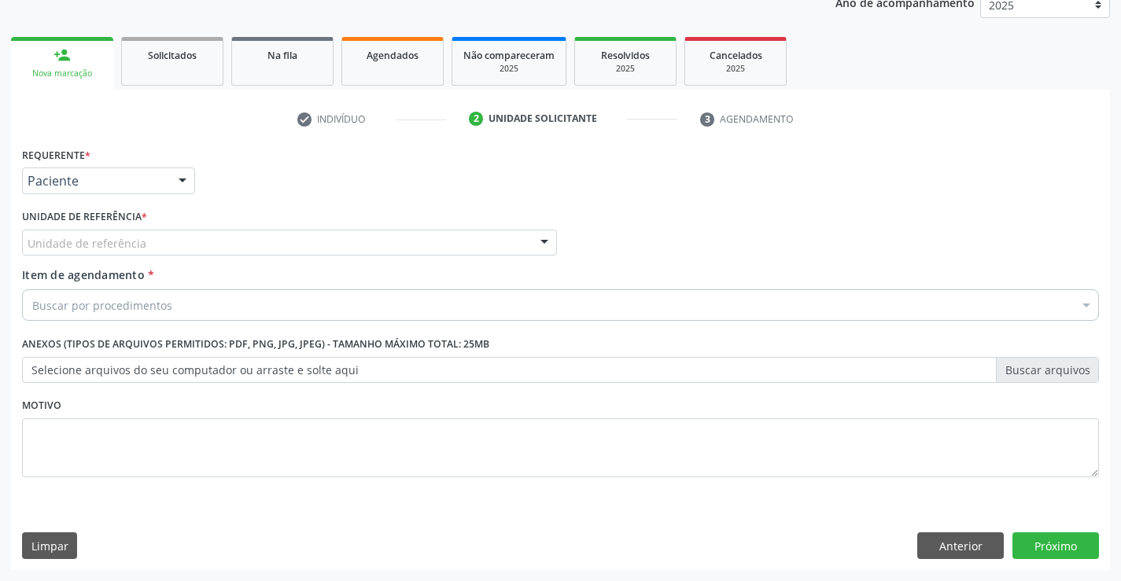
click at [215, 246] on div "Unidade de referência" at bounding box center [289, 243] width 535 height 27
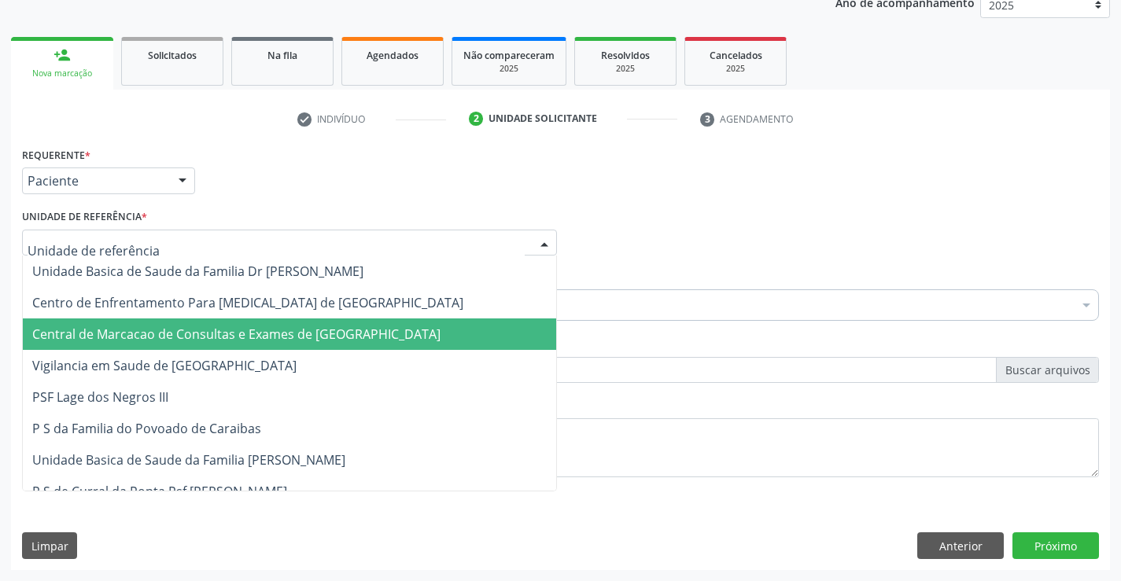
click at [170, 329] on span "Central de Marcacao de Consultas e Exames de [GEOGRAPHIC_DATA]" at bounding box center [236, 334] width 408 height 17
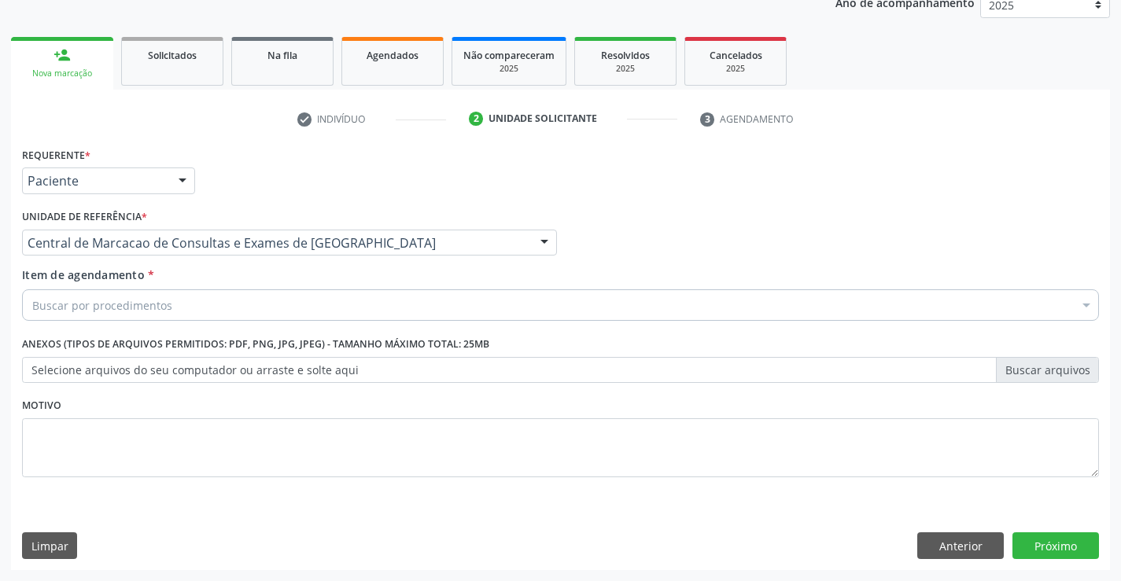
click at [131, 314] on div "Buscar por procedimentos" at bounding box center [560, 304] width 1076 height 31
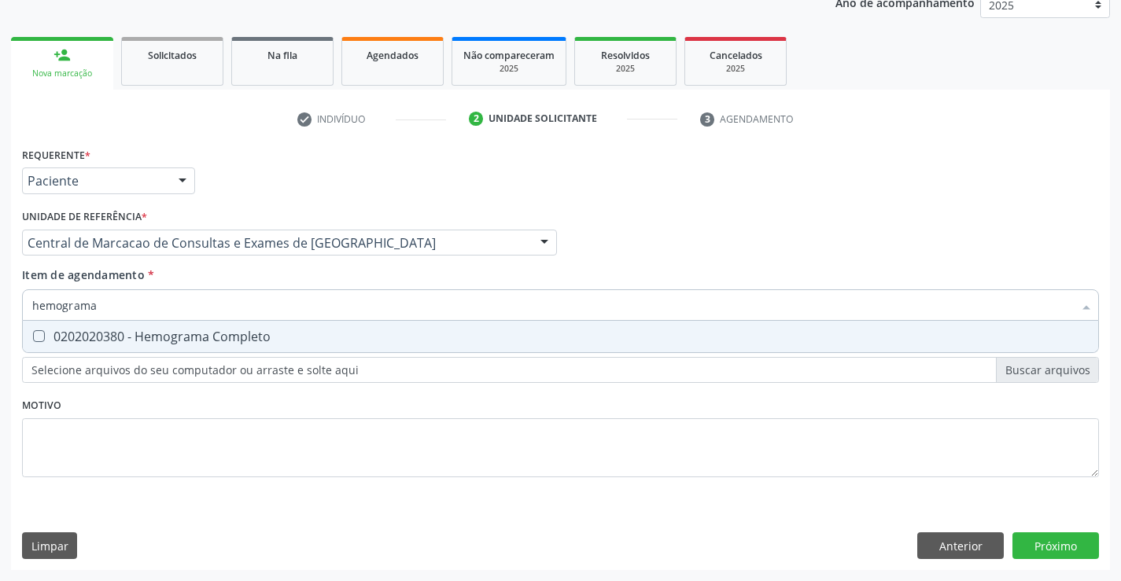
type input "hemograma"
click at [138, 330] on div "0202020380 - Hemograma Completo" at bounding box center [560, 336] width 1056 height 13
checkbox Completo "true"
click at [116, 425] on div "Requerente * Paciente Médico(a) Enfermeiro(a) Paciente Nenhum resultado encontr…" at bounding box center [560, 321] width 1076 height 356
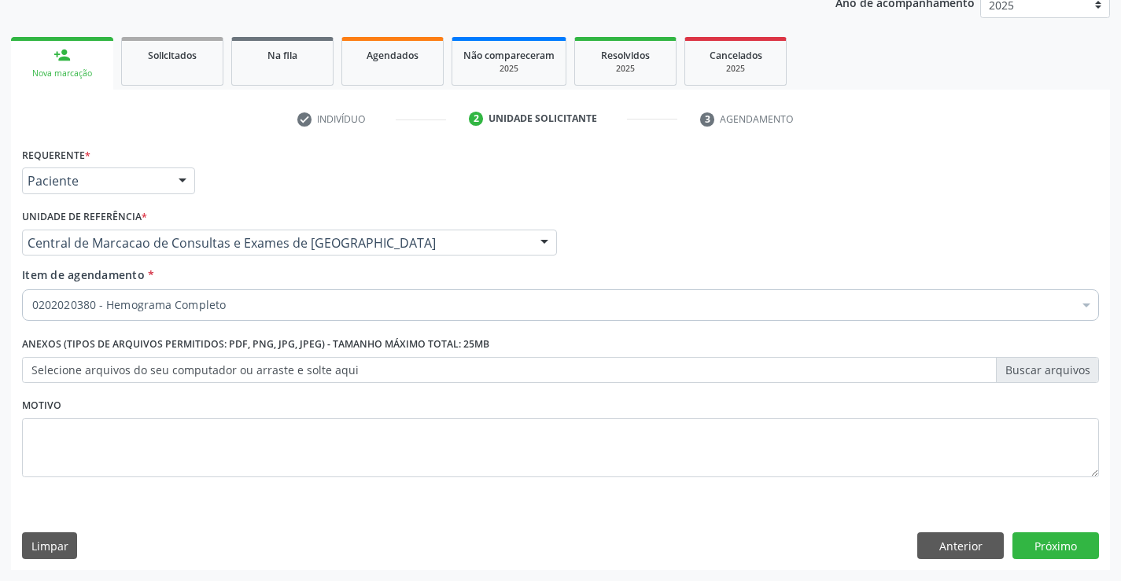
click at [127, 314] on div "0202020380 - Hemograma Completo" at bounding box center [560, 304] width 1076 height 31
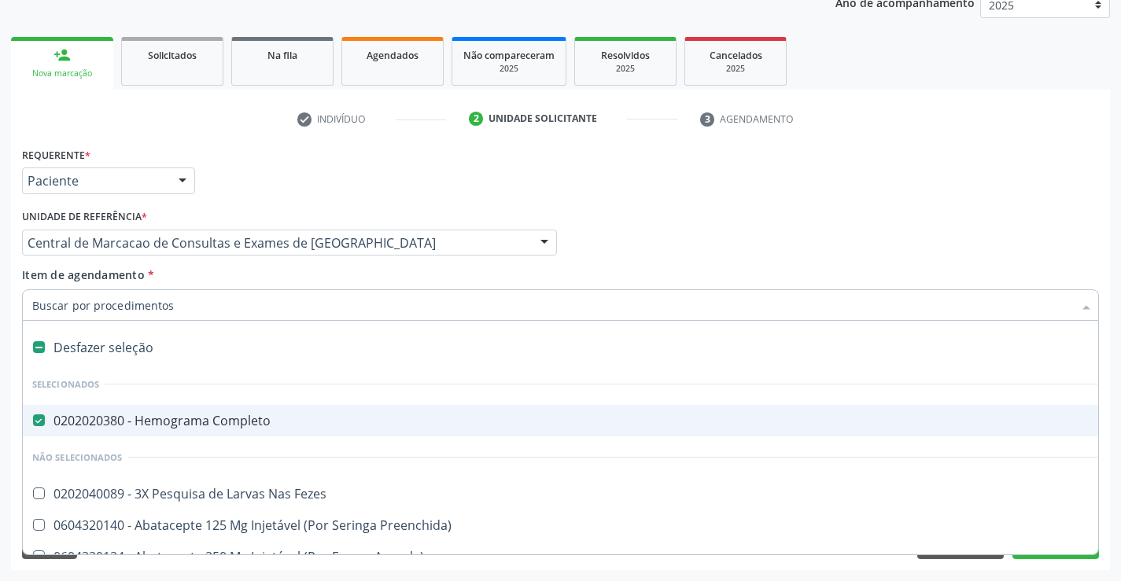
click at [136, 313] on input "Item de agendamento *" at bounding box center [552, 304] width 1040 height 31
type input "u"
checkbox Completo "false"
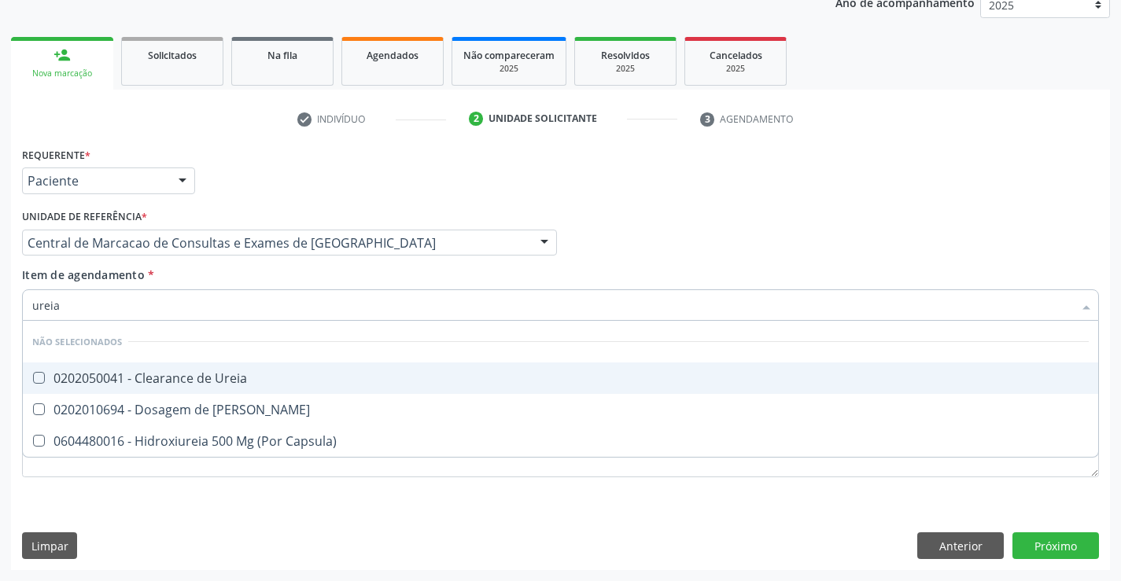
type input "ureia"
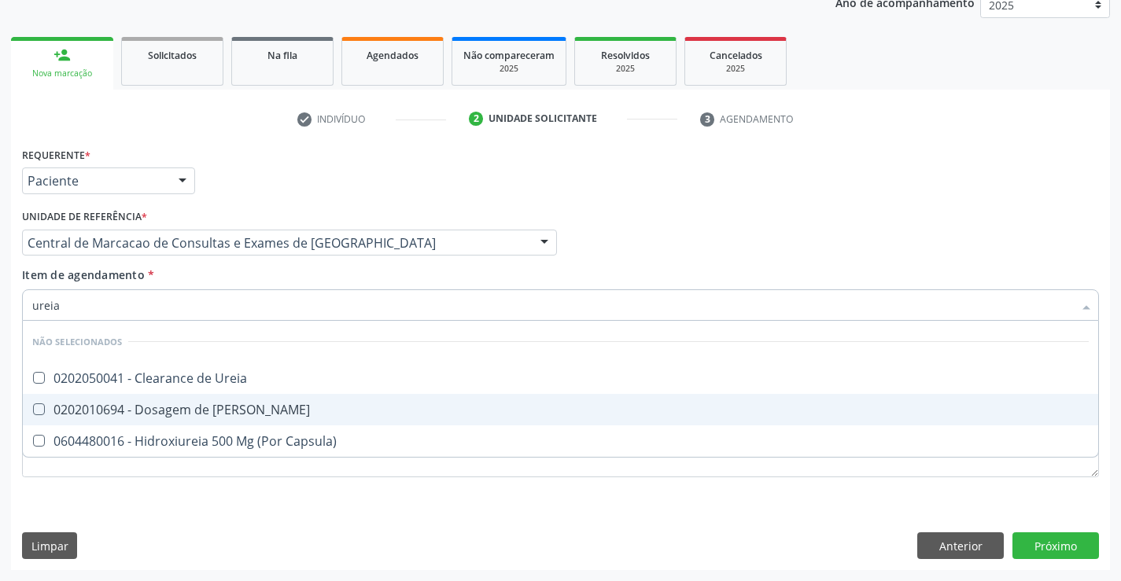
click at [145, 414] on div "0202010694 - Dosagem de [PERSON_NAME]" at bounding box center [560, 409] width 1056 height 13
checkbox Ureia "true"
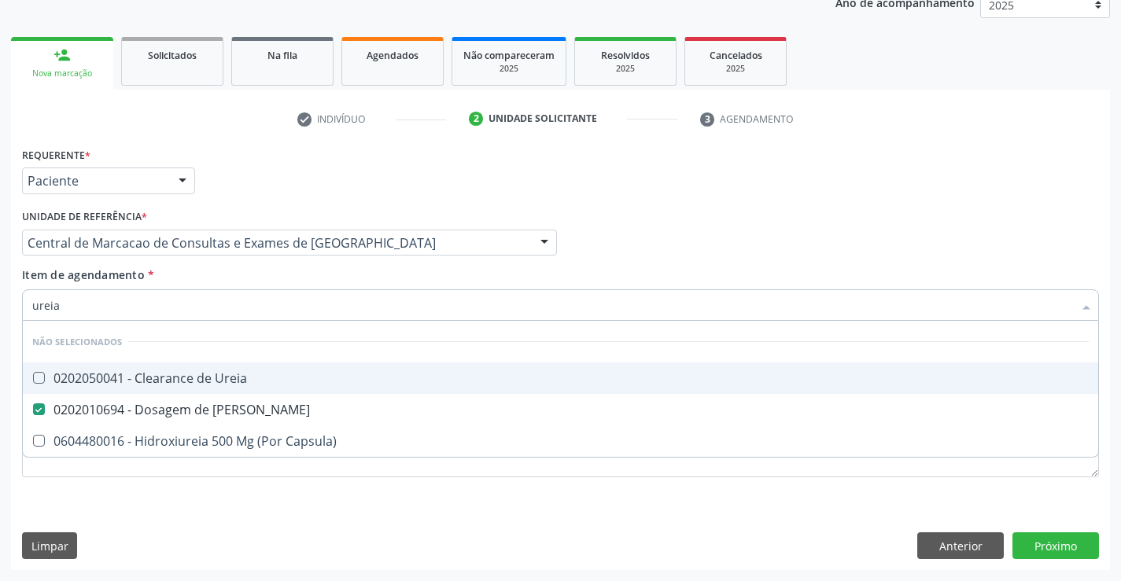
click at [109, 308] on input "ureia" at bounding box center [552, 304] width 1040 height 31
click at [212, 348] on li "Não selecionados" at bounding box center [560, 342] width 1075 height 42
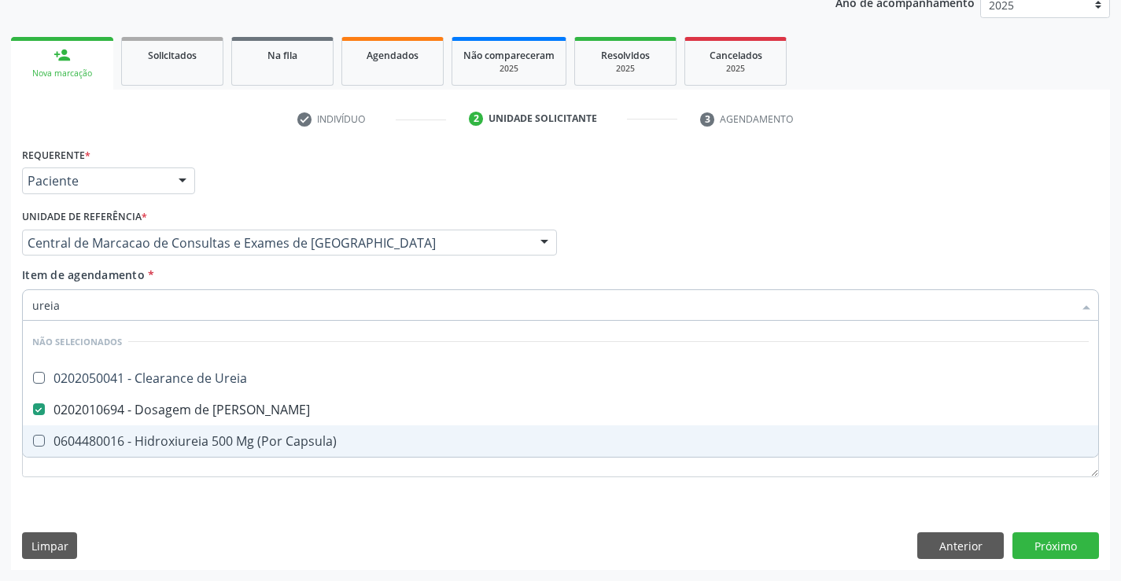
click at [123, 548] on div "Requerente * Paciente Médico(a) Enfermeiro(a) Paciente Nenhum resultado encontr…" at bounding box center [560, 356] width 1099 height 427
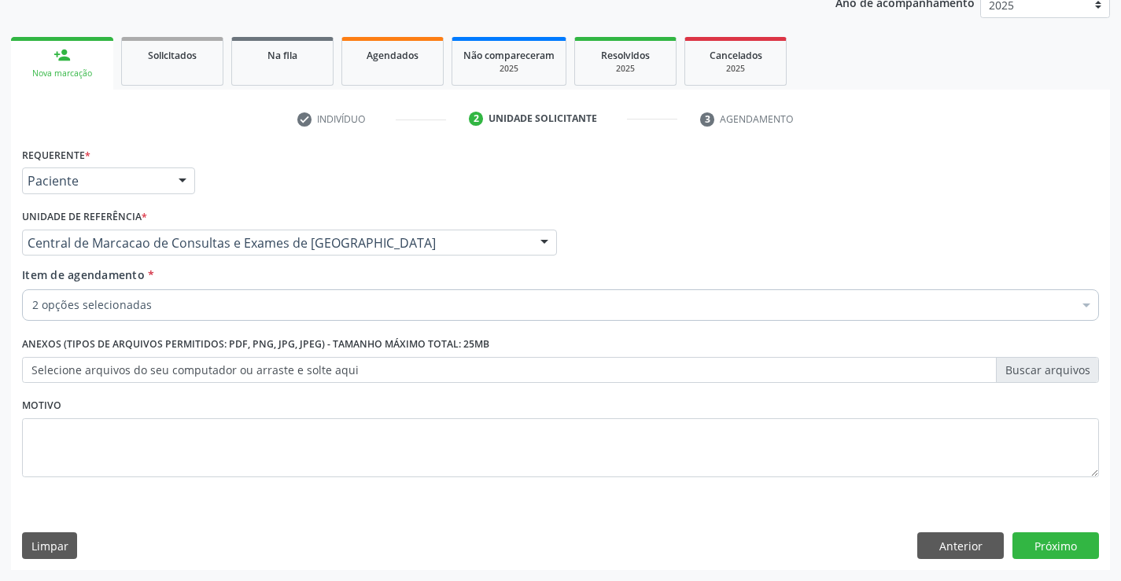
checkbox Completo "true"
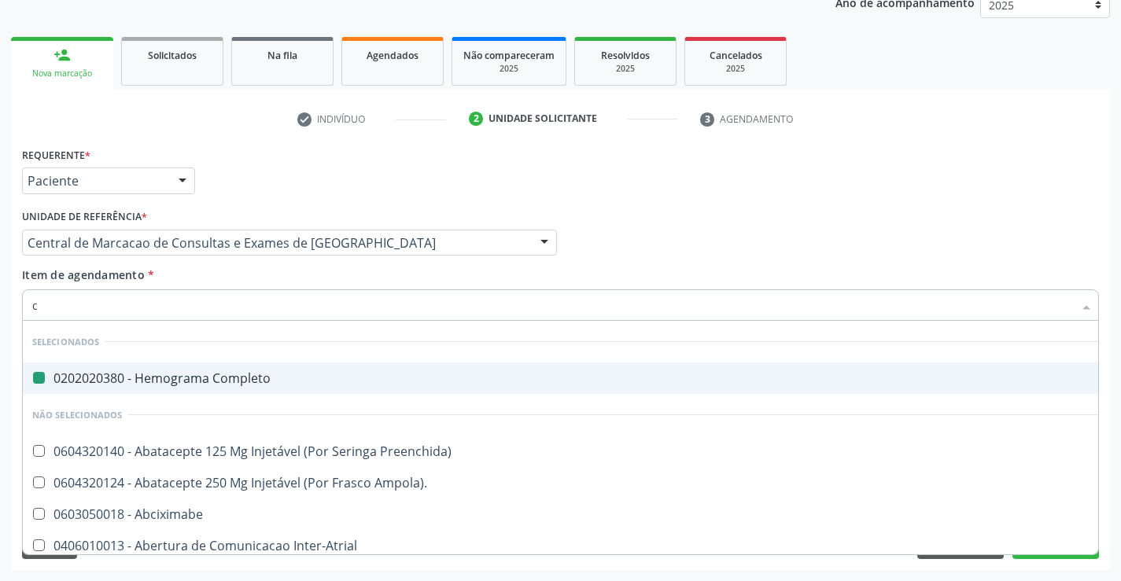
type input "cr"
checkbox Completo "false"
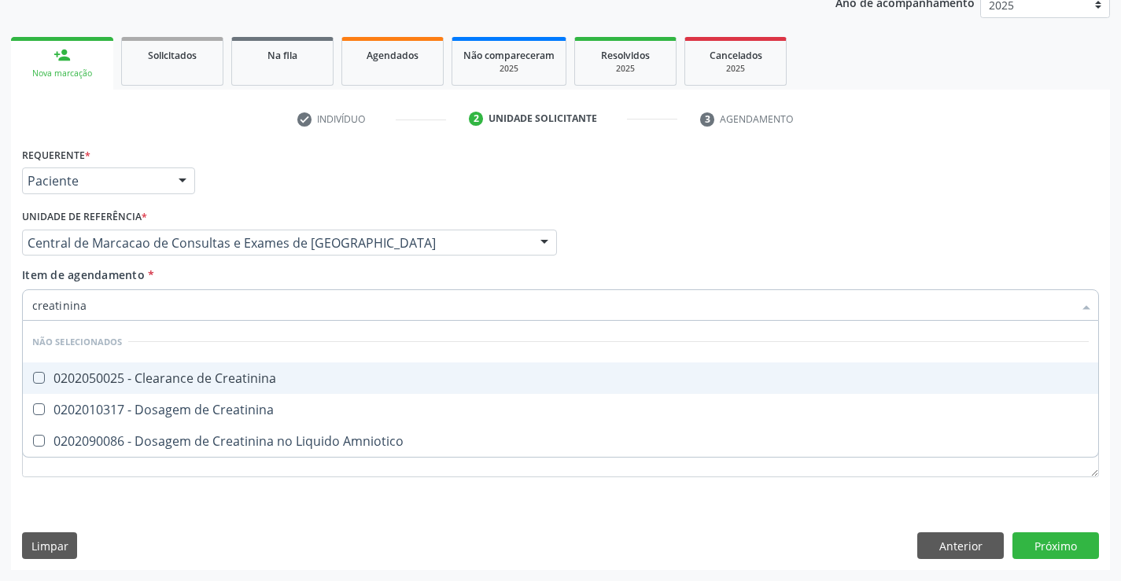
type input "creatinina"
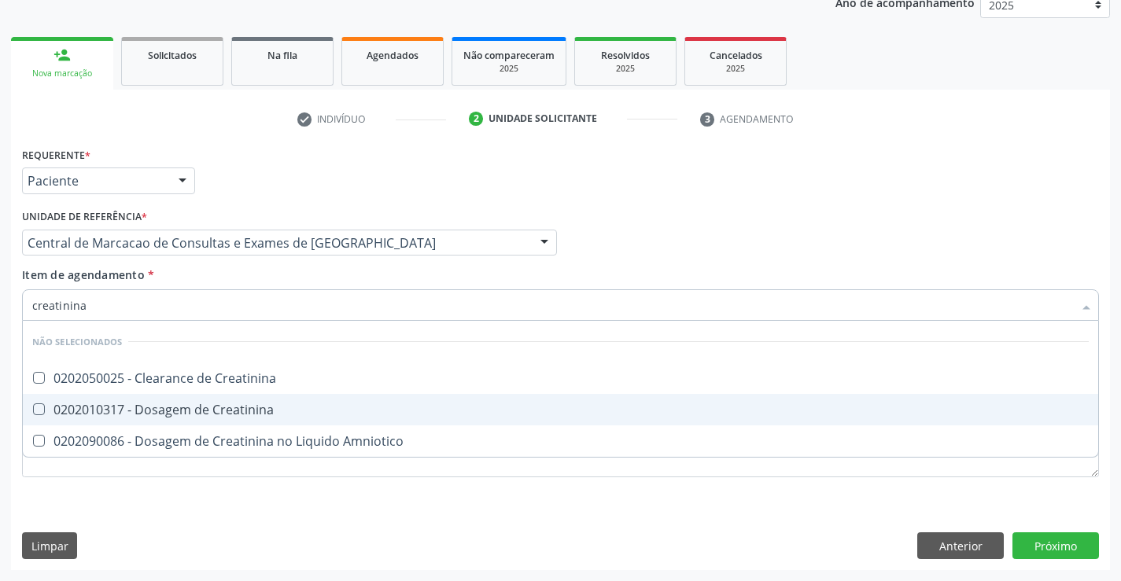
click at [134, 406] on div "0202010317 - Dosagem de Creatinina" at bounding box center [560, 409] width 1056 height 13
checkbox Creatinina "true"
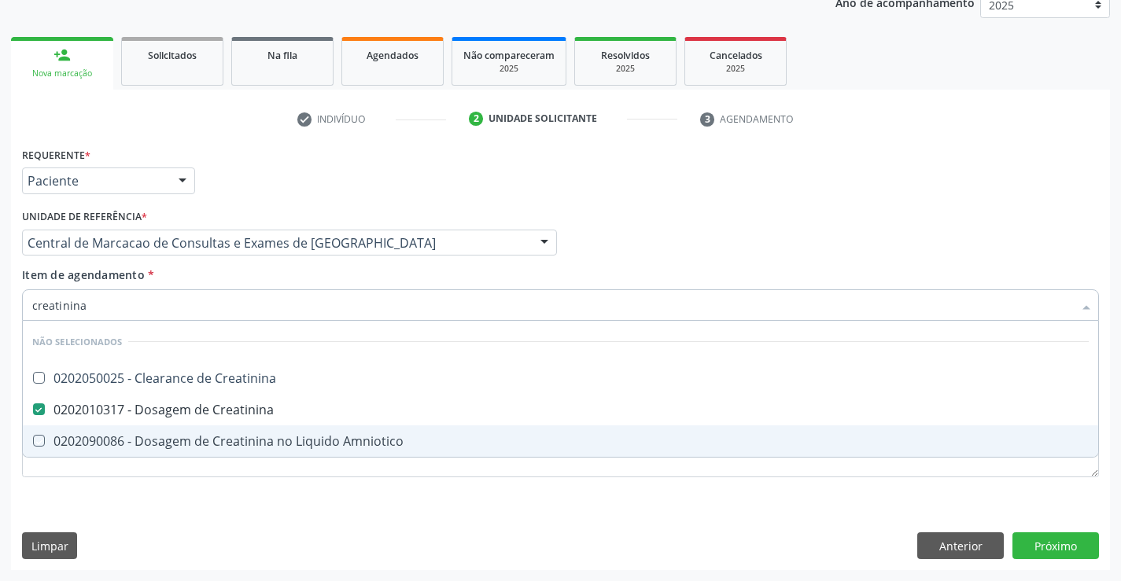
click at [106, 510] on div "Requerente * Paciente Médico(a) Enfermeiro(a) Paciente Nenhum resultado encontr…" at bounding box center [560, 356] width 1099 height 427
checkbox Creatinina "true"
checkbox Amniotico "true"
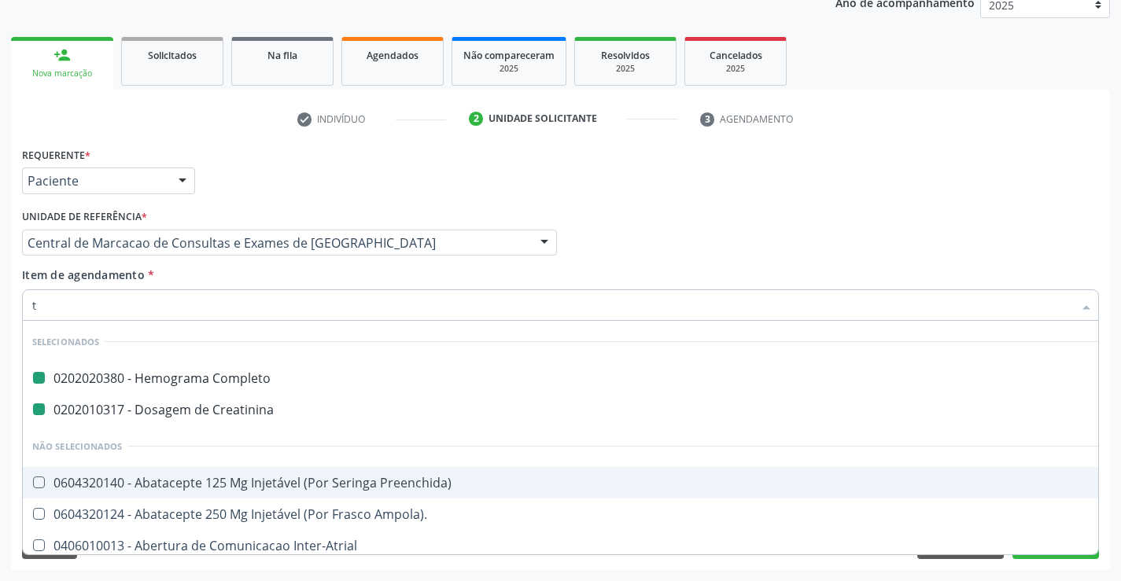
type input "tg"
checkbox Completo "false"
checkbox Creatinina "false"
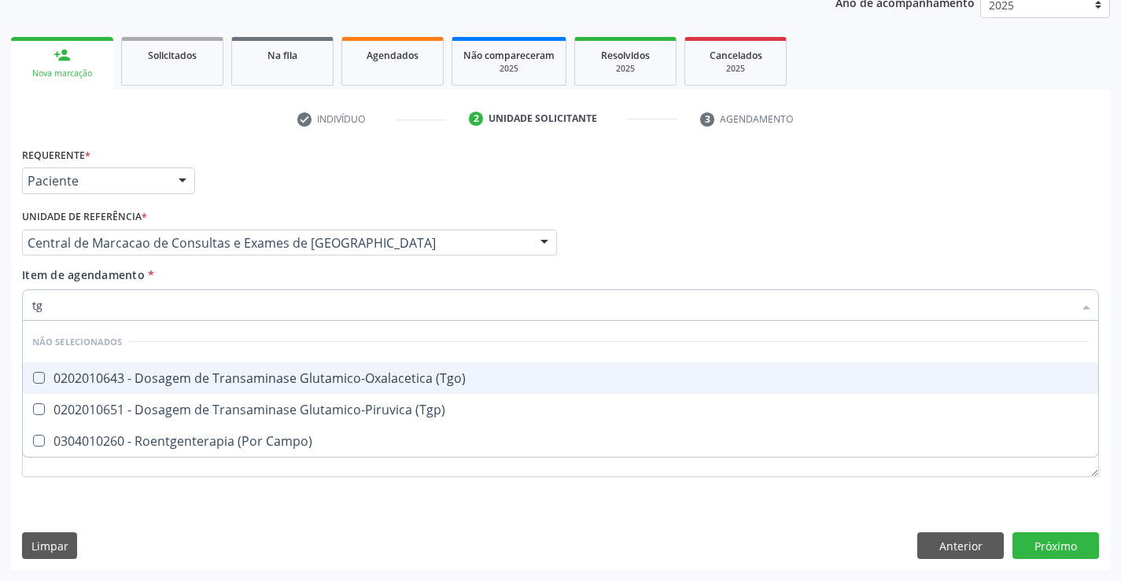
click at [413, 372] on div "0202010643 - Dosagem de Transaminase Glutamico-Oxalacetica (Tgo)" at bounding box center [560, 378] width 1056 height 13
checkbox \(Tgo\) "true"
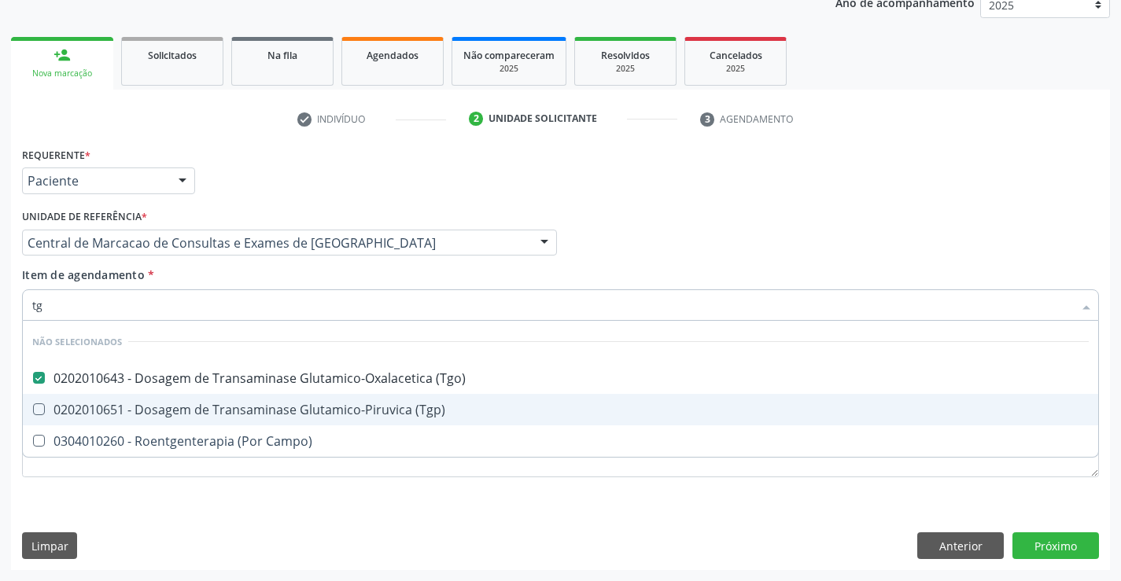
click at [372, 397] on span "0202010651 - Dosagem de Transaminase Glutamico-Piruvica (Tgp)" at bounding box center [560, 409] width 1075 height 31
checkbox \(Tgp\) "true"
click at [331, 500] on div "Requerente * Paciente Médico(a) Enfermeiro(a) Paciente Nenhum resultado encontr…" at bounding box center [560, 356] width 1099 height 427
checkbox Campo\) "true"
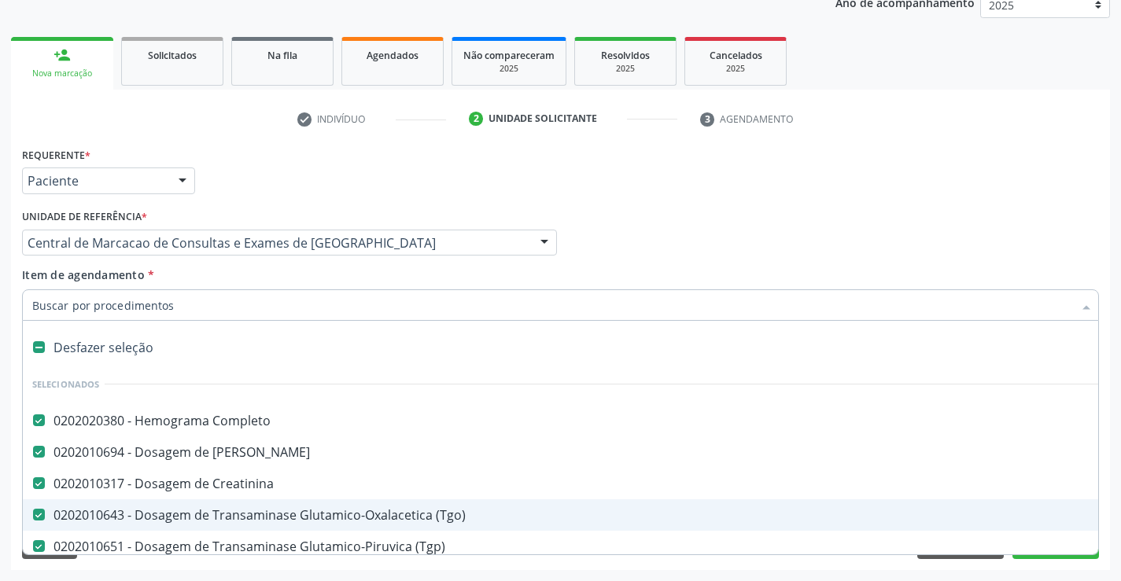
click at [286, 297] on input "Item de agendamento *" at bounding box center [552, 304] width 1040 height 31
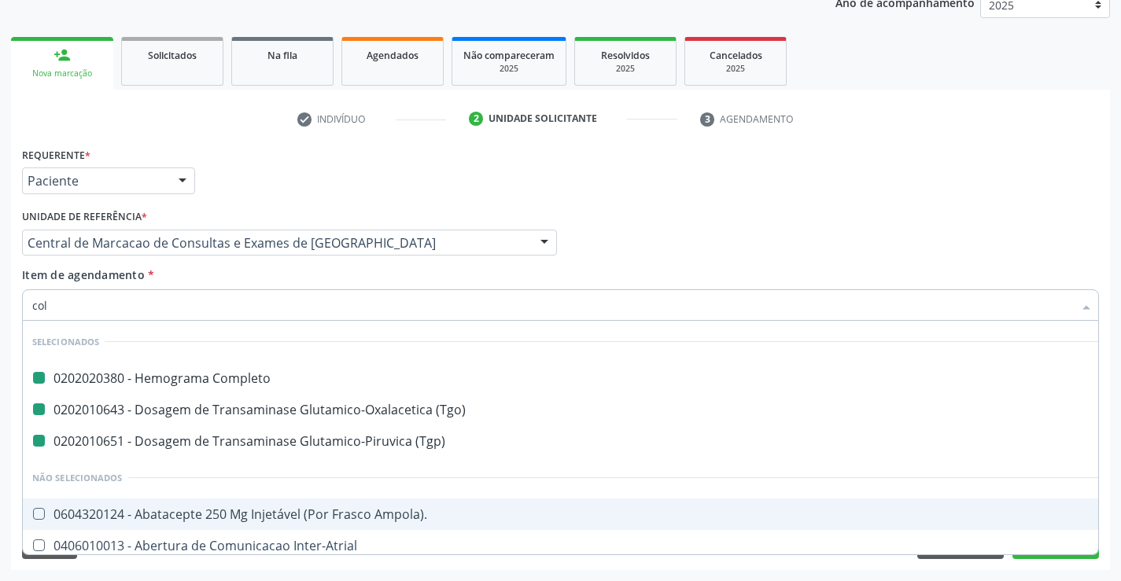
type input "cole"
checkbox Completo "false"
checkbox \(Tgo\) "false"
checkbox \(Tgp\) "false"
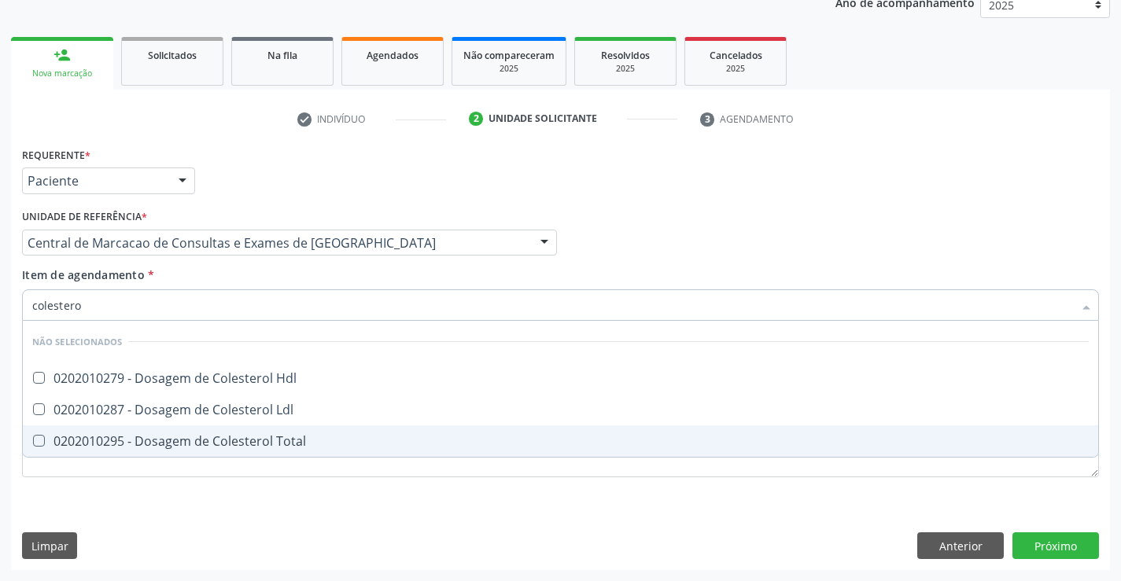
type input "colesterol"
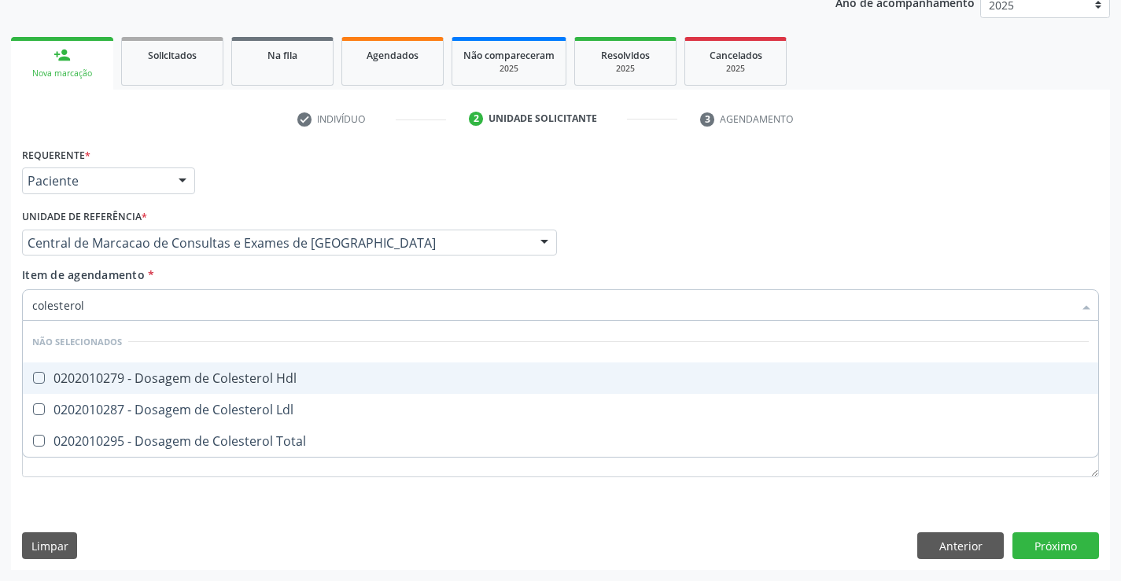
click at [242, 378] on div "0202010279 - Dosagem de Colesterol Hdl" at bounding box center [560, 378] width 1056 height 13
checkbox Hdl "true"
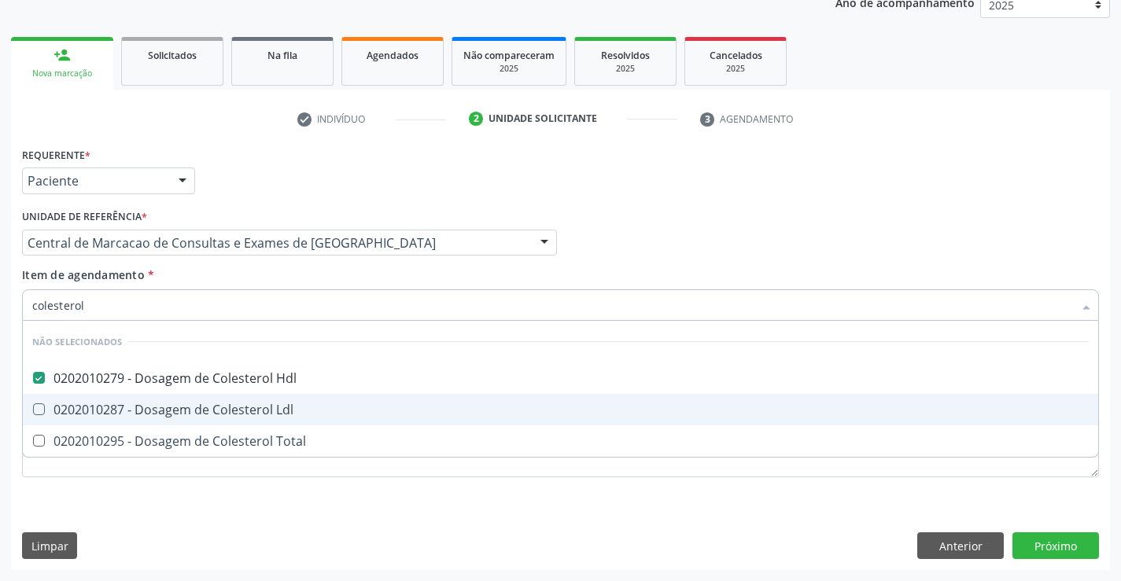
click at [229, 403] on div "0202010287 - Dosagem de Colesterol Ldl" at bounding box center [560, 409] width 1056 height 13
checkbox Ldl "true"
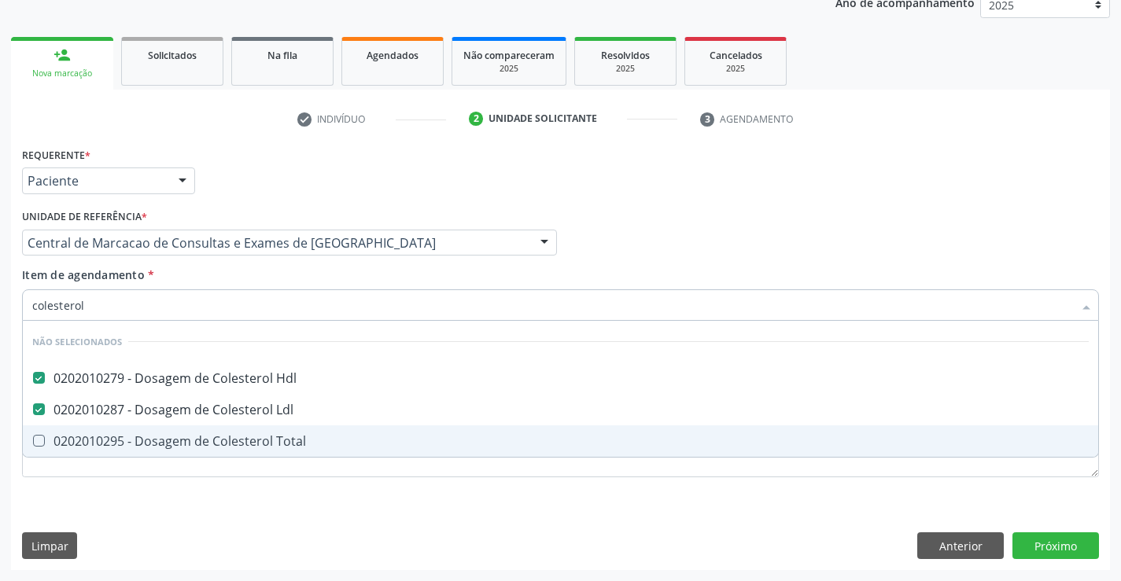
click at [215, 438] on div "0202010295 - Dosagem de Colesterol Total" at bounding box center [560, 441] width 1056 height 13
checkbox Total "true"
click at [196, 484] on div "Requerente * Paciente Médico(a) Enfermeiro(a) Paciente Nenhum resultado encontr…" at bounding box center [560, 321] width 1076 height 356
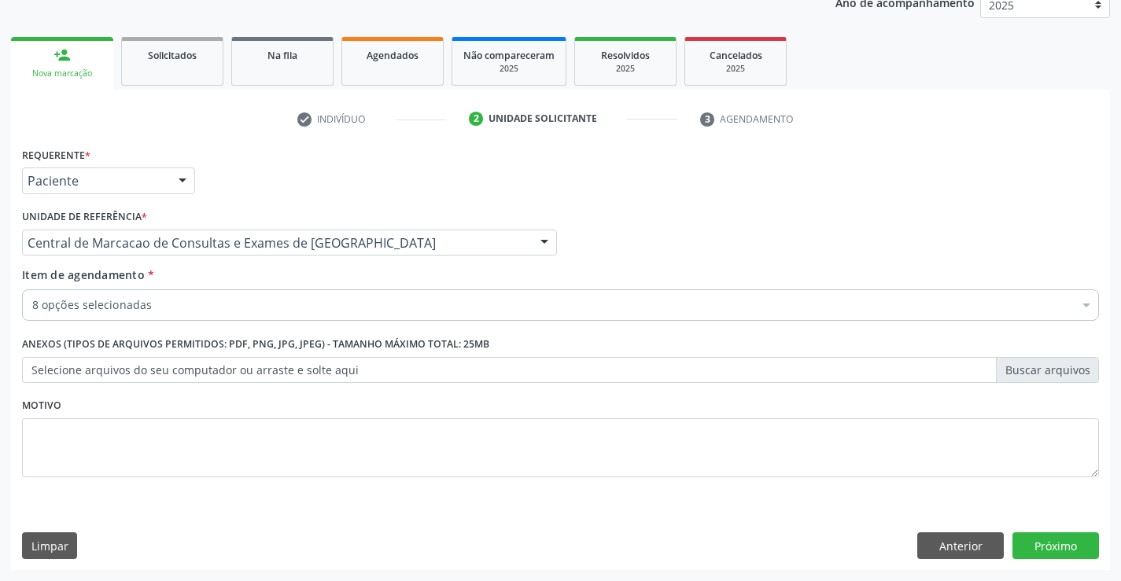
click at [140, 289] on div "8 opções selecionadas" at bounding box center [560, 304] width 1076 height 31
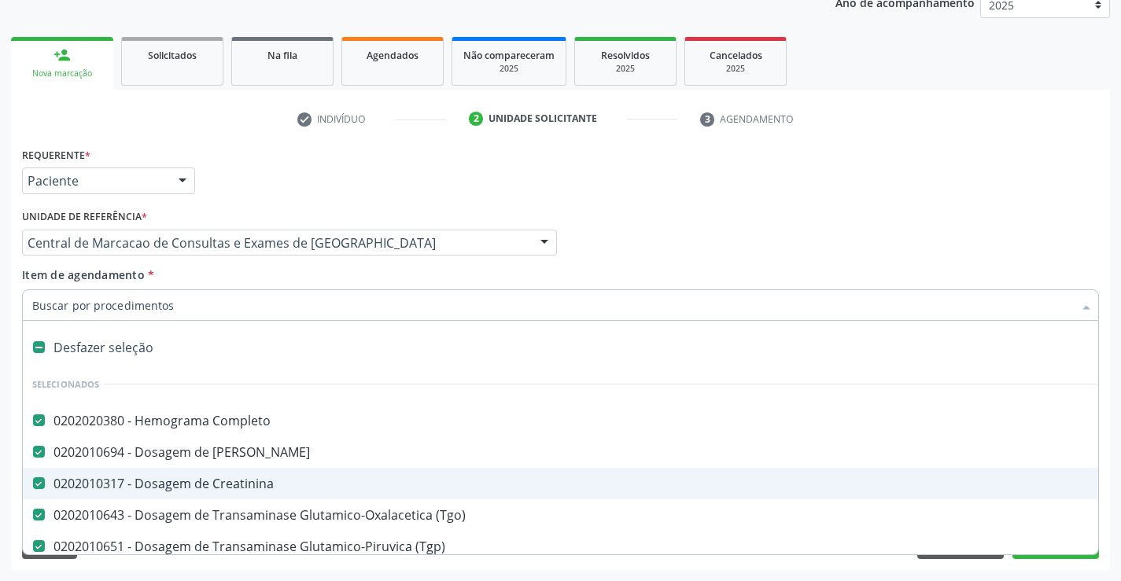
click at [134, 306] on input "Item de agendamento *" at bounding box center [552, 304] width 1040 height 31
type input "tr"
checkbox \(Tgo\) "false"
checkbox \(Tgp\) "false"
checkbox Hdl "false"
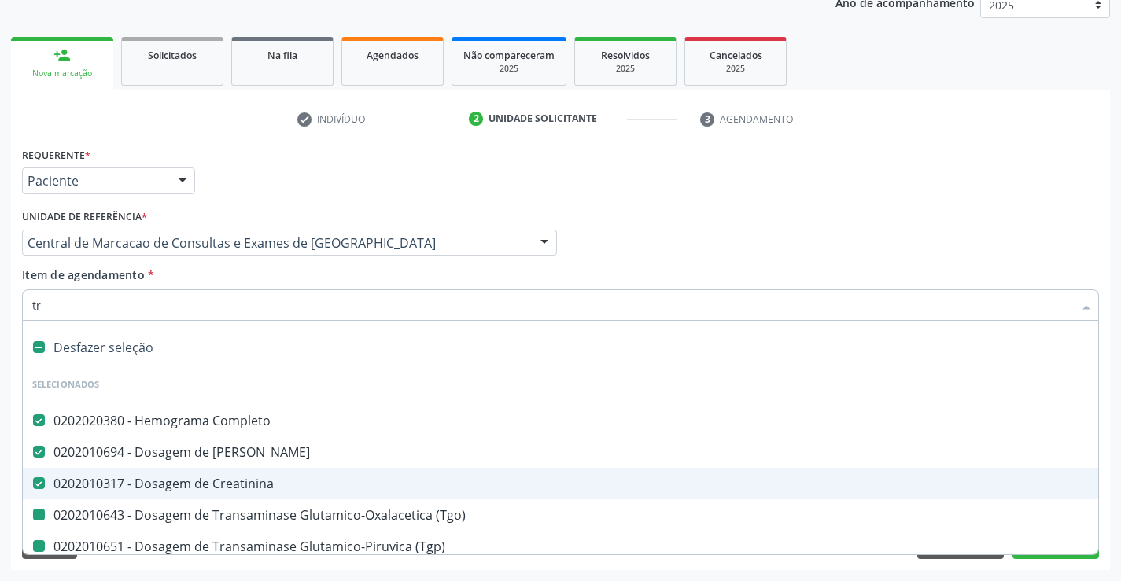
checkbox Ldl "false"
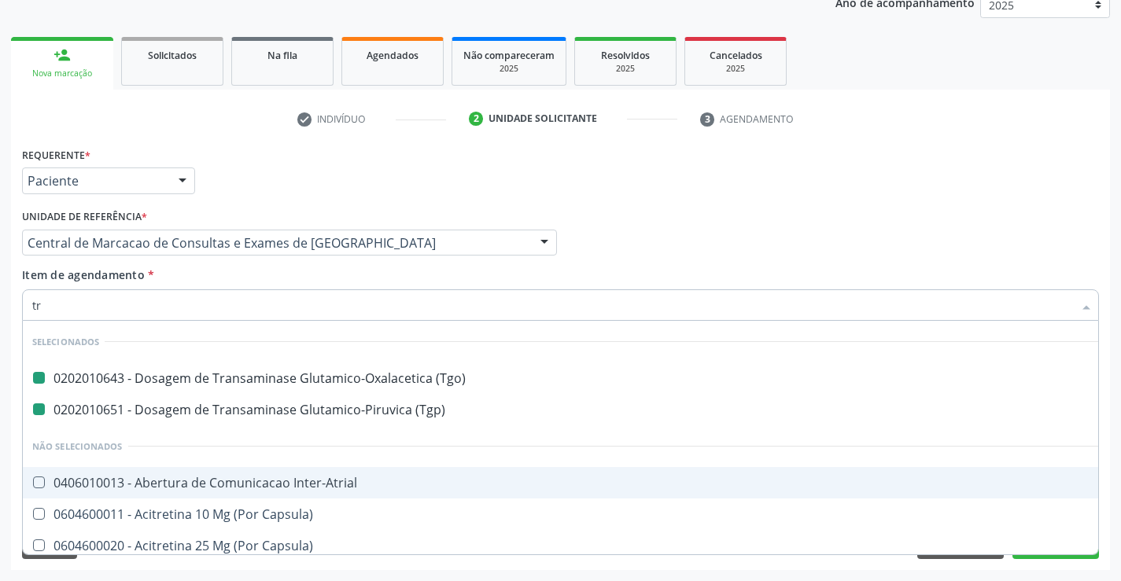
type input "tri"
checkbox \(Tgo\) "false"
checkbox \(Tgp\) "false"
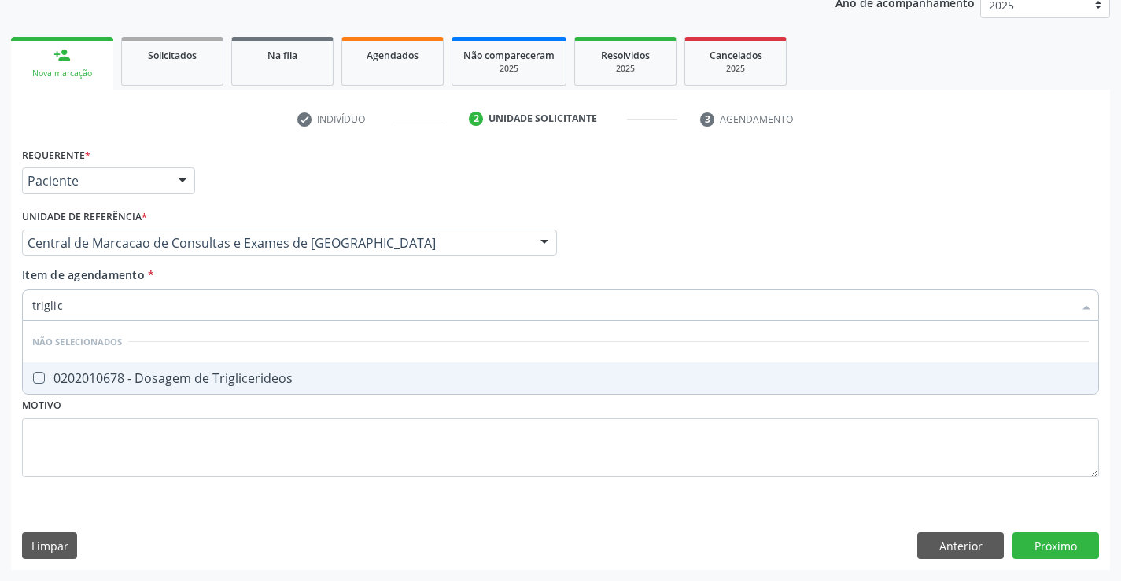
type input "triglice"
click at [126, 379] on div "0202010678 - Dosagem de Triglicerideos" at bounding box center [560, 378] width 1056 height 13
checkbox Triglicerideos "true"
click at [94, 462] on div "Requerente * Paciente Médico(a) Enfermeiro(a) Paciente Nenhum resultado encontr…" at bounding box center [560, 321] width 1076 height 356
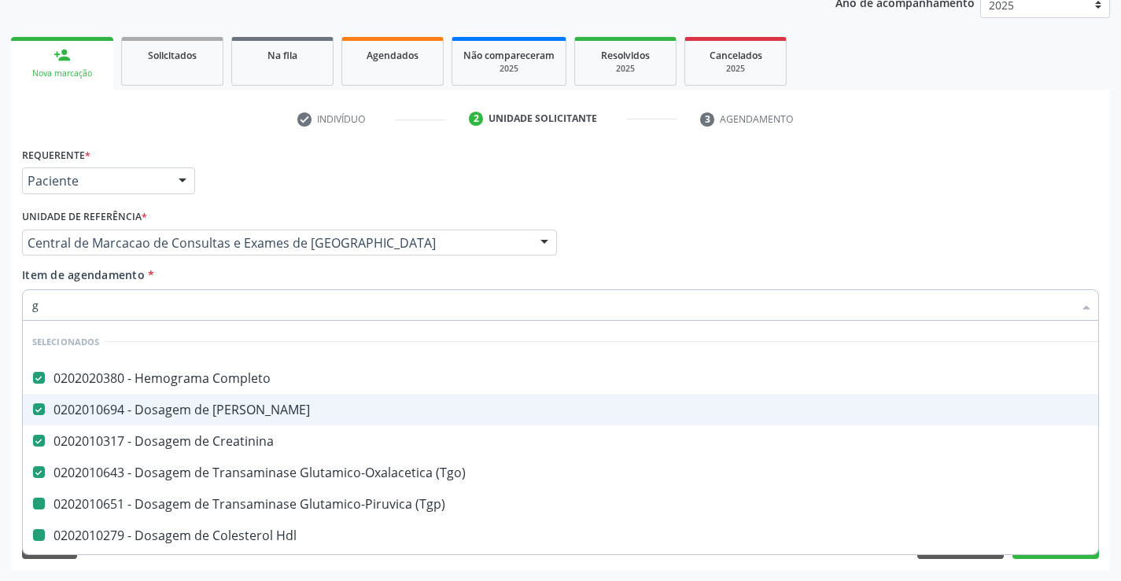
type input "gl"
checkbox \(Tgp\) "false"
checkbox Hdl "false"
checkbox Ldl "false"
checkbox Total "false"
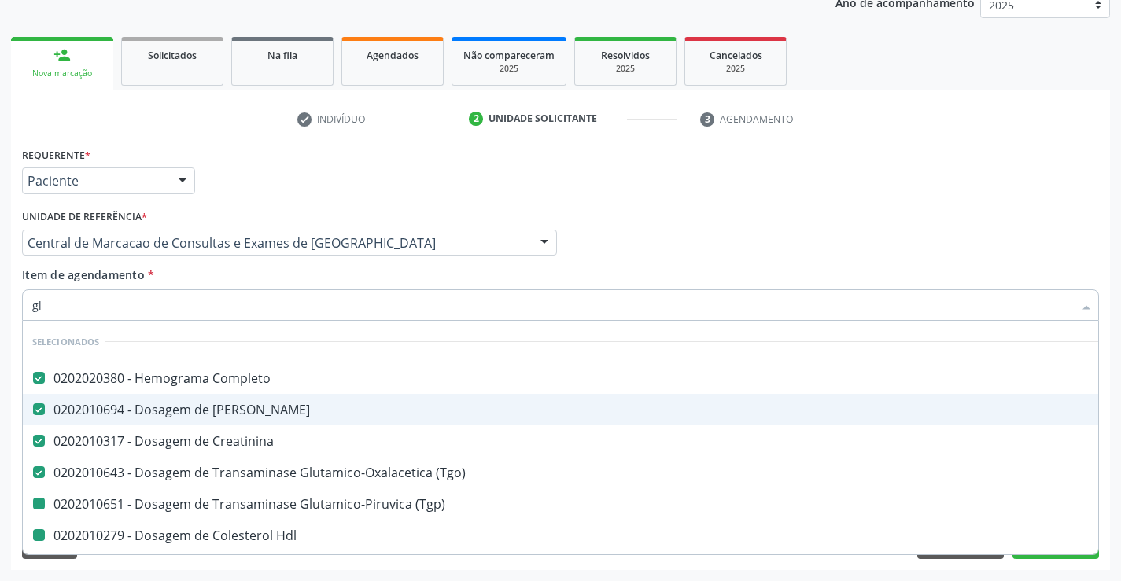
checkbox Triglicerideos "false"
type input "gli"
checkbox Creatinina "false"
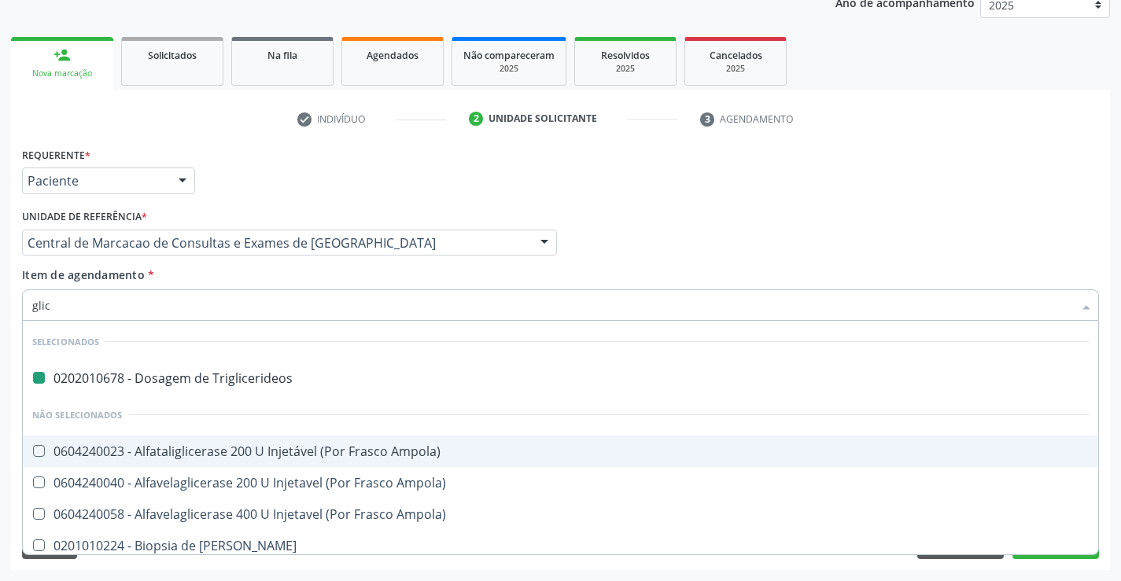
type input "glico"
checkbox Triglicerideos "false"
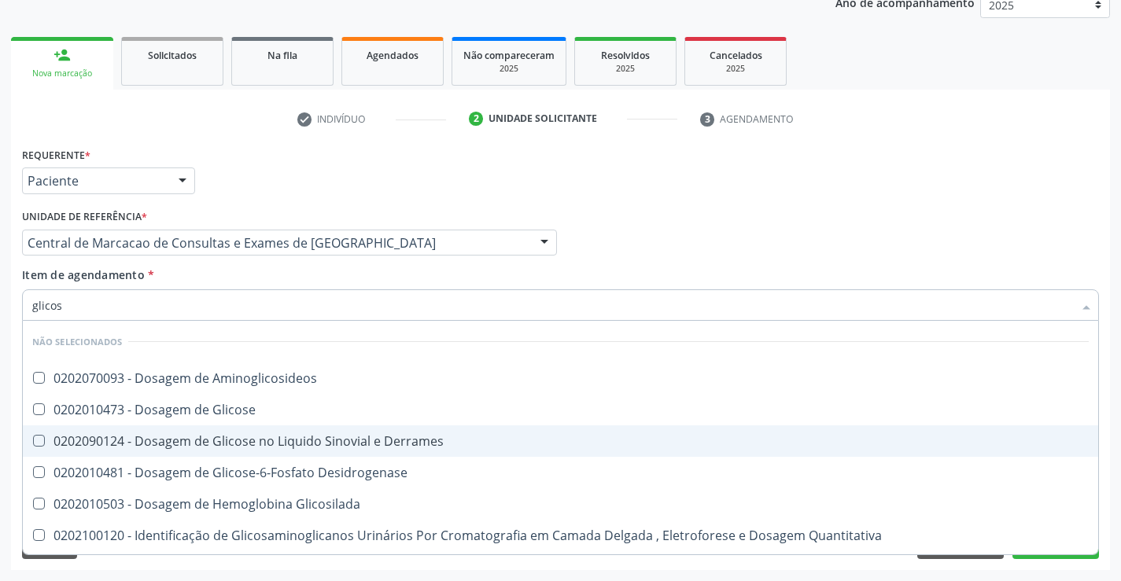
type input "glicose"
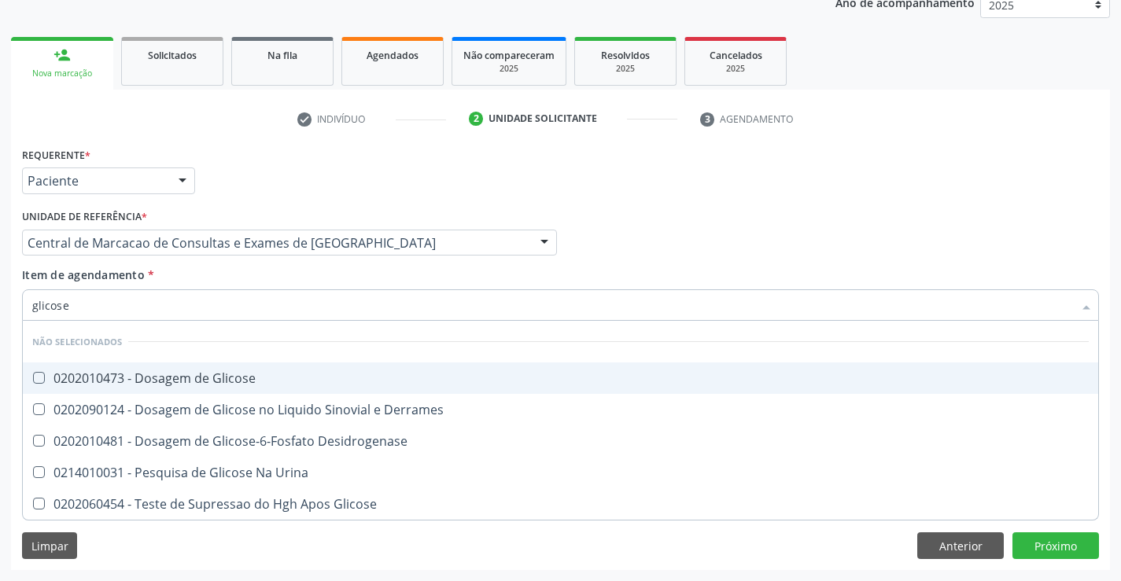
click at [153, 379] on div "0202010473 - Dosagem de Glicose" at bounding box center [560, 378] width 1056 height 13
checkbox Glicose "true"
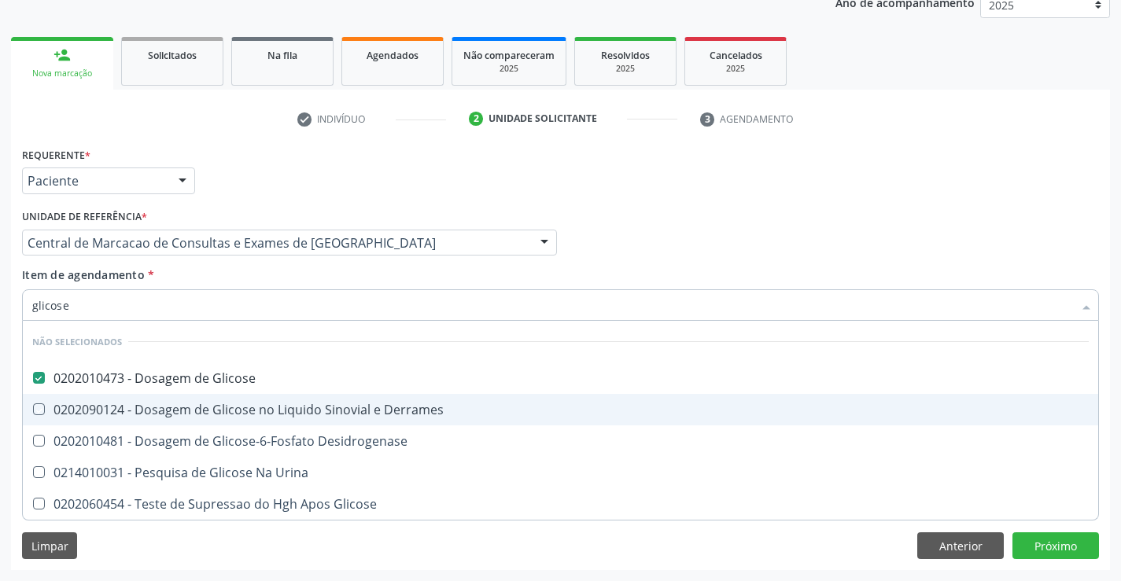
click at [133, 546] on div "Requerente * Paciente Médico(a) Enfermeiro(a) Paciente Nenhum resultado encontr…" at bounding box center [560, 356] width 1099 height 427
checkbox Desidrogenase "true"
checkbox Glicose "true"
checkbox Urina "true"
checkbox Derrames "true"
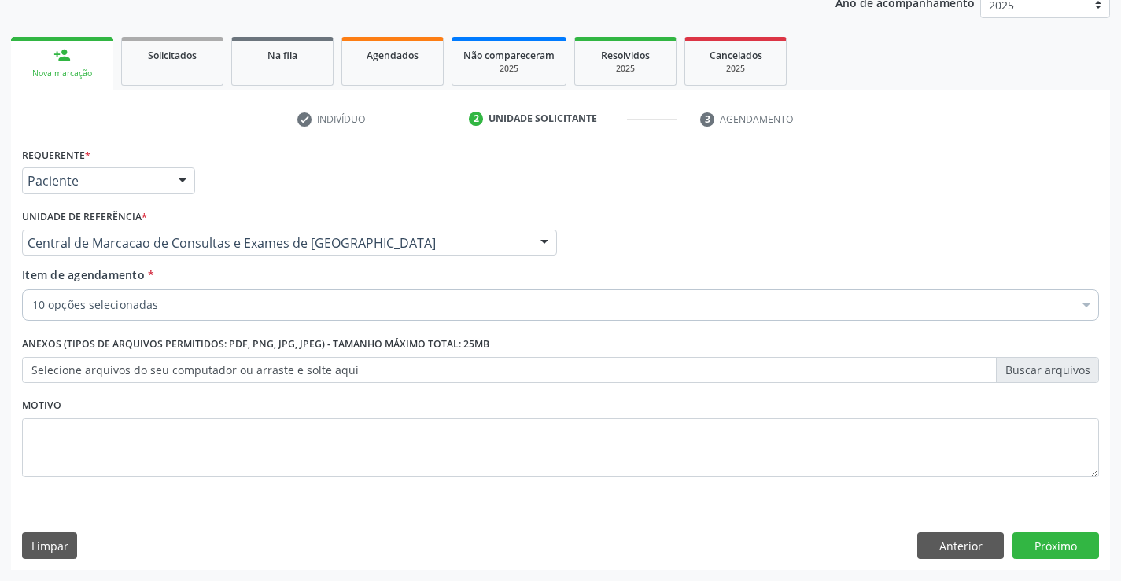
click at [109, 370] on label "Selecione arquivos do seu computador ou arraste e solte aqui" at bounding box center [560, 370] width 1076 height 27
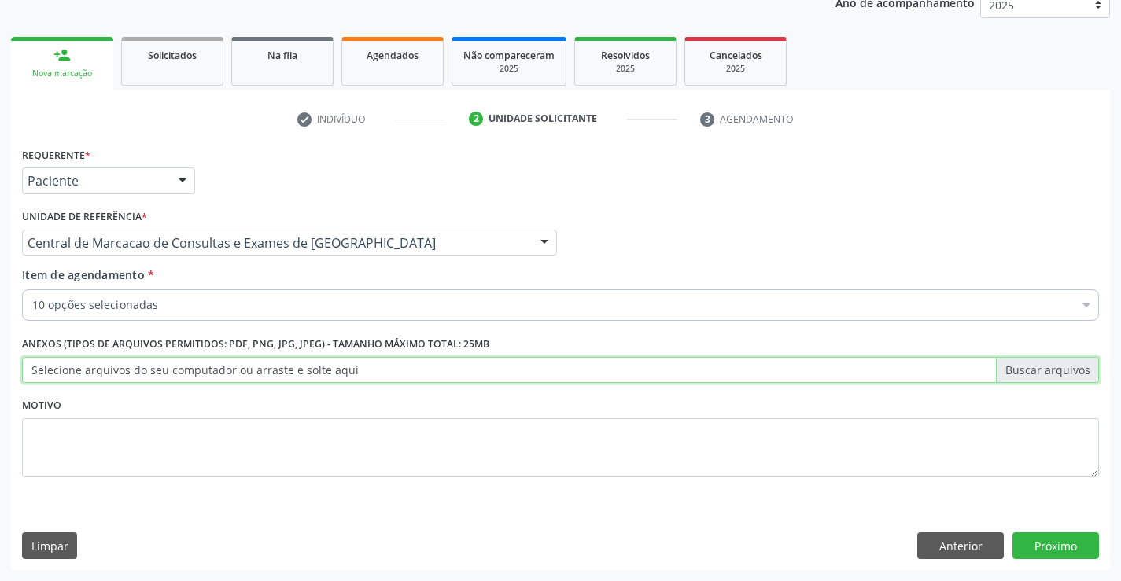
click at [109, 370] on input "Selecione arquivos do seu computador ou arraste e solte aqui" at bounding box center [560, 370] width 1076 height 27
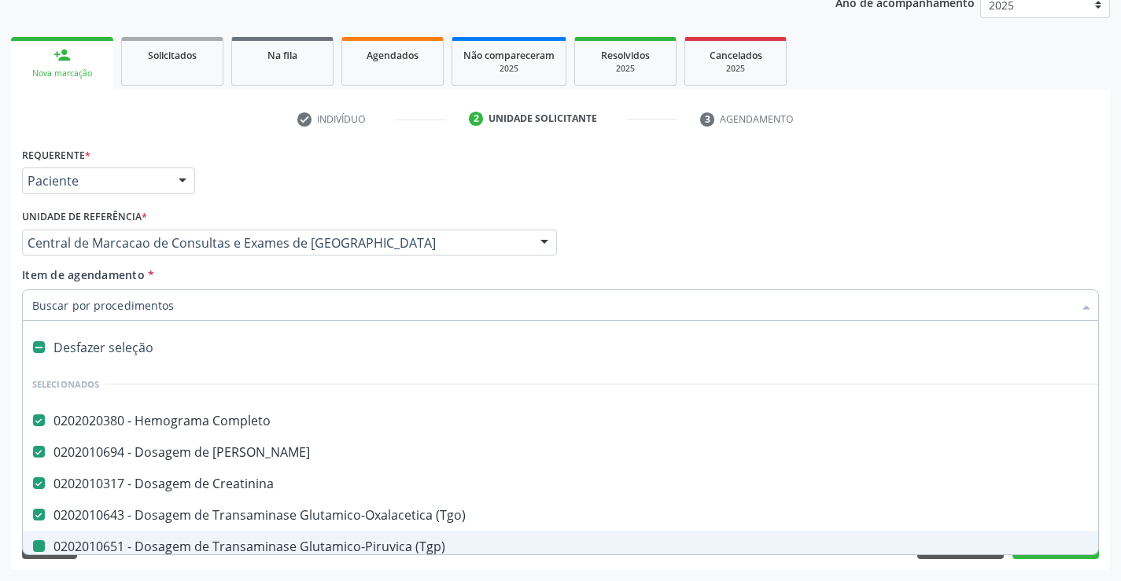
type input "u"
checkbox \(Tgp\) "false"
checkbox Hdl "false"
checkbox Ldl "false"
checkbox Total "false"
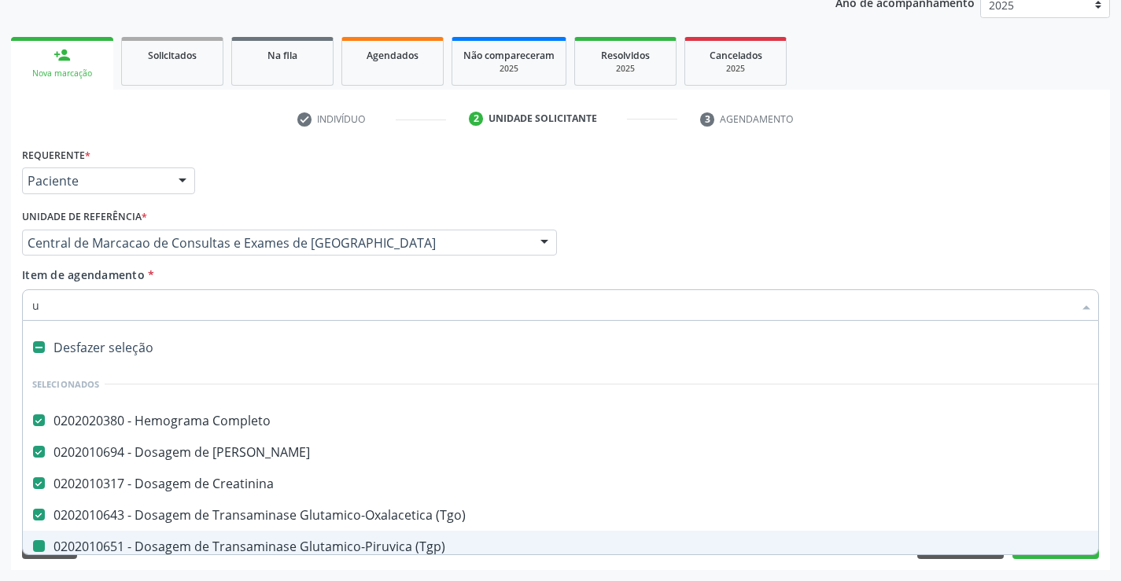
checkbox Triglicerideos "false"
checkbox Glicose "false"
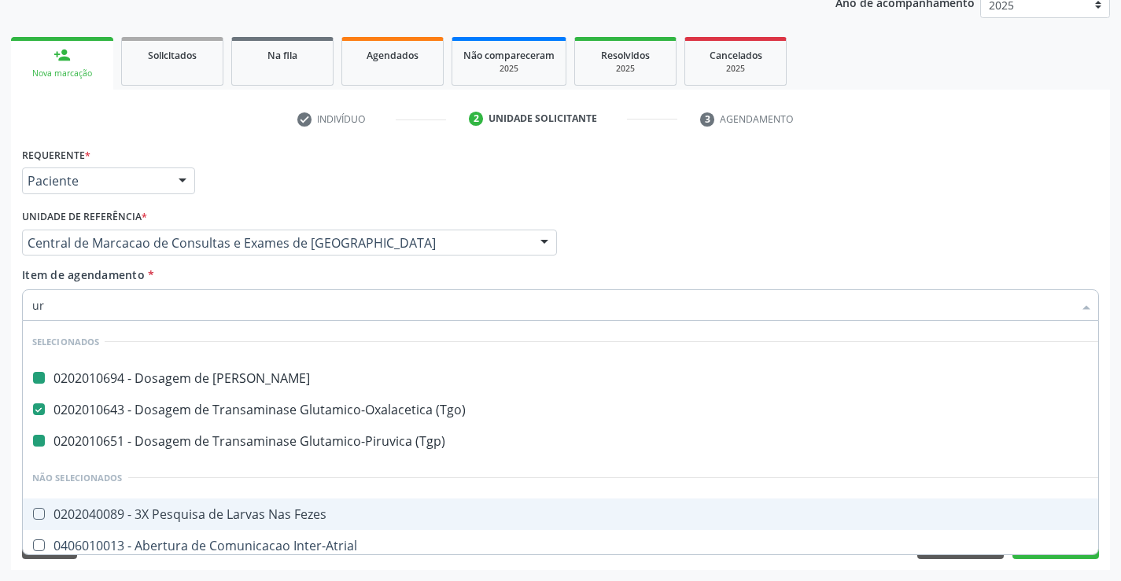
type input "uri"
checkbox Ureia "false"
checkbox \(Tgp\) "false"
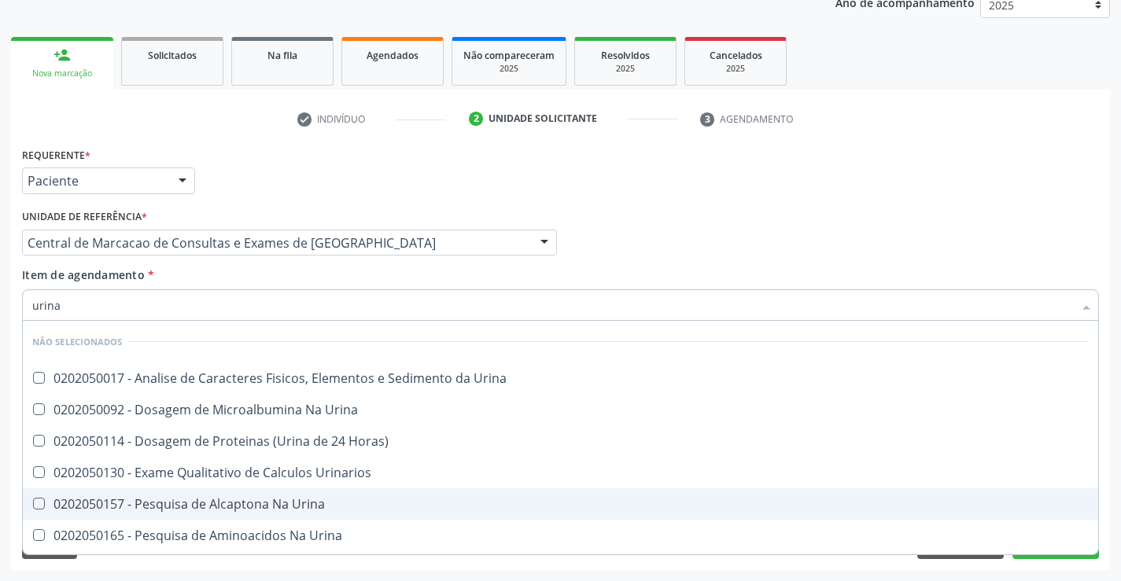
type input "urina"
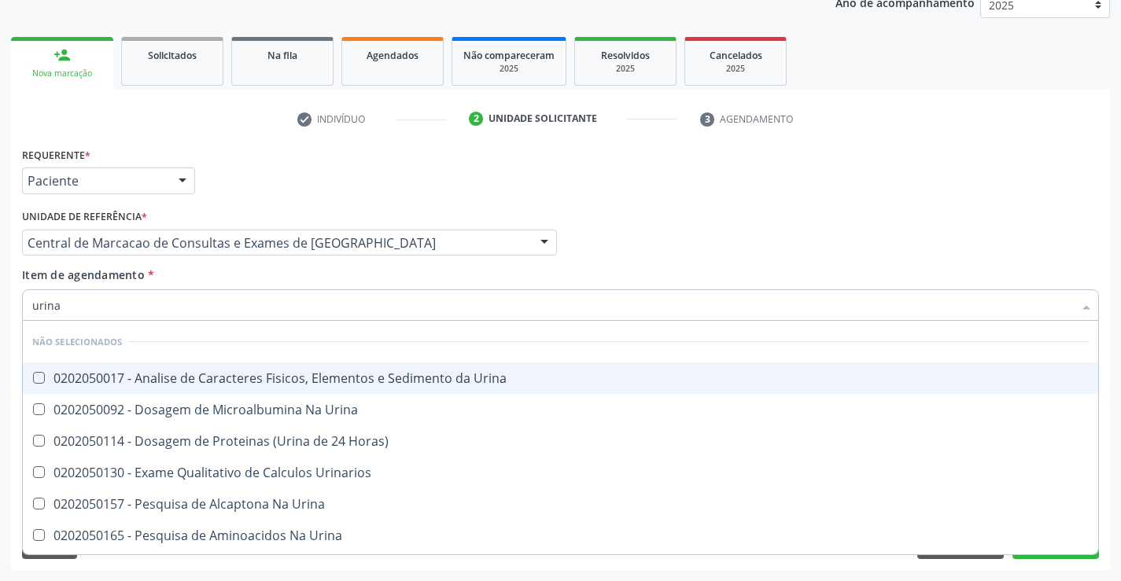
click at [180, 379] on div "0202050017 - Analise de Caracteres Fisicos, Elementos e Sedimento da Urina" at bounding box center [560, 378] width 1056 height 13
checkbox Urina "true"
click at [600, 275] on div "Item de agendamento * urina Desfazer seleção Não selecionados 0202050017 - Anal…" at bounding box center [560, 292] width 1076 height 50
checkbox Horas\) "true"
checkbox Urina "true"
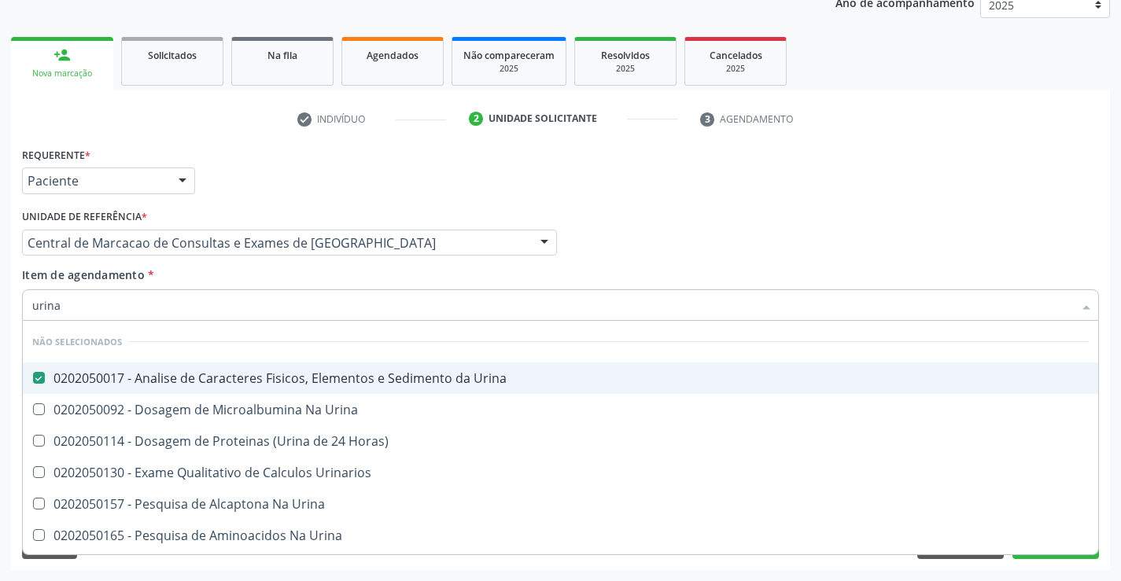
checkbox Urina "true"
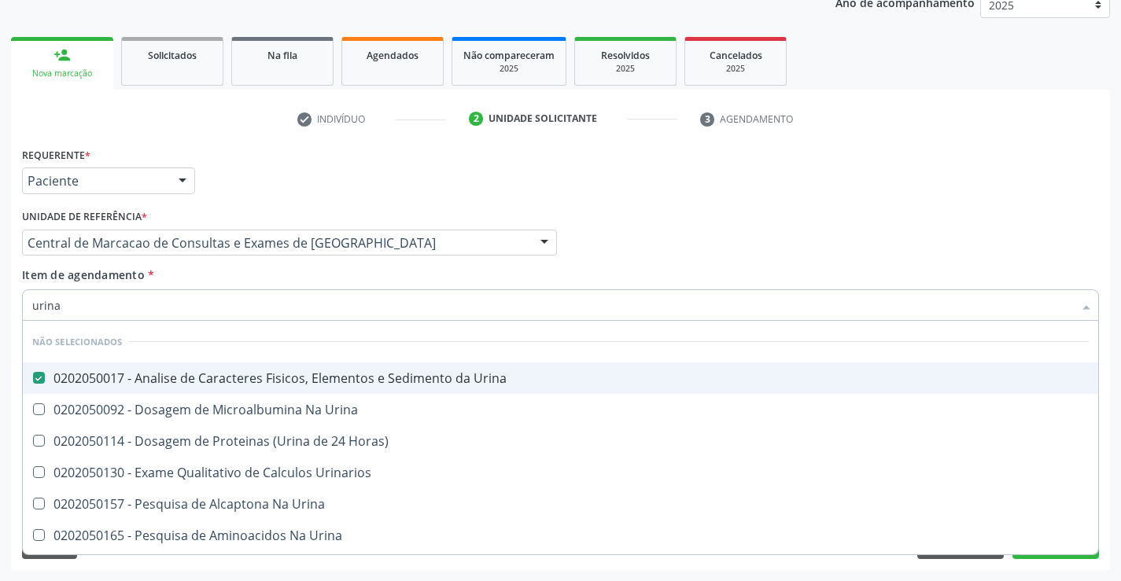
checkbox Urina "true"
checkbox Urinarios "true"
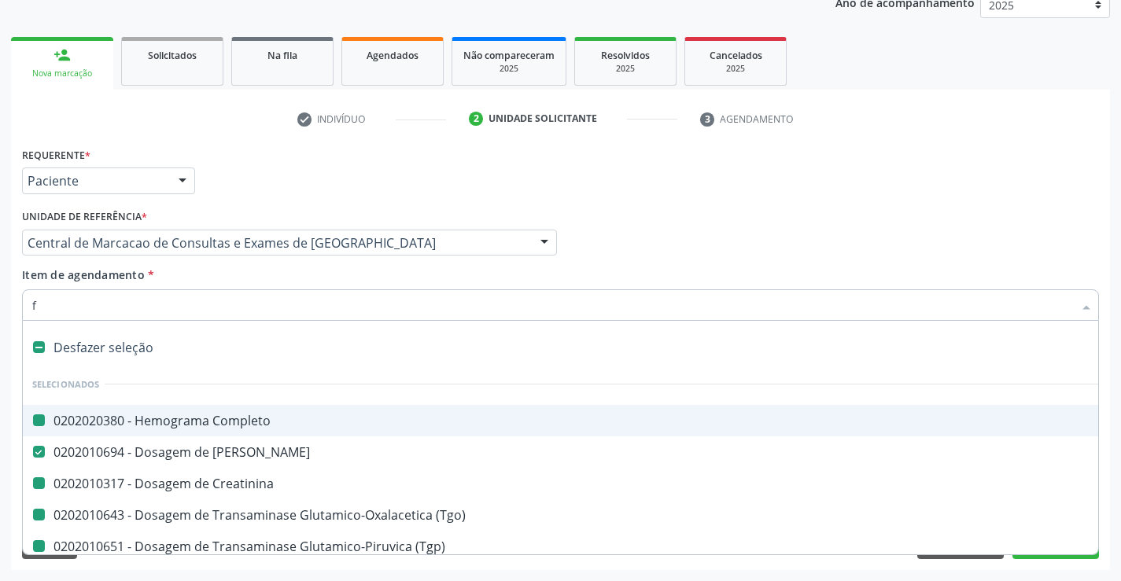
type input "fe"
checkbox Completo "false"
checkbox Creatinina "false"
checkbox \(Tgp\) "false"
checkbox Hdl "false"
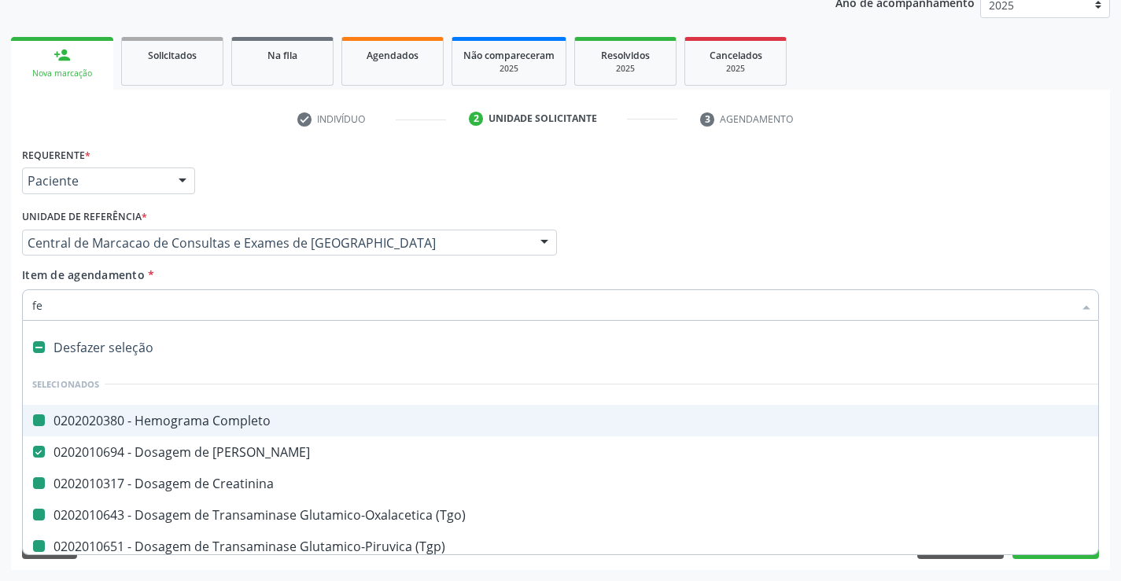
checkbox Ldl "false"
checkbox Total "false"
checkbox Triglicerideos "false"
checkbox \(Tgo\) "false"
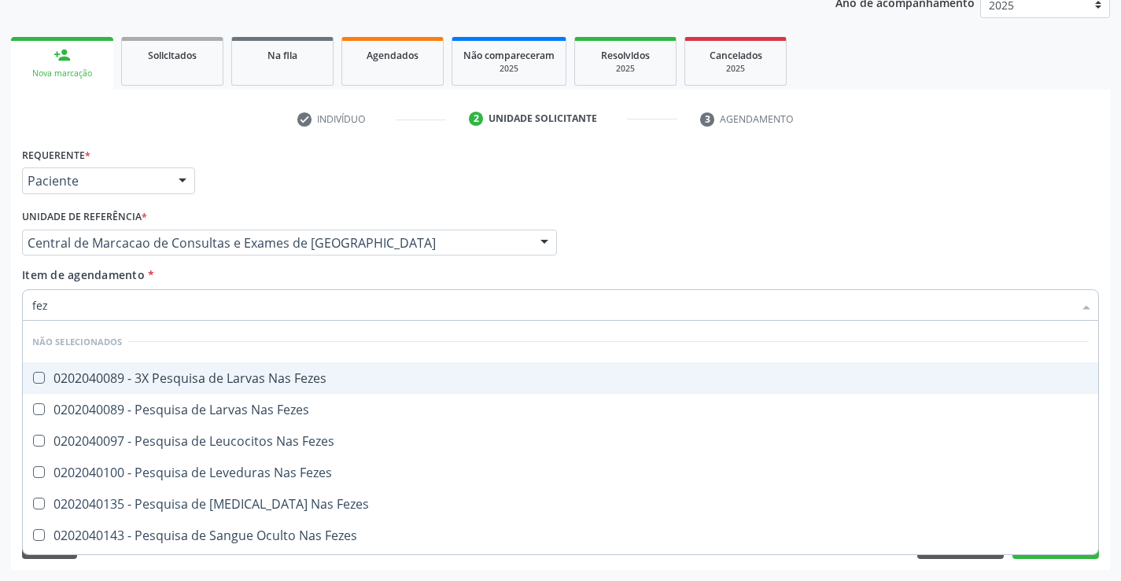
type input "feze"
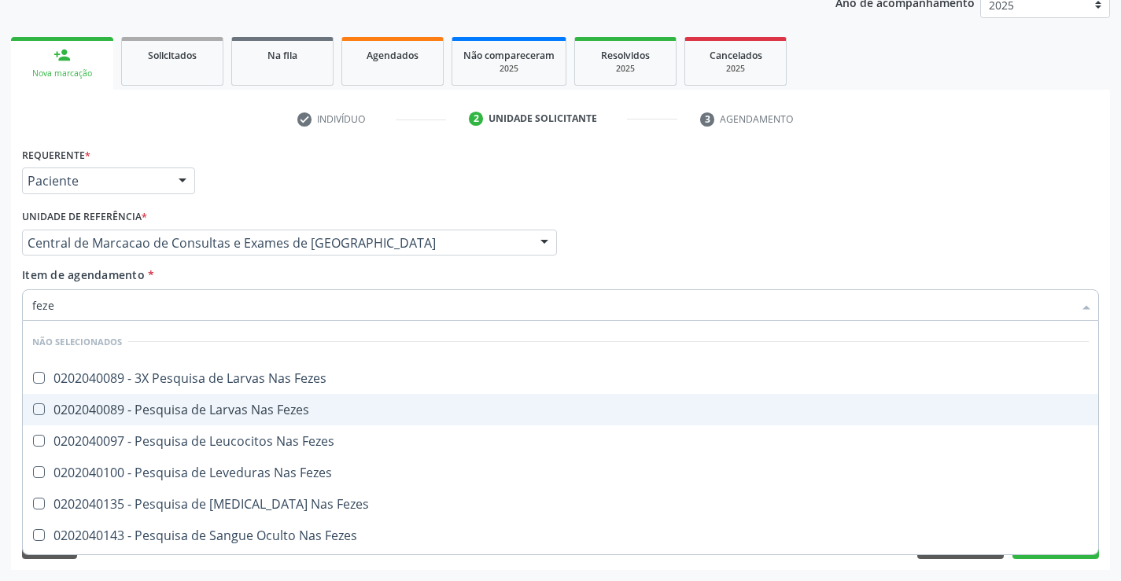
click at [248, 407] on div "0202040089 - Pesquisa de Larvas Nas Fezes" at bounding box center [560, 409] width 1056 height 13
checkbox Fezes "true"
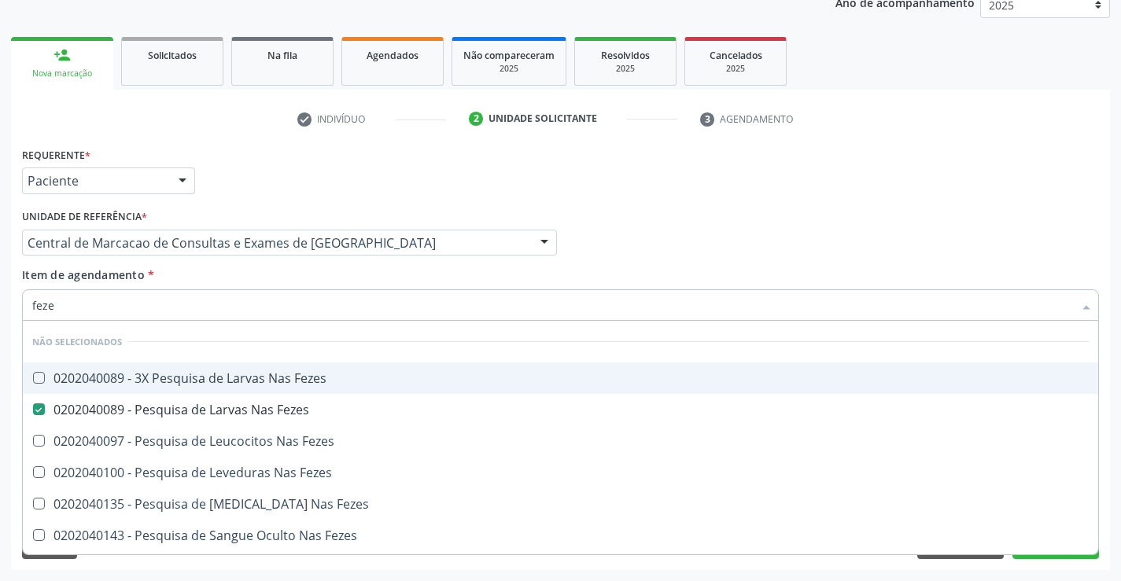
click at [638, 236] on div "Médico Solicitante Por favor, selecione a Unidade de Atendimento primeiro Nenhu…" at bounding box center [560, 235] width 1084 height 61
checkbox Fezes "true"
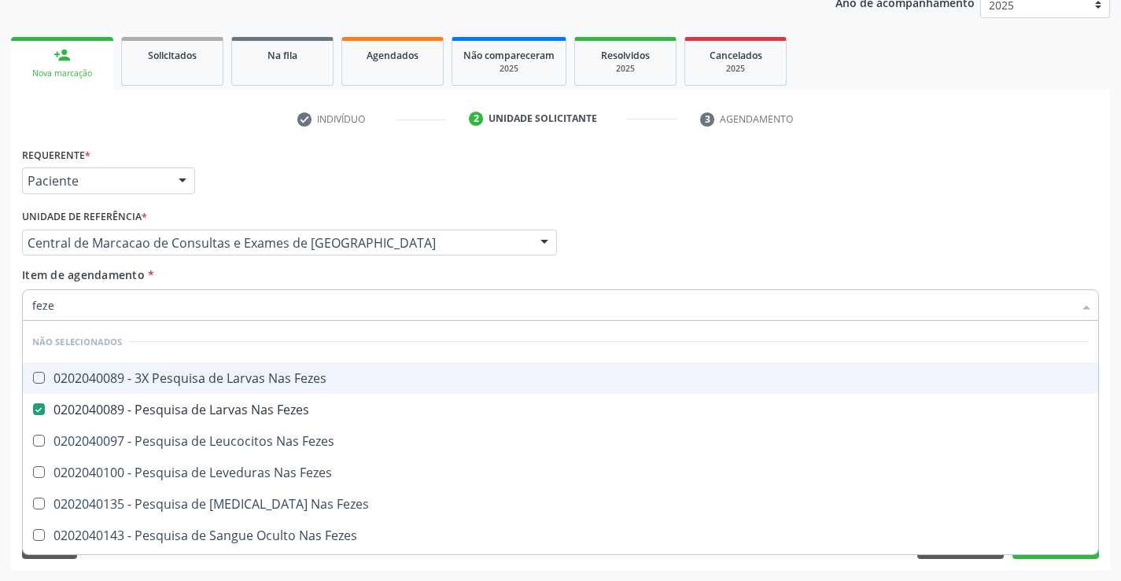
checkbox Fezes "true"
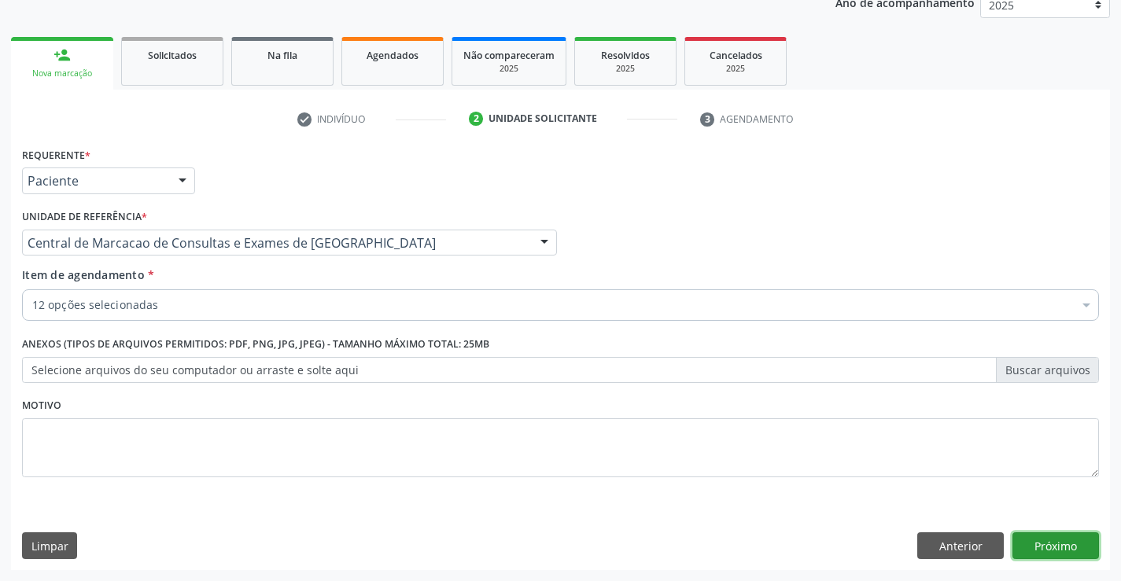
click at [1049, 535] on button "Próximo" at bounding box center [1055, 545] width 86 height 27
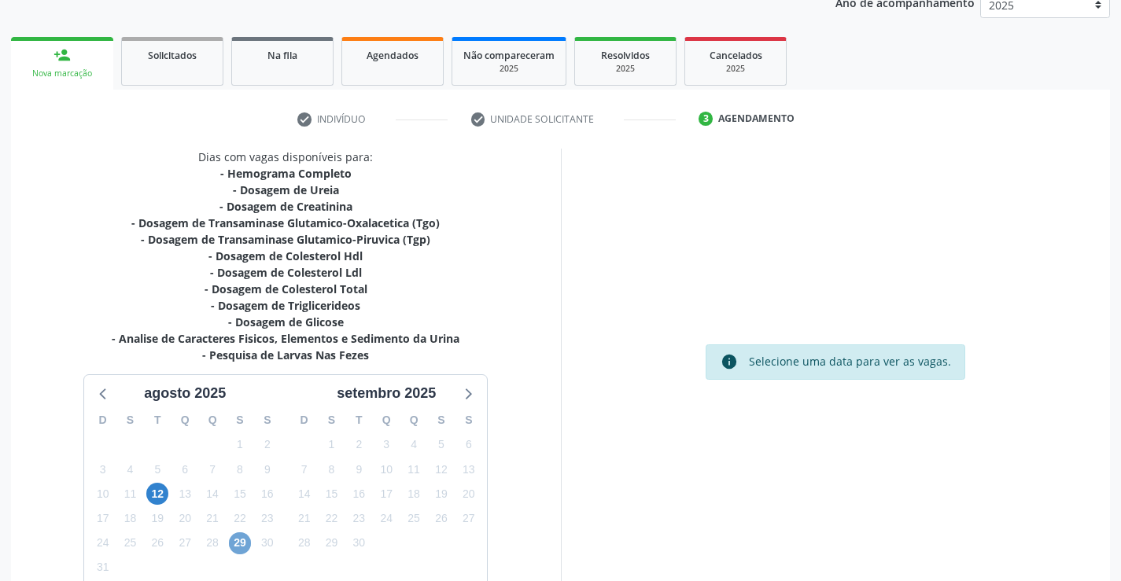
click at [239, 541] on span "29" at bounding box center [240, 543] width 22 height 22
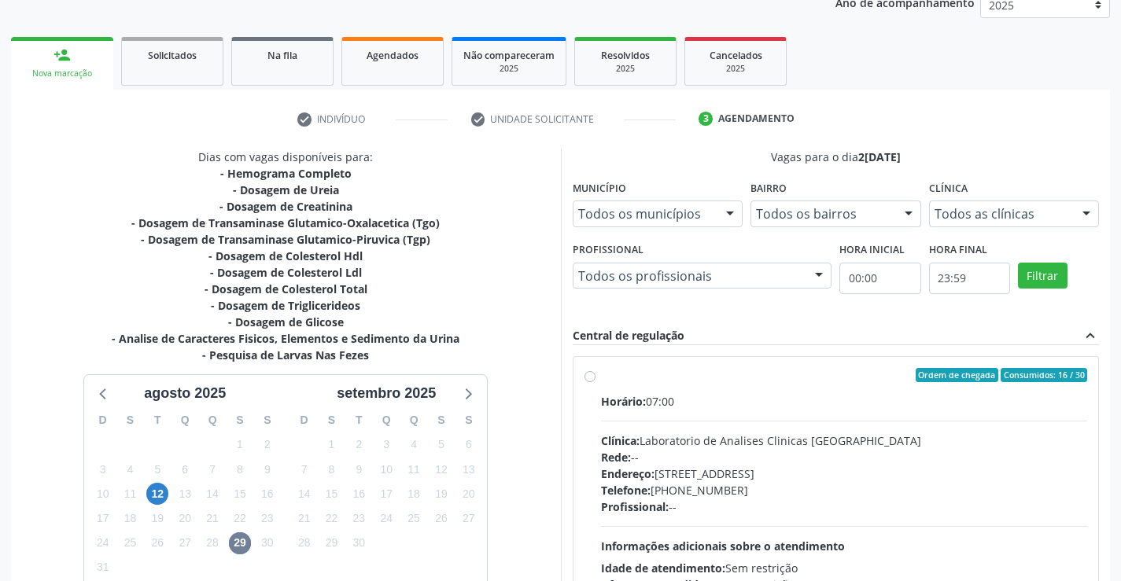
click at [870, 440] on div "Clínica: Laboratorio de Analises Clinicas Sao Francisco" at bounding box center [844, 440] width 487 height 17
click at [595, 382] on input "Ordem de chegada Consumidos: 16 / 30 Horário: 07:00 Clínica: Laboratorio de Ana…" at bounding box center [589, 375] width 11 height 14
radio input "true"
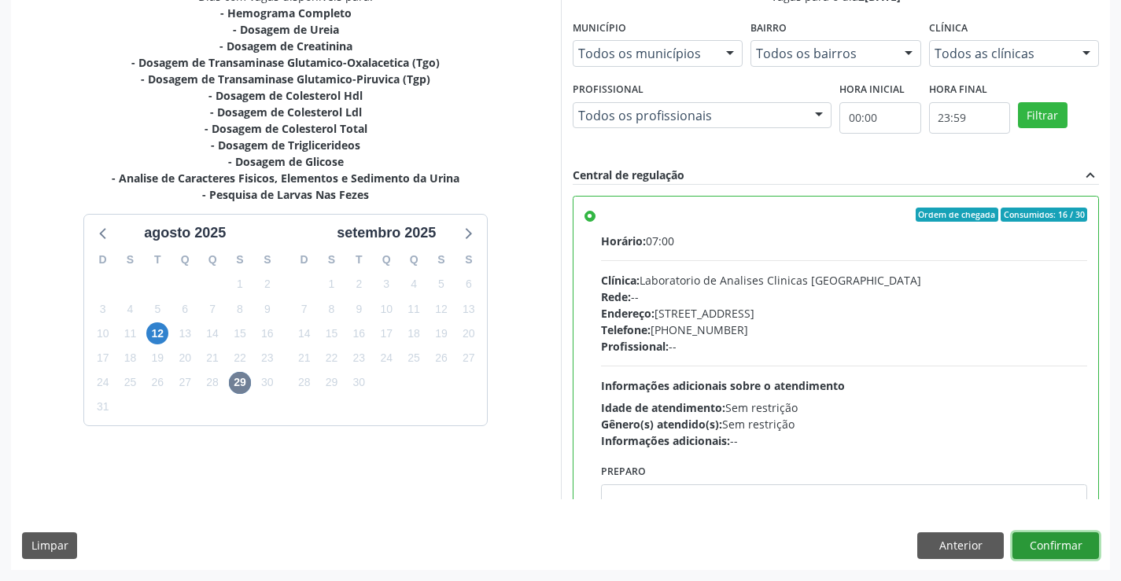
click at [1042, 533] on button "Confirmar" at bounding box center [1055, 545] width 86 height 27
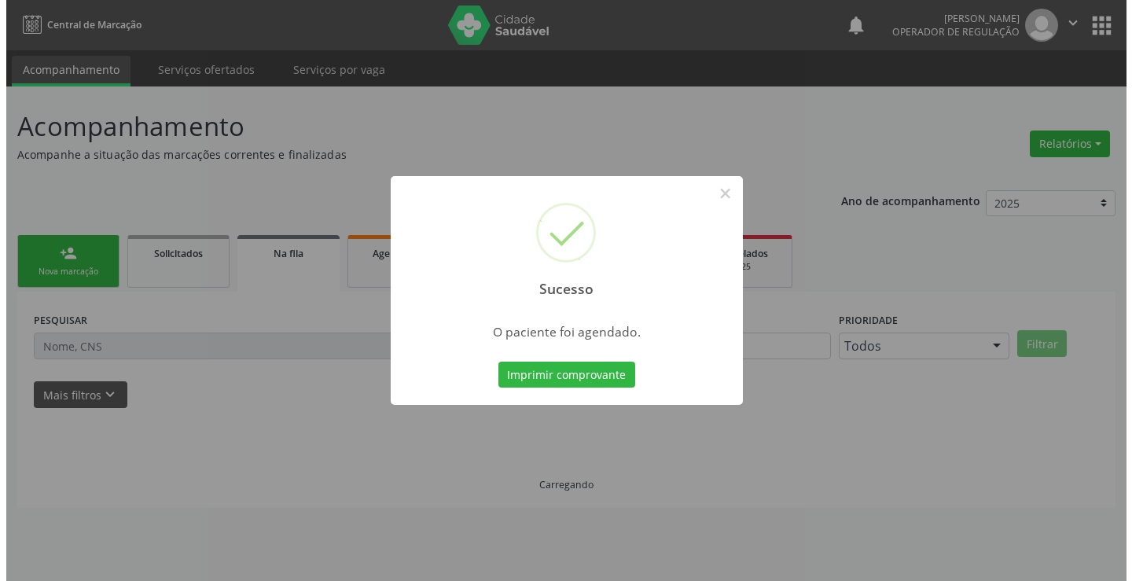
scroll to position [0, 0]
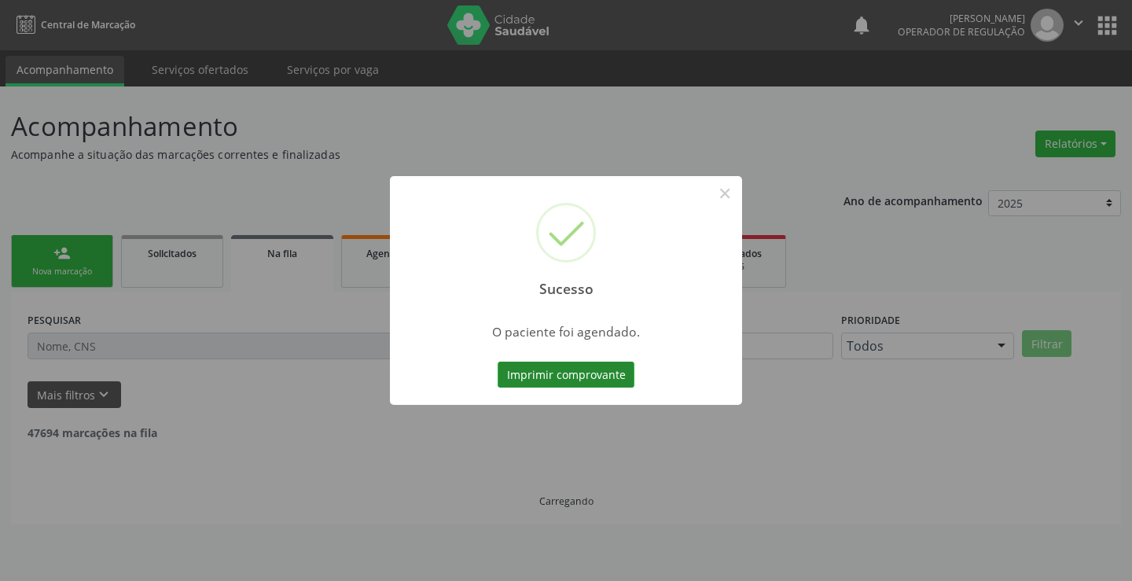
click at [620, 384] on button "Imprimir comprovante" at bounding box center [566, 375] width 137 height 27
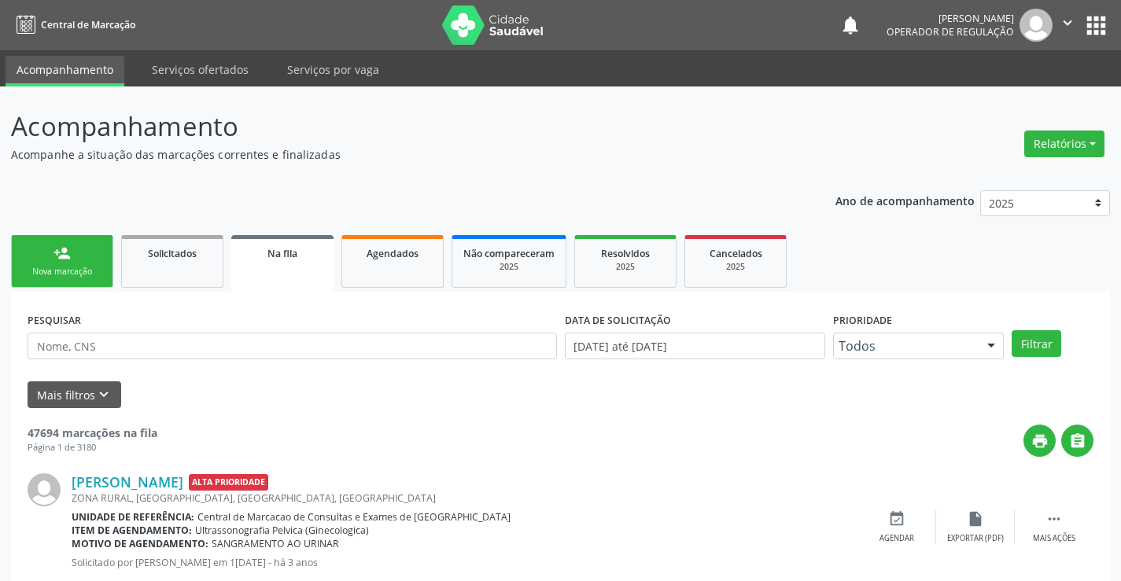
click at [65, 265] on link "person_add Nova marcação" at bounding box center [62, 261] width 102 height 53
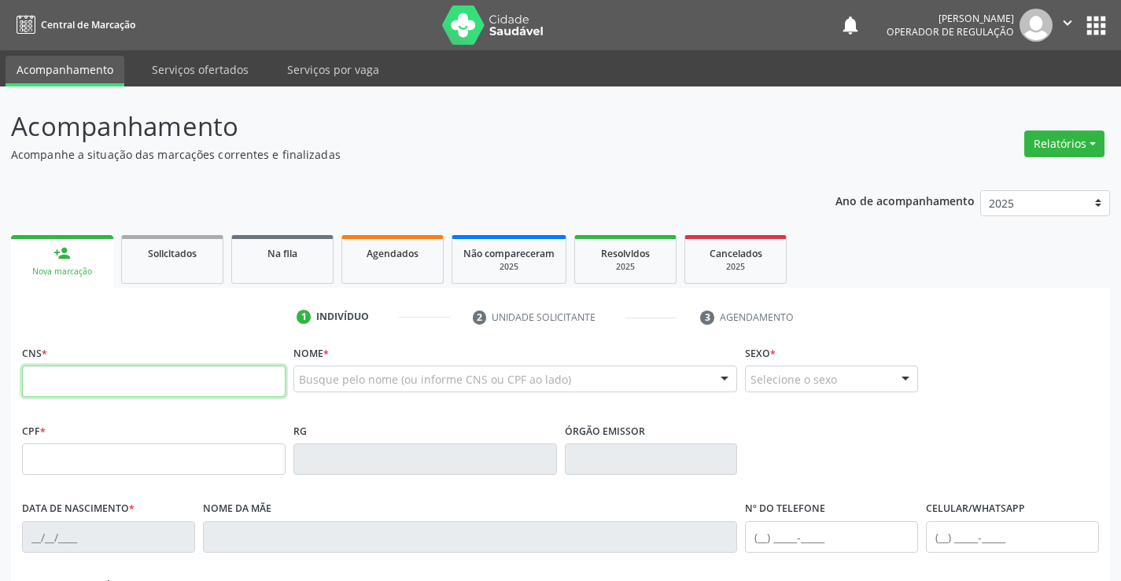
click at [82, 371] on input "text" at bounding box center [153, 381] width 263 height 31
type input "709 6036 5166 1175"
type input "0739651110"
type input "2[DATE]"
type input "[PHONE_NUMBER]"
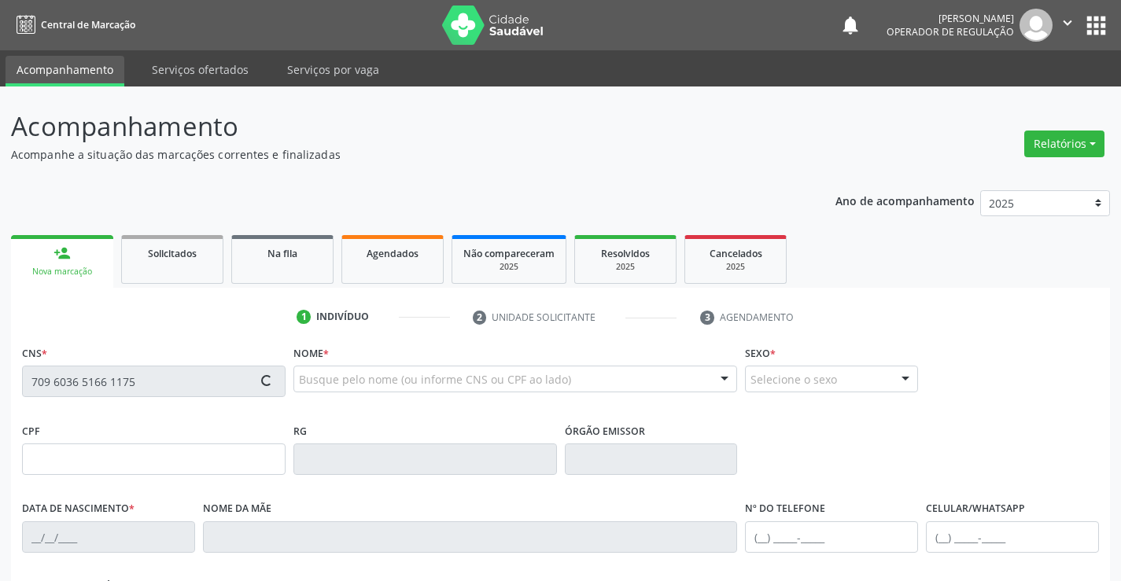
type input "[PHONE_NUMBER]"
type input "831.584.485-72"
type input "S/N"
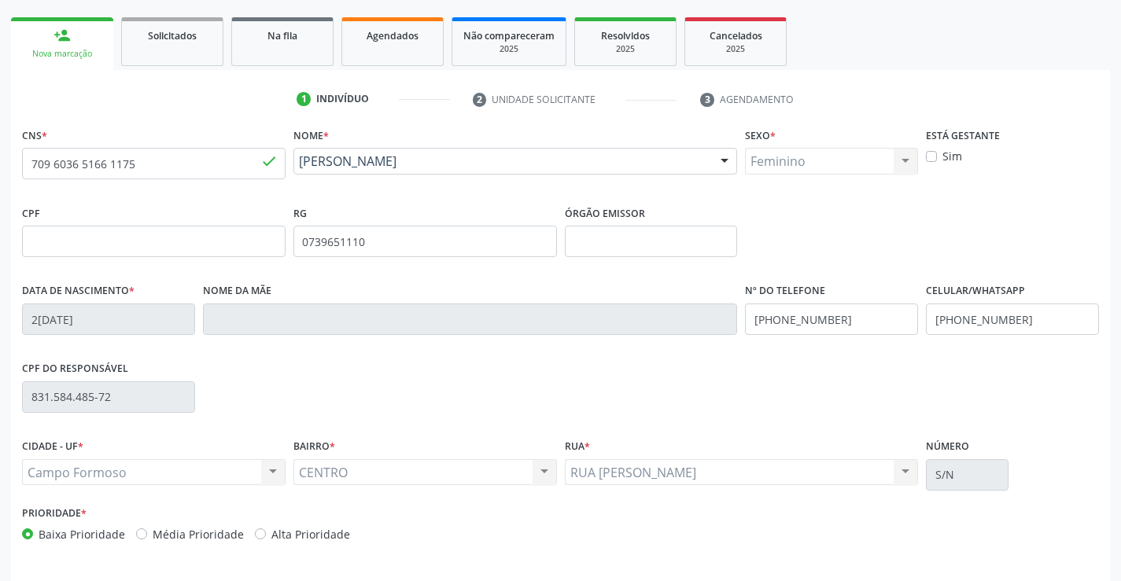
scroll to position [271, 0]
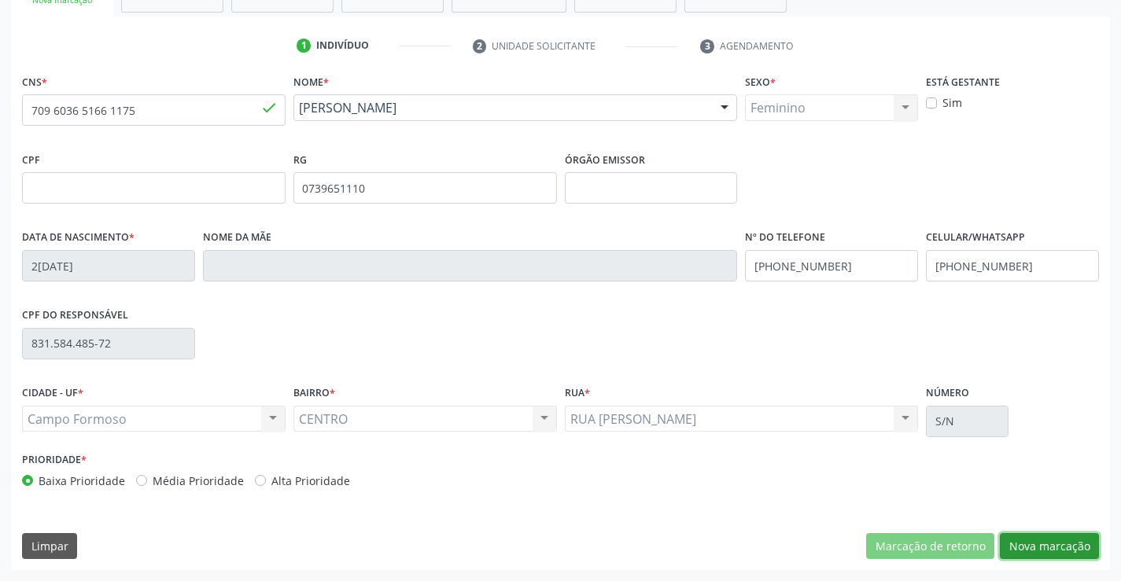
click at [1034, 550] on button "Nova marcação" at bounding box center [1048, 546] width 99 height 27
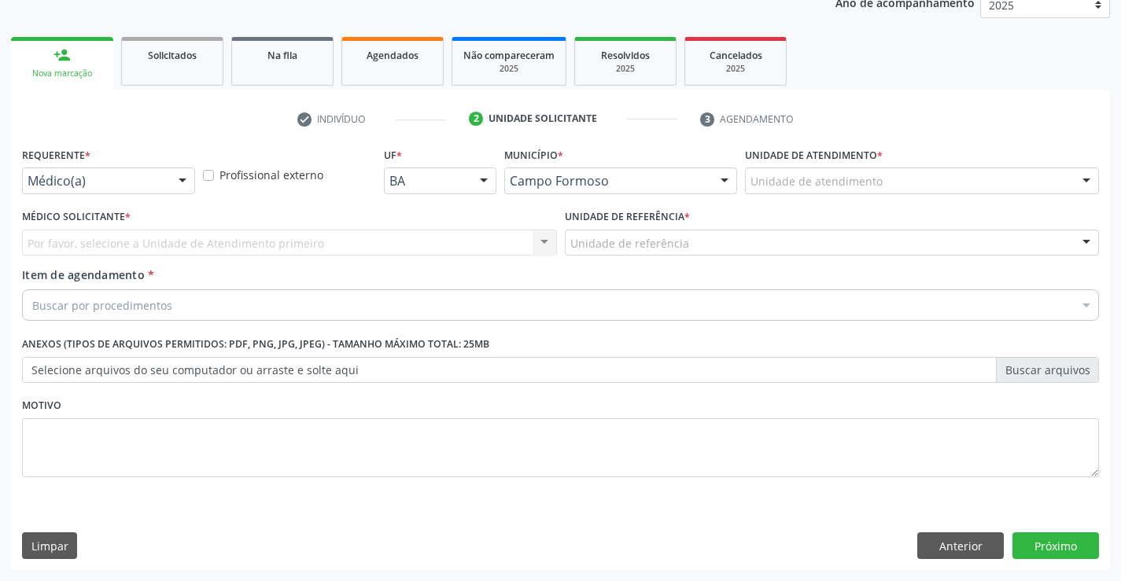
scroll to position [198, 0]
click at [185, 170] on div at bounding box center [183, 181] width 24 height 27
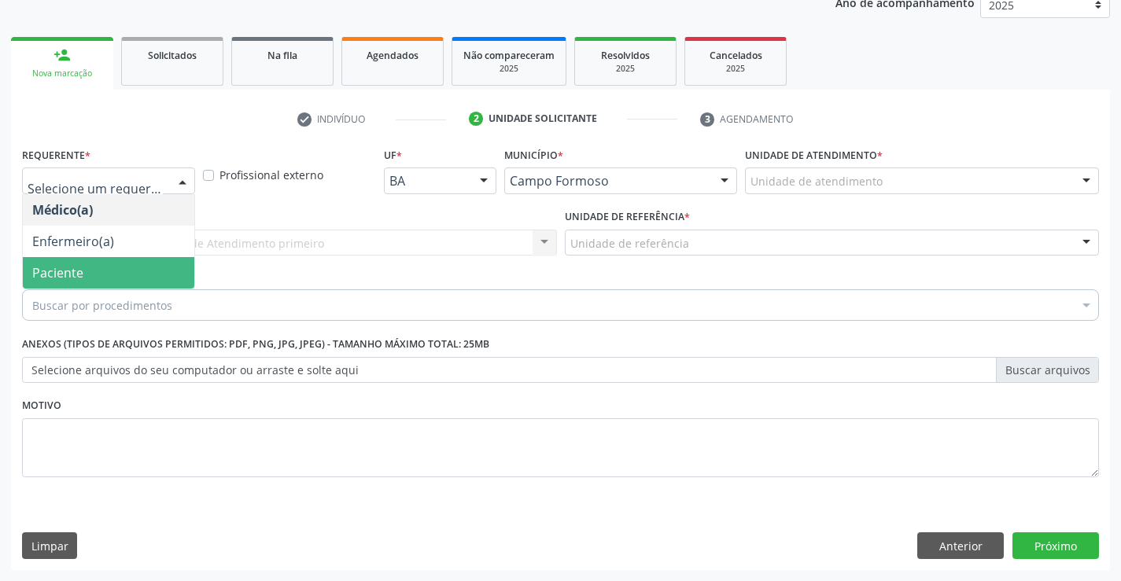
click at [54, 275] on span "Paciente" at bounding box center [57, 272] width 51 height 17
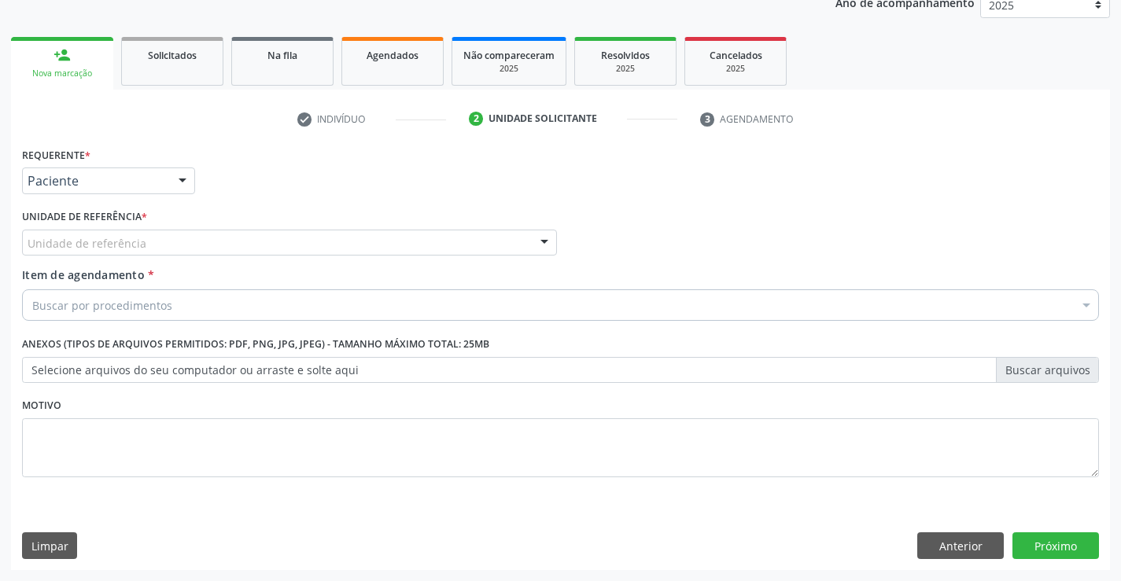
click at [159, 245] on div "Unidade de referência" at bounding box center [289, 243] width 535 height 27
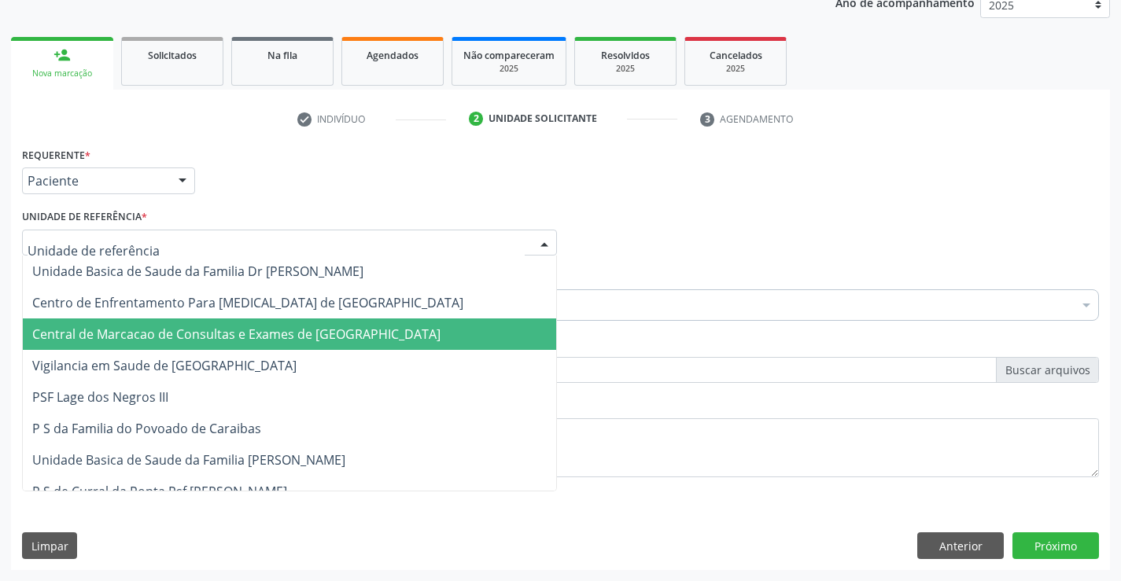
click at [192, 334] on span "Central de Marcacao de Consultas e Exames de [GEOGRAPHIC_DATA]" at bounding box center [236, 334] width 408 height 17
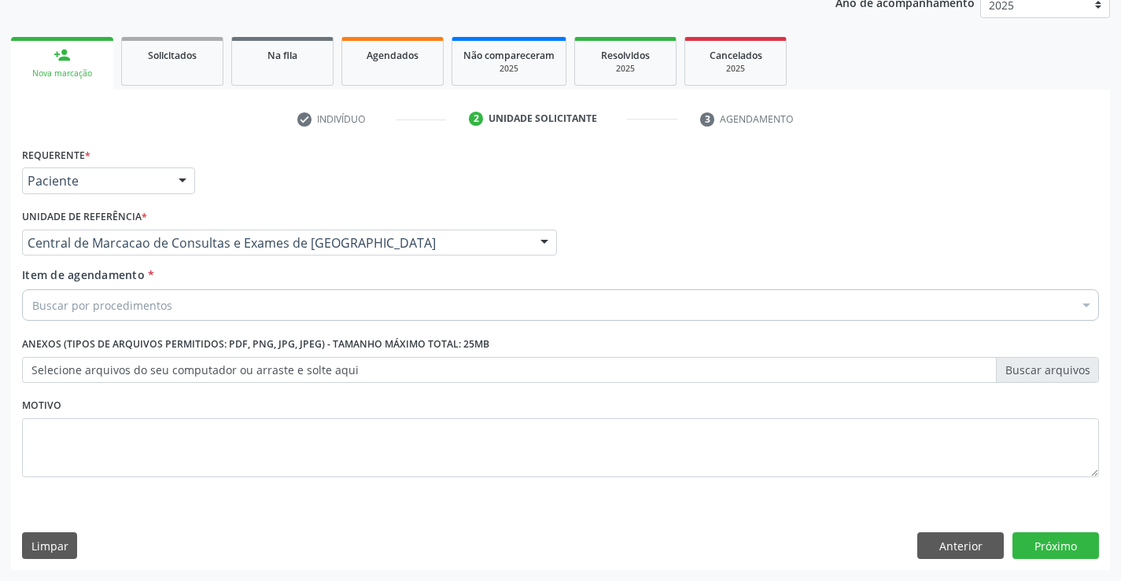
click at [175, 311] on div "Buscar por procedimentos" at bounding box center [560, 304] width 1076 height 31
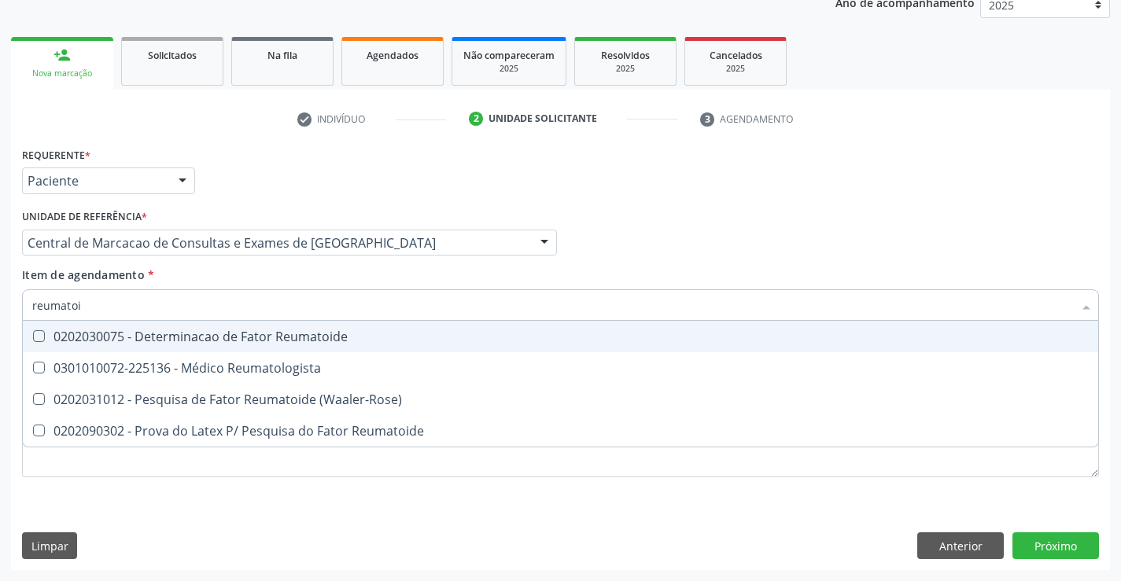
type input "reumatoid"
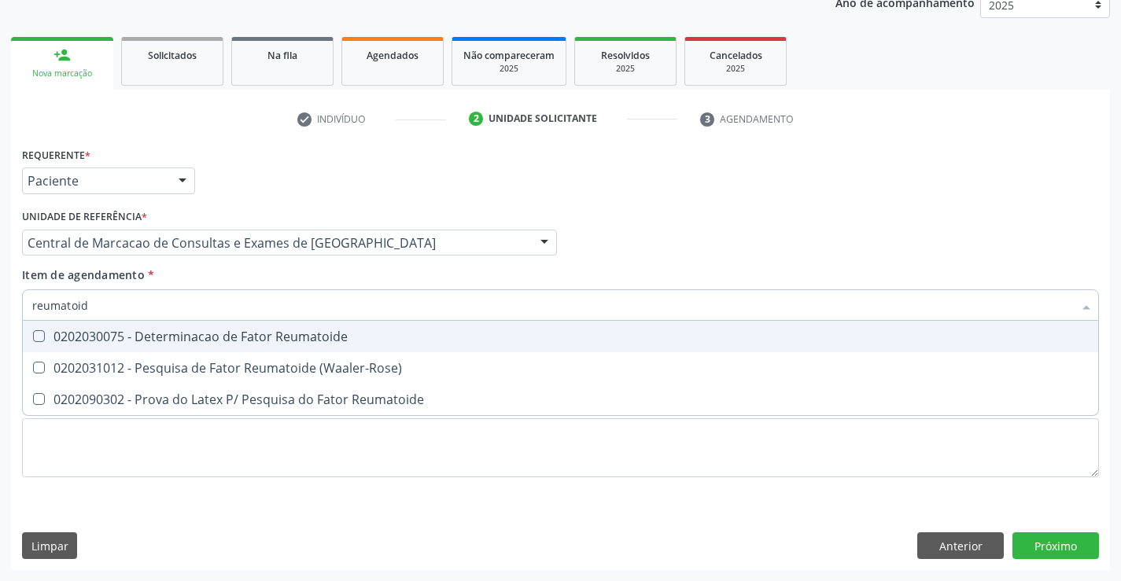
click at [193, 338] on div "0202030075 - Determinacao de Fator Reumatoide" at bounding box center [560, 336] width 1056 height 13
checkbox Reumatoide "true"
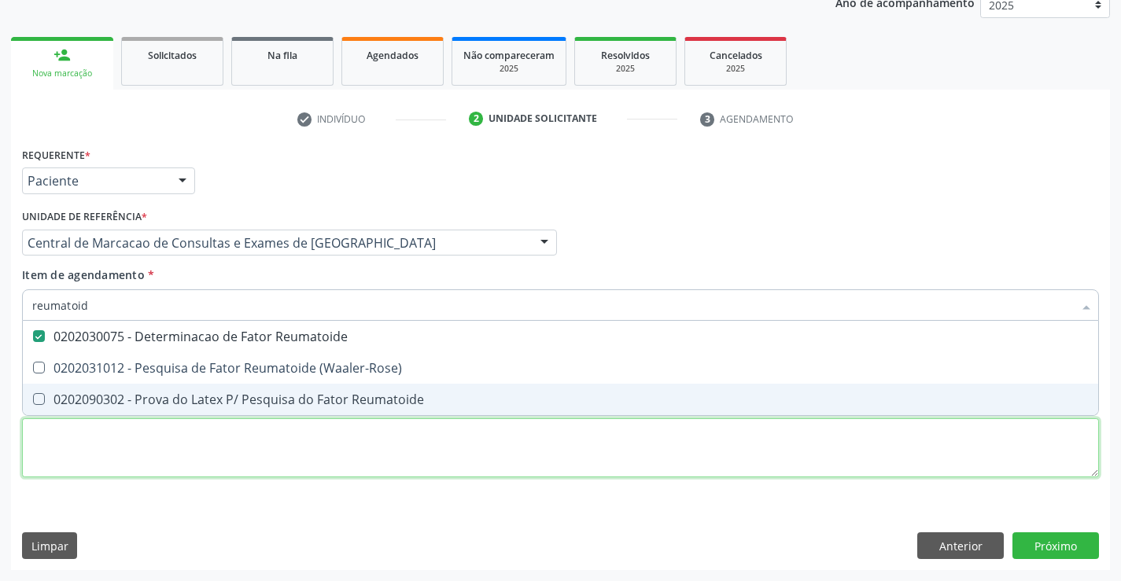
click at [443, 477] on div "Requerente * Paciente Médico(a) Enfermeiro(a) Paciente Nenhum resultado encontr…" at bounding box center [560, 321] width 1076 height 356
checkbox \(Waaler-Rose\) "true"
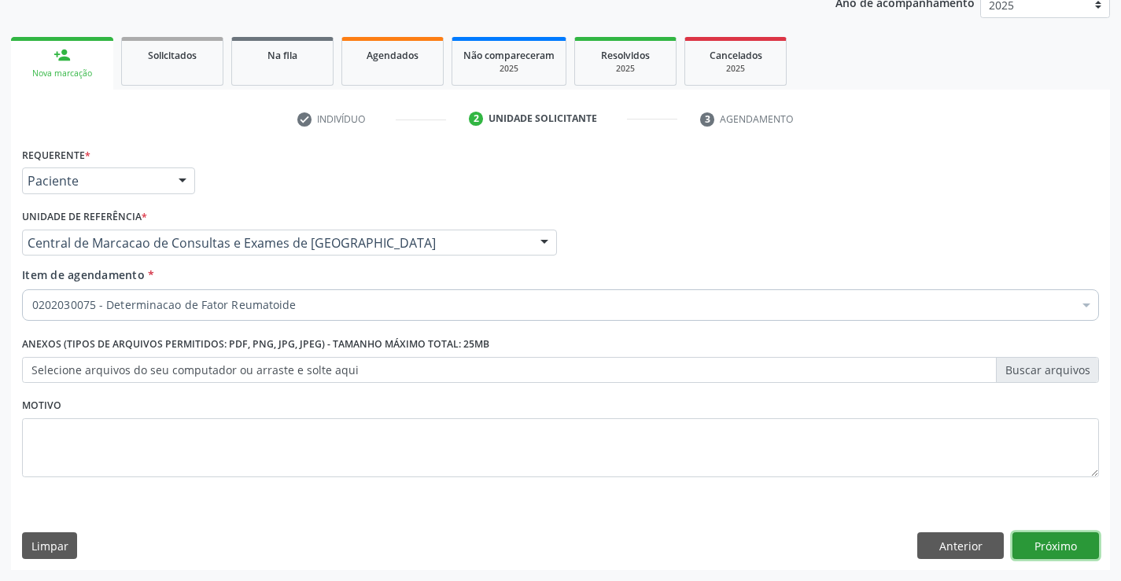
click at [1066, 557] on button "Próximo" at bounding box center [1055, 545] width 86 height 27
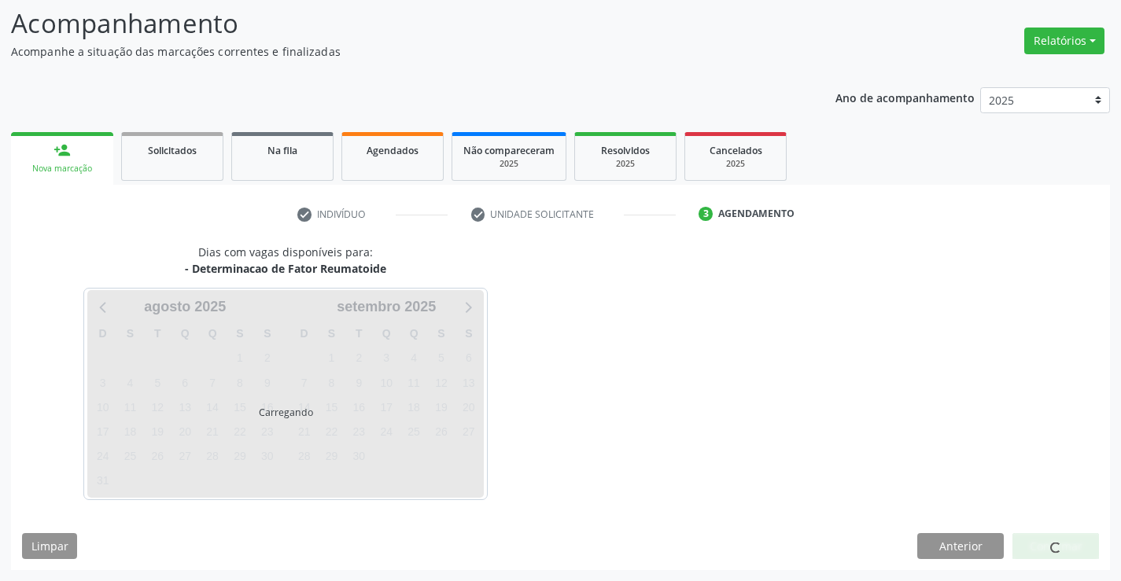
scroll to position [103, 0]
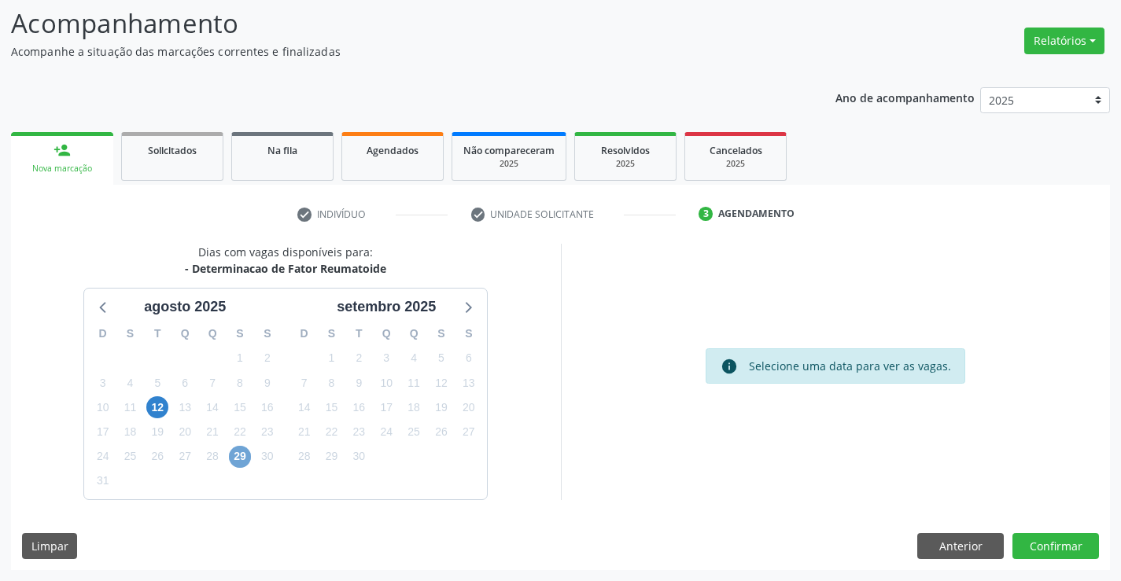
click at [241, 458] on span "29" at bounding box center [240, 457] width 22 height 22
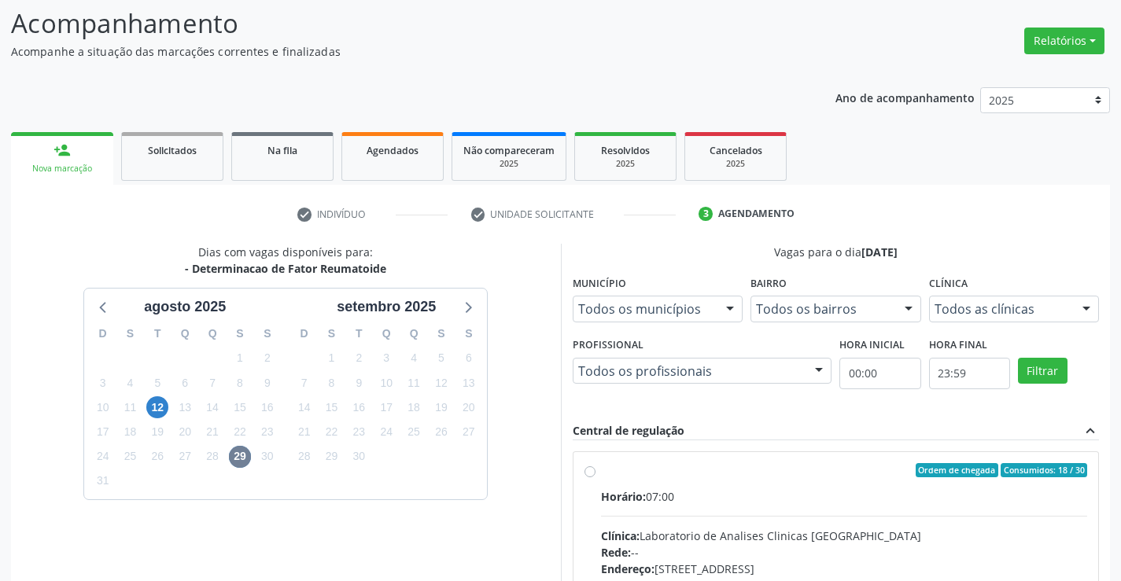
click at [745, 504] on div "Horário: 07:00" at bounding box center [844, 496] width 487 height 17
click at [595, 477] on input "Ordem de chegada Consumidos: 18 / 30 Horário: 07:00 Clínica: Laboratorio de Ana…" at bounding box center [589, 470] width 11 height 14
radio input "true"
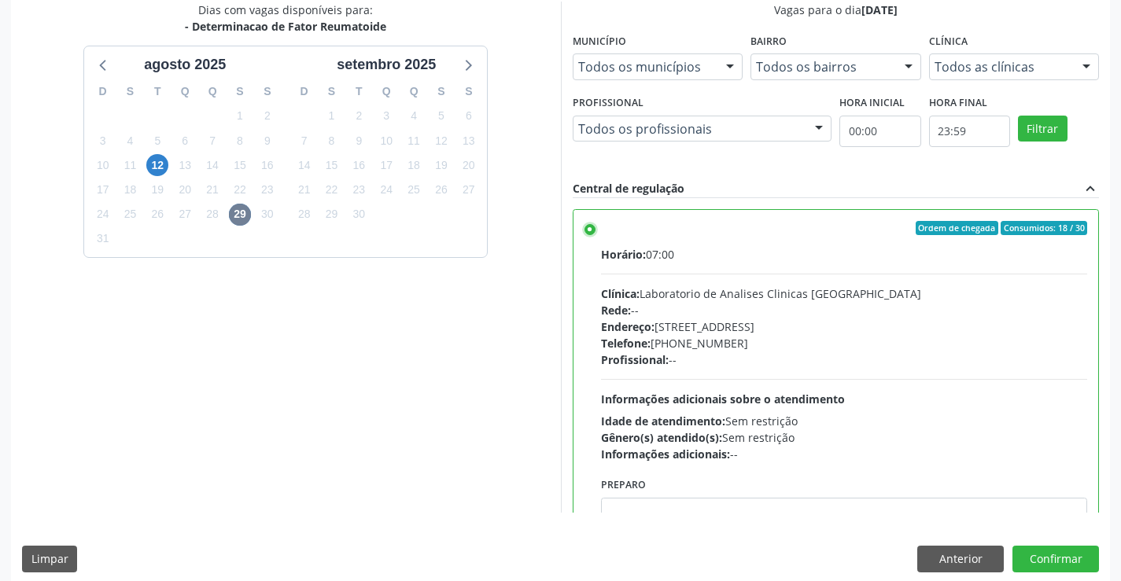
scroll to position [359, 0]
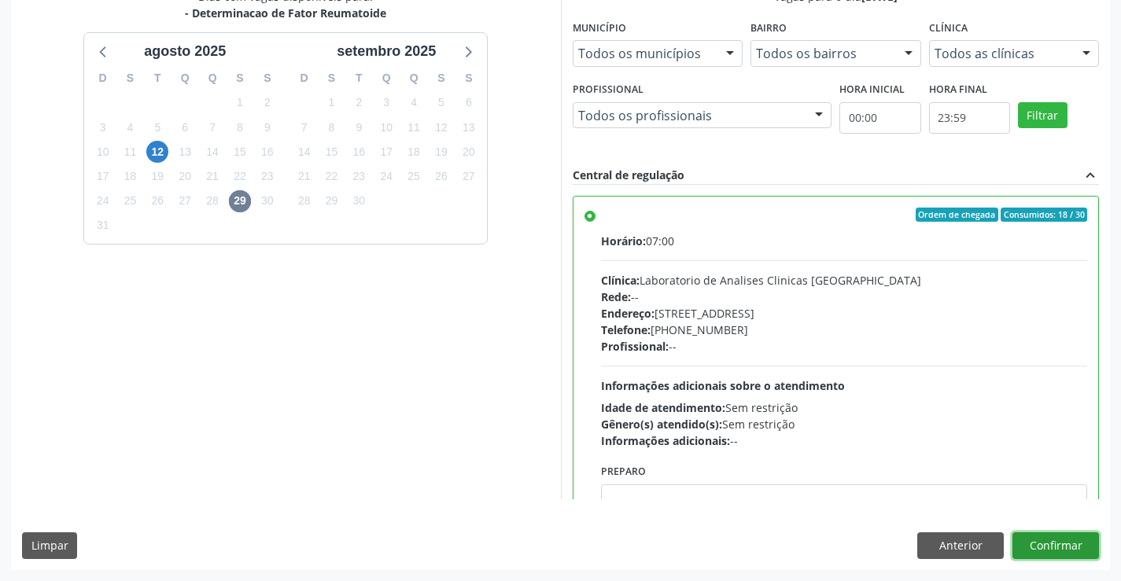
click at [1051, 539] on button "Confirmar" at bounding box center [1055, 545] width 86 height 27
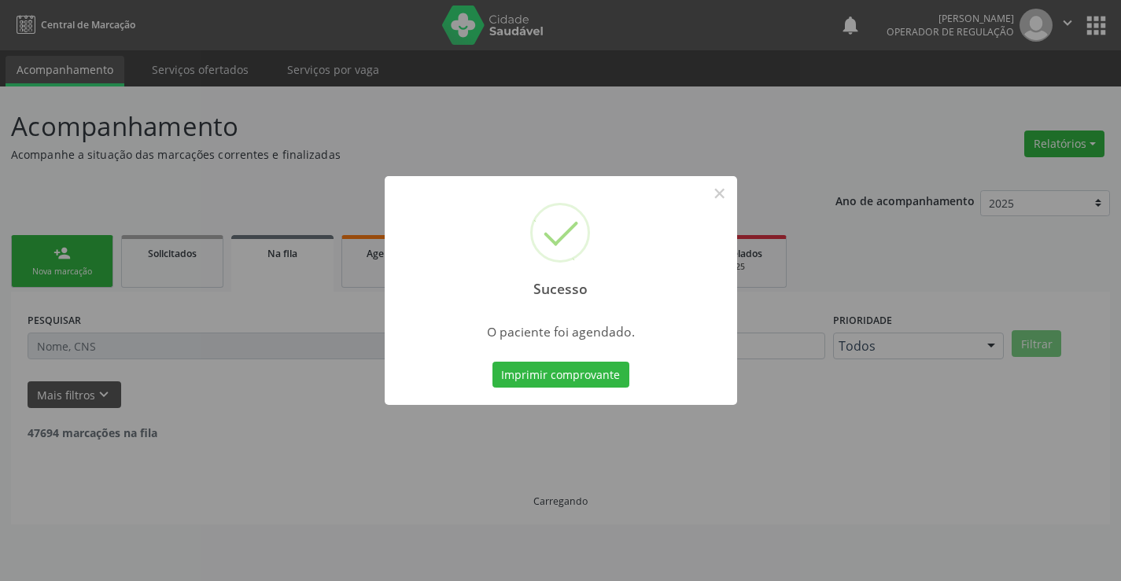
scroll to position [0, 0]
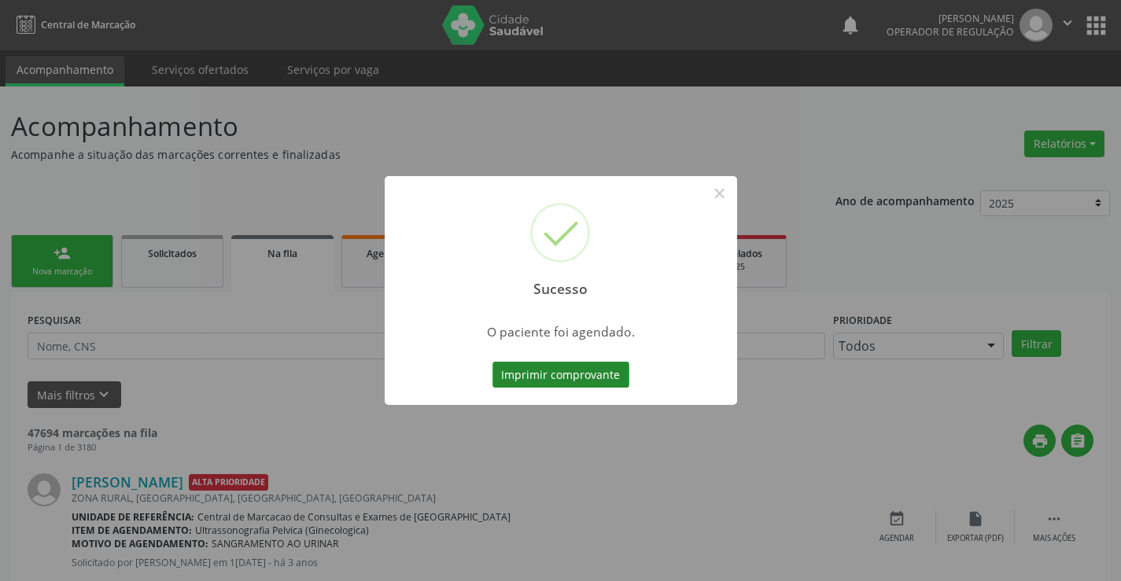
click at [569, 368] on button "Imprimir comprovante" at bounding box center [560, 375] width 137 height 27
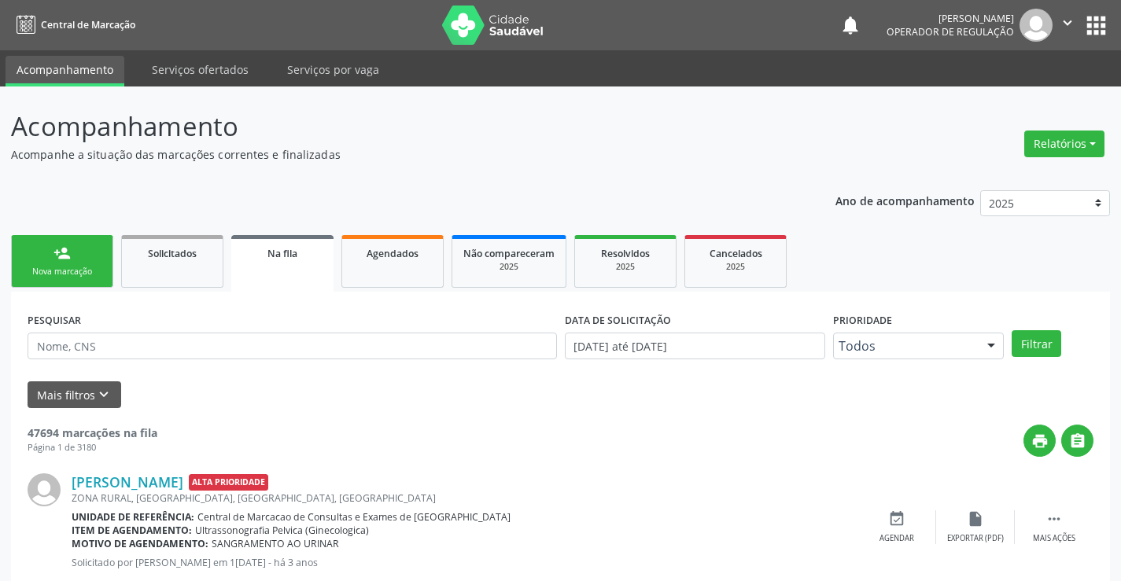
click at [17, 256] on link "person_add Nova marcação" at bounding box center [62, 261] width 102 height 53
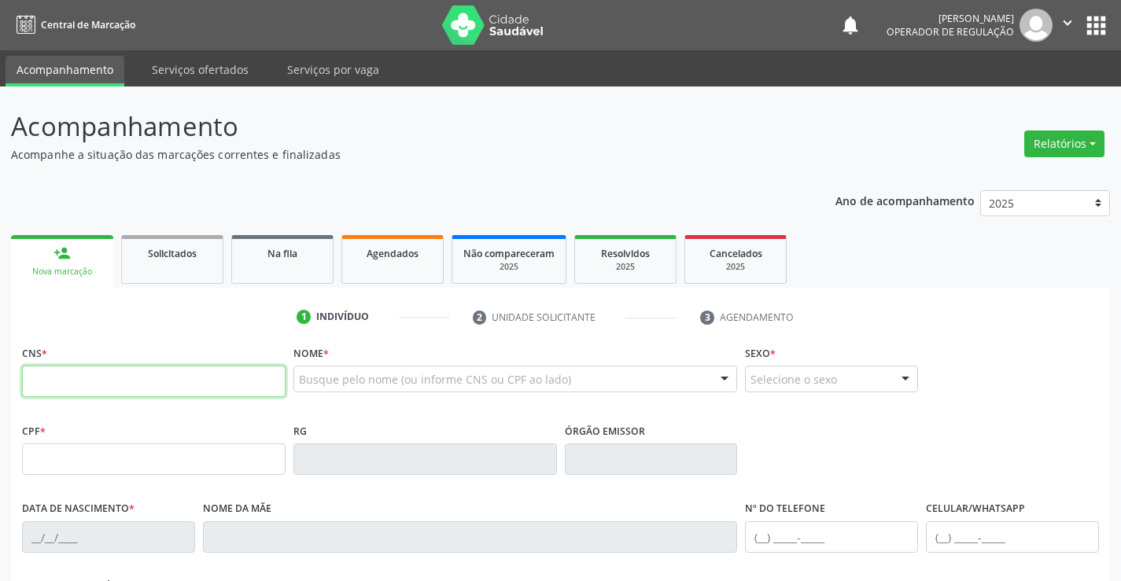
drag, startPoint x: 17, startPoint y: 256, endPoint x: 78, endPoint y: 368, distance: 128.1
click at [78, 368] on input "text" at bounding box center [153, 381] width 263 height 31
click at [72, 383] on input "text" at bounding box center [153, 381] width 263 height 31
type input "704 5073 2439 9110"
type input "597488629"
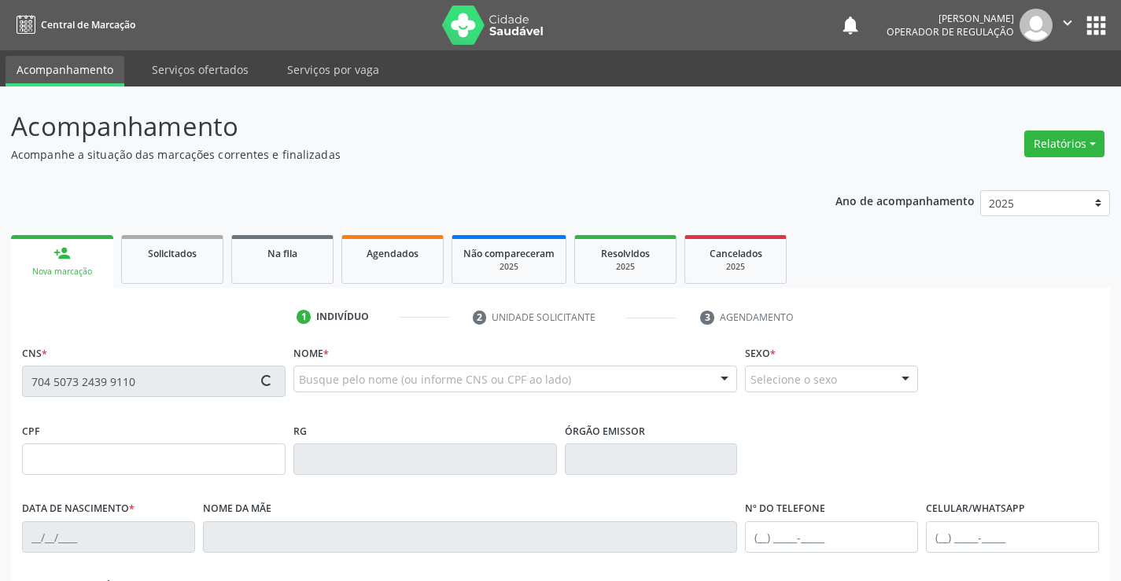
type input "[DATE]"
type input "[PERSON_NAME]"
type input "[PHONE_NUMBER]"
type input "037.542.735-07"
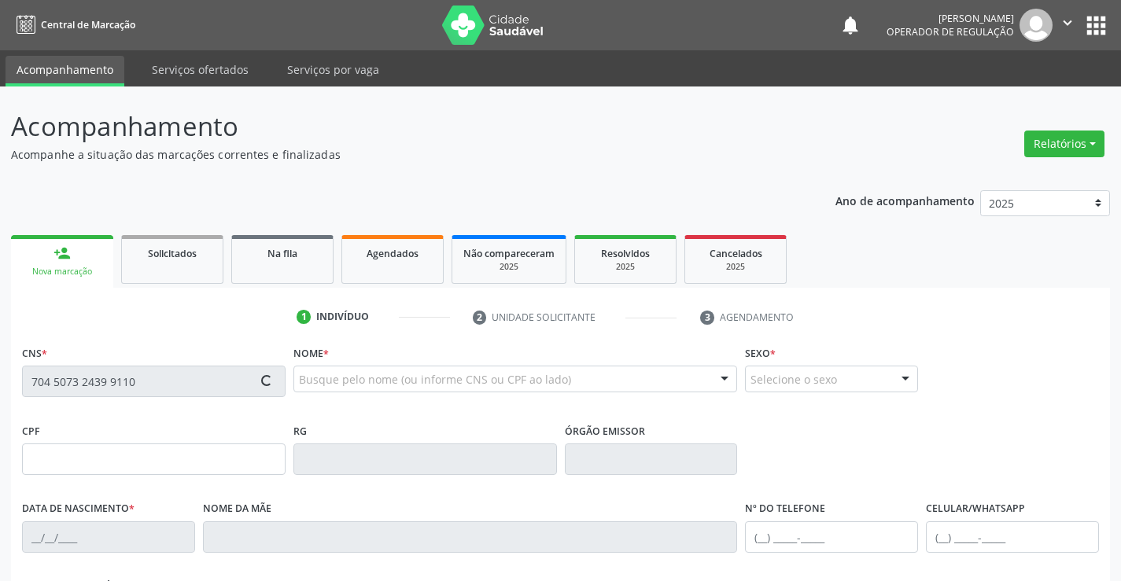
type input "91"
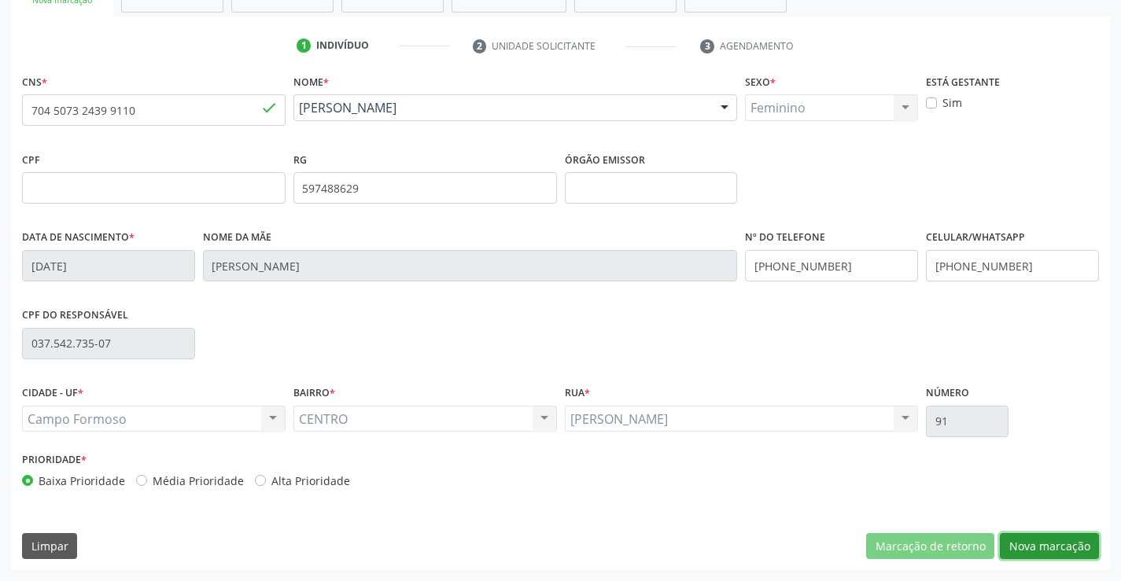
click at [1069, 547] on button "Nova marcação" at bounding box center [1048, 546] width 99 height 27
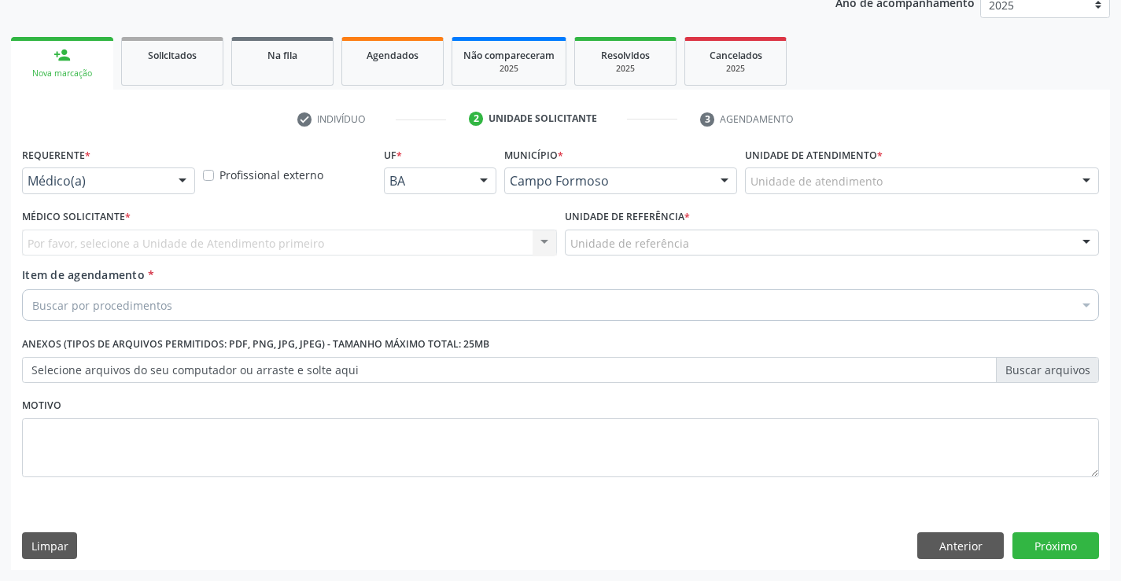
scroll to position [198, 0]
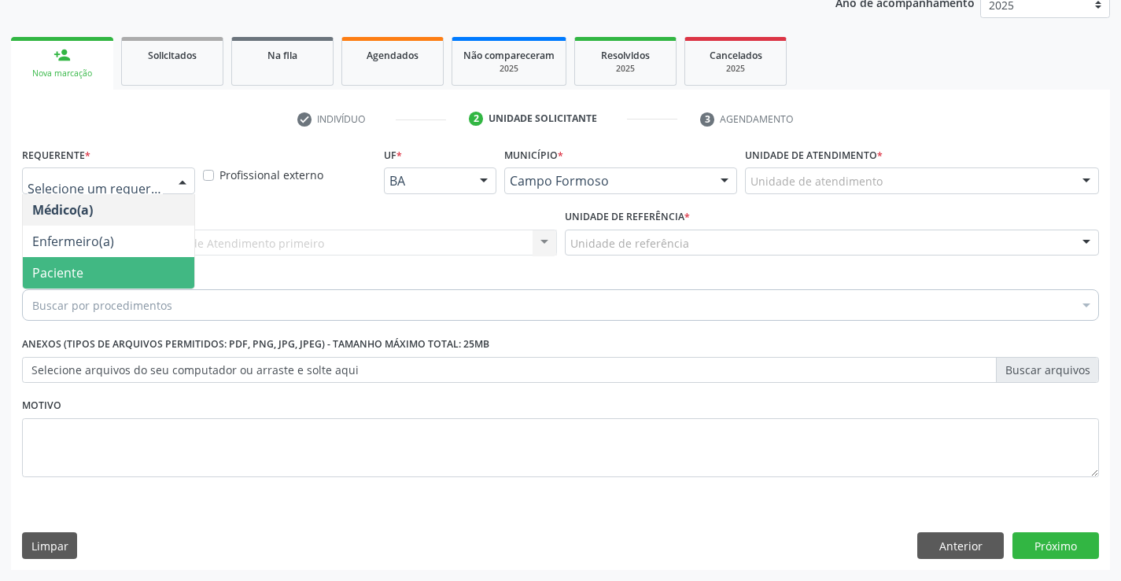
click at [97, 267] on span "Paciente" at bounding box center [108, 272] width 171 height 31
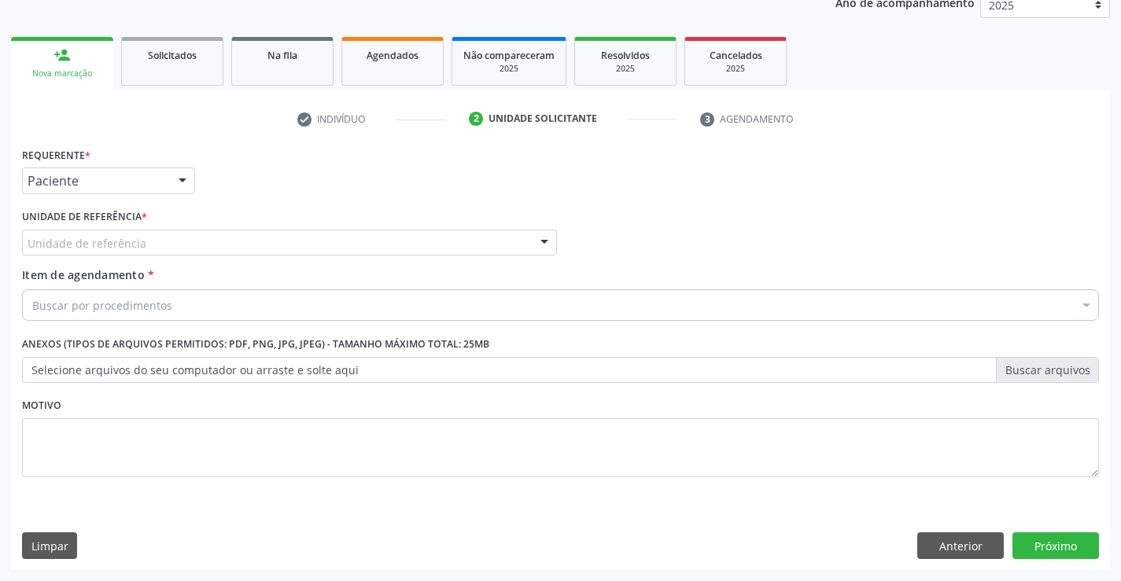
click at [237, 243] on div "Unidade de referência" at bounding box center [289, 243] width 535 height 27
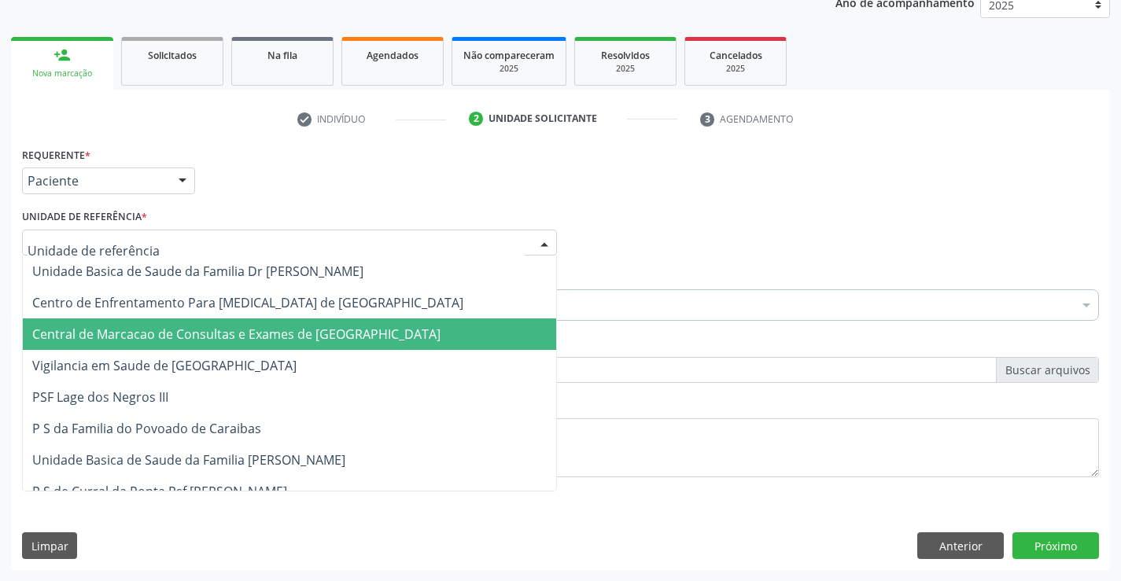
click at [220, 324] on span "Central de Marcacao de Consultas e Exames de [GEOGRAPHIC_DATA]" at bounding box center [289, 333] width 533 height 31
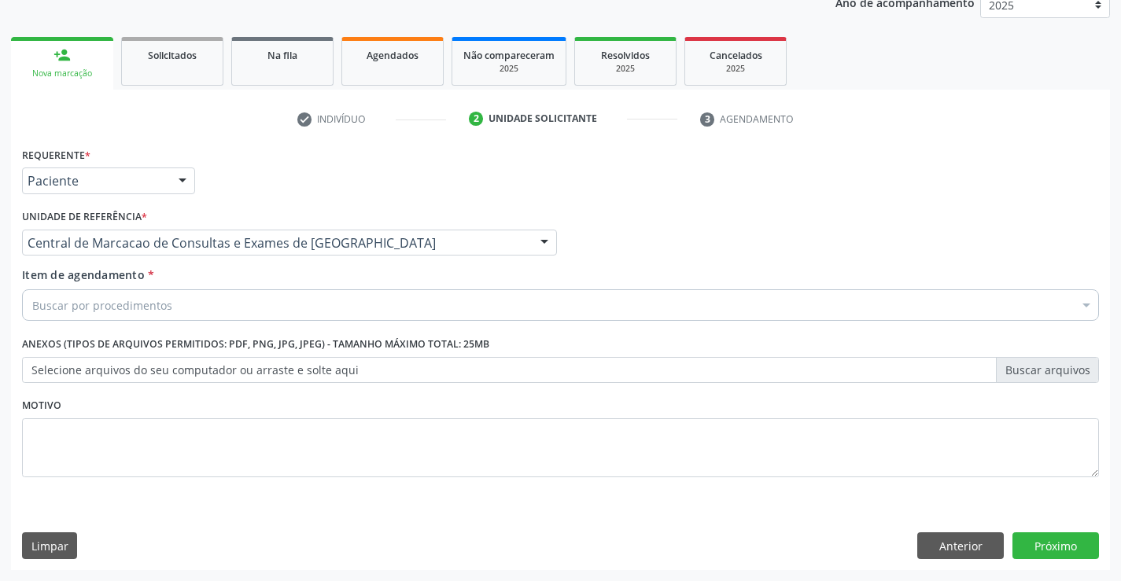
click at [192, 308] on div "Buscar por procedimentos" at bounding box center [560, 304] width 1076 height 31
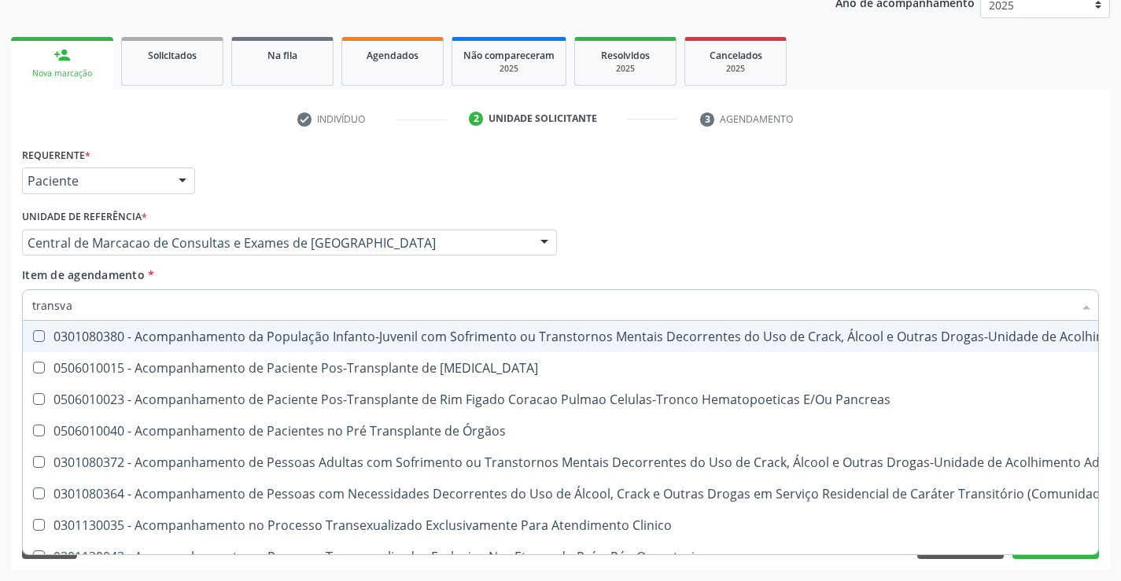
type input "transvag"
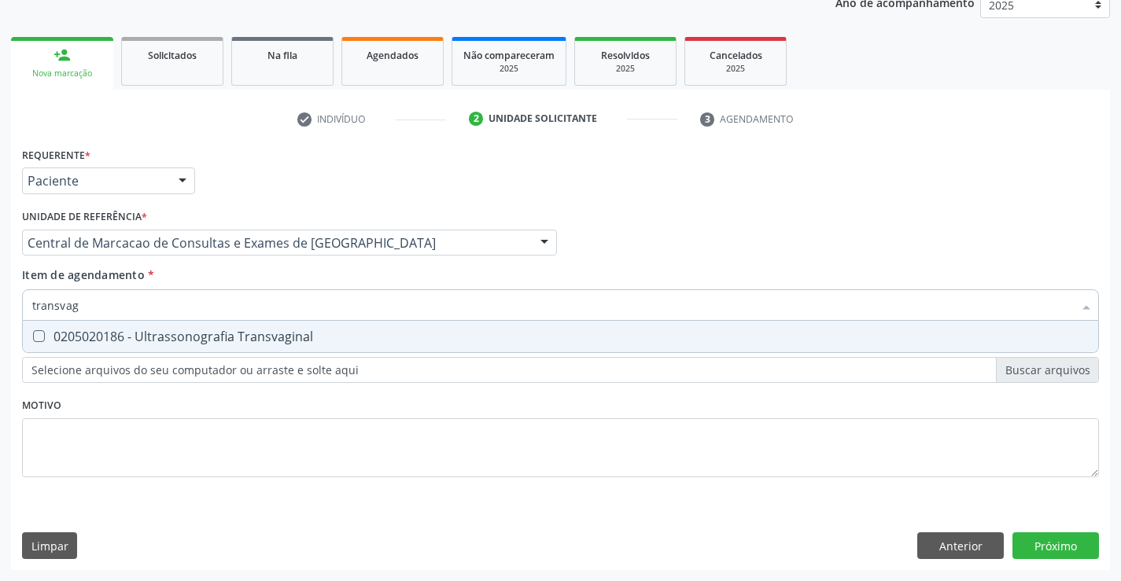
click at [188, 340] on div "0205020186 - Ultrassonografia Transvaginal" at bounding box center [560, 336] width 1056 height 13
checkbox Transvaginal "true"
click at [1040, 543] on div "Requerente * Paciente Médico(a) Enfermeiro(a) Paciente Nenhum resultado encontr…" at bounding box center [560, 356] width 1099 height 427
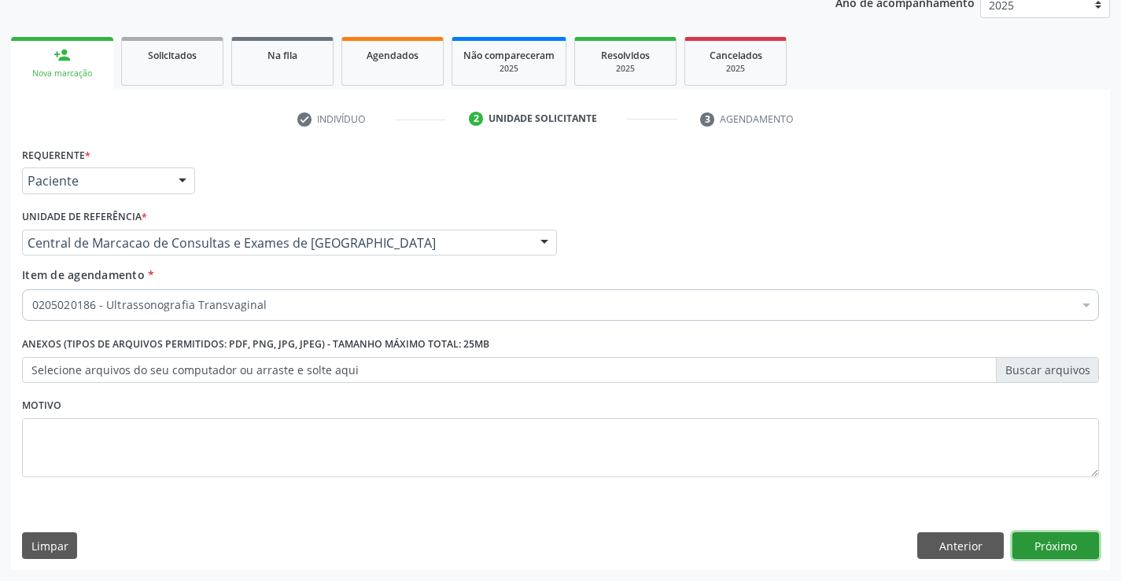
click at [1029, 537] on button "Próximo" at bounding box center [1055, 545] width 86 height 27
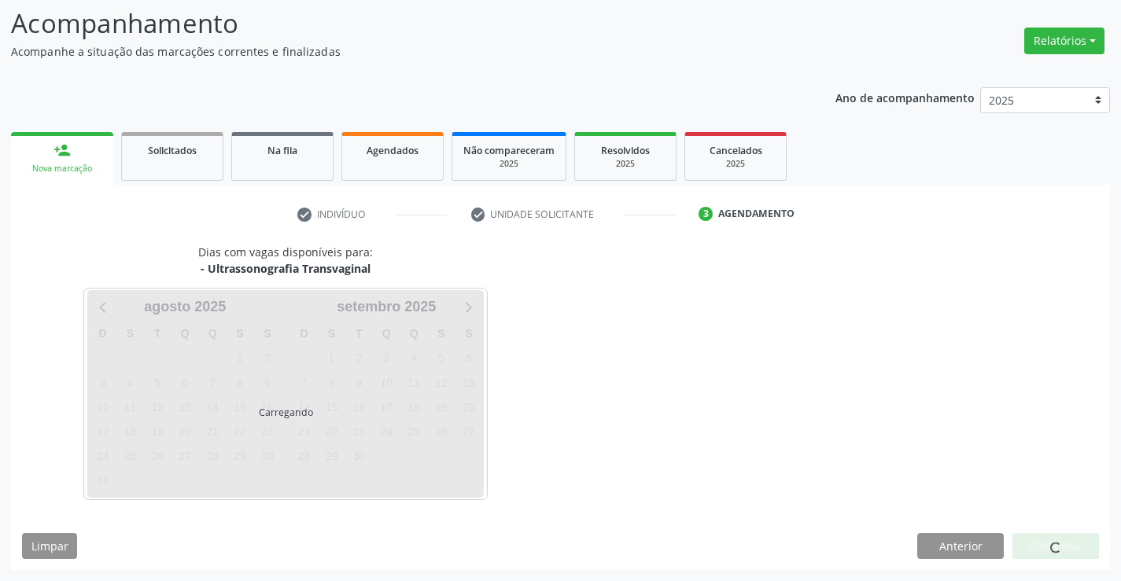
scroll to position [103, 0]
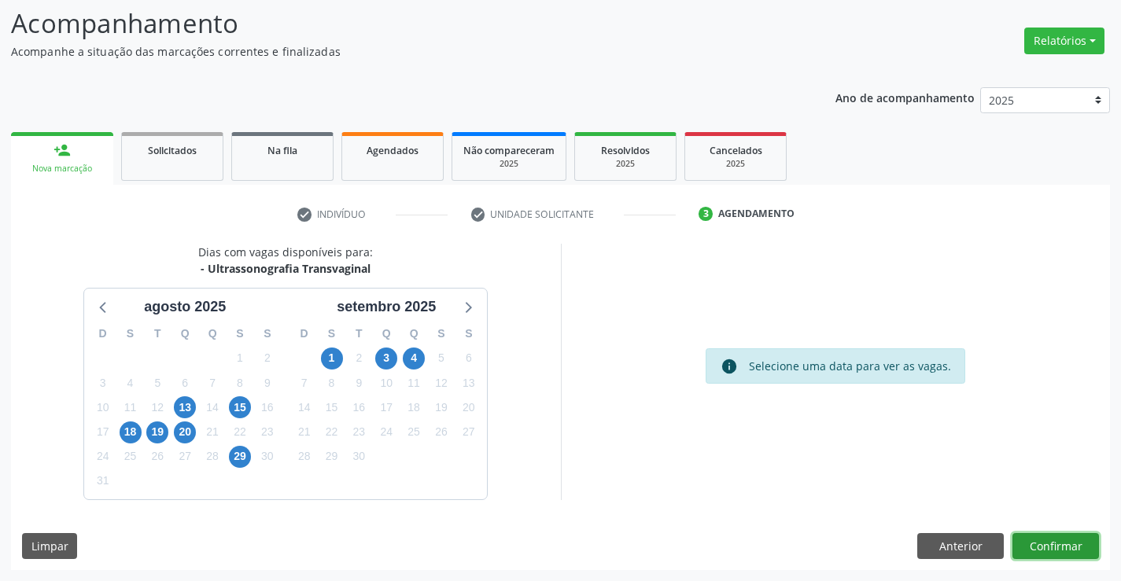
click at [1058, 542] on button "Confirmar" at bounding box center [1055, 546] width 86 height 27
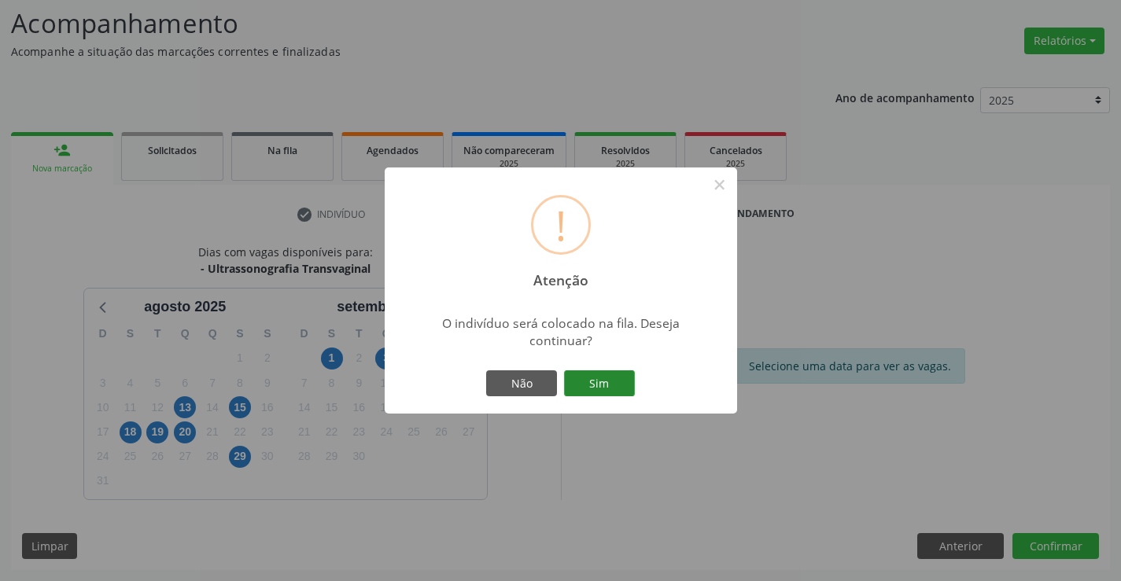
click at [584, 370] on button "Sim" at bounding box center [599, 383] width 71 height 27
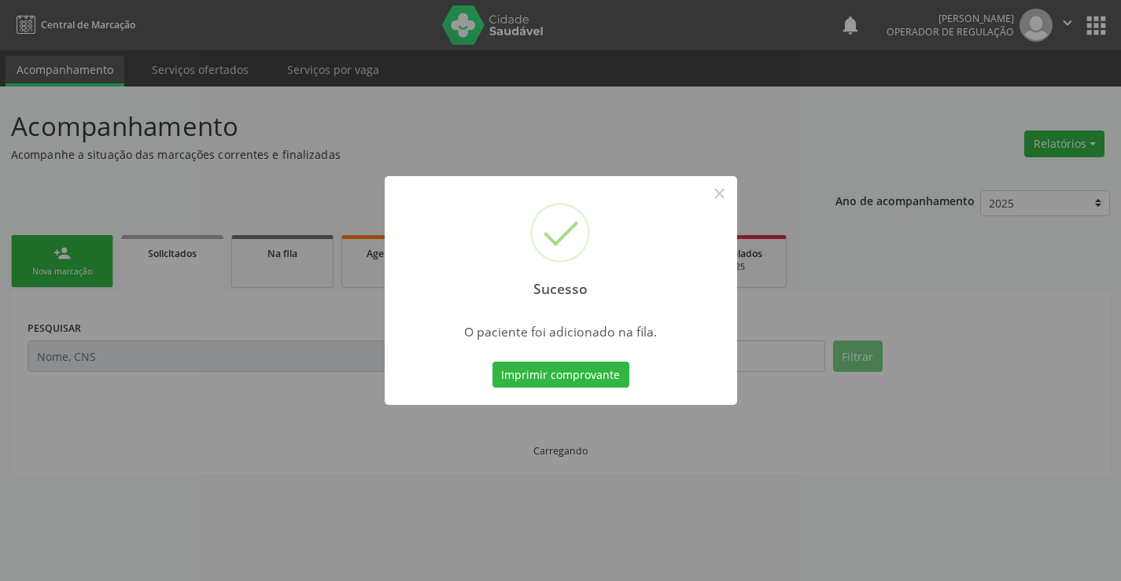
scroll to position [0, 0]
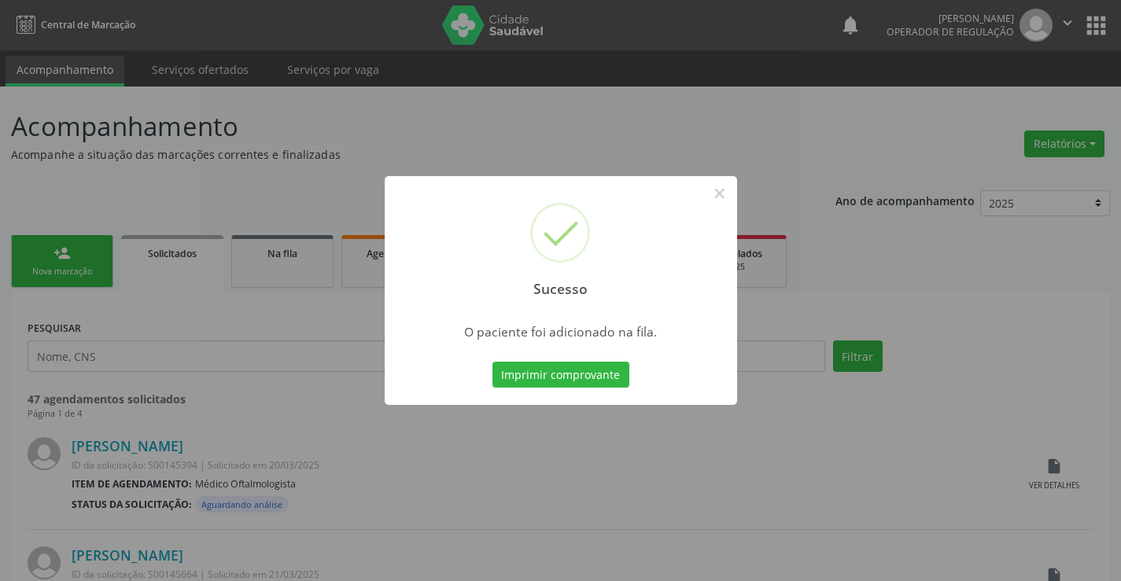
click at [492, 362] on button "Imprimir comprovante" at bounding box center [560, 375] width 137 height 27
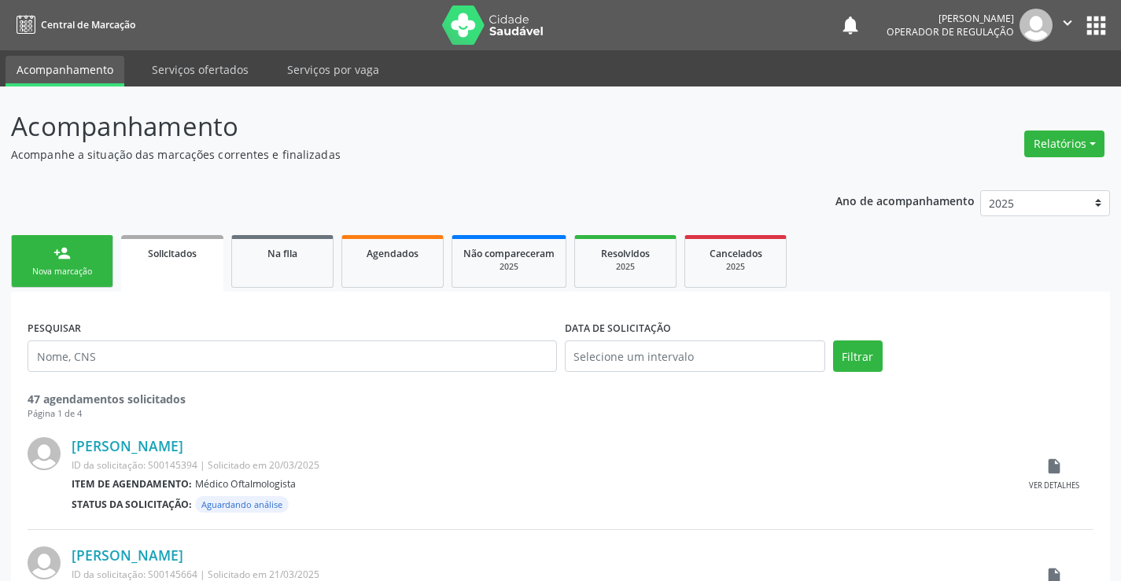
click at [71, 289] on ul "person_add Nova marcação Solicitados Na fila Agendados Não compareceram 2025 Re…" at bounding box center [560, 261] width 1099 height 61
click at [87, 278] on div "Nova marcação" at bounding box center [62, 272] width 79 height 12
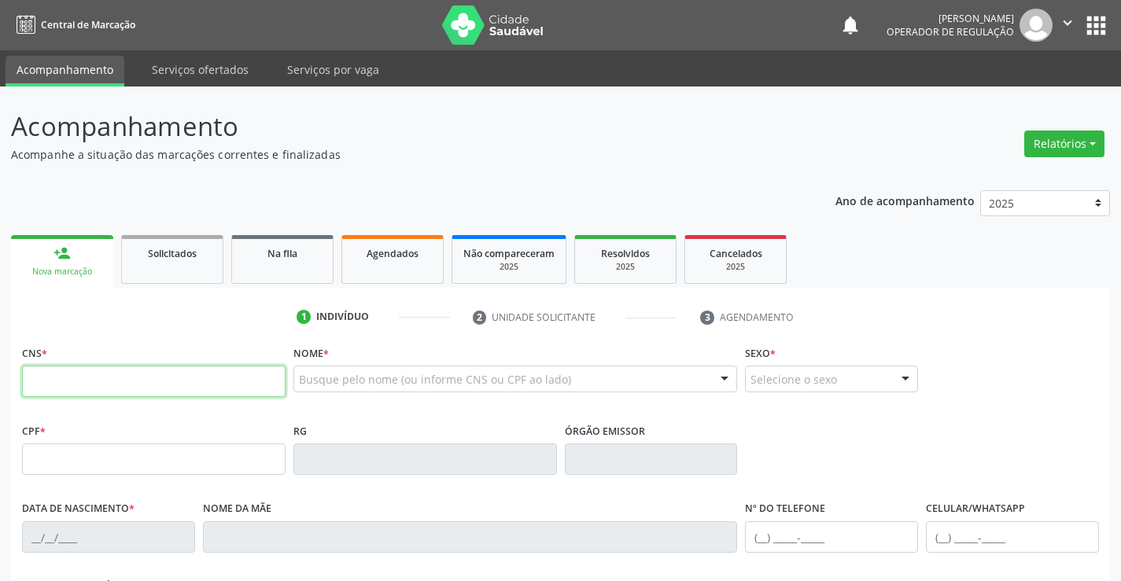
click at [61, 369] on input "text" at bounding box center [153, 381] width 263 height 31
type input "700 4077 1332 3350"
type input "0441720447"
type input "[DATE]"
type input "[PHONE_NUMBER]"
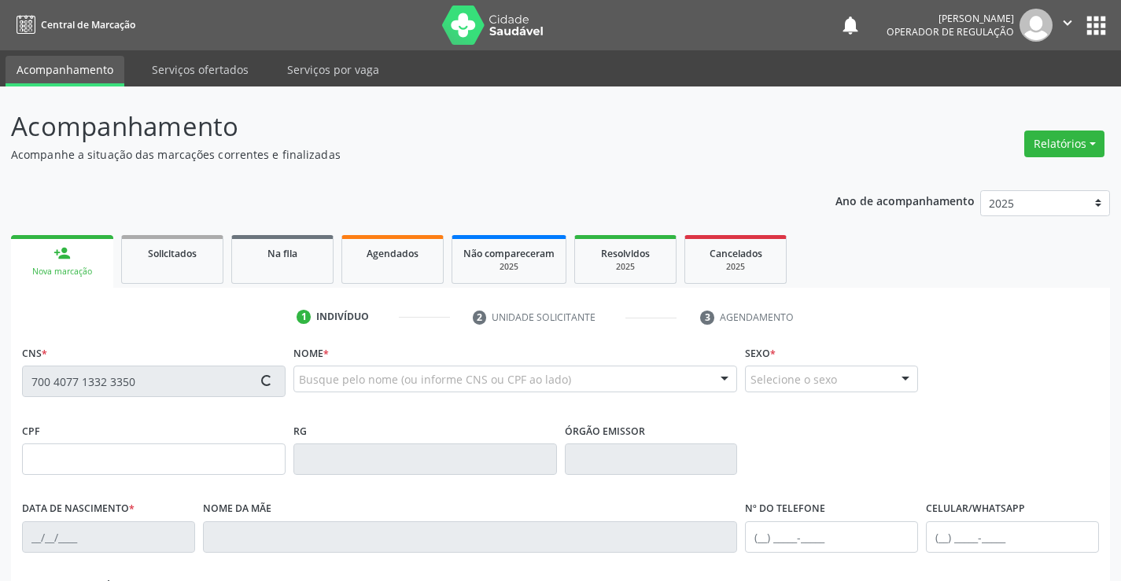
type input "[PHONE_NUMBER]"
type input "865.679.185-00"
type input "sn"
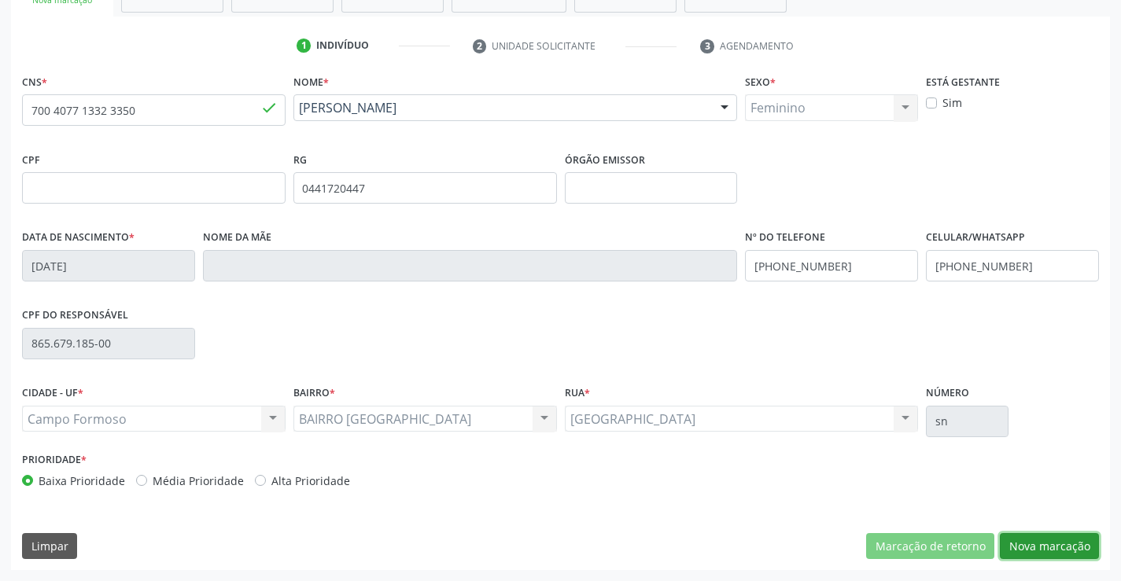
click at [1069, 536] on button "Nova marcação" at bounding box center [1048, 546] width 99 height 27
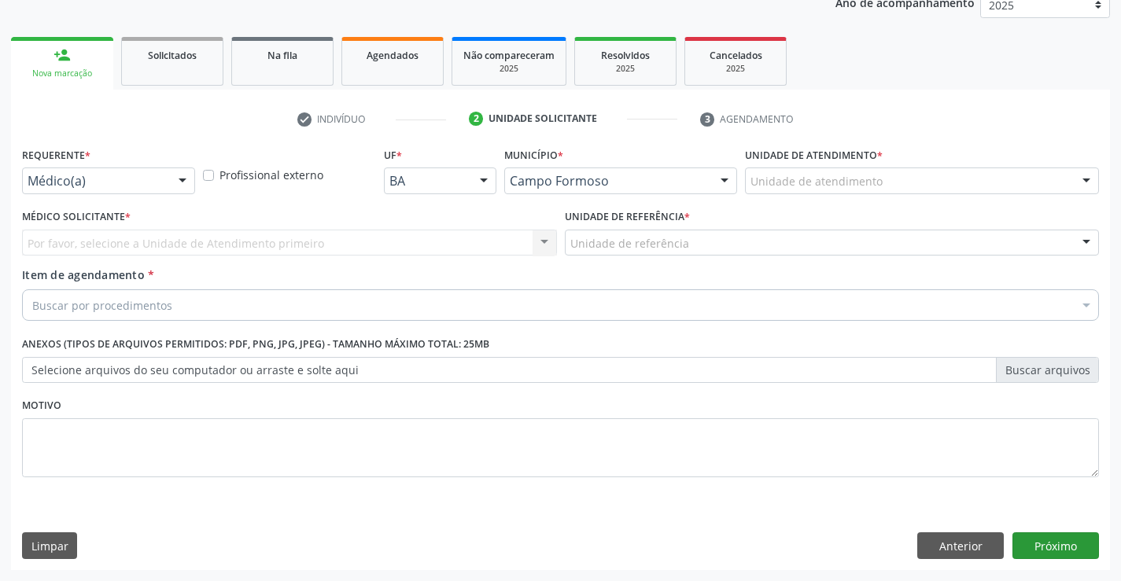
scroll to position [198, 0]
click at [188, 177] on div at bounding box center [183, 181] width 24 height 27
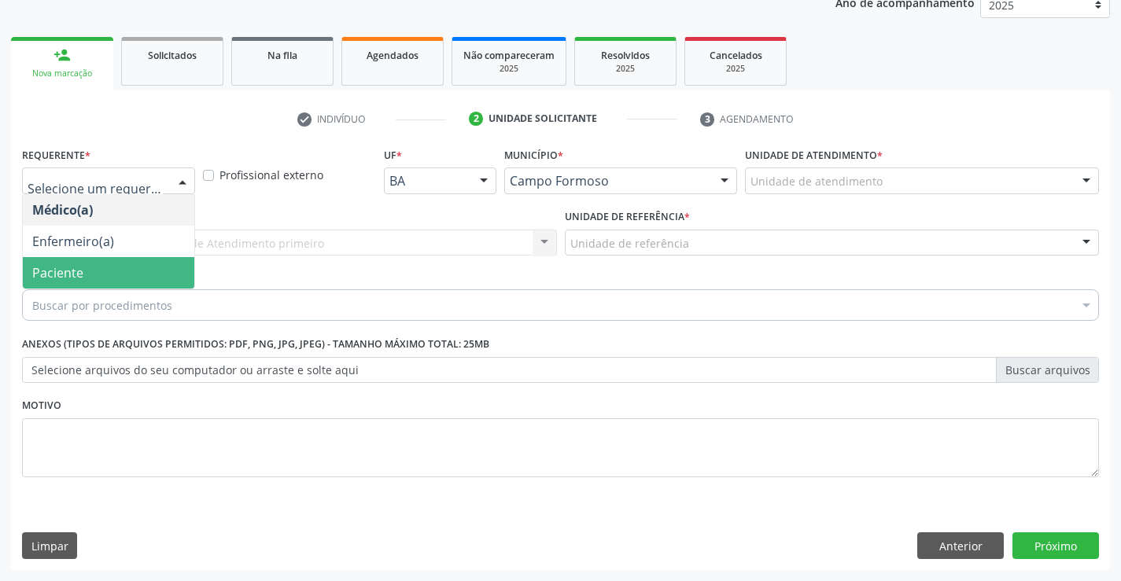
click at [116, 278] on span "Paciente" at bounding box center [108, 272] width 171 height 31
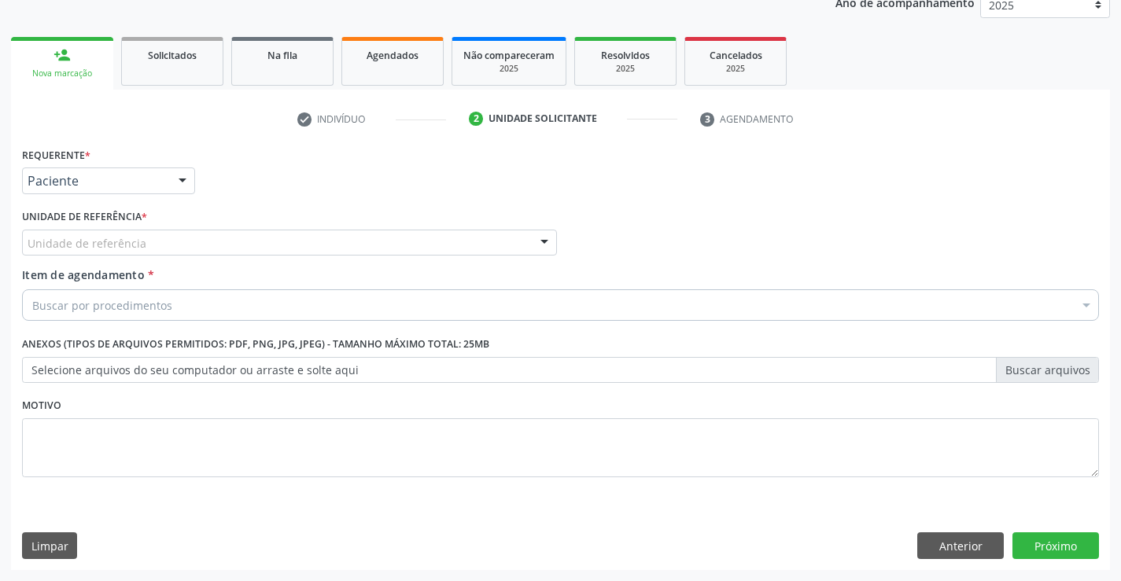
click at [252, 234] on div "Unidade de referência" at bounding box center [289, 243] width 535 height 27
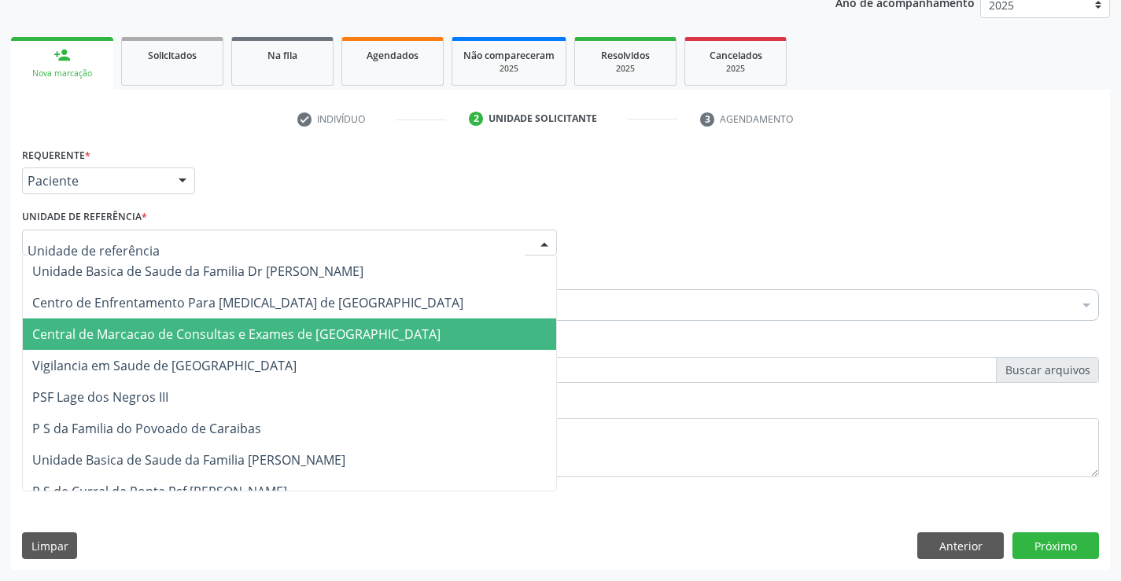
click at [237, 329] on span "Central de Marcacao de Consultas e Exames de [GEOGRAPHIC_DATA]" at bounding box center [236, 334] width 408 height 17
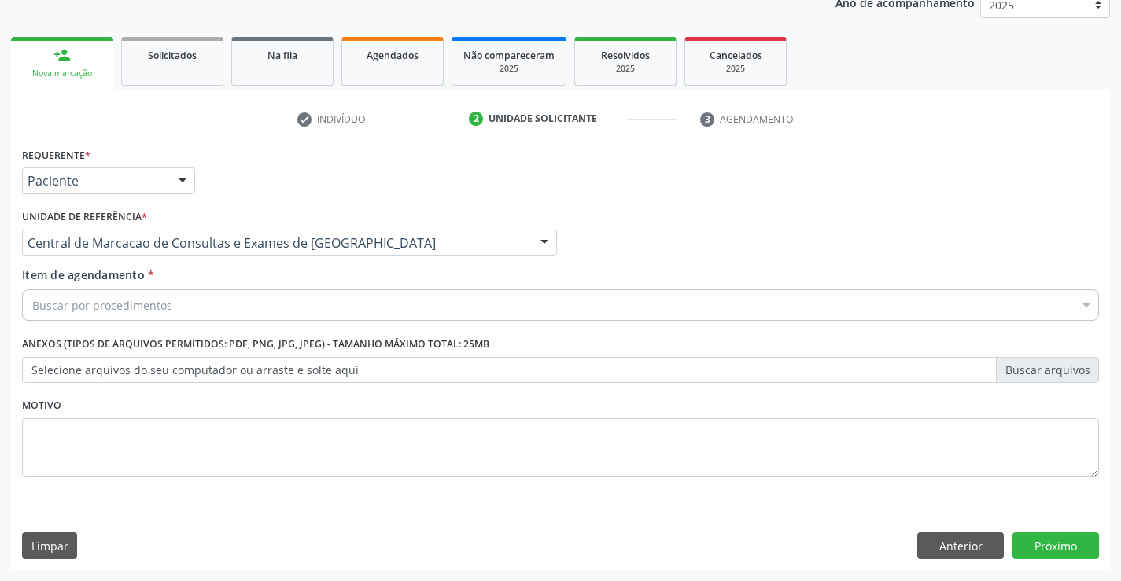
click at [180, 300] on div "Buscar por procedimentos" at bounding box center [560, 304] width 1076 height 31
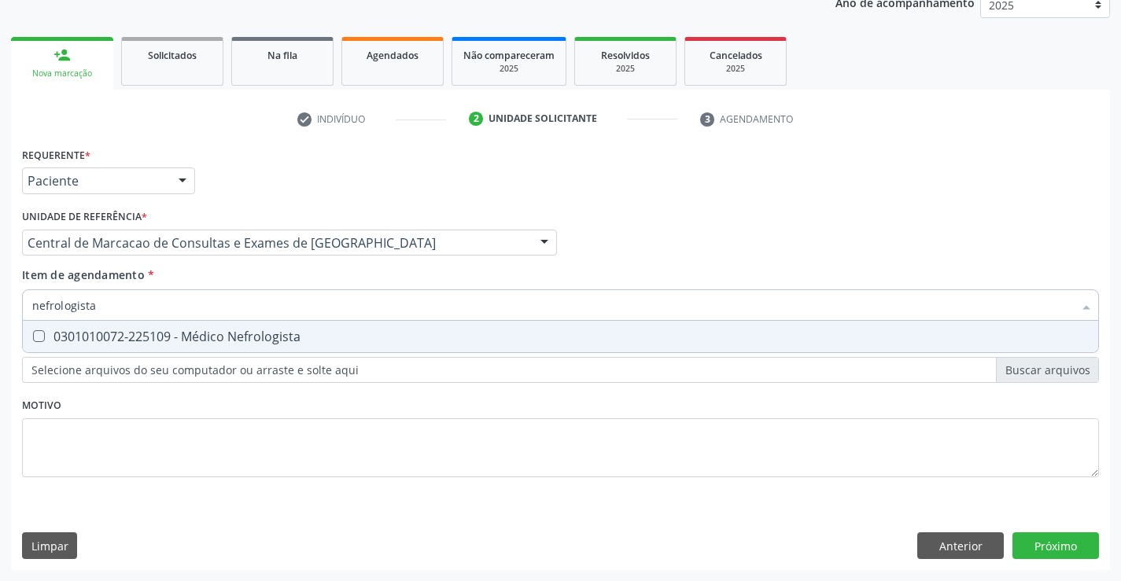
type input "nefrologista"
click at [190, 337] on div "0301010072-225109 - Médico Nefrologista" at bounding box center [560, 336] width 1056 height 13
checkbox Nefrologista "true"
click at [1054, 494] on div "Requerente * Paciente Médico(a) Enfermeiro(a) Paciente Nenhum resultado encontr…" at bounding box center [560, 321] width 1076 height 356
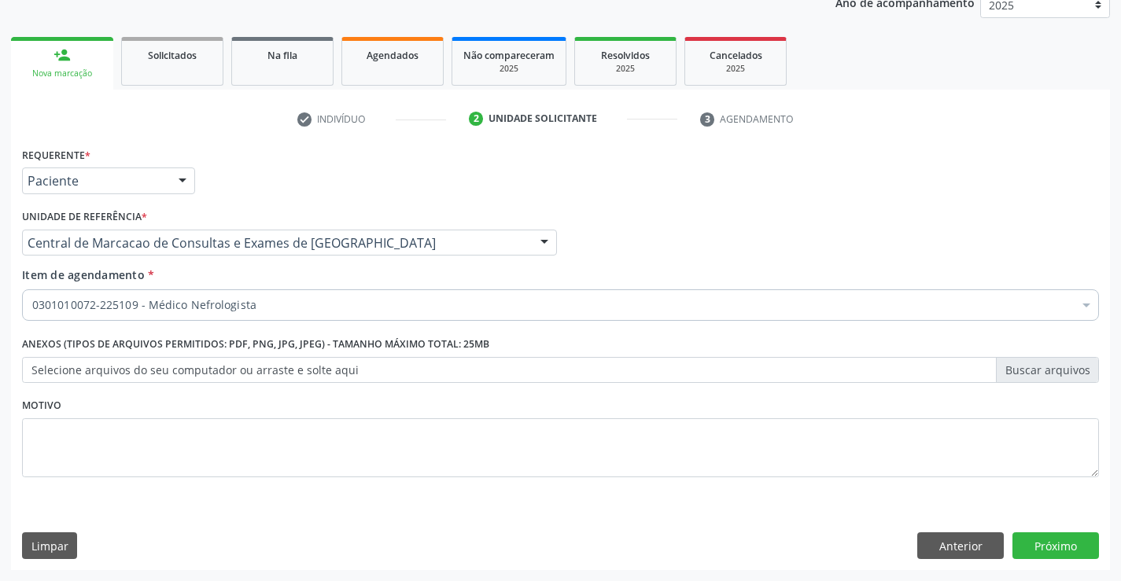
click at [1051, 551] on div "Requerente * Paciente Médico(a) Enfermeiro(a) Paciente Nenhum resultado encontr…" at bounding box center [560, 356] width 1099 height 427
click at [1061, 535] on button "Próximo" at bounding box center [1055, 545] width 86 height 27
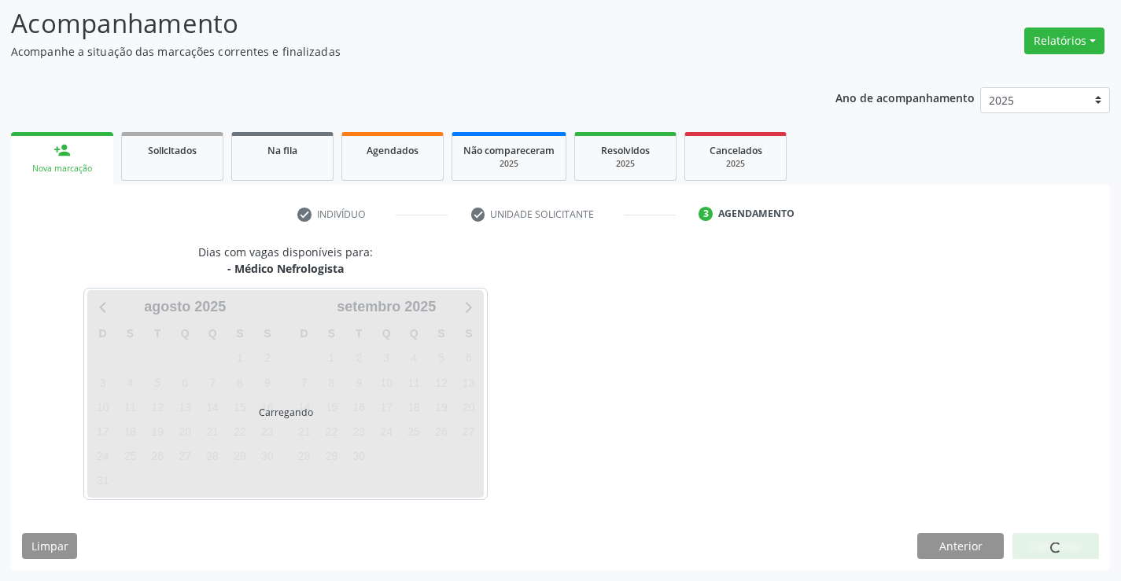
scroll to position [103, 0]
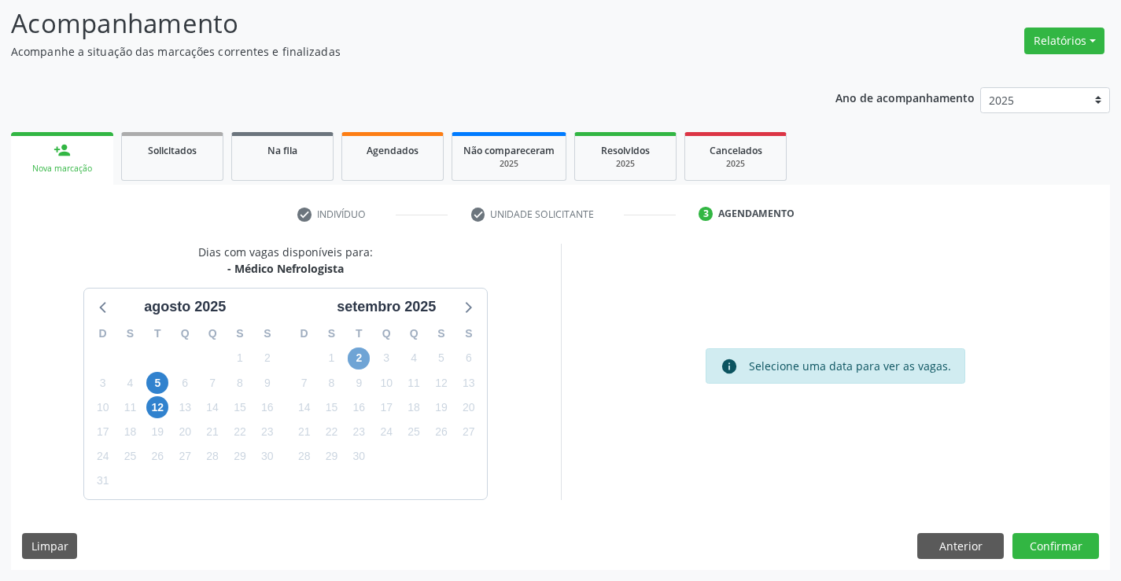
click at [358, 355] on span "2" at bounding box center [359, 359] width 22 height 22
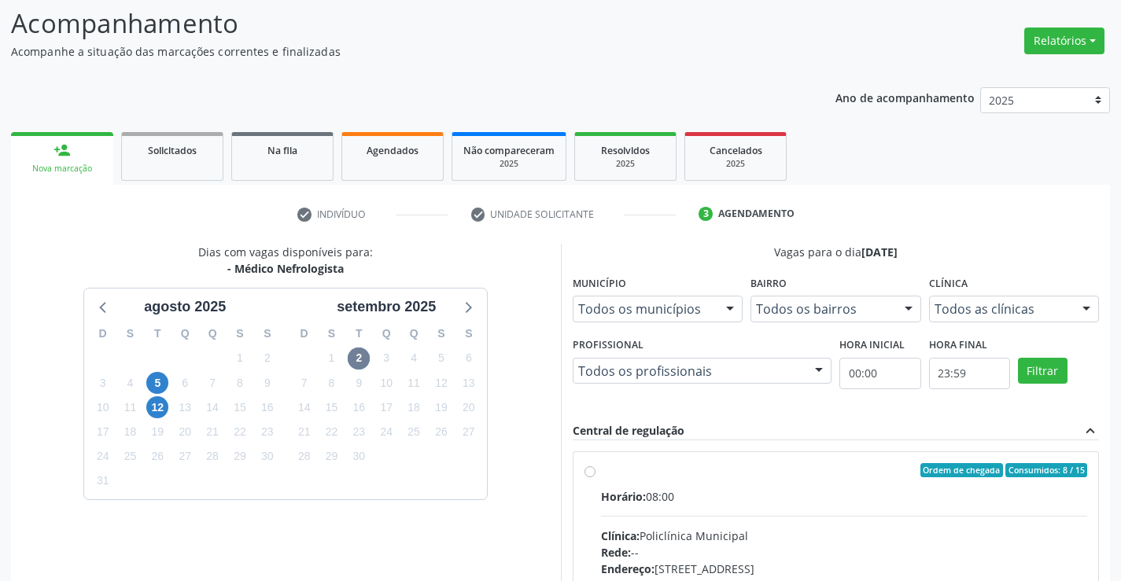
click at [794, 484] on label "Ordem de chegada Consumidos: 8 / 15 Horário: 08:00 Clínica: Policlínica Municip…" at bounding box center [844, 583] width 487 height 241
click at [595, 477] on input "Ordem de chegada Consumidos: 8 / 15 Horário: 08:00 Clínica: Policlínica Municip…" at bounding box center [589, 470] width 11 height 14
radio input "true"
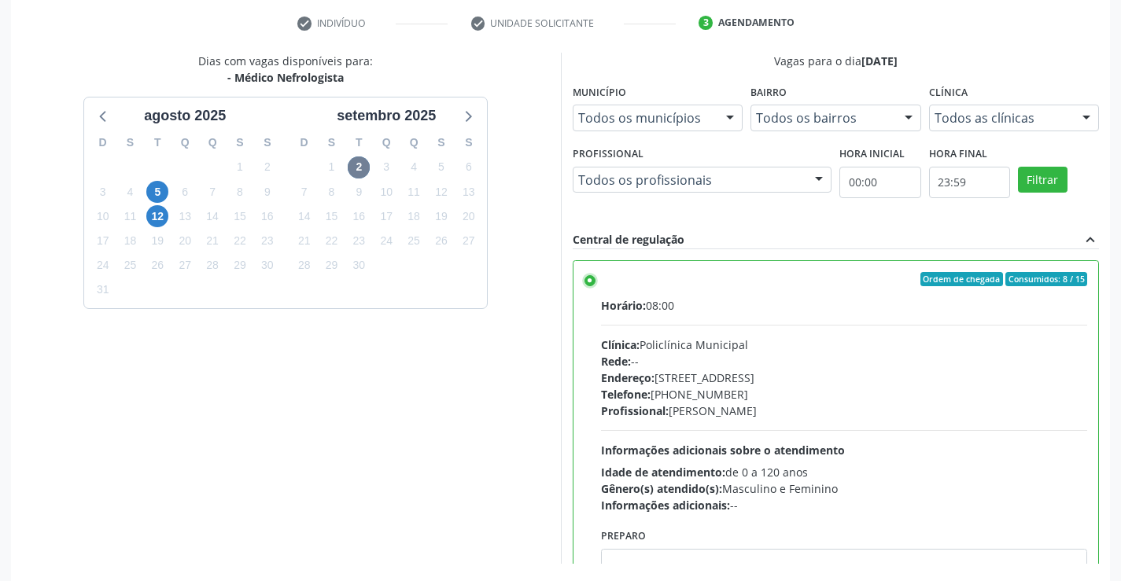
scroll to position [359, 0]
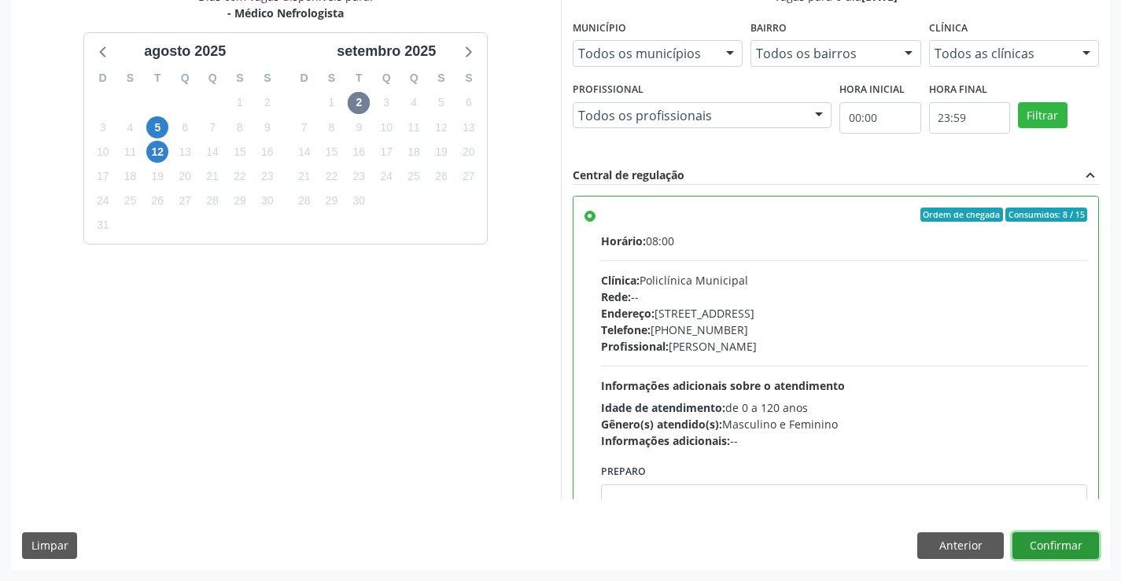
click at [1081, 539] on button "Confirmar" at bounding box center [1055, 545] width 86 height 27
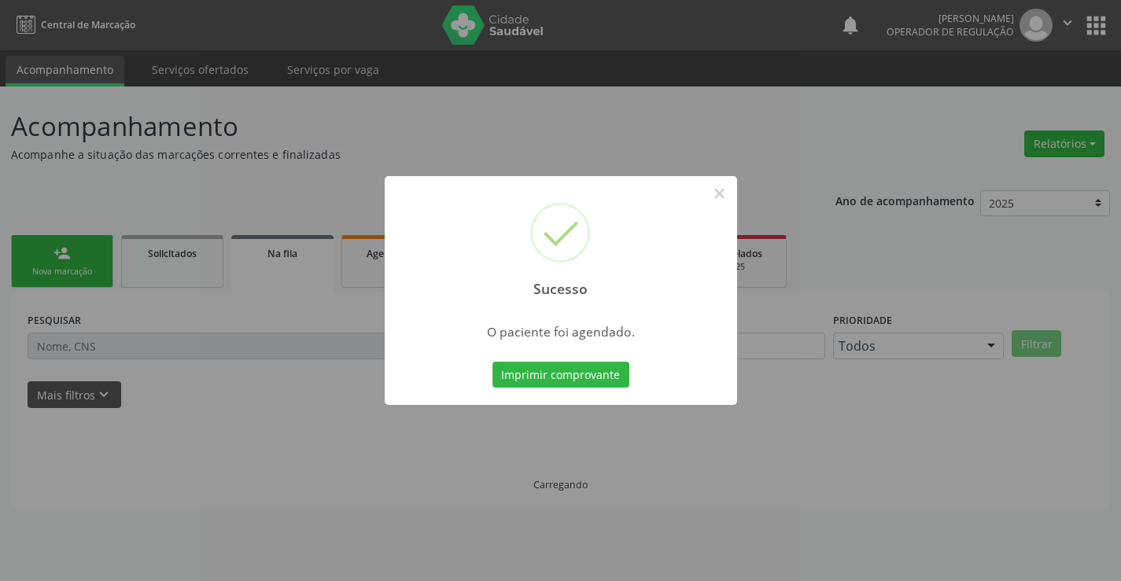
scroll to position [0, 0]
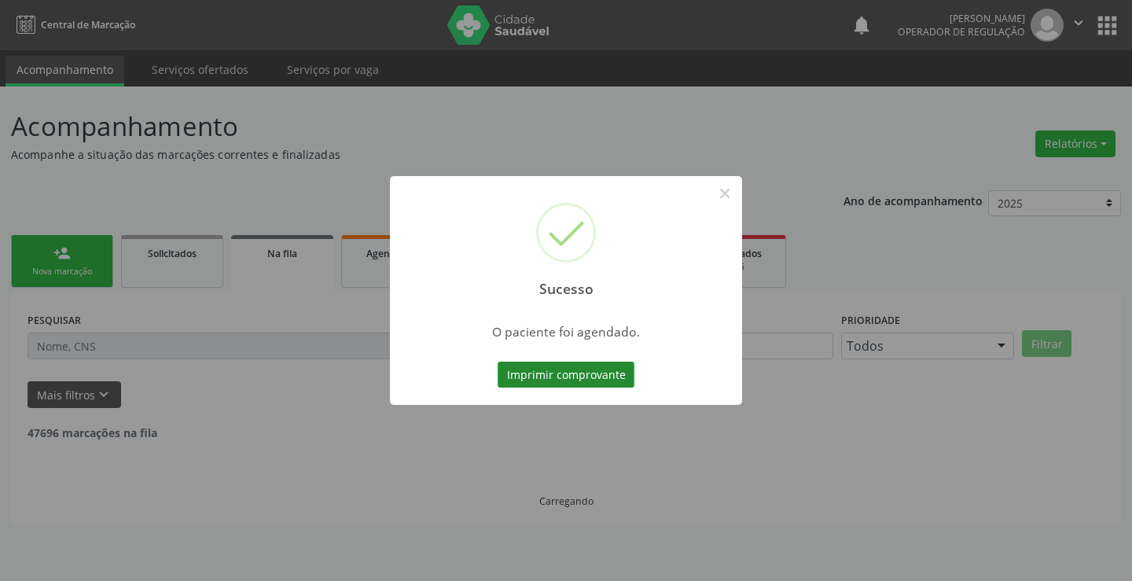
click at [600, 375] on button "Imprimir comprovante" at bounding box center [566, 375] width 137 height 27
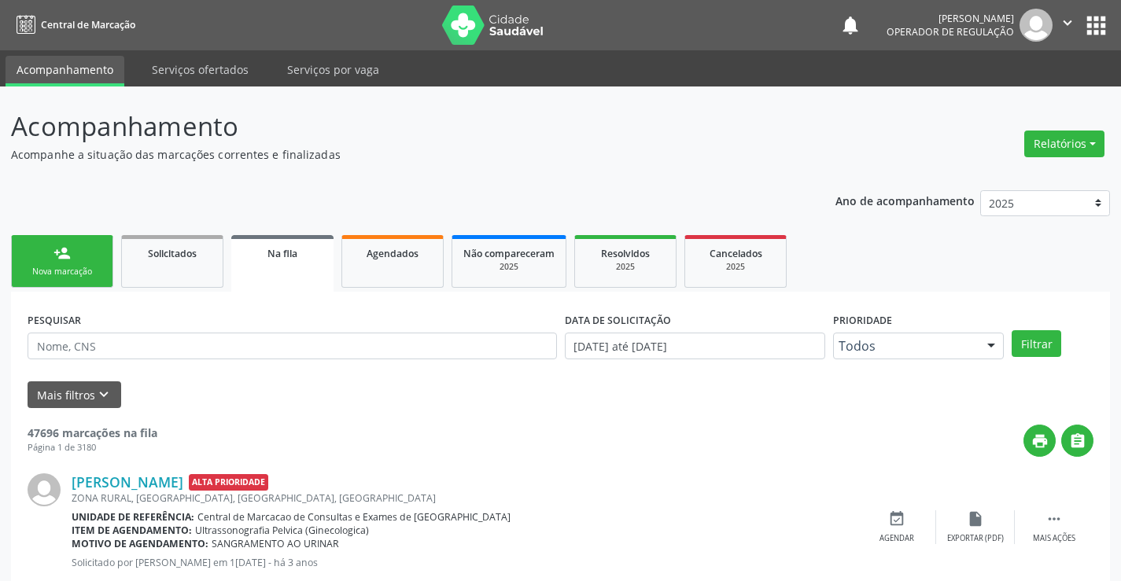
click at [62, 241] on link "person_add Nova marcação" at bounding box center [62, 261] width 102 height 53
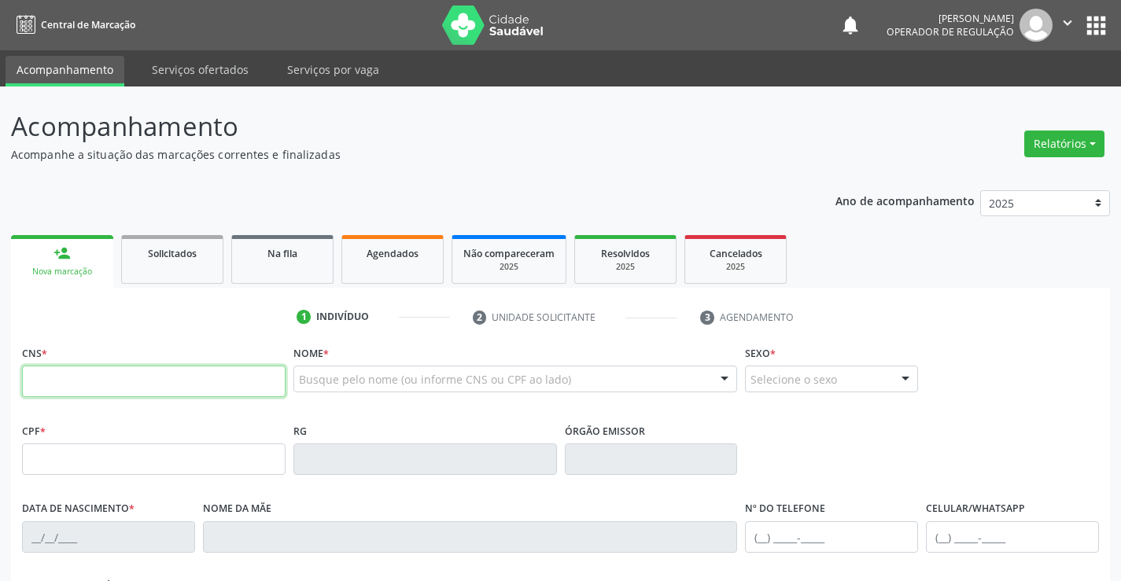
click at [47, 377] on input "text" at bounding box center [153, 381] width 263 height 31
click at [59, 264] on link "person_add Nova marcação" at bounding box center [62, 261] width 102 height 53
click at [81, 397] on input "text" at bounding box center [153, 381] width 263 height 31
click at [85, 393] on input "text" at bounding box center [153, 381] width 263 height 31
type input "702 8031 7526 1969"
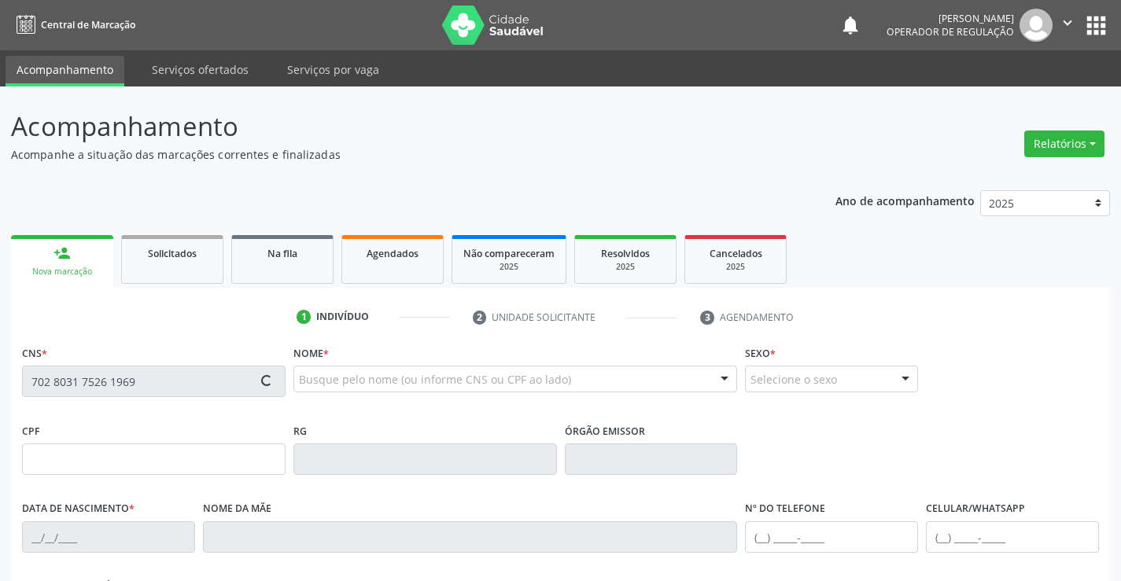
type input "1192922972"
type input "0[DATE]"
type input "[PHONE_NUMBER]"
type input "012.068.865-44"
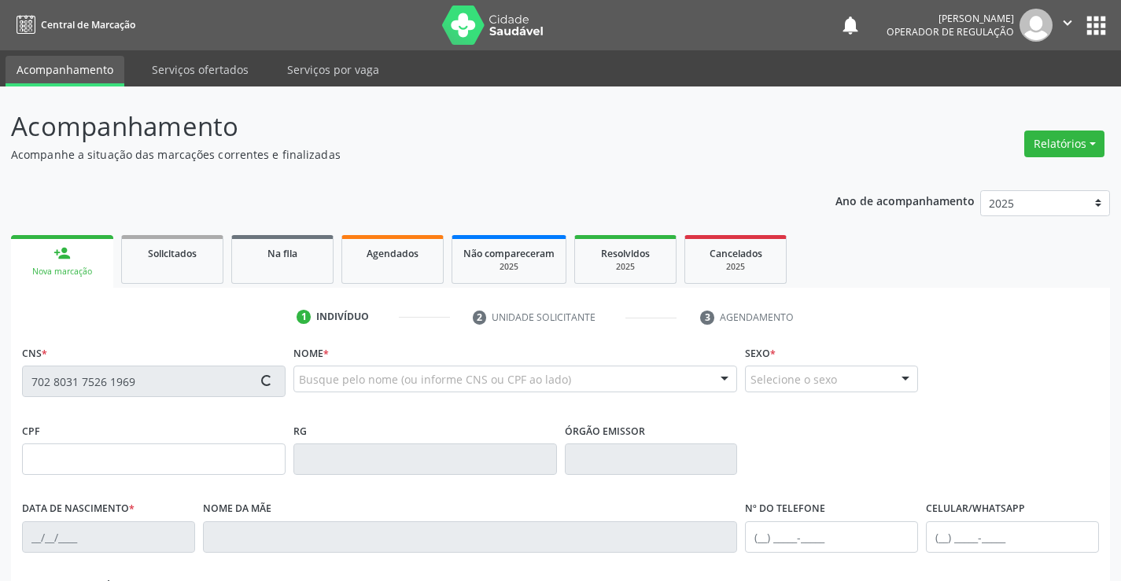
type input "325"
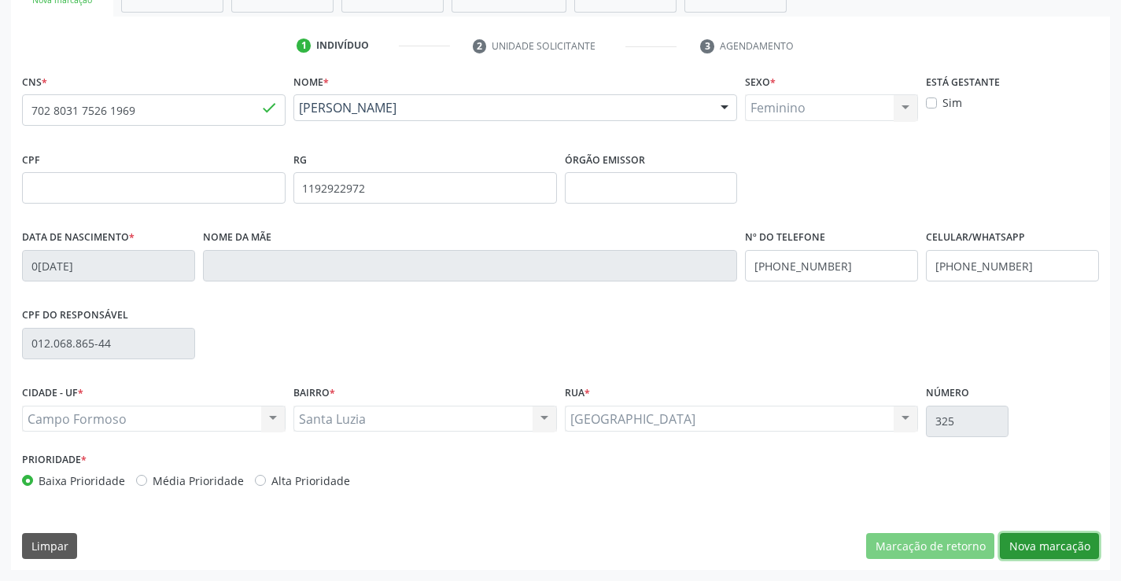
click at [1065, 548] on button "Nova marcação" at bounding box center [1048, 546] width 99 height 27
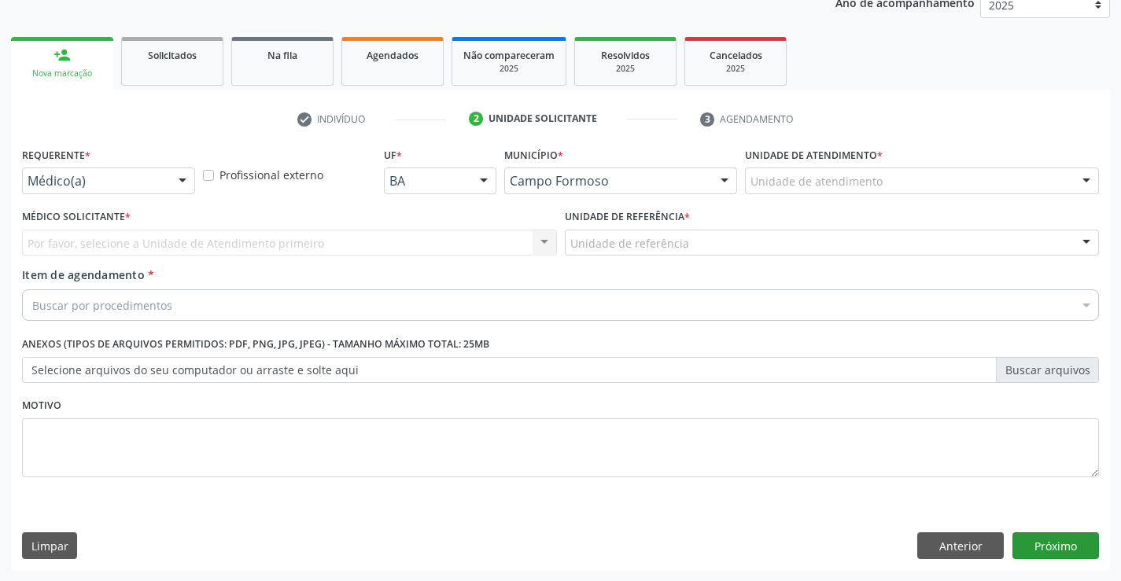
scroll to position [198, 0]
click at [166, 184] on div "Médico(a) Médico(a) Enfermeiro(a) Paciente Nenhum resultado encontrado para: " …" at bounding box center [108, 180] width 173 height 27
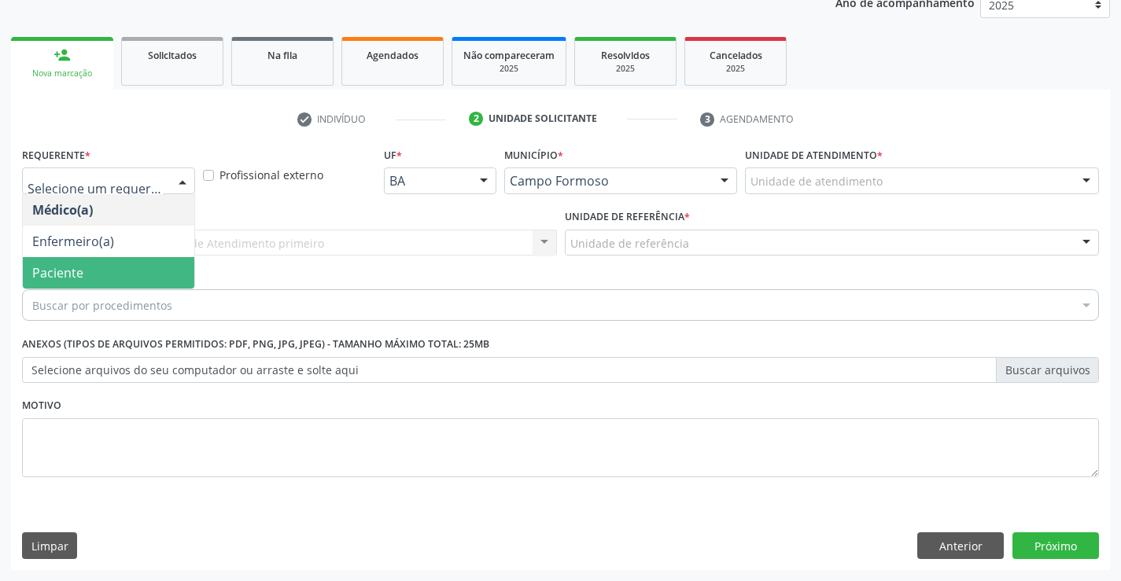
click at [39, 267] on span "Paciente" at bounding box center [57, 272] width 51 height 17
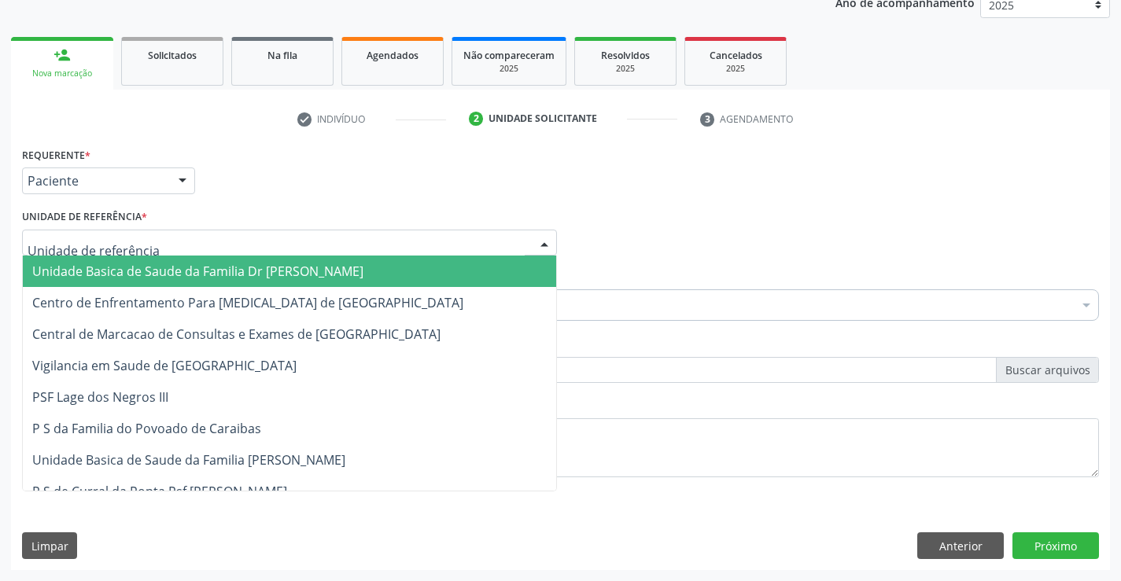
click at [213, 247] on div at bounding box center [289, 243] width 535 height 27
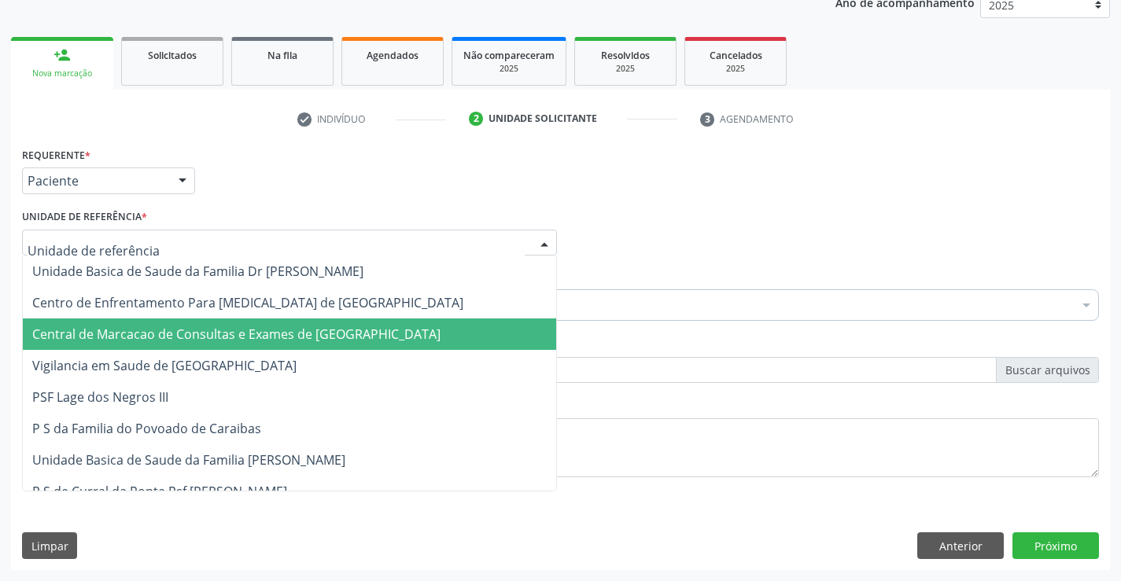
click at [218, 334] on span "Central de Marcacao de Consultas e Exames de [GEOGRAPHIC_DATA]" at bounding box center [236, 334] width 408 height 17
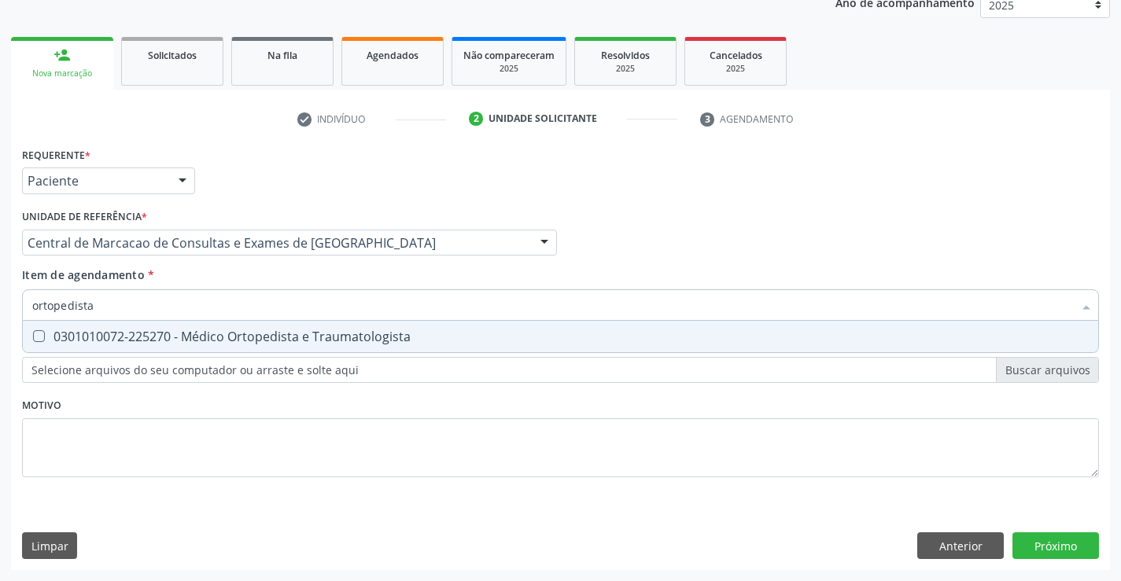
type input "ortopedista"
click at [98, 335] on div "0301010072-225270 - Médico Ortopedista e Traumatologista" at bounding box center [560, 336] width 1056 height 13
checkbox Traumatologista "true"
click at [1057, 541] on div "Requerente * Paciente Médico(a) Enfermeiro(a) Paciente Nenhum resultado encontr…" at bounding box center [560, 356] width 1099 height 427
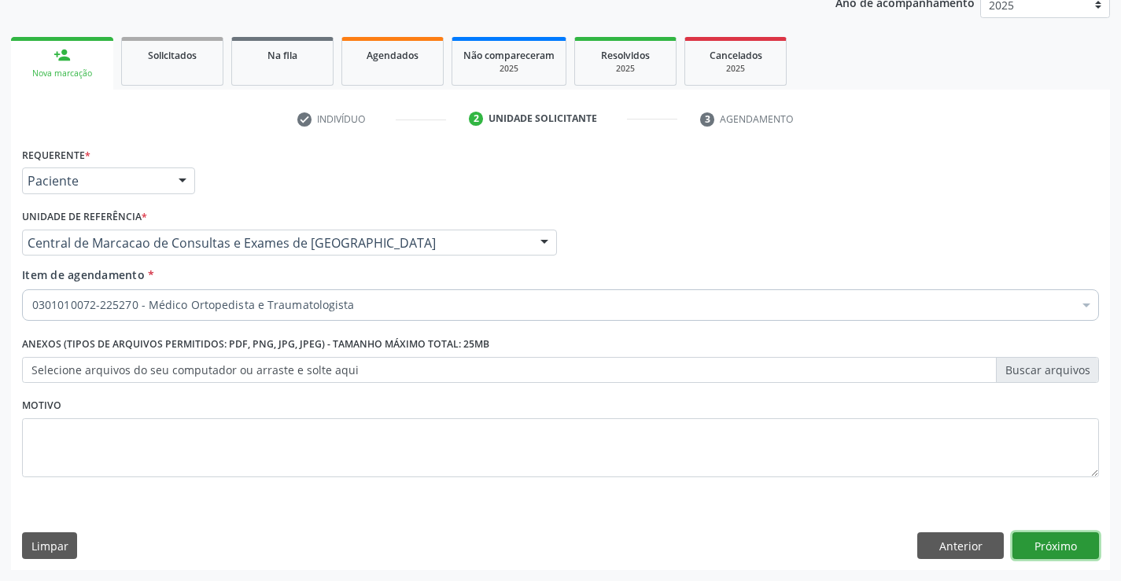
click at [1062, 541] on button "Próximo" at bounding box center [1055, 545] width 86 height 27
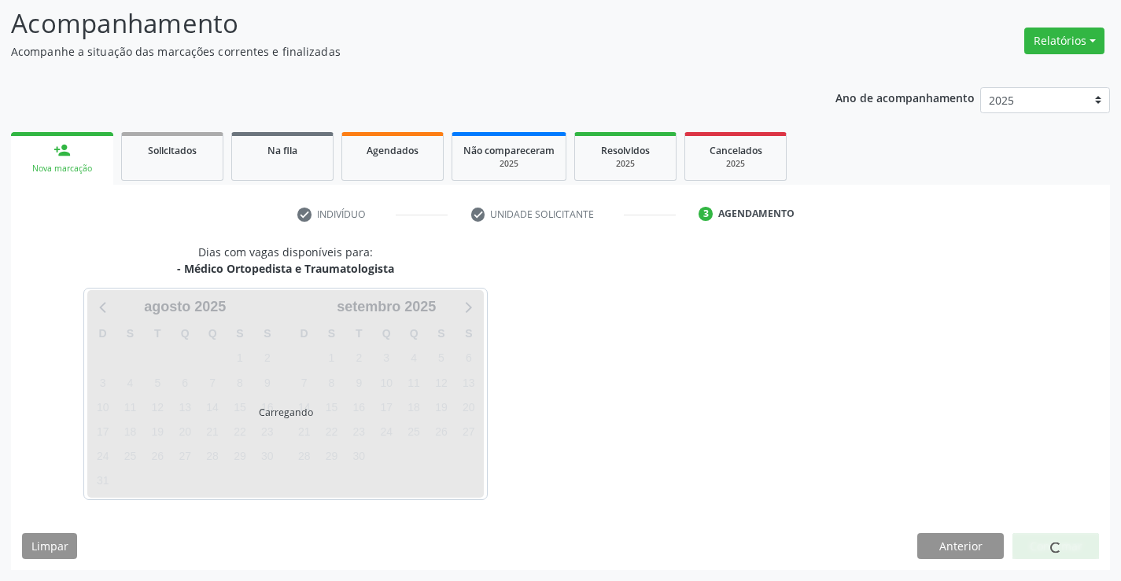
scroll to position [103, 0]
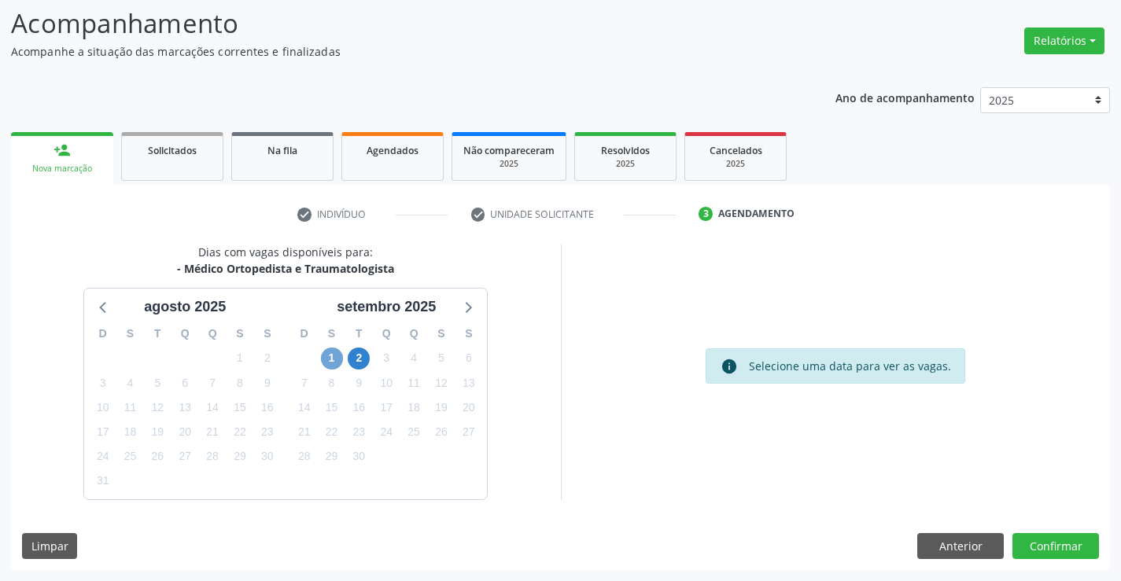
click at [333, 360] on span "1" at bounding box center [332, 359] width 22 height 22
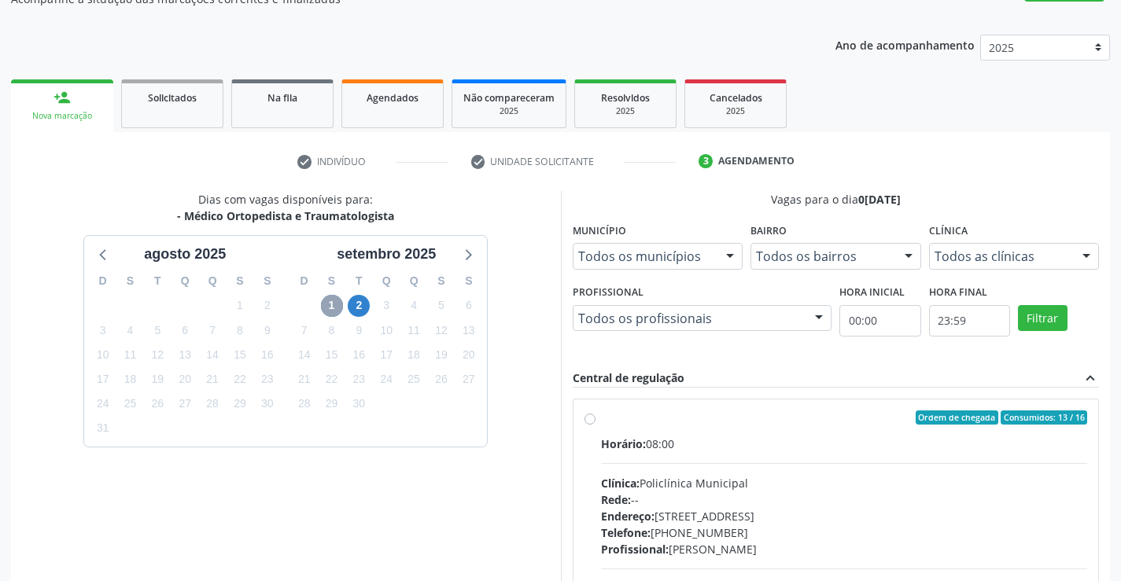
scroll to position [260, 0]
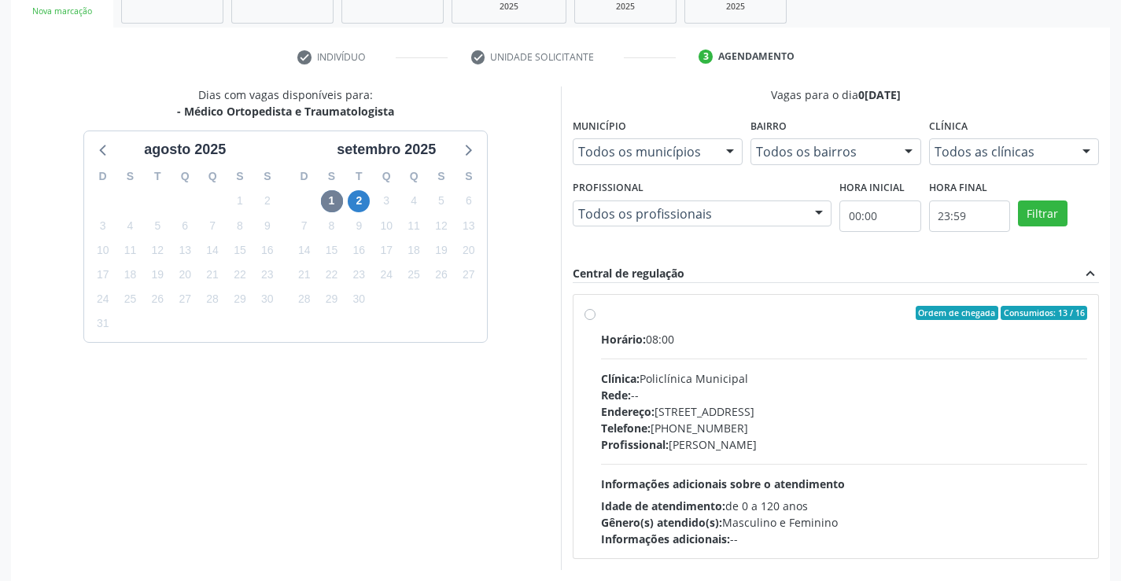
click at [827, 414] on div "Endereço: [STREET_ADDRESS]" at bounding box center [844, 411] width 487 height 17
click at [595, 320] on input "Ordem de chegada Consumidos: 13 / 16 Horário: 08:00 Clínica: Policlínica Munici…" at bounding box center [589, 313] width 11 height 14
radio input "true"
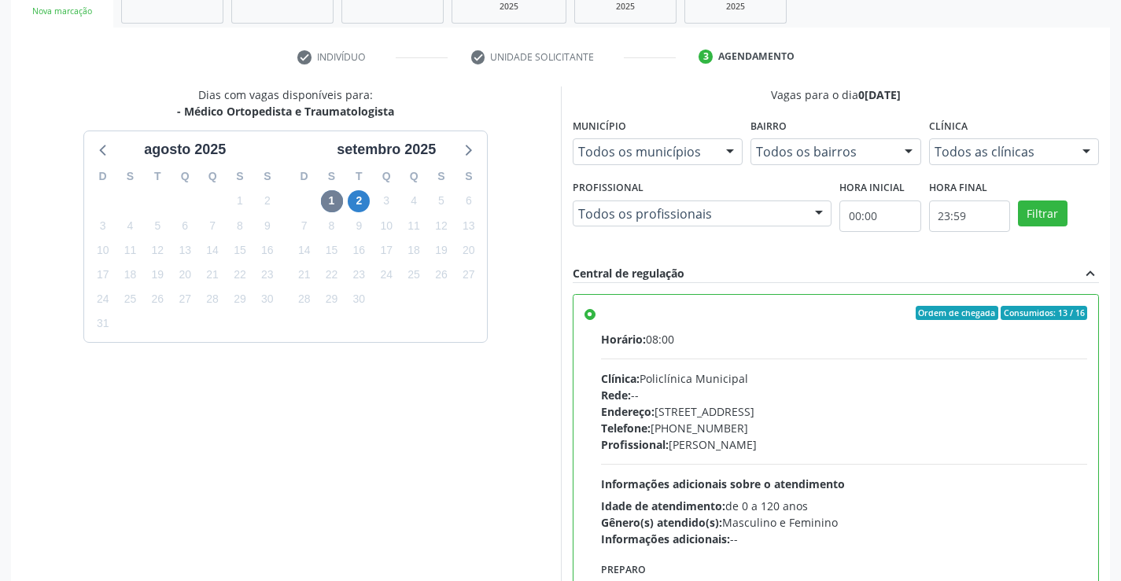
click at [1112, 349] on div "Acompanhamento Acompanhe a situação das marcações correntes e finalizadas Relat…" at bounding box center [560, 252] width 1121 height 853
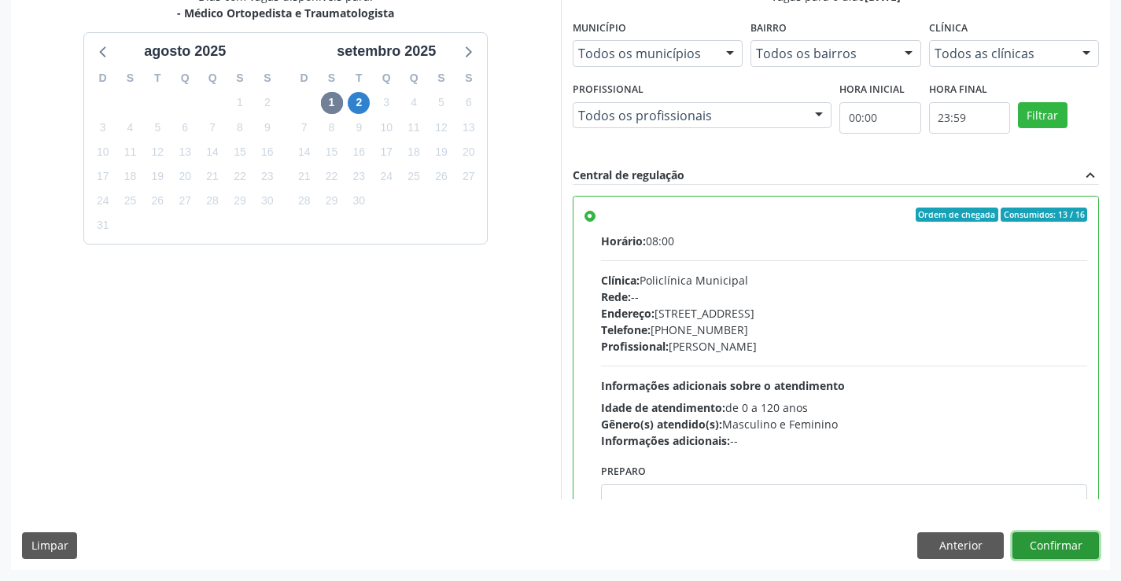
click at [1058, 540] on button "Confirmar" at bounding box center [1055, 545] width 86 height 27
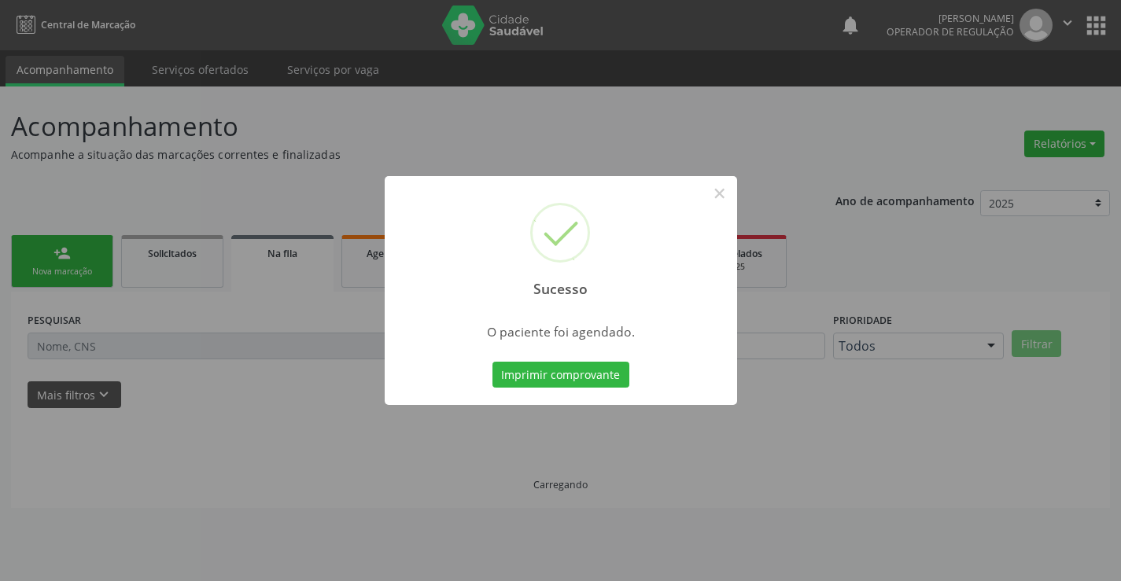
scroll to position [0, 0]
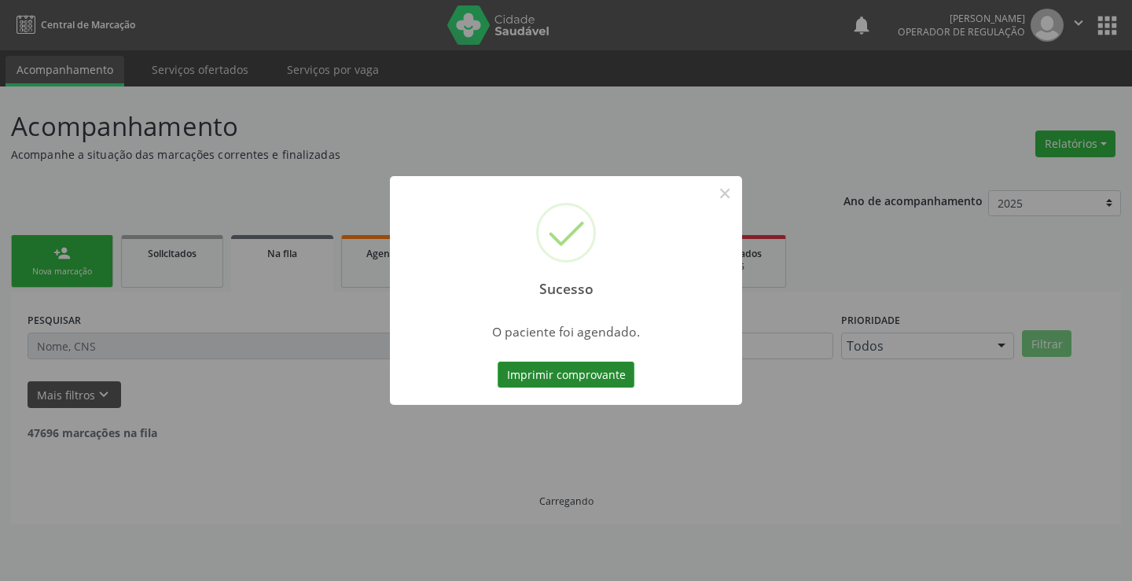
click at [590, 381] on button "Imprimir comprovante" at bounding box center [566, 375] width 137 height 27
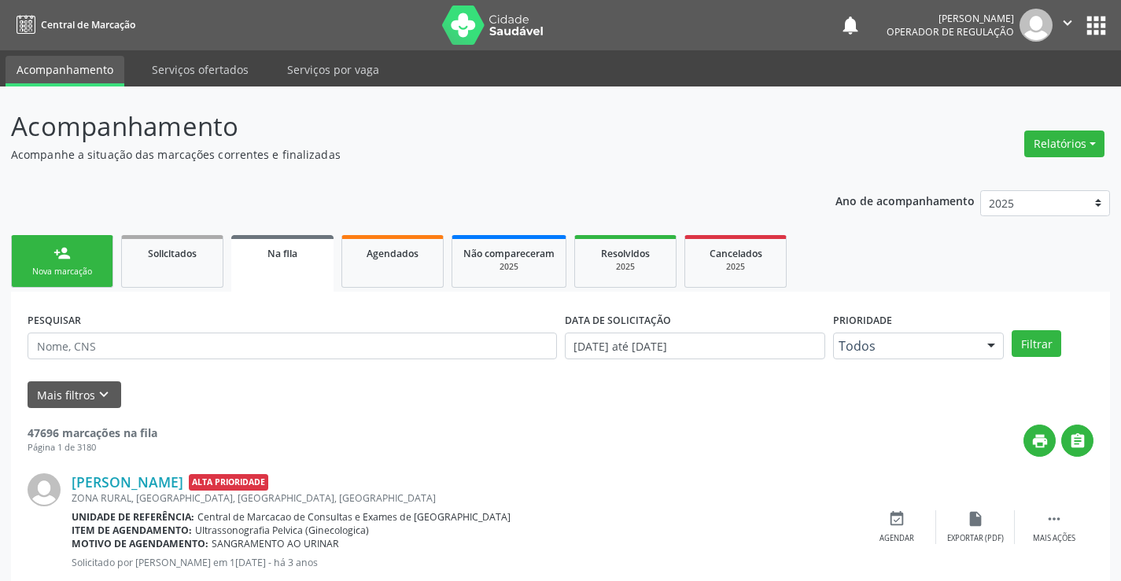
click at [1059, 22] on icon "" at bounding box center [1066, 22] width 17 height 17
click at [1048, 97] on link "Sair" at bounding box center [1027, 96] width 109 height 22
